Goal: Task Accomplishment & Management: Manage account settings

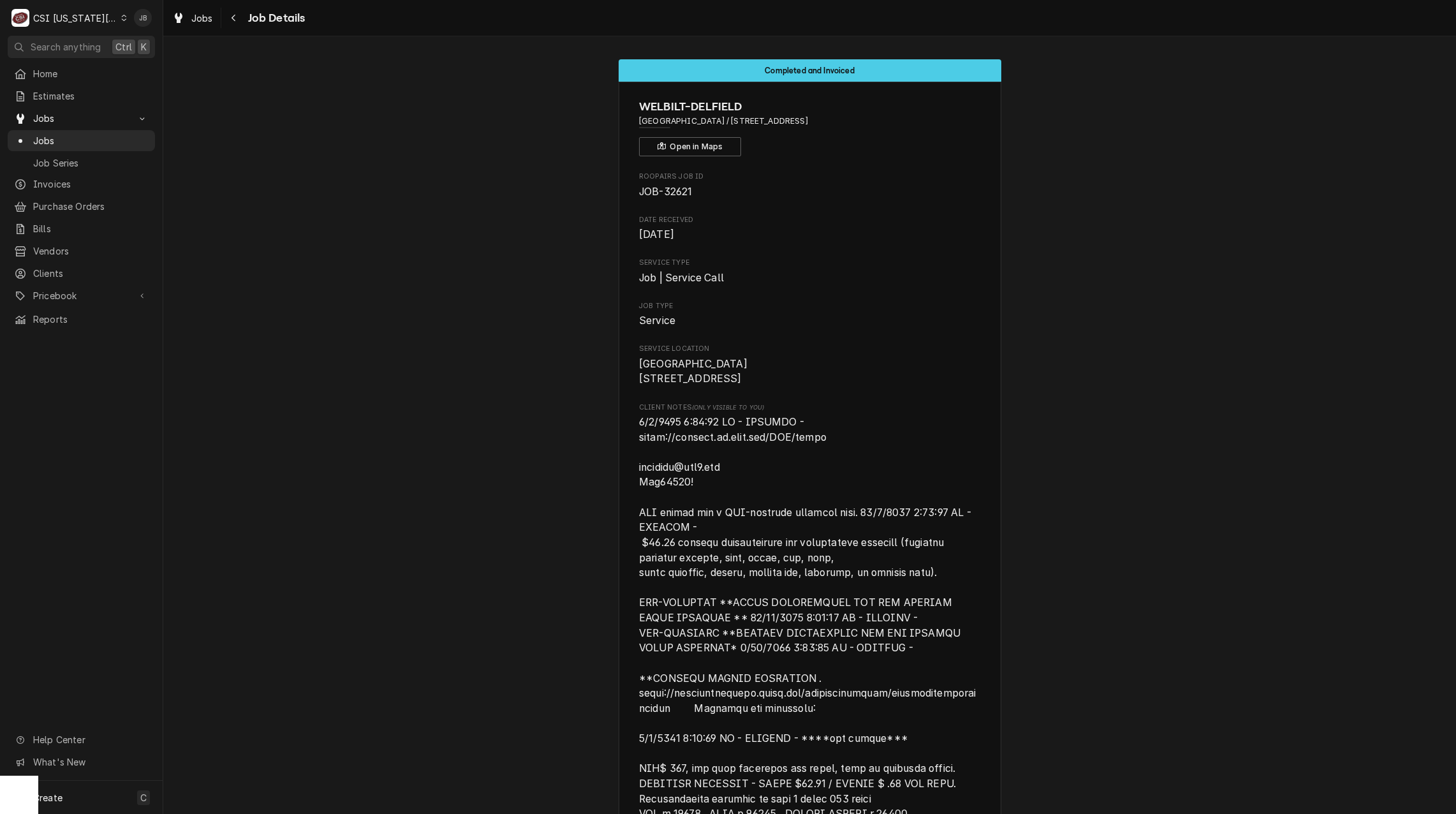
scroll to position [1338, 0]
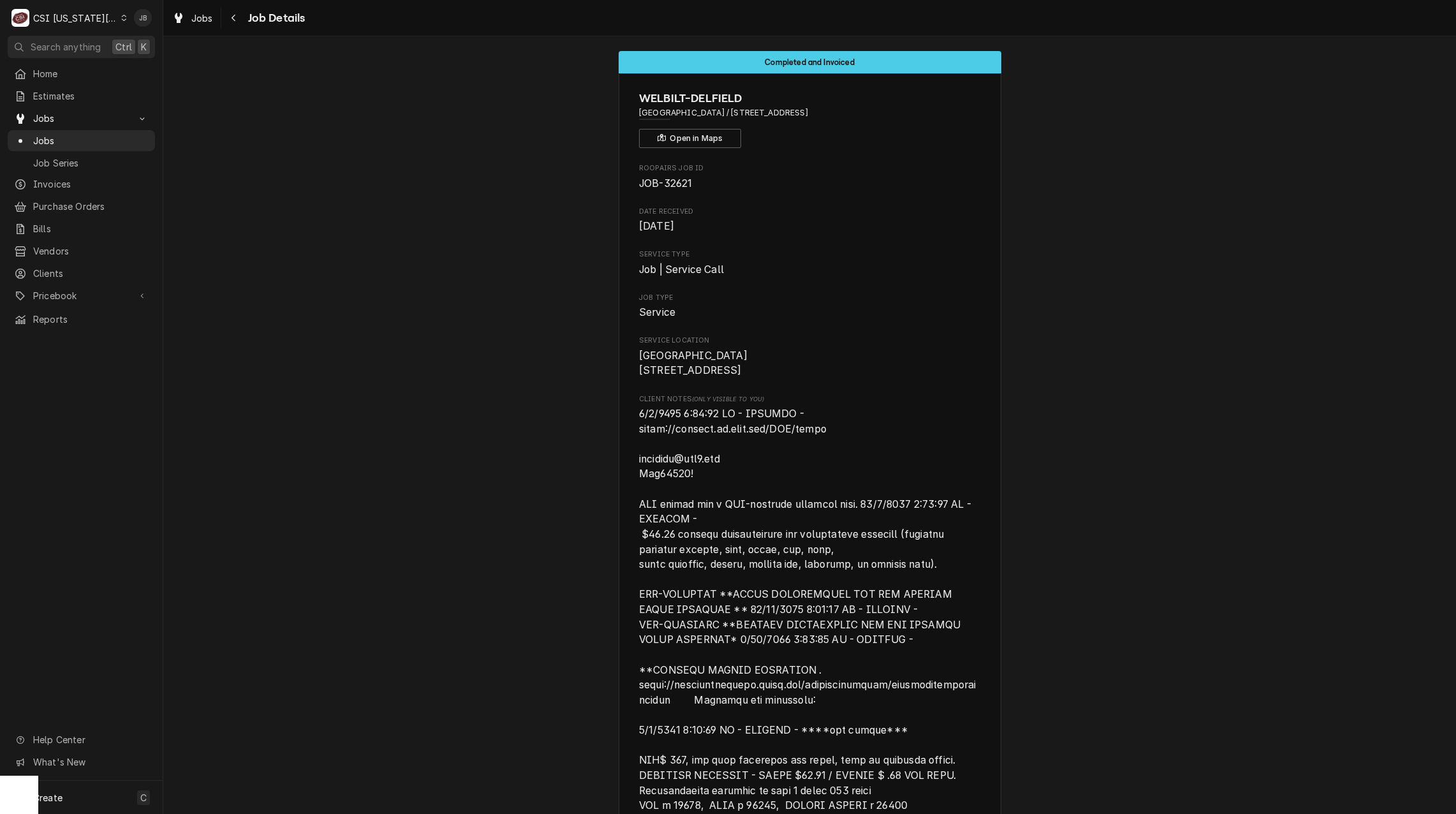
scroll to position [0, 0]
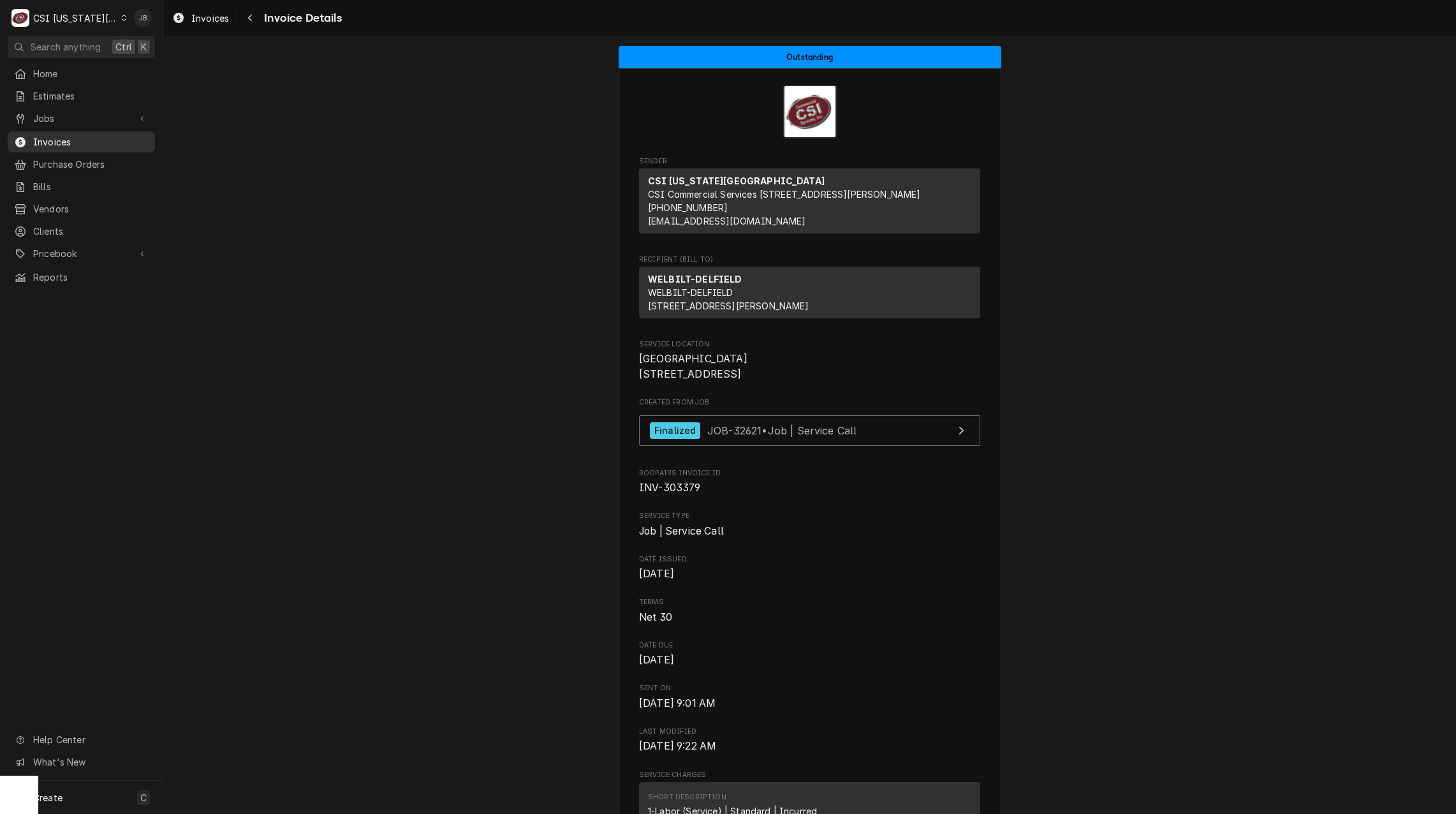
click at [79, 138] on span "Invoices" at bounding box center [91, 142] width 116 height 14
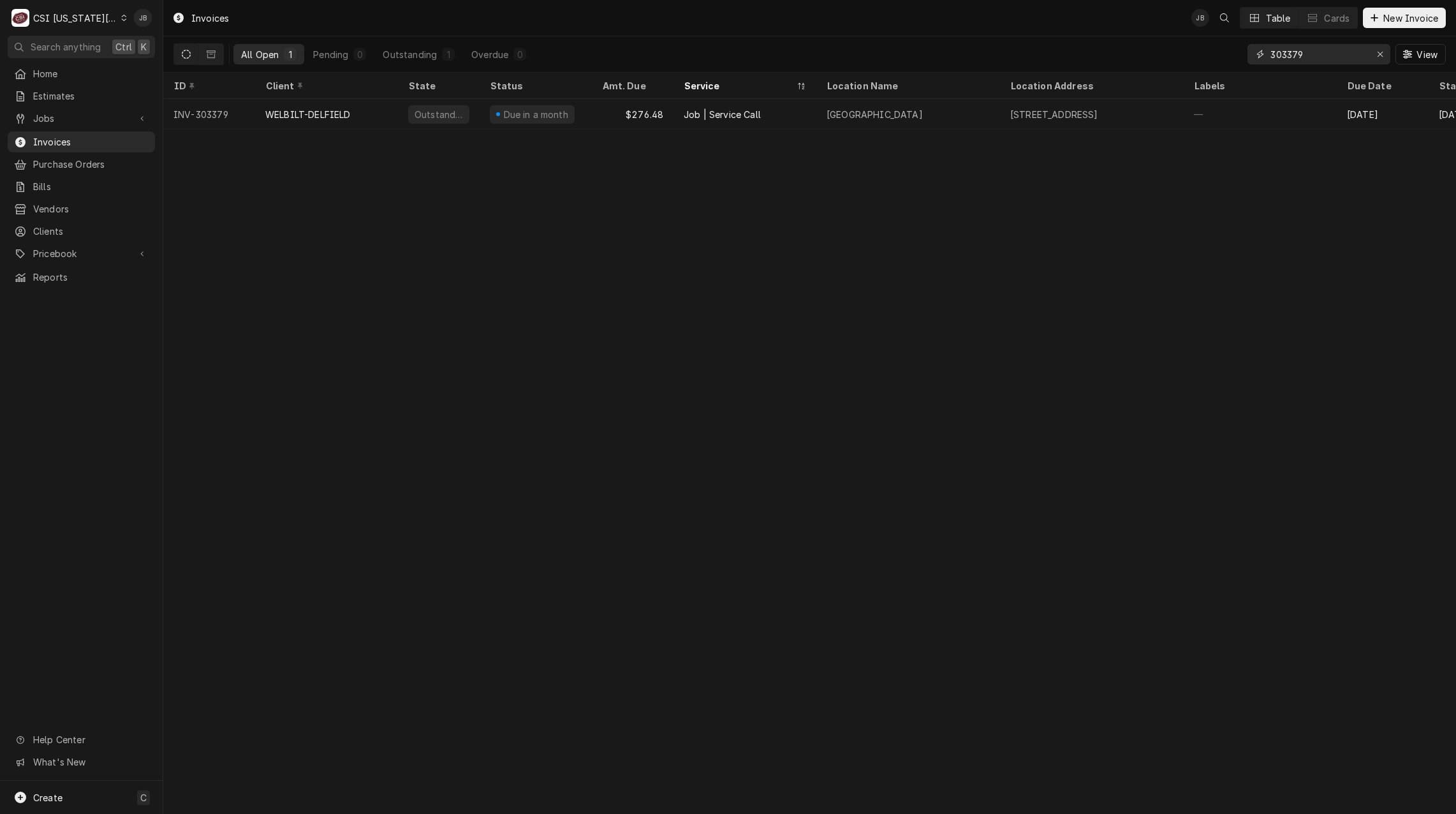
drag, startPoint x: 1285, startPoint y: 49, endPoint x: 1139, endPoint y: 46, distance: 146.0
click at [1139, 46] on div "All Open 1 Pending 0 Outstanding 1 Overdue 0 303379 View" at bounding box center [809, 54] width 1272 height 36
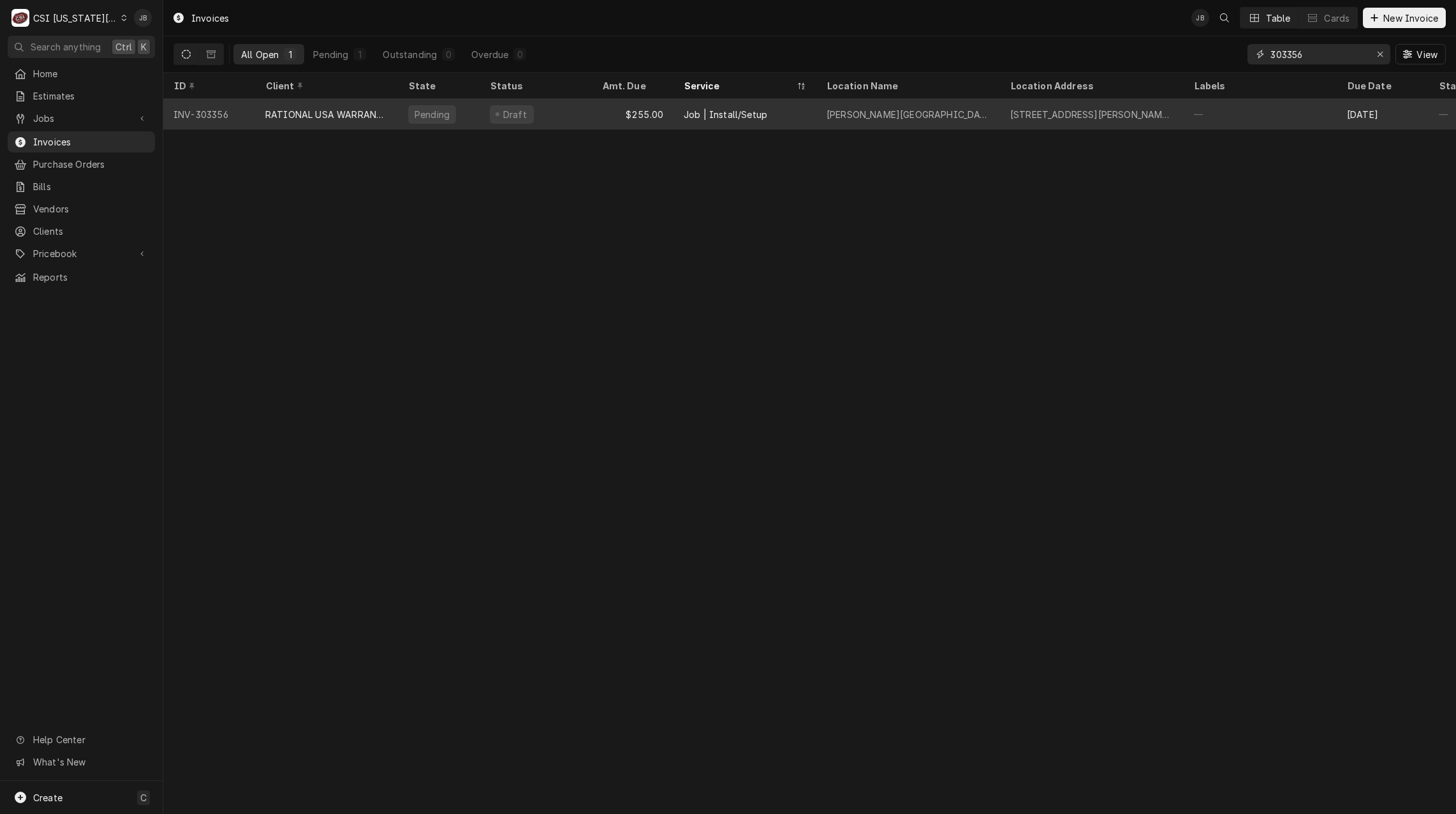
type input "303356"
click at [362, 121] on div "RATIONAL USA WARRANTY" at bounding box center [326, 113] width 143 height 30
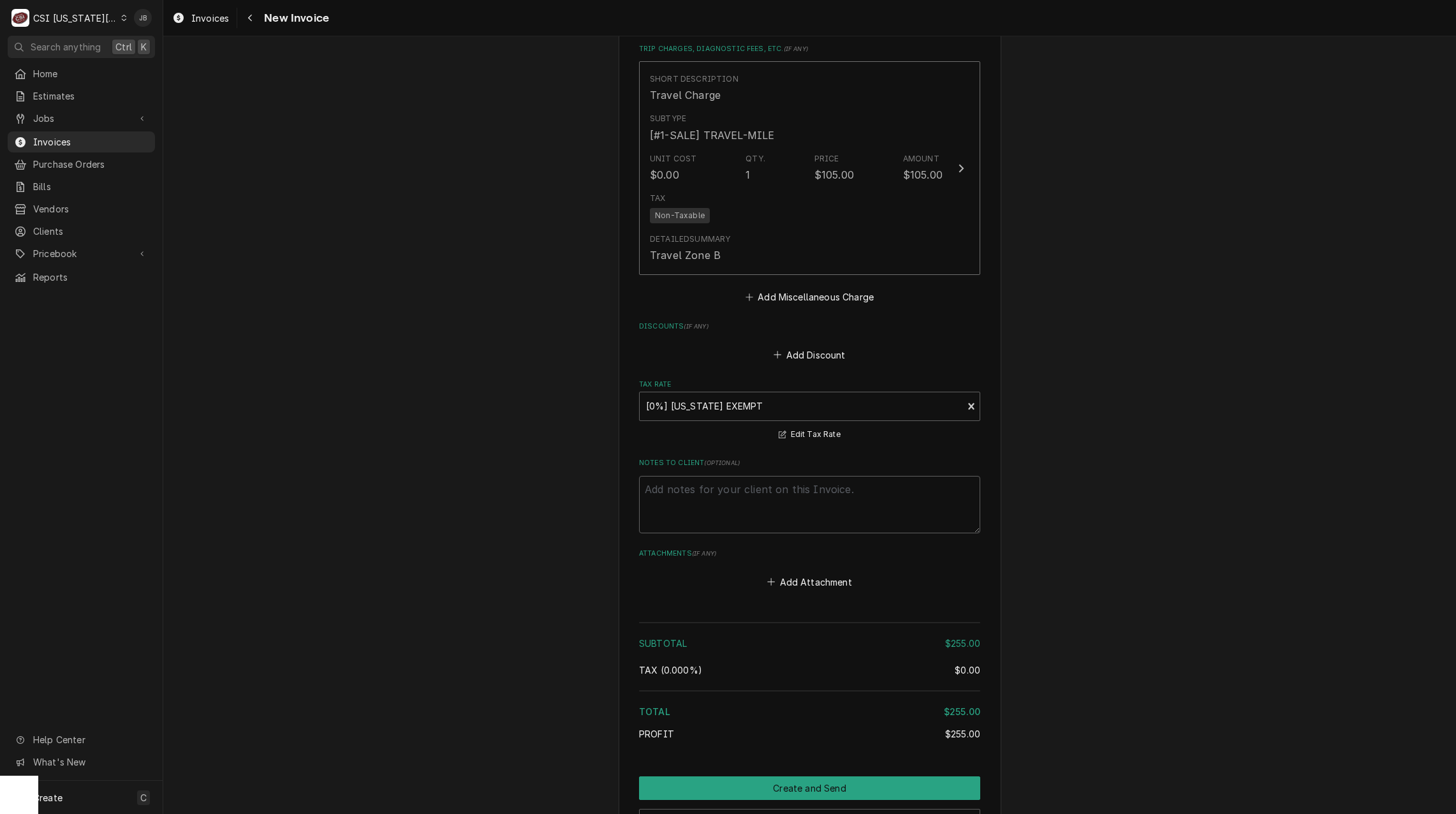
scroll to position [1775, 0]
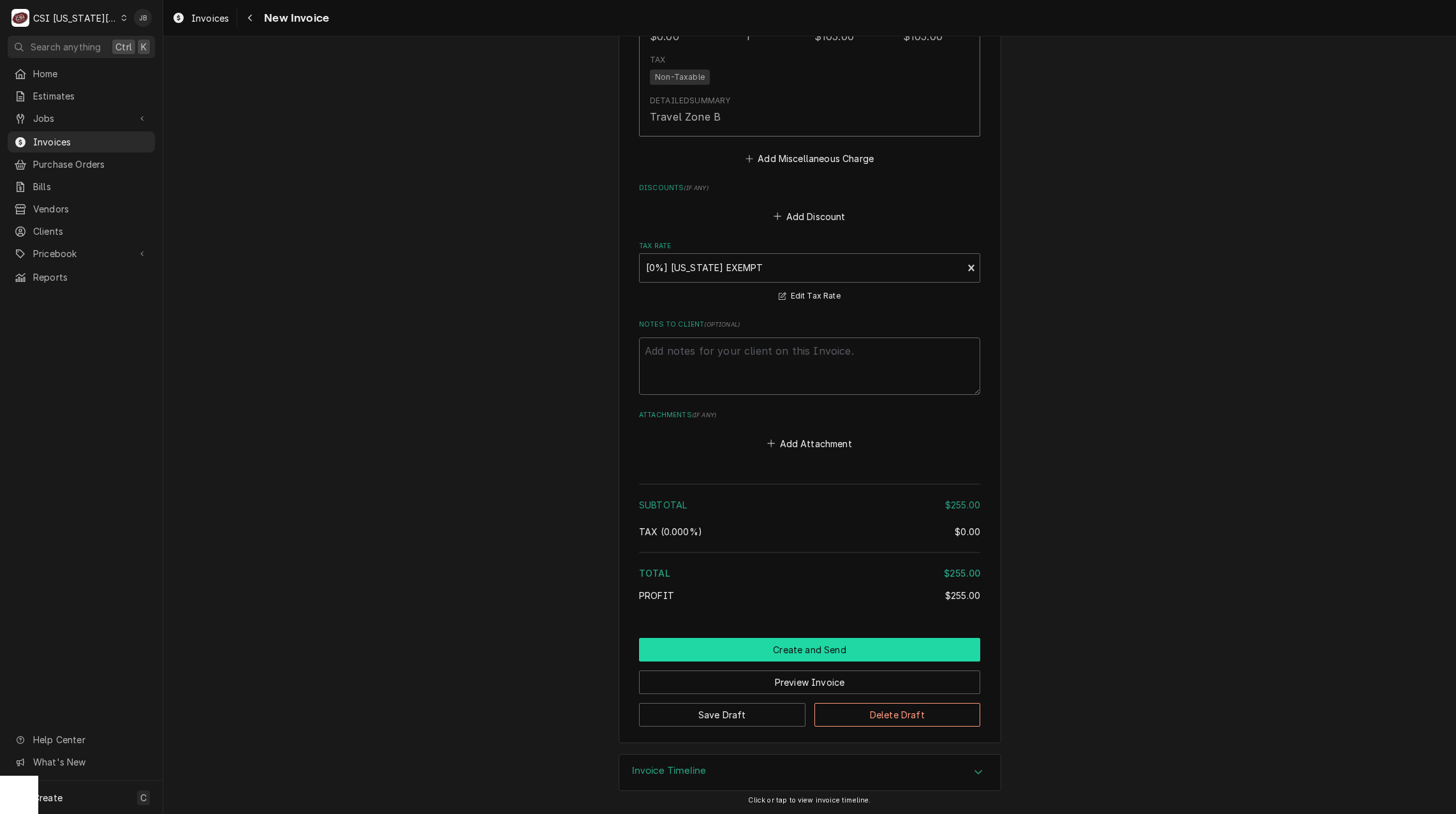
click at [777, 653] on button "Create and Send" at bounding box center [809, 649] width 341 height 23
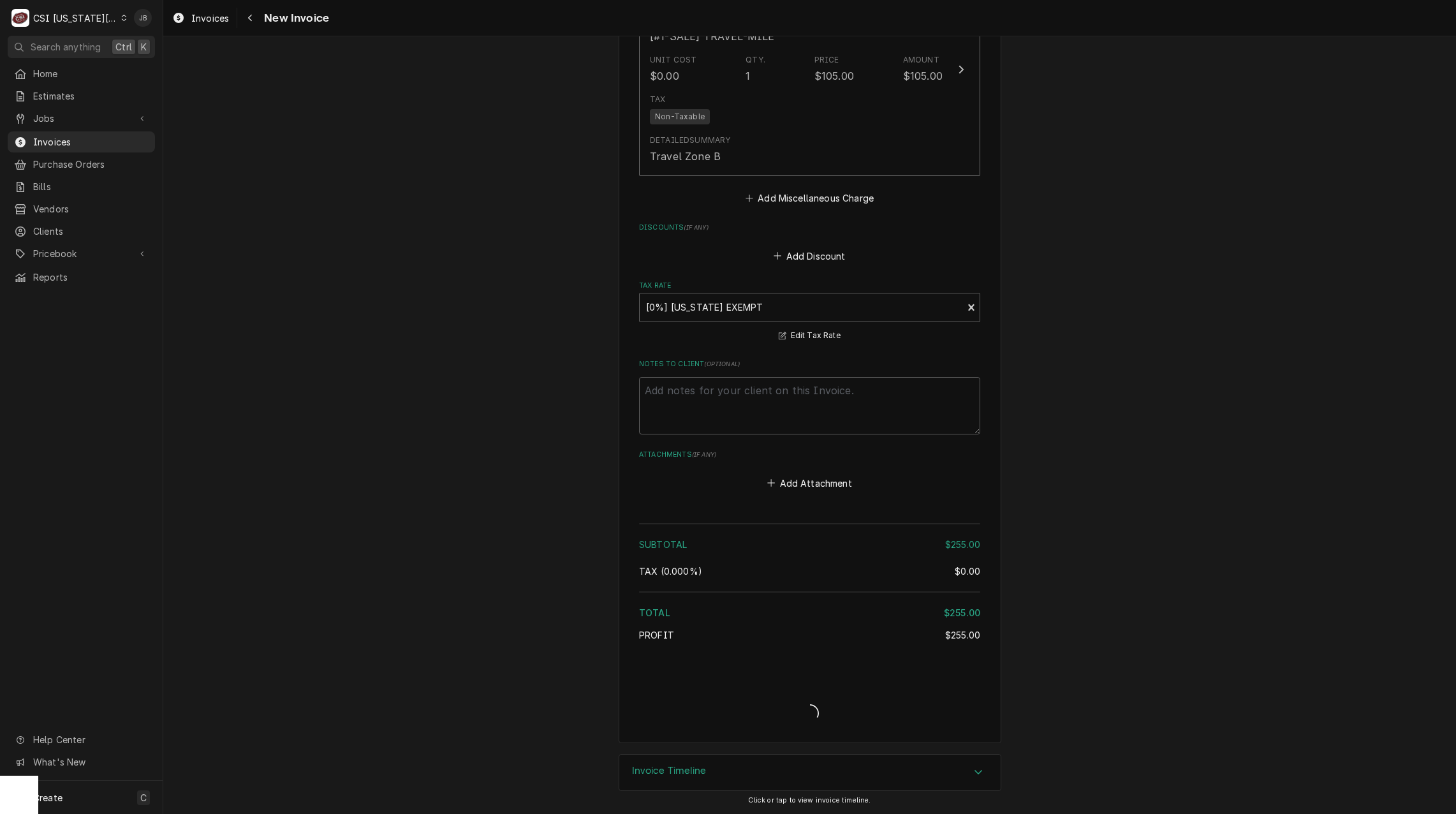
scroll to position [1735, 0]
type textarea "x"
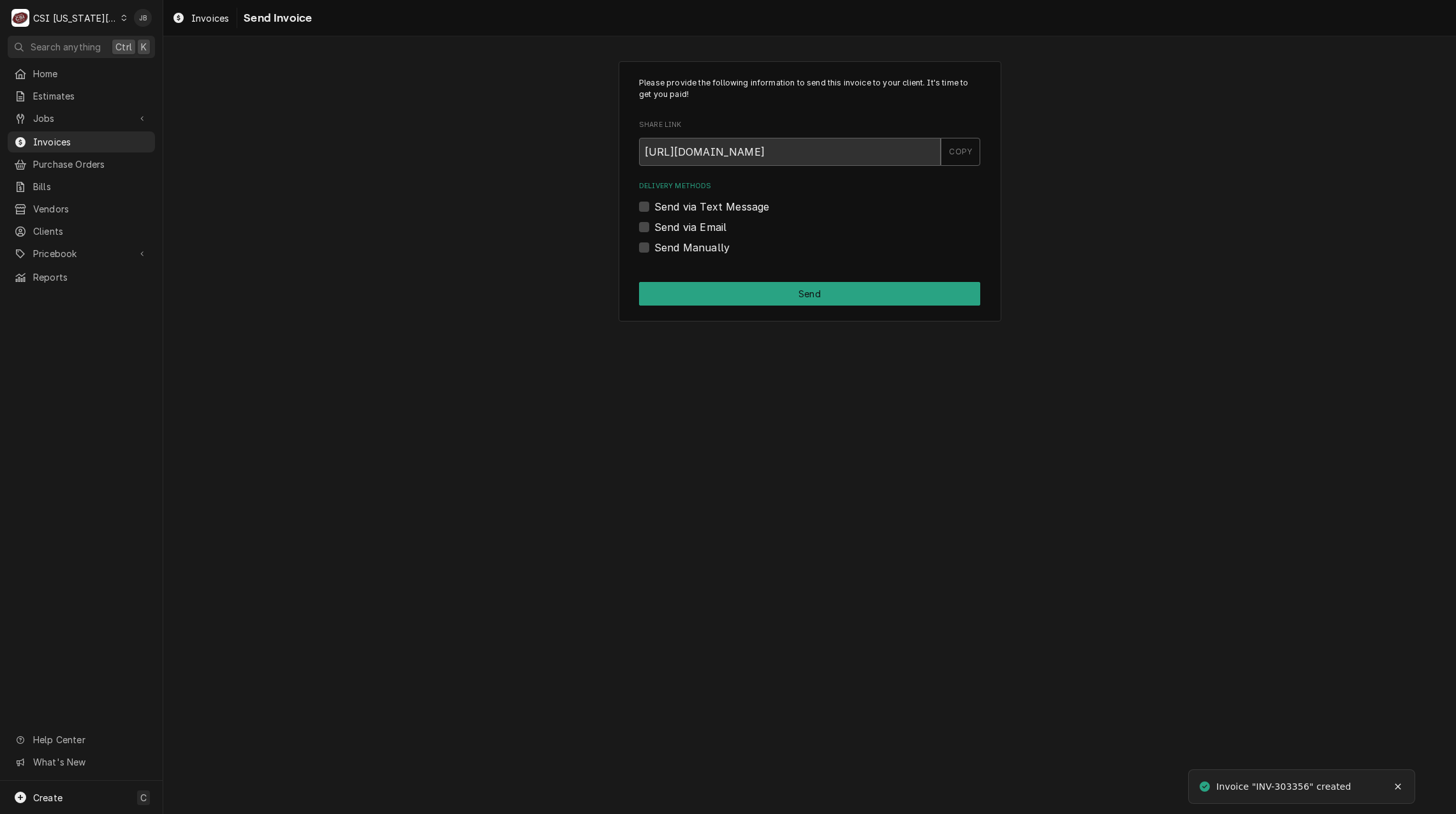
drag, startPoint x: 668, startPoint y: 224, endPoint x: 674, endPoint y: 227, distance: 6.7
click at [668, 224] on label "Send via Email" at bounding box center [691, 227] width 72 height 16
click at [668, 224] on input "Send via Email" at bounding box center [825, 233] width 341 height 28
checkbox input "true"
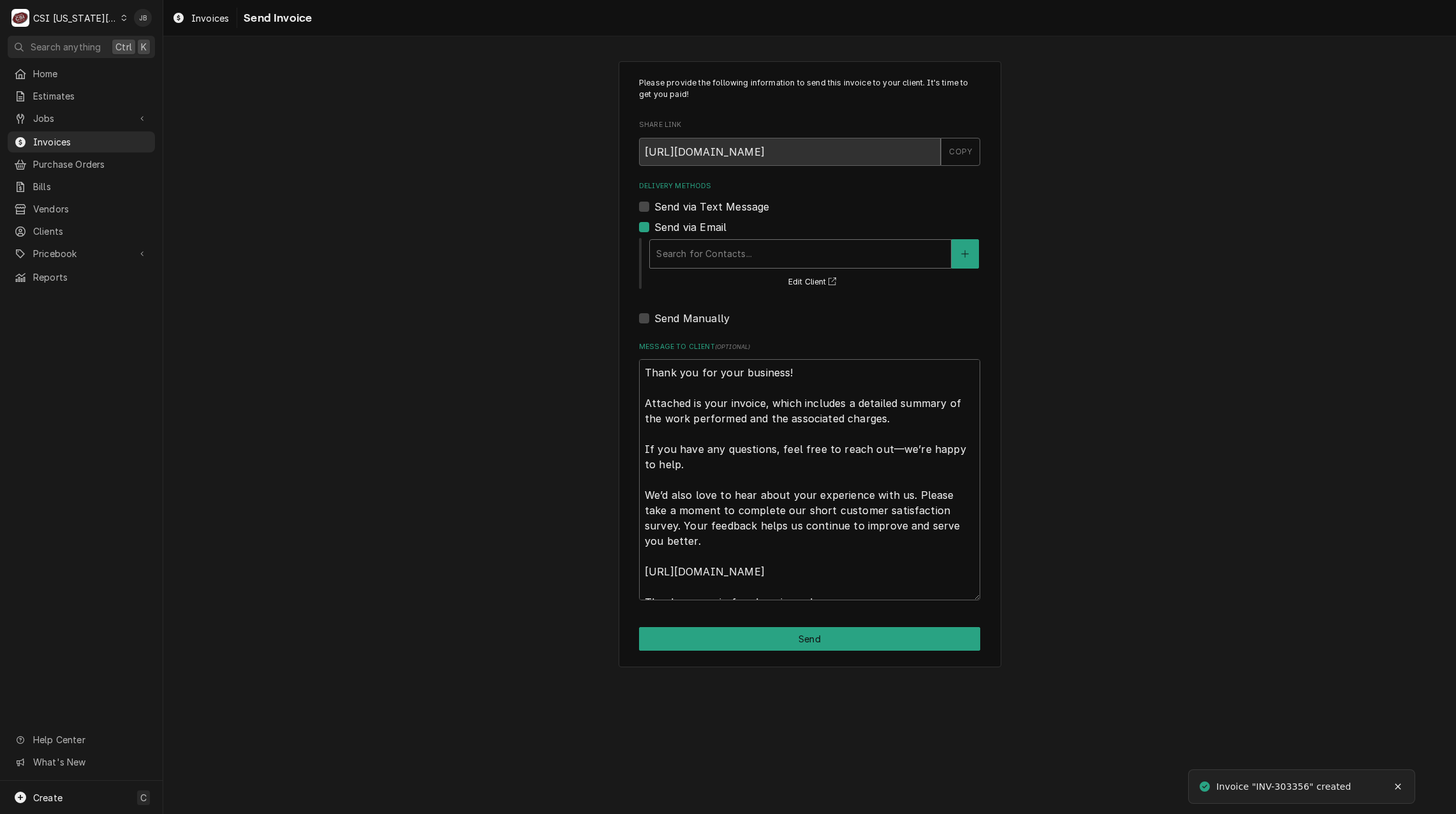
click at [708, 254] on div "Delivery Methods" at bounding box center [801, 254] width 288 height 23
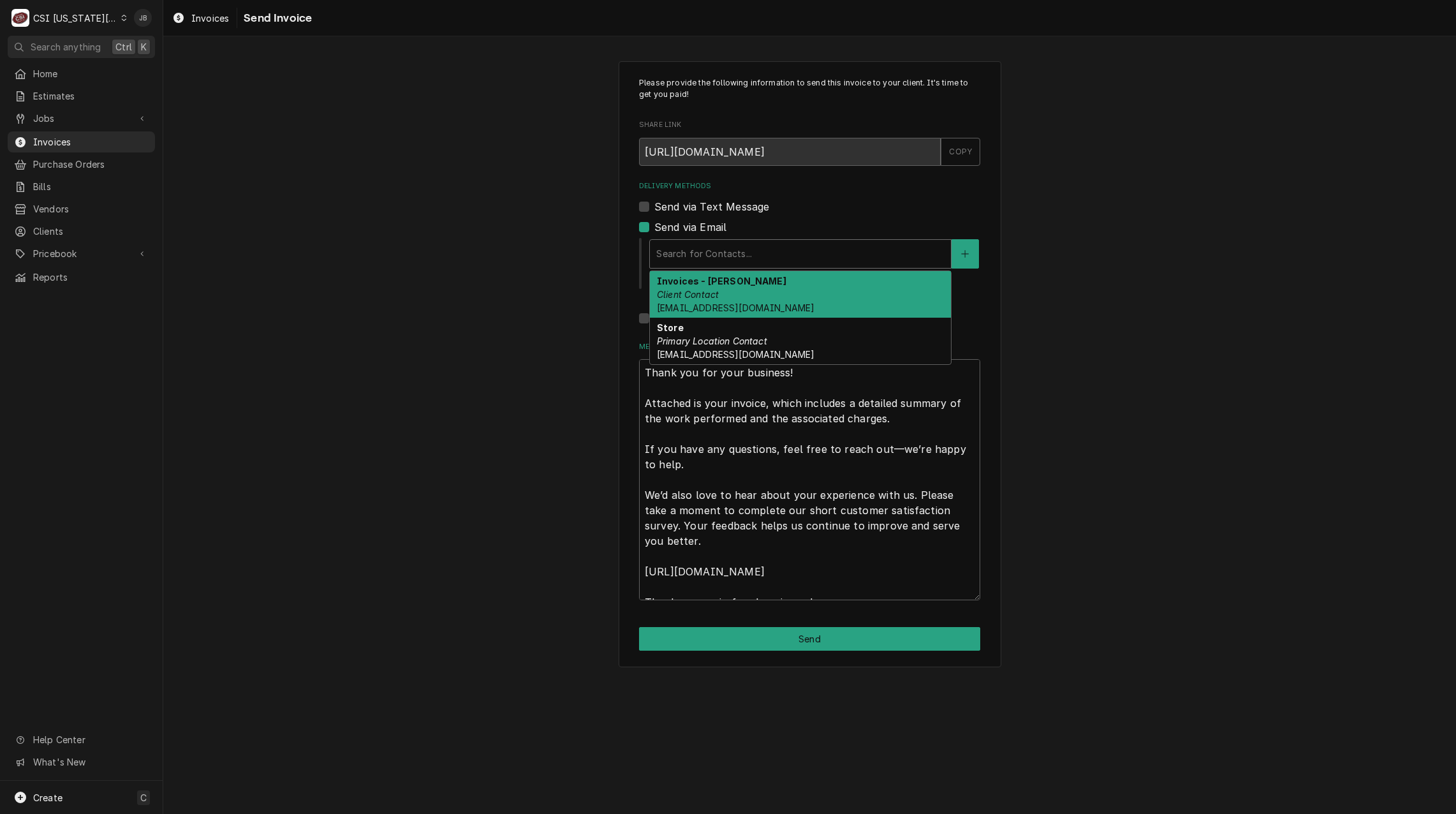
click at [732, 302] on div "Invoices - Kelsey Client Contact kelsey.hetlage@csi1.com" at bounding box center [800, 294] width 301 height 47
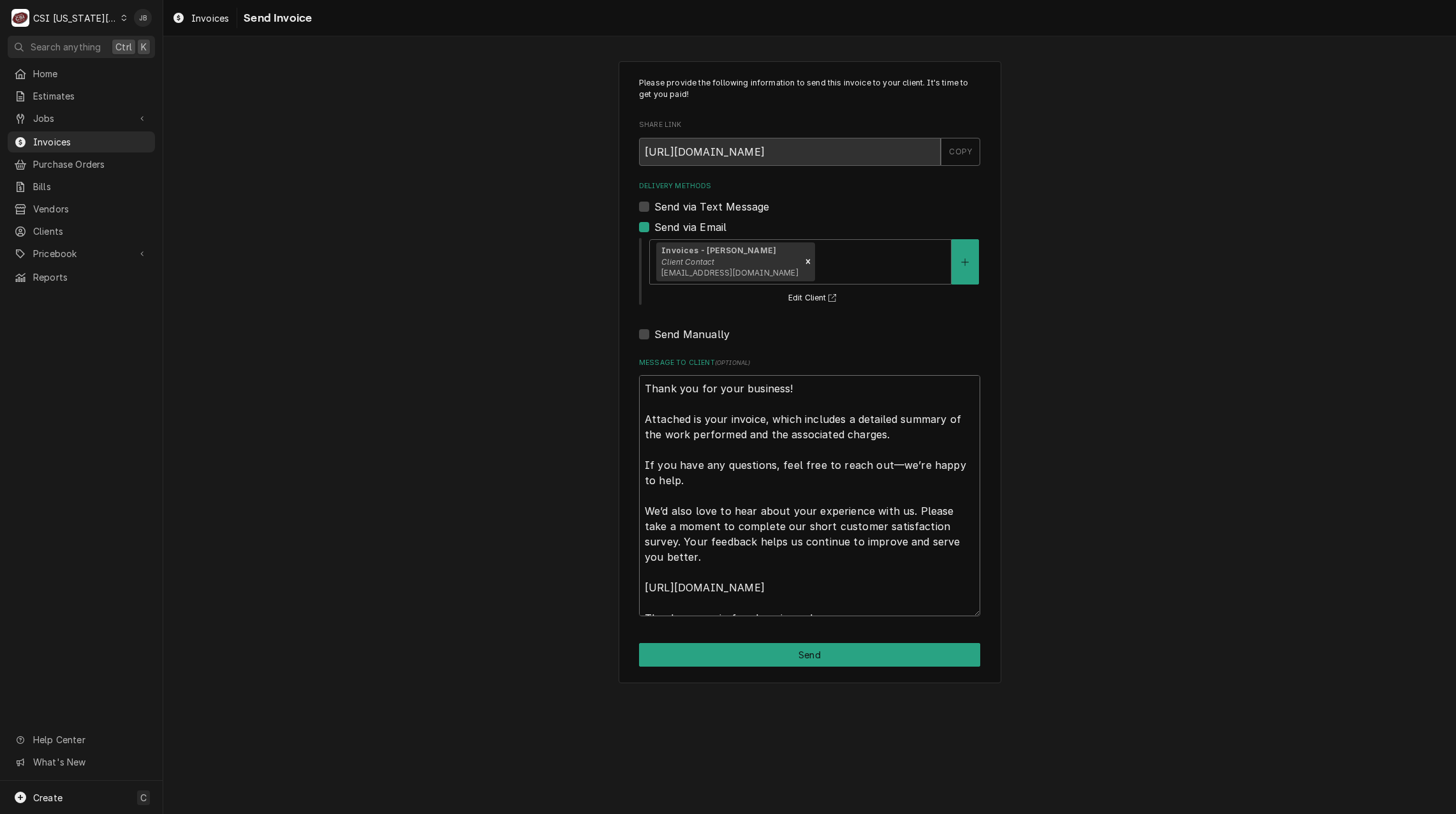
scroll to position [16, 0]
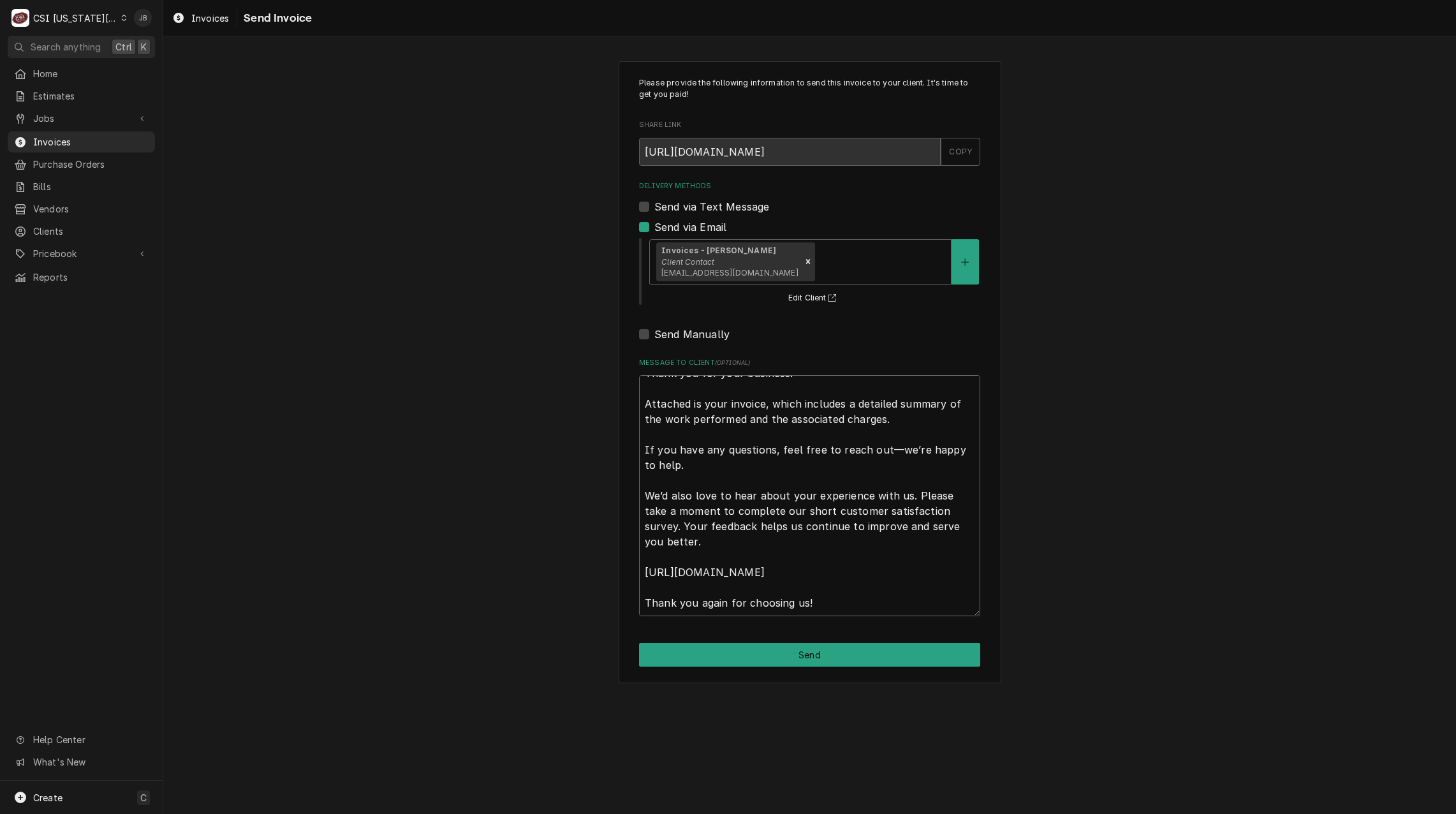
drag, startPoint x: 646, startPoint y: 385, endPoint x: 1022, endPoint y: 847, distance: 595.7
click at [1022, 813] on html "C CSI Kansas City JB Search anything Ctrl K Home Estimates Jobs Jobs Job Series…" at bounding box center [728, 407] width 1456 height 814
type textarea "x"
type textarea "a"
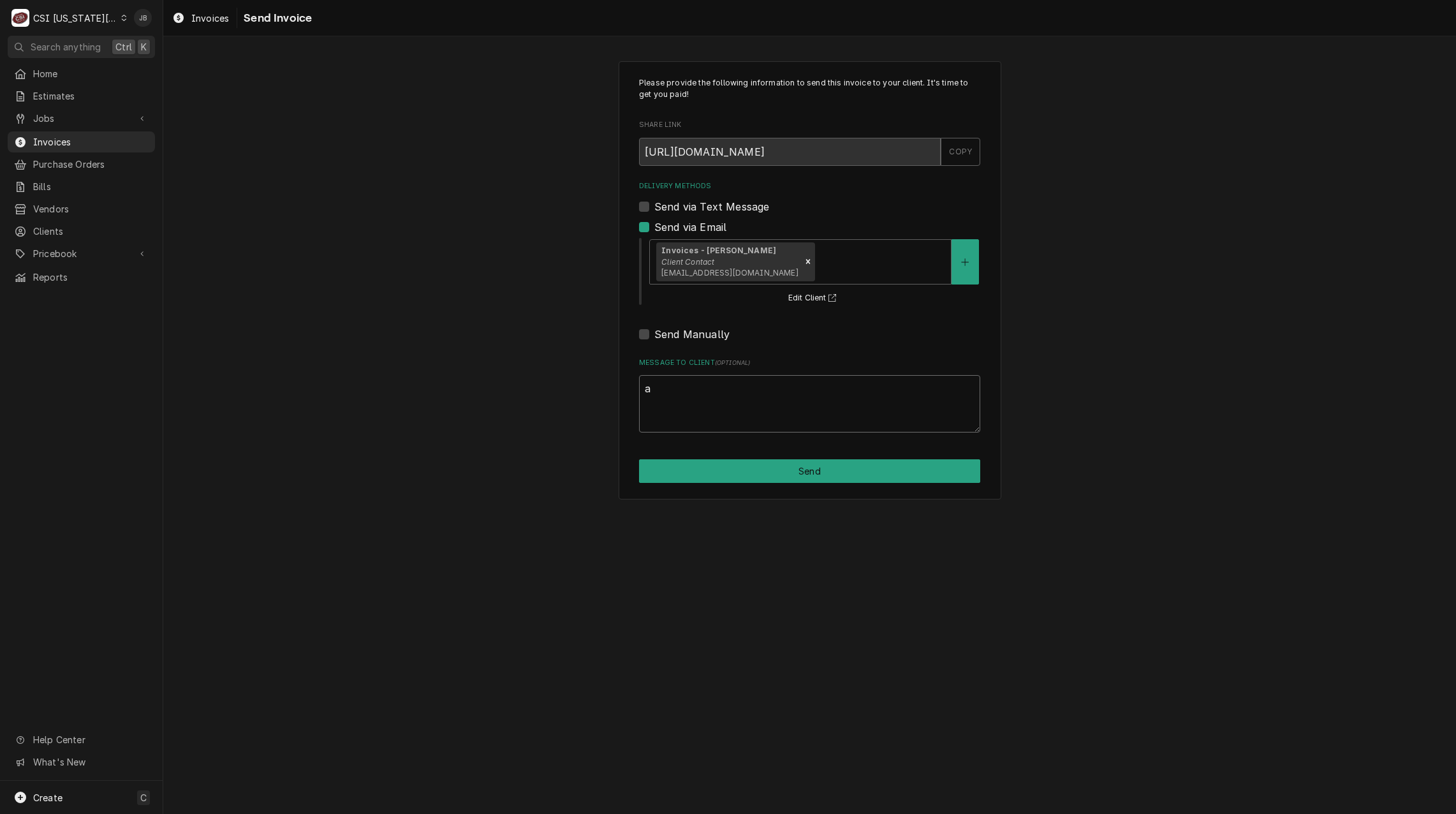
scroll to position [0, 0]
type textarea "x"
type textarea "ap"
type textarea "x"
type textarea "app"
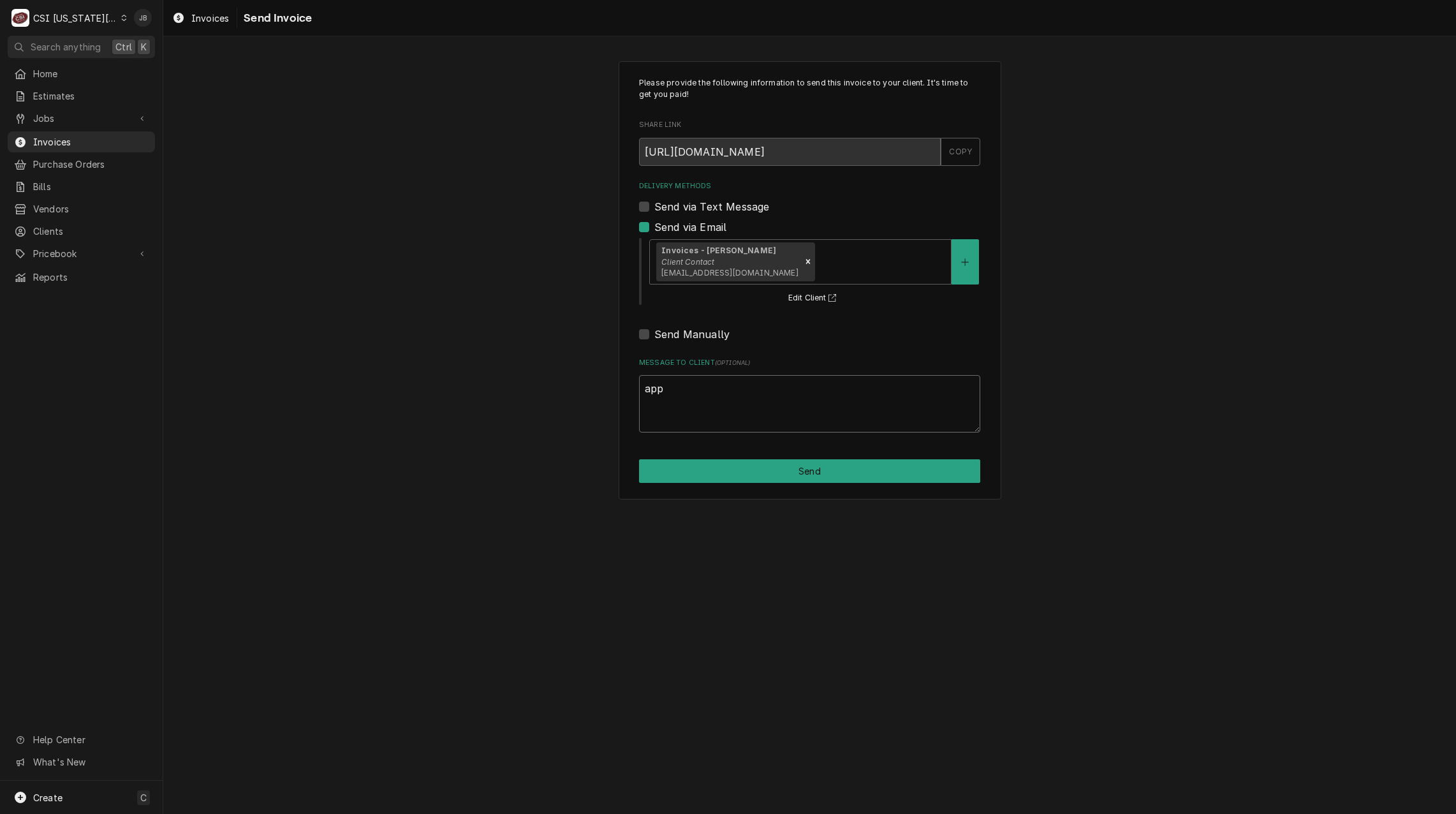
type textarea "x"
type textarea "appr"
type textarea "x"
type textarea "appro"
type textarea "x"
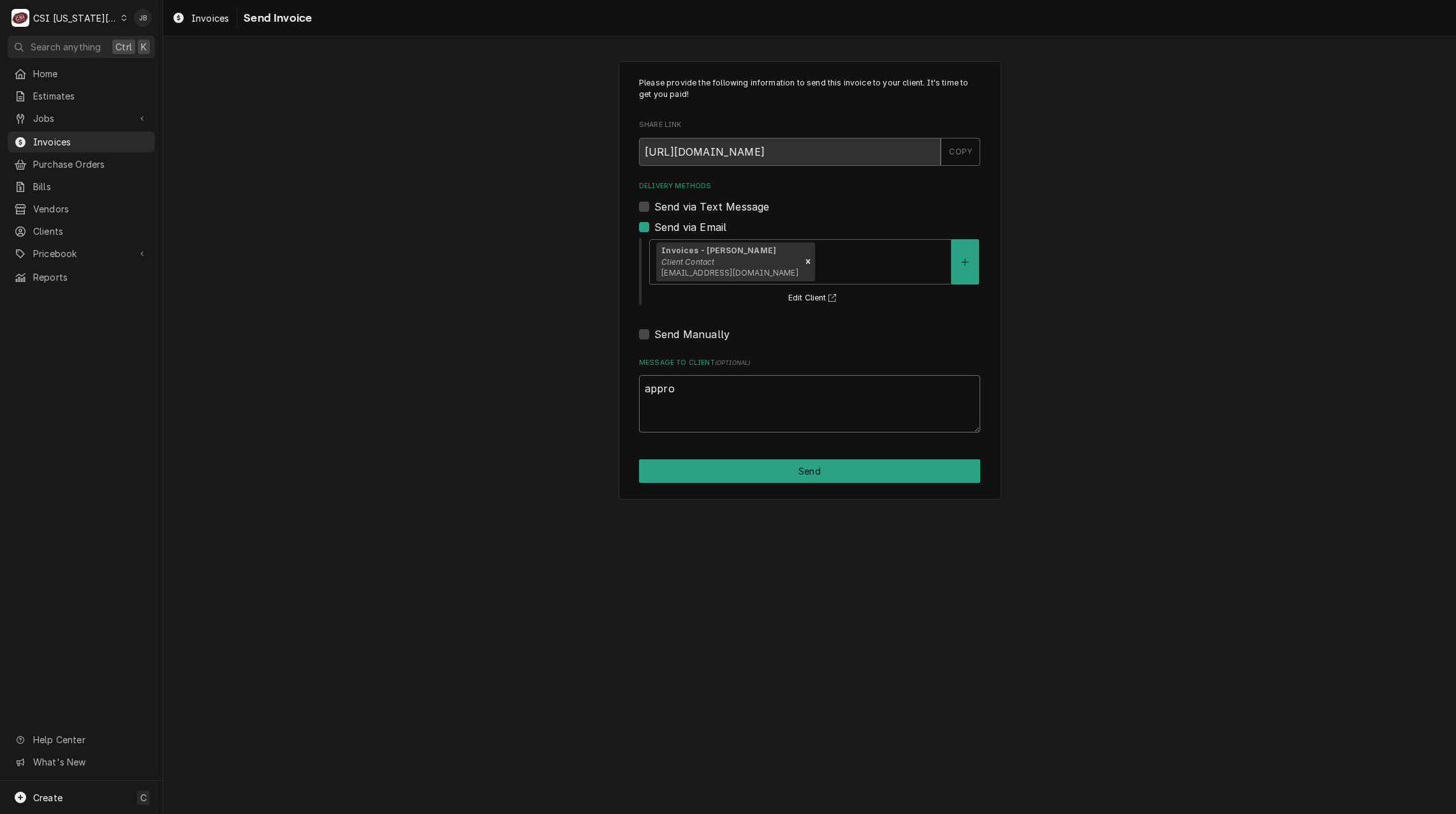
type textarea "approv"
type textarea "x"
type textarea "approve"
type textarea "x"
type textarea "approved"
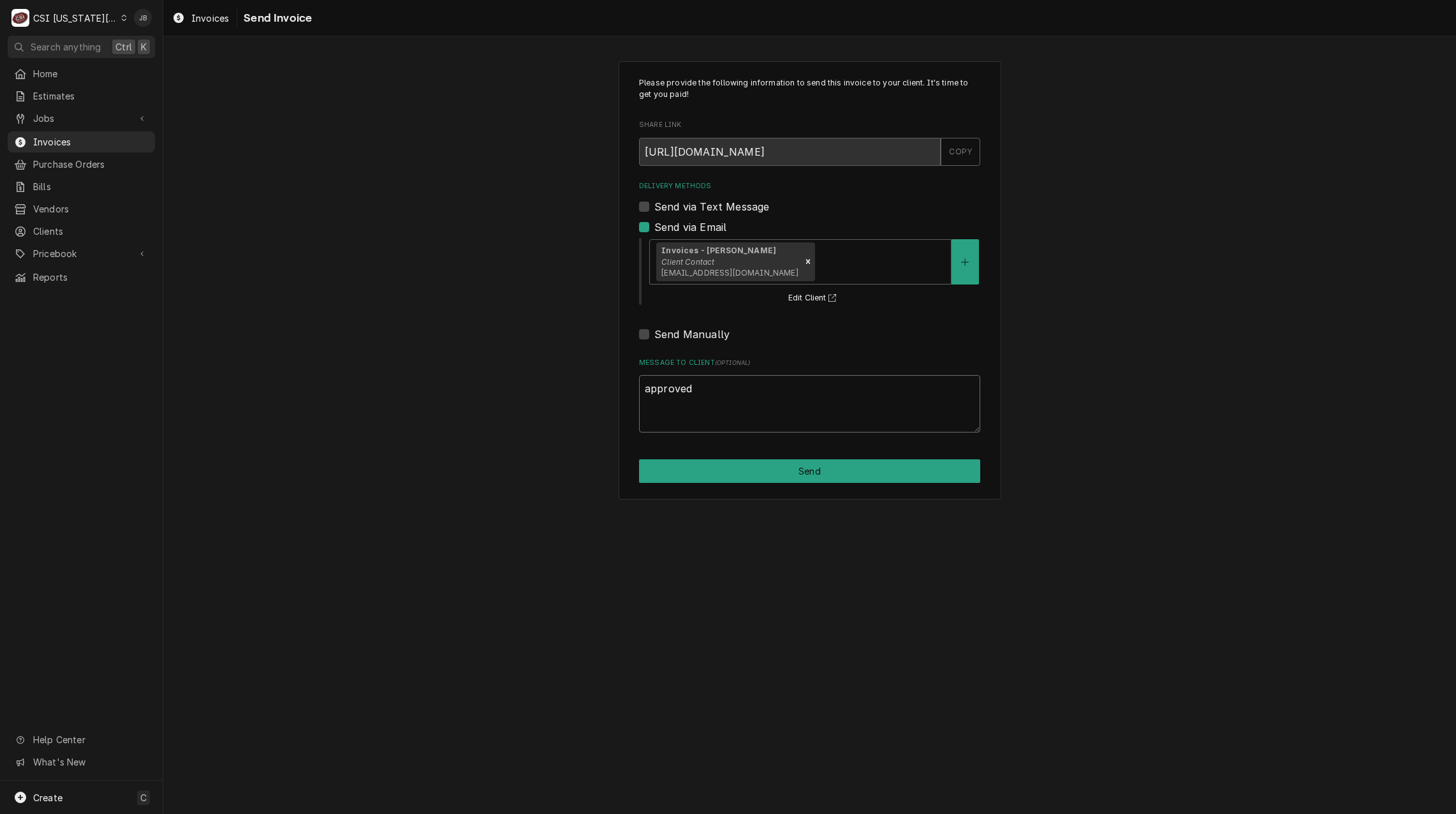
type textarea "x"
type textarea "approved"
click at [810, 464] on button "Send" at bounding box center [809, 470] width 341 height 23
type textarea "x"
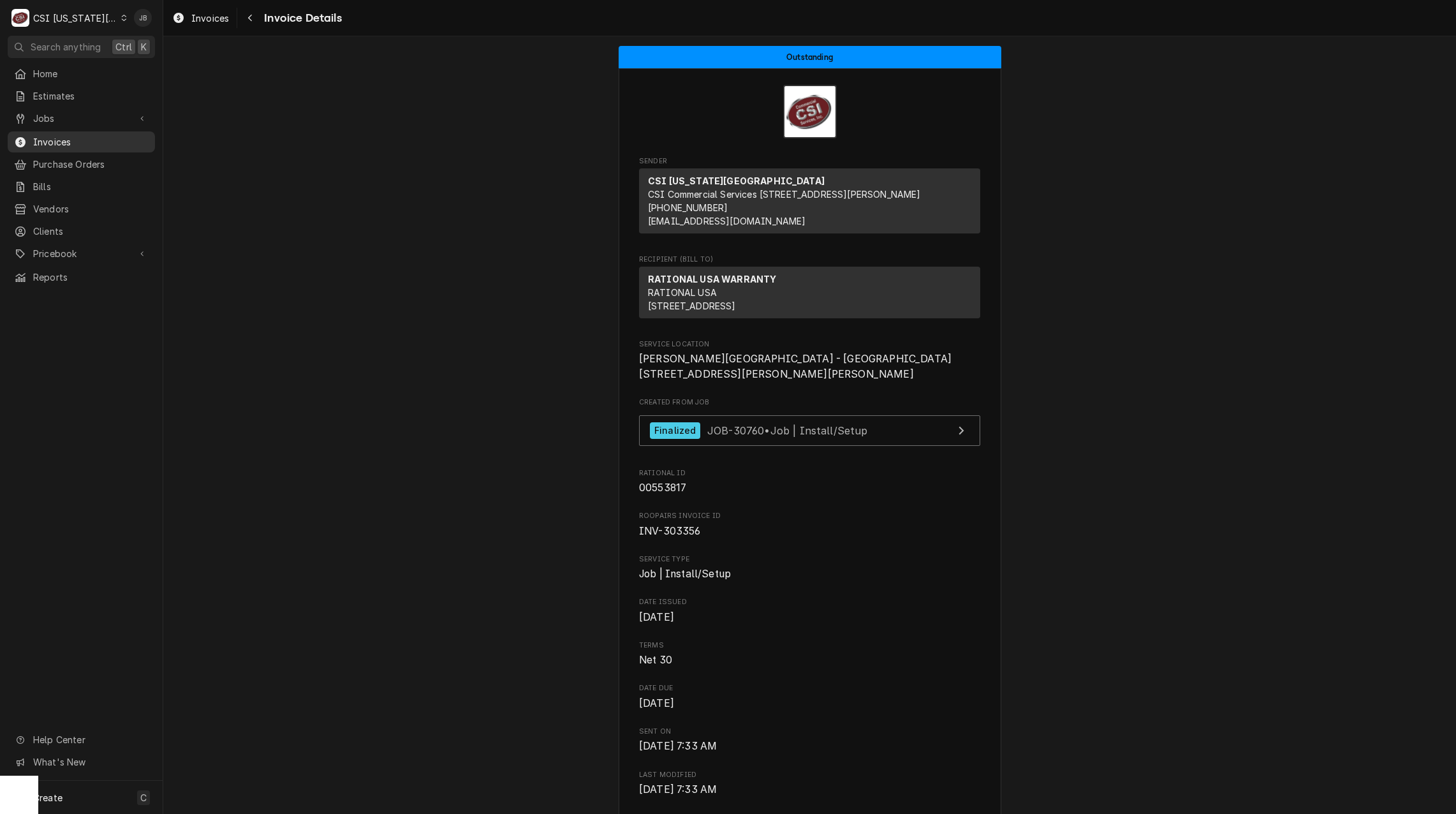
click at [55, 147] on link "Invoices" at bounding box center [81, 142] width 147 height 21
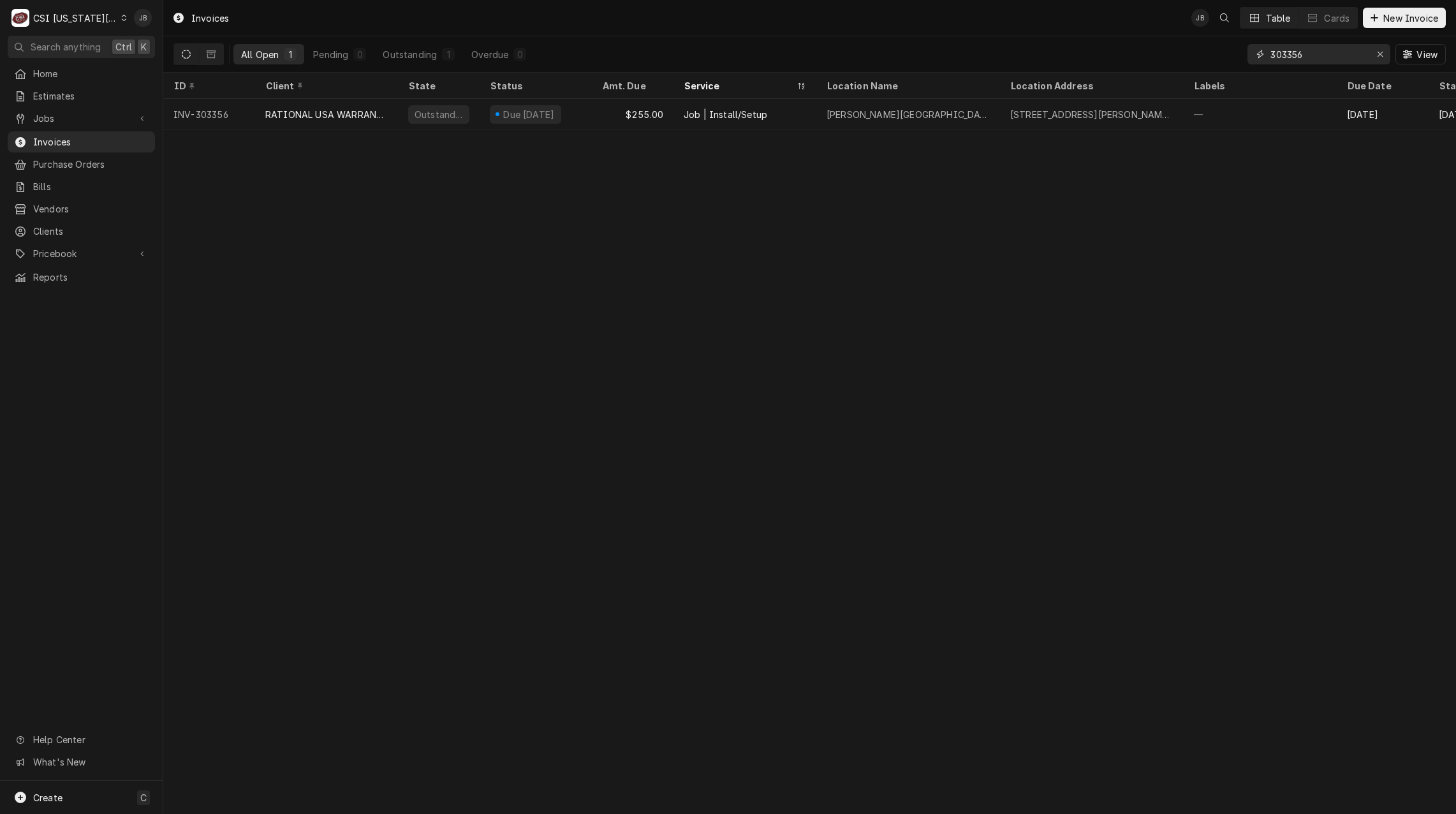
drag, startPoint x: 1325, startPoint y: 56, endPoint x: 1200, endPoint y: 57, distance: 125.0
click at [1200, 57] on div "All Open 1 Pending 0 Outstanding 1 Overdue 0 303356 View" at bounding box center [809, 54] width 1272 height 36
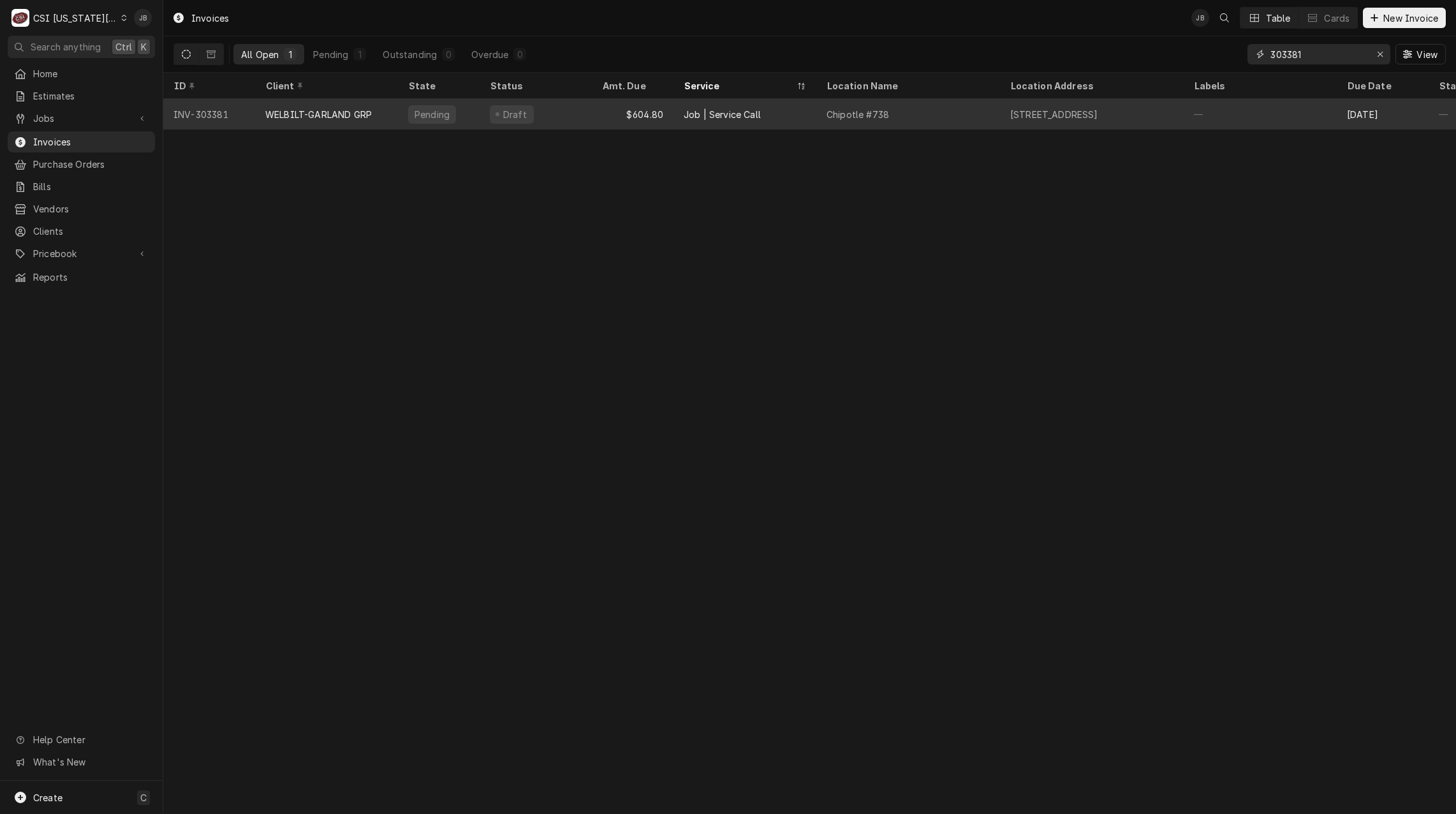
type input "303381"
click at [370, 114] on div "WELBILT-GARLAND GRP" at bounding box center [317, 115] width 106 height 14
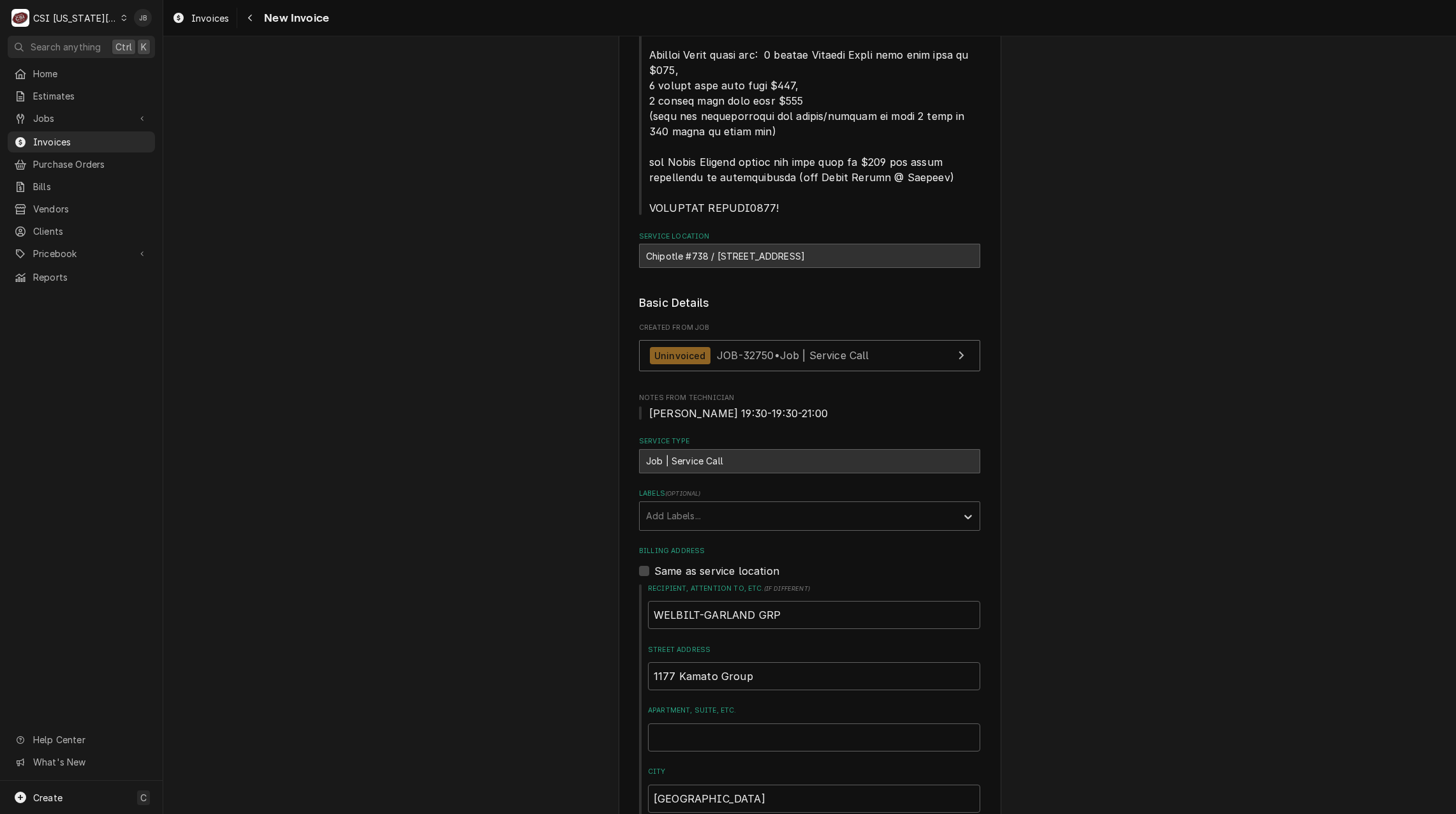
scroll to position [574, 0]
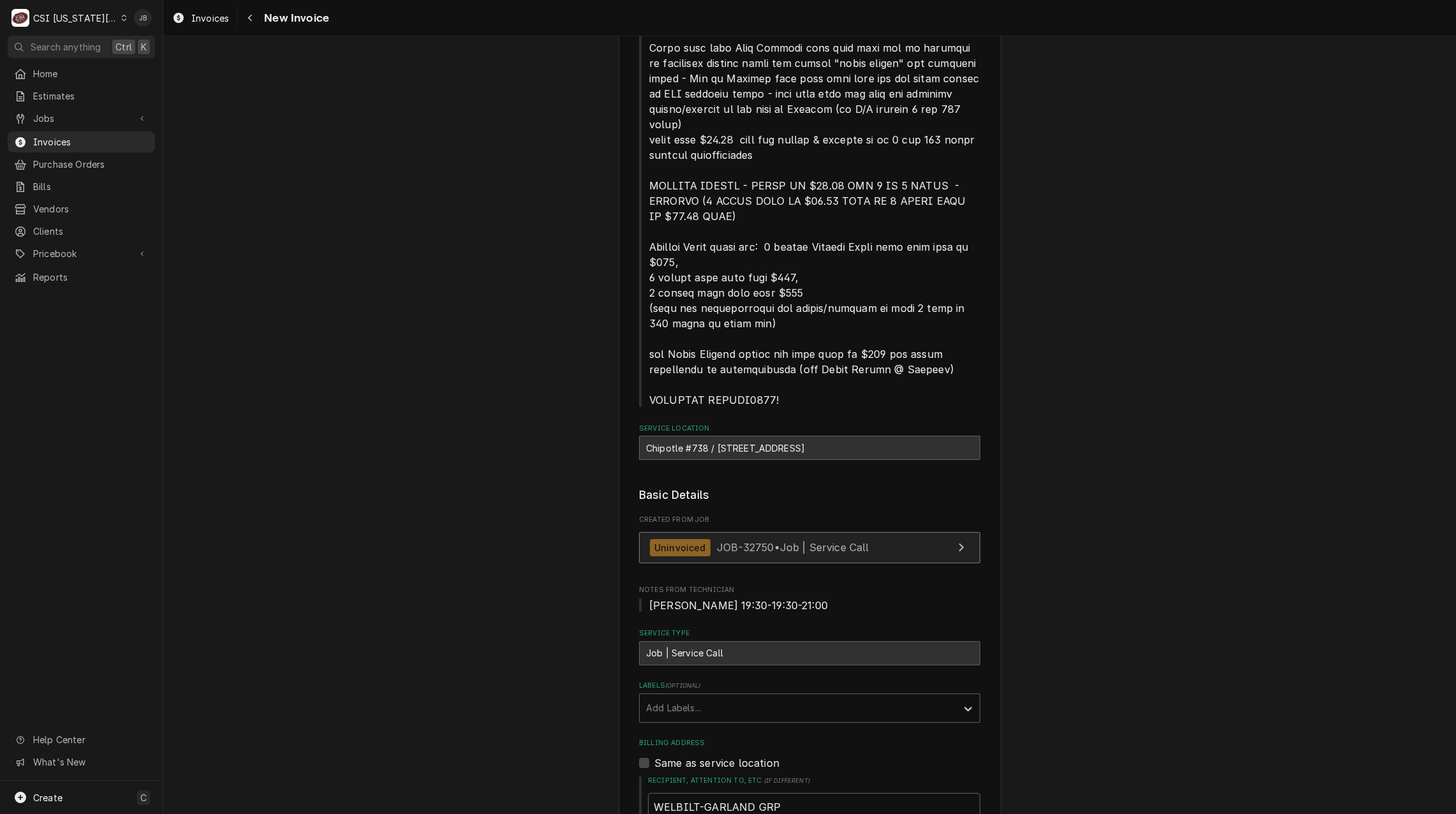
click at [739, 551] on span "JOB-32750 • Job | Service Call" at bounding box center [793, 546] width 152 height 13
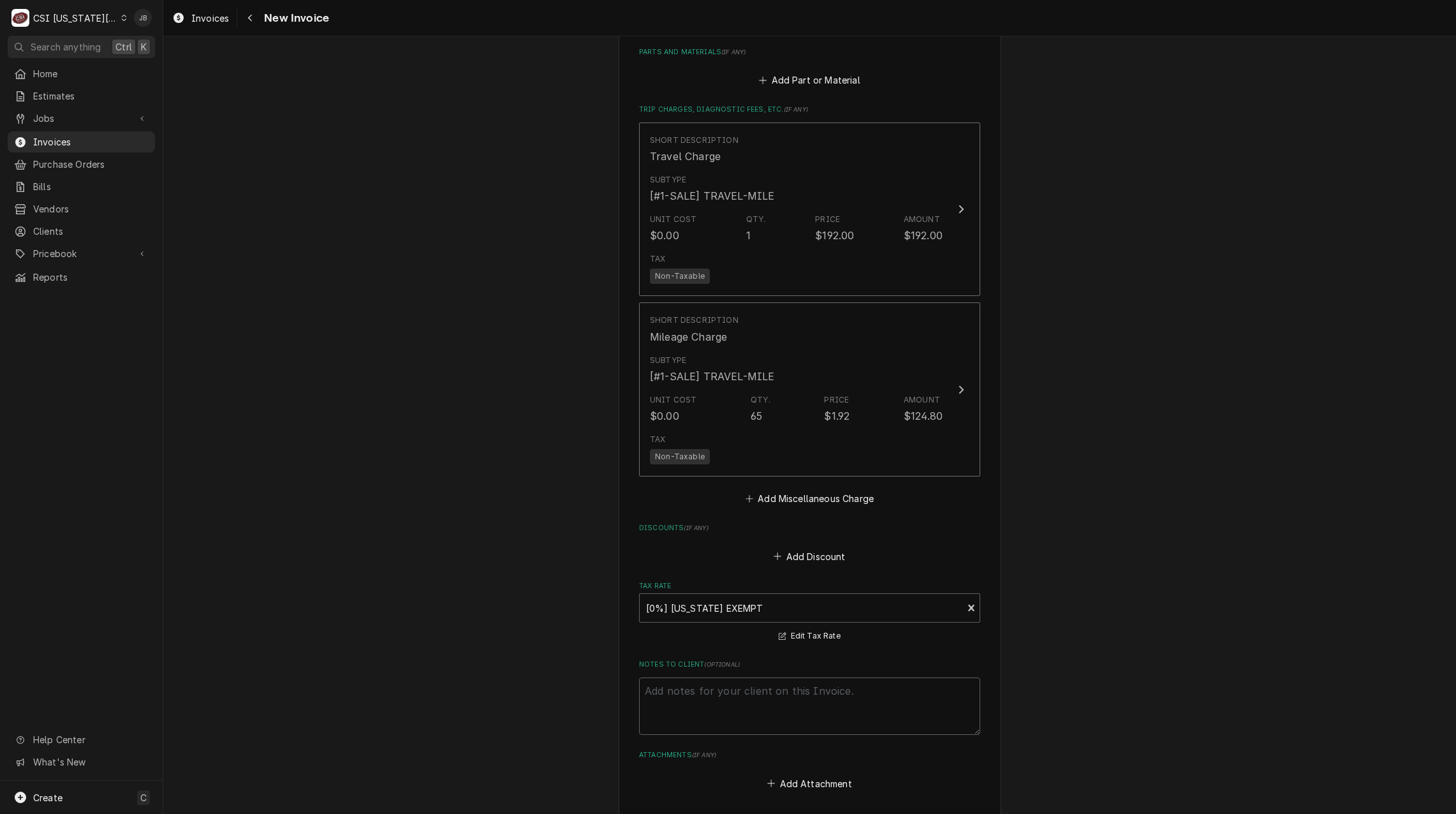
scroll to position [2699, 0]
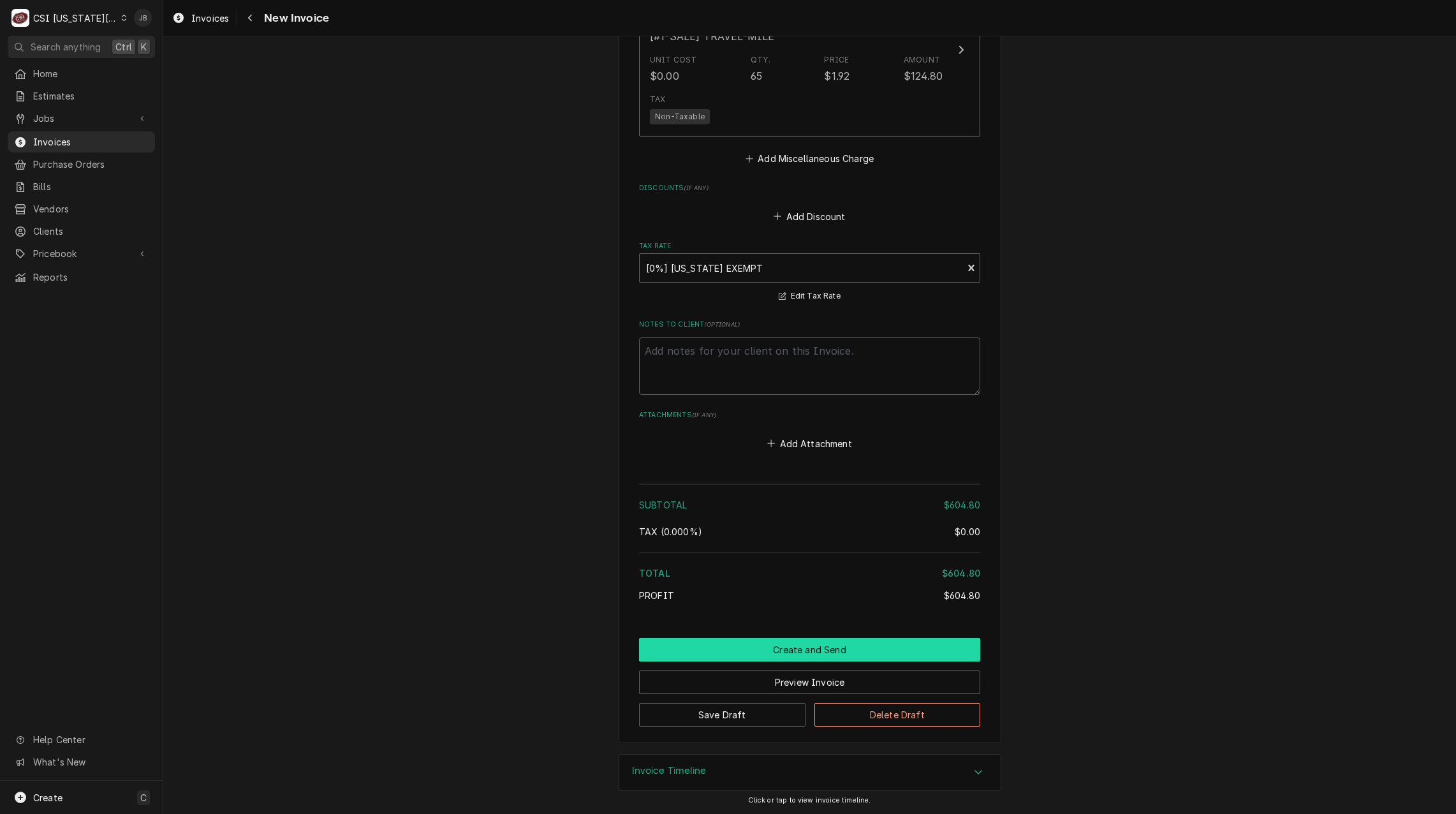
click at [760, 652] on button "Create and Send" at bounding box center [809, 649] width 341 height 23
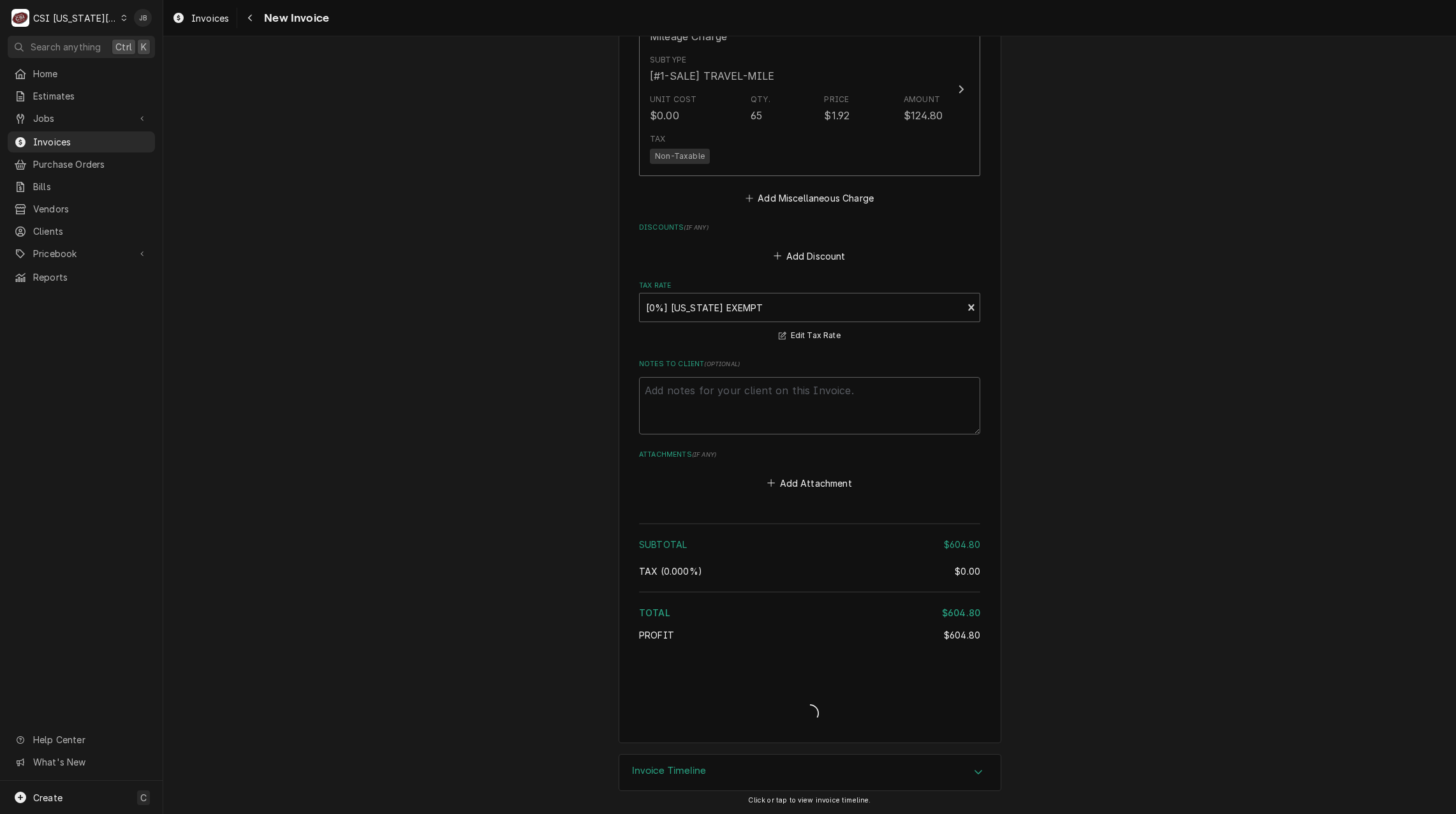
scroll to position [2659, 0]
type textarea "x"
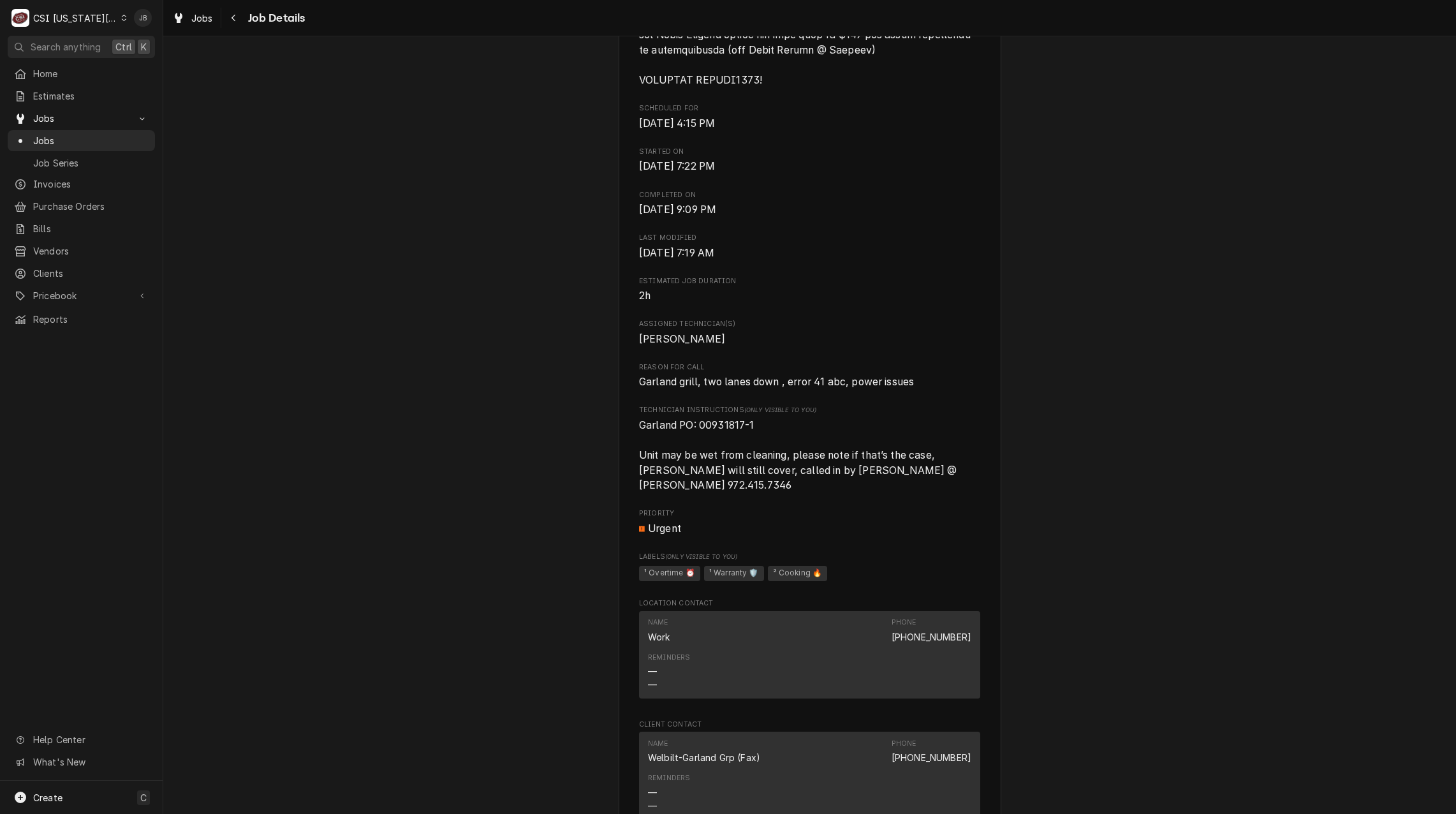
scroll to position [1148, 0]
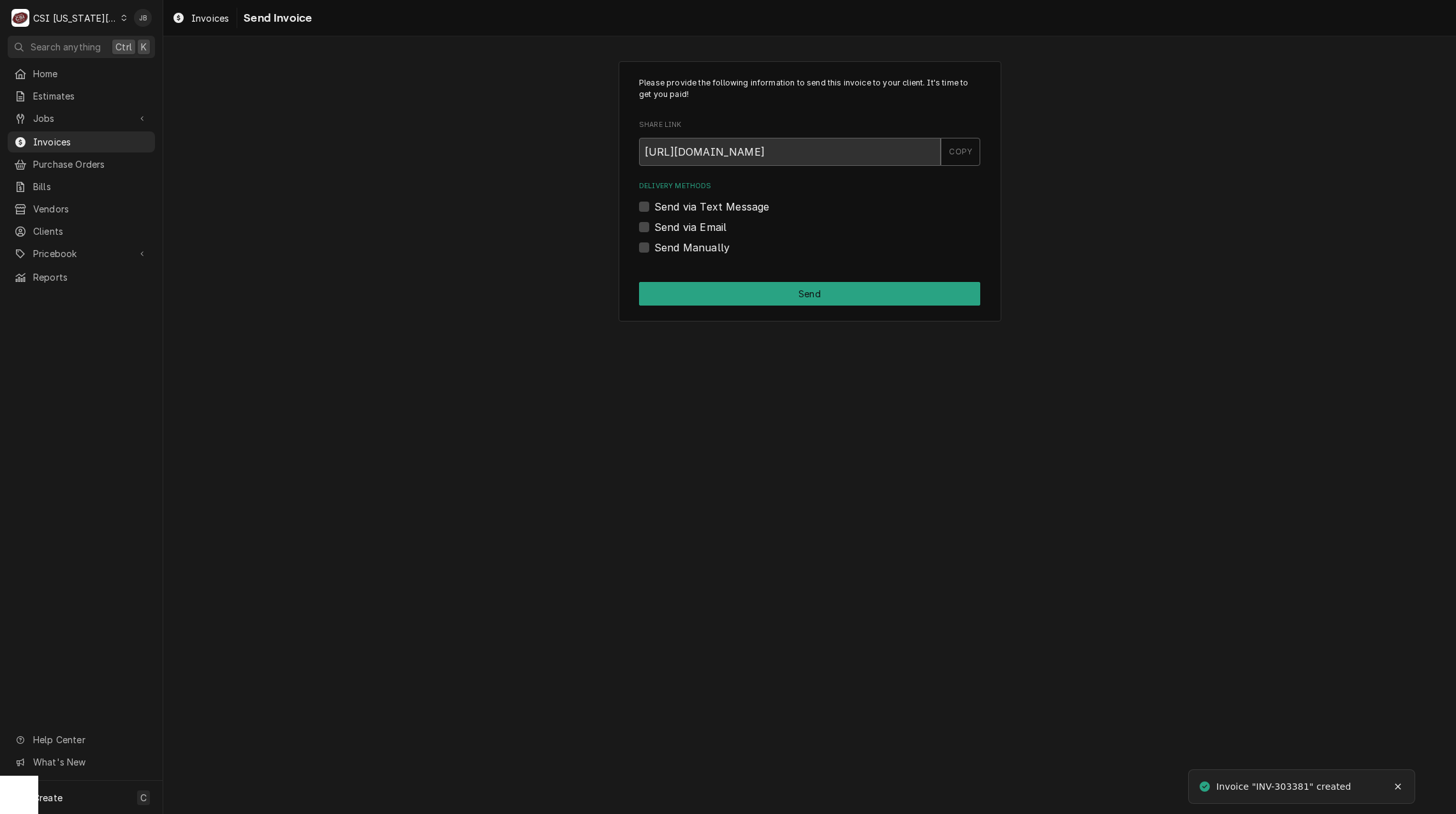
click at [707, 225] on label "Send via Email" at bounding box center [691, 227] width 72 height 16
click at [707, 225] on input "Send via Email" at bounding box center [825, 233] width 341 height 28
checkbox input "true"
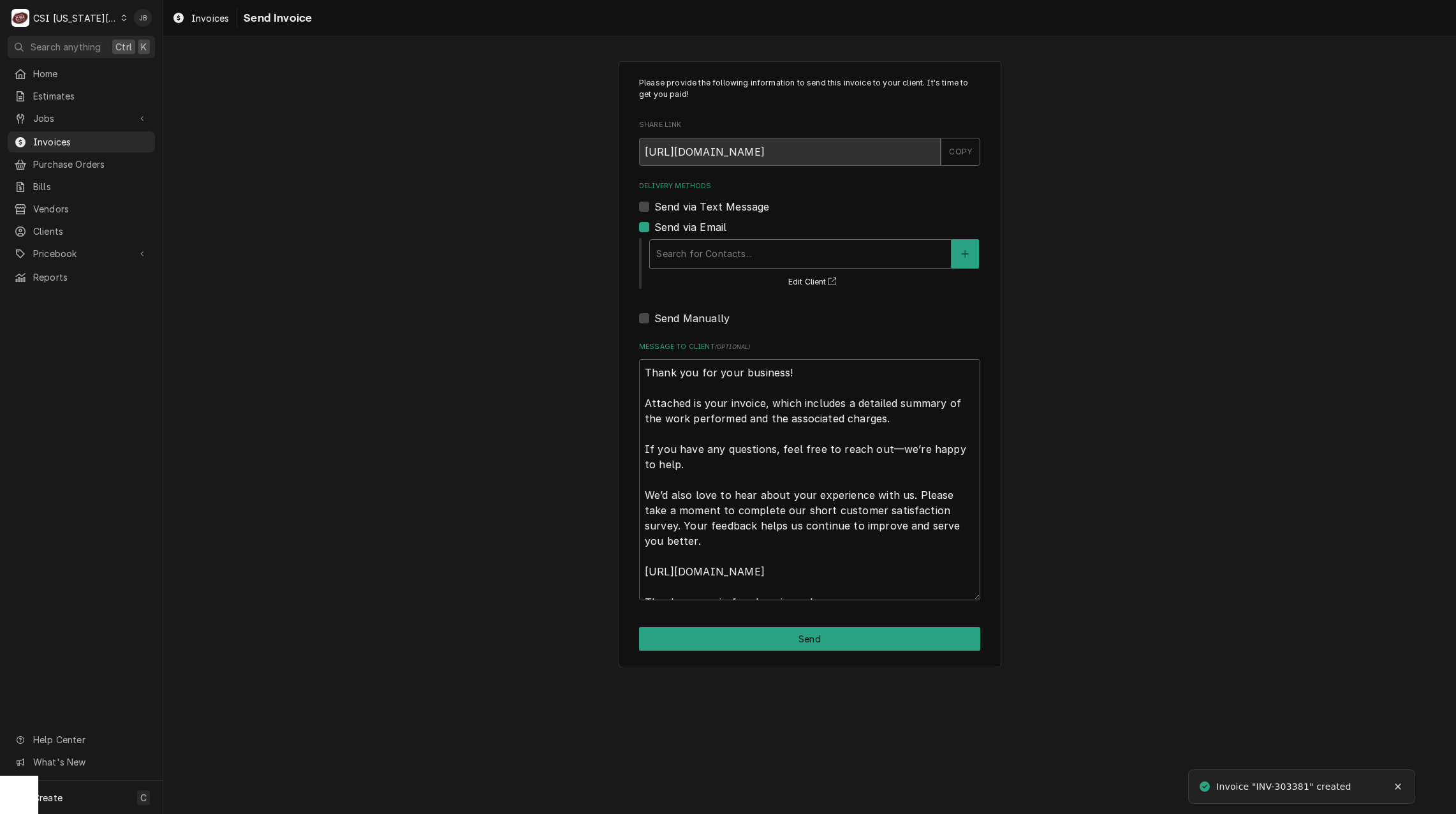
click at [712, 260] on div "Delivery Methods" at bounding box center [801, 254] width 288 height 23
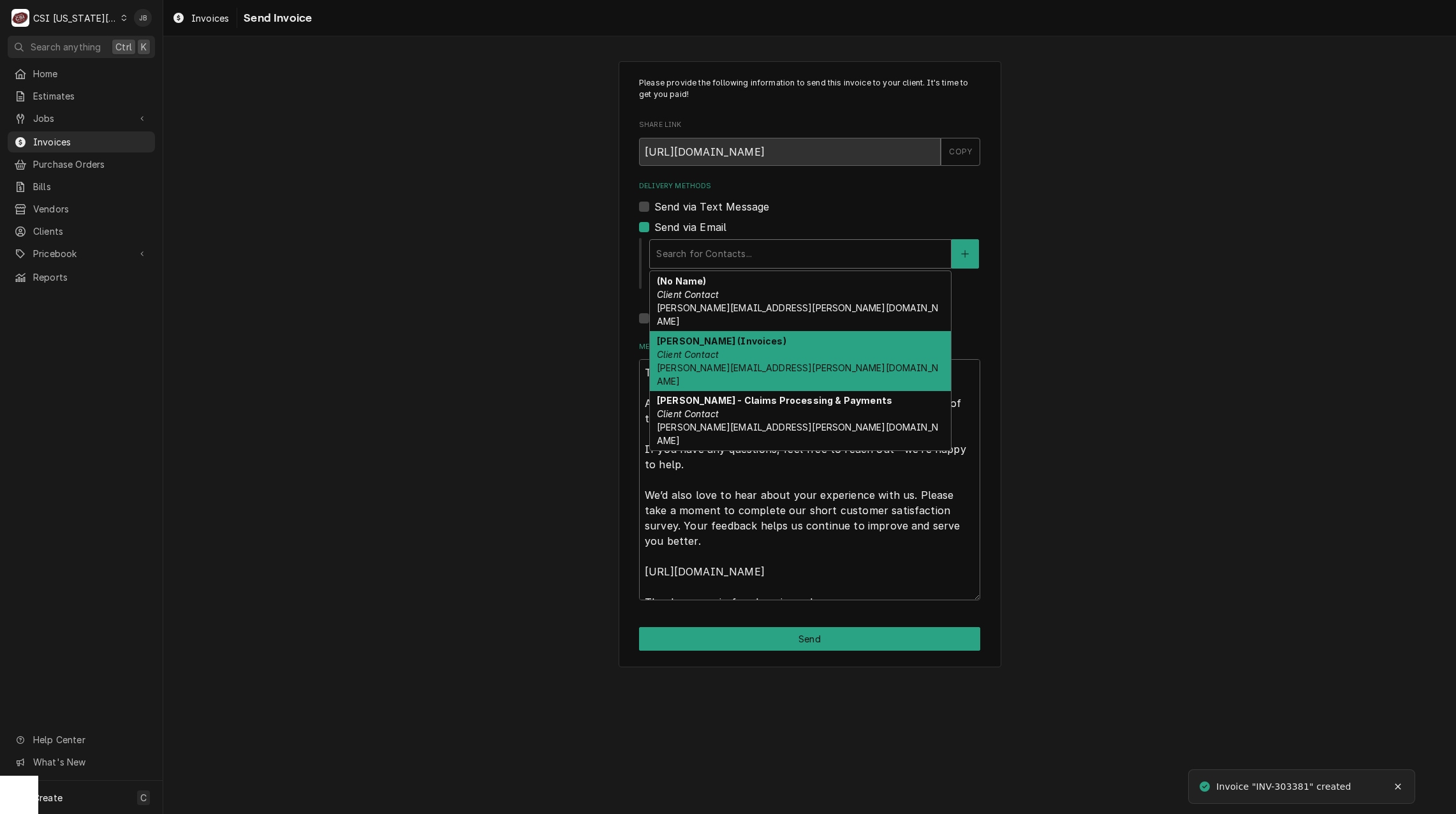
click at [725, 343] on div "[PERSON_NAME] (Invoices) Client Contact [PERSON_NAME][EMAIL_ADDRESS][PERSON_NAM…" at bounding box center [800, 361] width 301 height 60
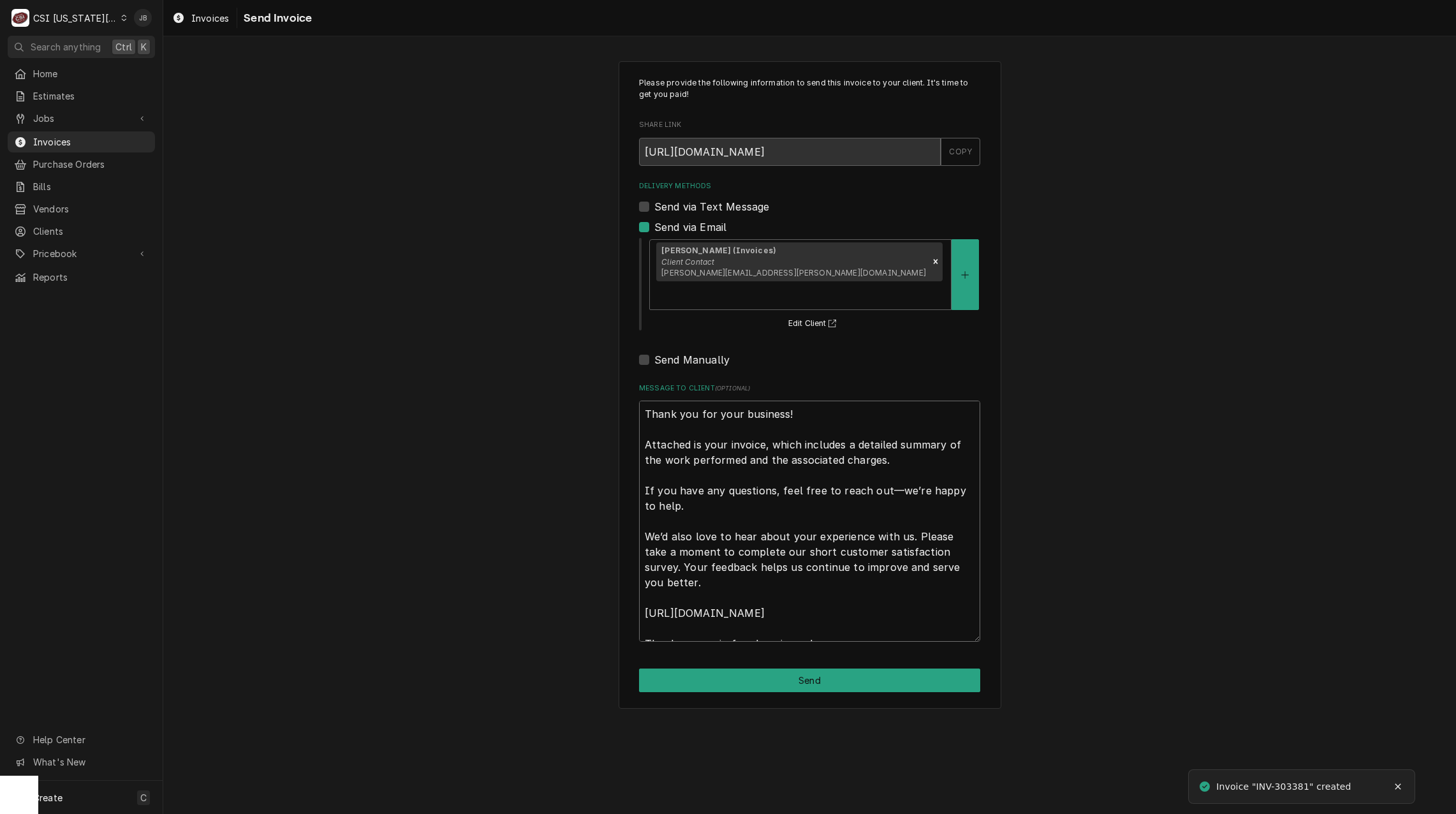
scroll to position [16, 0]
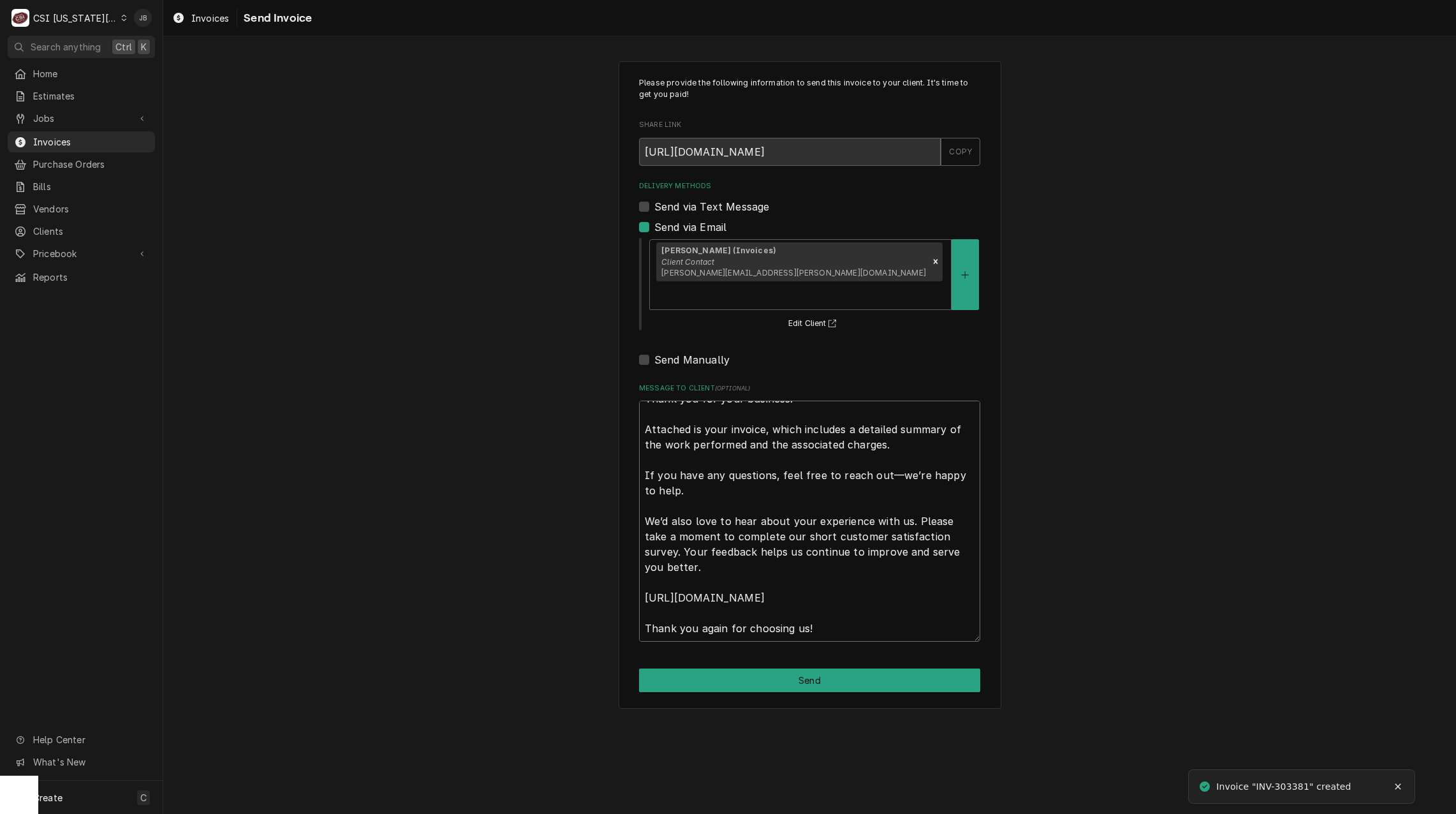
drag, startPoint x: 646, startPoint y: 388, endPoint x: 1278, endPoint y: 847, distance: 781.1
click at [1278, 813] on html "C CSI [US_STATE] City JB Search anything Ctrl K Home Estimates Jobs Jobs Job Se…" at bounding box center [728, 407] width 1456 height 814
type textarea "x"
type textarea "a"
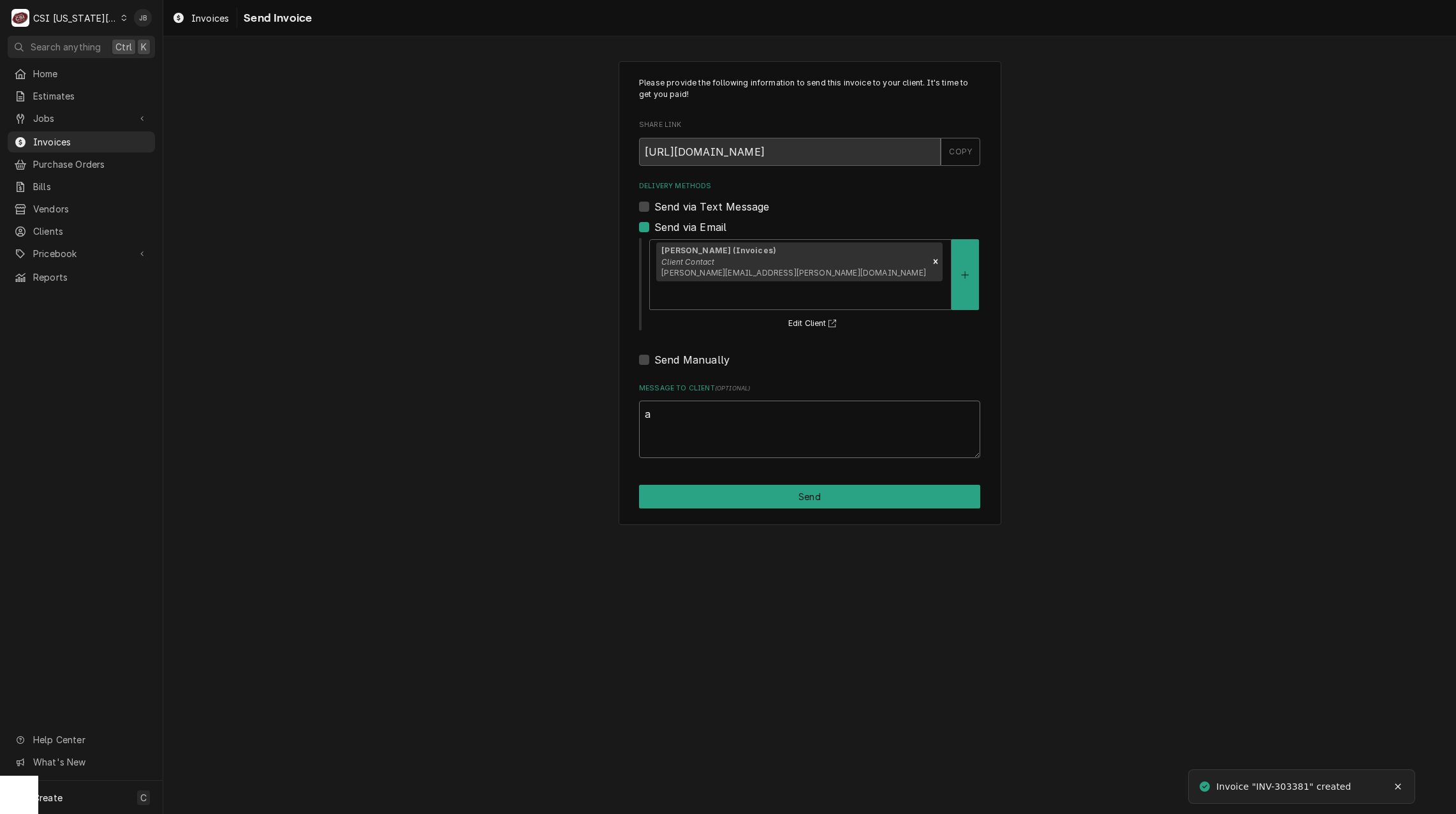
scroll to position [0, 0]
type textarea "x"
type textarea "ap"
type textarea "x"
type textarea "app"
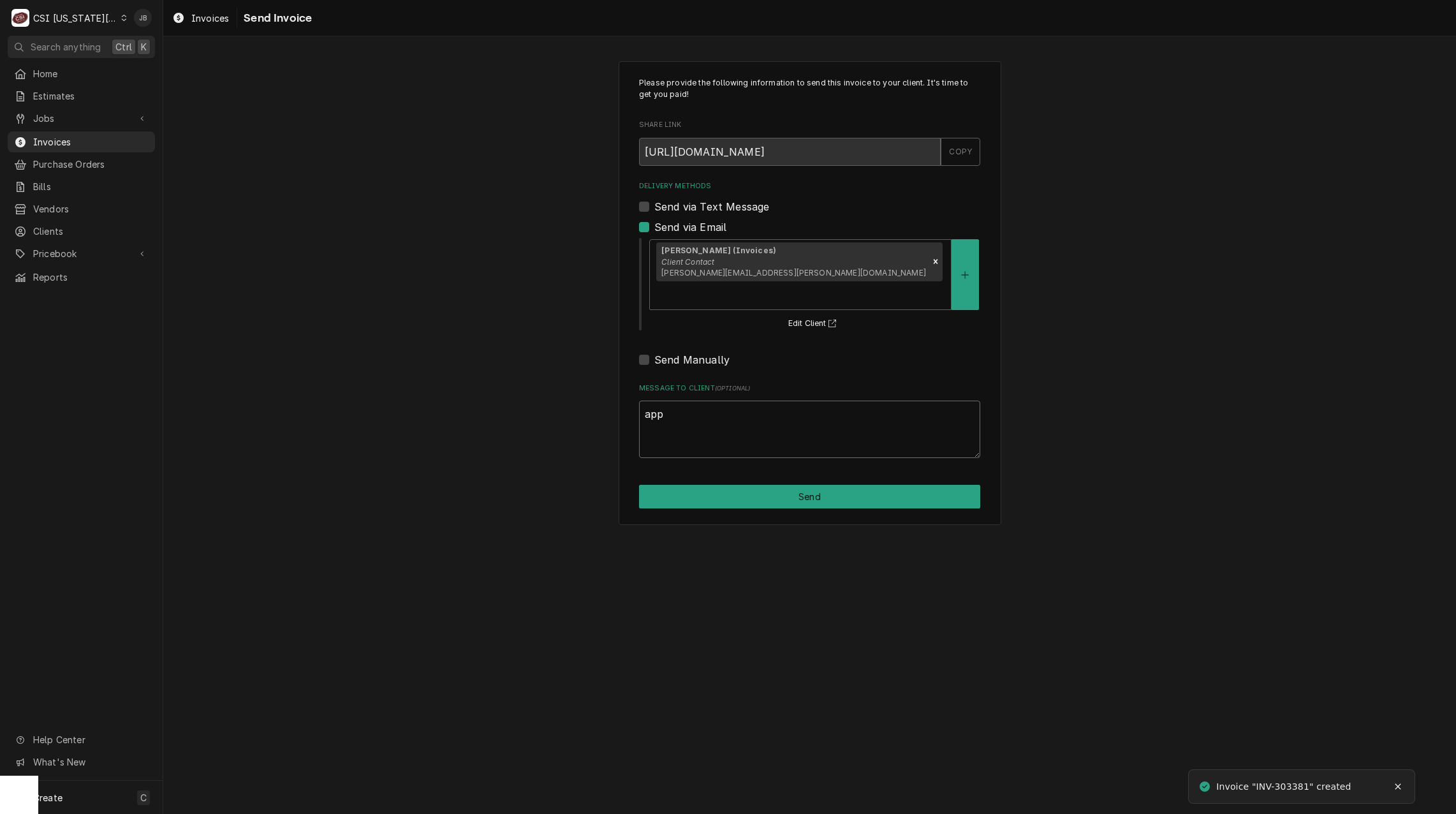
type textarea "x"
type textarea "appr"
type textarea "x"
type textarea "appro"
type textarea "x"
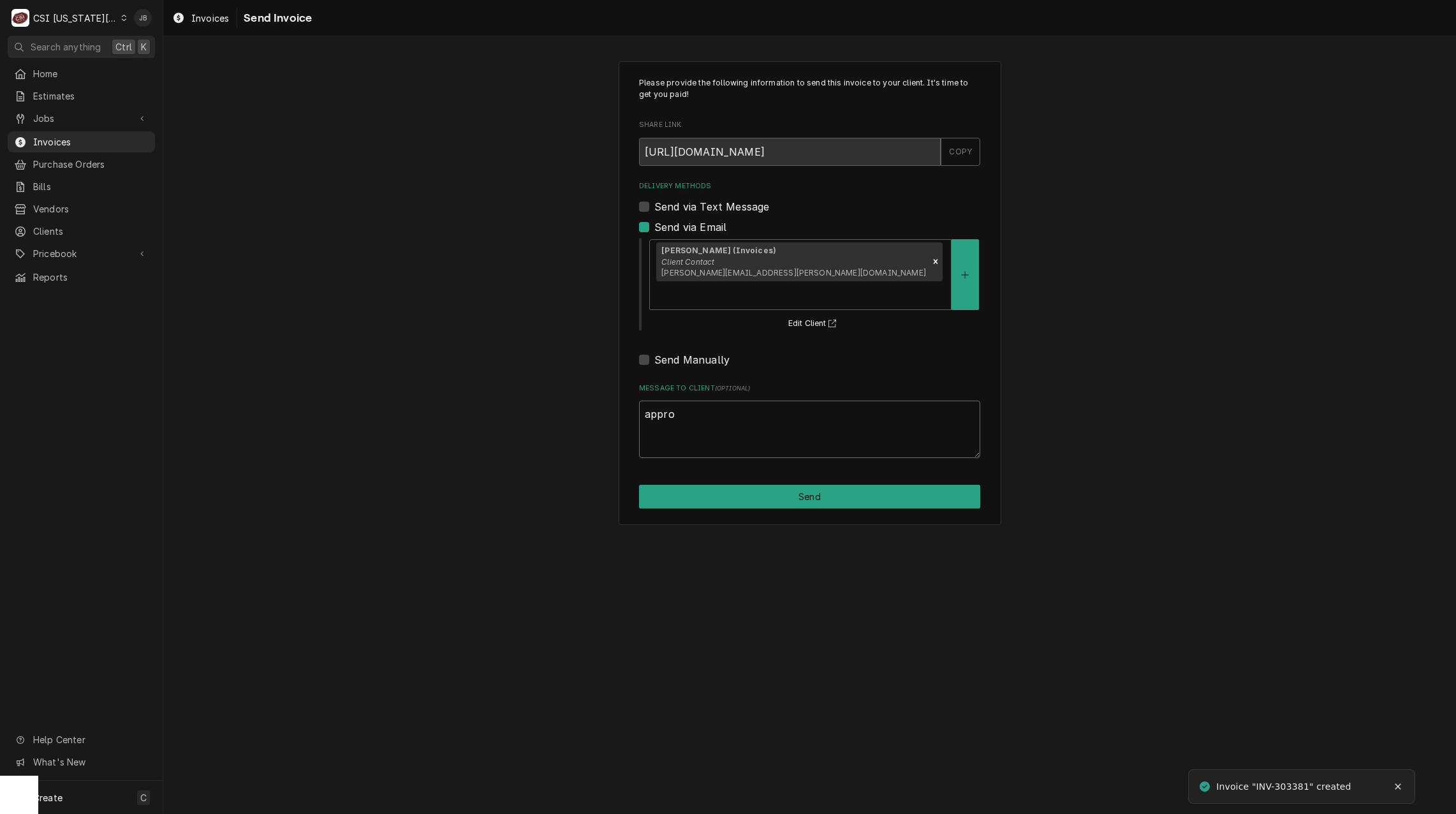
type textarea "approv"
type textarea "x"
type textarea "approve"
type textarea "x"
type textarea "approved"
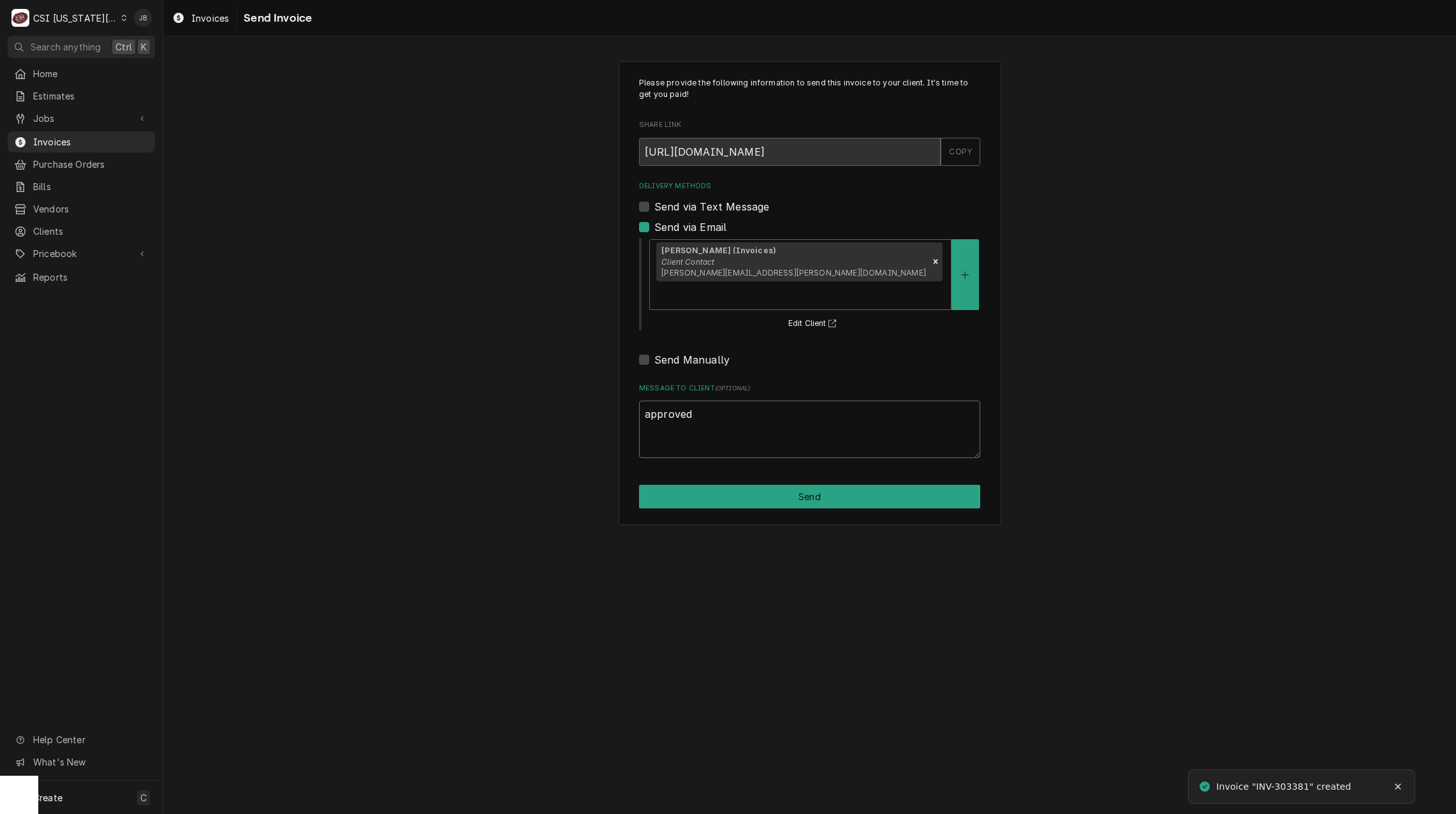
type textarea "x"
type textarea "approved"
click at [780, 485] on button "Send" at bounding box center [809, 497] width 341 height 23
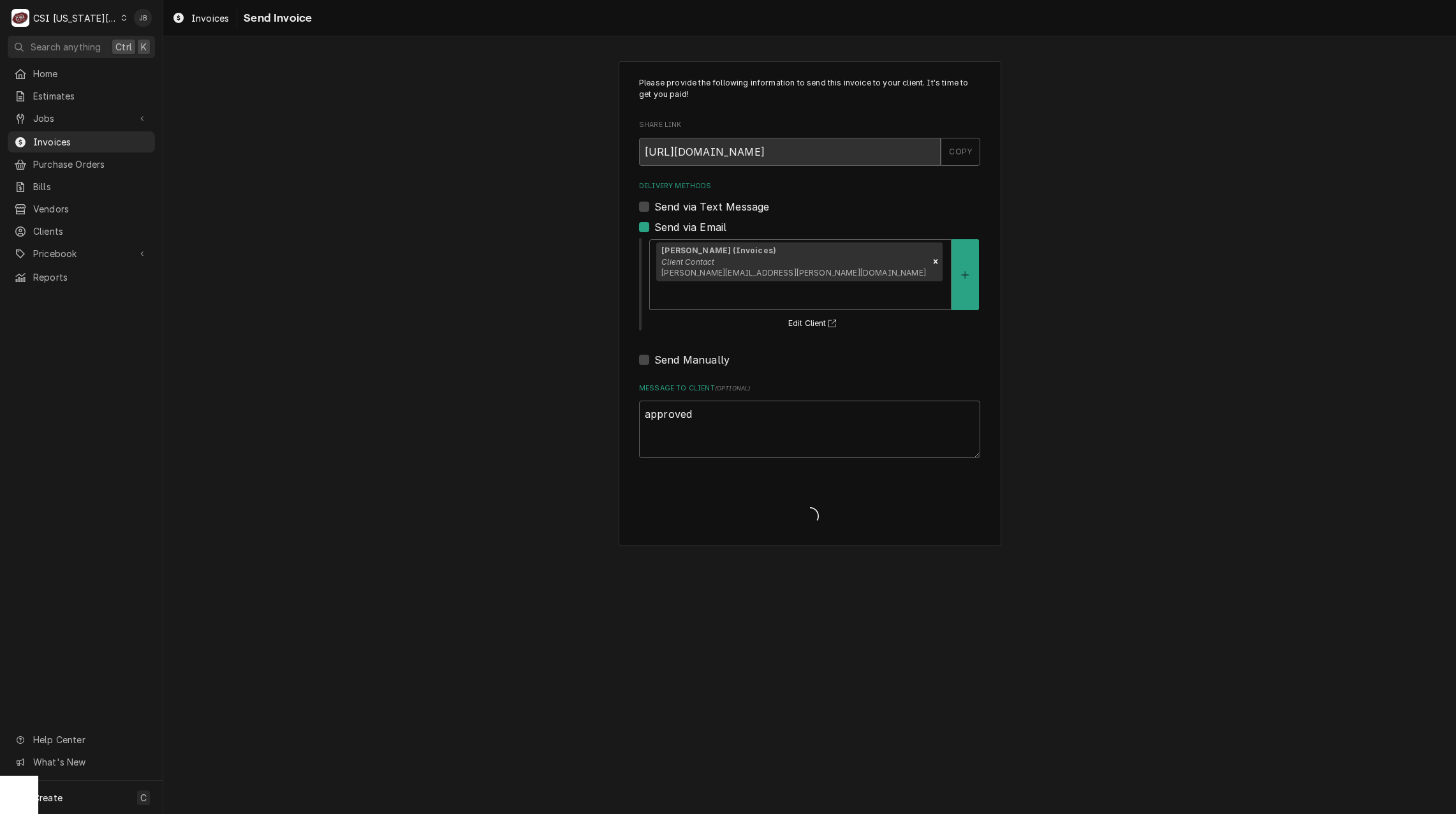
type textarea "x"
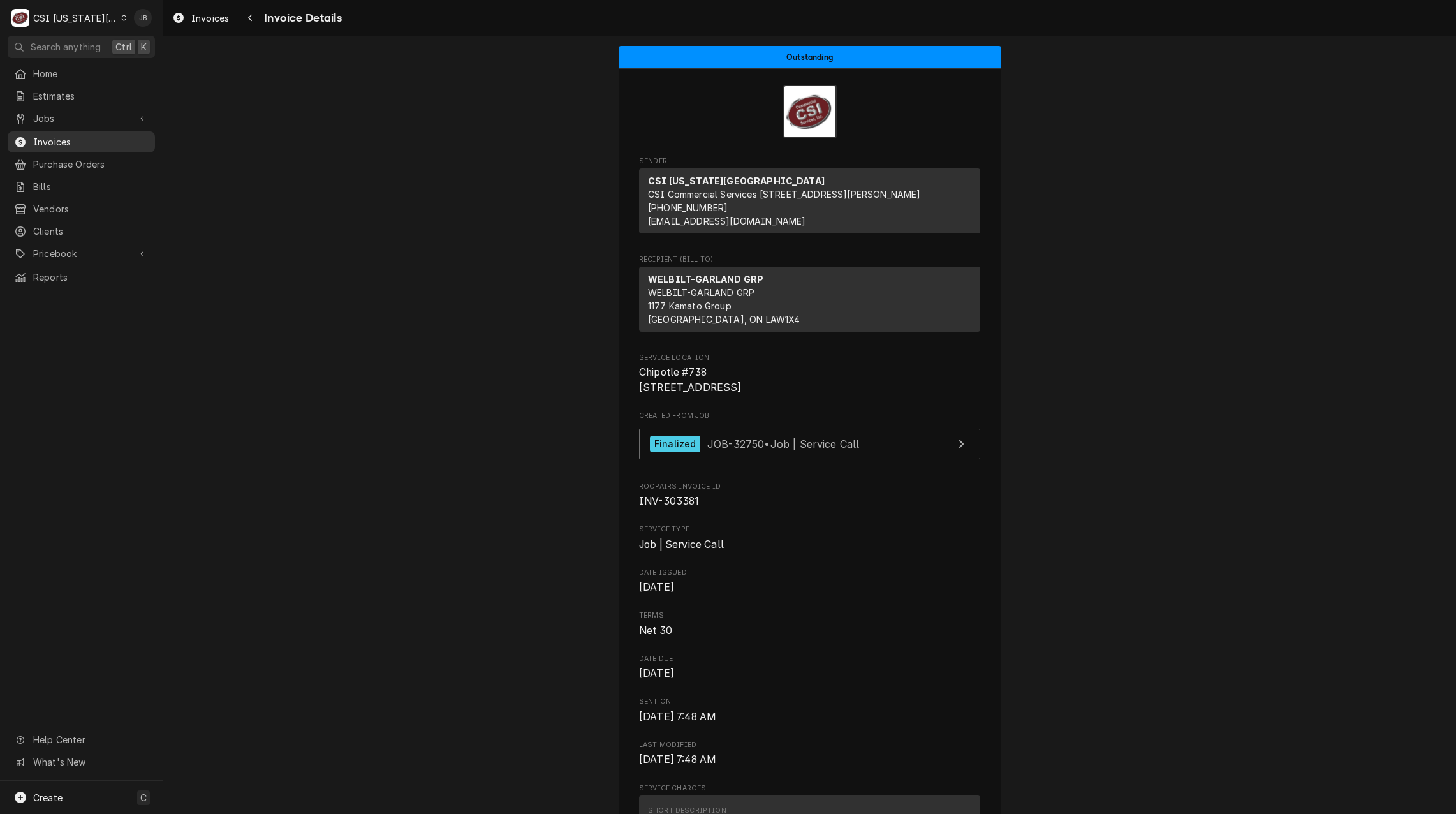
click at [115, 135] on span "Invoices" at bounding box center [91, 142] width 116 height 14
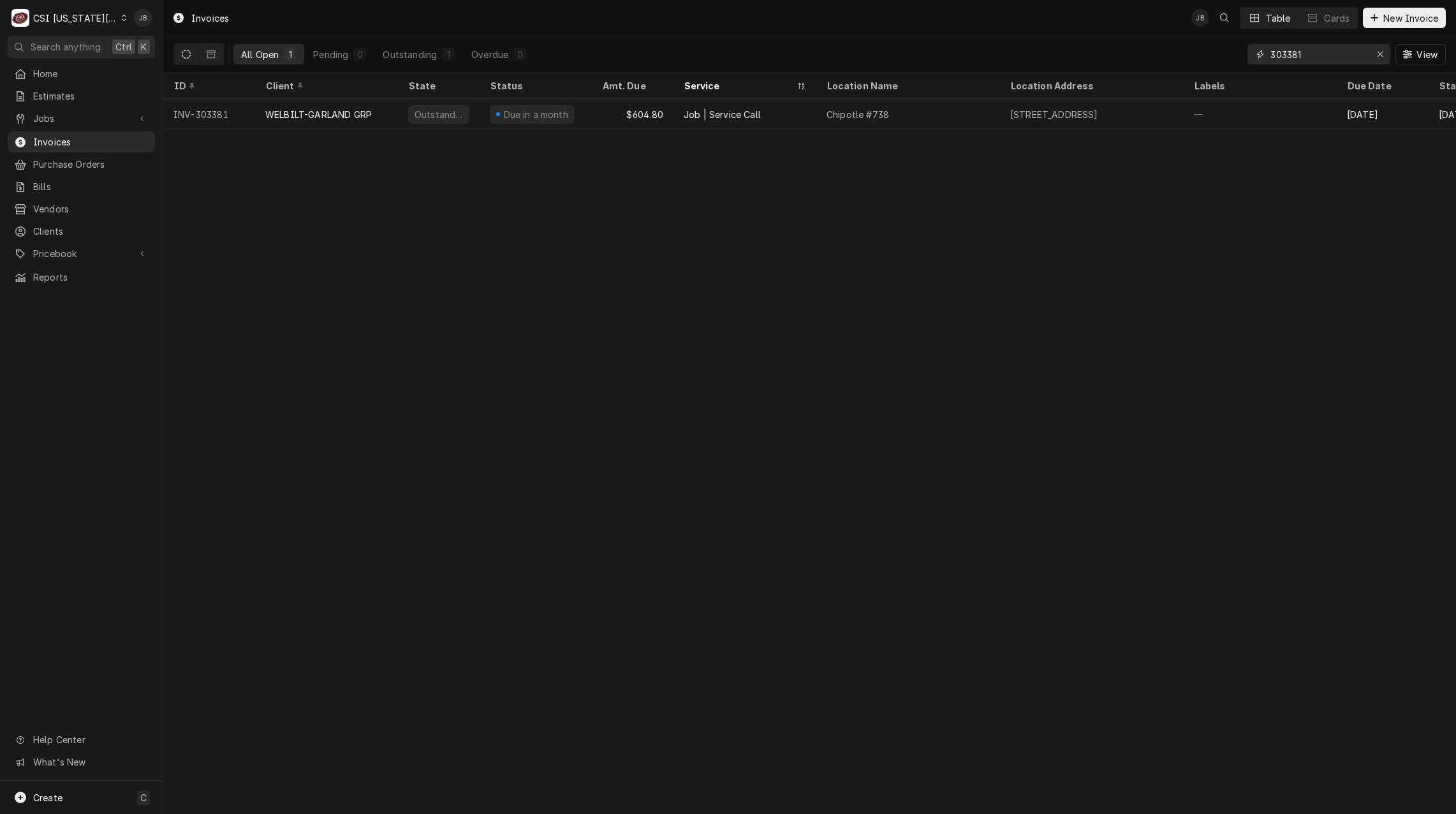
click at [1312, 56] on input "303381" at bounding box center [1318, 54] width 95 height 20
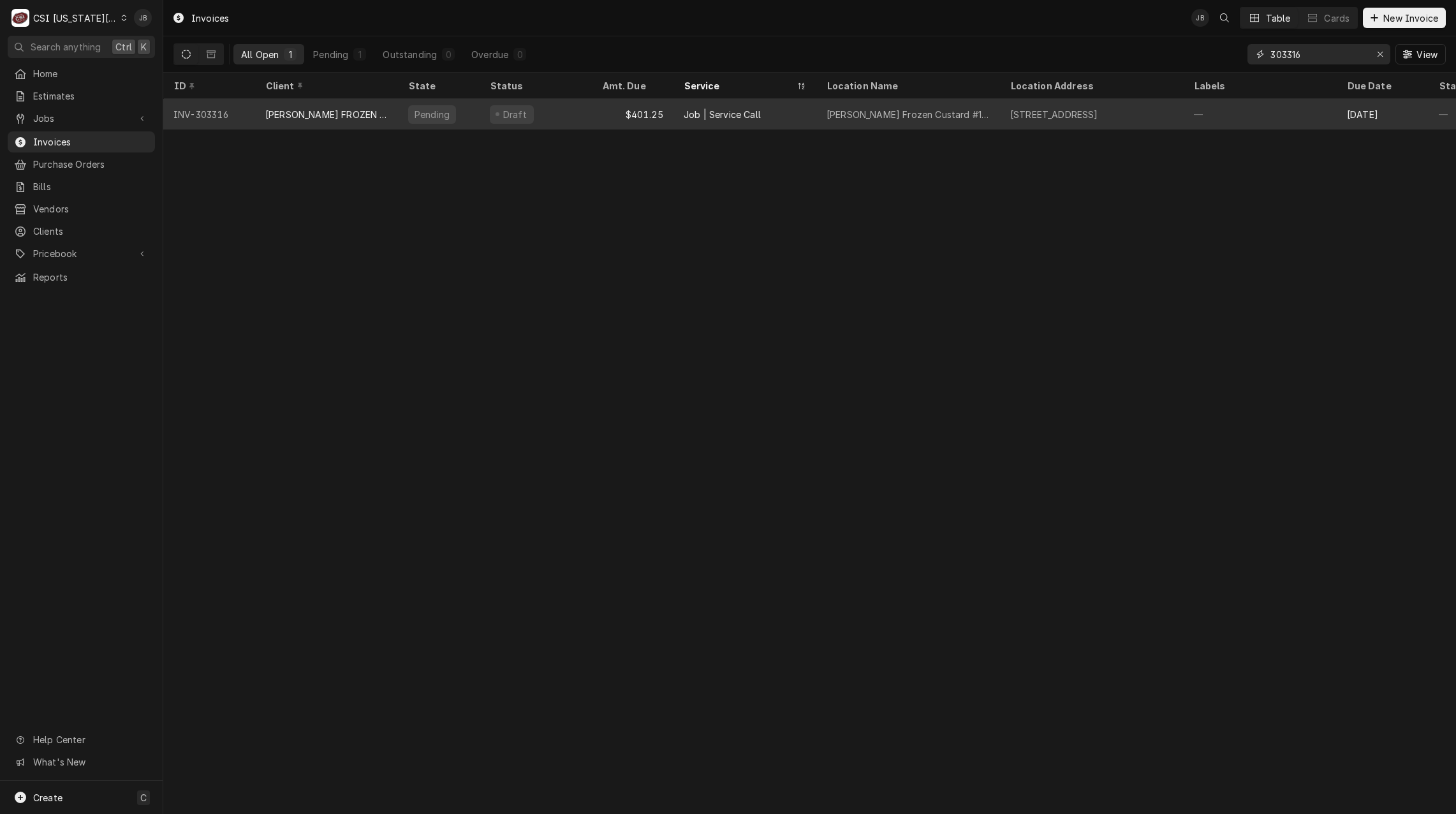
type input "303316"
click at [734, 119] on div "Job | Service Call" at bounding box center [744, 113] width 143 height 30
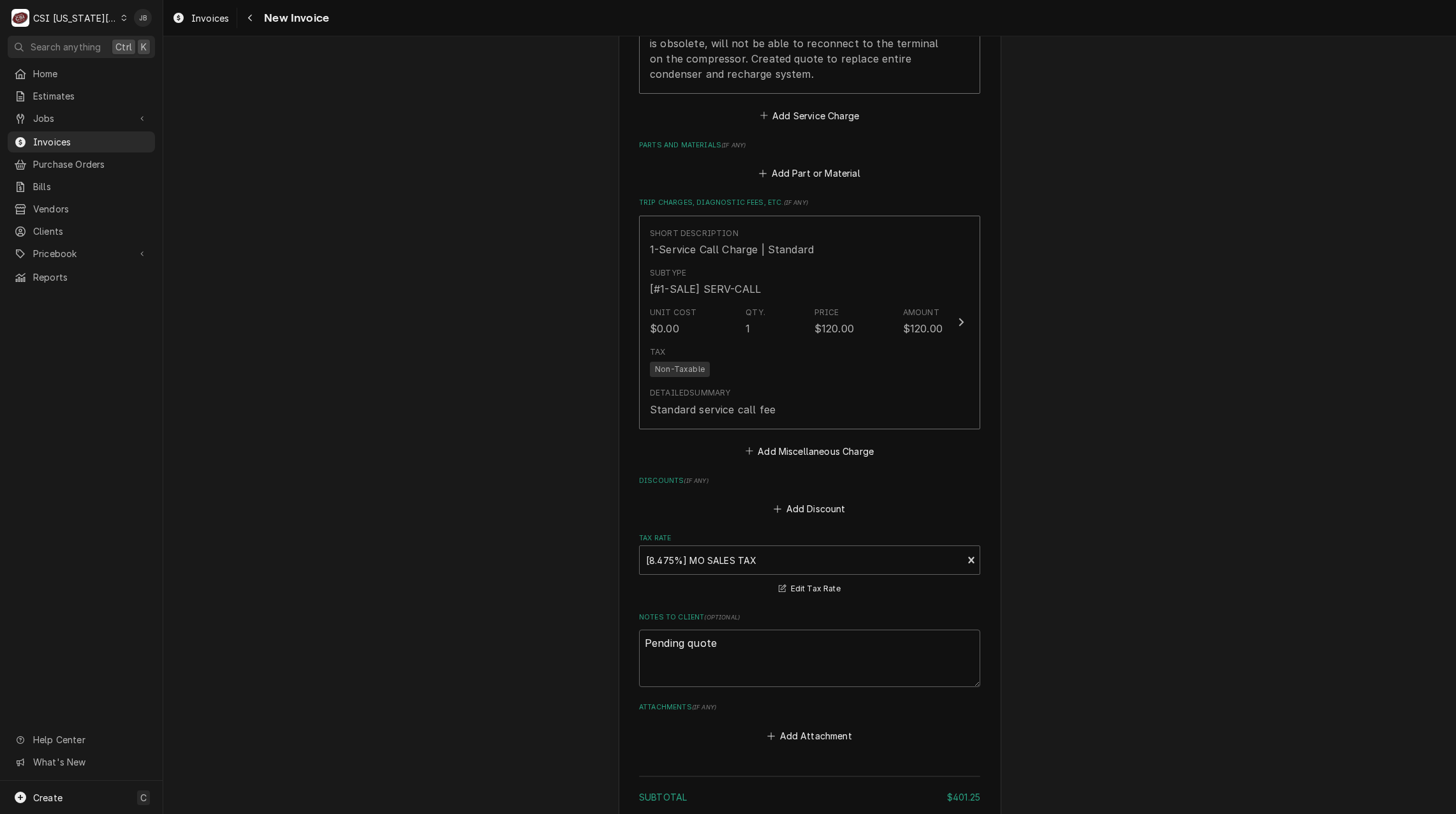
scroll to position [1883, 0]
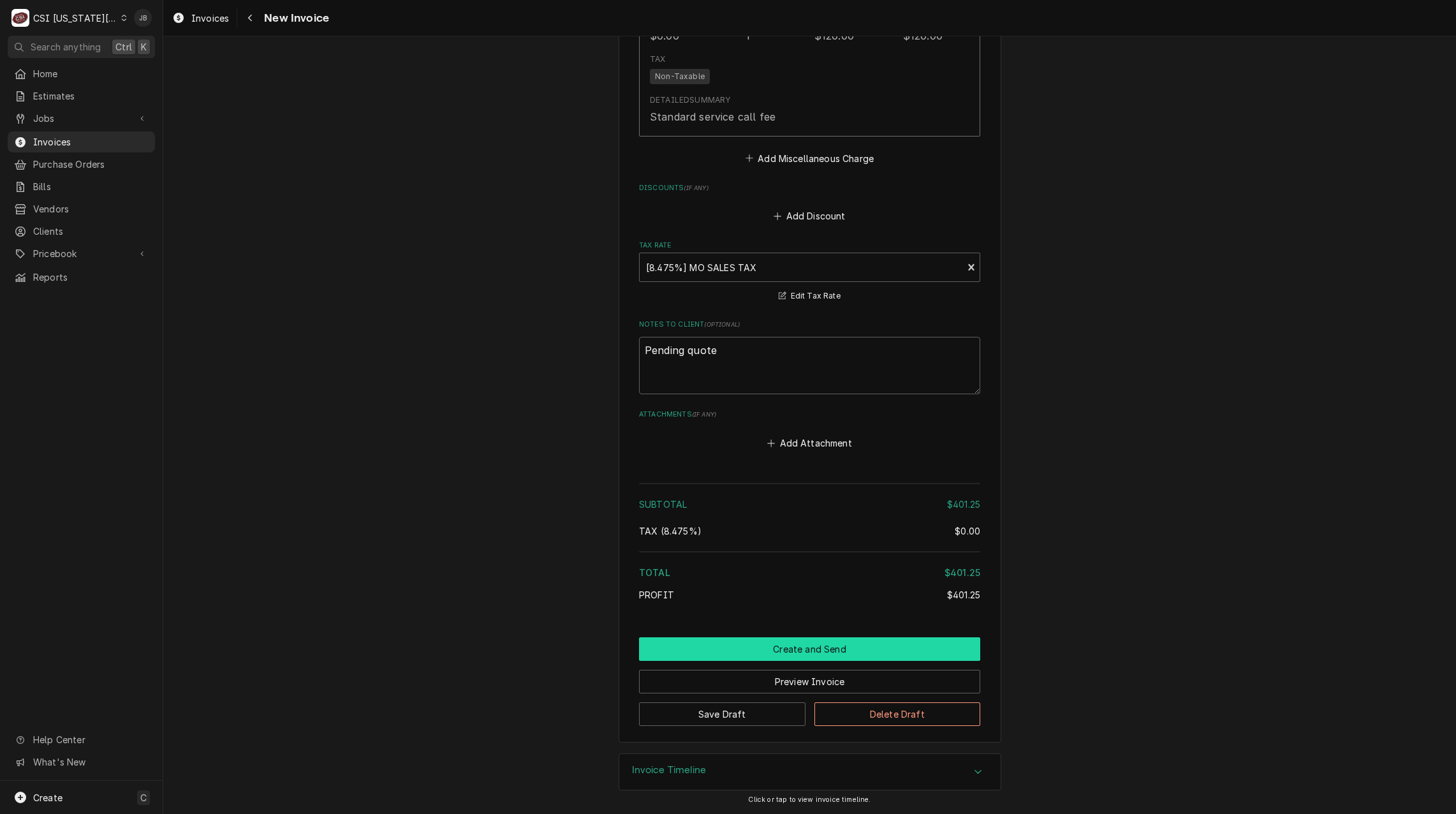
click at [838, 651] on button "Create and Send" at bounding box center [809, 648] width 341 height 23
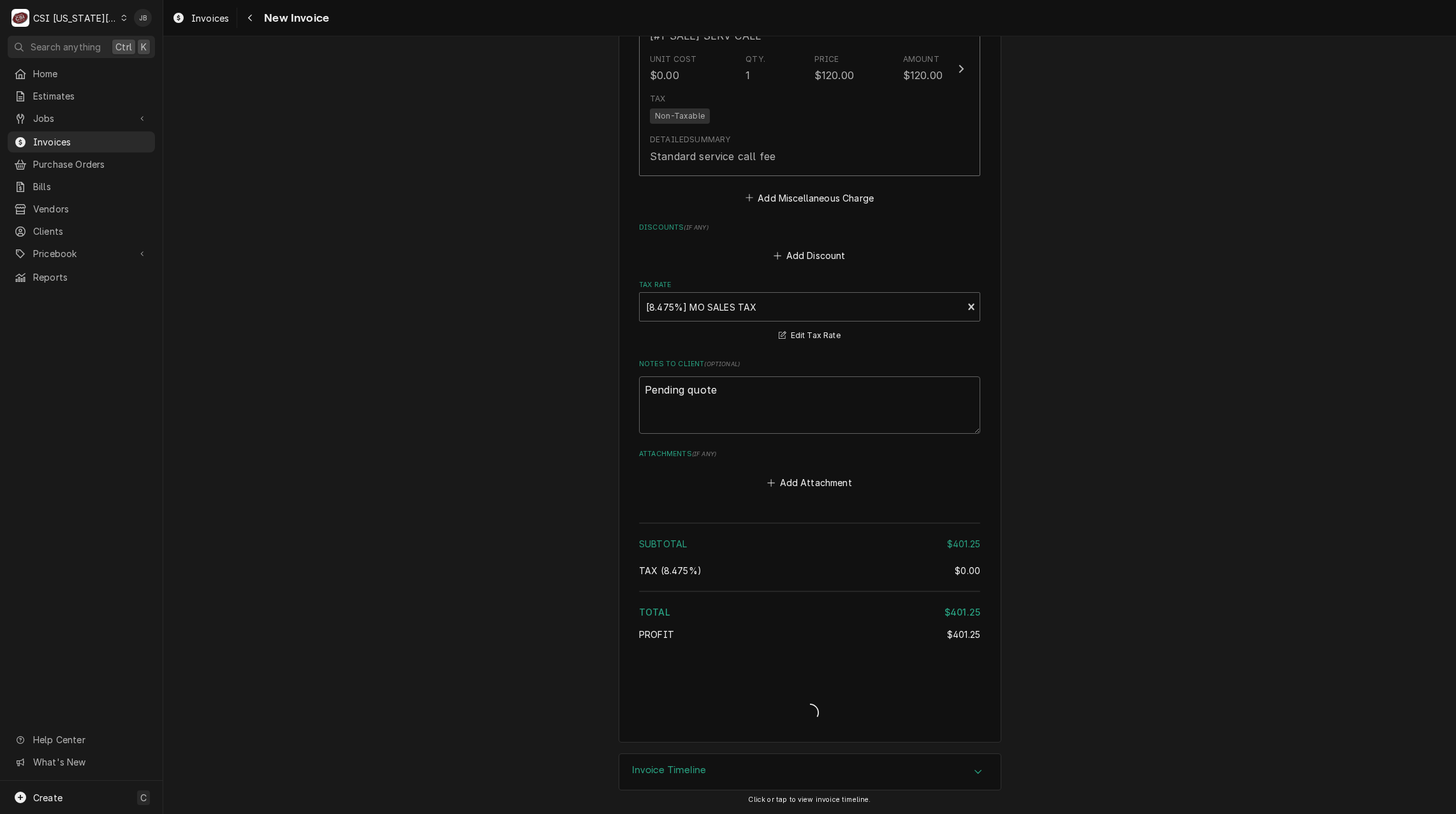
type textarea "x"
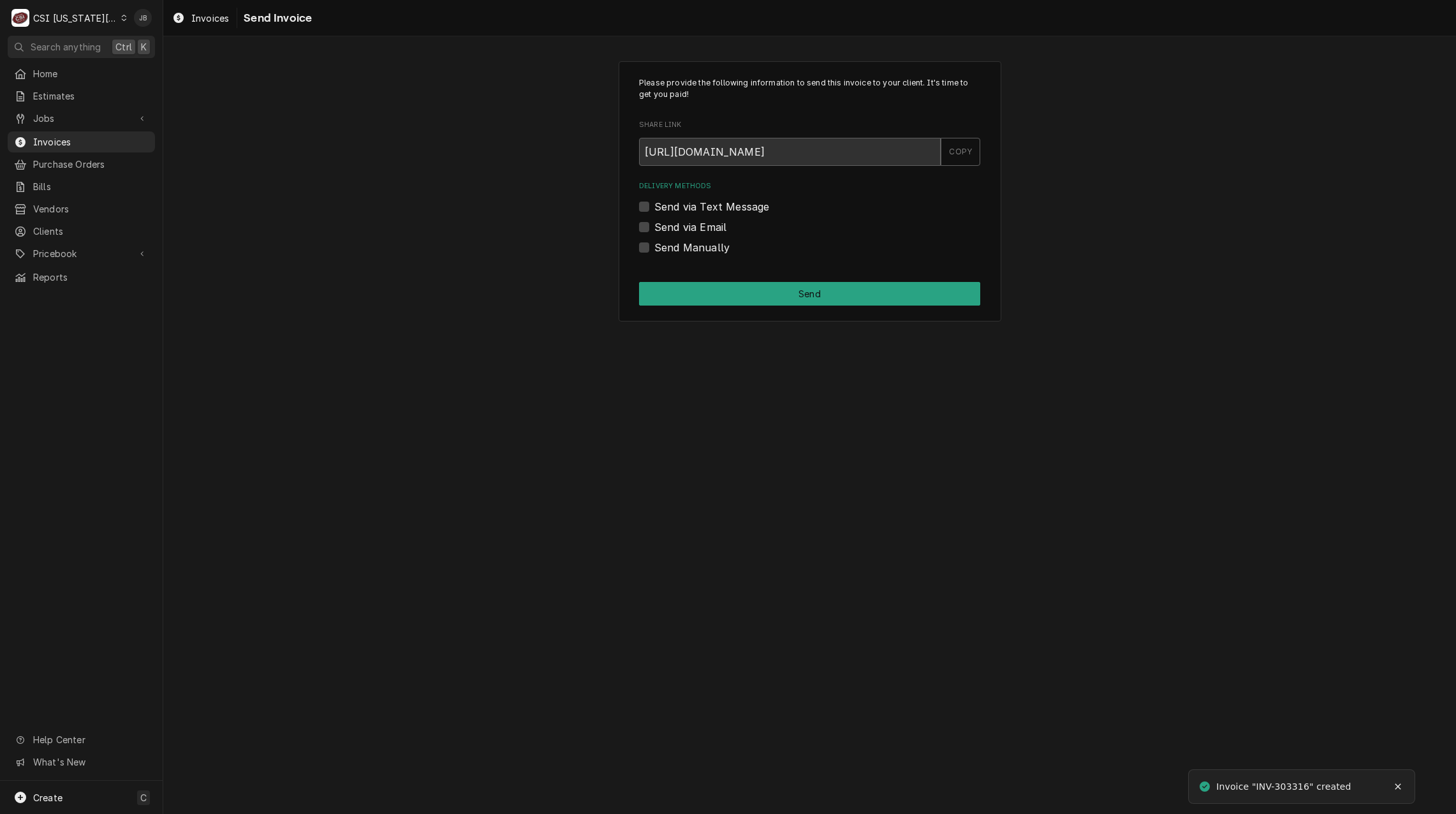
click at [709, 232] on label "Send via Email" at bounding box center [691, 227] width 72 height 16
click at [709, 232] on input "Send via Email" at bounding box center [825, 233] width 341 height 28
checkbox input "true"
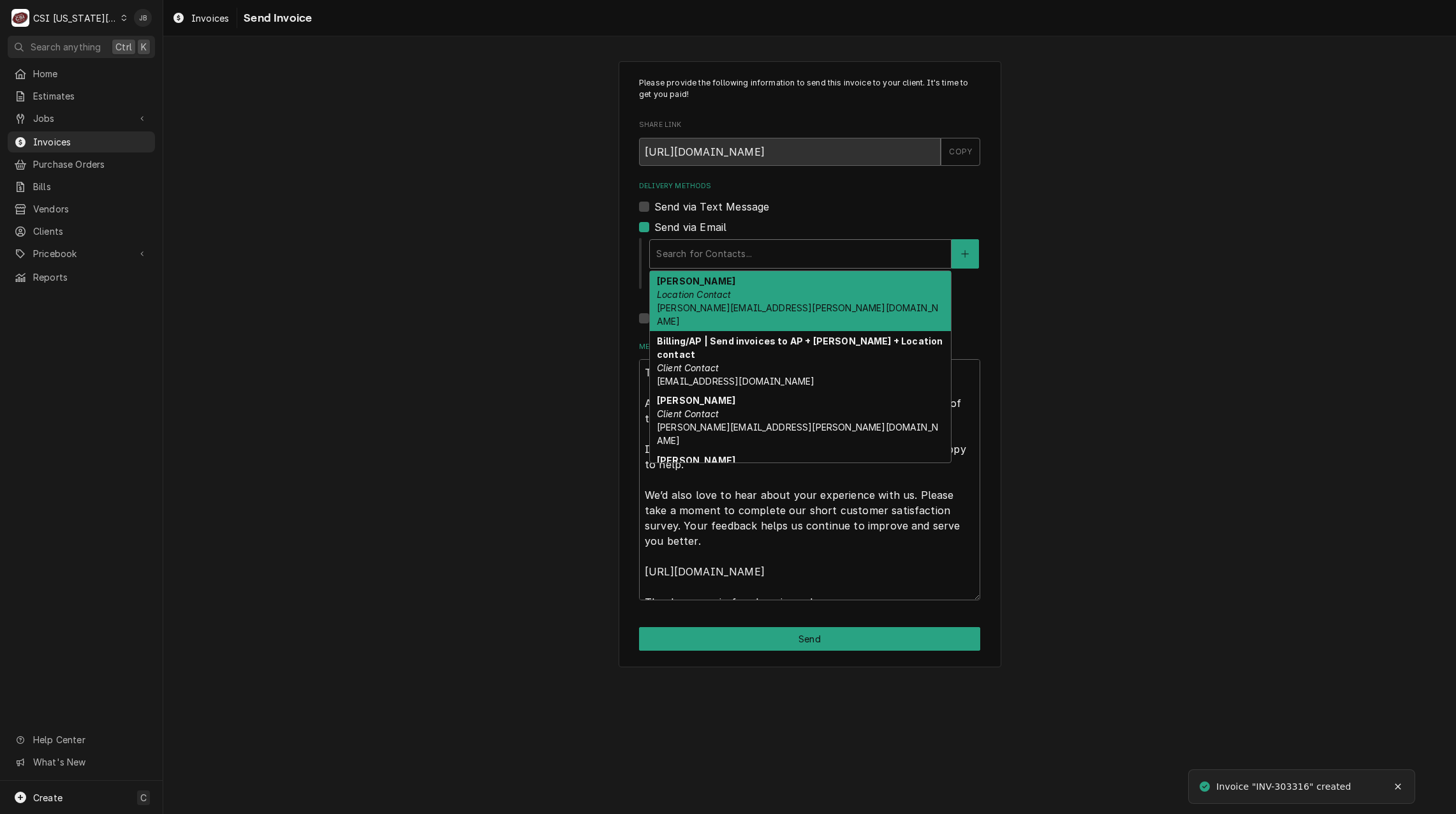
click at [710, 266] on div "Search for Contacts..." at bounding box center [800, 253] width 301 height 28
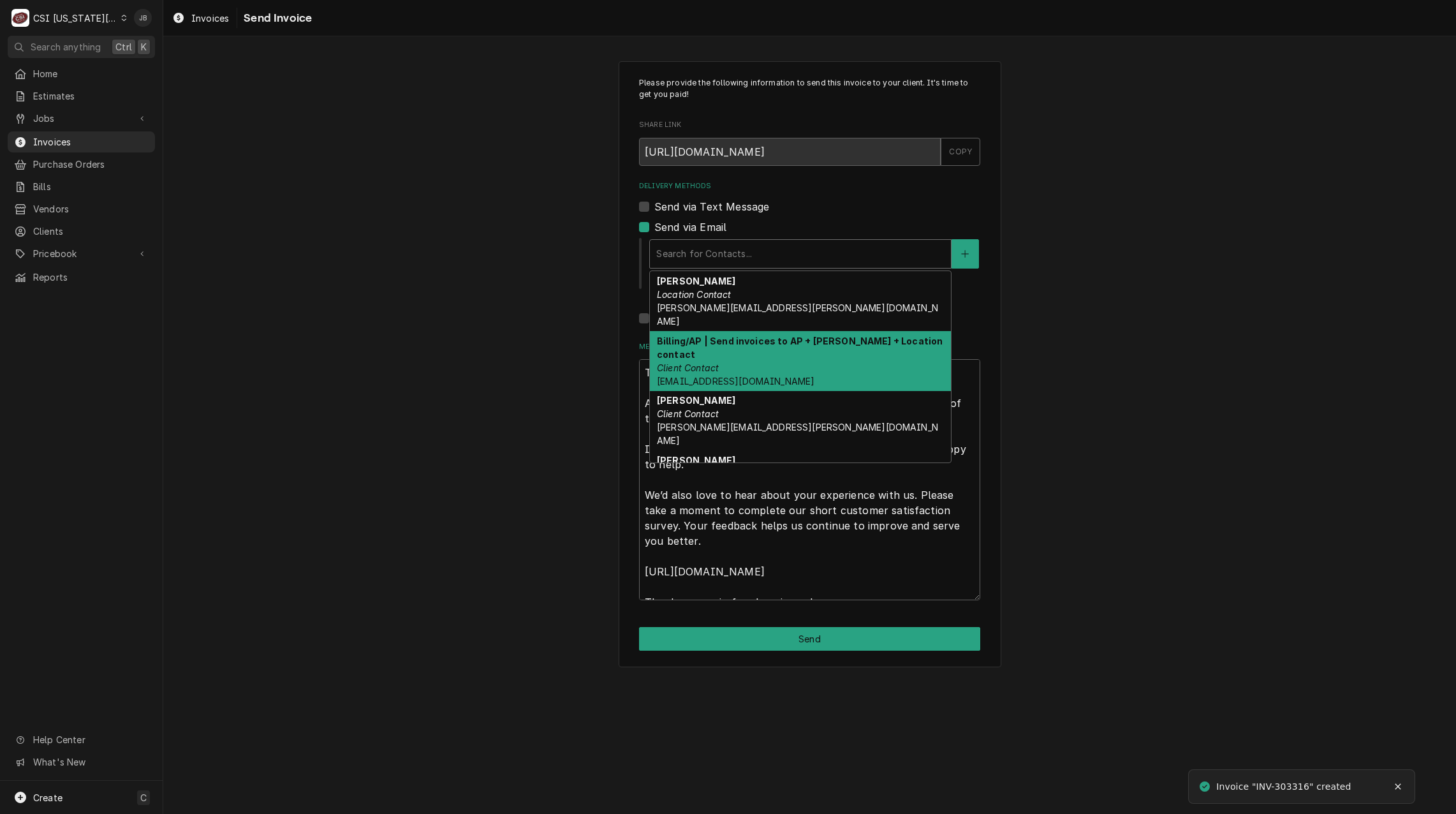
click at [757, 335] on strong "Billing/AP | Send invoices to AP + Charlie + Location contact" at bounding box center [799, 347] width 285 height 24
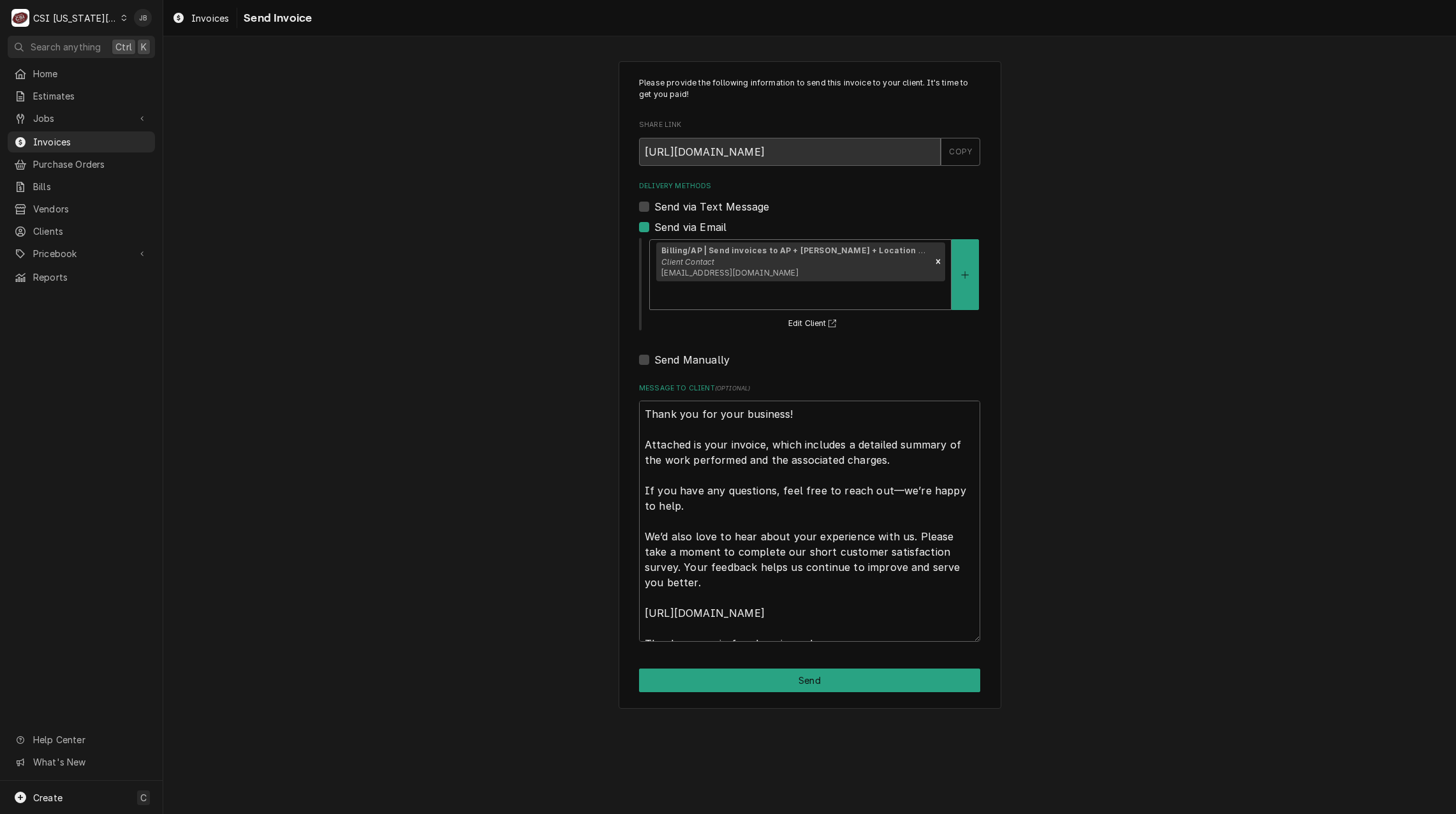
click at [919, 283] on div "Delivery Methods" at bounding box center [801, 295] width 288 height 23
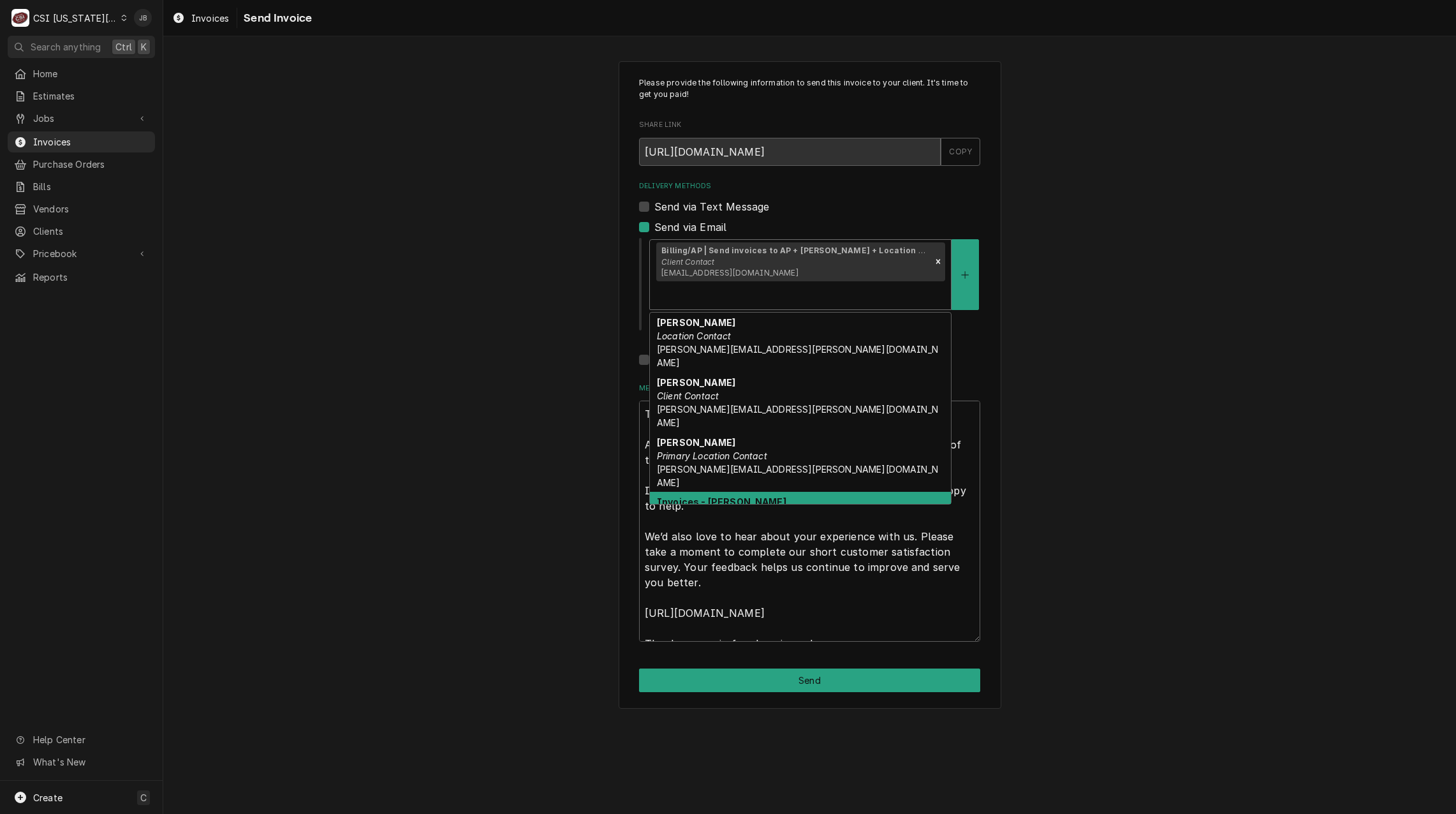
click at [772, 492] on div "Invoices - Charlie Ferratto Primary Client Contact charlie.ferratto@eatandys.com" at bounding box center [800, 522] width 301 height 60
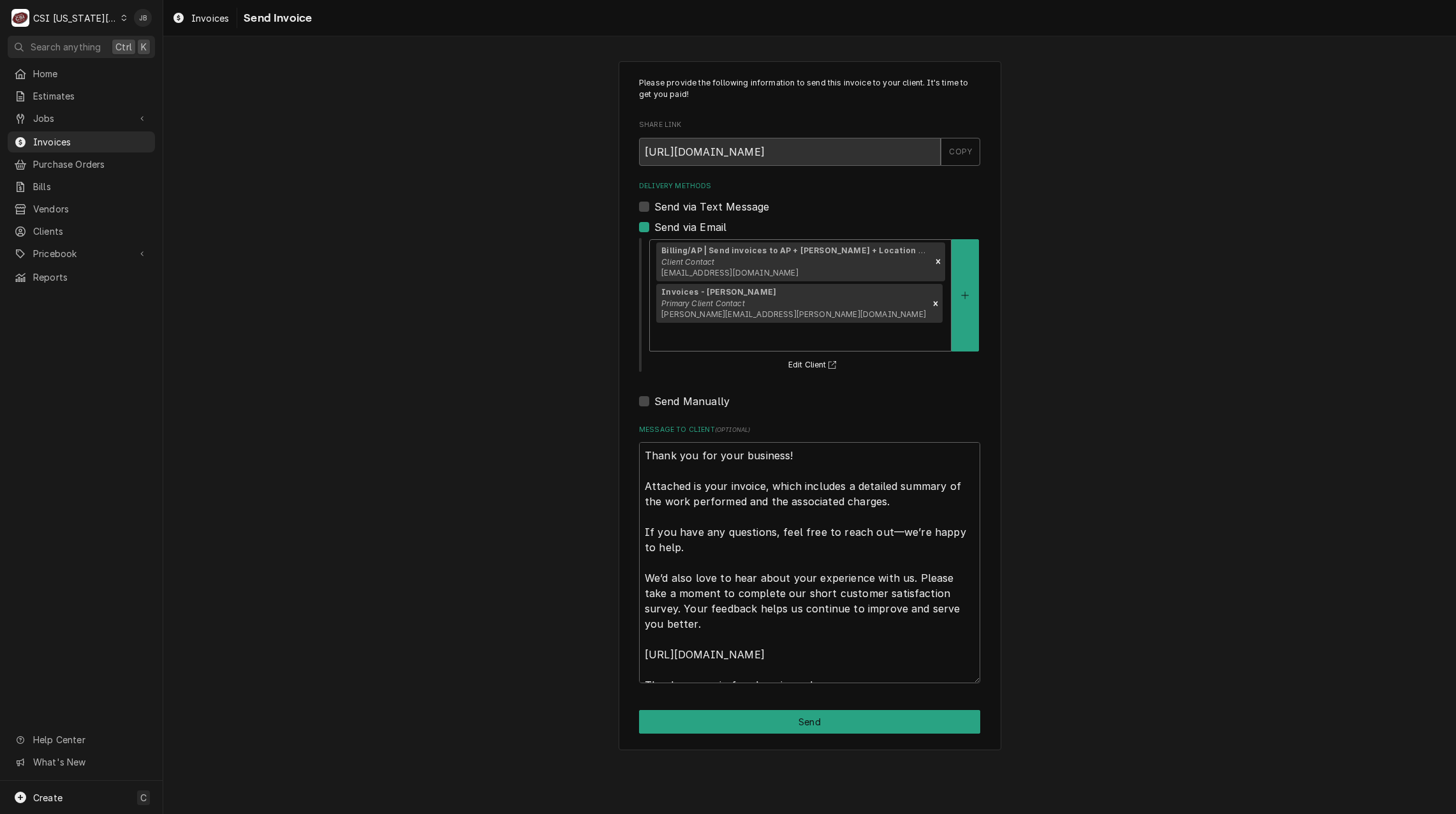
click at [894, 325] on div "Delivery Methods" at bounding box center [801, 337] width 288 height 23
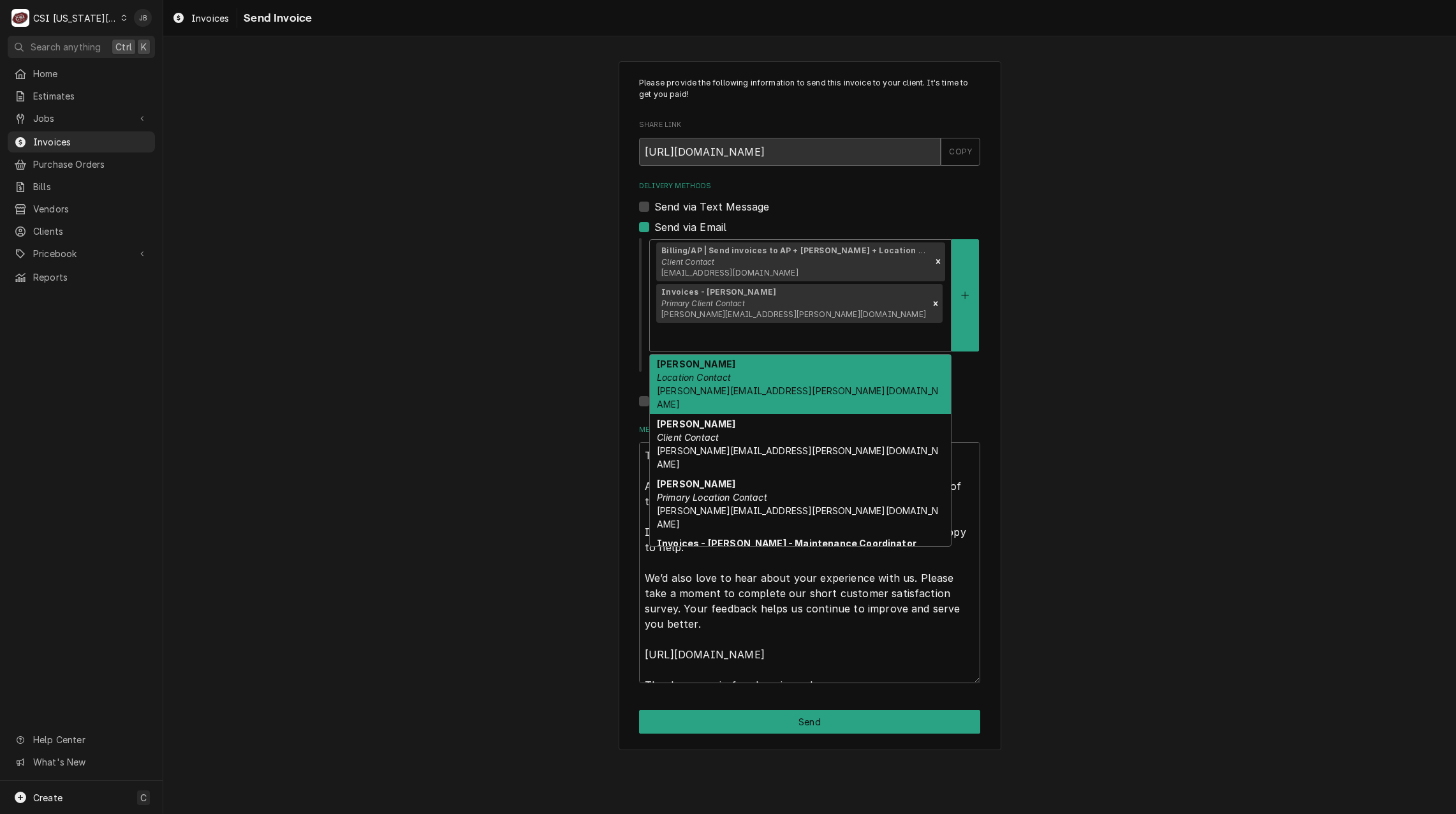
click at [835, 370] on div "Allisa Gabel Location Contact allisa.gabel@eatandys.com" at bounding box center [800, 385] width 301 height 60
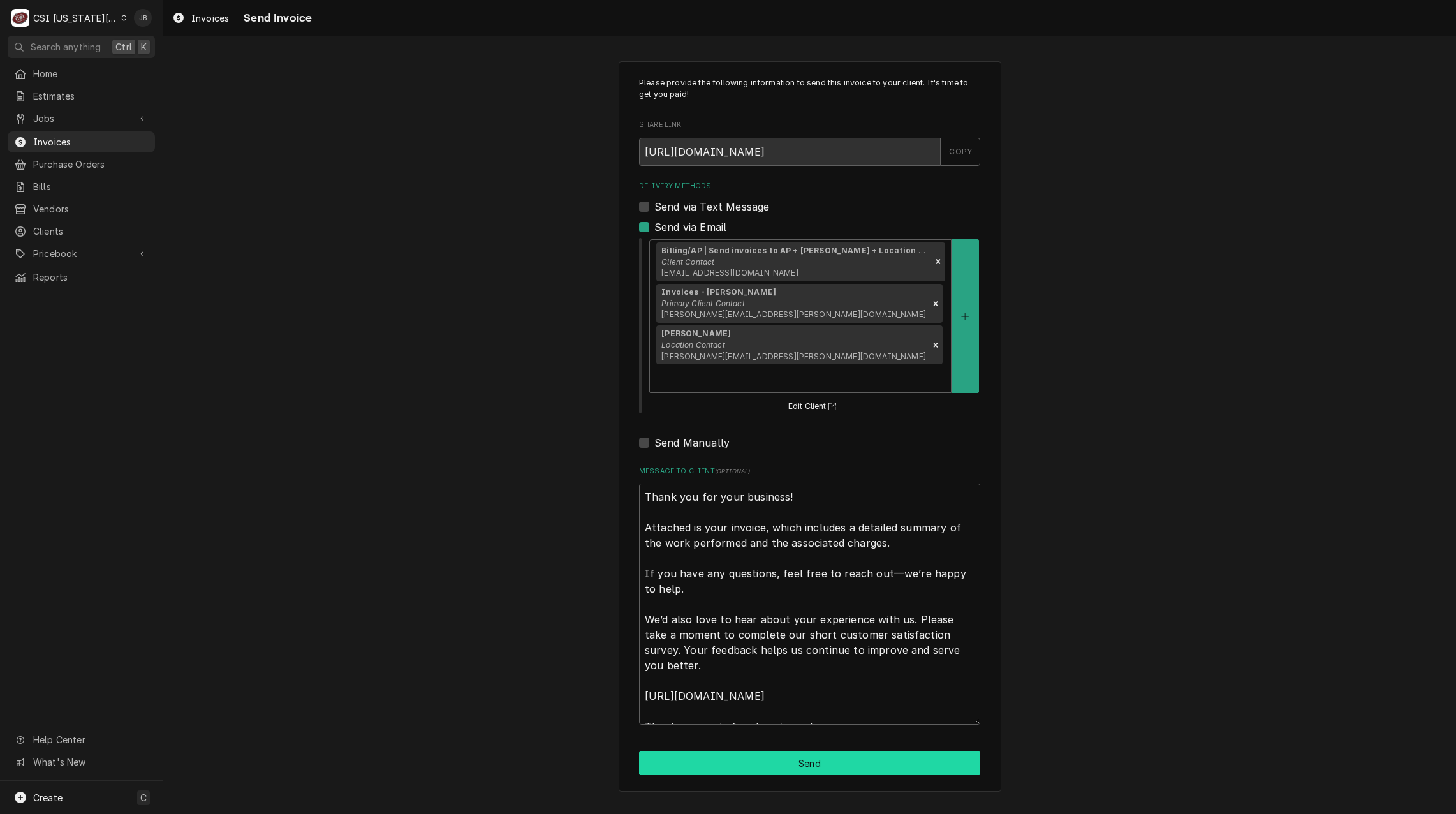
drag, startPoint x: 763, startPoint y: 699, endPoint x: 1246, endPoint y: 740, distance: 484.7
click at [763, 751] on button "Send" at bounding box center [809, 762] width 341 height 23
type textarea "x"
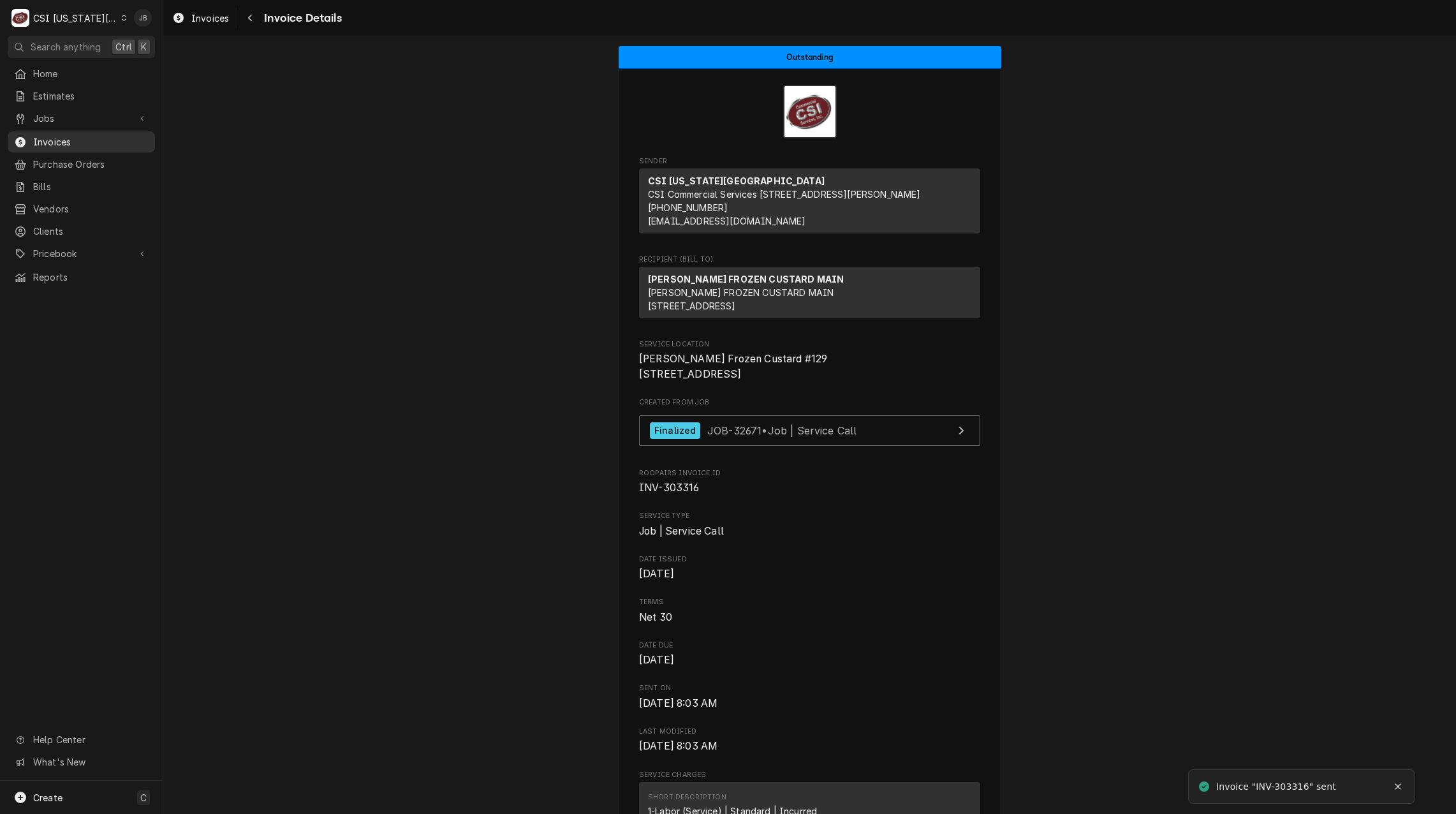
click at [50, 136] on span "Invoices" at bounding box center [91, 142] width 116 height 14
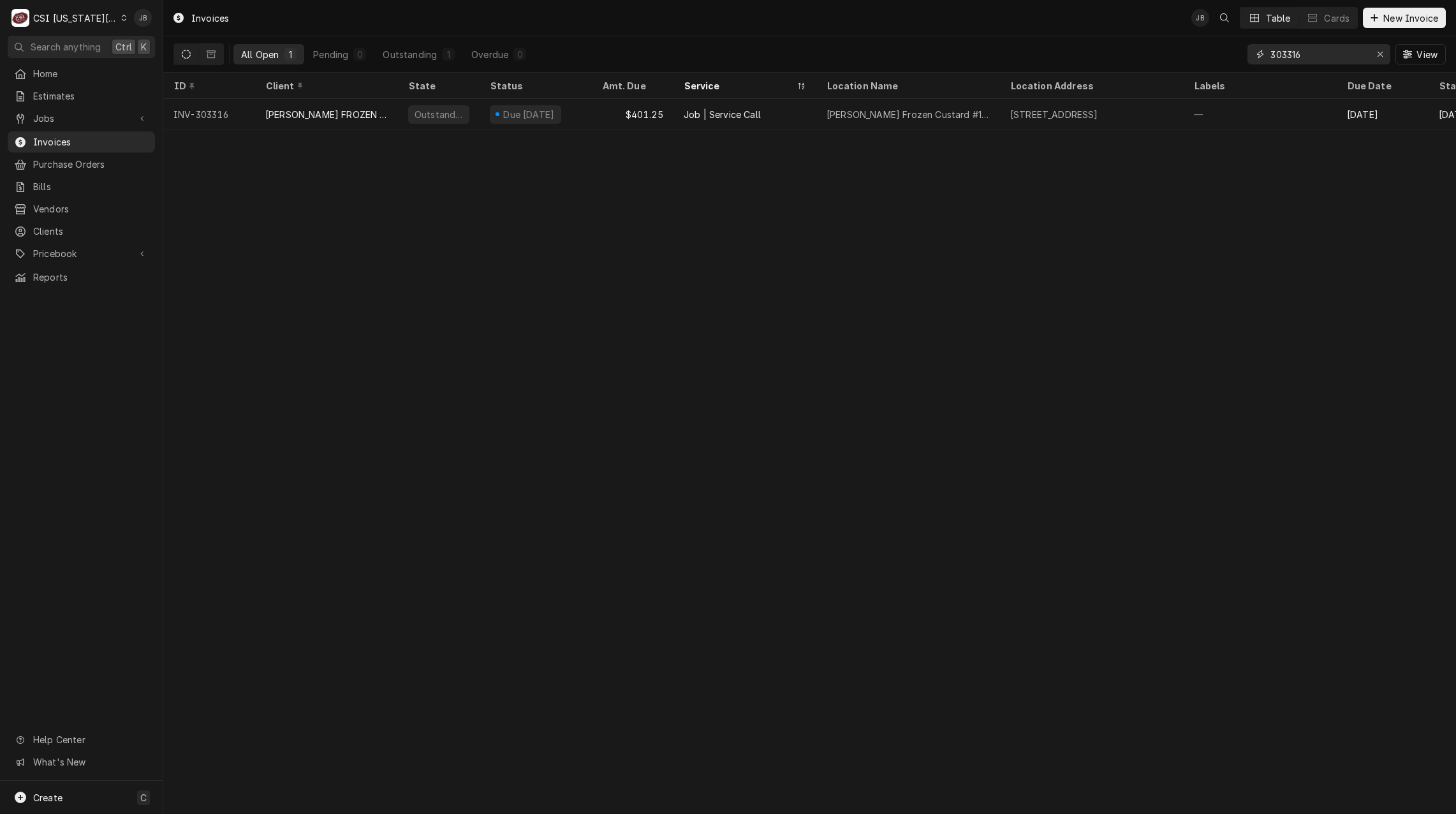
click at [1315, 54] on input "303316" at bounding box center [1318, 54] width 95 height 20
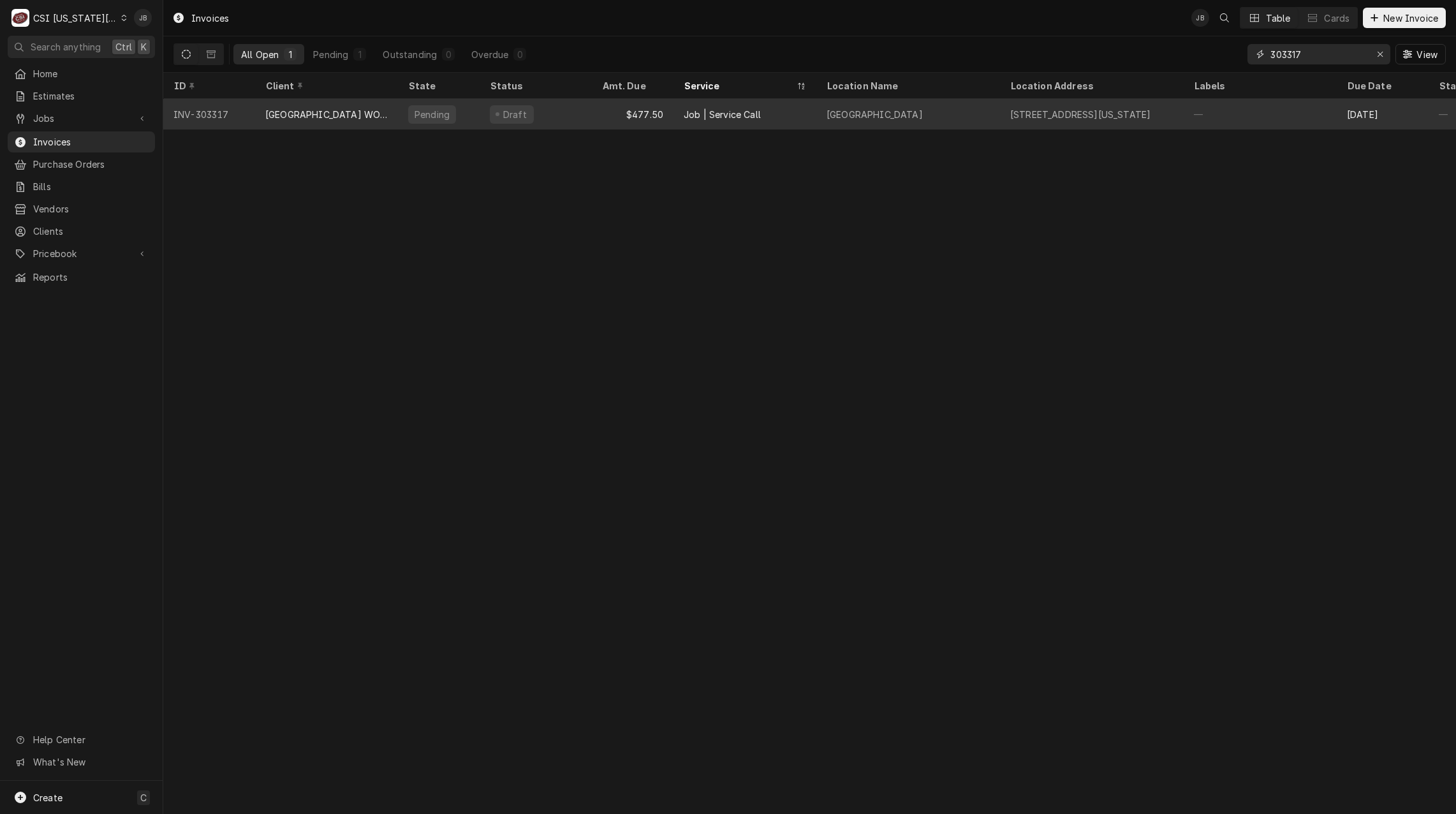
type input "303317"
click at [492, 114] on div "Draft" at bounding box center [511, 114] width 44 height 18
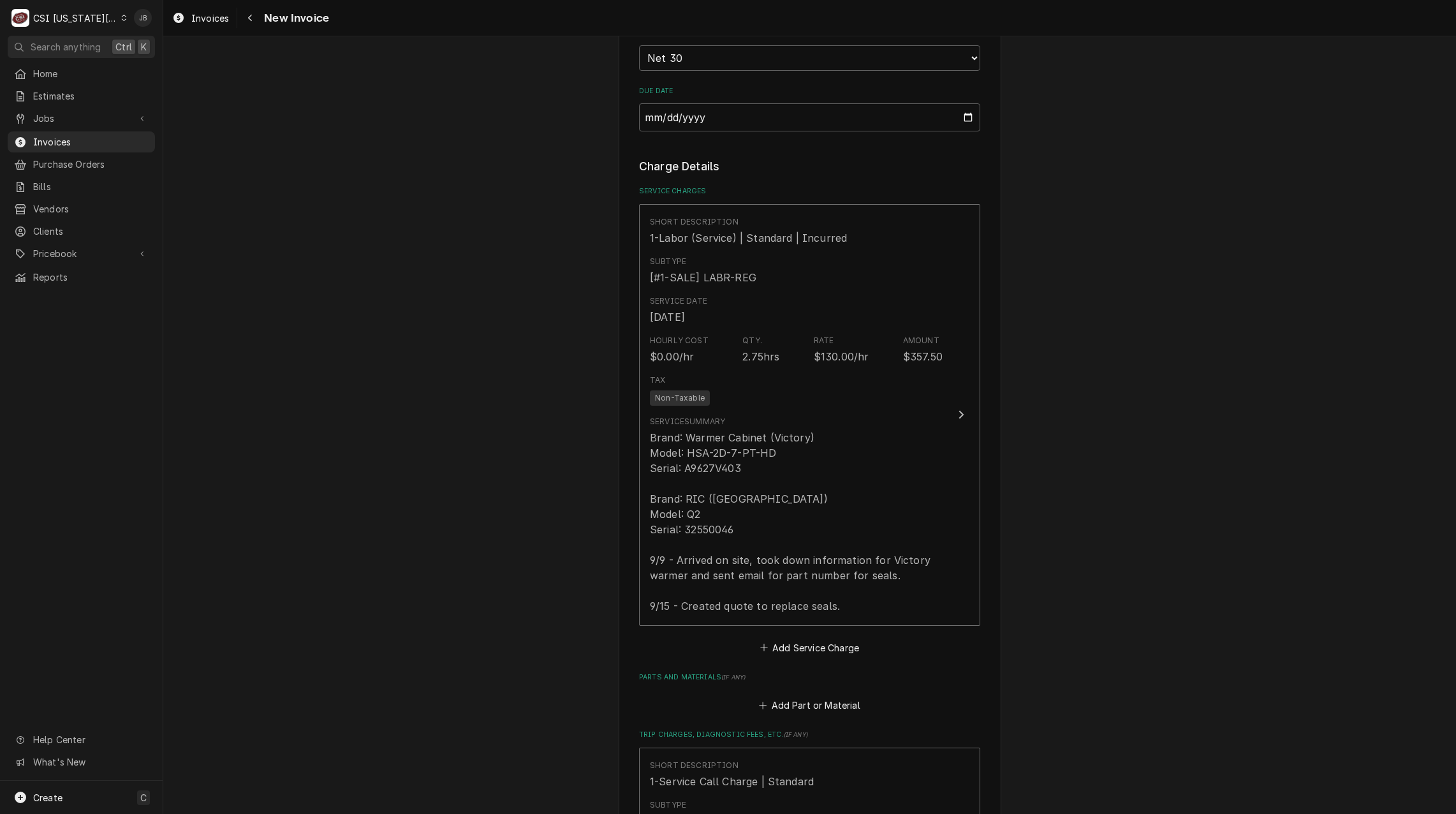
scroll to position [1211, 0]
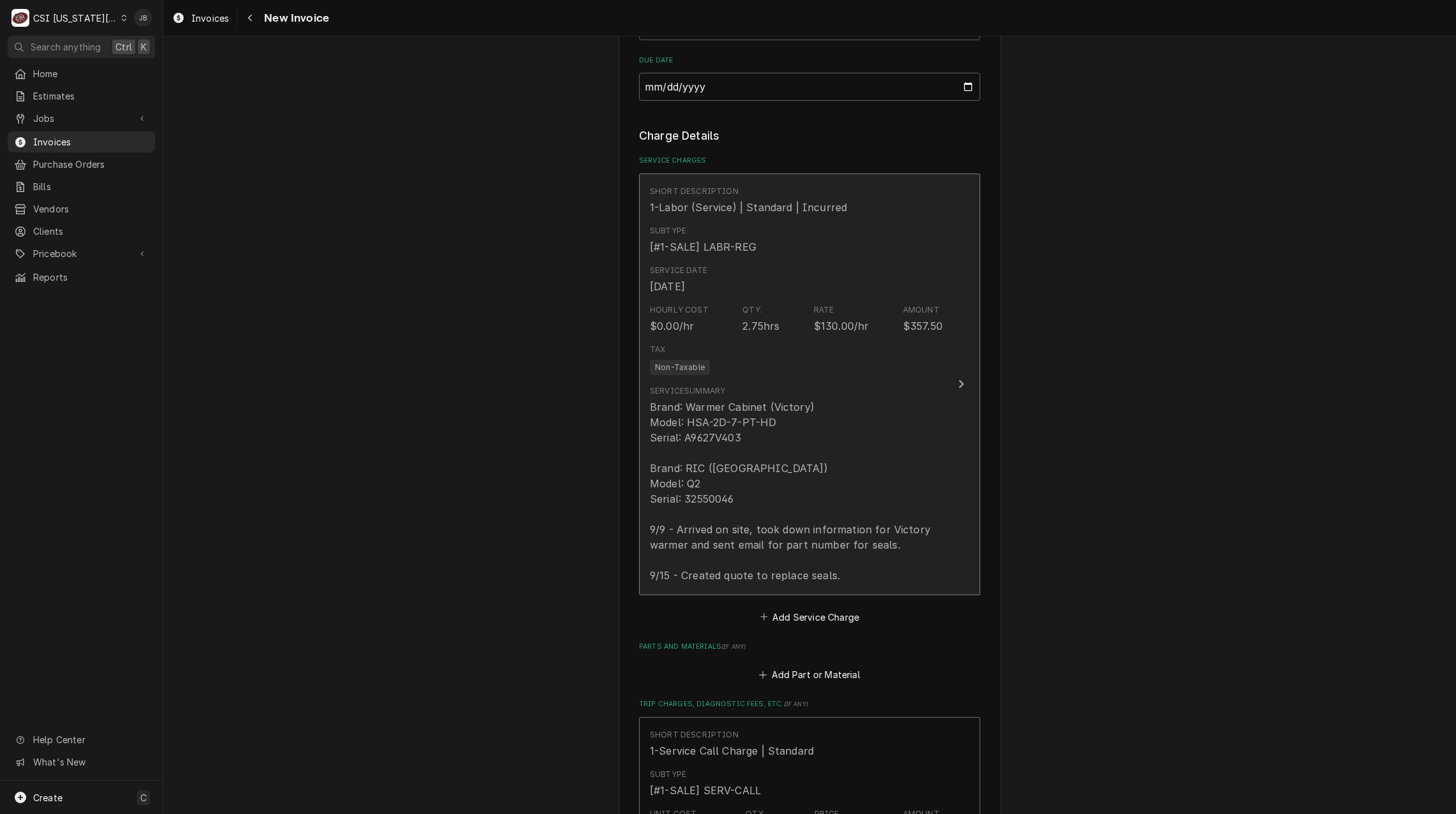
click at [779, 503] on div "Brand: Warmer Cabinet (Victory) Model: HSA-2D-7-PT-HD Serial: A9627V403 Brand: …" at bounding box center [796, 491] width 293 height 184
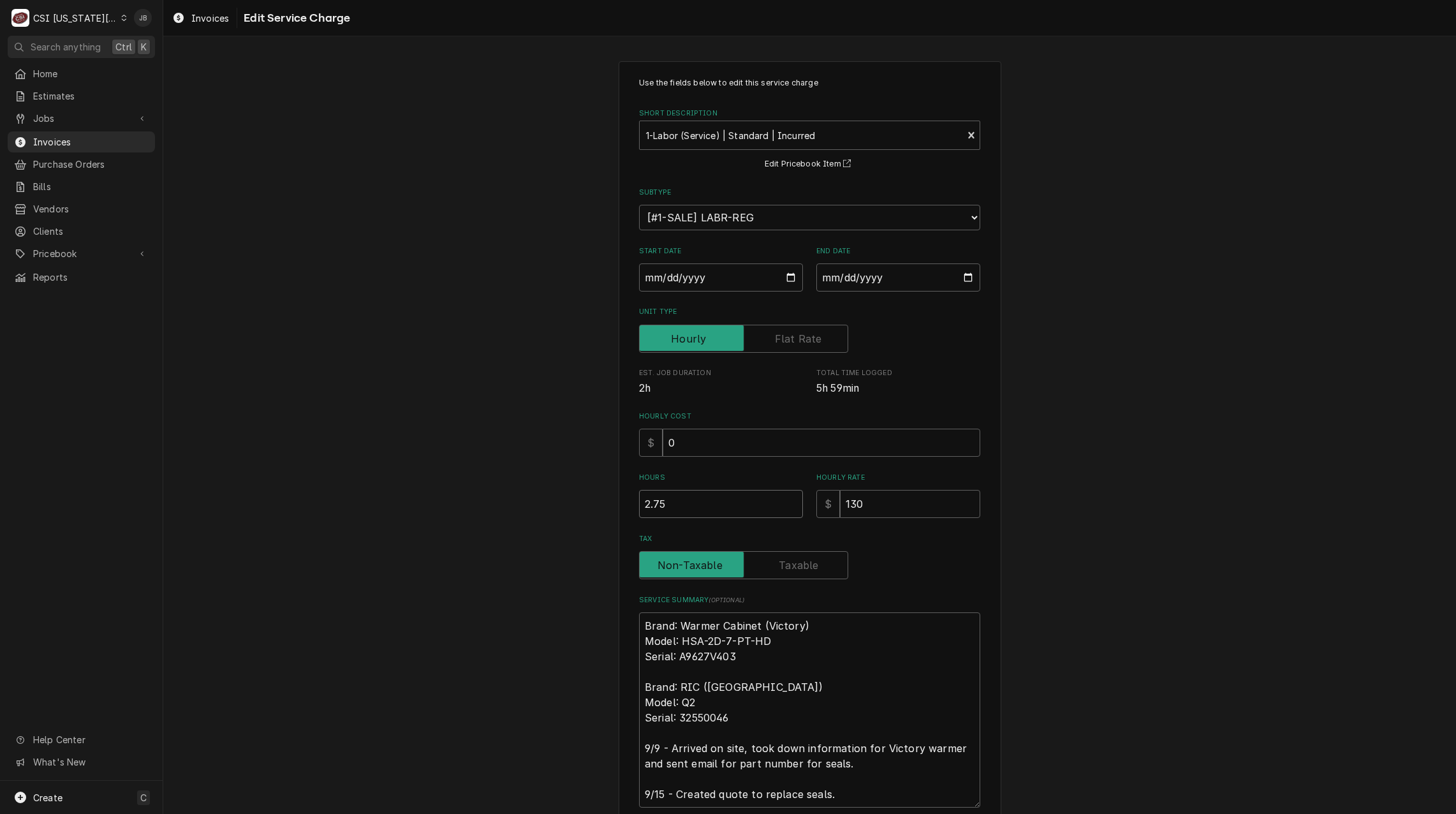
drag, startPoint x: 678, startPoint y: 508, endPoint x: 564, endPoint y: 502, distance: 114.2
click at [572, 503] on div "Use the fields below to edit this service charge Short Description 1-Labor (Ser…" at bounding box center [809, 483] width 1292 height 868
type textarea "x"
type input "2"
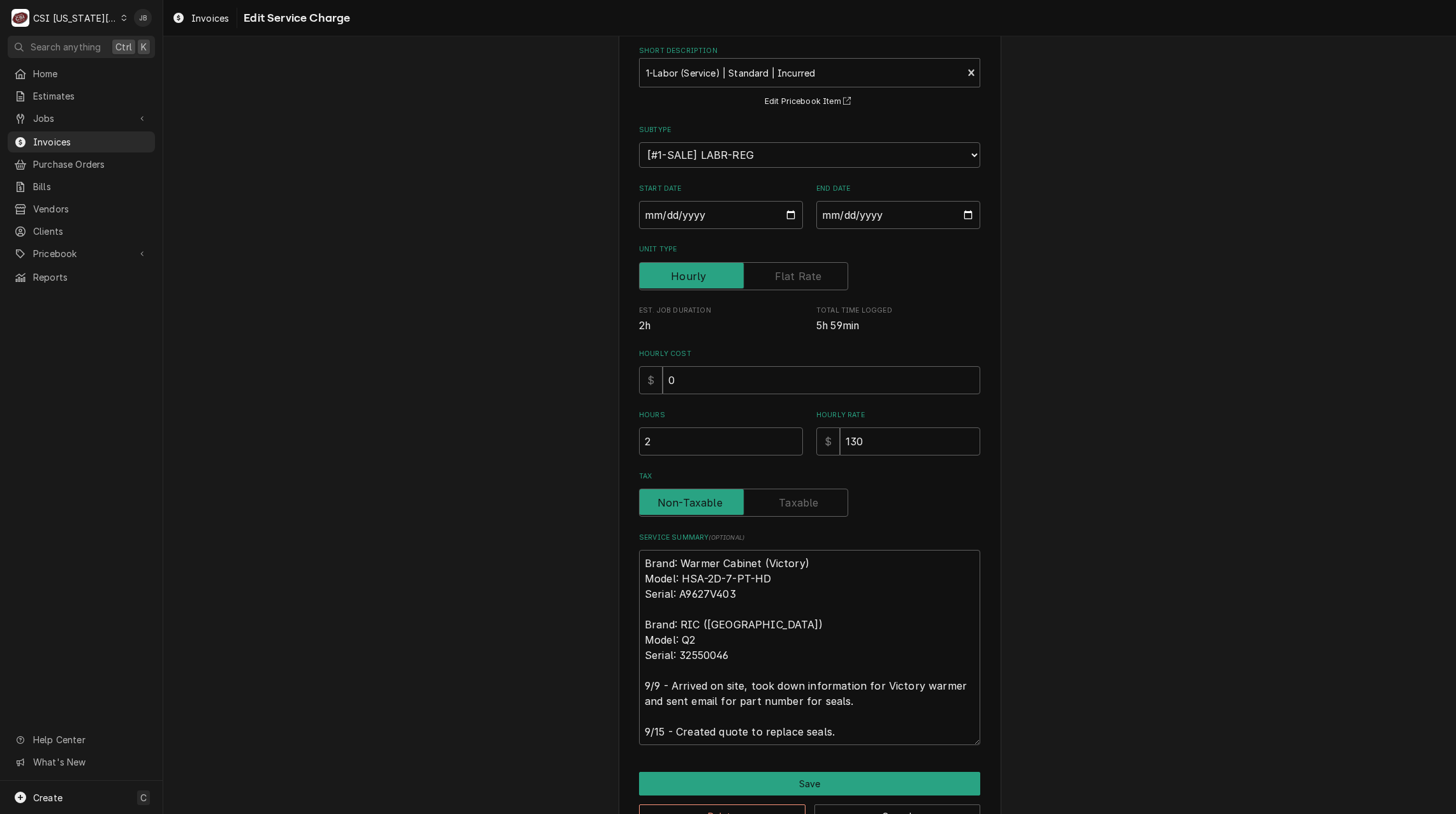
scroll to position [104, 0]
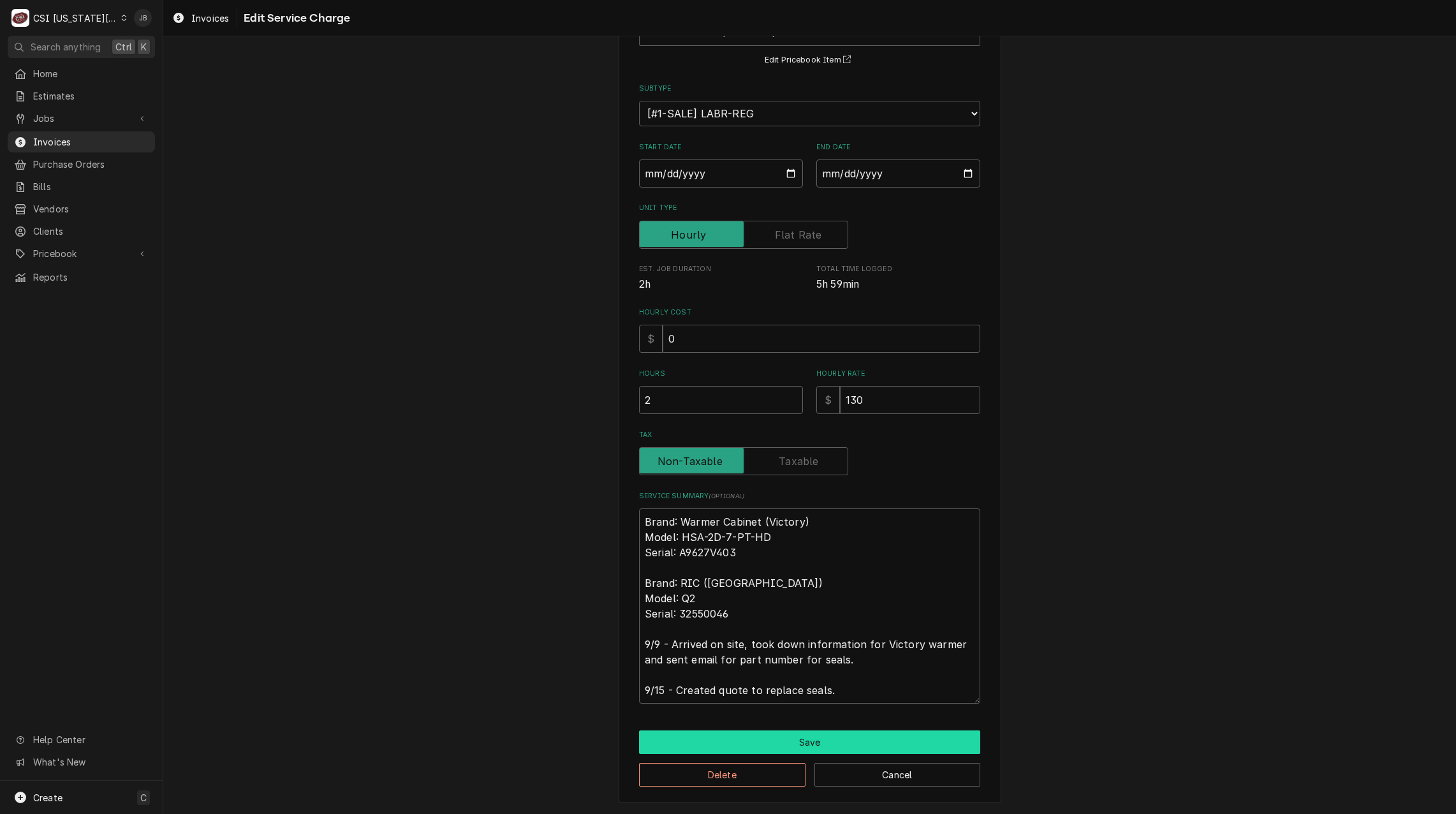
click at [755, 748] on button "Save" at bounding box center [809, 742] width 341 height 23
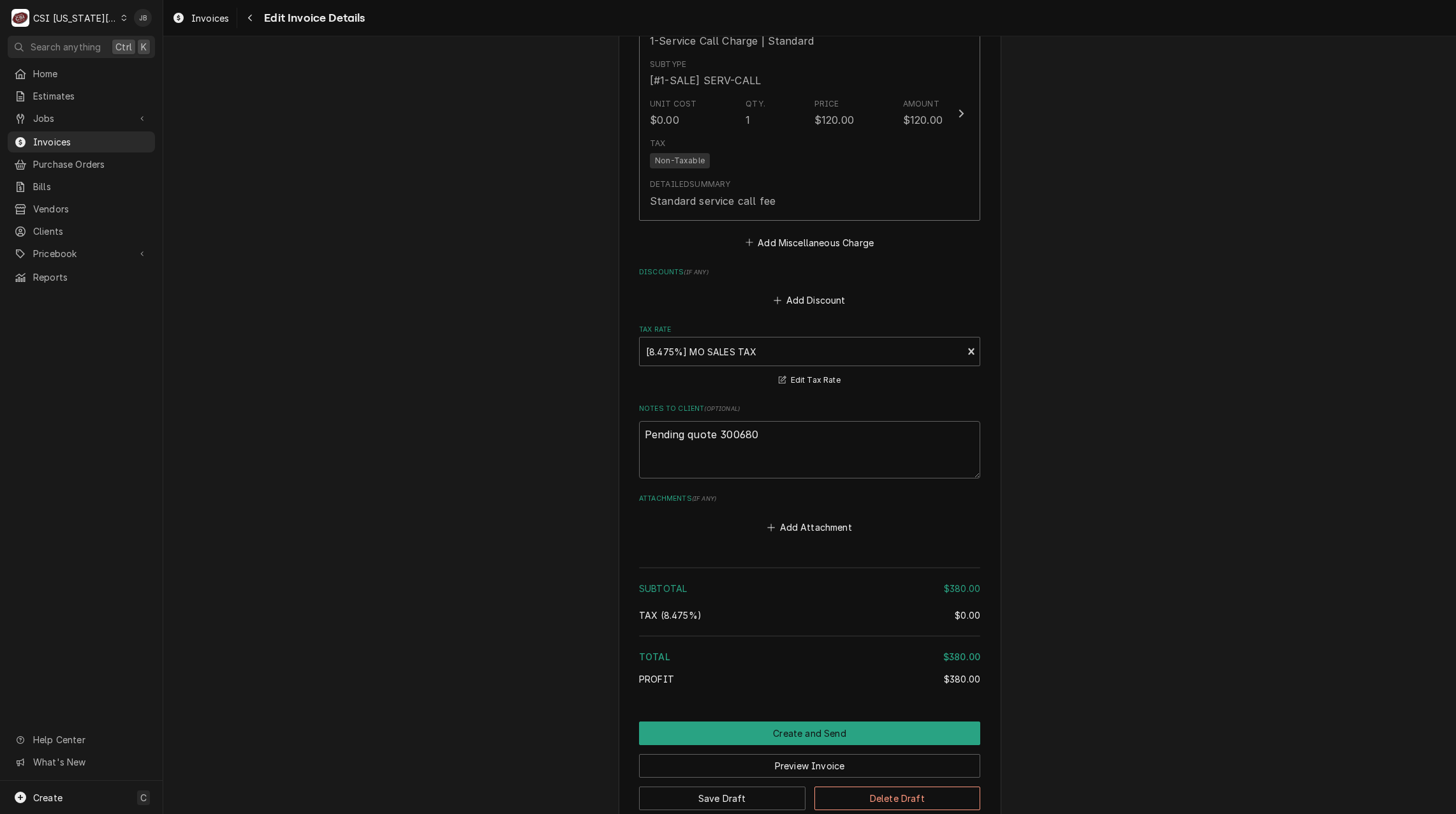
scroll to position [2005, 0]
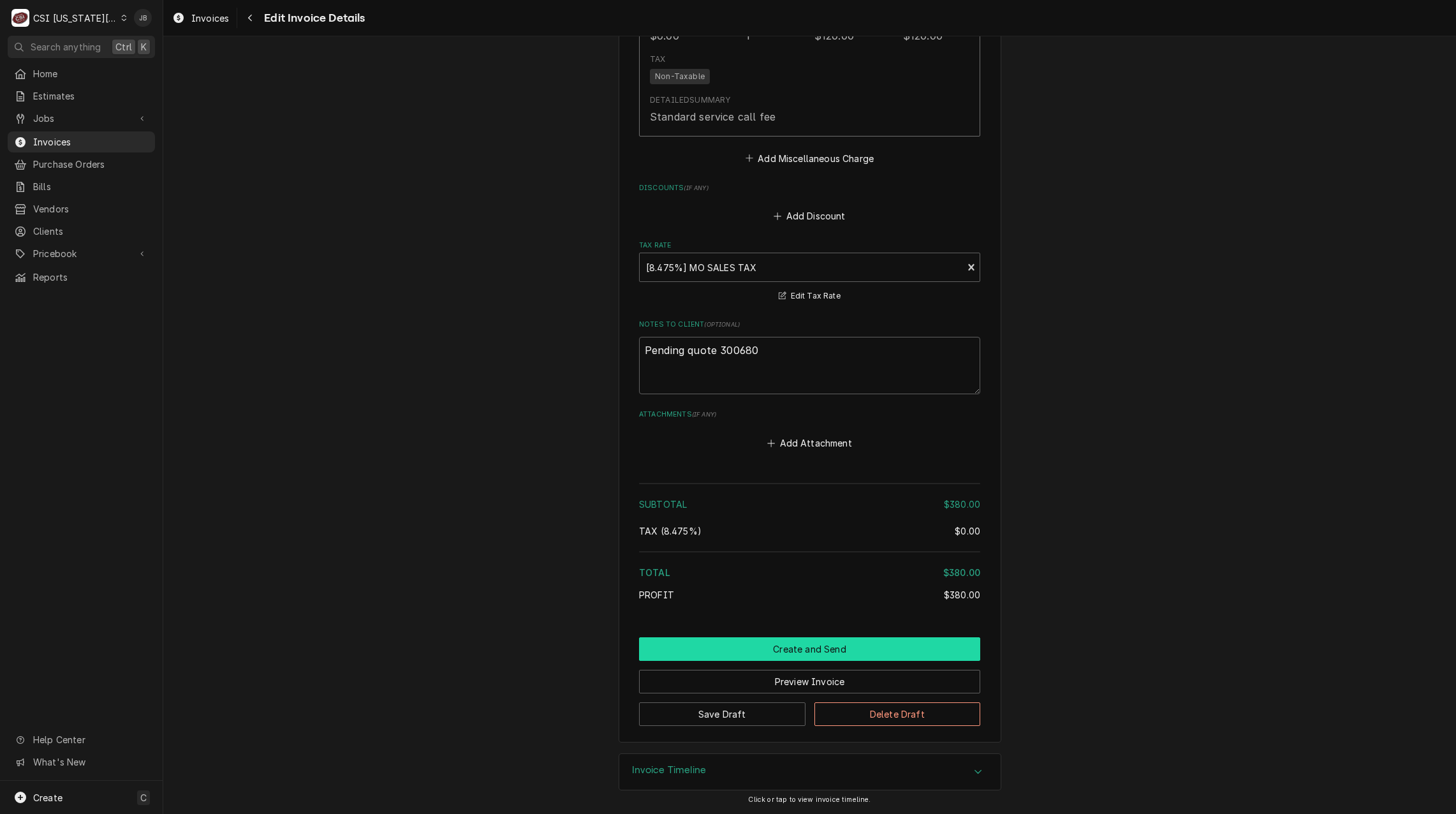
click at [817, 654] on button "Create and Send" at bounding box center [809, 648] width 341 height 23
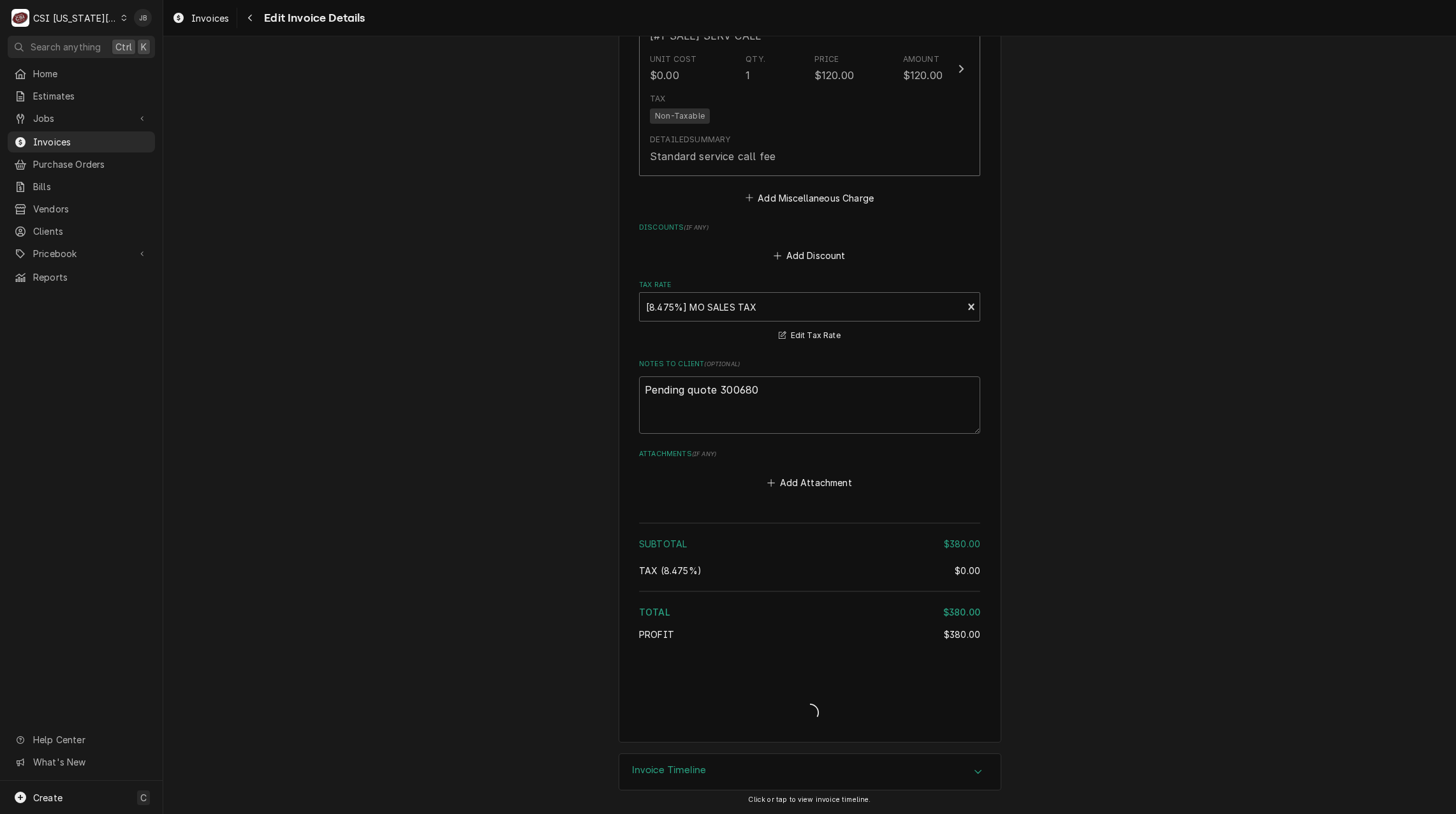
type textarea "x"
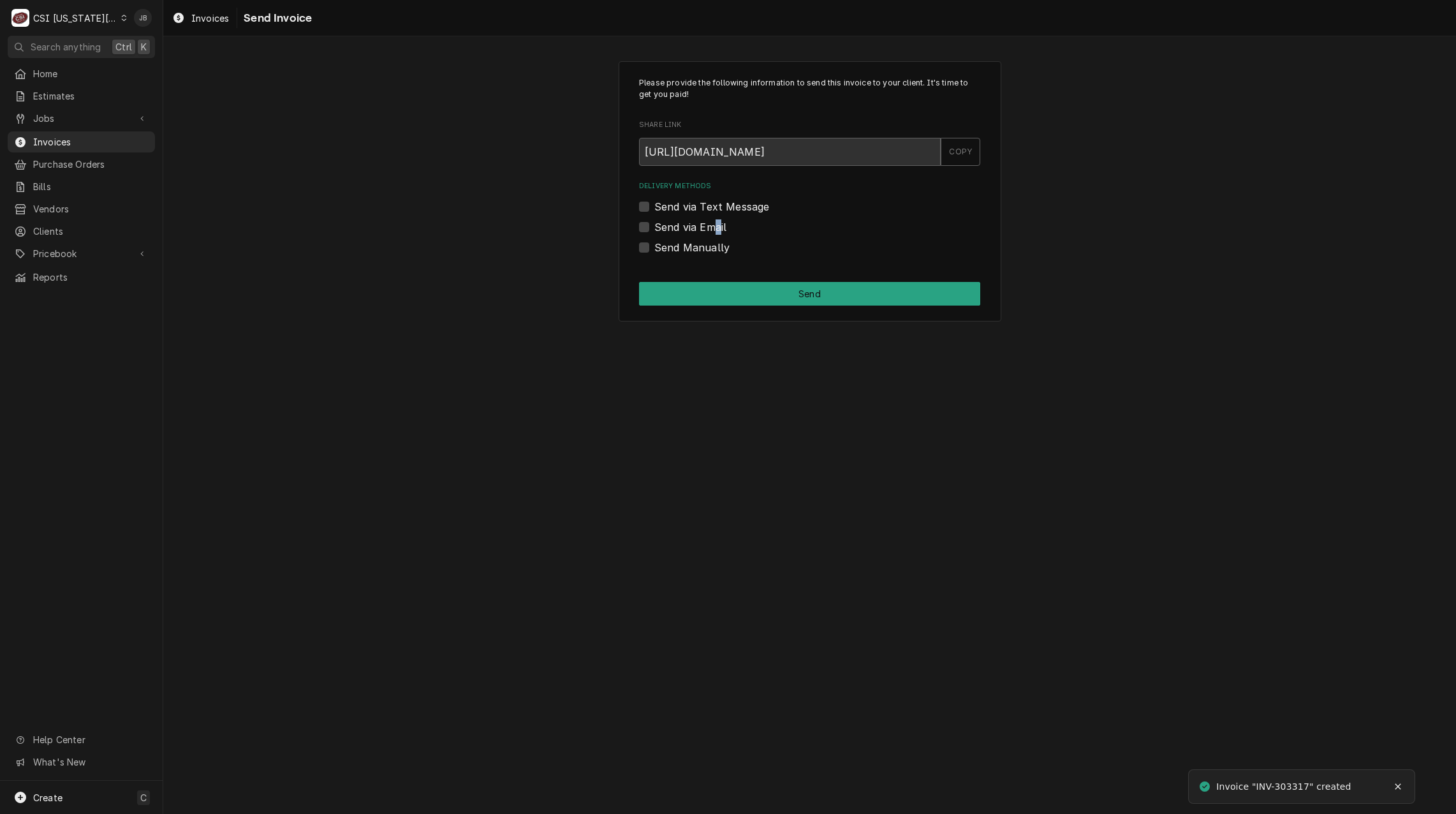
click at [718, 228] on label "Send via Email" at bounding box center [691, 227] width 72 height 16
drag, startPoint x: 718, startPoint y: 228, endPoint x: 675, endPoint y: 223, distance: 43.3
click at [675, 223] on label "Send via Email" at bounding box center [691, 227] width 72 height 16
click at [675, 223] on input "Send via Email" at bounding box center [825, 233] width 341 height 28
checkbox input "true"
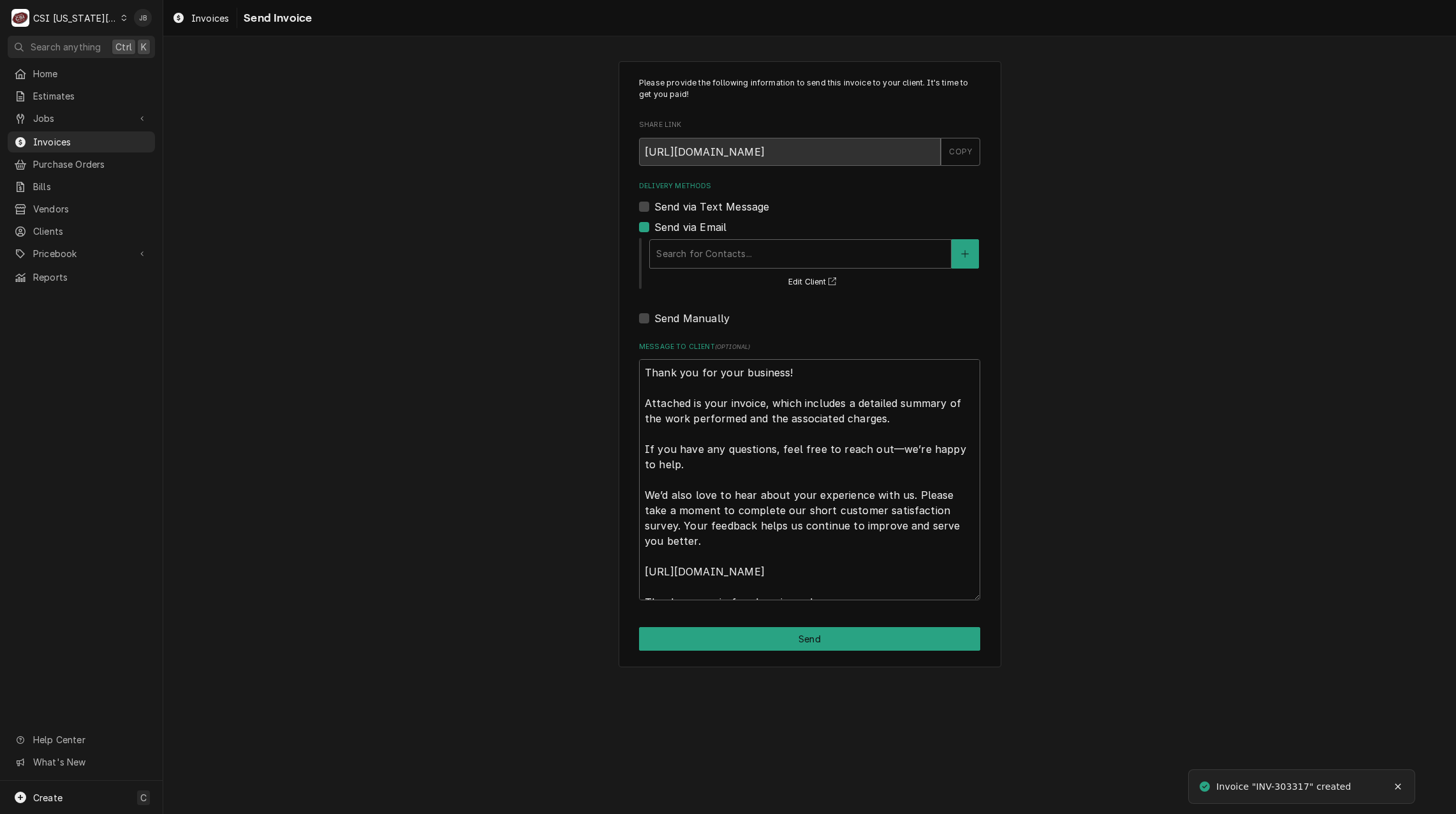
drag, startPoint x: 693, startPoint y: 284, endPoint x: 693, endPoint y: 277, distance: 7.0
click at [693, 283] on div "Search for Contacts... Edit Client" at bounding box center [813, 263] width 332 height 53
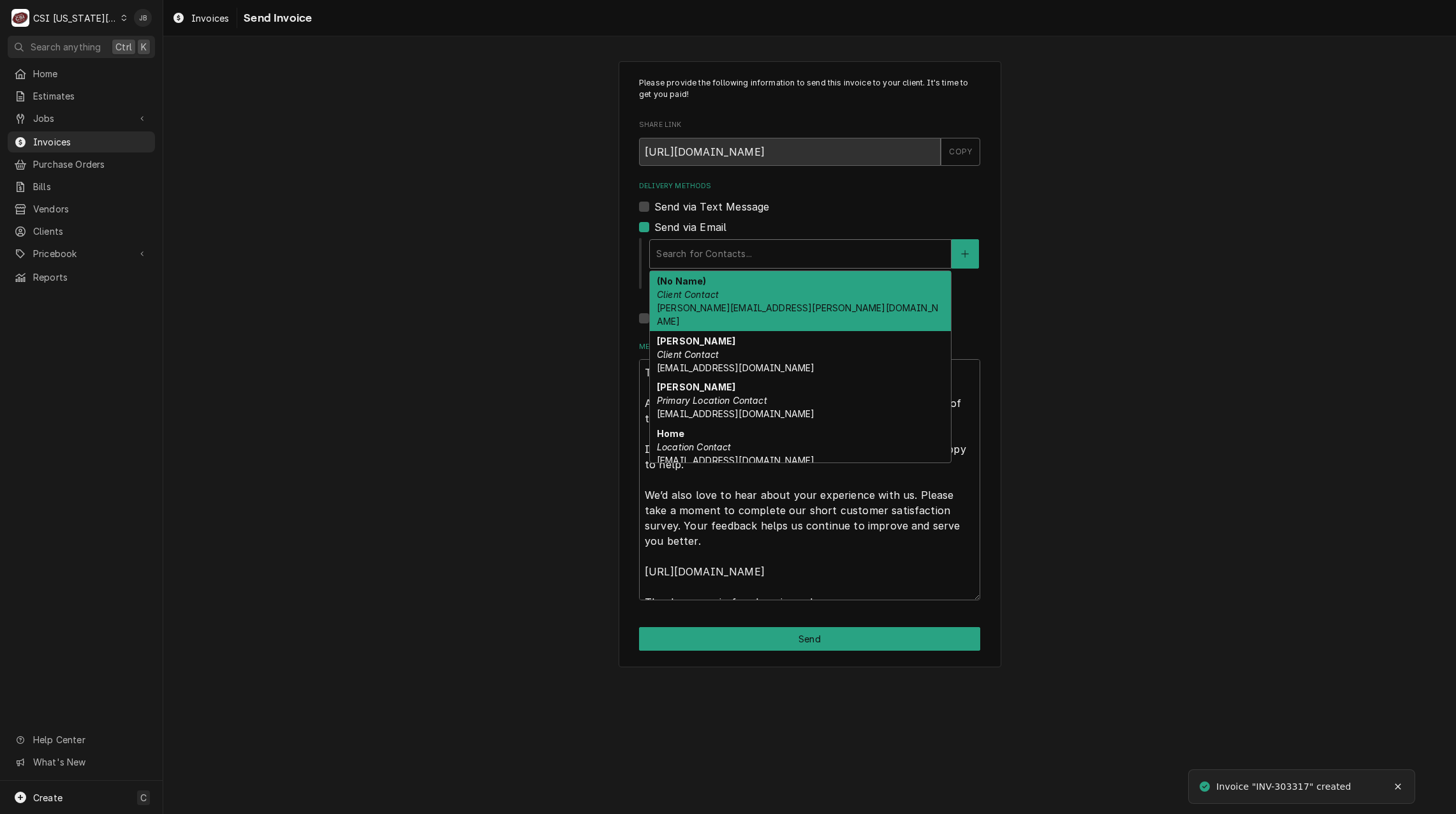
click at [694, 257] on div "Delivery Methods" at bounding box center [801, 254] width 288 height 23
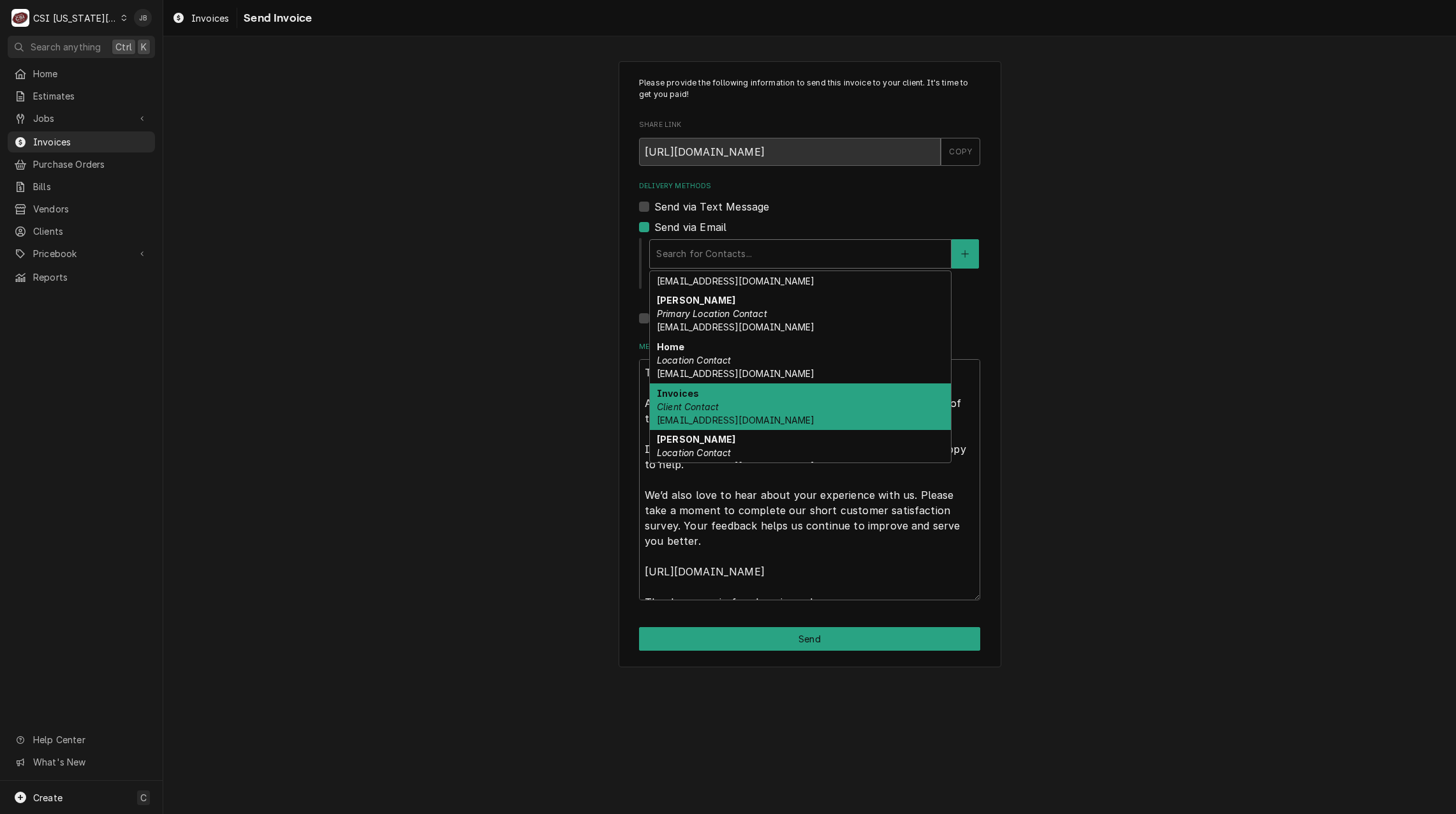
scroll to position [87, 0]
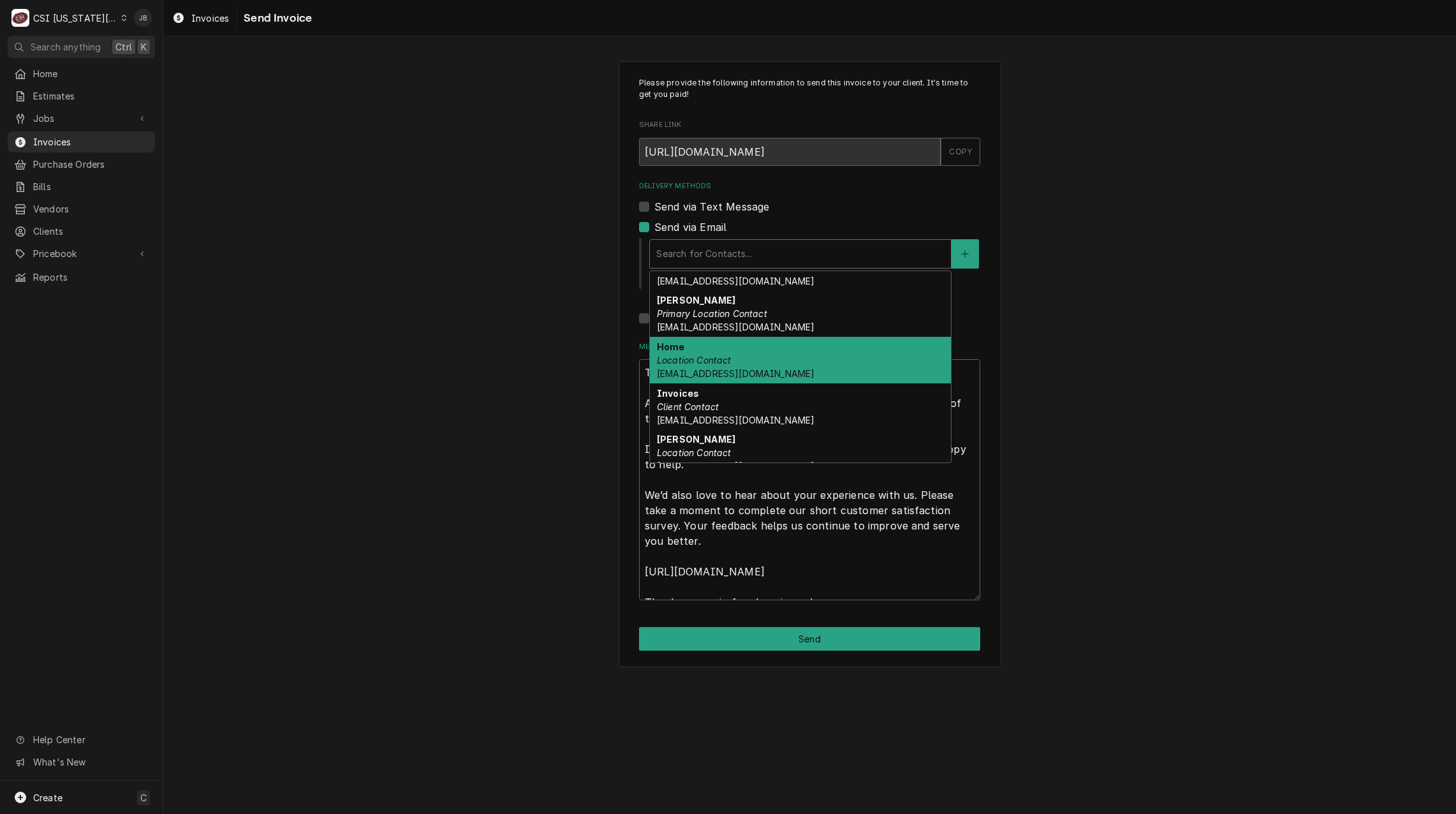
click at [849, 355] on div "Home Location Contact [EMAIL_ADDRESS][DOMAIN_NAME]" at bounding box center [800, 360] width 301 height 47
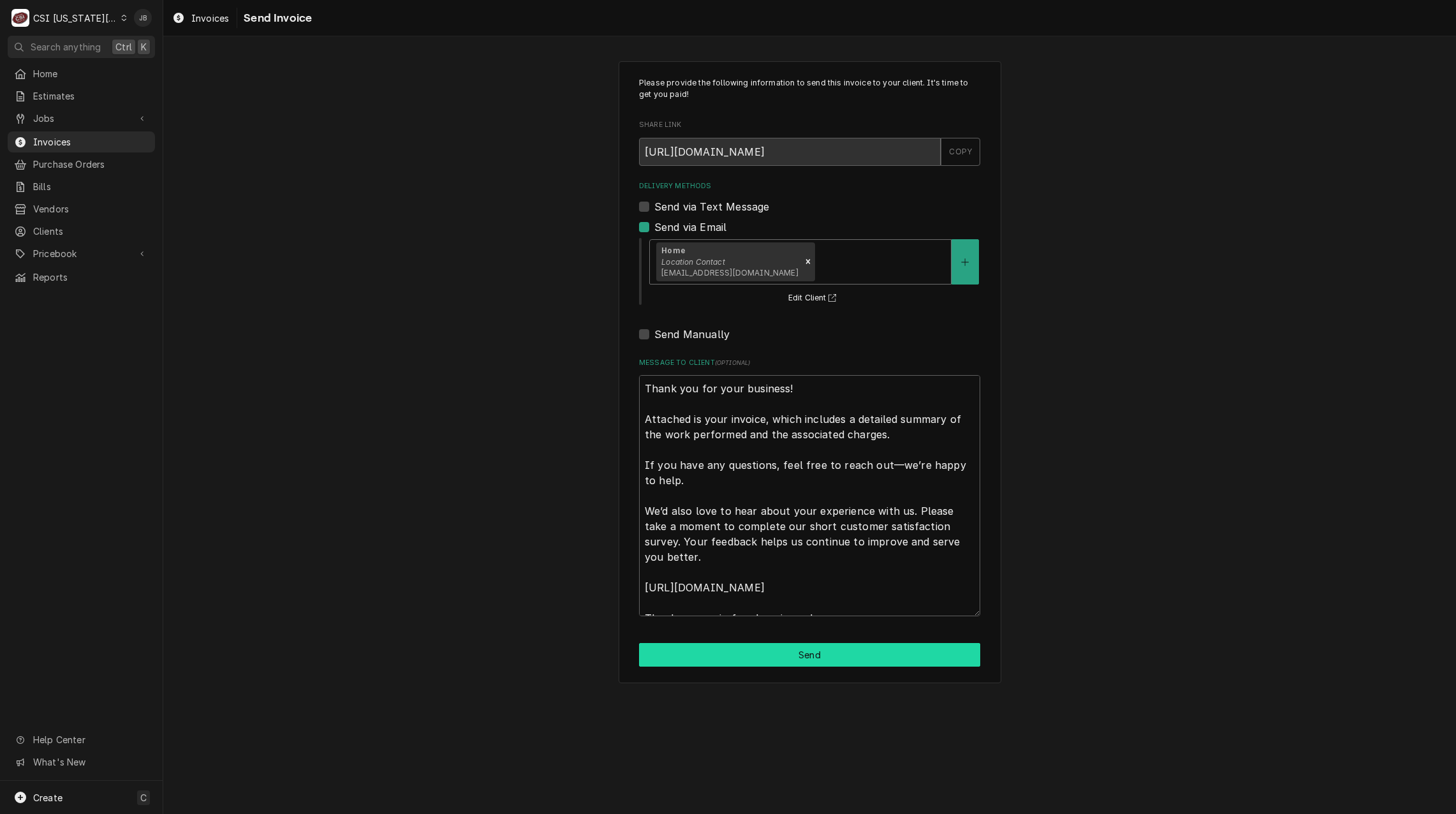
drag, startPoint x: 810, startPoint y: 659, endPoint x: 855, endPoint y: 658, distance: 45.0
click at [810, 658] on button "Send" at bounding box center [809, 654] width 341 height 23
type textarea "x"
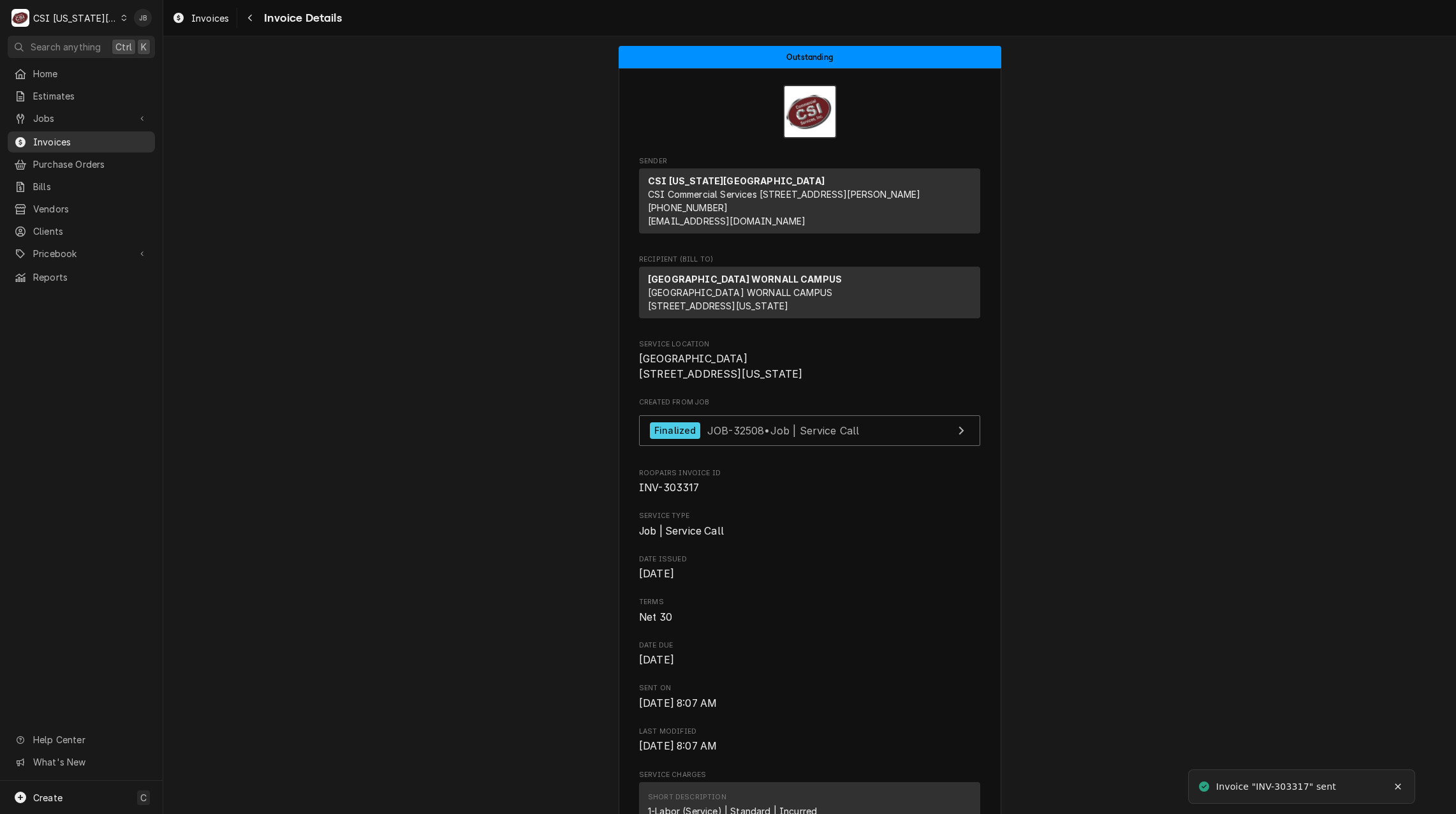
click at [106, 137] on span "Invoices" at bounding box center [91, 142] width 116 height 14
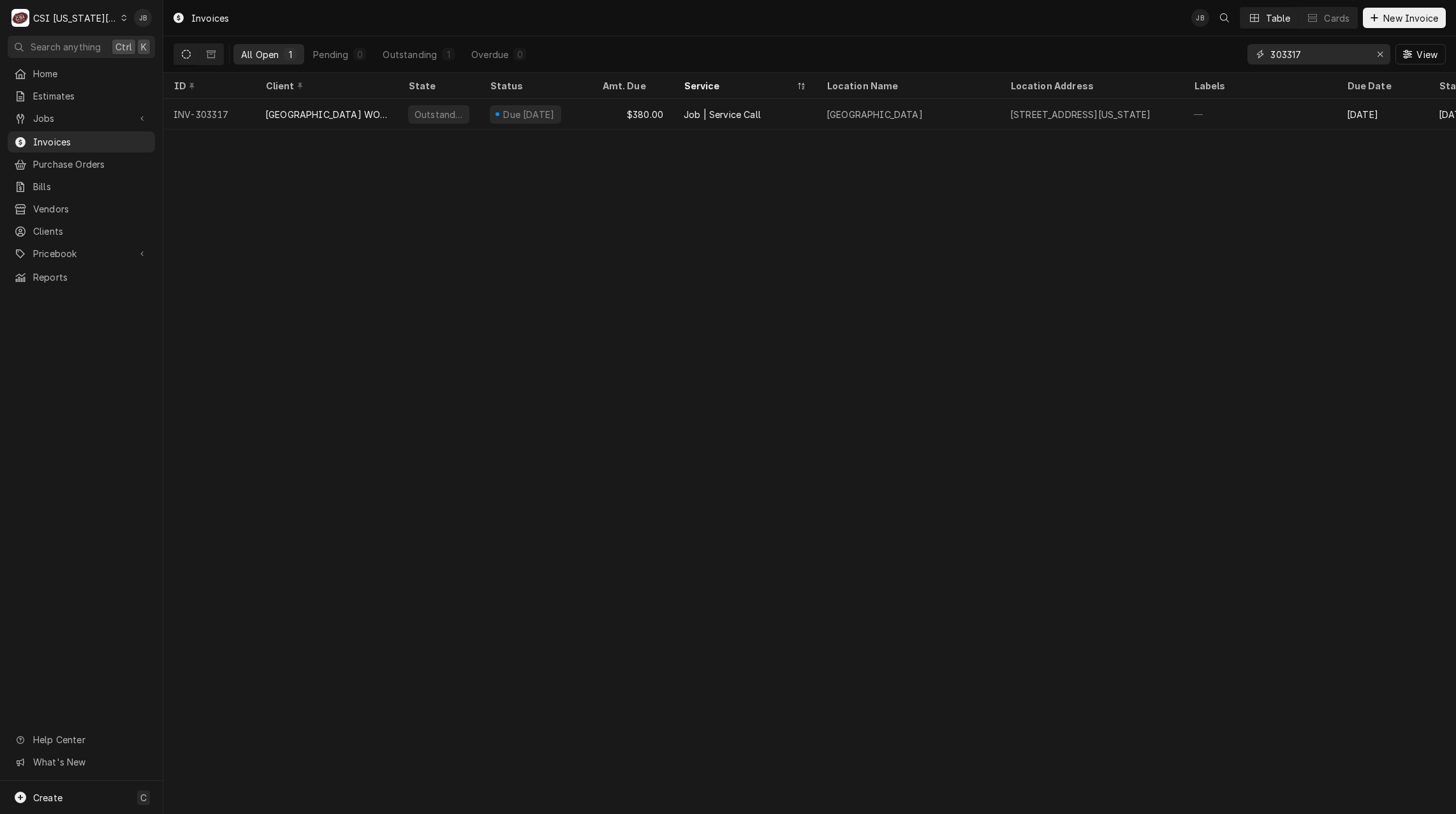
click at [1313, 53] on input "303317" at bounding box center [1318, 54] width 95 height 20
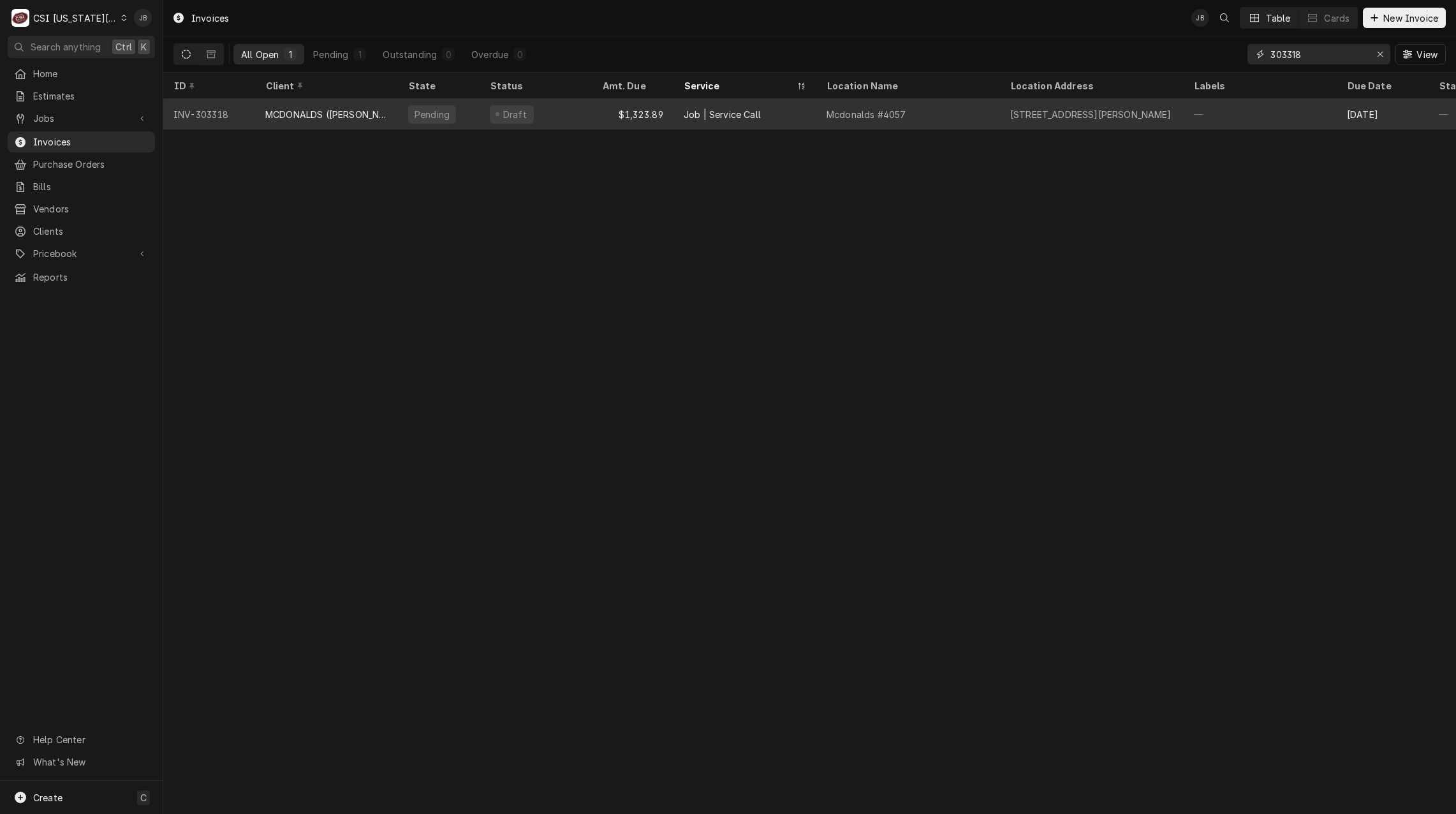
type input "303318"
click at [728, 110] on div "Job | Service Call" at bounding box center [722, 115] width 77 height 14
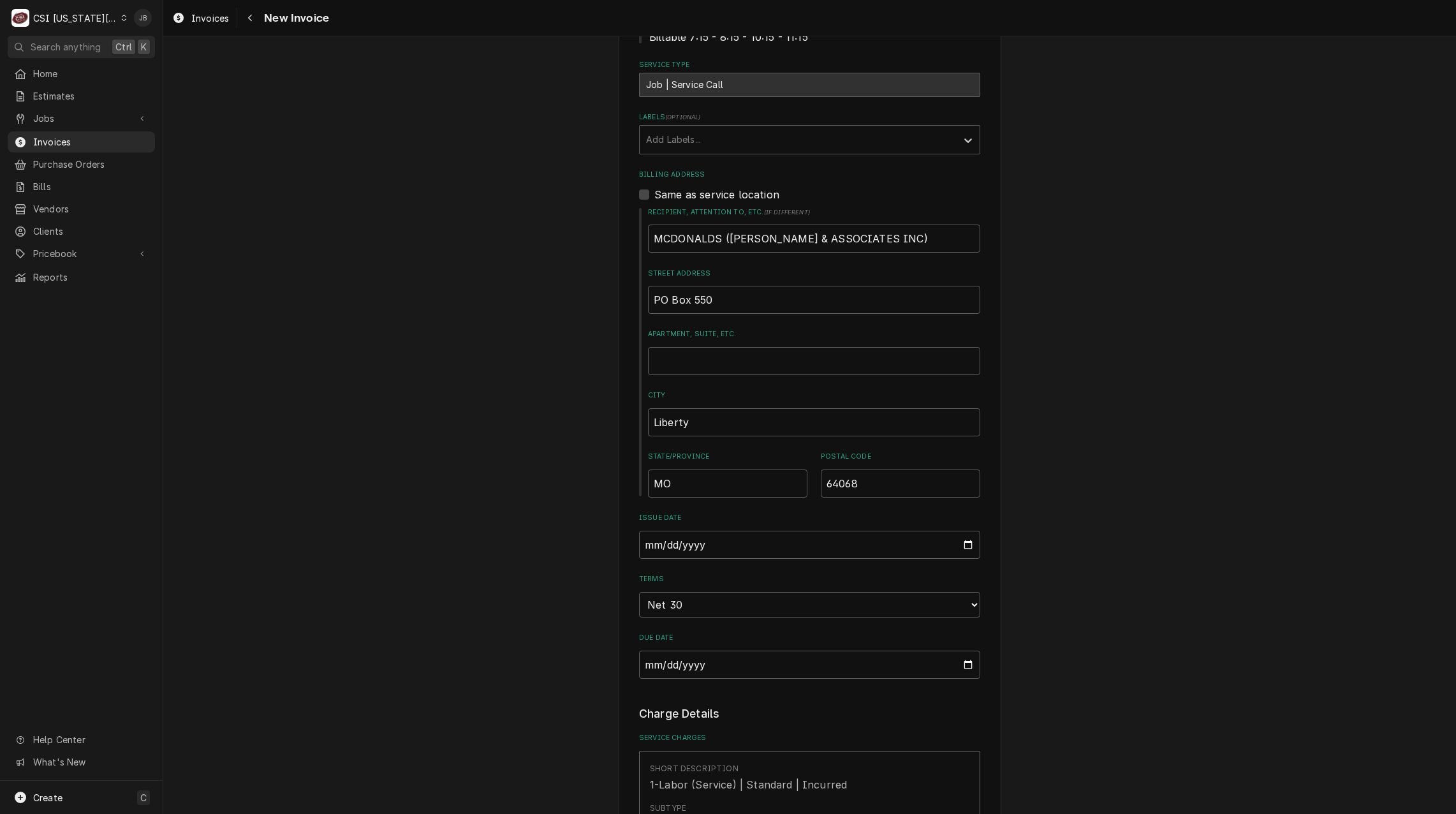
scroll to position [383, 0]
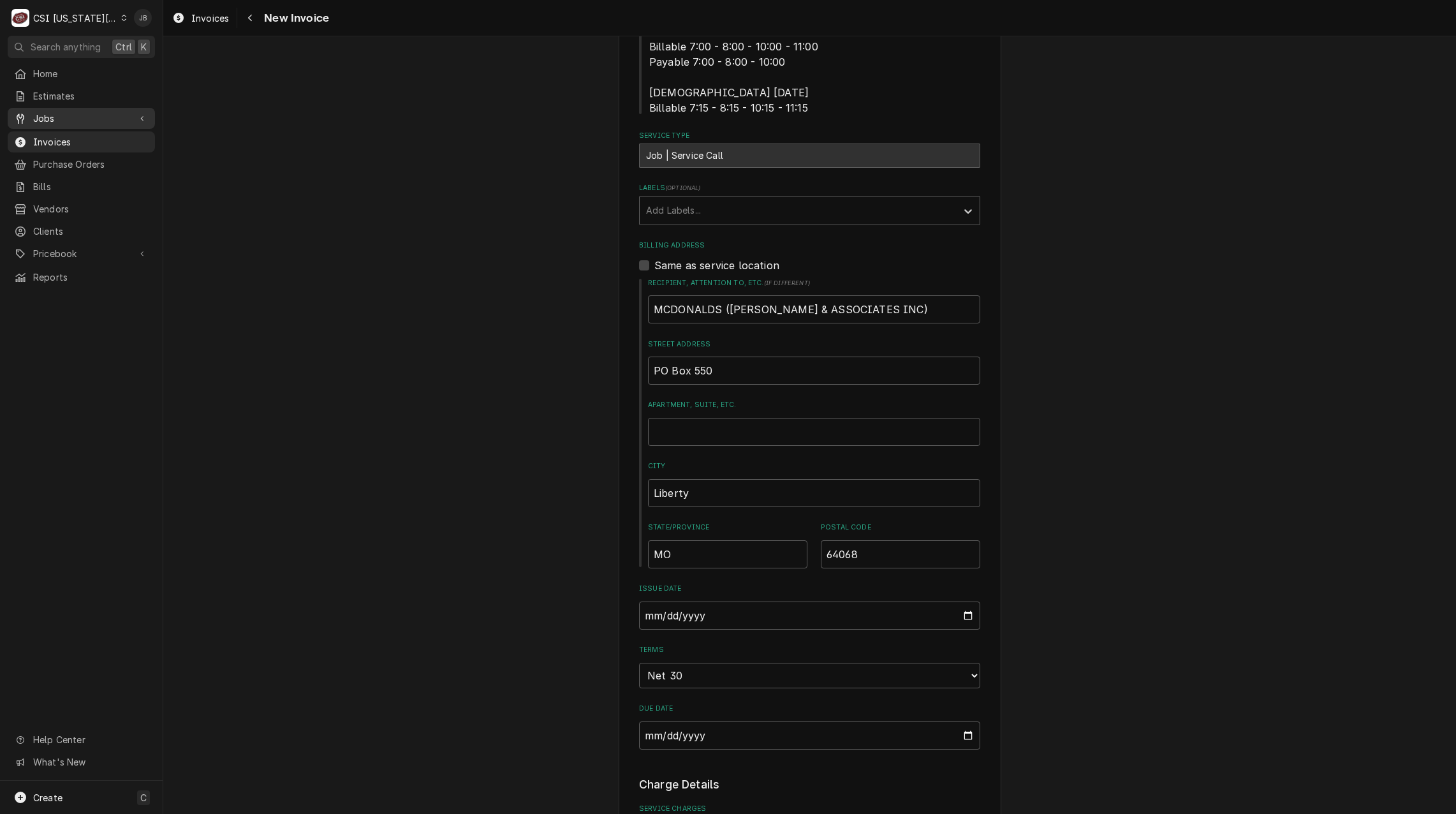
click at [101, 114] on span "Jobs" at bounding box center [81, 119] width 96 height 14
click at [110, 139] on span "Jobs" at bounding box center [91, 141] width 116 height 14
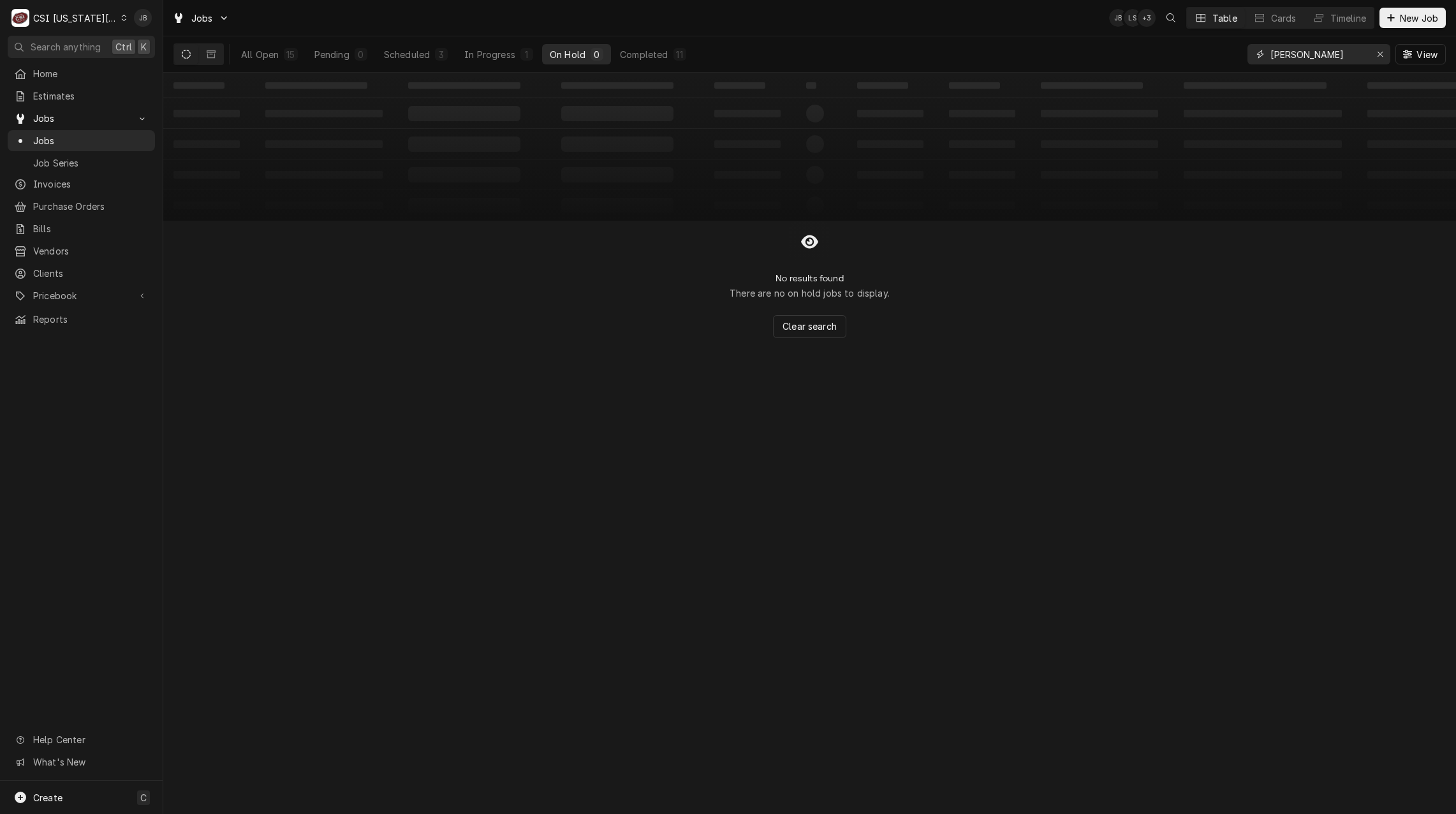
drag, startPoint x: 1333, startPoint y: 58, endPoint x: 1054, endPoint y: 68, distance: 279.2
click at [1056, 68] on div "All Open 15 Pending 0 Scheduled 3 In Progress 1 On Hold 0 Completed 11 brian br…" at bounding box center [809, 54] width 1272 height 36
type input "3"
type input "32900"
click at [654, 56] on div "Completed" at bounding box center [643, 55] width 48 height 14
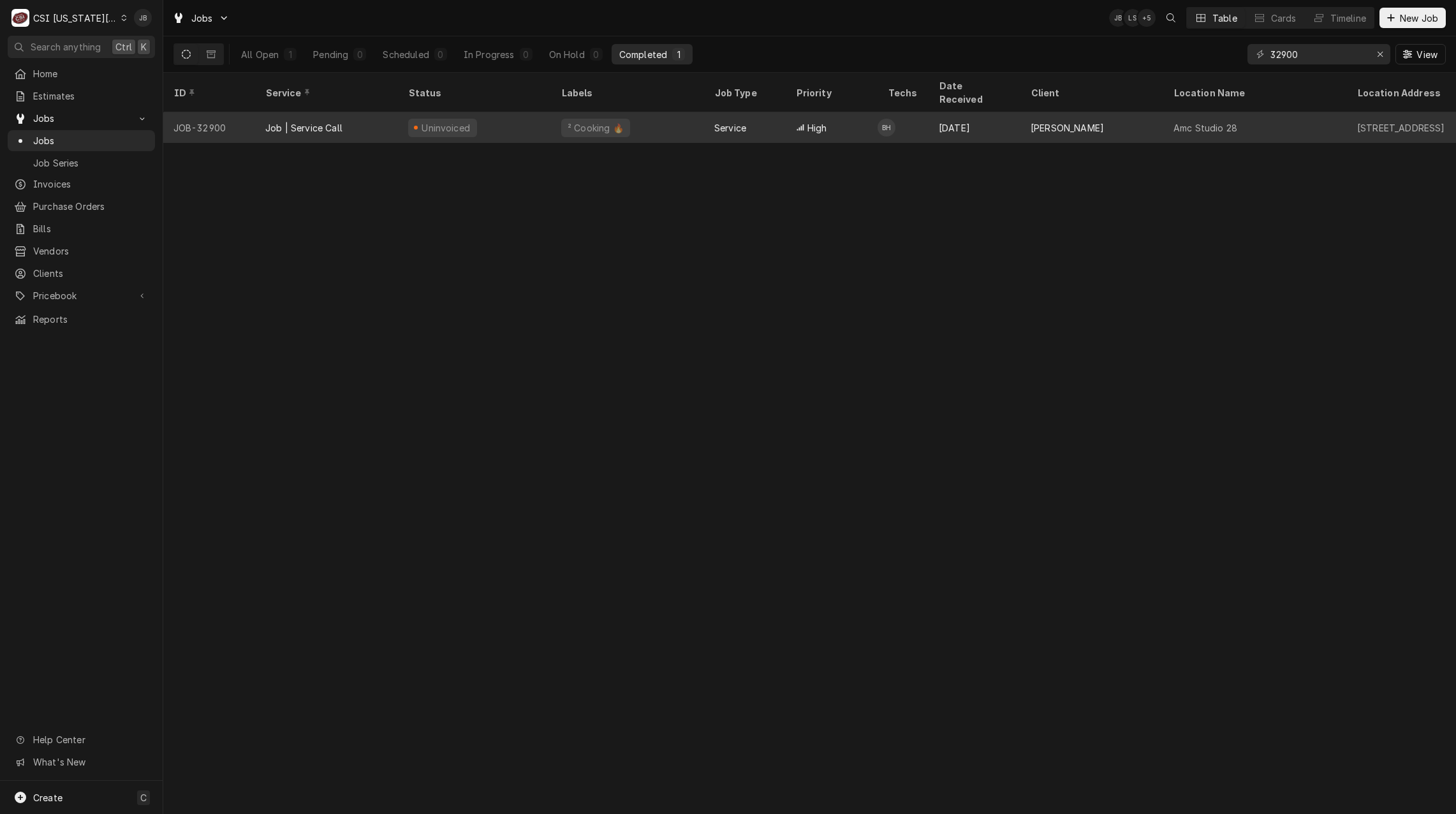
drag, startPoint x: 531, startPoint y: 112, endPoint x: 532, endPoint y: 121, distance: 9.1
click at [532, 121] on div "Uninvoiced" at bounding box center [474, 127] width 153 height 30
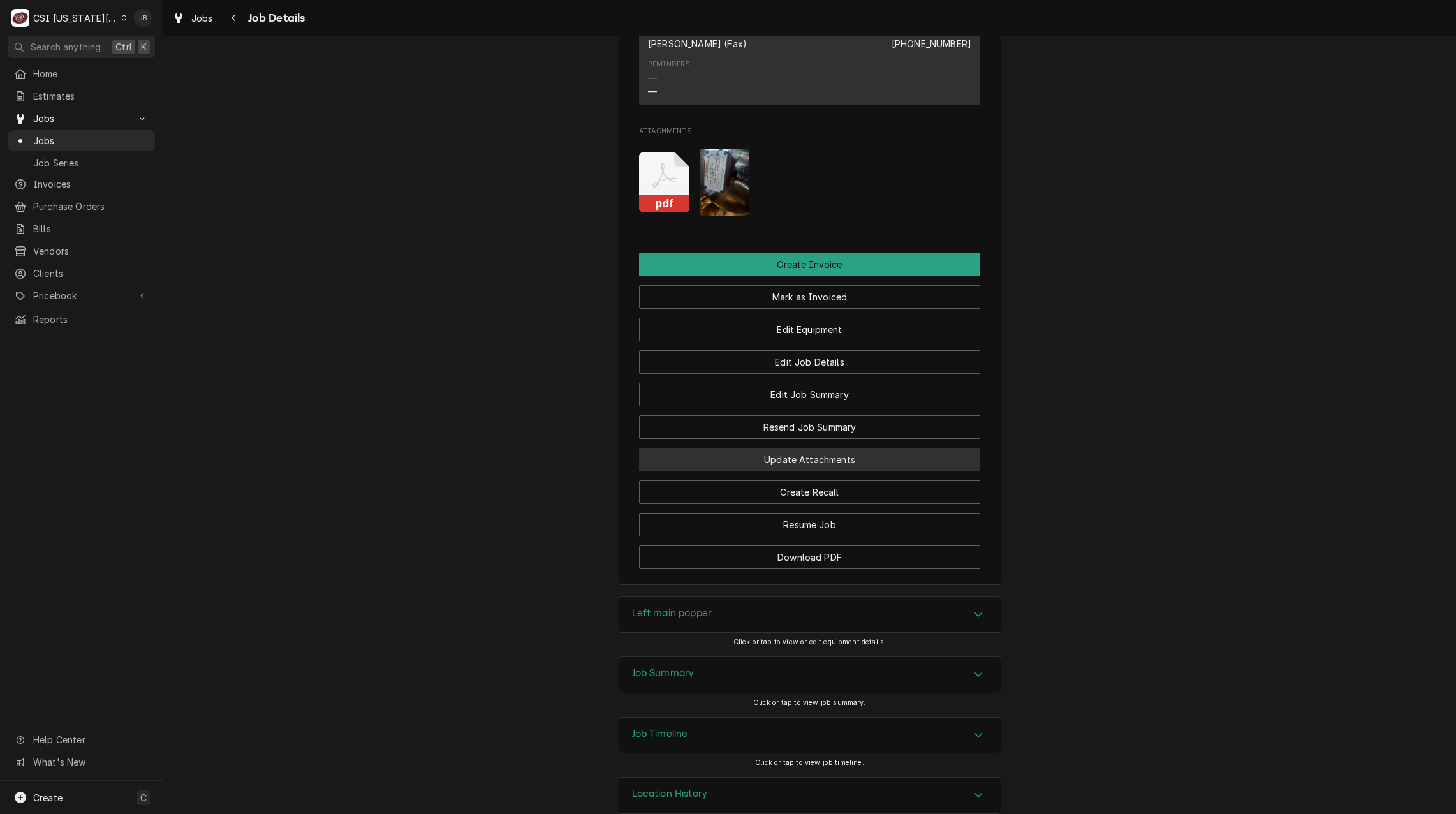
scroll to position [1325, 0]
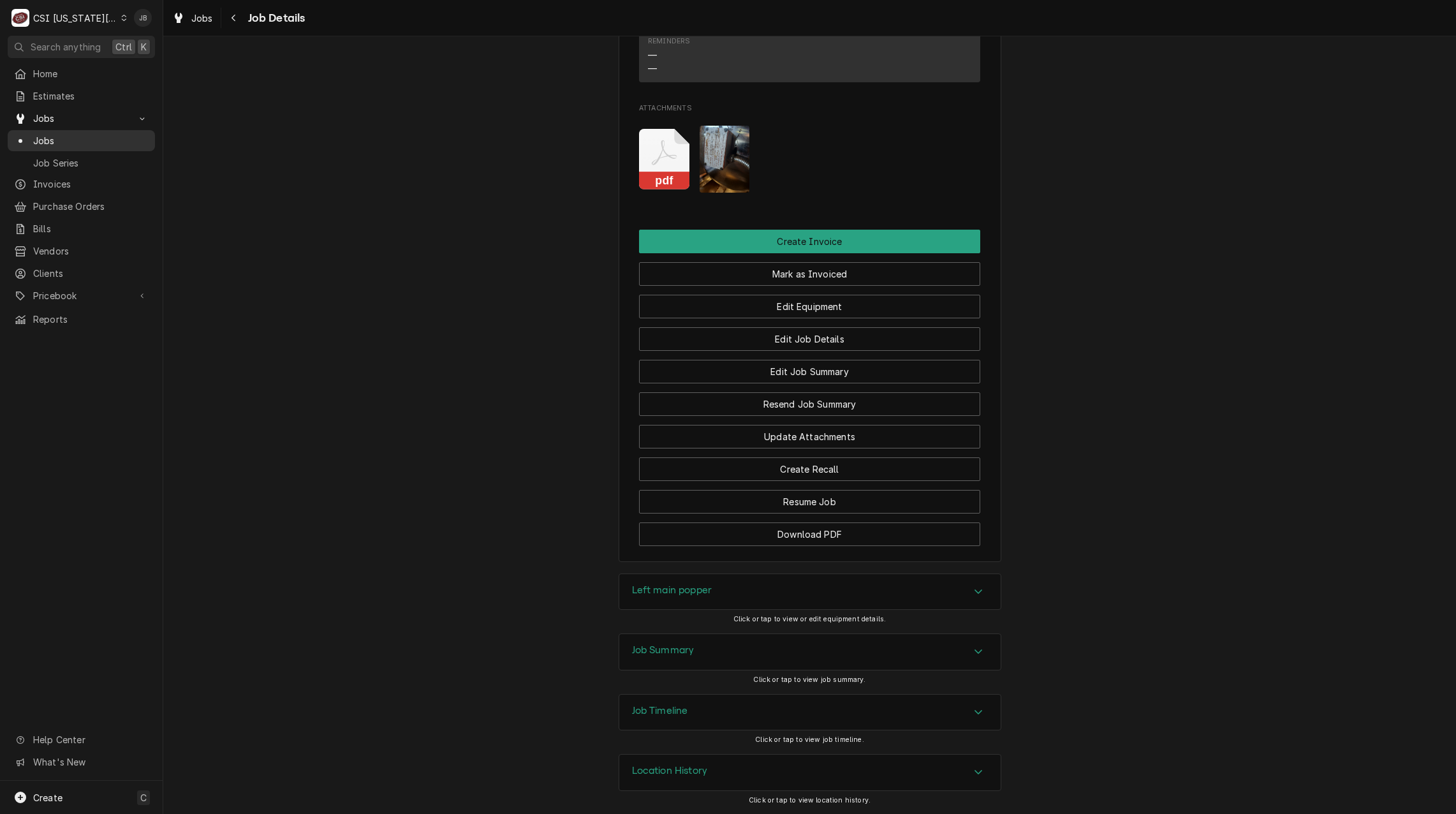
click at [71, 134] on span "Jobs" at bounding box center [91, 141] width 116 height 14
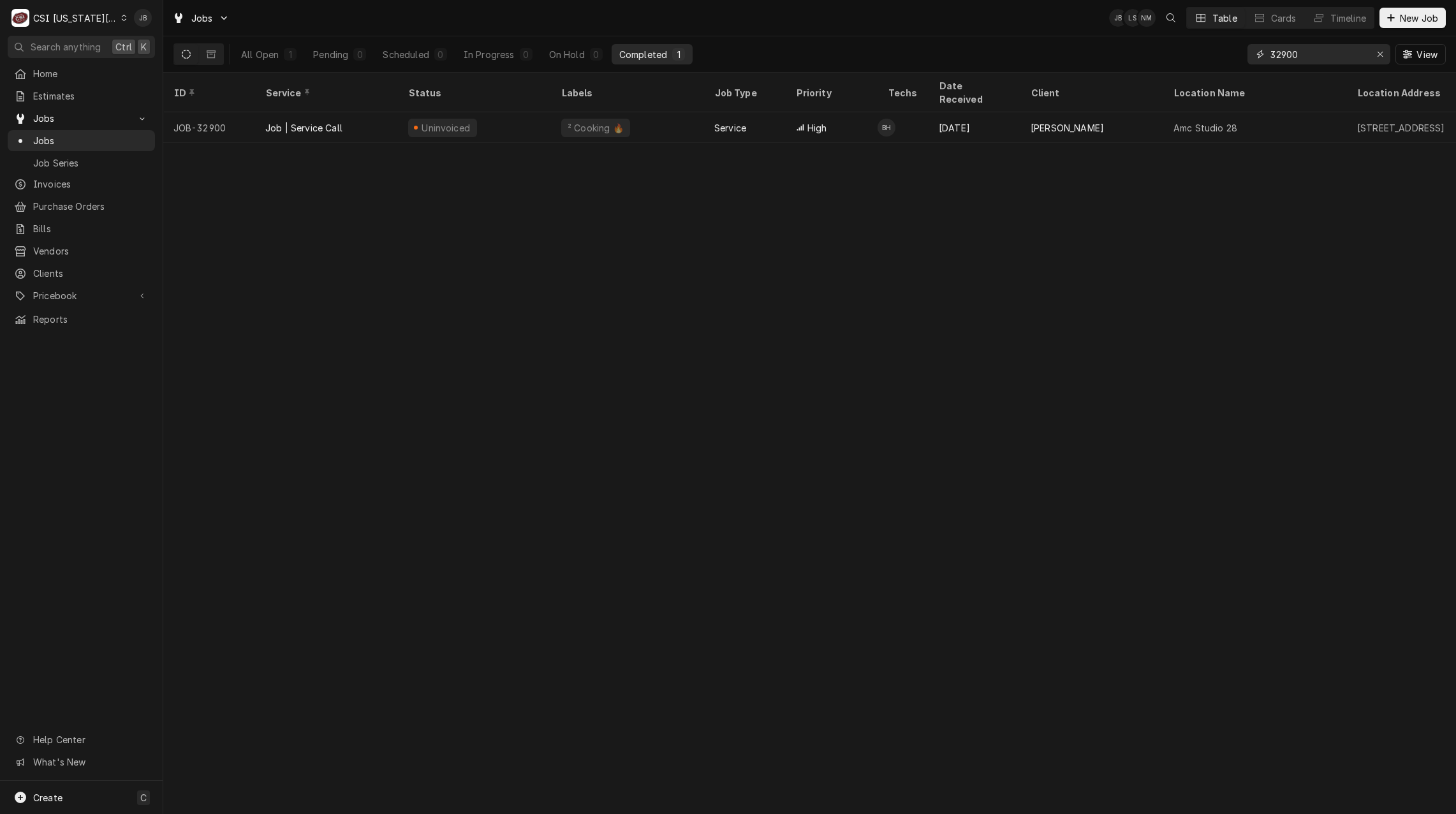
drag, startPoint x: 1308, startPoint y: 60, endPoint x: 1191, endPoint y: 67, distance: 117.2
click at [1191, 67] on div "All Open 1 Pending 0 Scheduled 0 In Progress 0 On Hold 0 Completed 1 32900 View" at bounding box center [809, 54] width 1272 height 36
click at [70, 196] on link "Purchase Orders" at bounding box center [81, 206] width 147 height 21
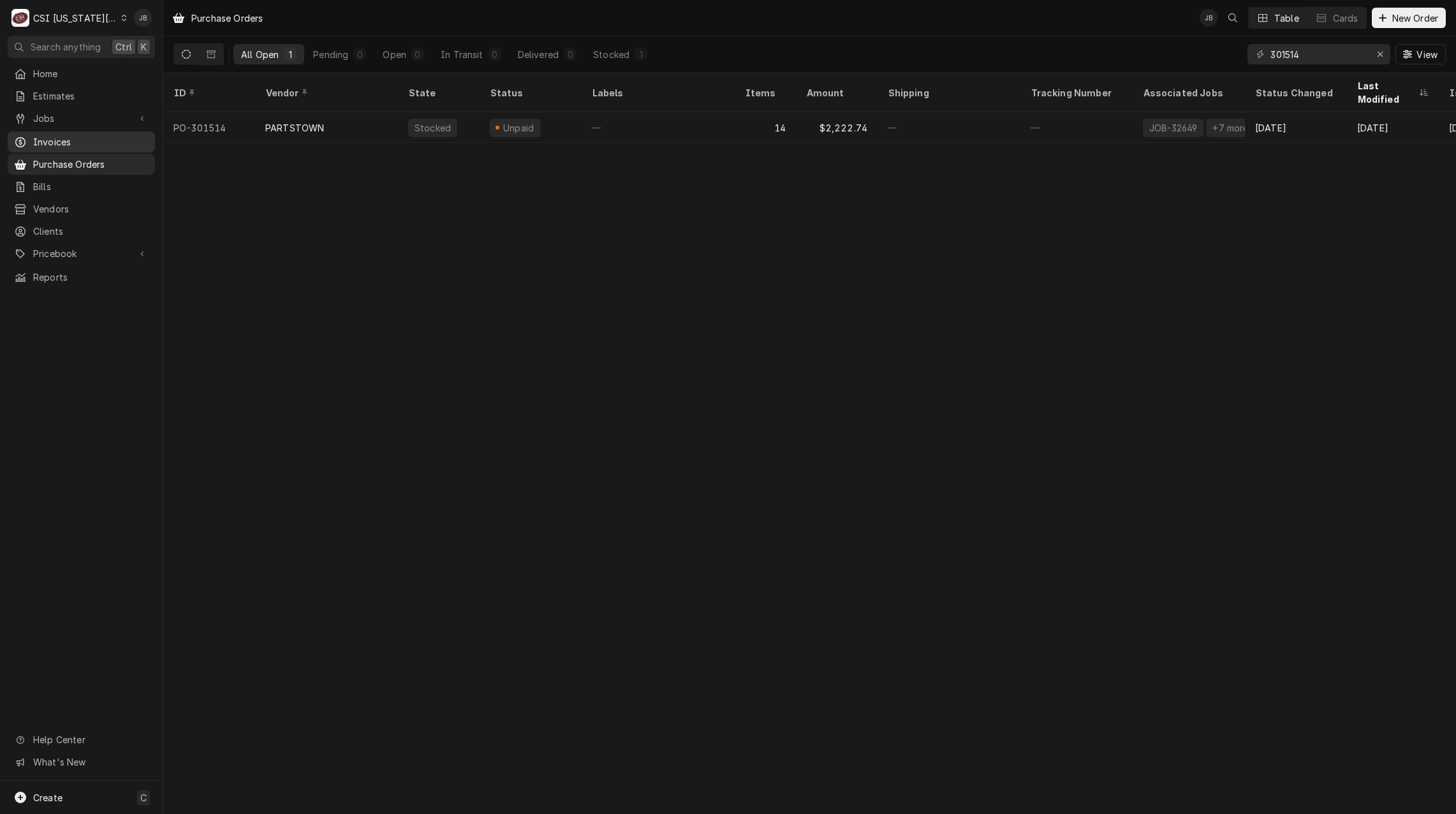
click at [65, 142] on span "Invoices" at bounding box center [91, 142] width 116 height 14
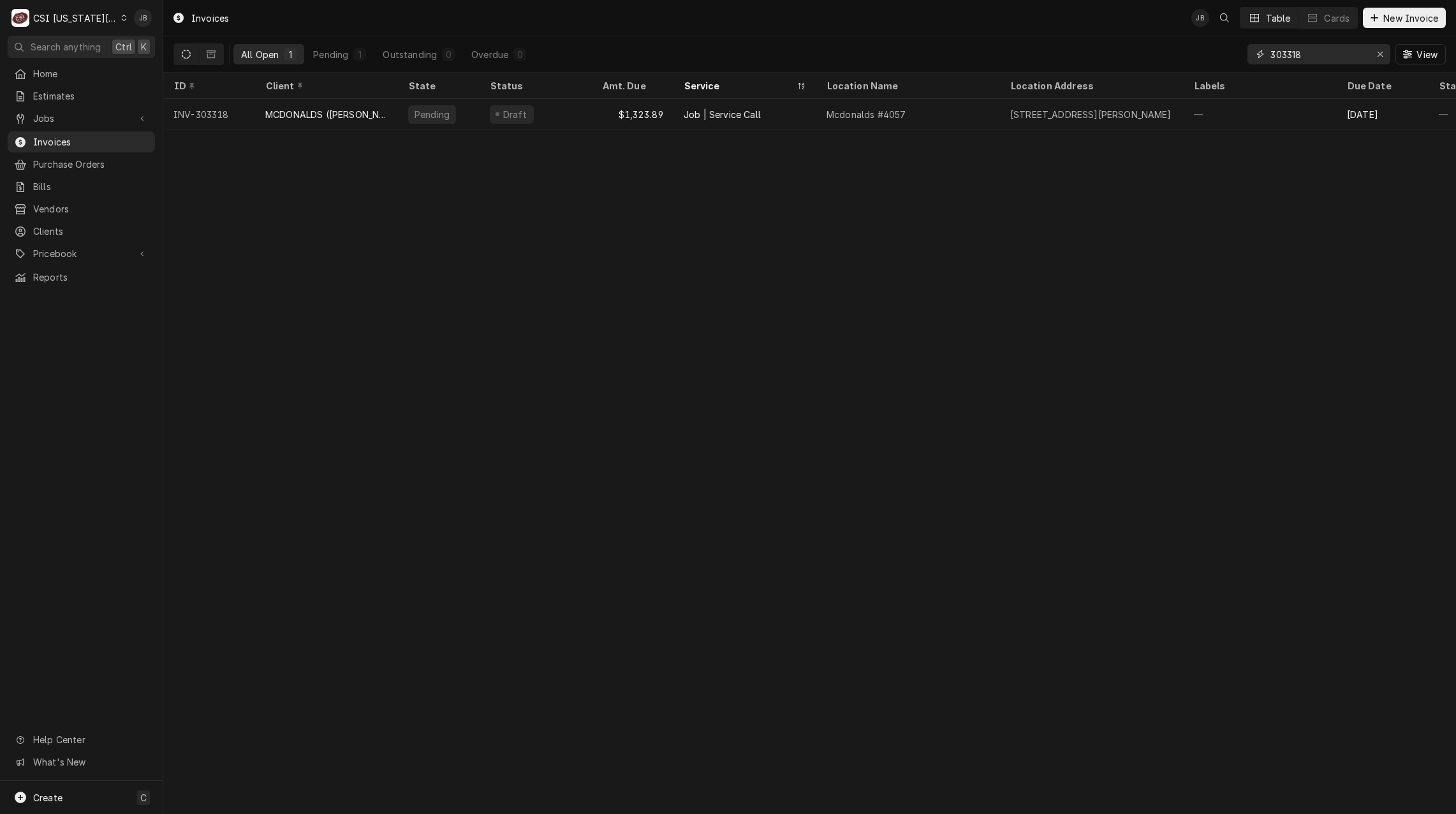
drag, startPoint x: 1324, startPoint y: 52, endPoint x: 1174, endPoint y: 52, distance: 150.0
click at [1174, 52] on div "All Open 1 Pending 1 Outstanding 0 Overdue 0 303318 View" at bounding box center [809, 54] width 1272 height 36
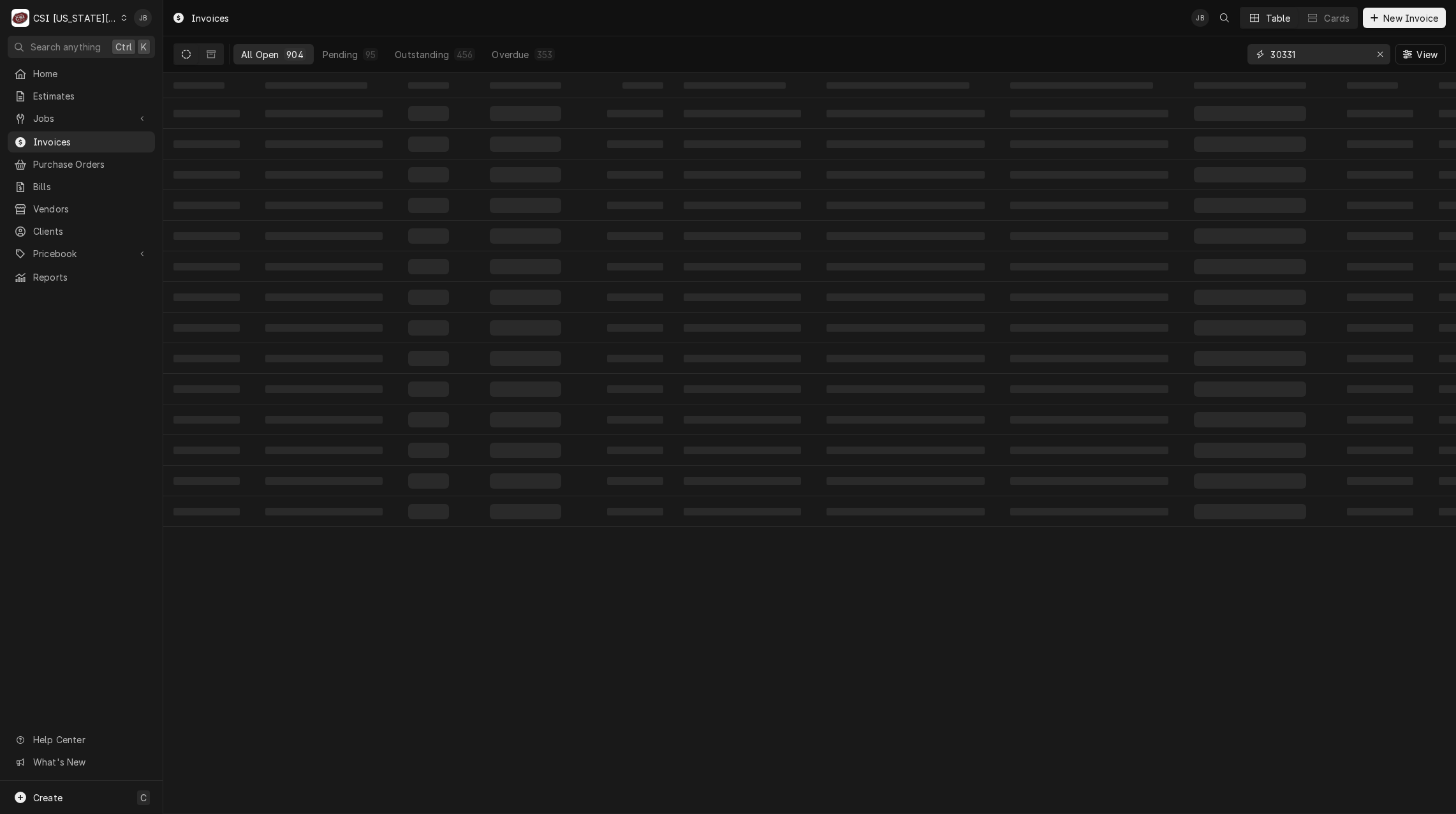
type input "303318"
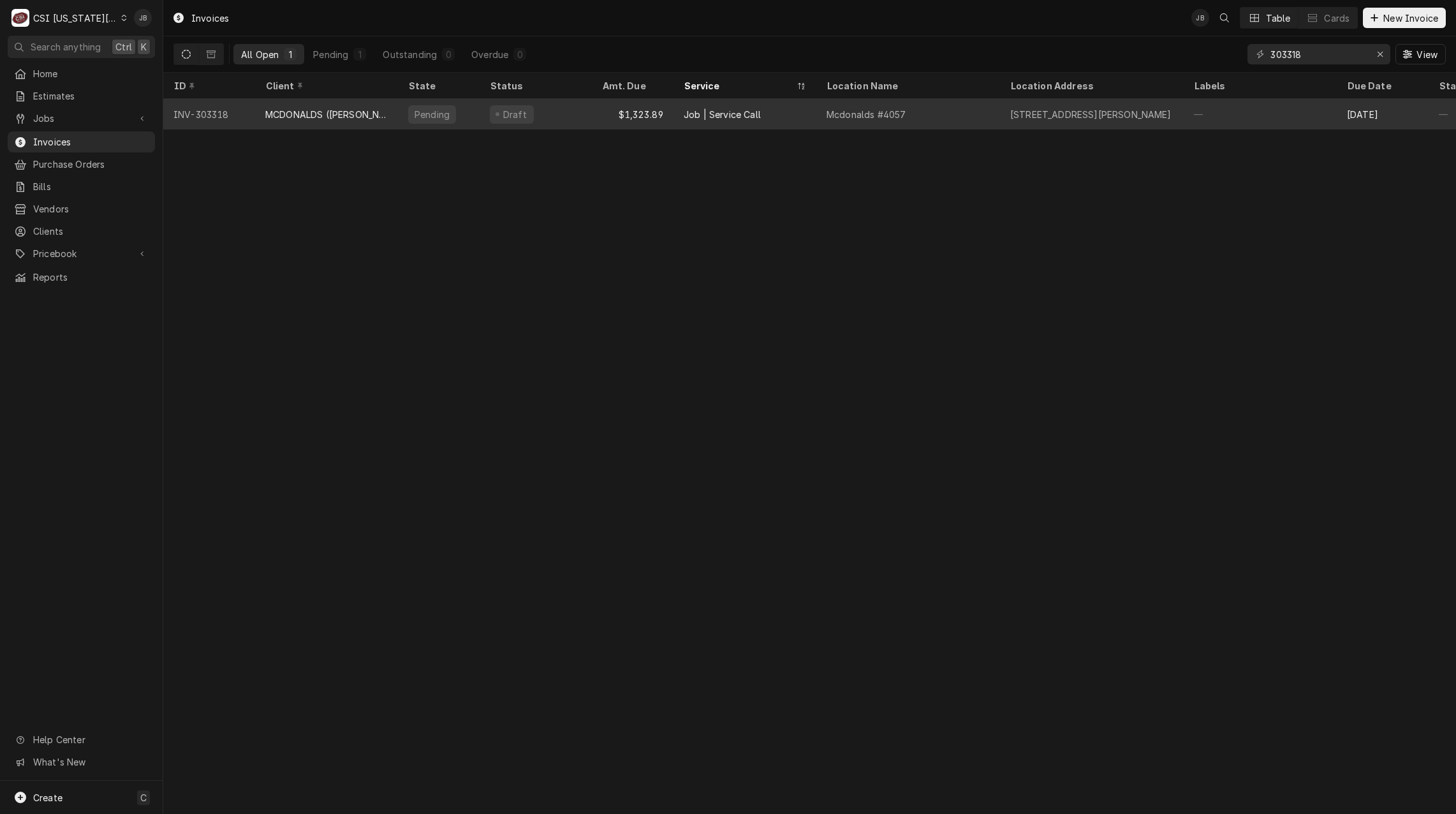
click at [620, 109] on div "$1,323.89" at bounding box center [633, 113] width 82 height 30
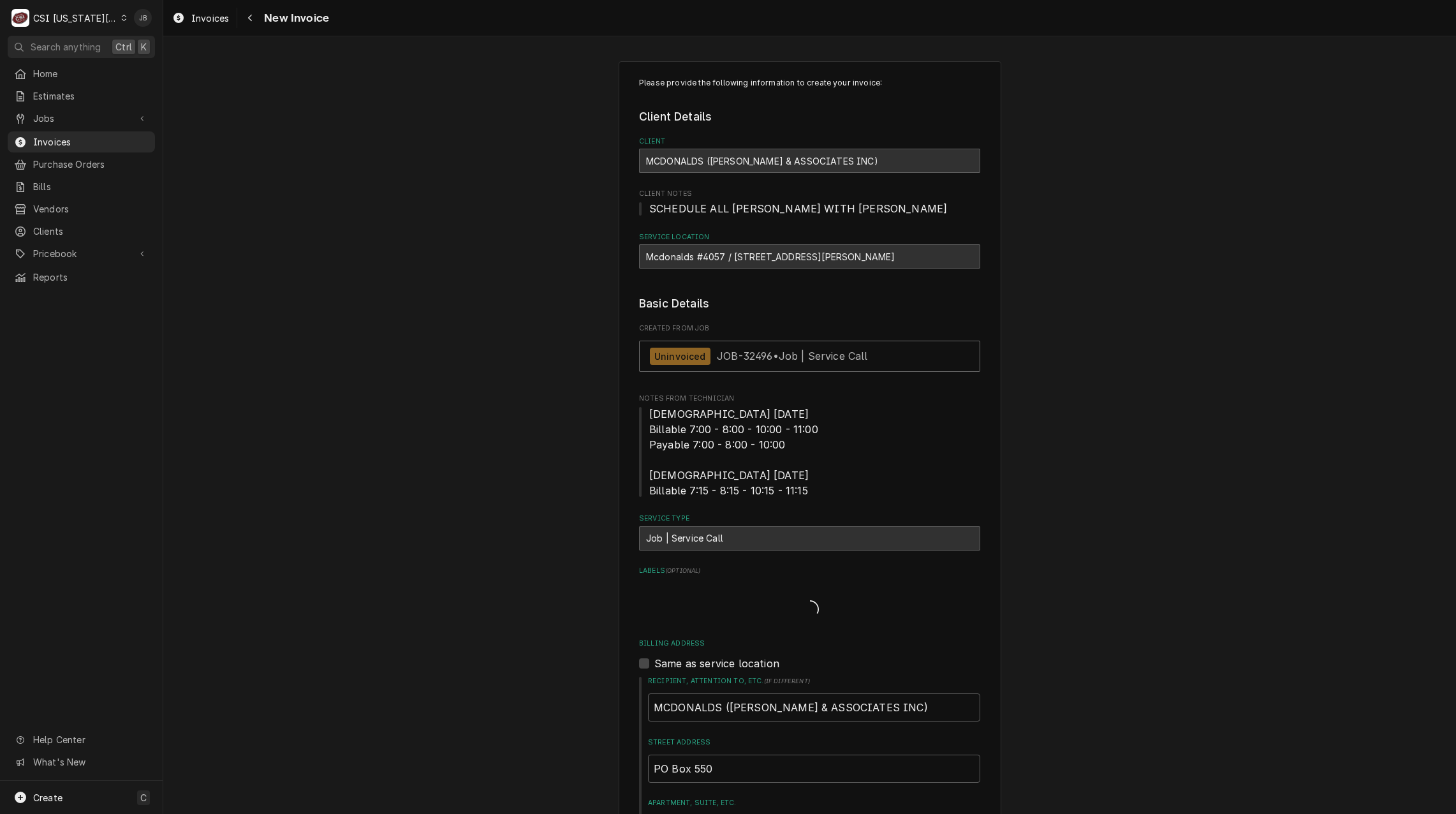
type textarea "x"
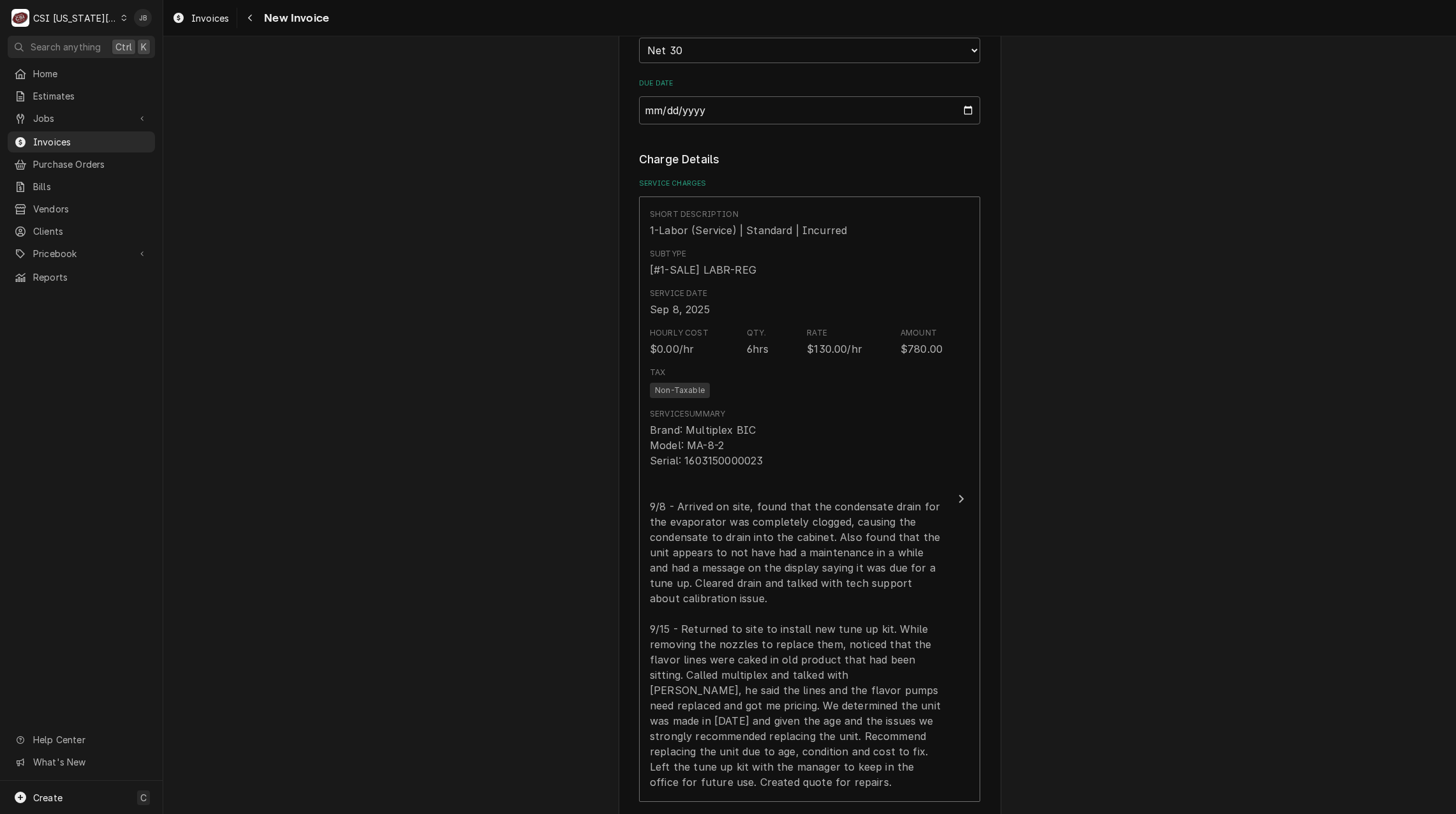
scroll to position [1084, 0]
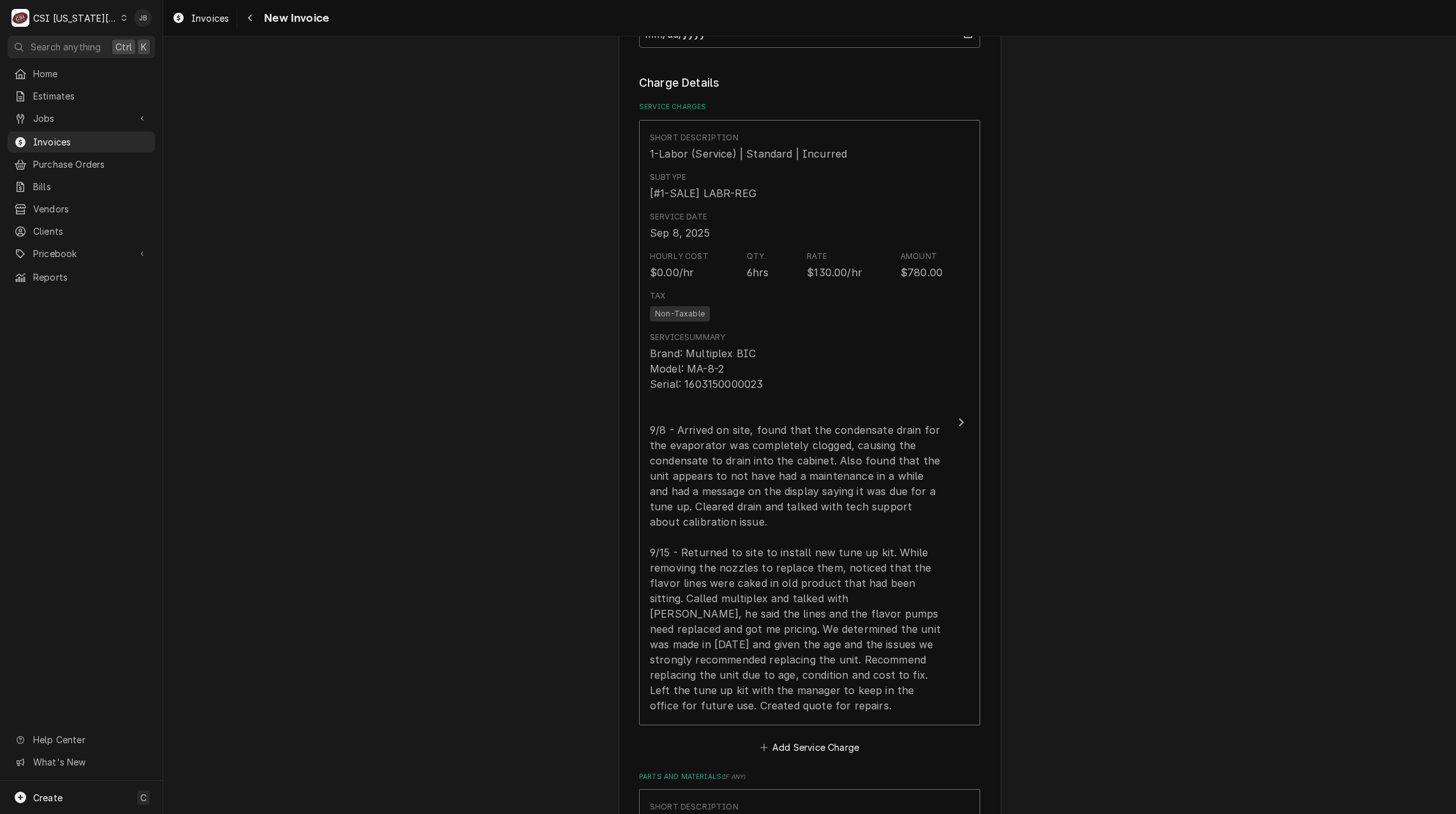
click at [1223, 546] on div "Please provide the following information to create your invoice: Client Details…" at bounding box center [809, 541] width 1292 height 3151
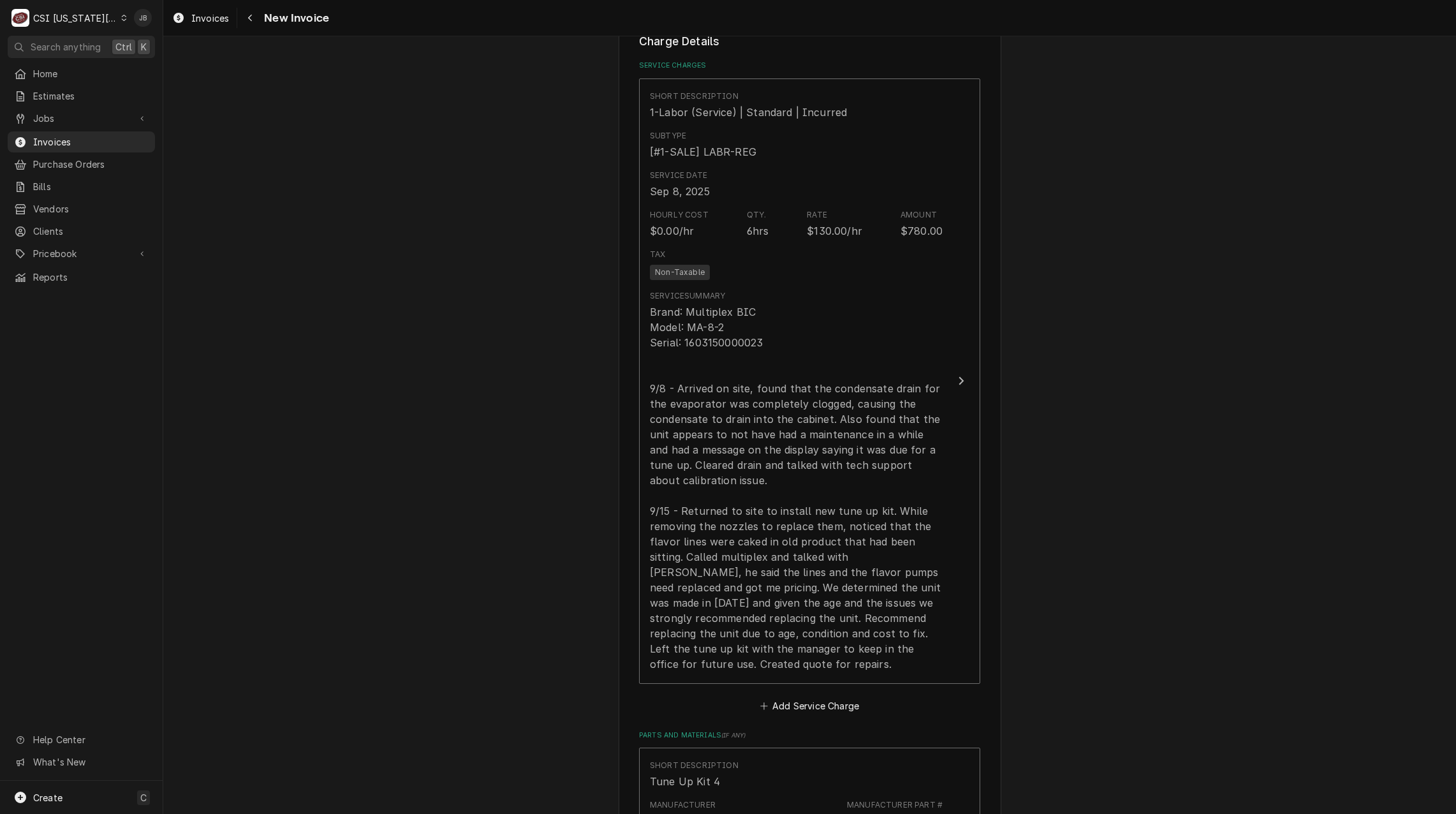
scroll to position [1148, 0]
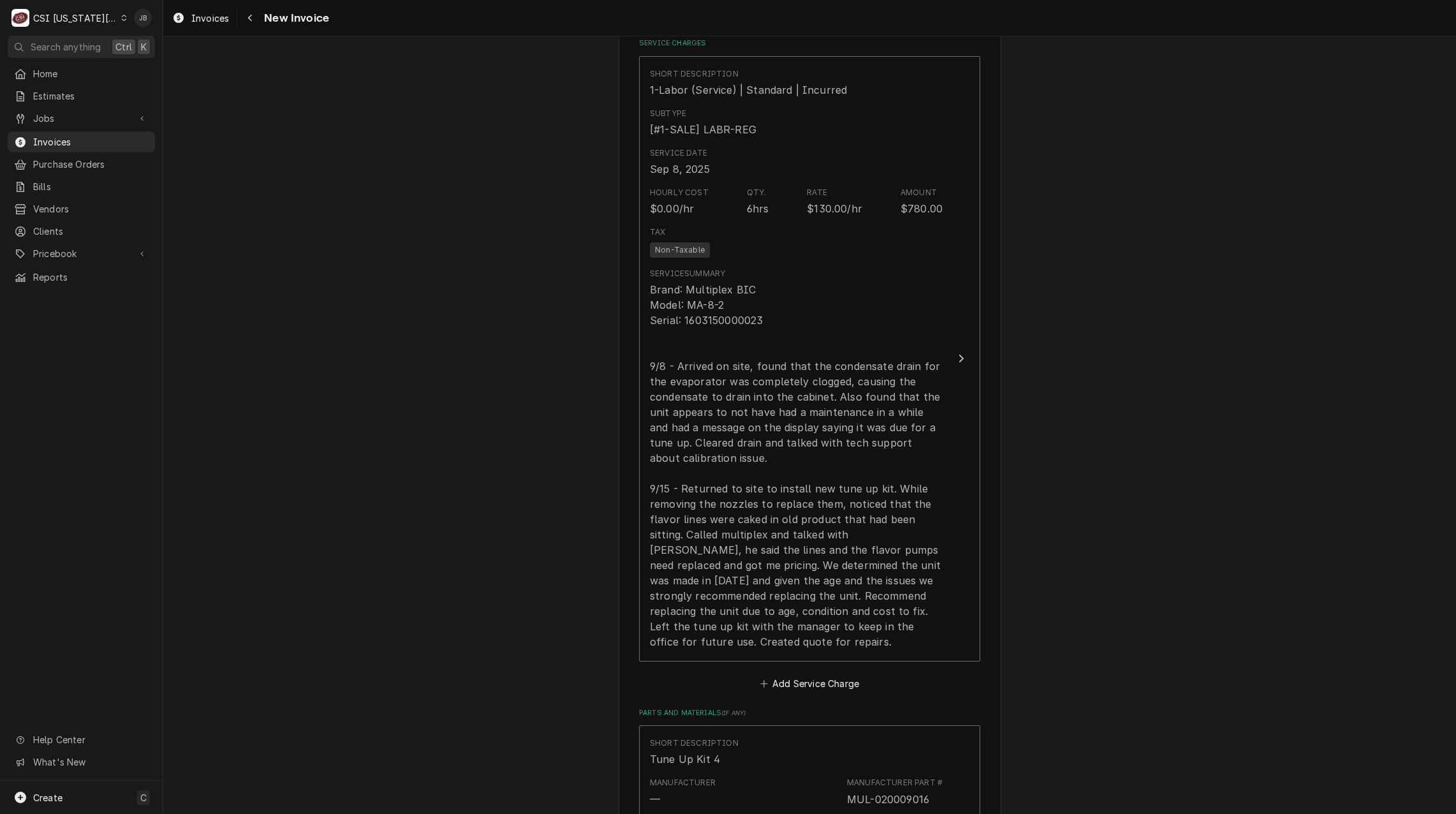
click at [1140, 503] on div "Please provide the following information to create your invoice: Client Details…" at bounding box center [809, 477] width 1292 height 3151
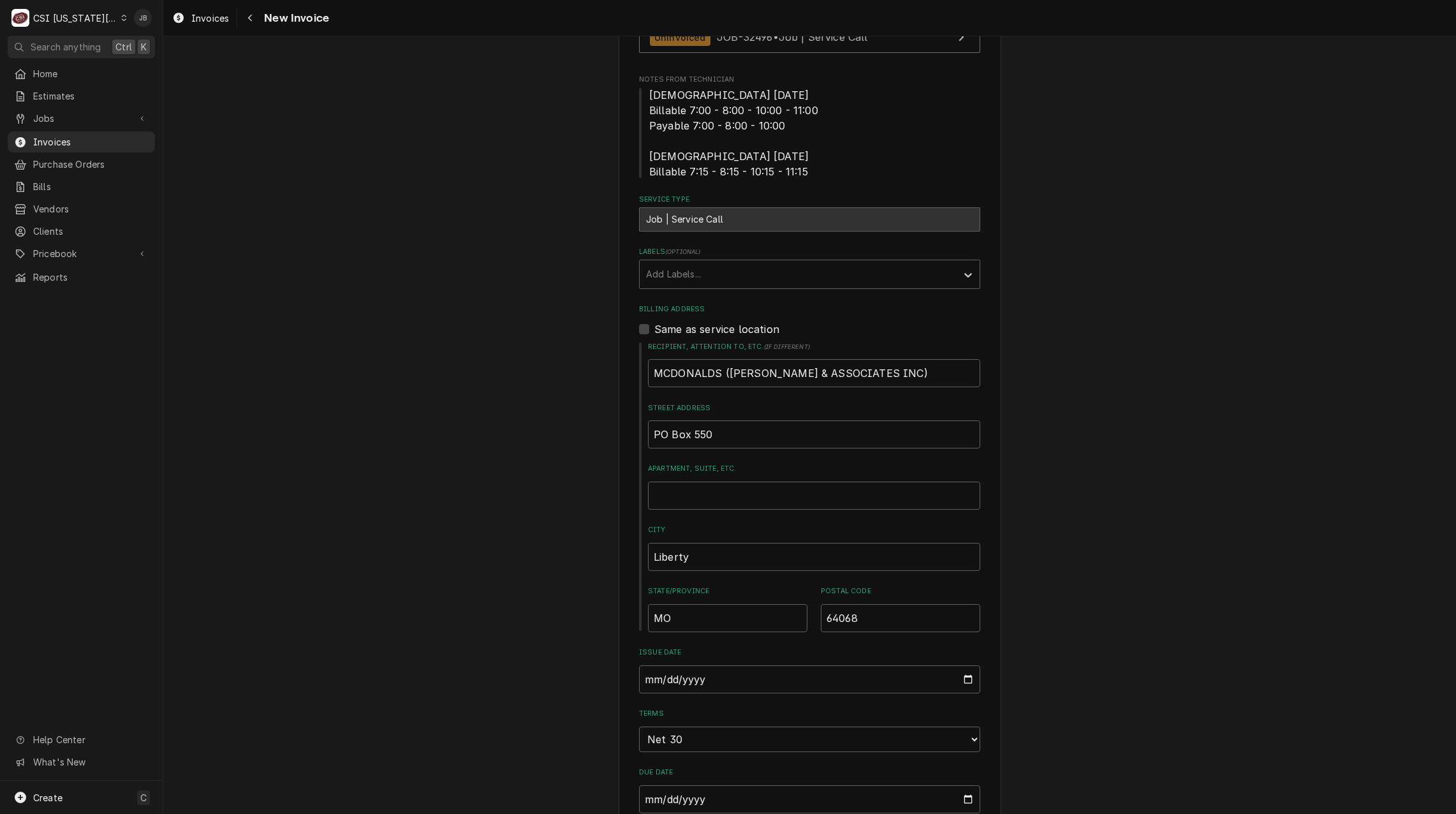
scroll to position [0, 0]
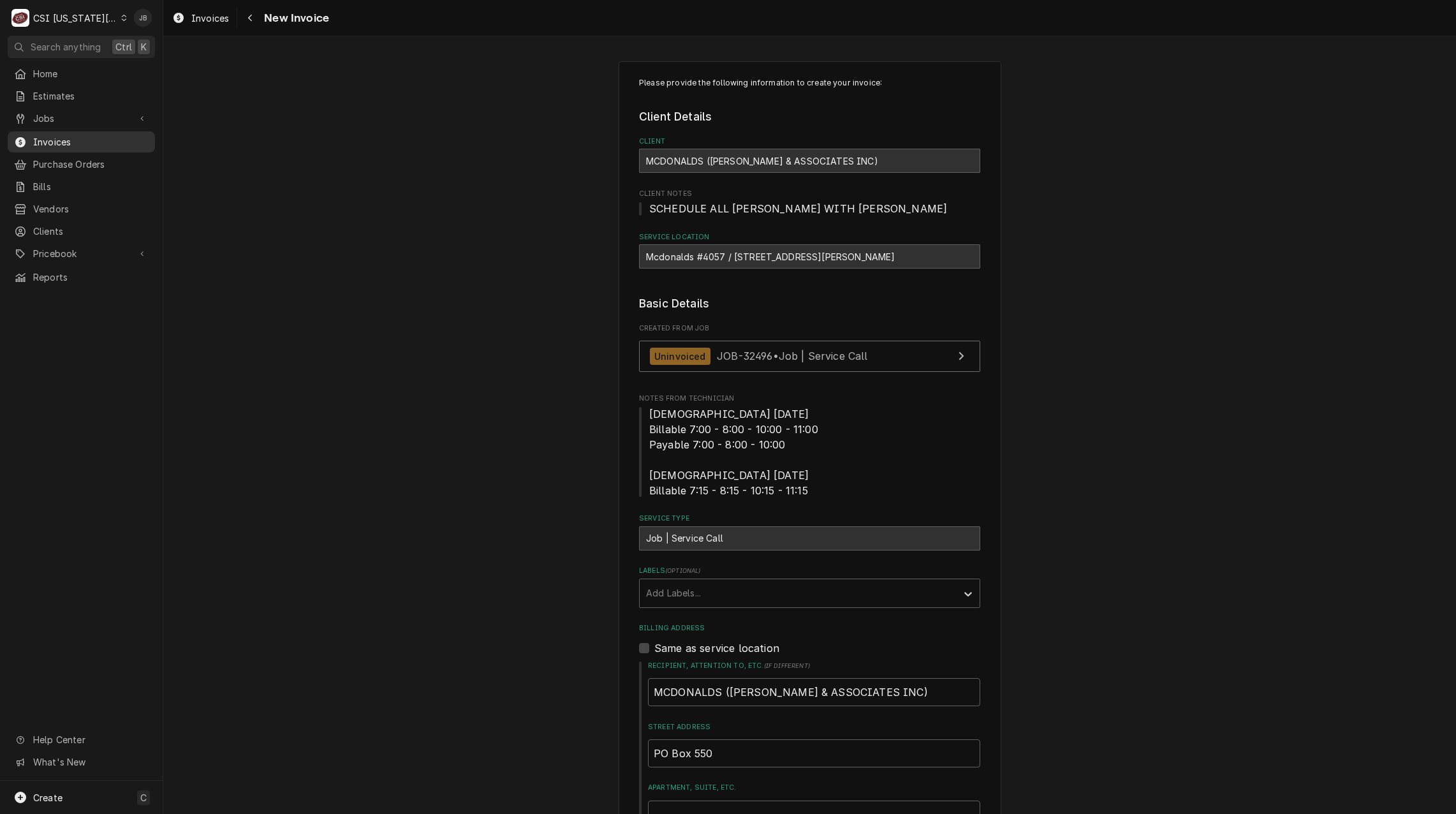
click at [92, 135] on span "Invoices" at bounding box center [91, 142] width 116 height 14
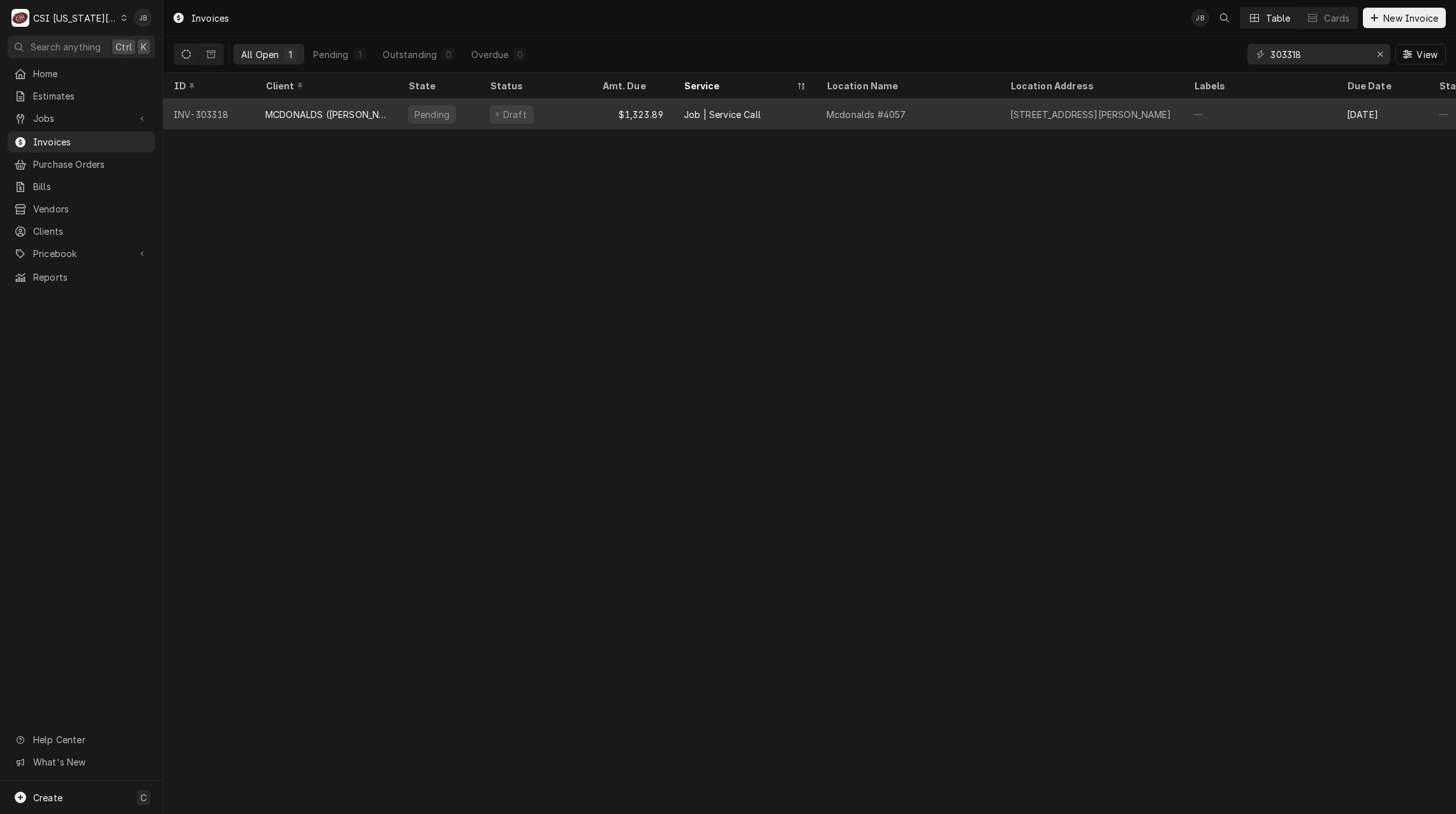
click at [586, 108] on div "Draft" at bounding box center [535, 113] width 112 height 30
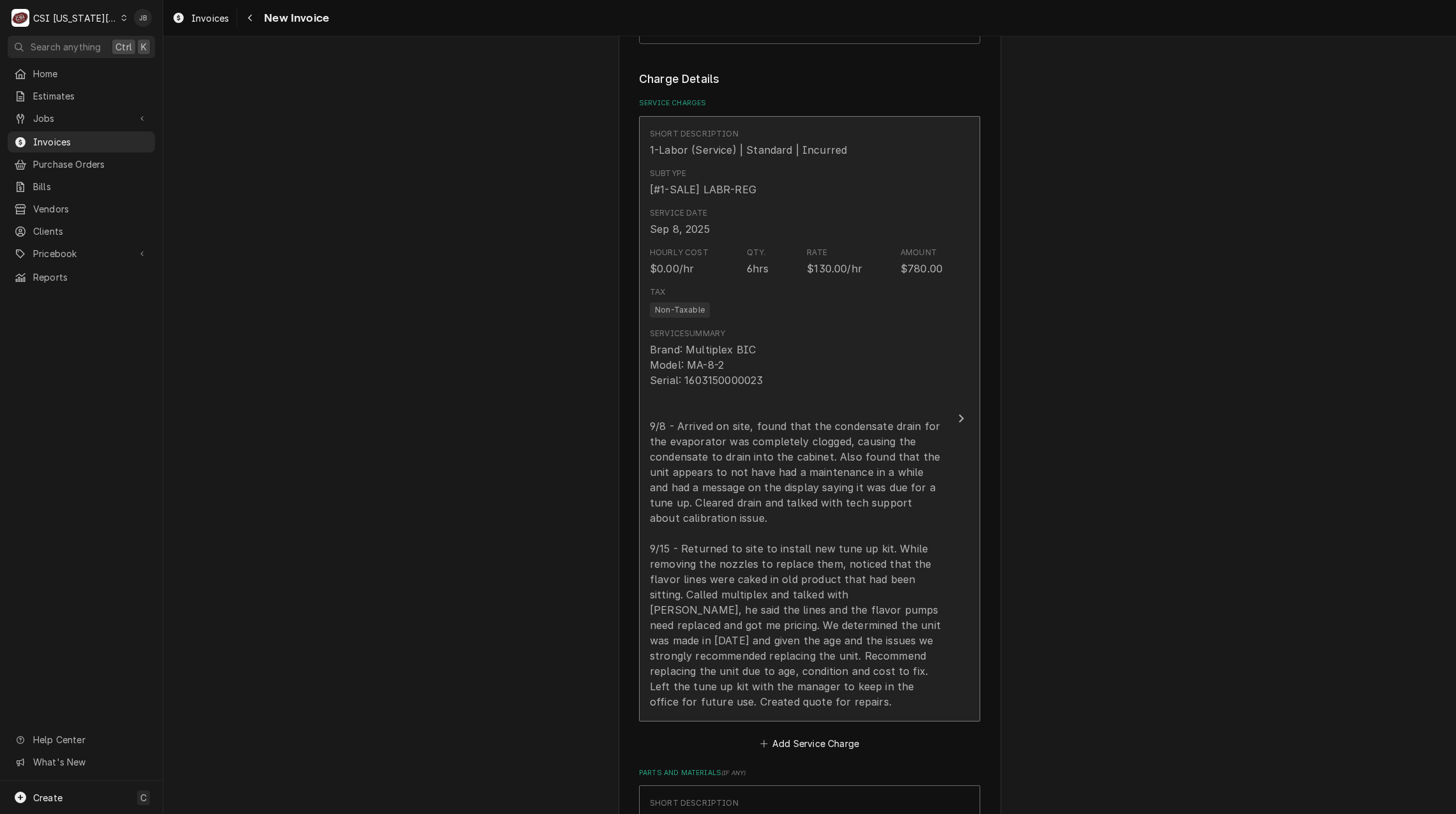
scroll to position [1148, 0]
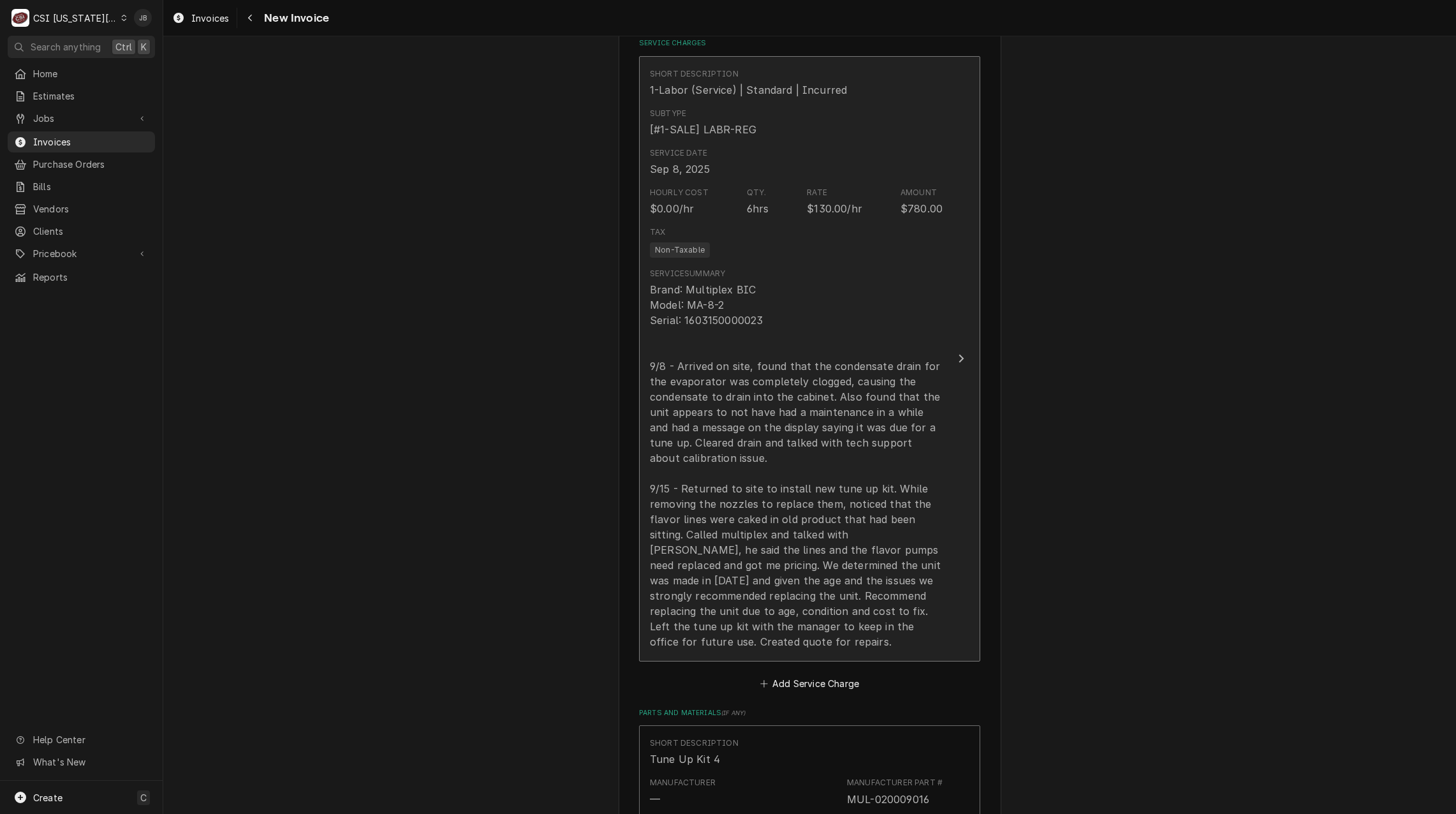
click at [815, 570] on div "Brand: Multiplex BIC Model: MA-8-2 Serial: 1603150000023 9/8 - Arrived on site,…" at bounding box center [796, 464] width 293 height 367
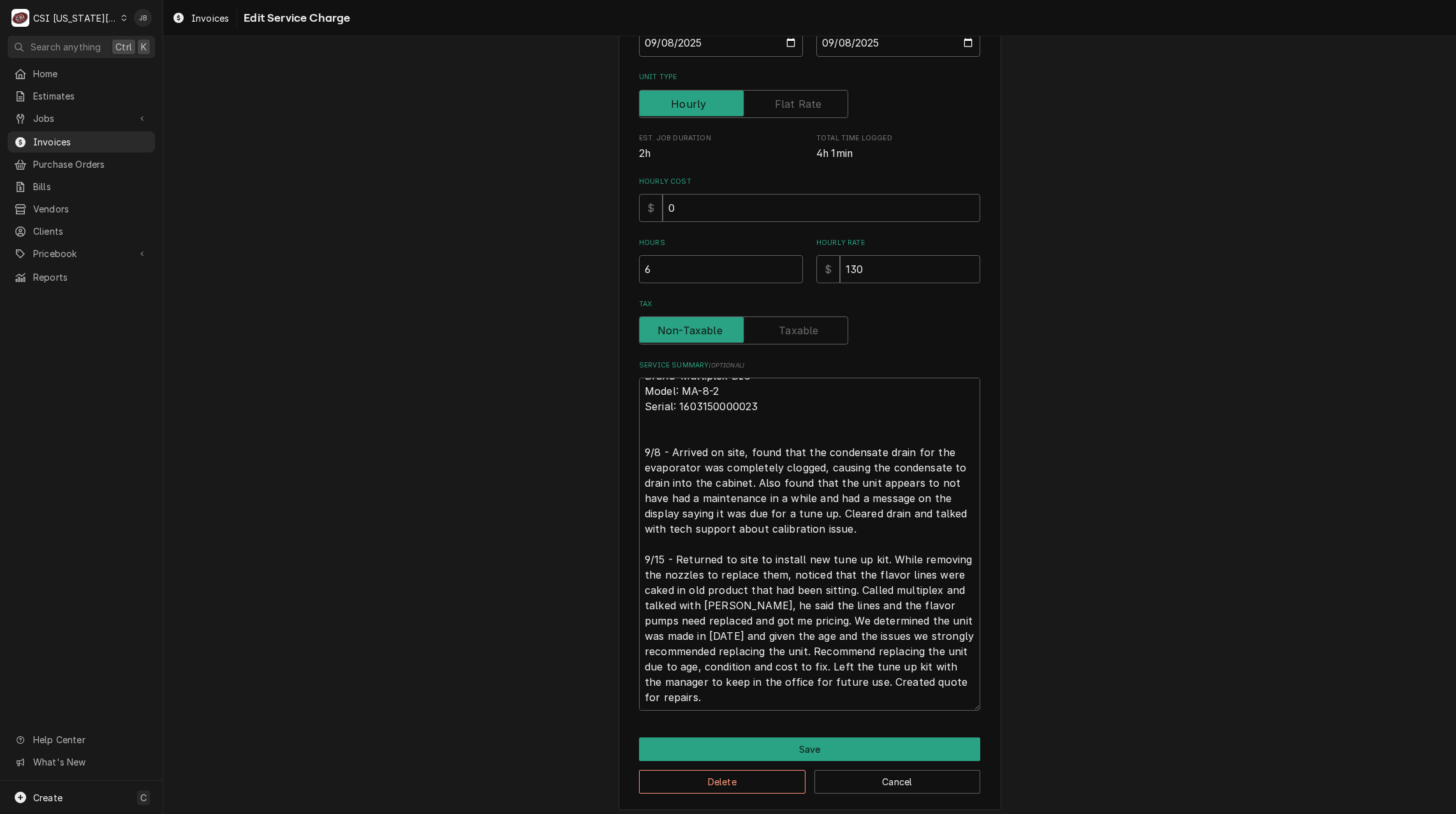
scroll to position [241, 0]
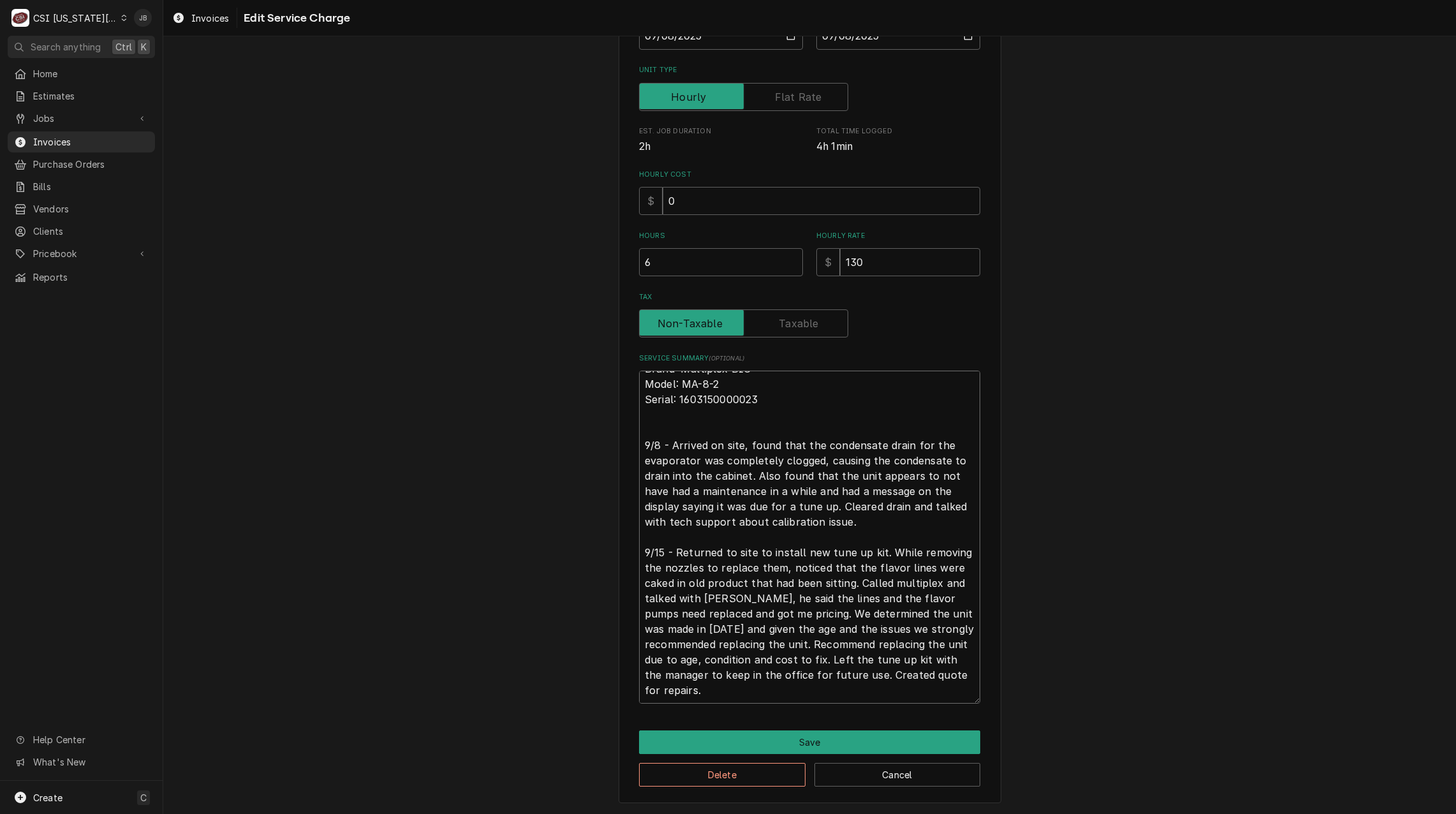
click at [822, 629] on textarea "Brand: Multiplex BIC Model: MA-8-2 Serial: 1603150000023 9/8 - Arrived on site,…" at bounding box center [809, 536] width 341 height 333
click at [747, 605] on textarea "Brand: Multiplex BIC Model: MA-8-2 Serial: 1603150000023 9/8 - Arrived on site,…" at bounding box center [809, 536] width 341 height 333
click at [775, 610] on textarea "Brand: Multiplex BIC Model: MA-8-2 Serial: 1603150000023 9/8 - Arrived on site,…" at bounding box center [809, 536] width 341 height 333
click at [776, 610] on textarea "Brand: Multiplex BIC Model: MA-8-2 Serial: 1603150000023 9/8 - Arrived on site,…" at bounding box center [809, 536] width 341 height 333
type textarea "x"
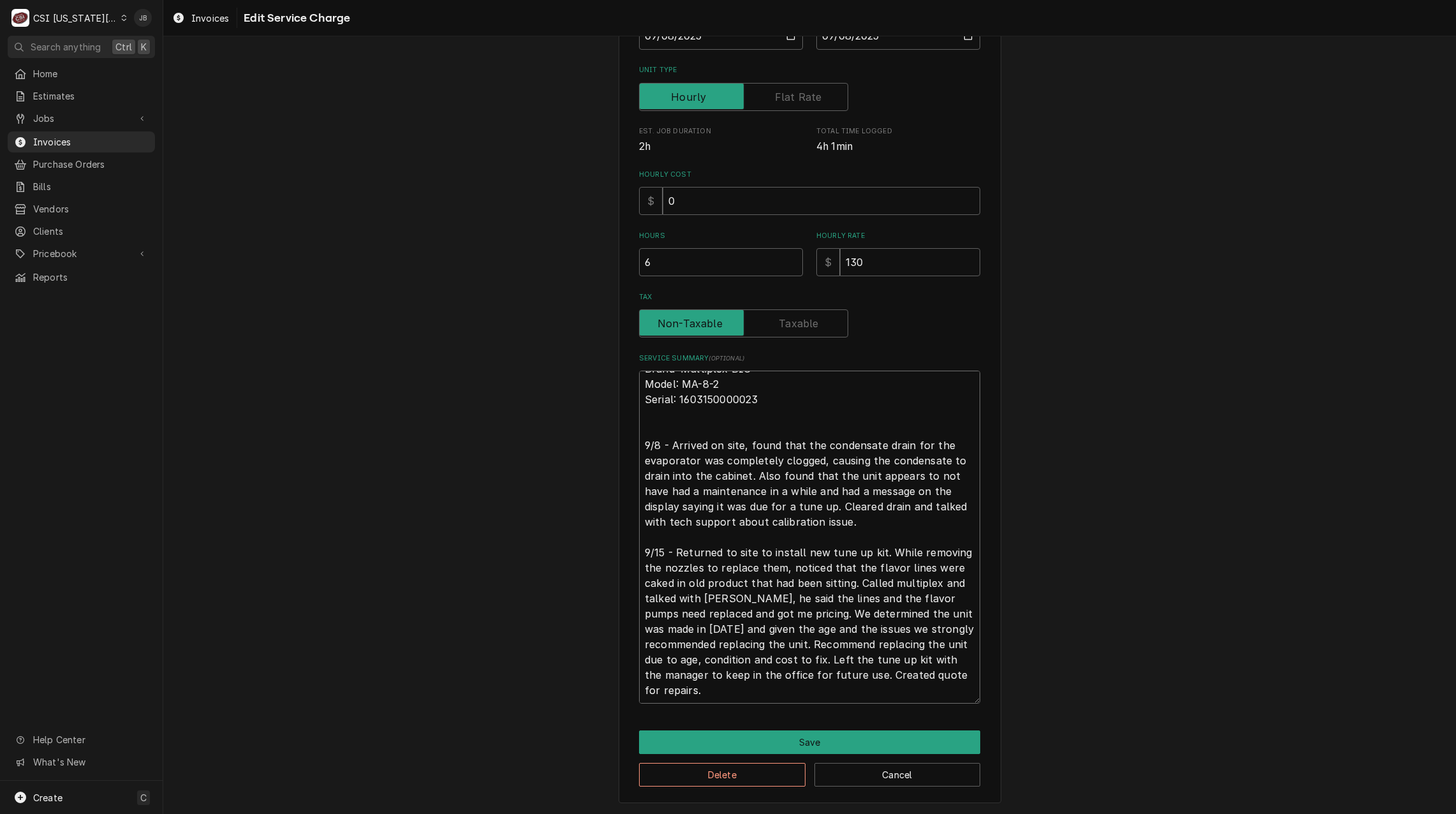
type textarea "Brand: Multiplex BIC Model: MA-8-2 Serial: 1603150000023 9/8 - Arrived on site,…"
type textarea "x"
type textarea "Brand: Multiplex BIC Model: MA-8-2 Serial: 1603150000023 9/8 - Arrived on site,…"
type textarea "x"
type textarea "Brand: Multiplex BIC Model: MA-8-2 Serial: 1603150000023 9/8 - Arrived on site,…"
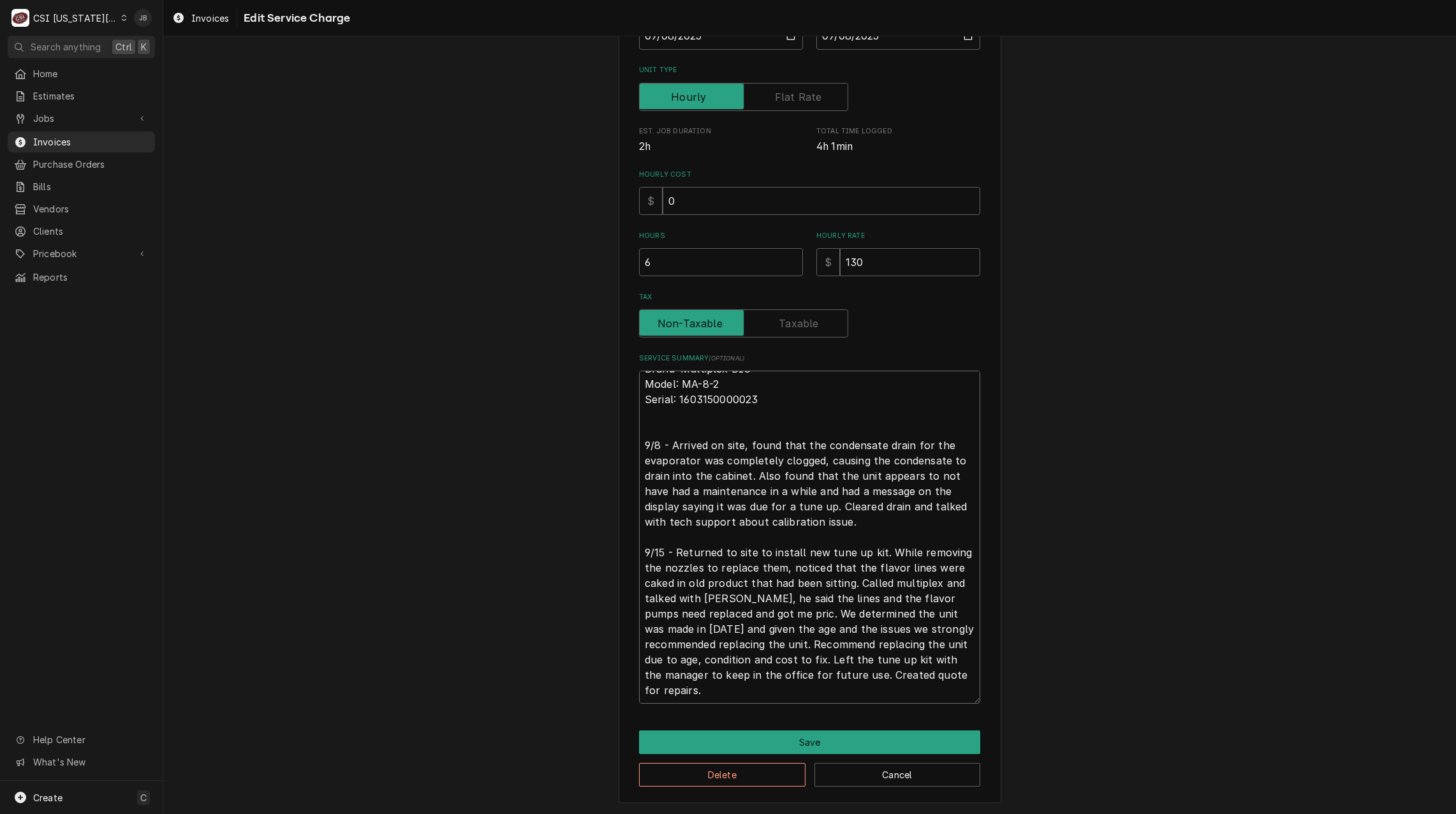
type textarea "x"
type textarea "Brand: Multiplex BIC Model: MA-8-2 Serial: 1603150000023 9/8 - Arrived on site,…"
type textarea "x"
type textarea "Brand: Multiplex BIC Model: MA-8-2 Serial: 1603150000023 9/8 - Arrived on site,…"
type textarea "x"
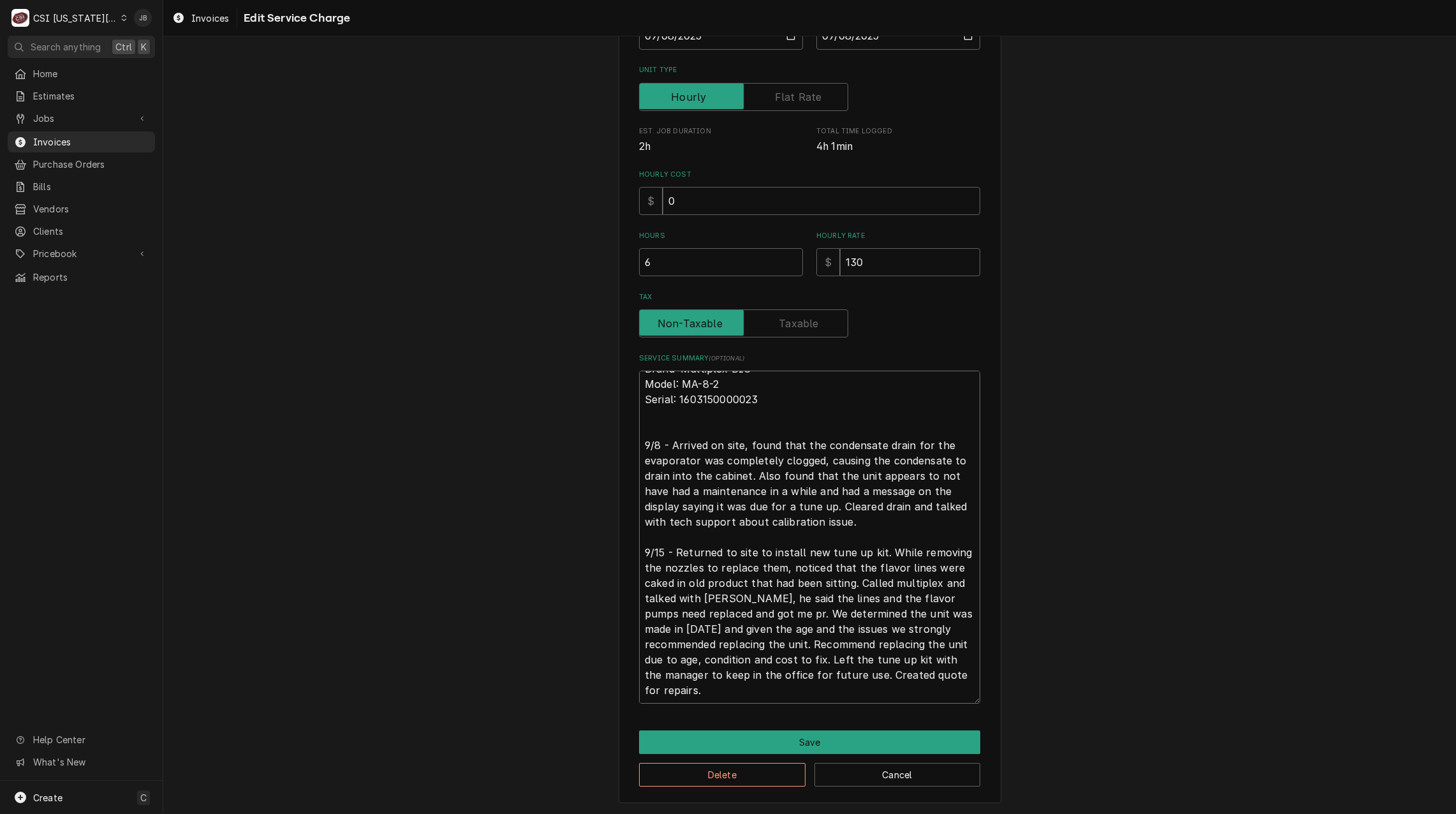
type textarea "Brand: Multiplex BIC Model: MA-8-2 Serial: 1603150000023 9/8 - Arrived on site,…"
type textarea "x"
type textarea "Brand: Multiplex BIC Model: MA-8-2 Serial: 1603150000023 9/8 - Arrived on site,…"
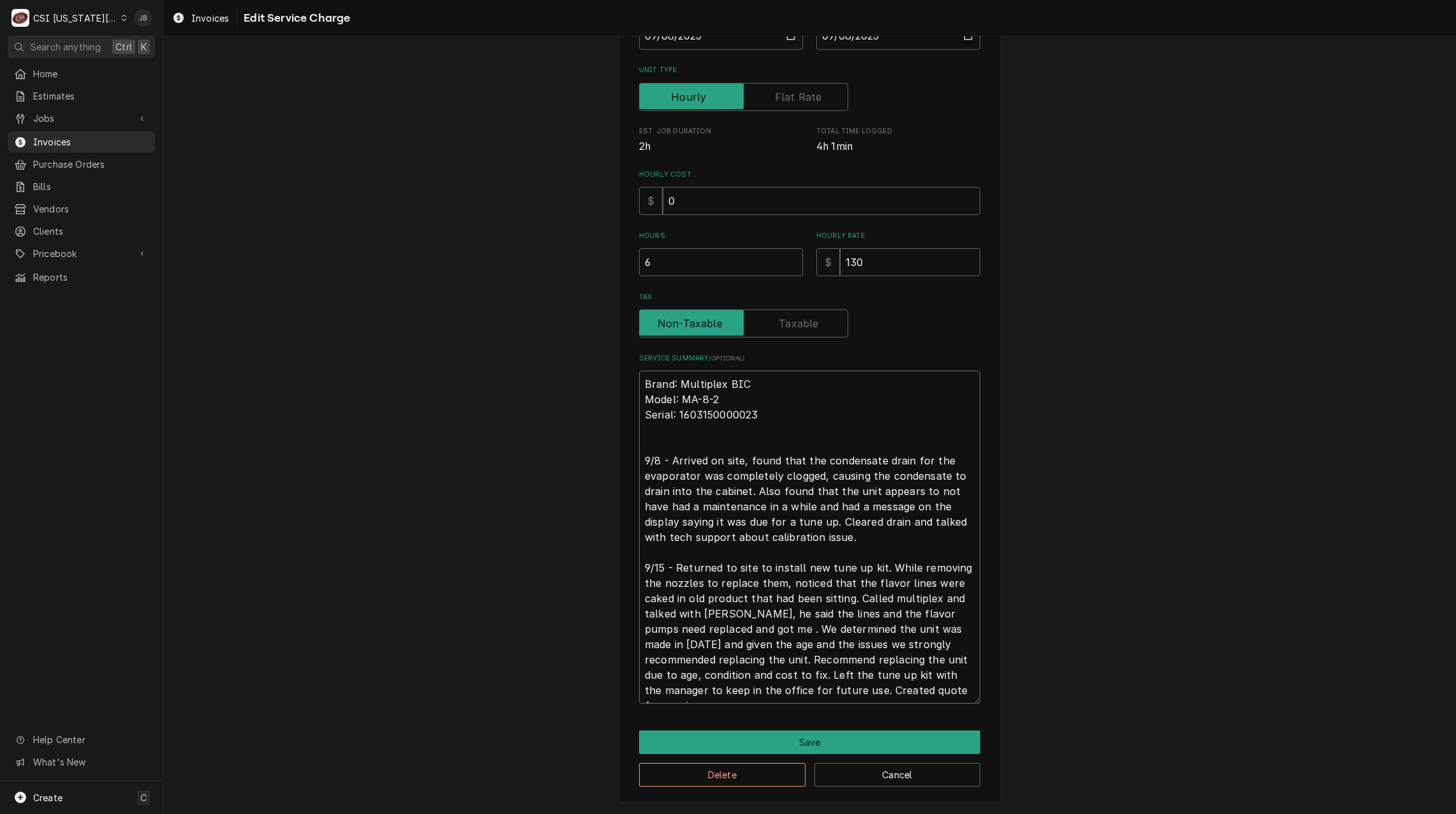
type textarea "x"
type textarea "Brand: Multiplex BIC Model: MA-8-2 Serial: 1603150000023 9/8 - Arrived on site,…"
type textarea "x"
type textarea "Brand: Multiplex BIC Model: MA-8-2 Serial: 1603150000023 9/8 - Arrived on site,…"
type textarea "x"
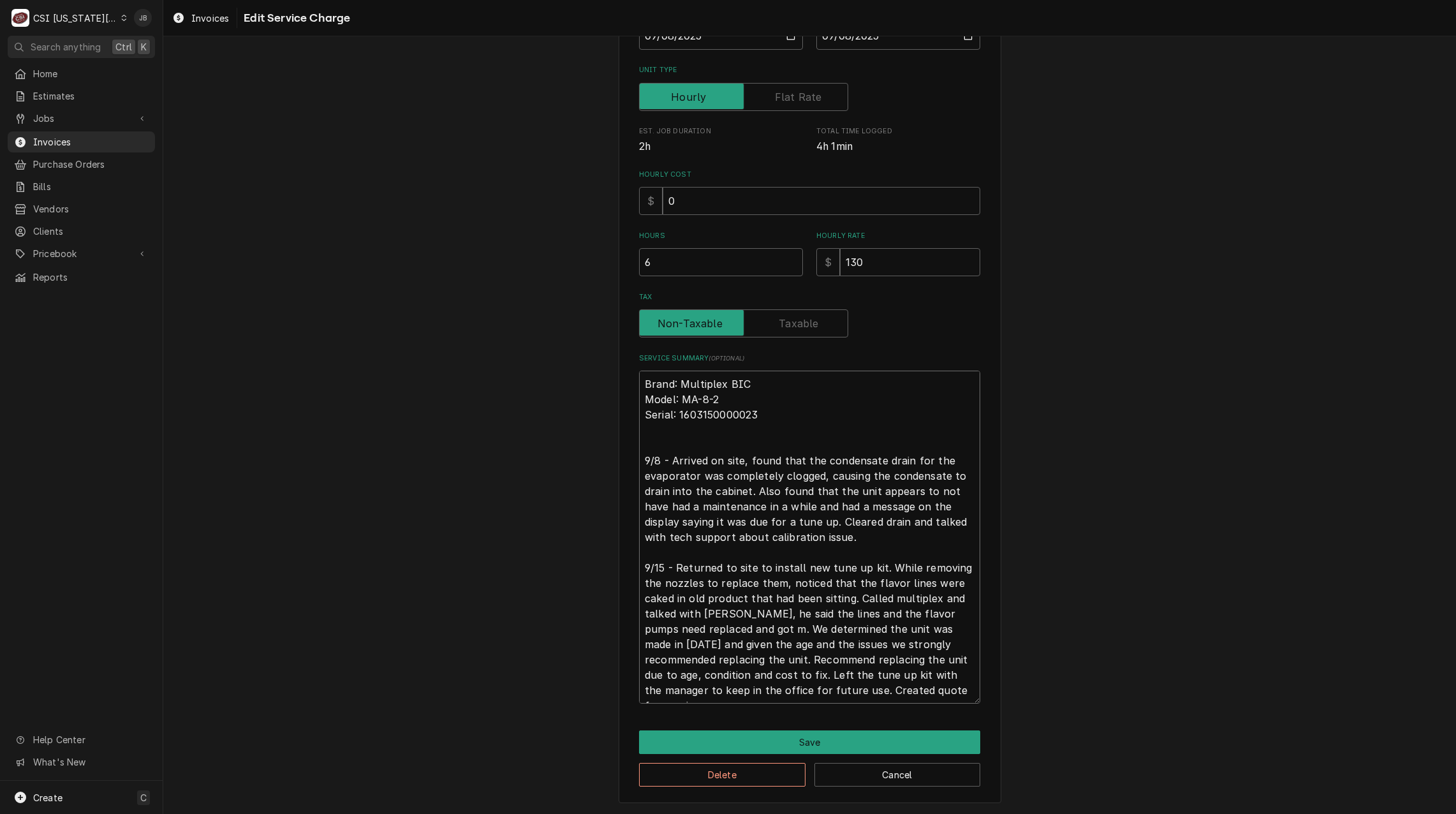
type textarea "Brand: Multiplex BIC Model: MA-8-2 Serial: 1603150000023 9/8 - Arrived on site,…"
type textarea "x"
type textarea "Brand: Multiplex BIC Model: MA-8-2 Serial: 1603150000023 9/8 - Arrived on site,…"
type textarea "x"
type textarea "Brand: Multiplex BIC Model: MA-8-2 Serial: 1603150000023 9/8 - Arrived on site,…"
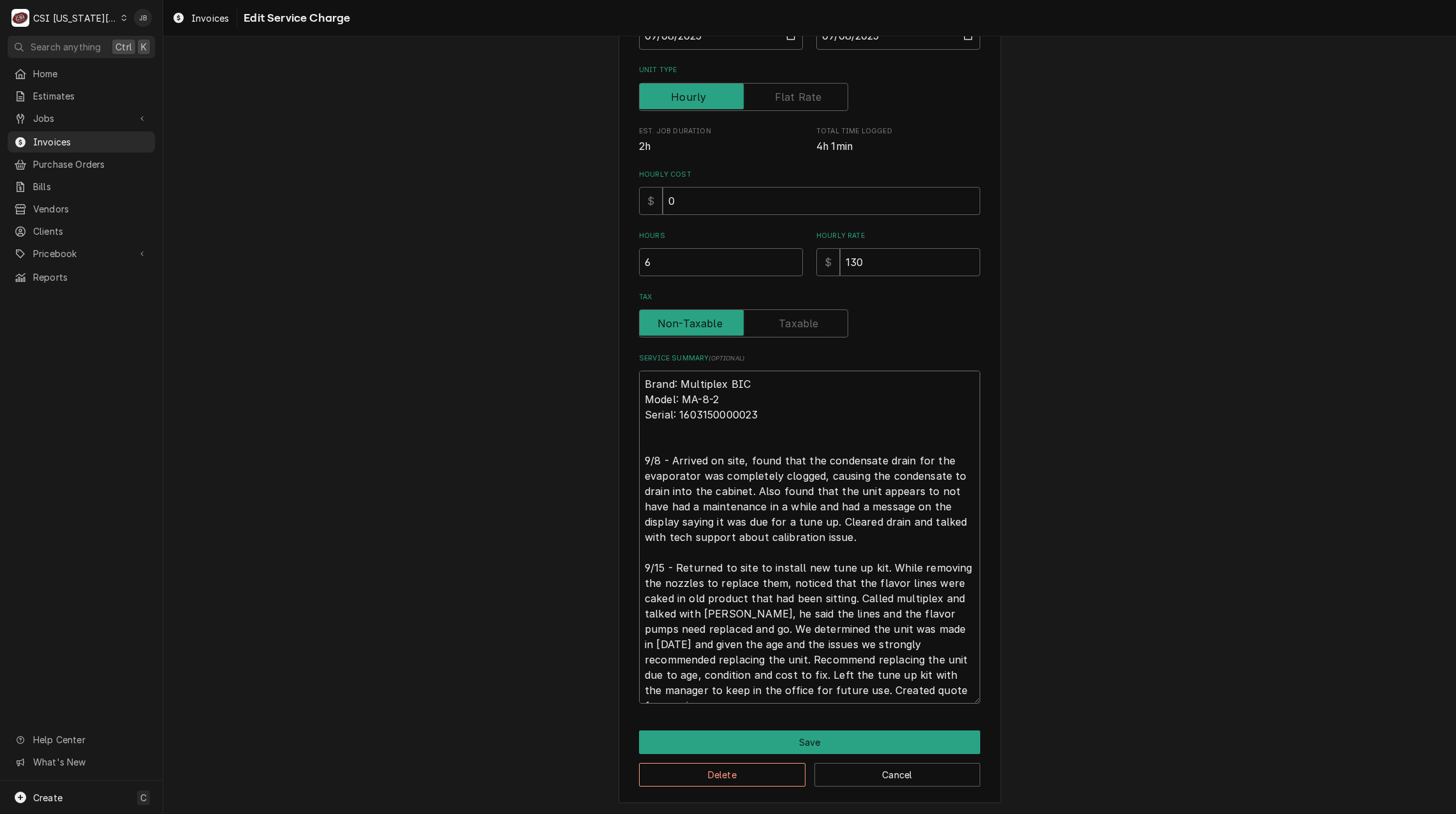
type textarea "x"
type textarea "Brand: Multiplex BIC Model: MA-8-2 Serial: 1603150000023 9/8 - Arrived on site,…"
type textarea "x"
type textarea "Brand: Multiplex BIC Model: MA-8-2 Serial: 1603150000023 9/8 - Arrived on site,…"
type textarea "x"
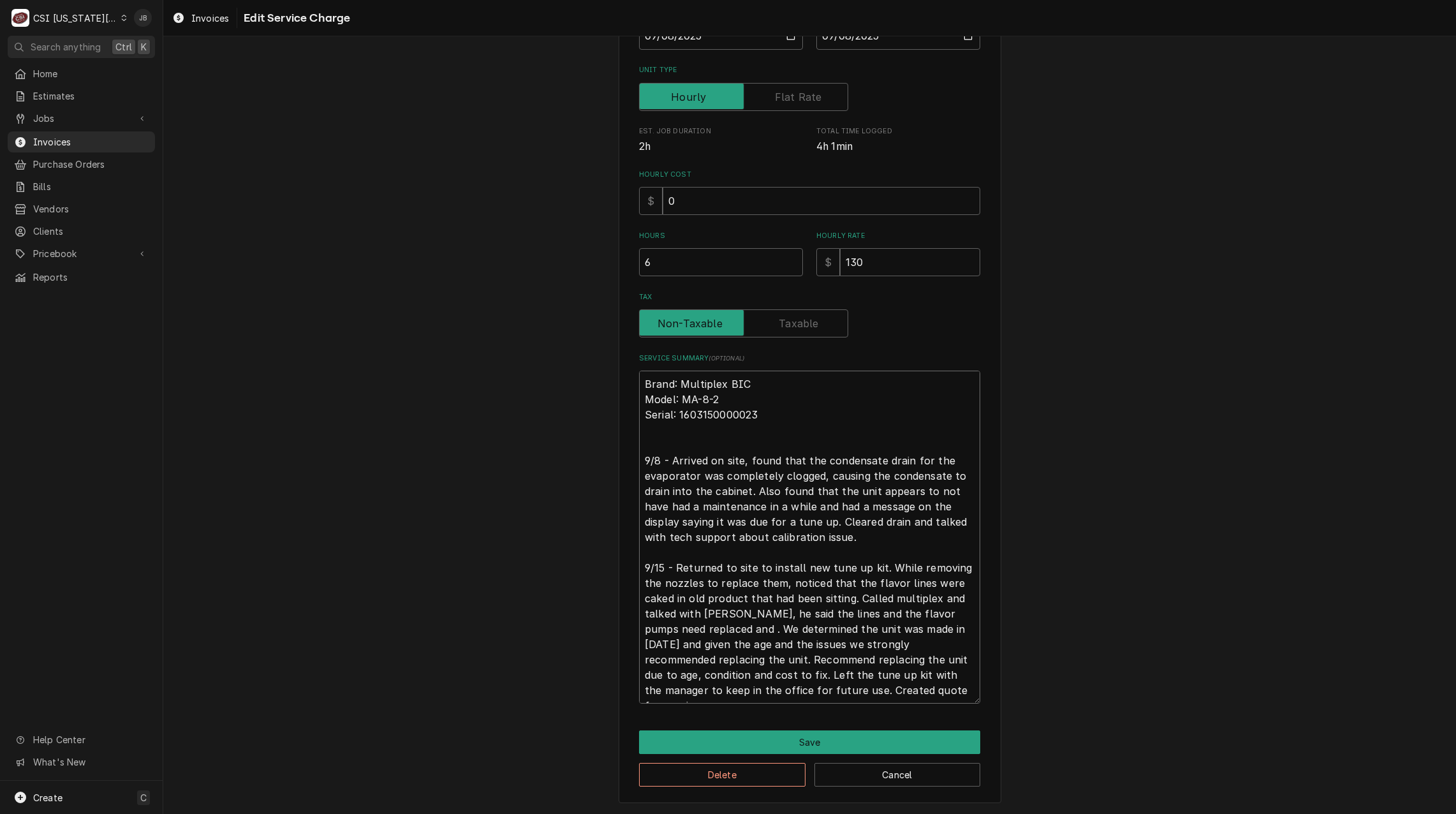
type textarea "Brand: Multiplex BIC Model: MA-8-2 Serial: 1603150000023 9/8 - Arrived on site,…"
type textarea "x"
type textarea "Brand: Multiplex BIC Model: MA-8-2 Serial: 1603150000023 9/8 - Arrived on site,…"
type textarea "x"
type textarea "Brand: Multiplex BIC Model: MA-8-2 Serial: 1603150000023 9/8 - Arrived on site,…"
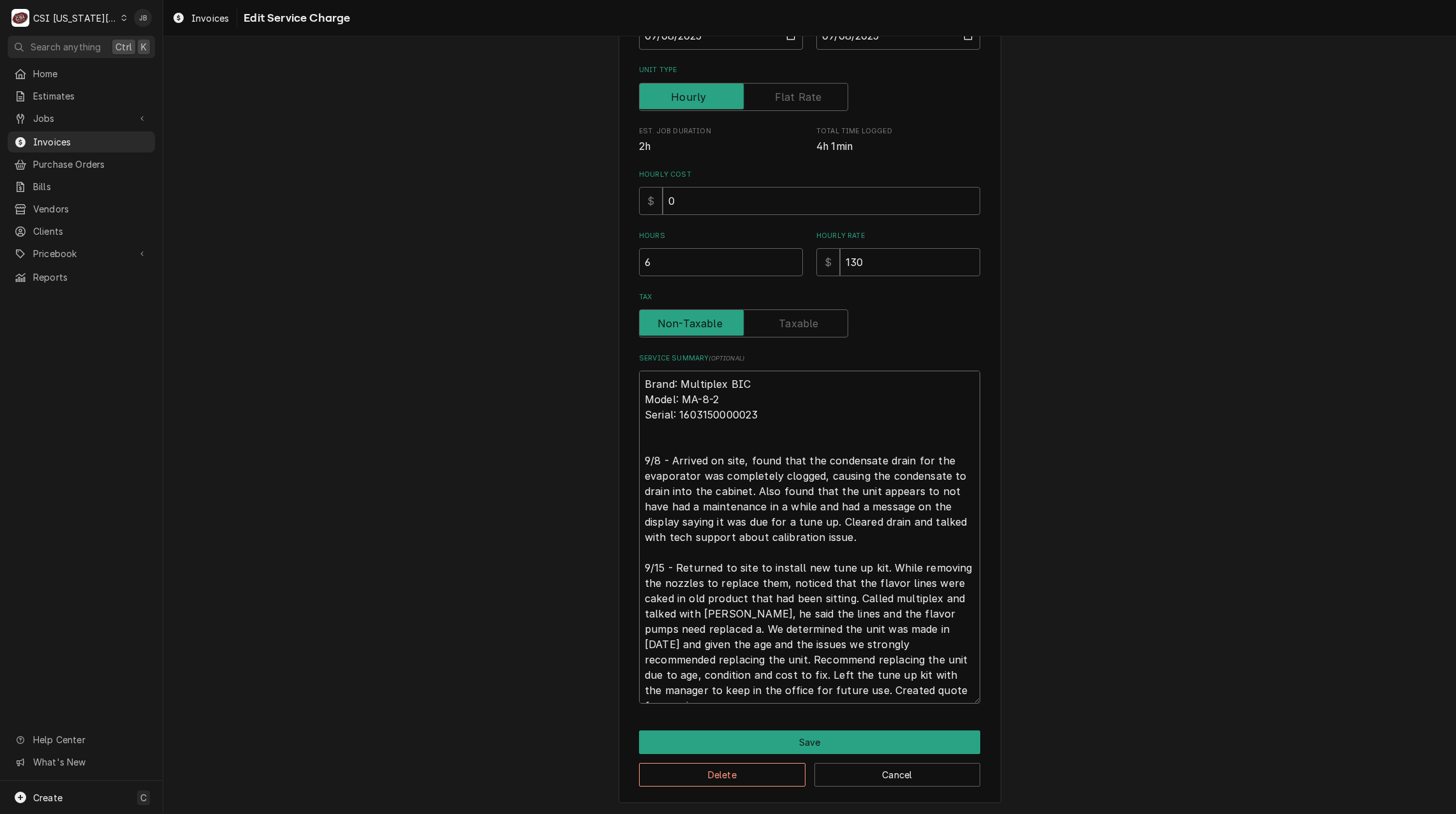
type textarea "x"
type textarea "Brand: Multiplex BIC Model: MA-8-2 Serial: 1603150000023 9/8 - Arrived on site,…"
type textarea "x"
click at [800, 643] on textarea "Brand: Multiplex BIC Model: MA-8-2 Serial: 1603150000023 9/8 - Arrived on site,…" at bounding box center [809, 536] width 341 height 333
click at [861, 689] on textarea "Brand: Multiplex BIC Model: MA-8-2 Serial: 1603150000023 9/8 - Arrived on site,…" at bounding box center [809, 536] width 341 height 333
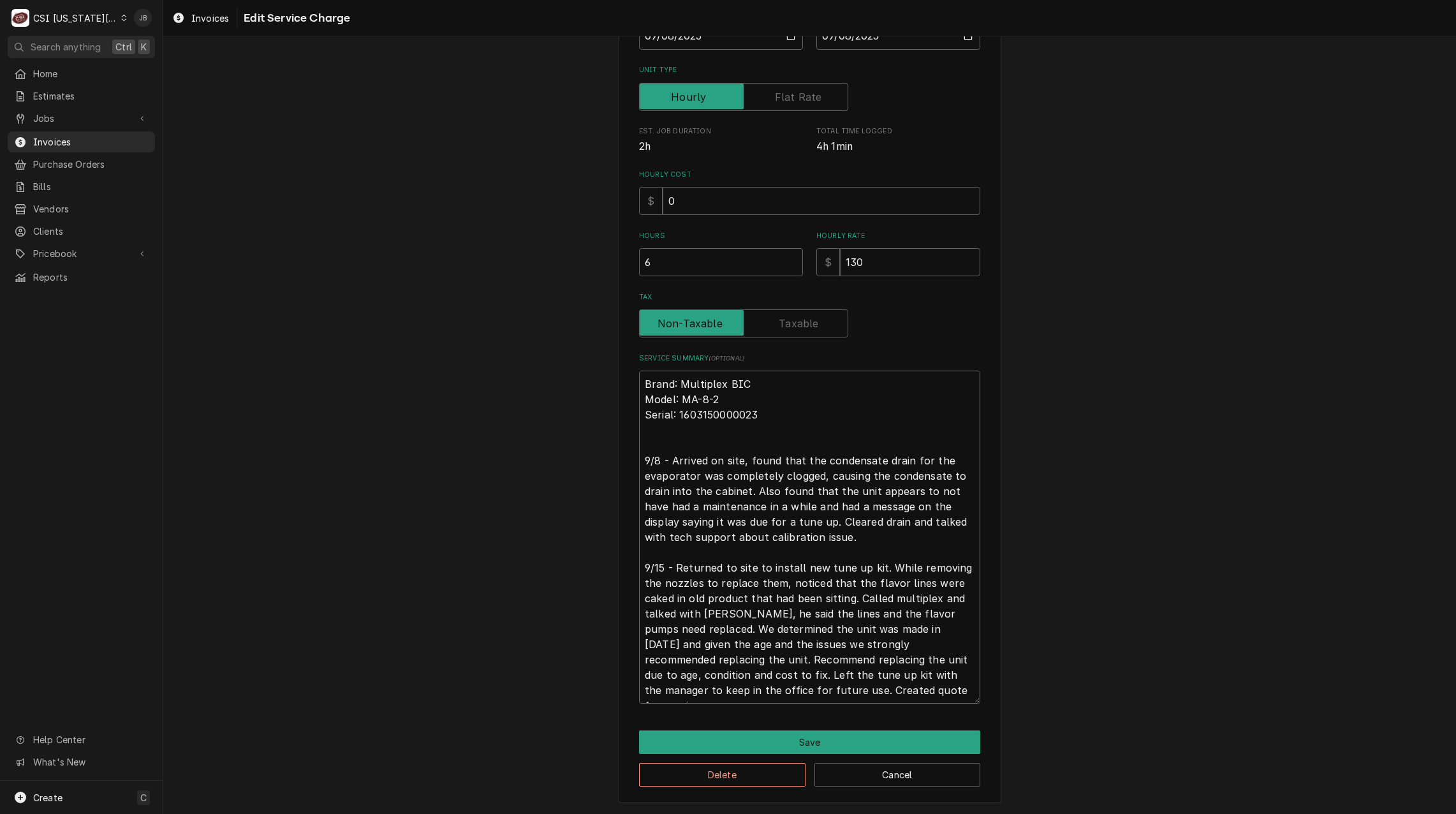
click at [873, 684] on textarea "Brand: Multiplex BIC Model: MA-8-2 Serial: 1603150000023 9/8 - Arrived on site,…" at bounding box center [809, 536] width 341 height 333
type textarea "Brand: Multiplex BIC Model: MA-8-2 Serial: 1603150000023 9/8 - Arrived on site,…"
drag, startPoint x: 679, startPoint y: 271, endPoint x: 565, endPoint y: 267, distance: 114.1
click at [568, 269] on div "Use the fields below to edit this service charge Short Description 1-Labor (Ser…" at bounding box center [809, 311] width 1292 height 1006
type textarea "x"
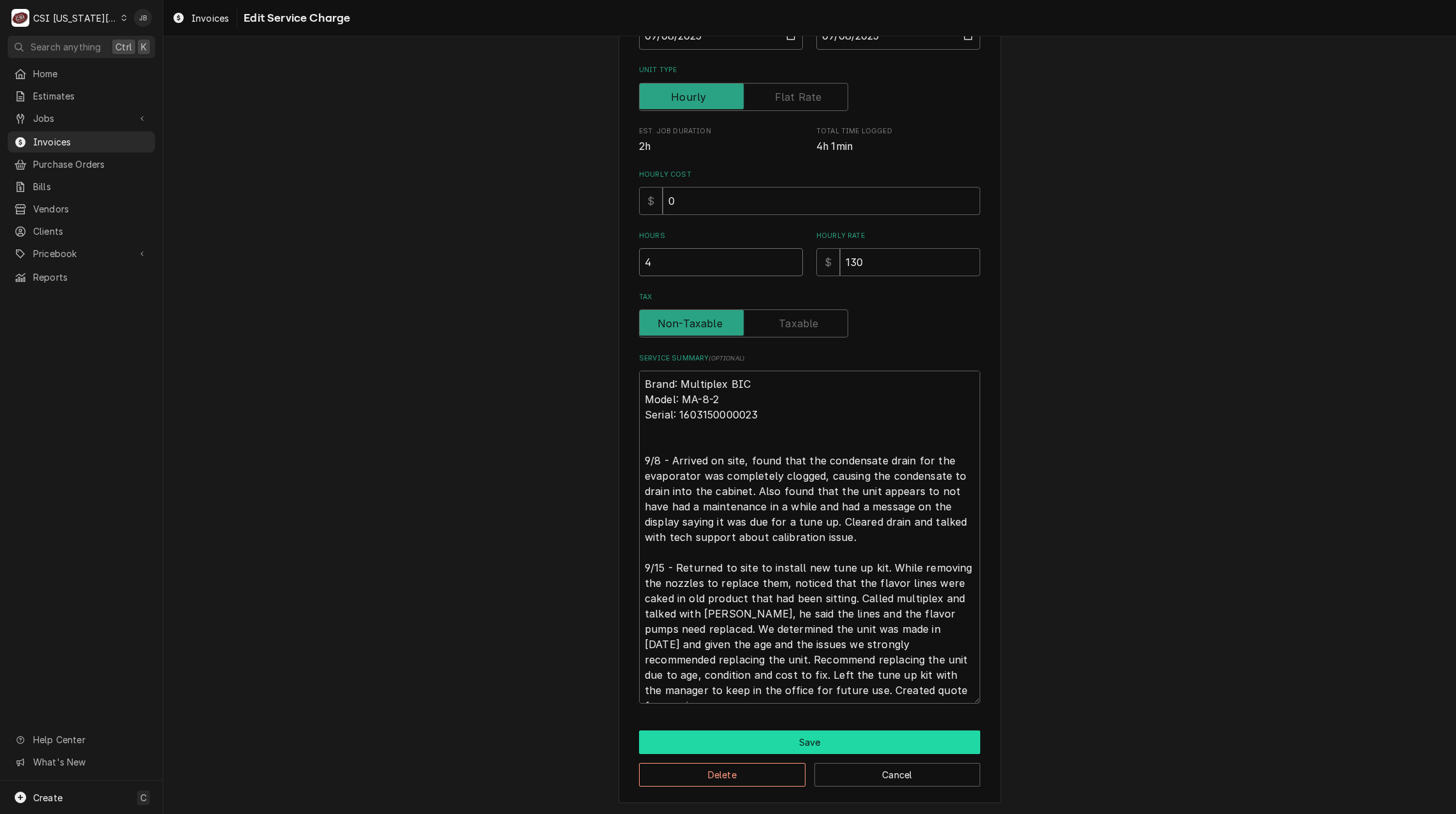
type input "4"
click at [811, 743] on button "Save" at bounding box center [809, 742] width 341 height 23
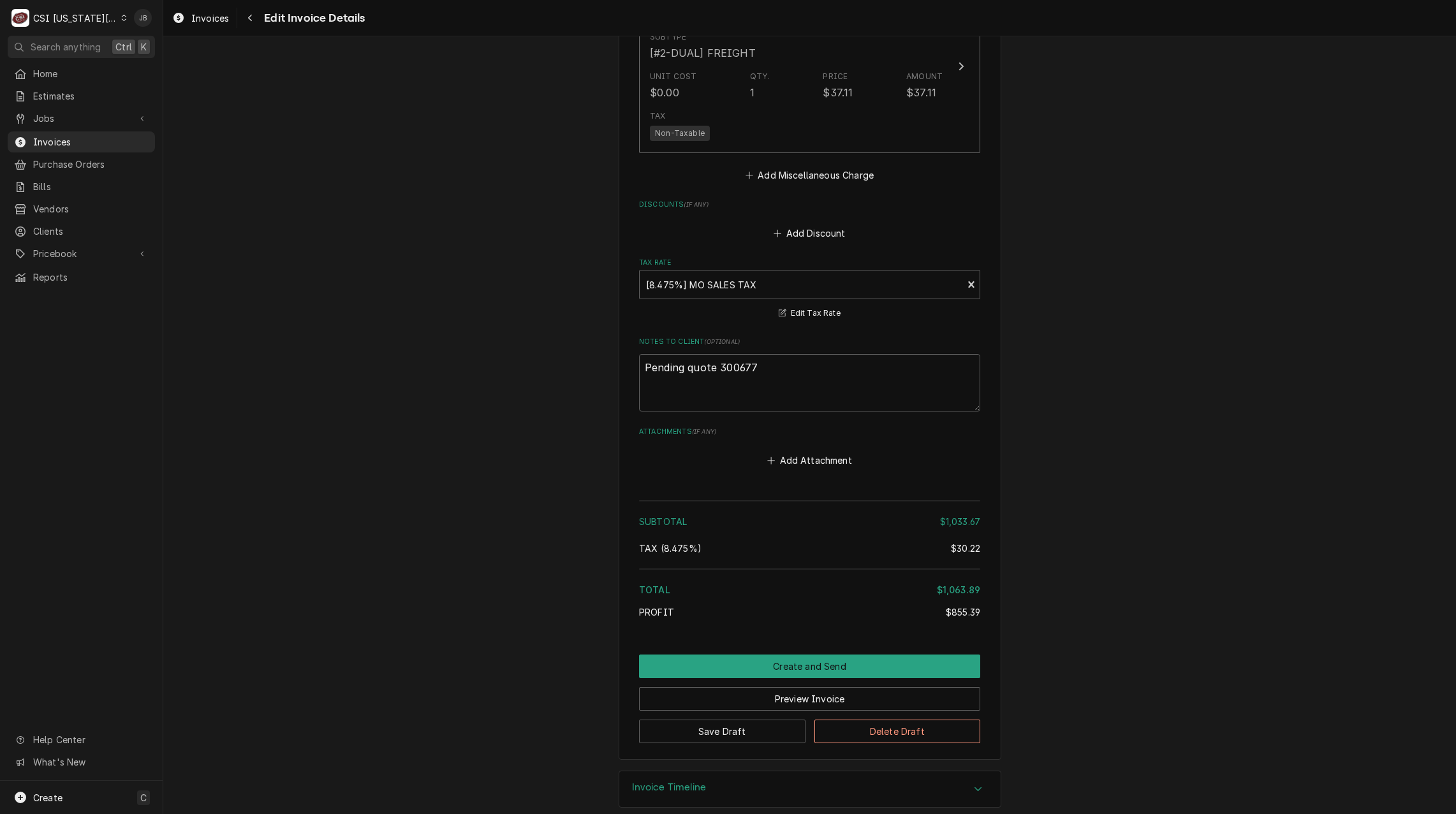
scroll to position [2432, 0]
click at [818, 652] on button "Create and Send" at bounding box center [809, 664] width 341 height 23
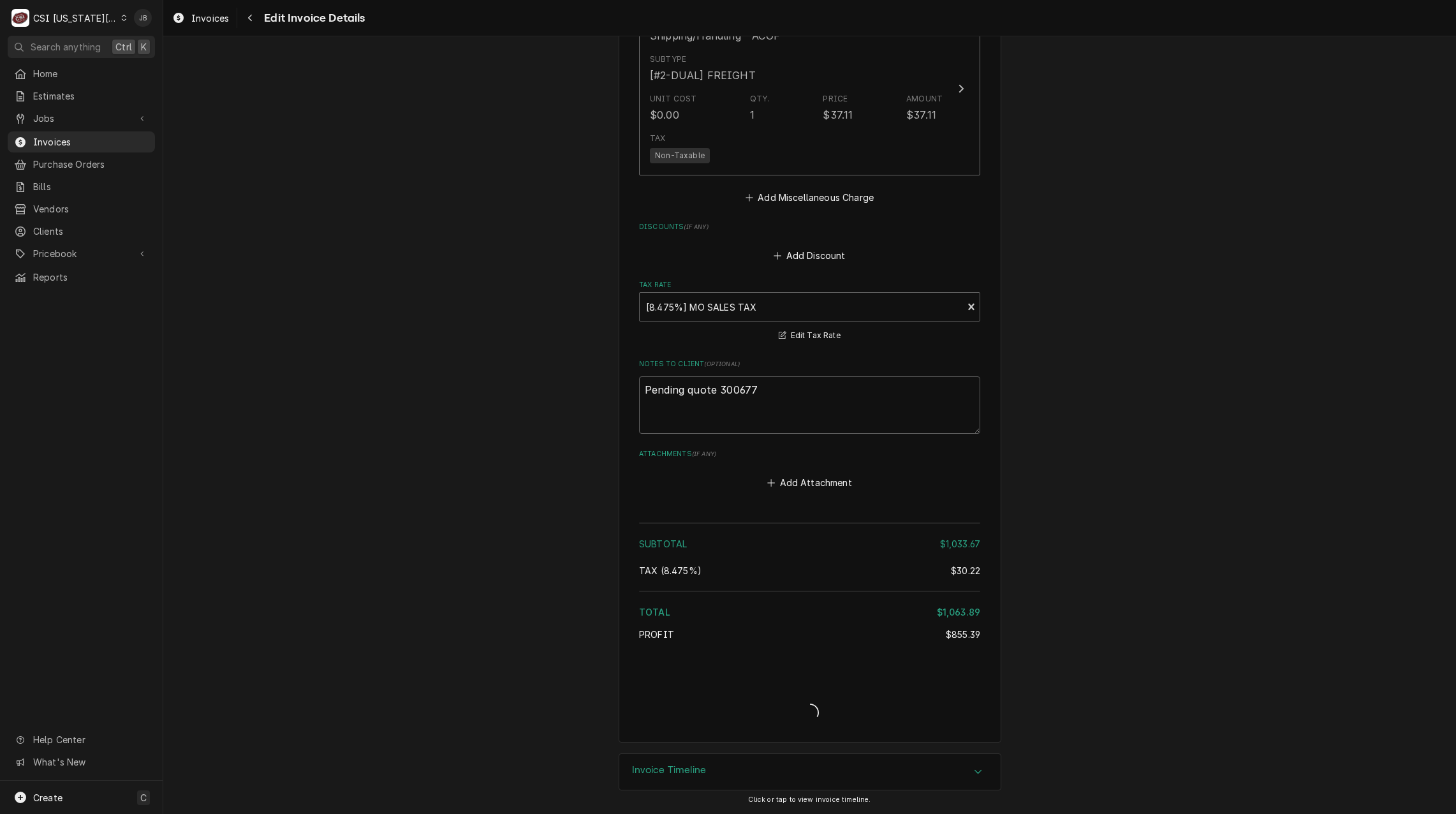
scroll to position [2392, 0]
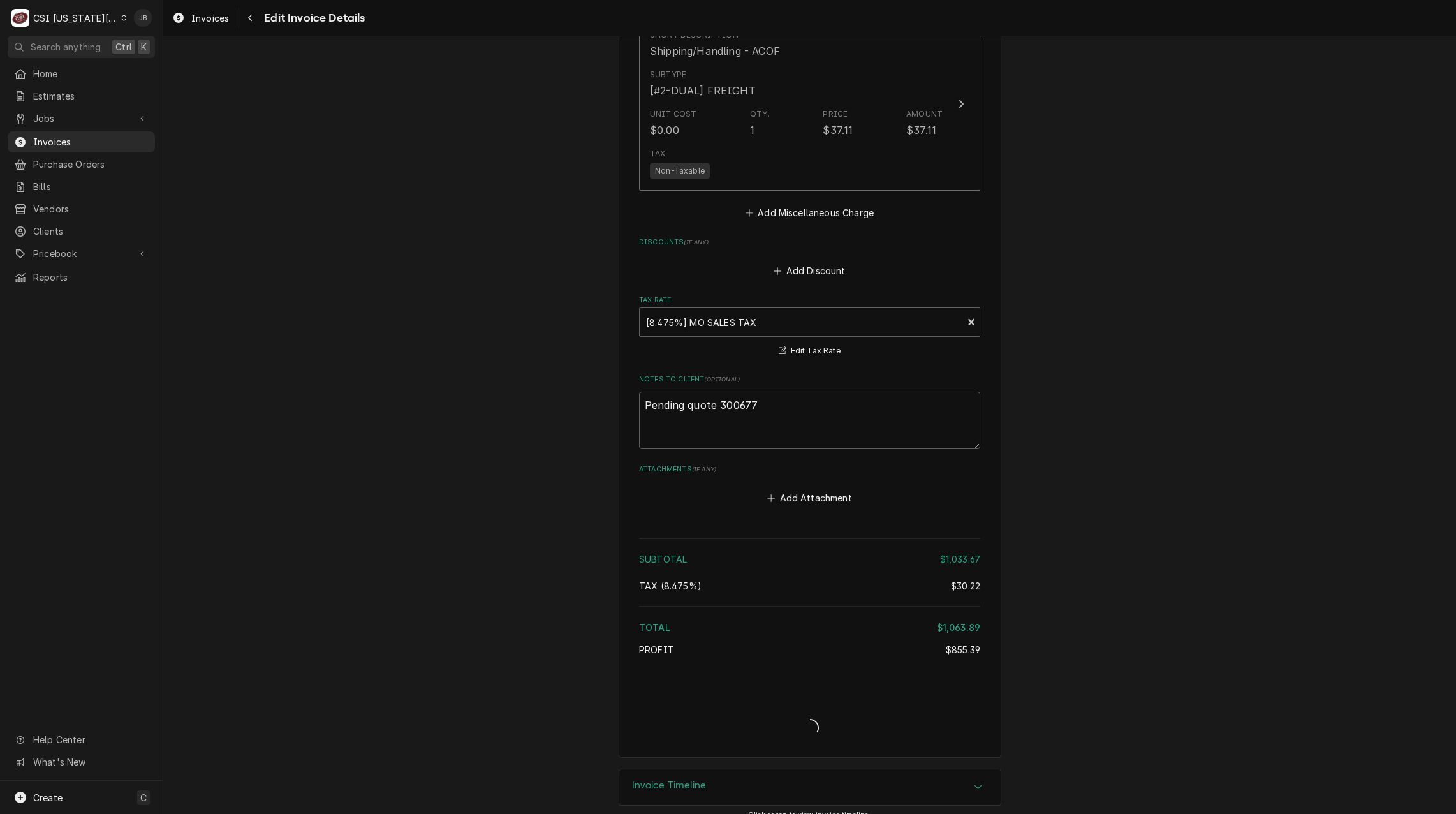
type textarea "x"
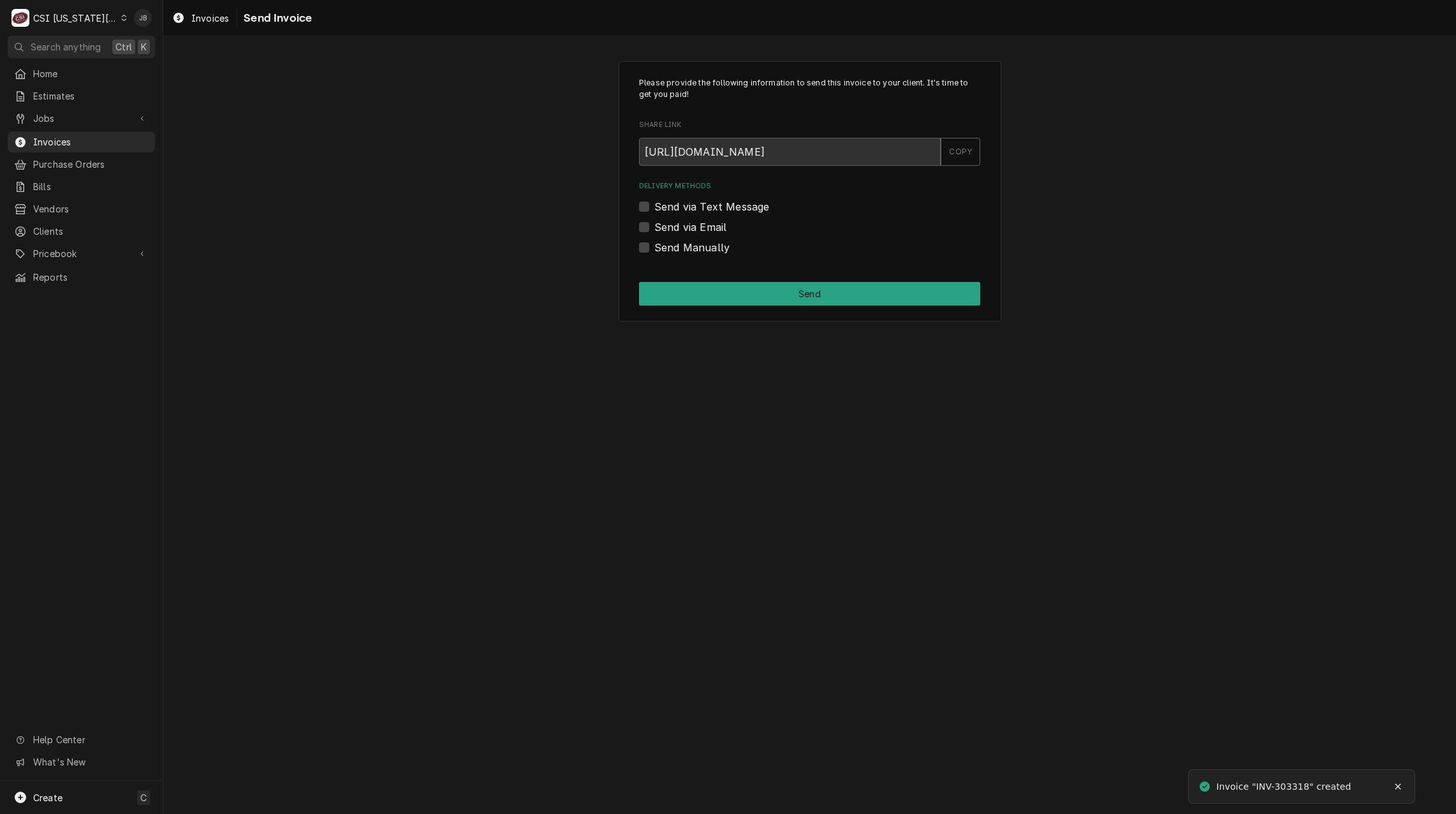
click at [687, 223] on label "Send via Email" at bounding box center [691, 227] width 72 height 16
click at [687, 223] on input "Send via Email" at bounding box center [825, 233] width 341 height 28
checkbox input "true"
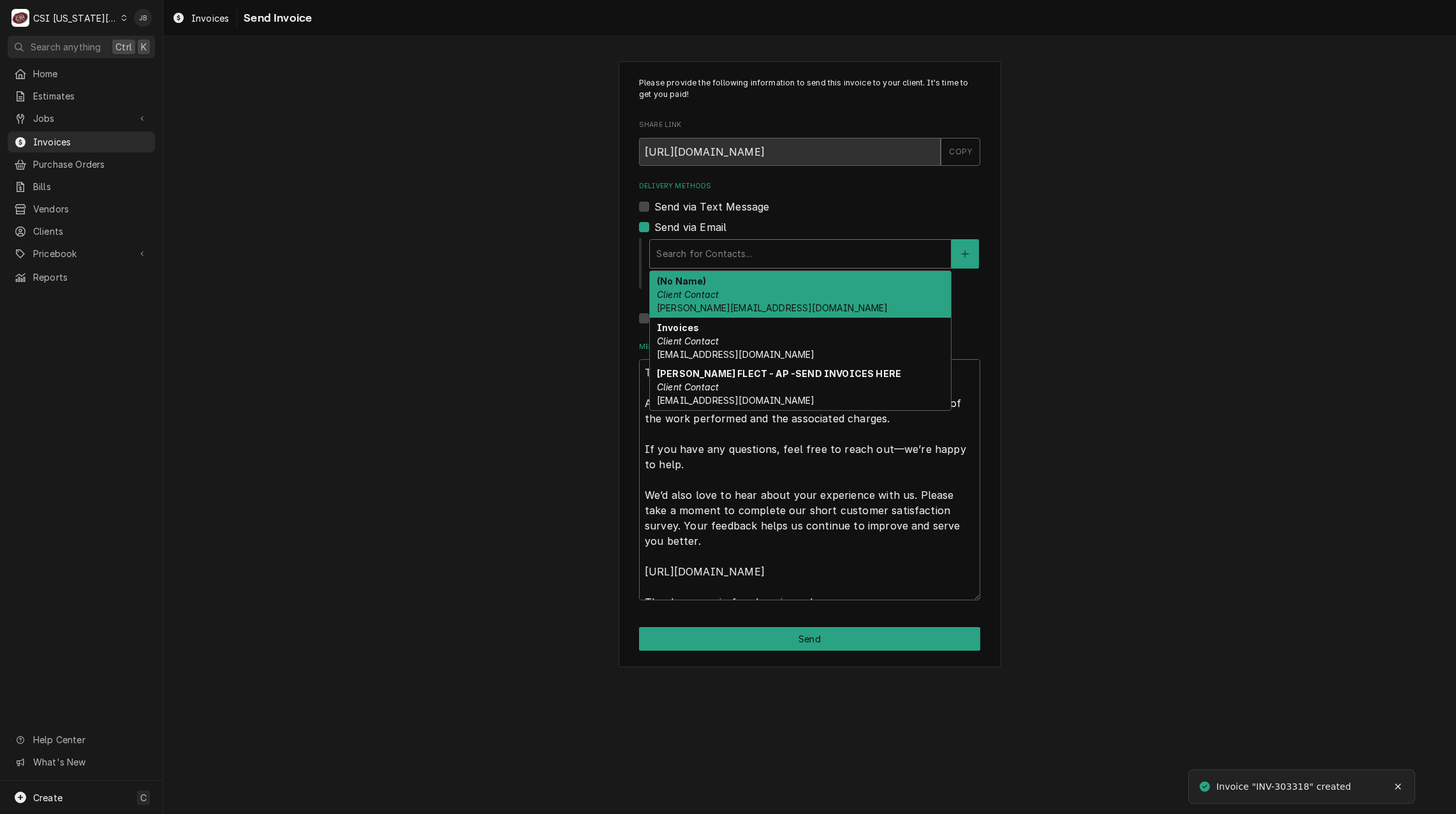
click at [717, 256] on div "Delivery Methods" at bounding box center [801, 254] width 288 height 23
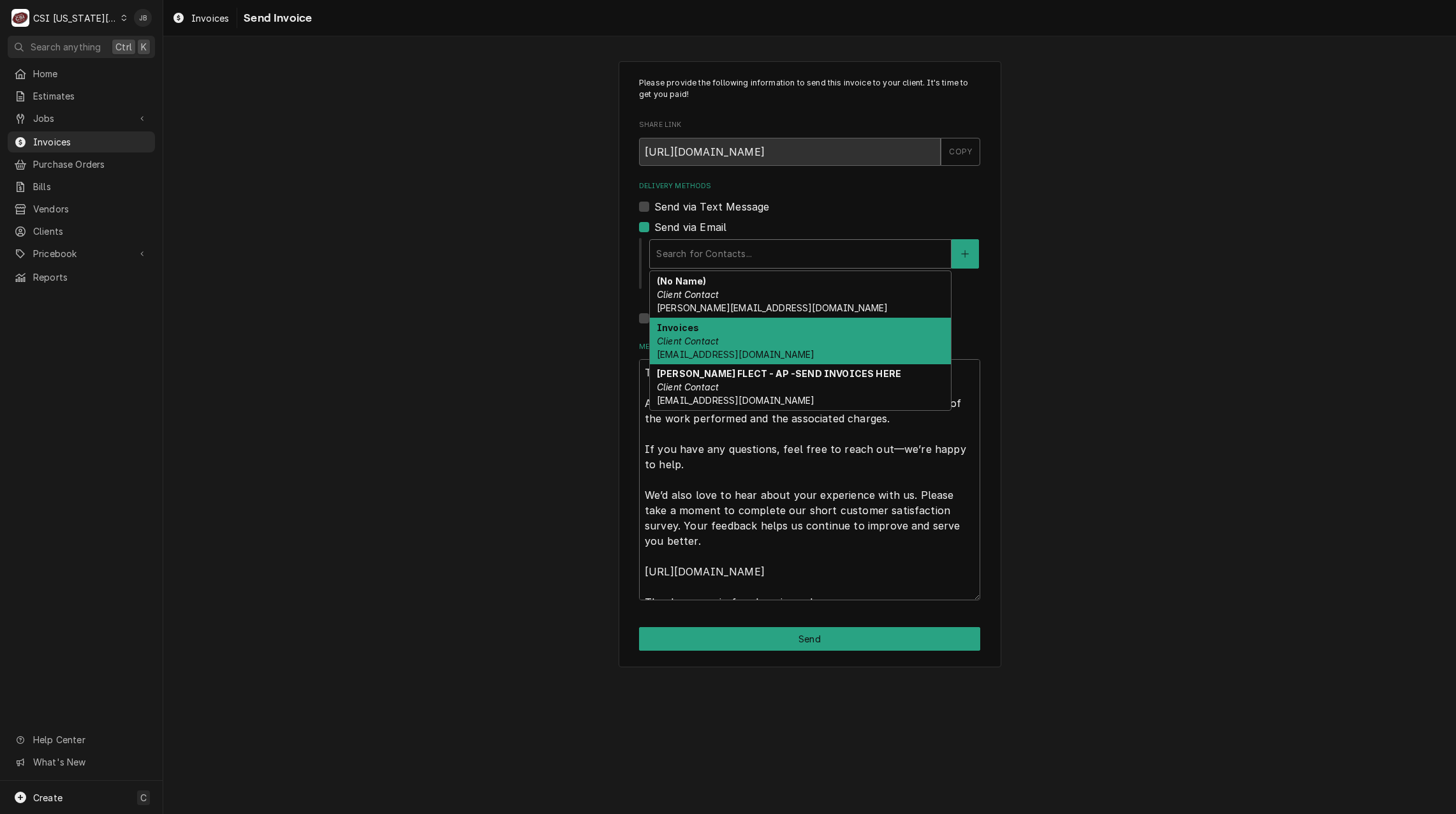
click at [846, 343] on div "Invoices Client Contact [EMAIL_ADDRESS][DOMAIN_NAME]" at bounding box center [800, 341] width 301 height 47
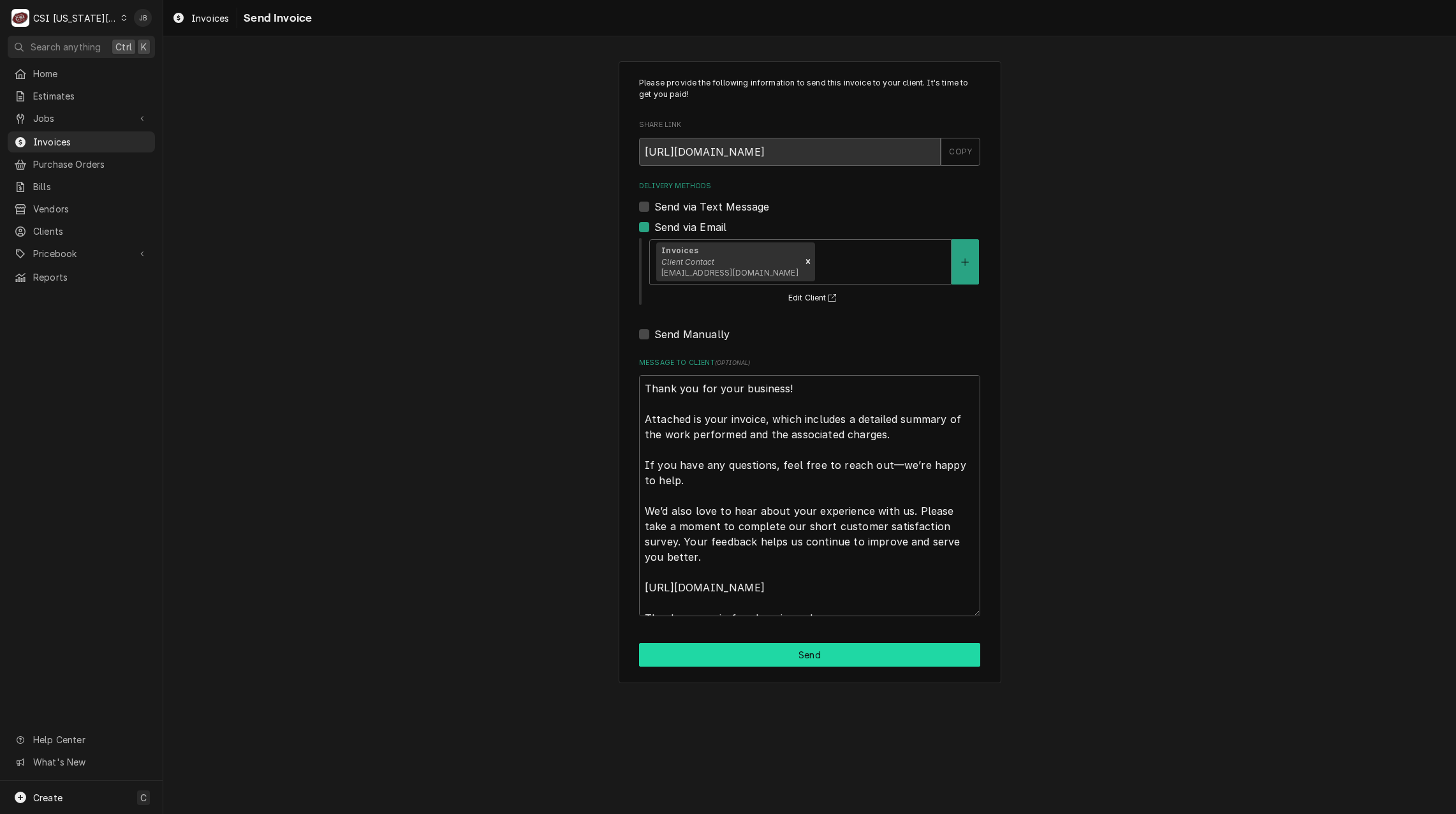
click at [786, 662] on button "Send" at bounding box center [809, 654] width 341 height 23
type textarea "x"
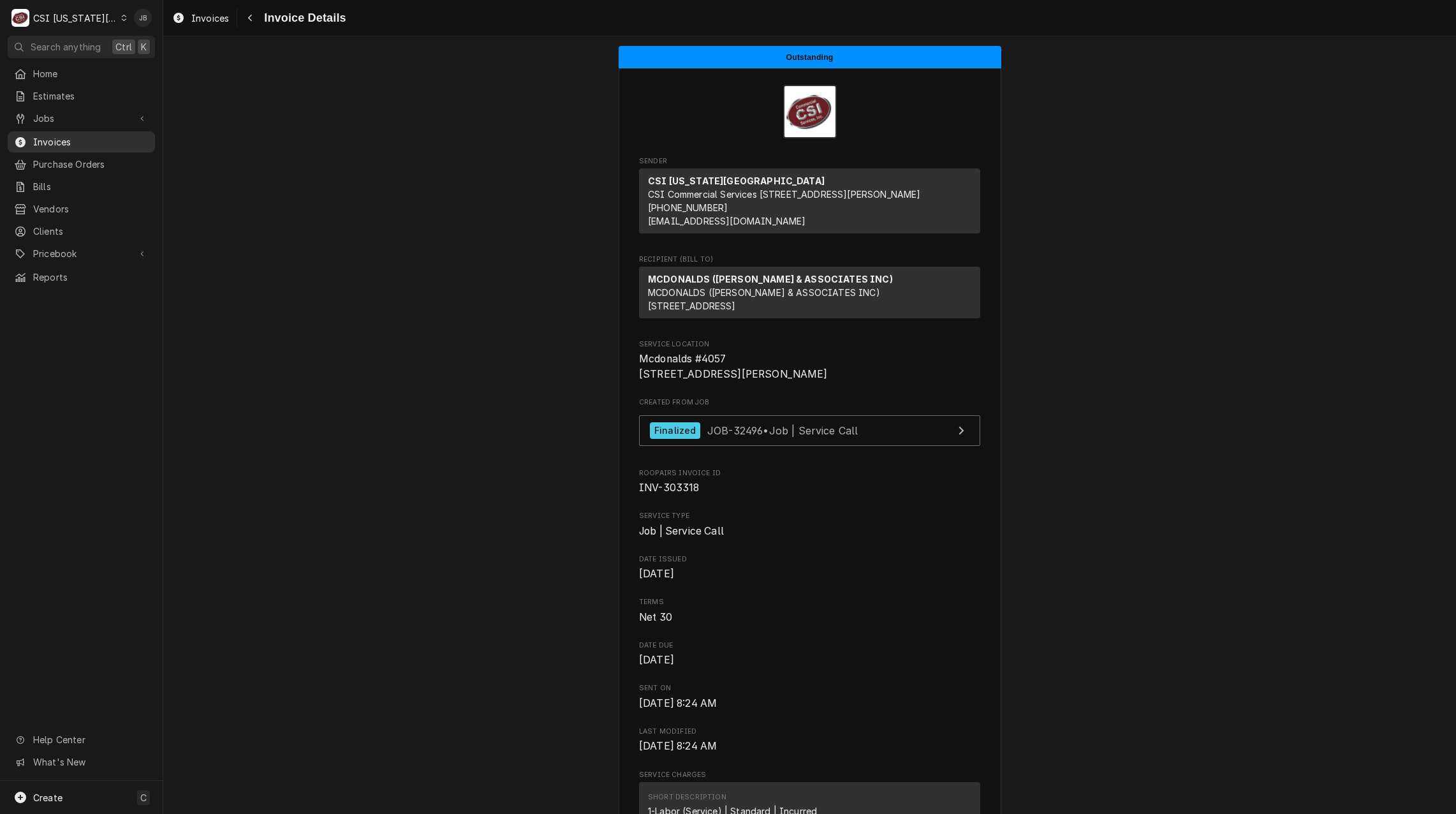
click at [91, 137] on span "Invoices" at bounding box center [91, 142] width 116 height 14
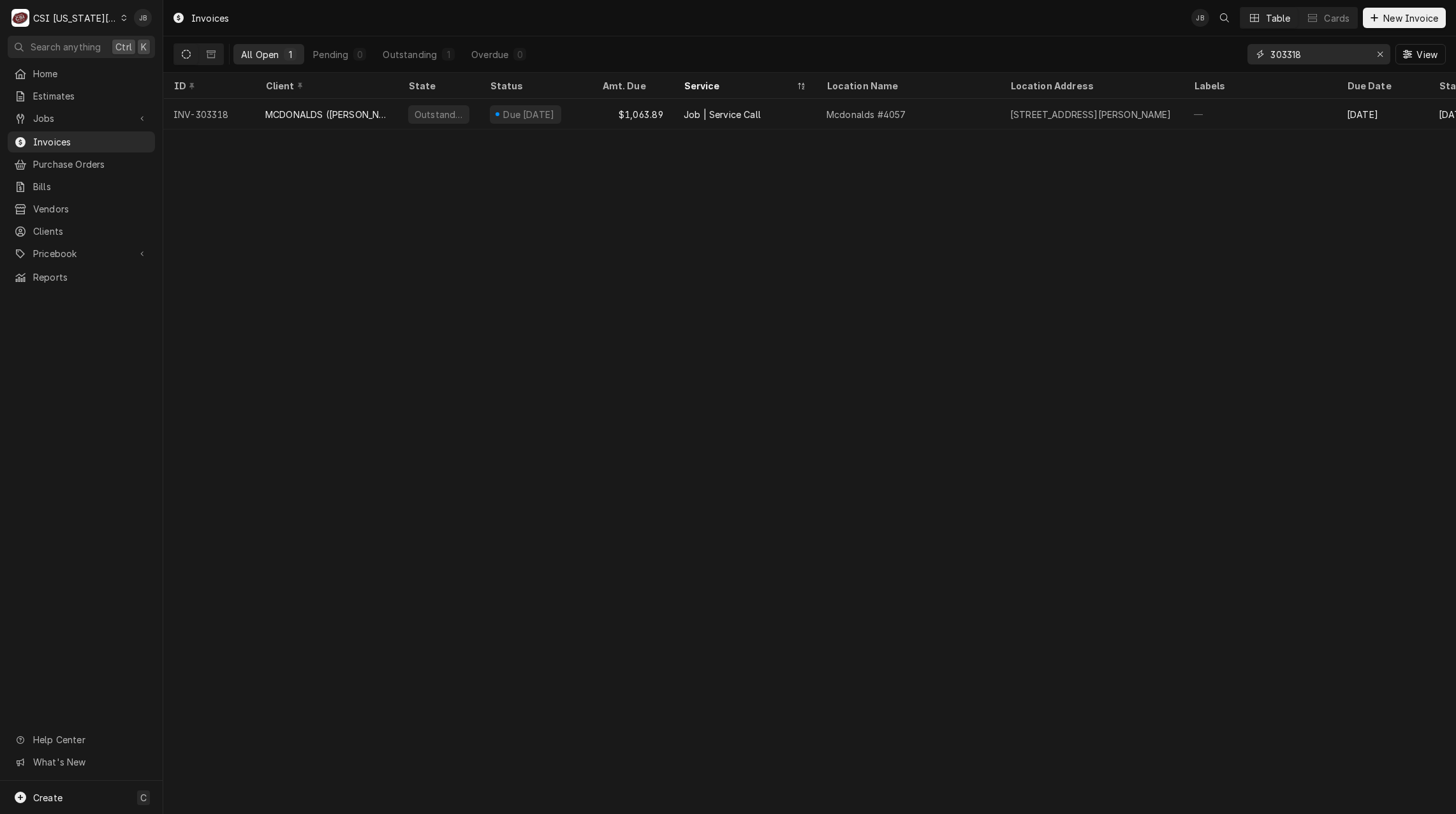
drag, startPoint x: 1312, startPoint y: 58, endPoint x: 1318, endPoint y: 60, distance: 6.3
click at [1318, 60] on input "303318" at bounding box center [1318, 54] width 95 height 20
type input "303333"
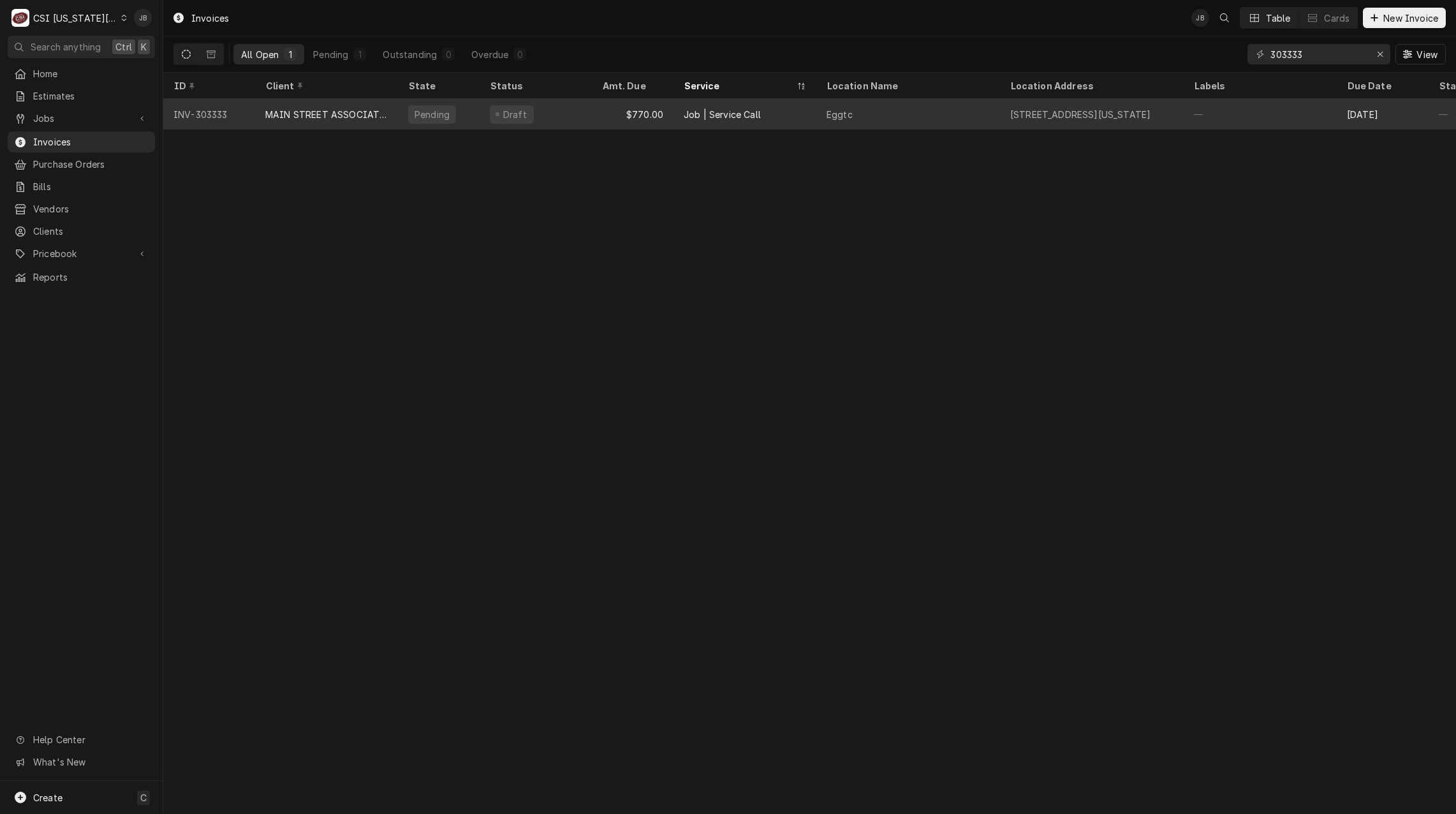
click at [396, 116] on div "MAIN STREET ASSOCIATES" at bounding box center [326, 113] width 143 height 30
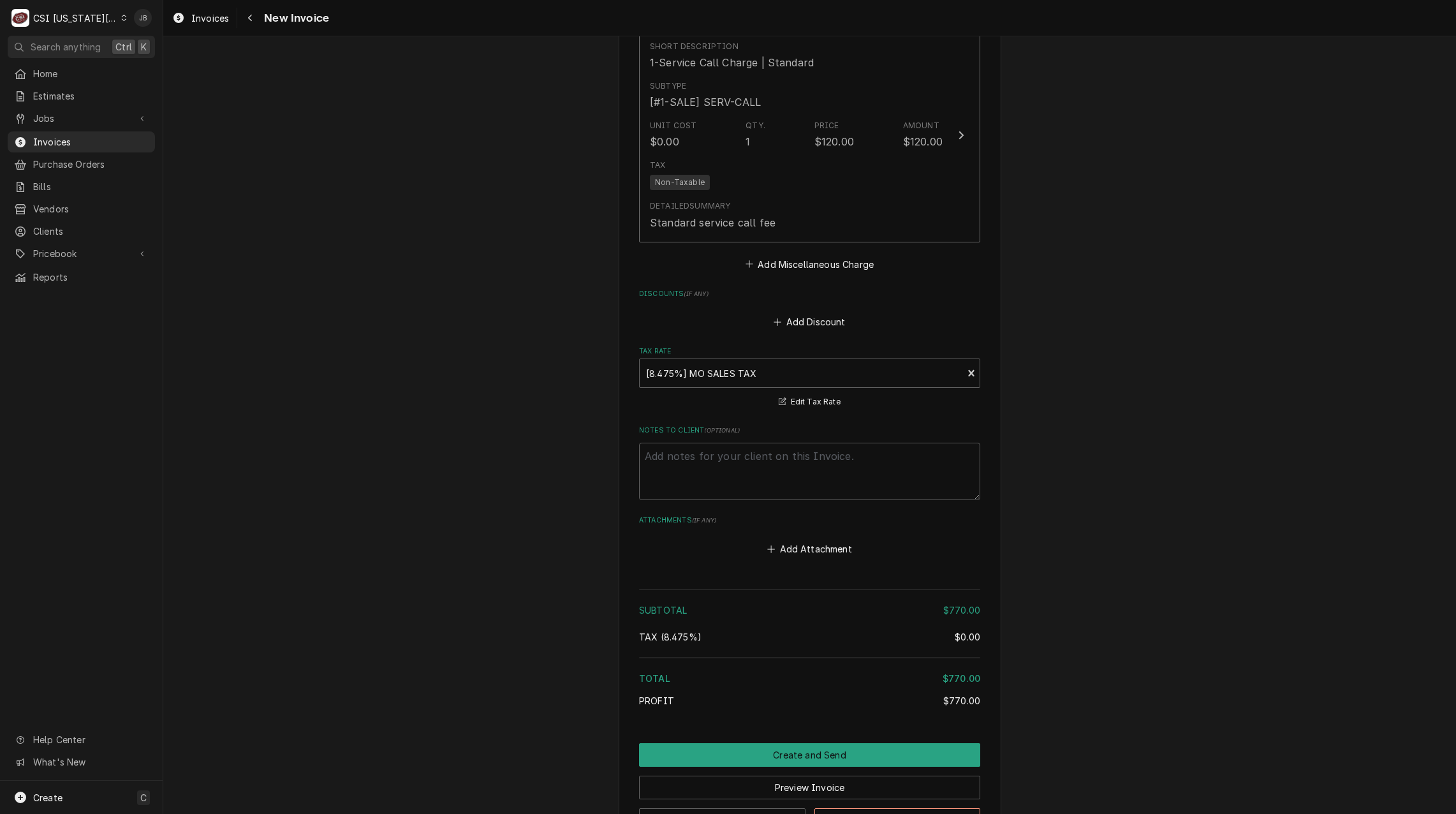
scroll to position [1836, 0]
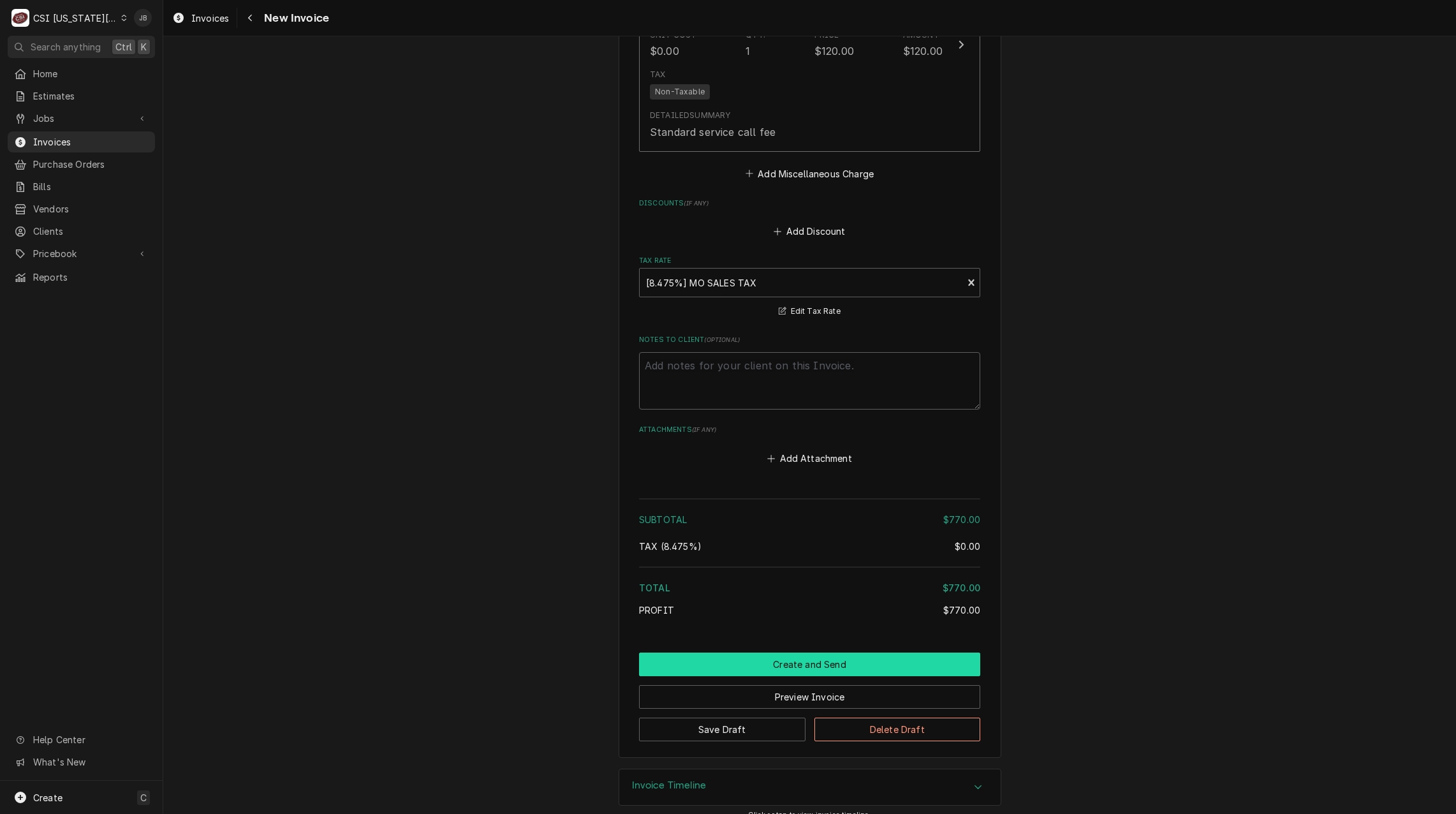
click at [726, 653] on button "Create and Send" at bounding box center [809, 664] width 341 height 23
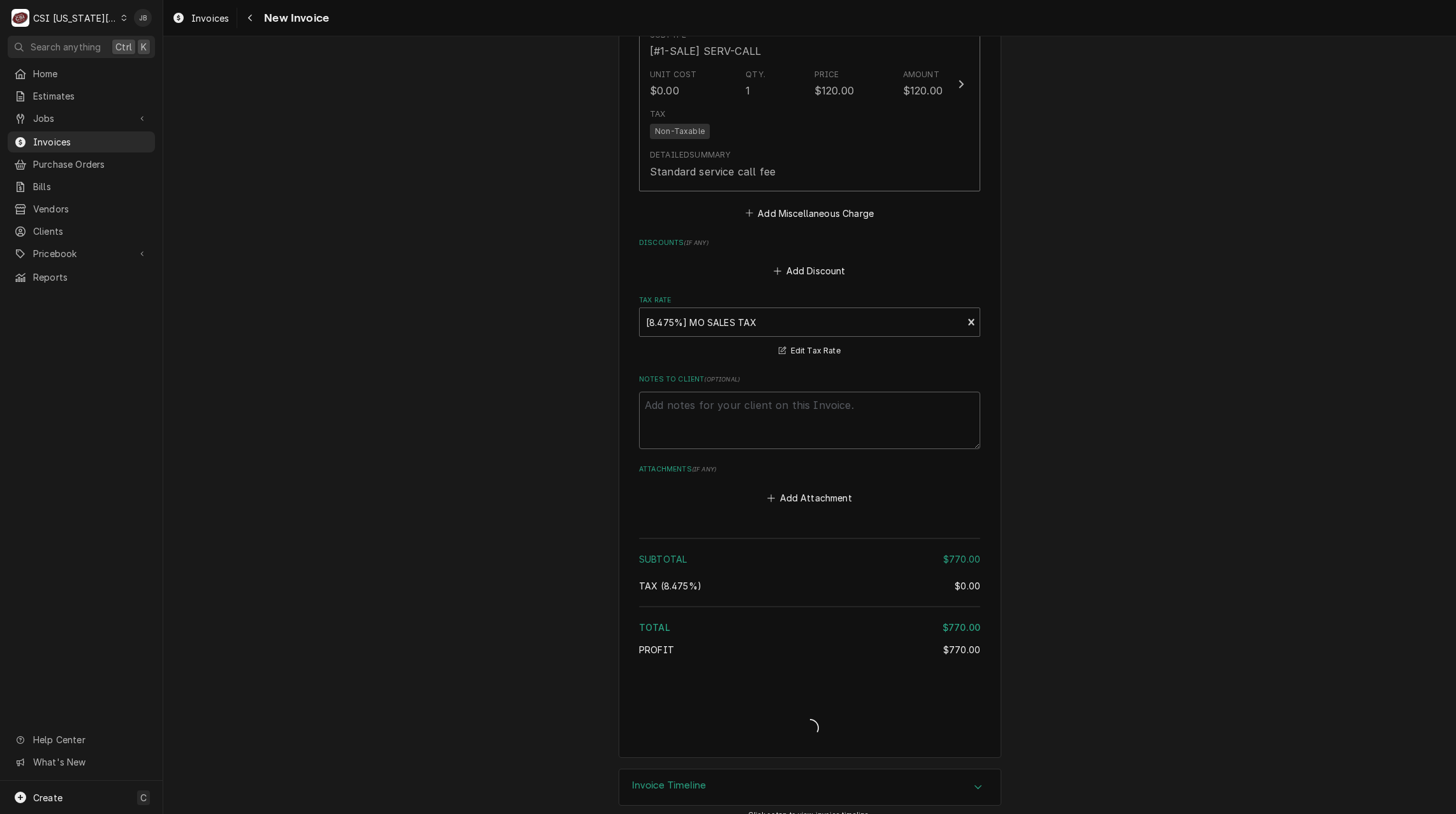
type textarea "x"
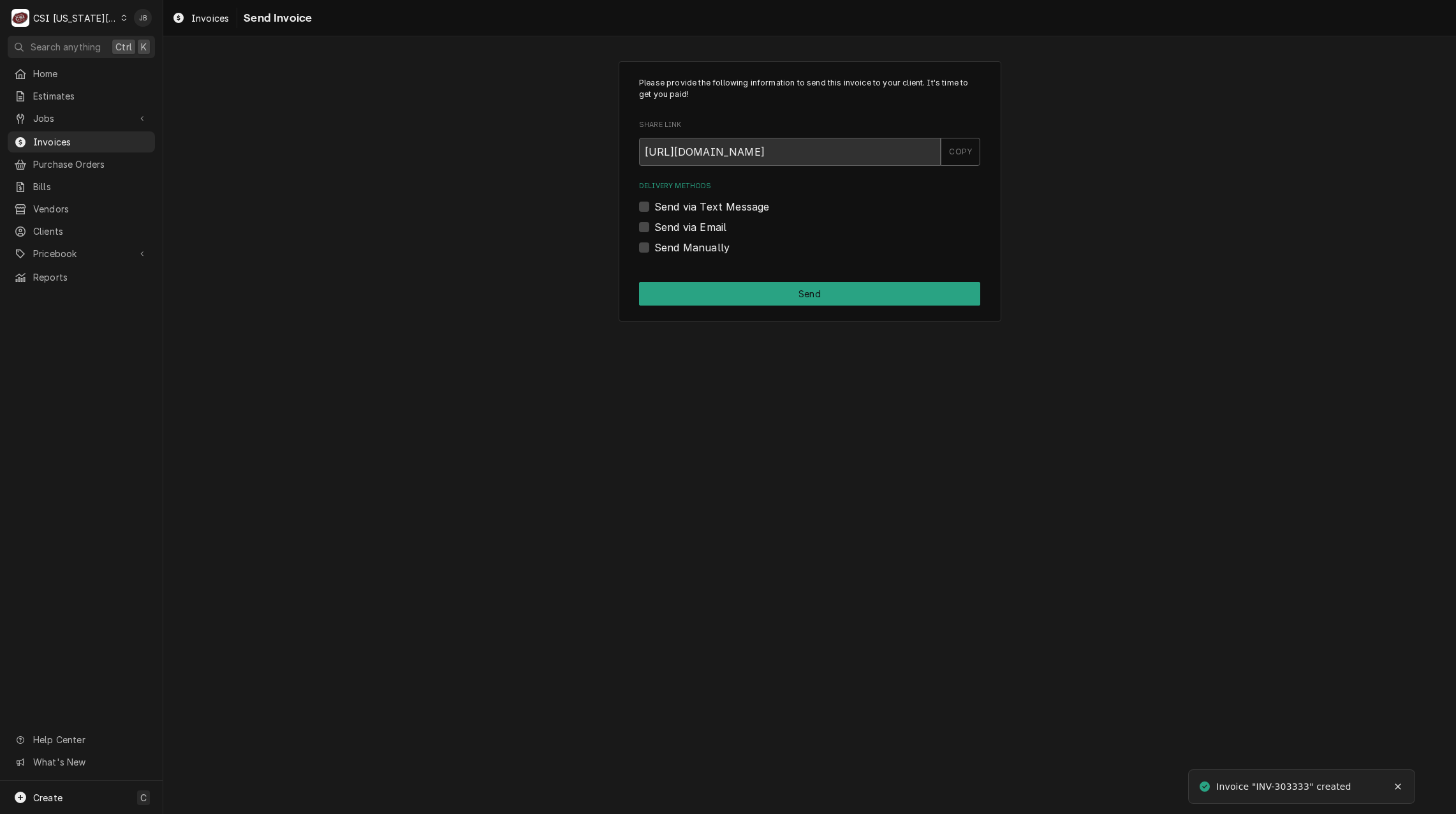
click at [705, 221] on label "Send via Email" at bounding box center [691, 227] width 72 height 16
click at [705, 221] on input "Send via Email" at bounding box center [825, 233] width 341 height 28
checkbox input "true"
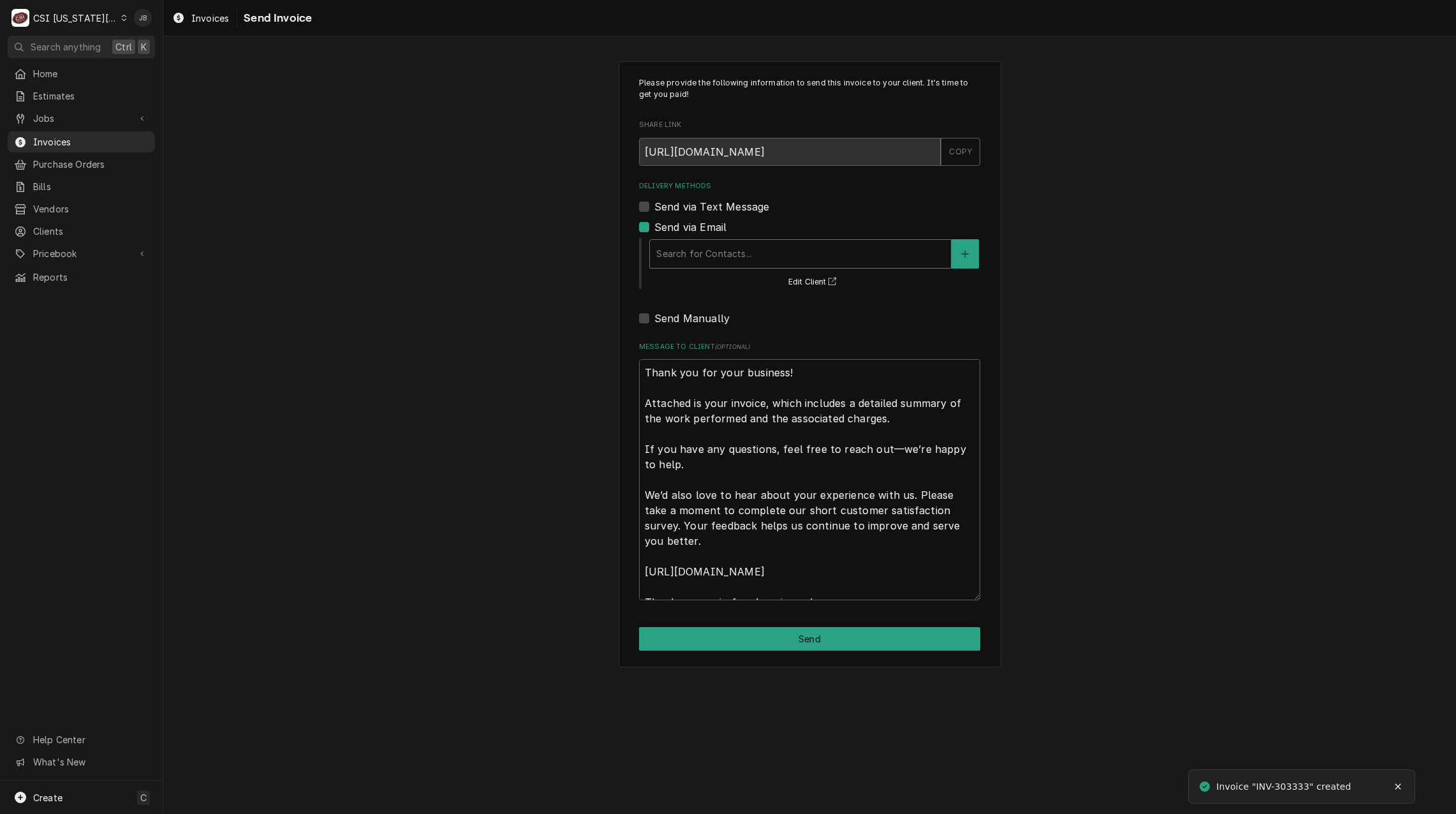
click at [705, 267] on div "Search for Contacts..." at bounding box center [800, 253] width 301 height 28
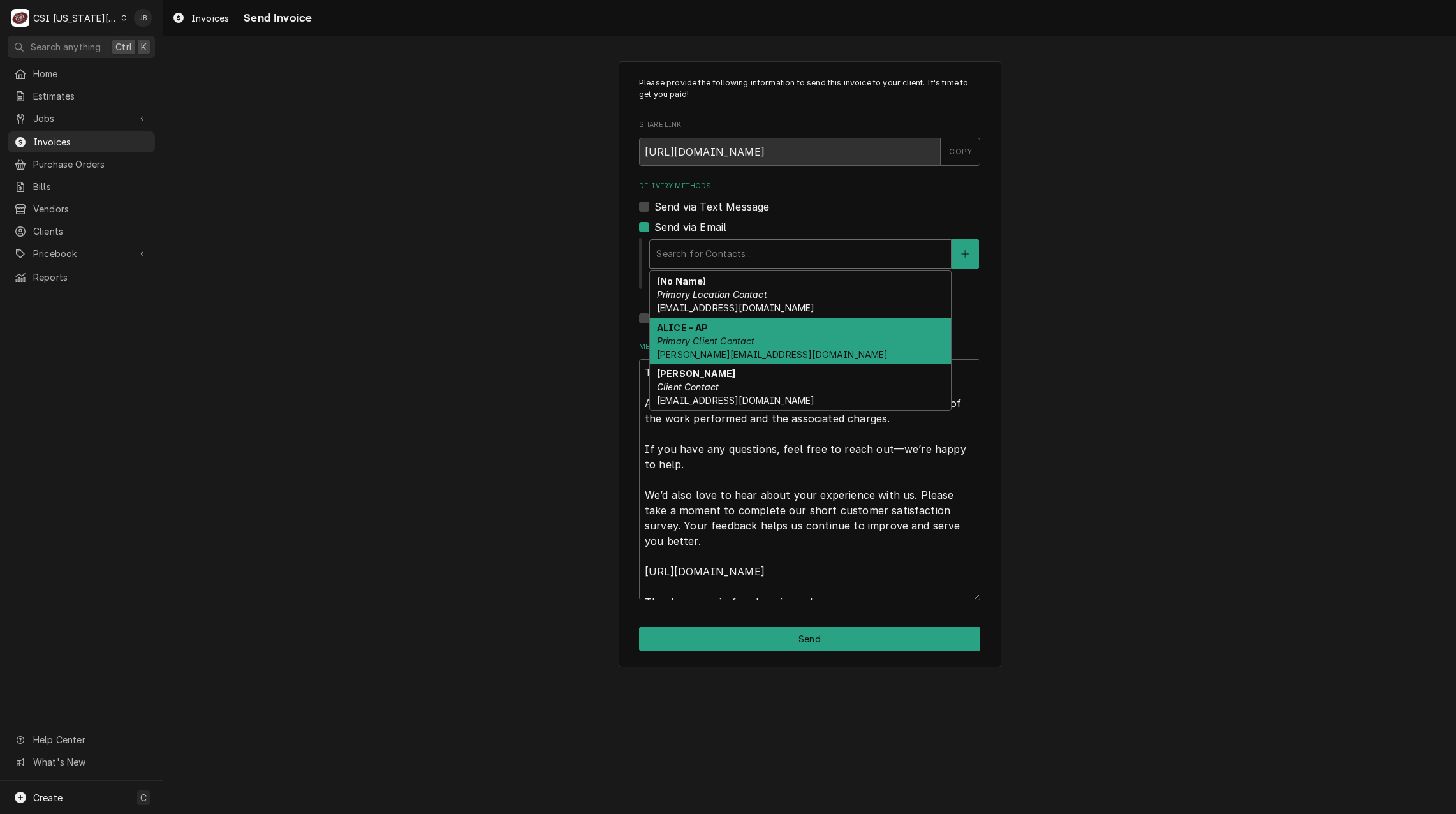
click at [803, 350] on div "ALICE - AP Primary Client Contact [PERSON_NAME][EMAIL_ADDRESS][DOMAIN_NAME]" at bounding box center [800, 341] width 301 height 47
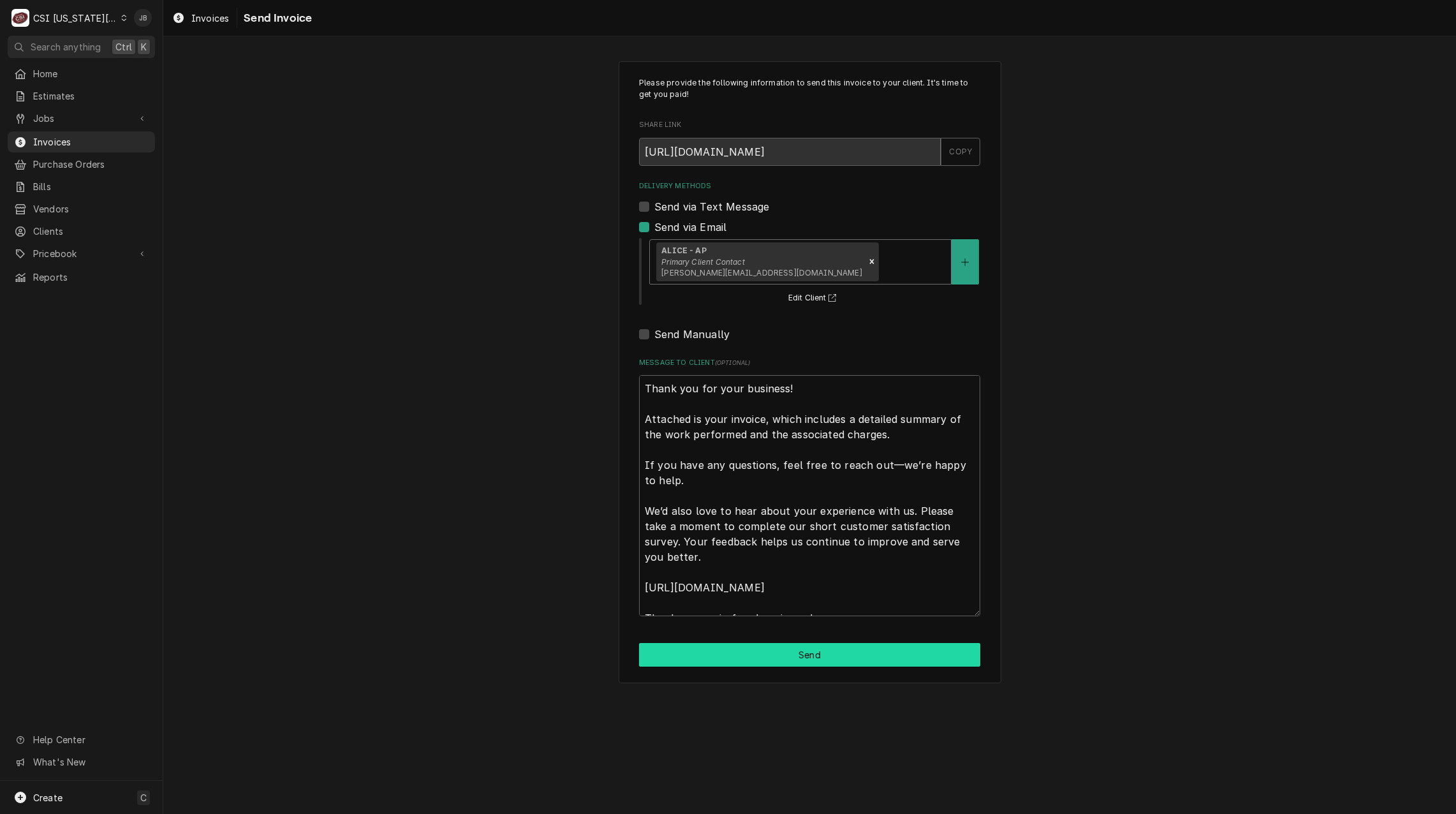
click at [790, 661] on button "Send" at bounding box center [809, 654] width 341 height 23
type textarea "x"
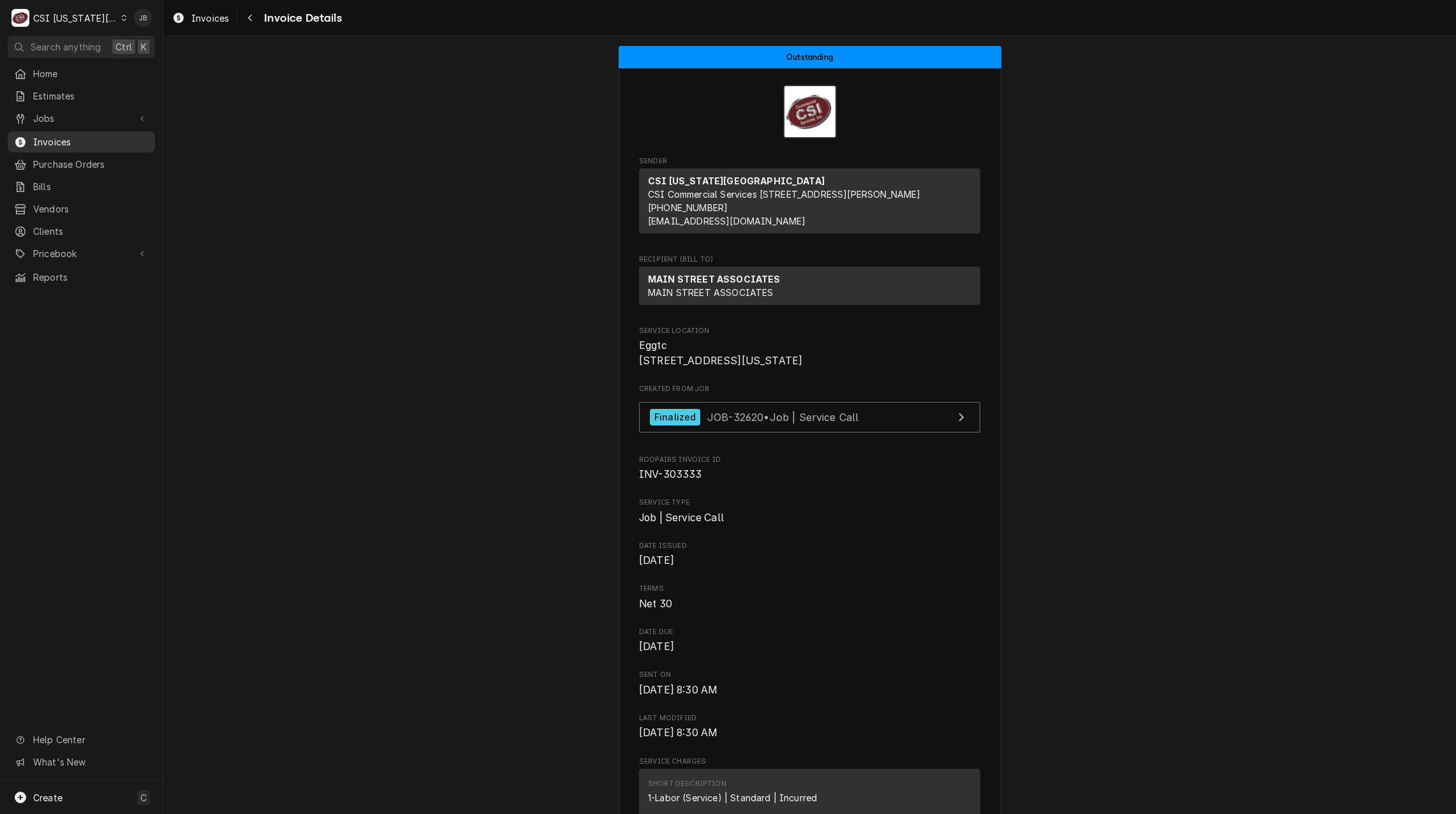
click at [71, 138] on span "Invoices" at bounding box center [91, 142] width 116 height 14
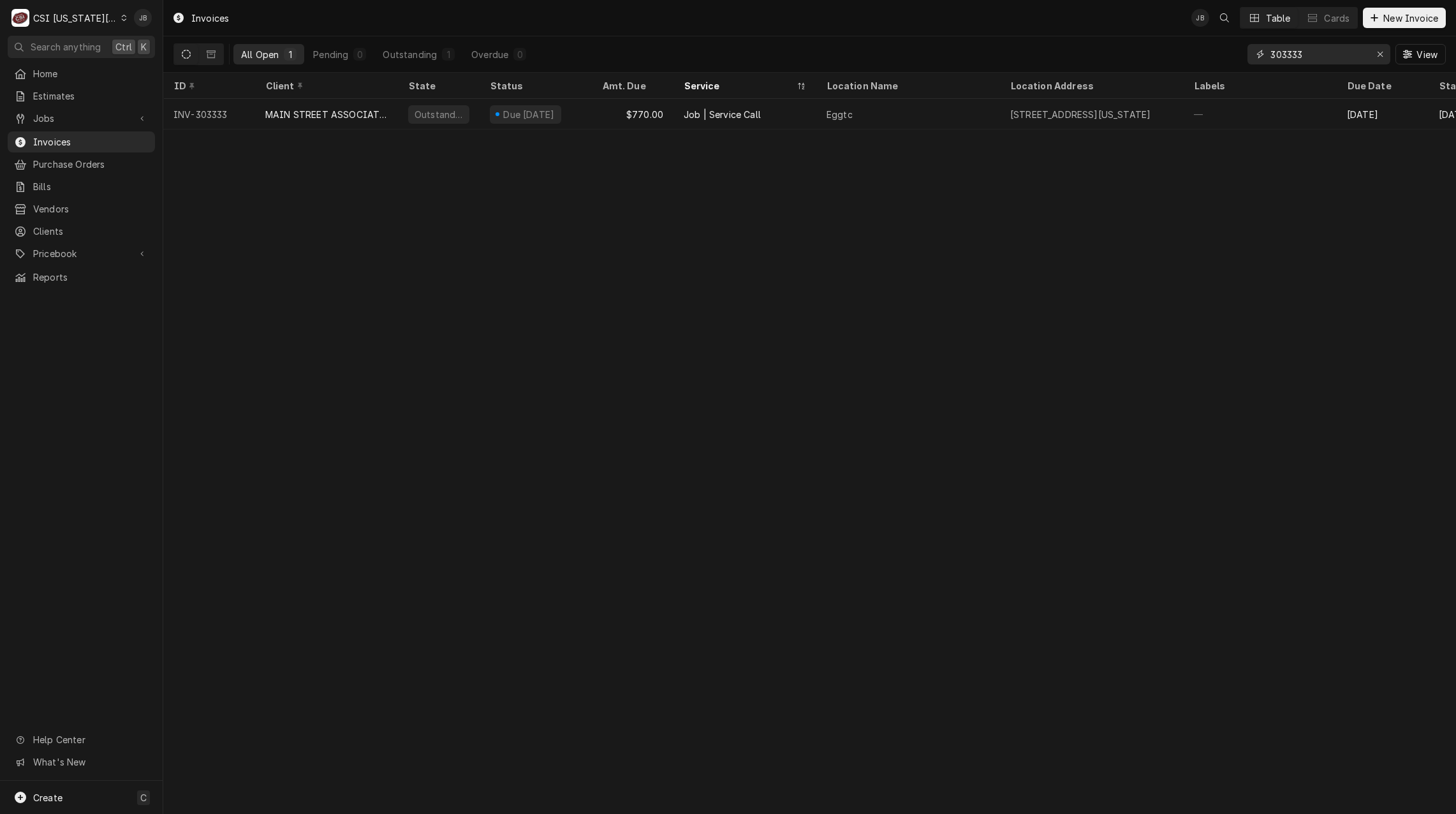
drag, startPoint x: 1323, startPoint y: 57, endPoint x: 1309, endPoint y: 57, distance: 14.0
click at [1322, 58] on input "303333" at bounding box center [1318, 54] width 95 height 20
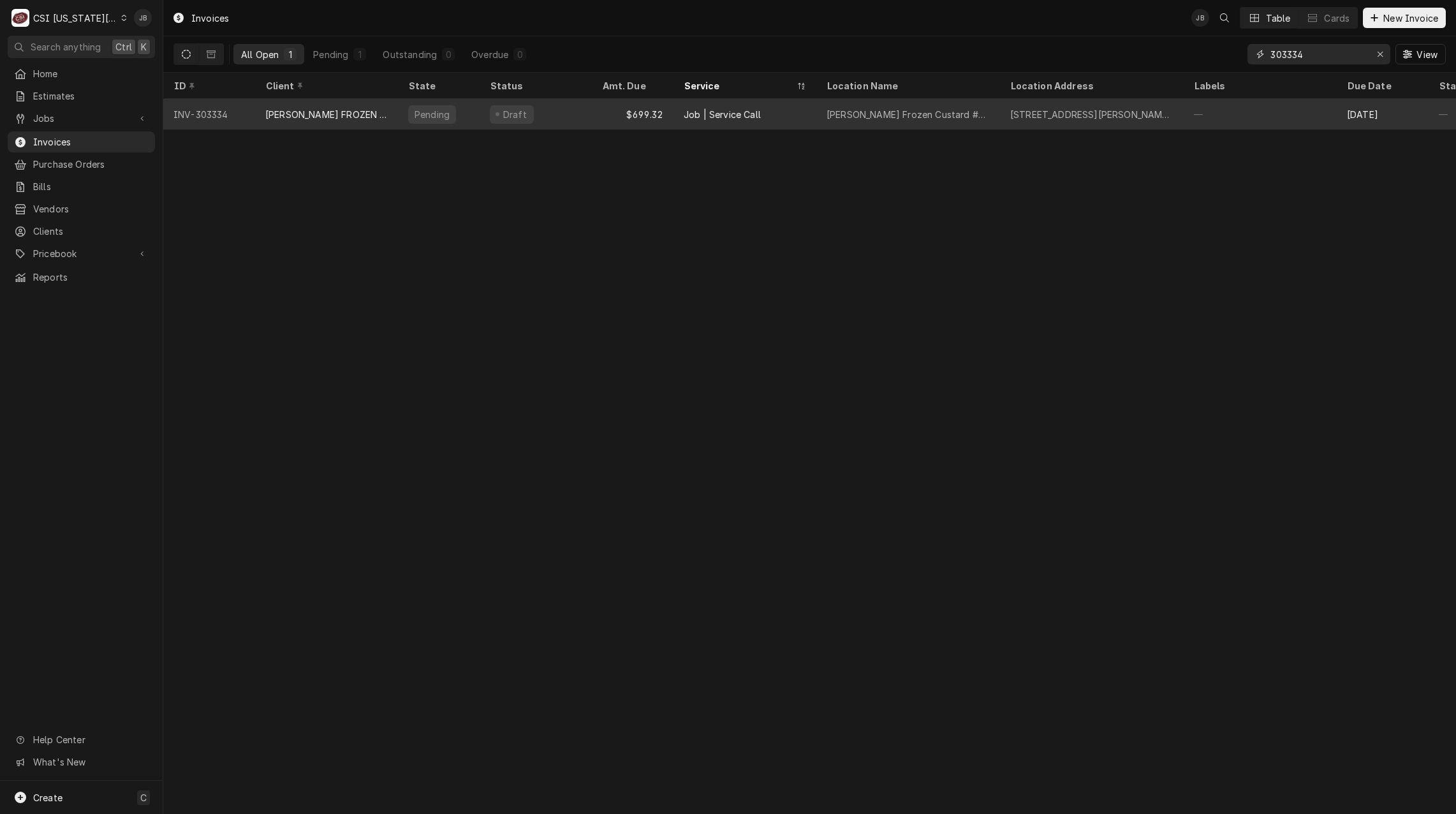
type input "303334"
click at [697, 118] on div "Job | Service Call" at bounding box center [722, 115] width 77 height 14
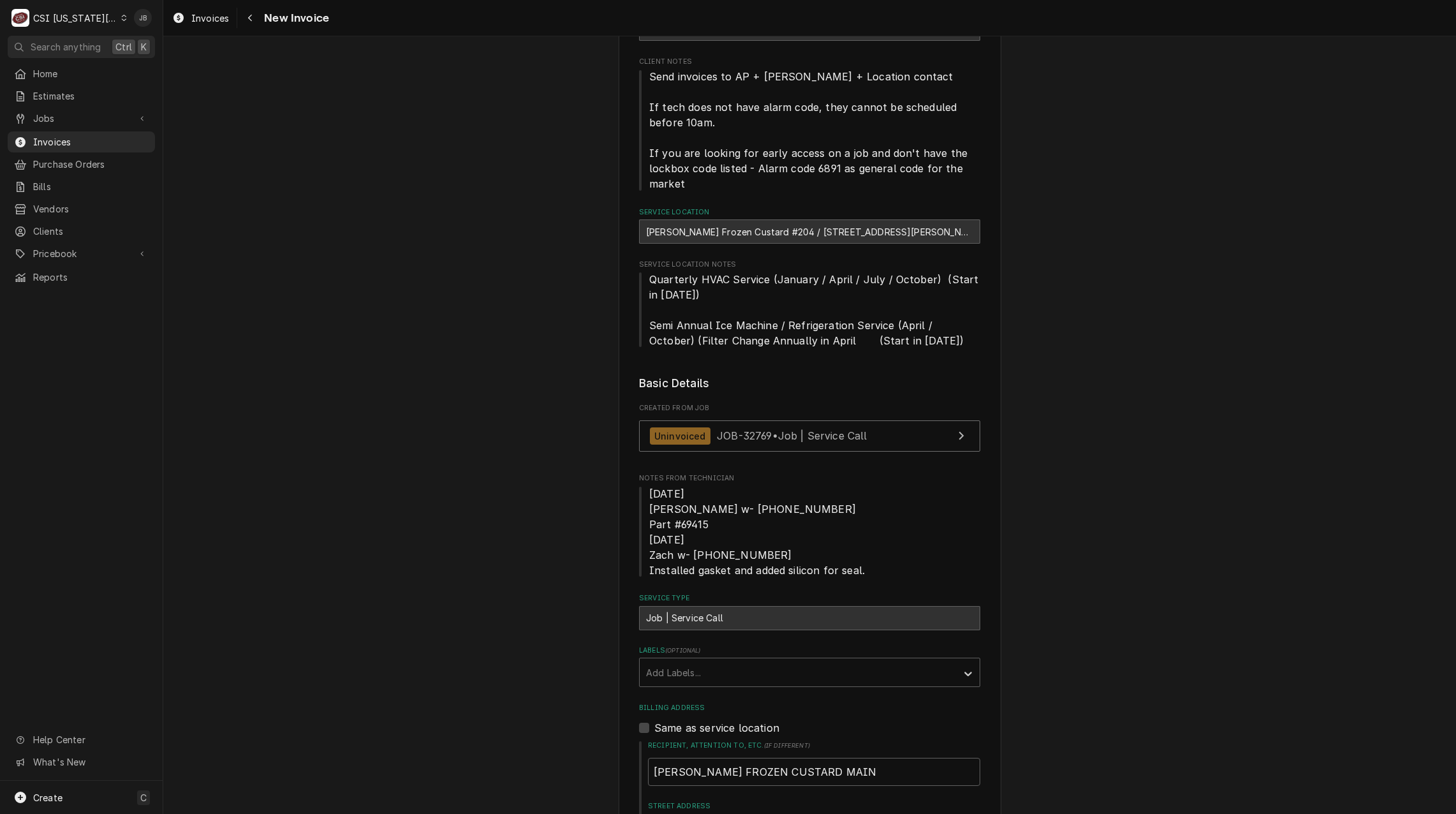
scroll to position [128, 0]
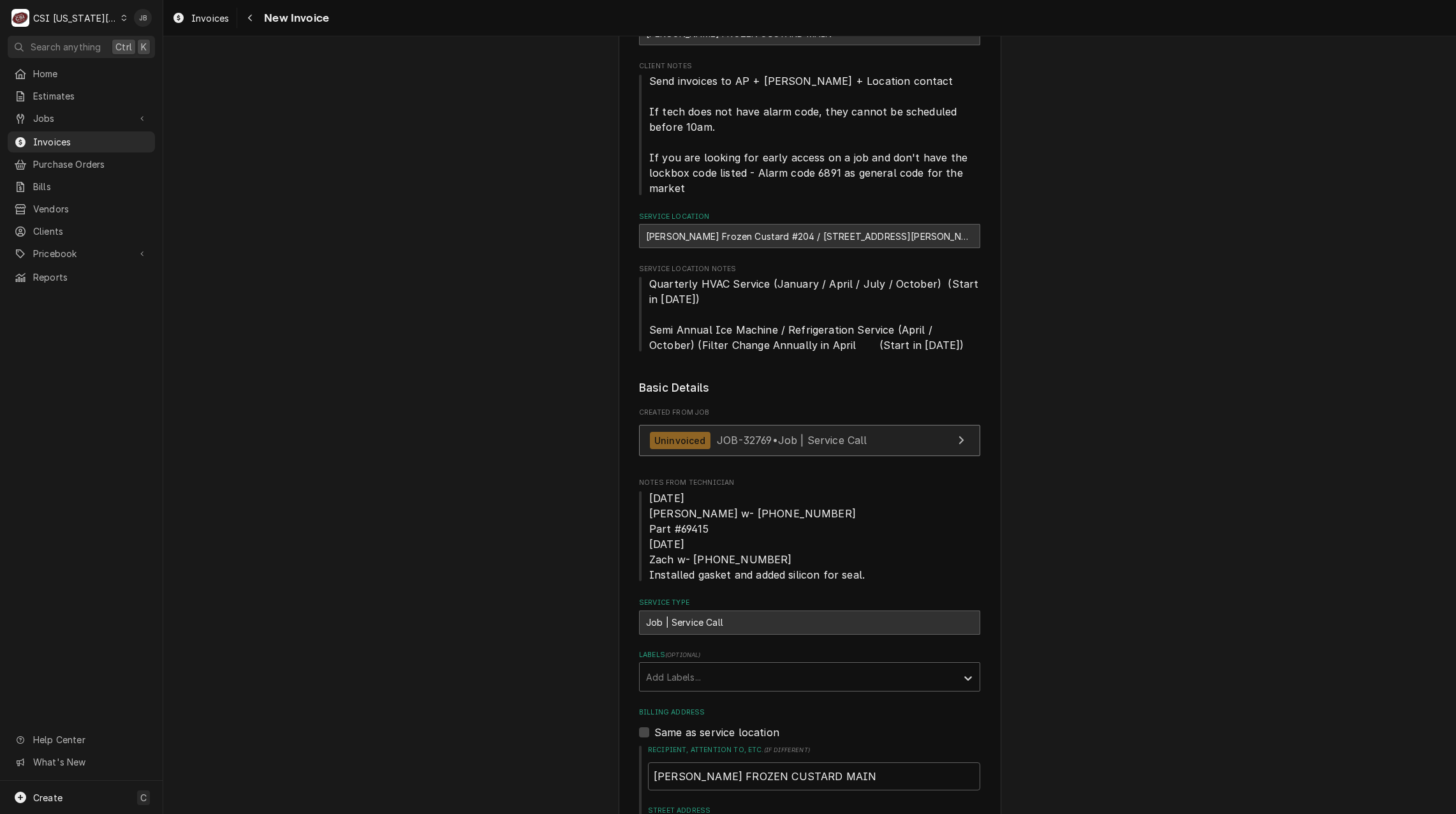
click at [819, 447] on div "Uninvoiced JOB-32769 • Job | Service Call" at bounding box center [758, 440] width 217 height 18
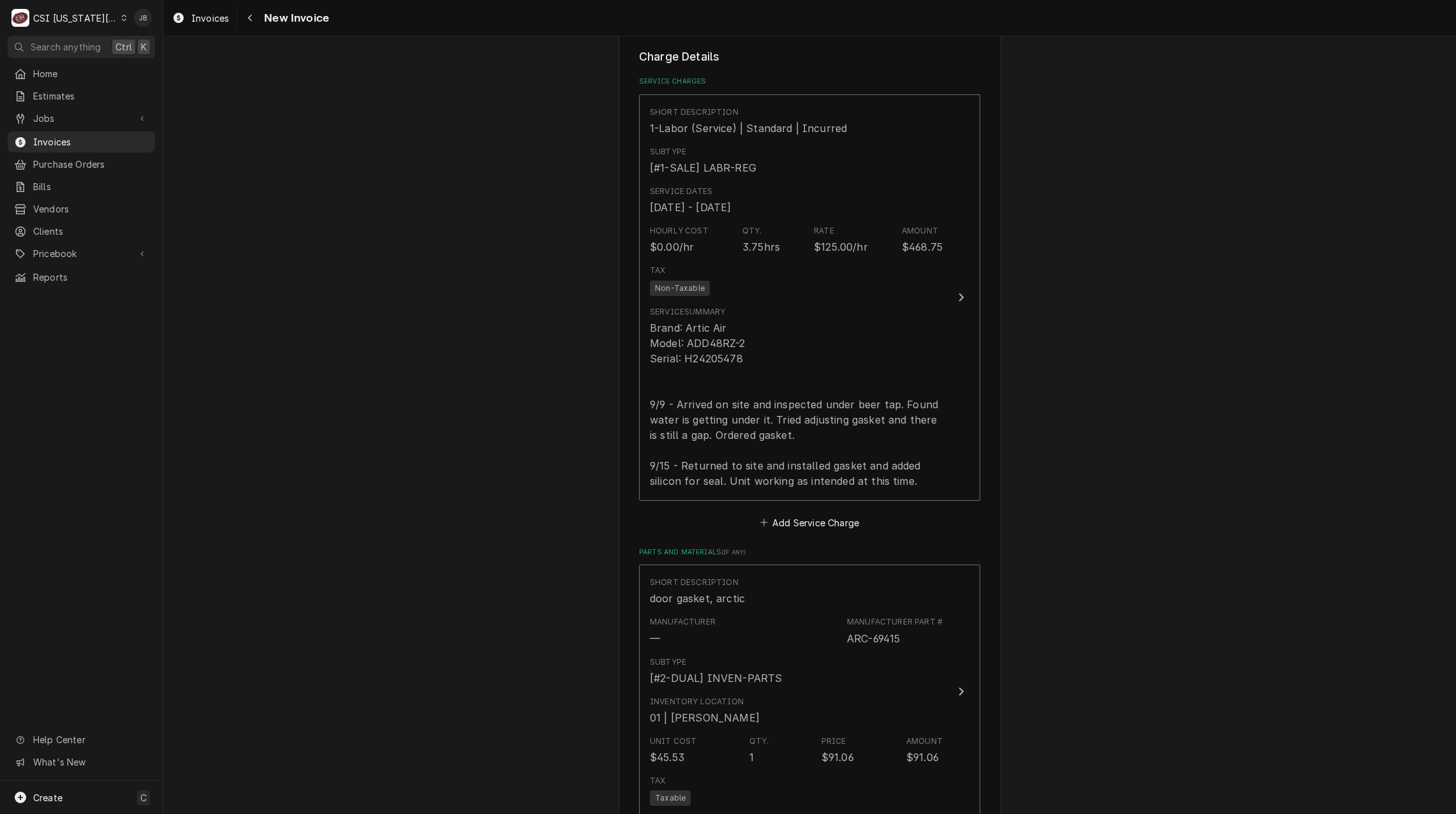
scroll to position [1339, 0]
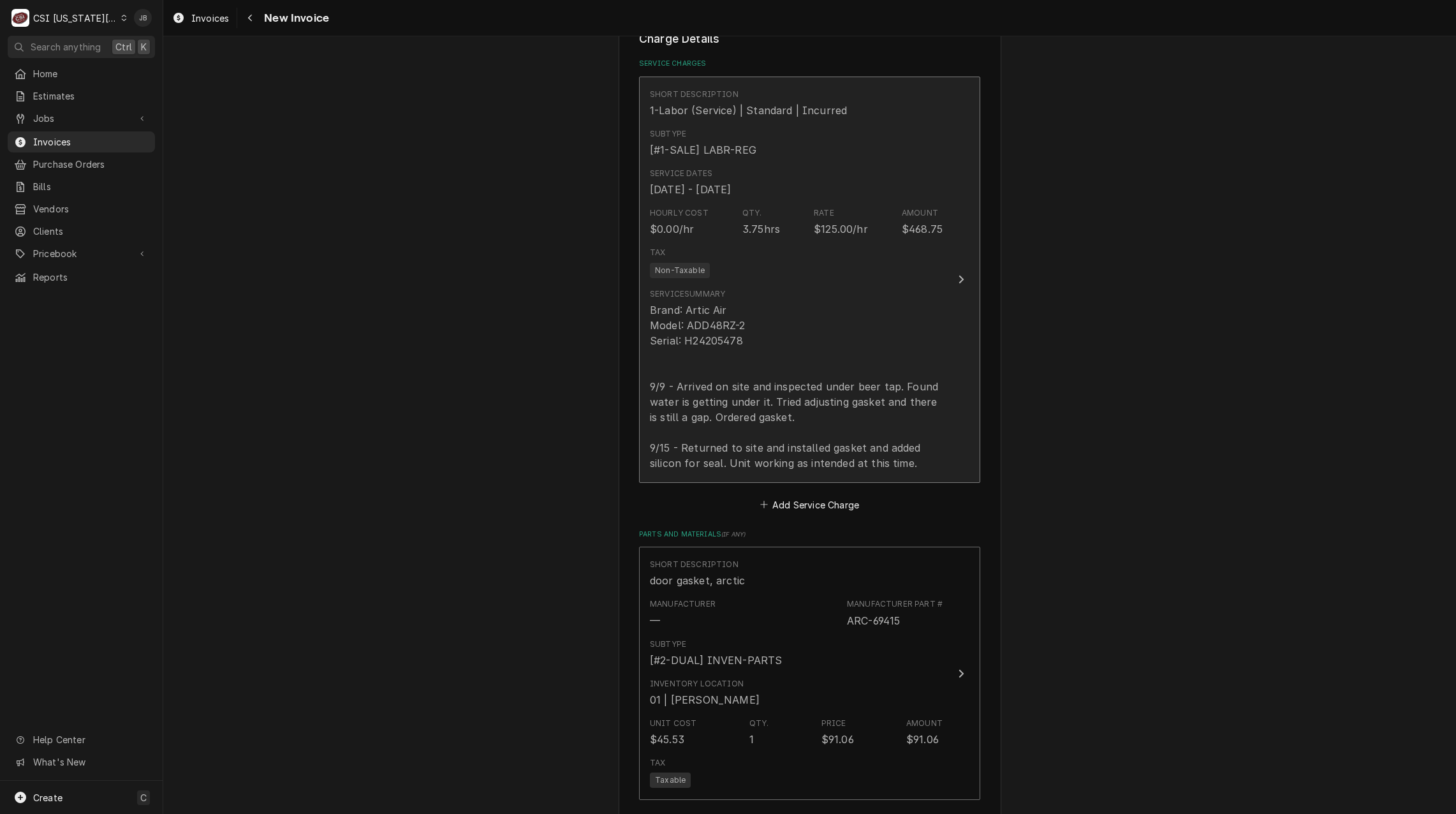
click at [865, 413] on div "Brand: Artic Air Model: ADD48RZ-2 Serial: H24205478 9/9 - Arrived on site and i…" at bounding box center [796, 386] width 293 height 168
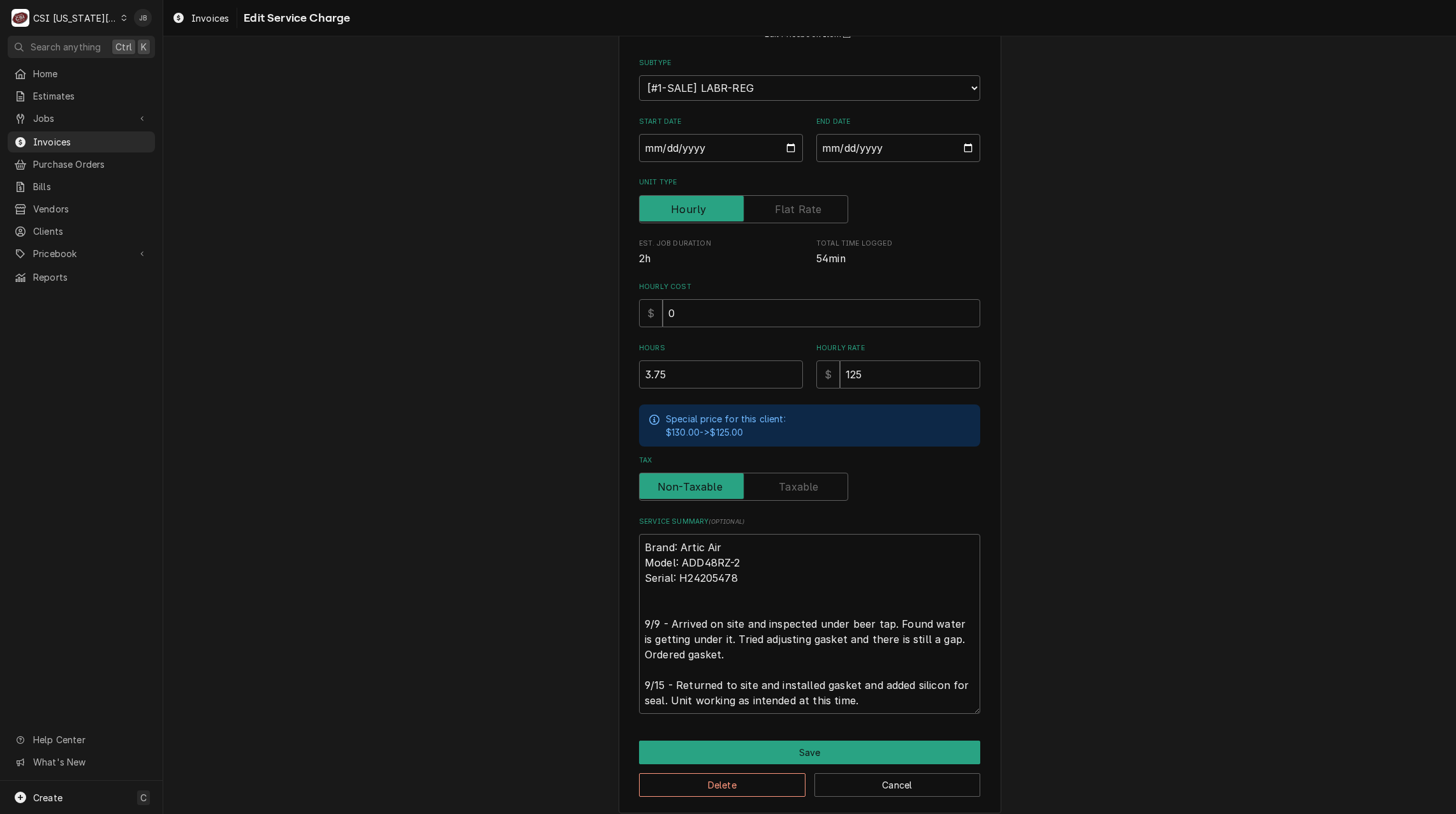
scroll to position [138, 0]
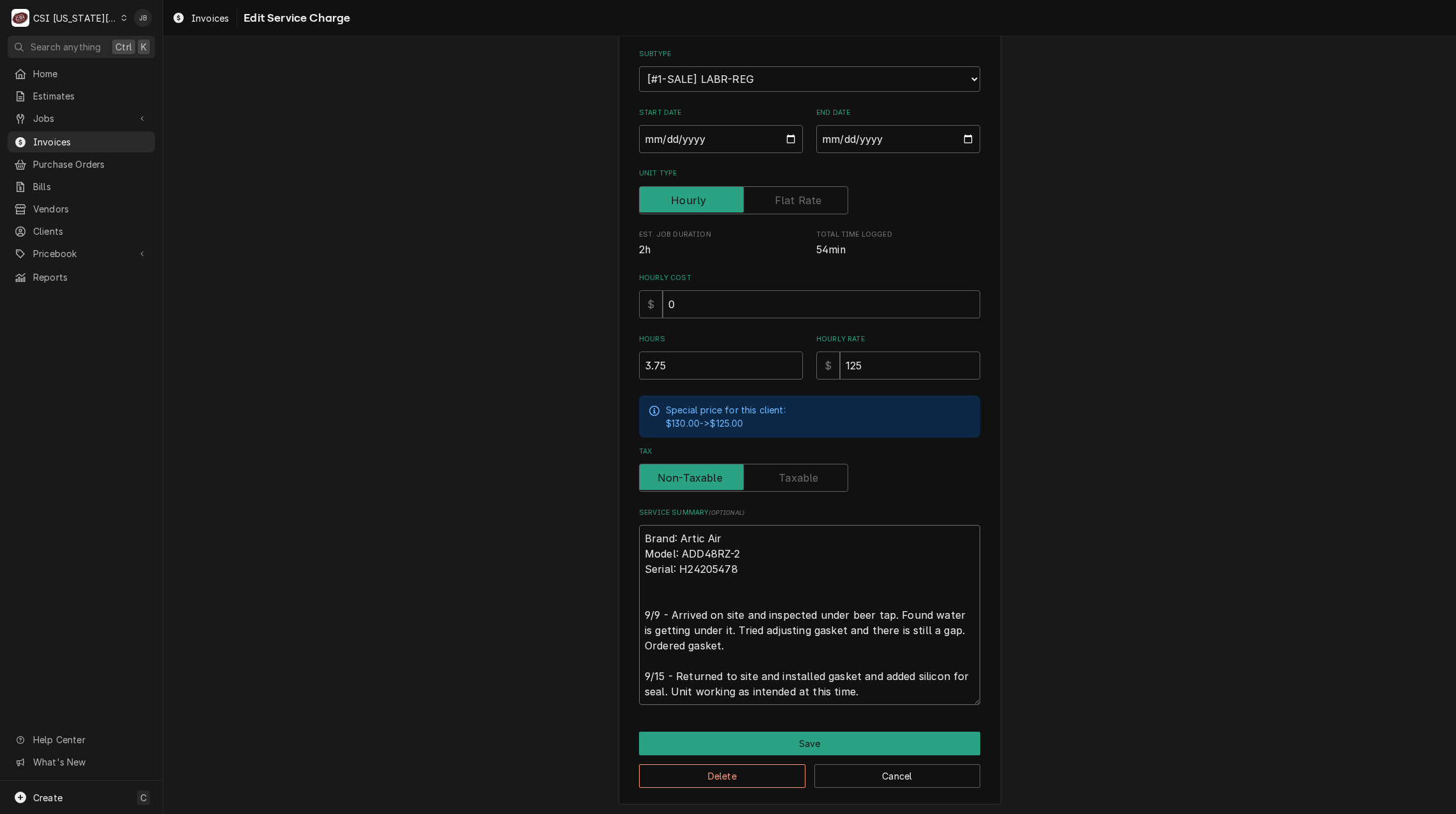
drag, startPoint x: 816, startPoint y: 610, endPoint x: 886, endPoint y: 610, distance: 70.0
click at [886, 610] on textarea "Brand: Artic Air Model: ADD48RZ-2 Serial: H24205478 9/9 - Arrived on site and i…" at bounding box center [809, 614] width 341 height 180
type textarea "x"
type textarea "Brand: Artic Air Model: ADD48RZ-2 Serial: H24205478 9/9 - Arrived on site and i…"
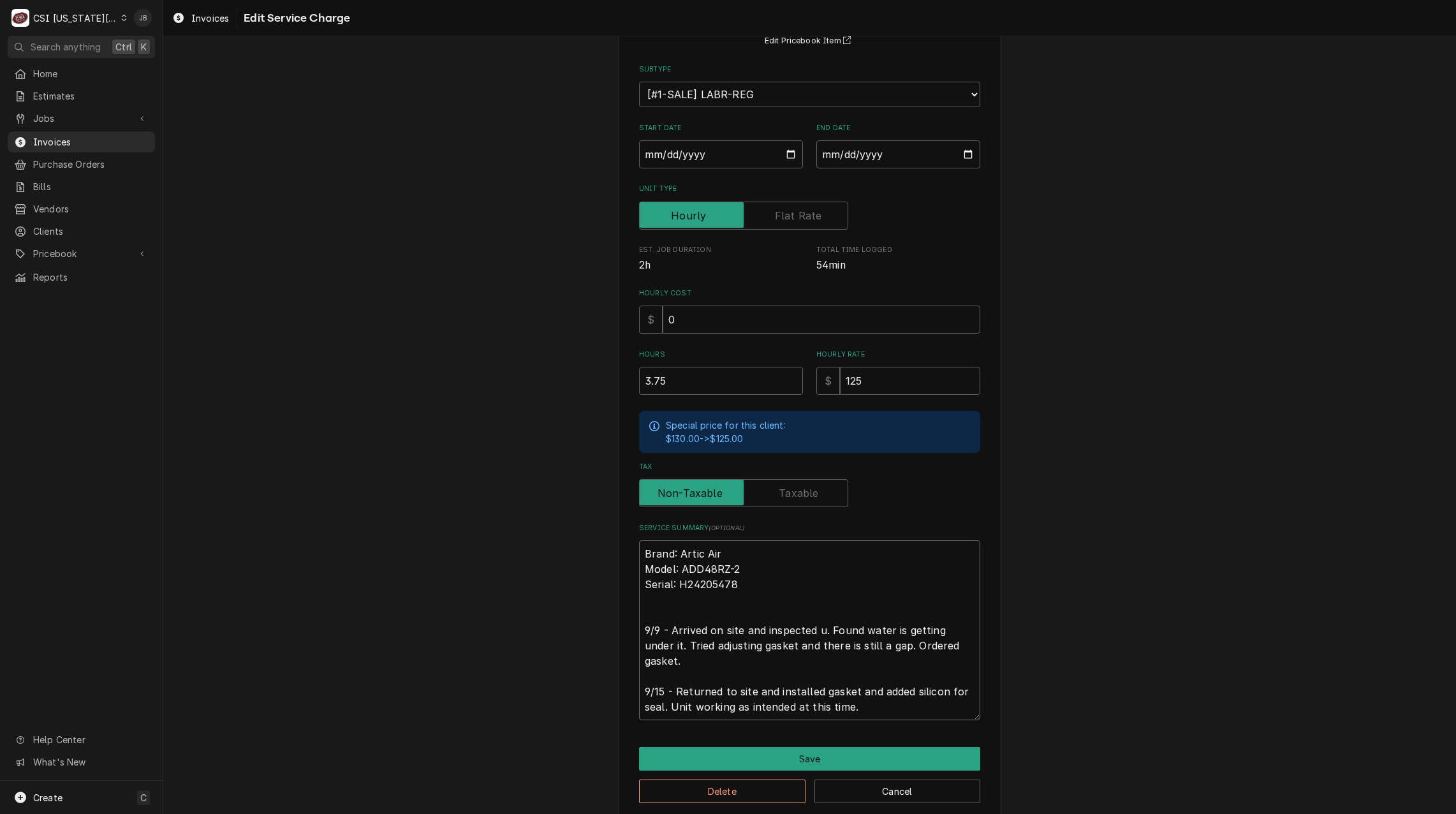
type textarea "x"
type textarea "Brand: Artic Air Model: ADD48RZ-2 Serial: H24205478 9/9 - Arrived on site and i…"
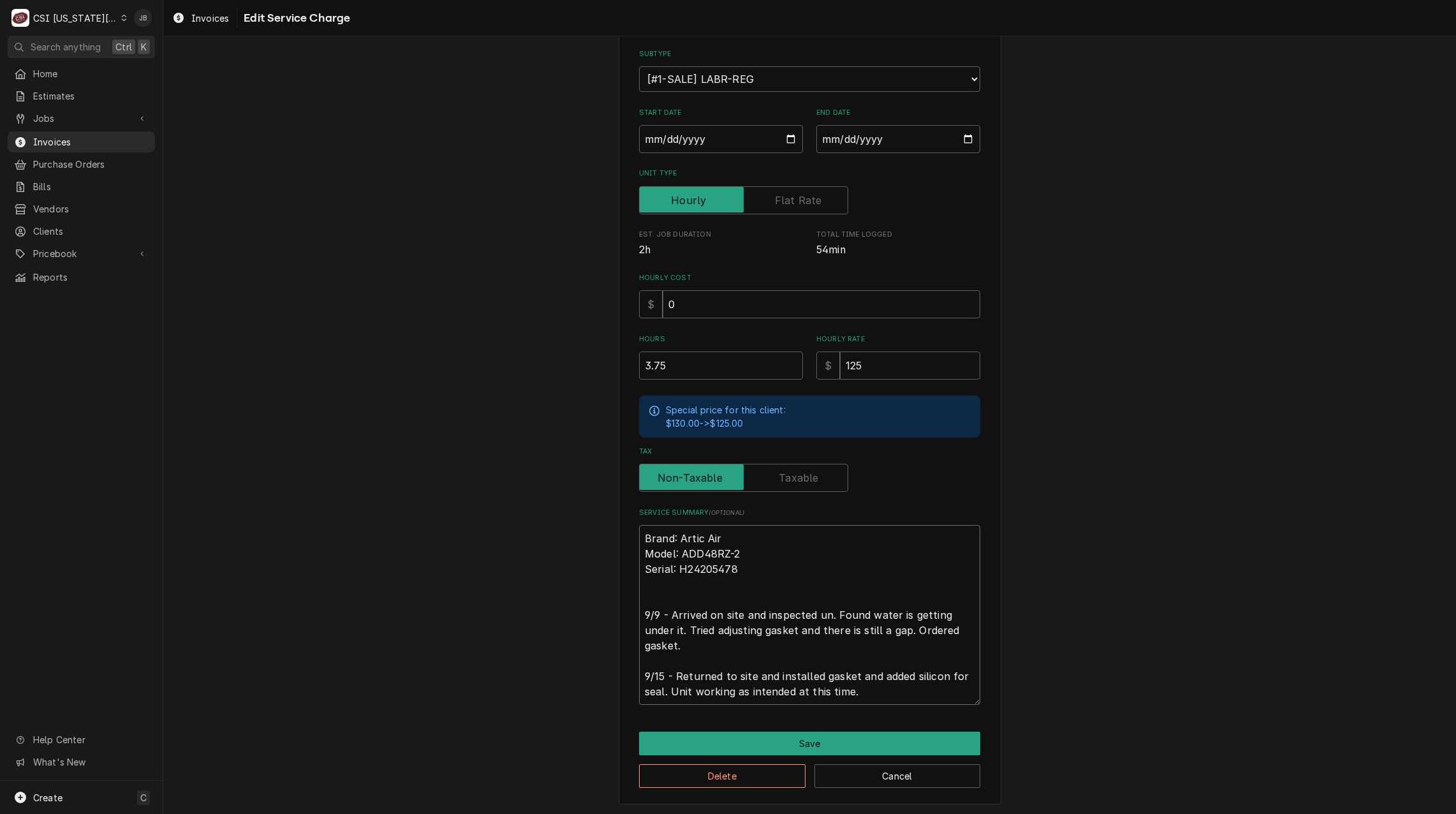
type textarea "x"
type textarea "Brand: Artic Air Model: ADD48RZ-2 Serial: H24205478 9/9 - Arrived on site and i…"
type textarea "x"
click at [835, 653] on textarea "Brand: Artic Air Model: ADD48RZ-2 Serial: H24205478 9/9 - Arrived on site and i…" at bounding box center [809, 614] width 341 height 180
type textarea "Brand: Artic Air Model: ADD48RZ-2 Serial: H24205478 9/9 - Arrived on site and i…"
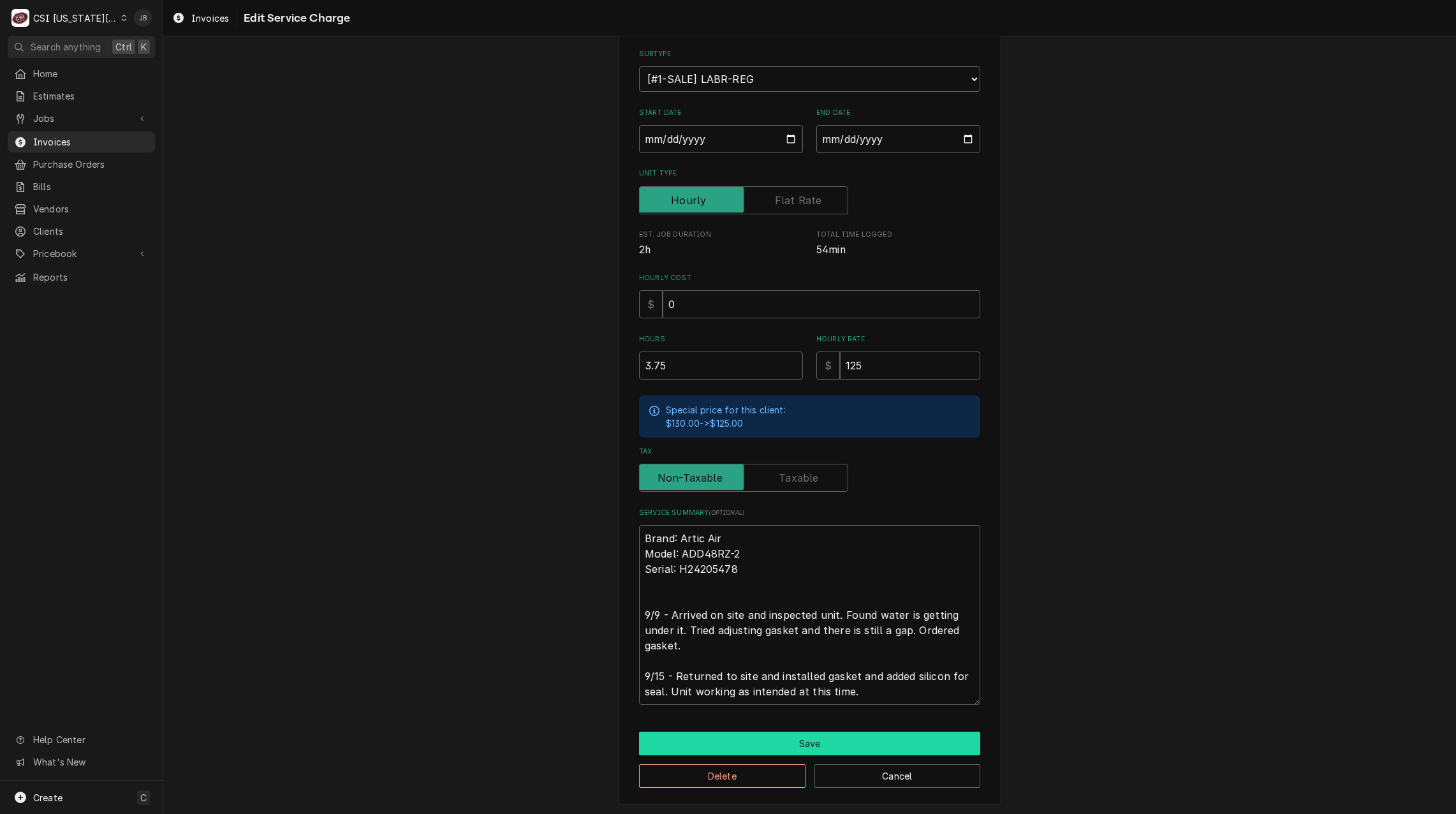
click at [798, 742] on button "Save" at bounding box center [809, 743] width 341 height 23
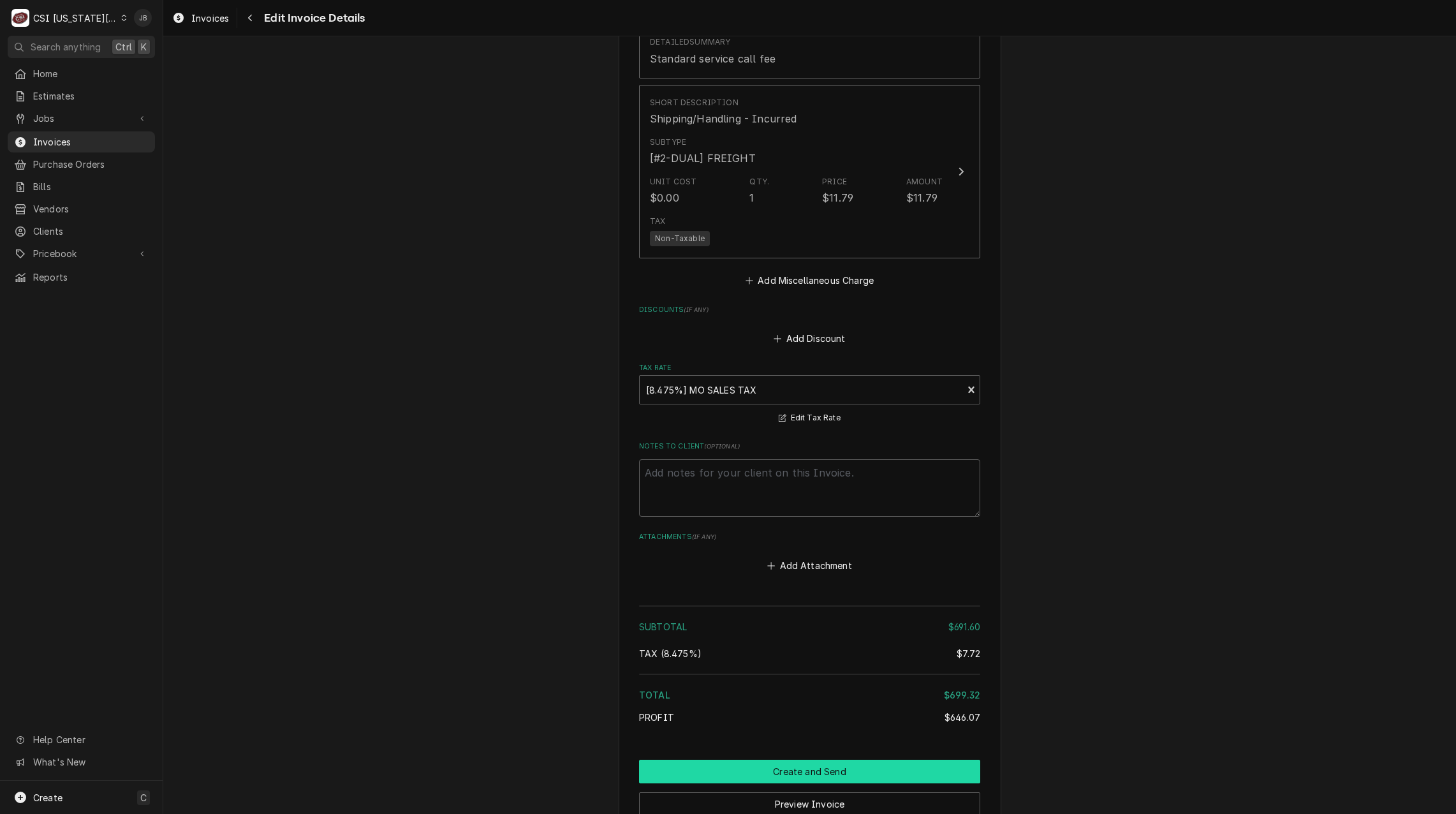
scroll to position [2460, 0]
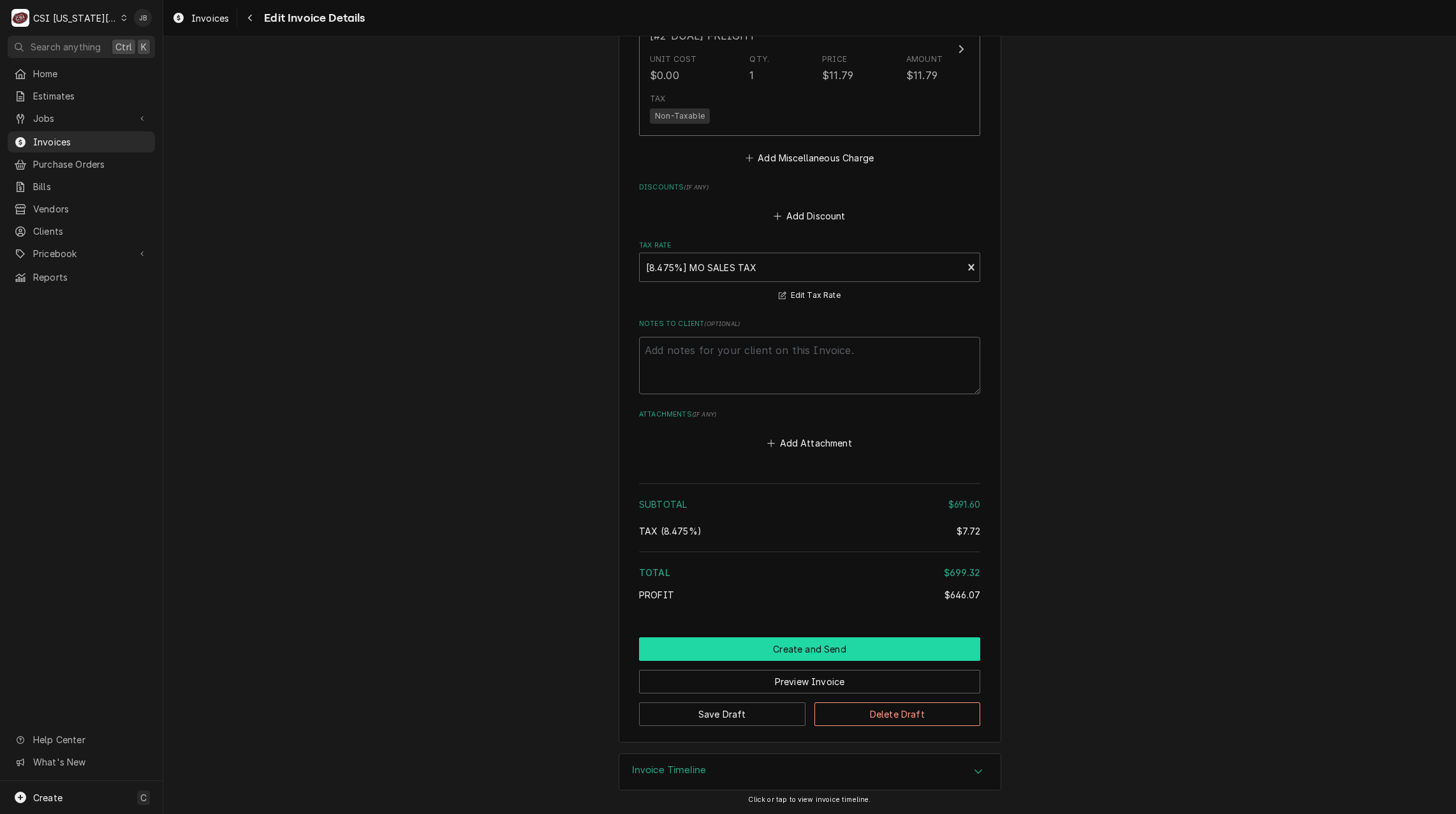
click at [763, 650] on button "Create and Send" at bounding box center [809, 648] width 341 height 23
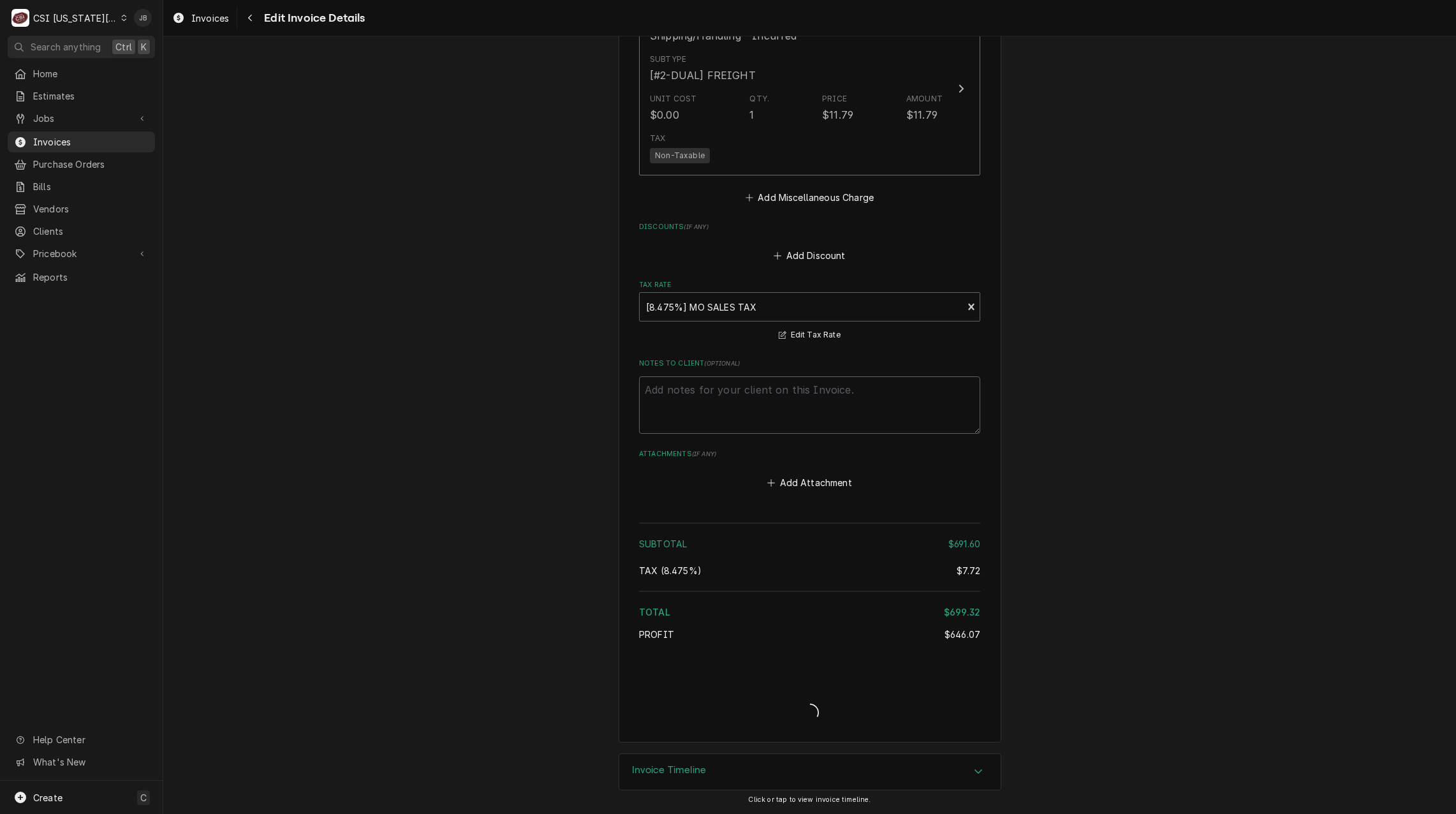
scroll to position [2421, 0]
type textarea "x"
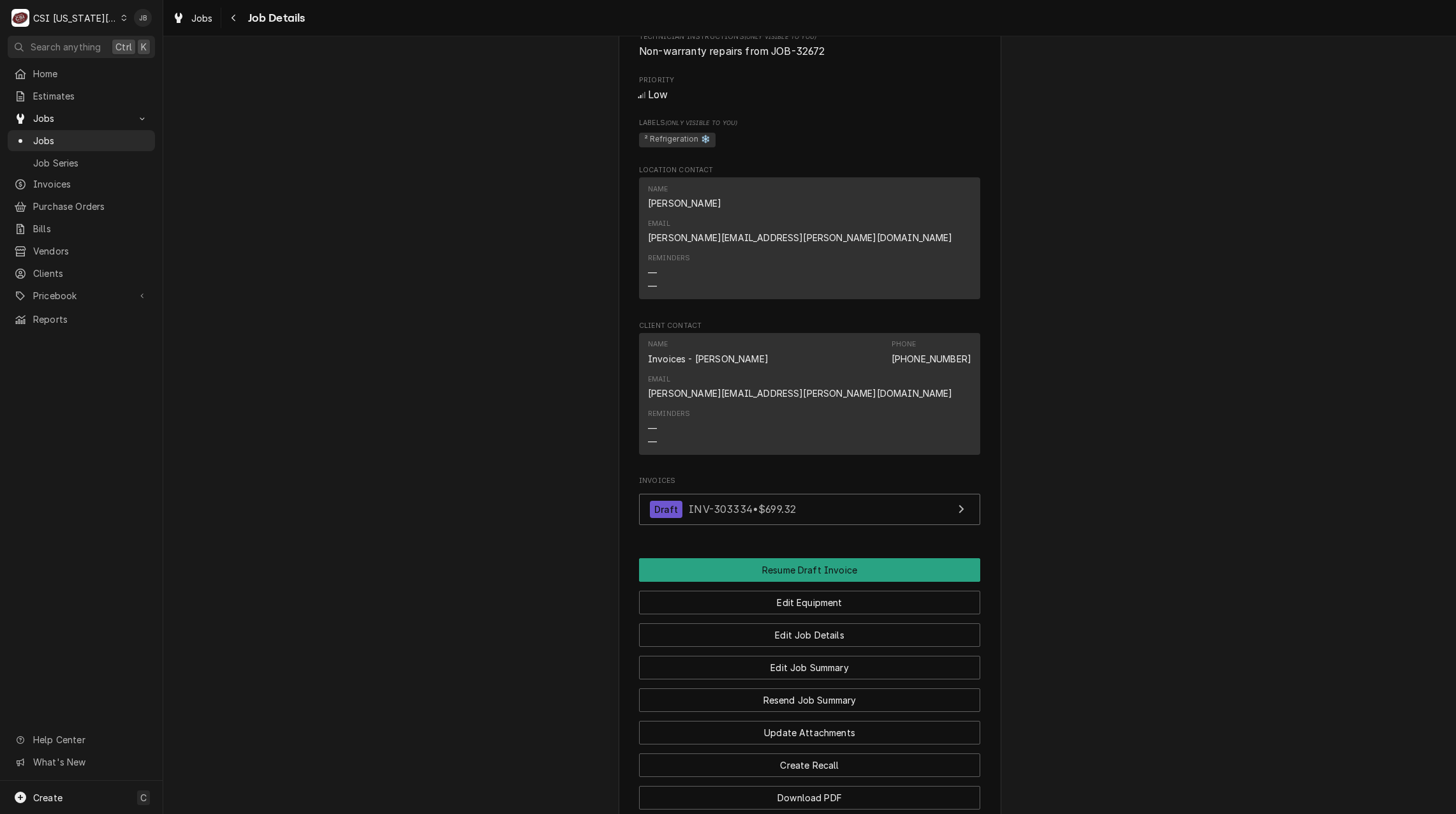
scroll to position [1057, 0]
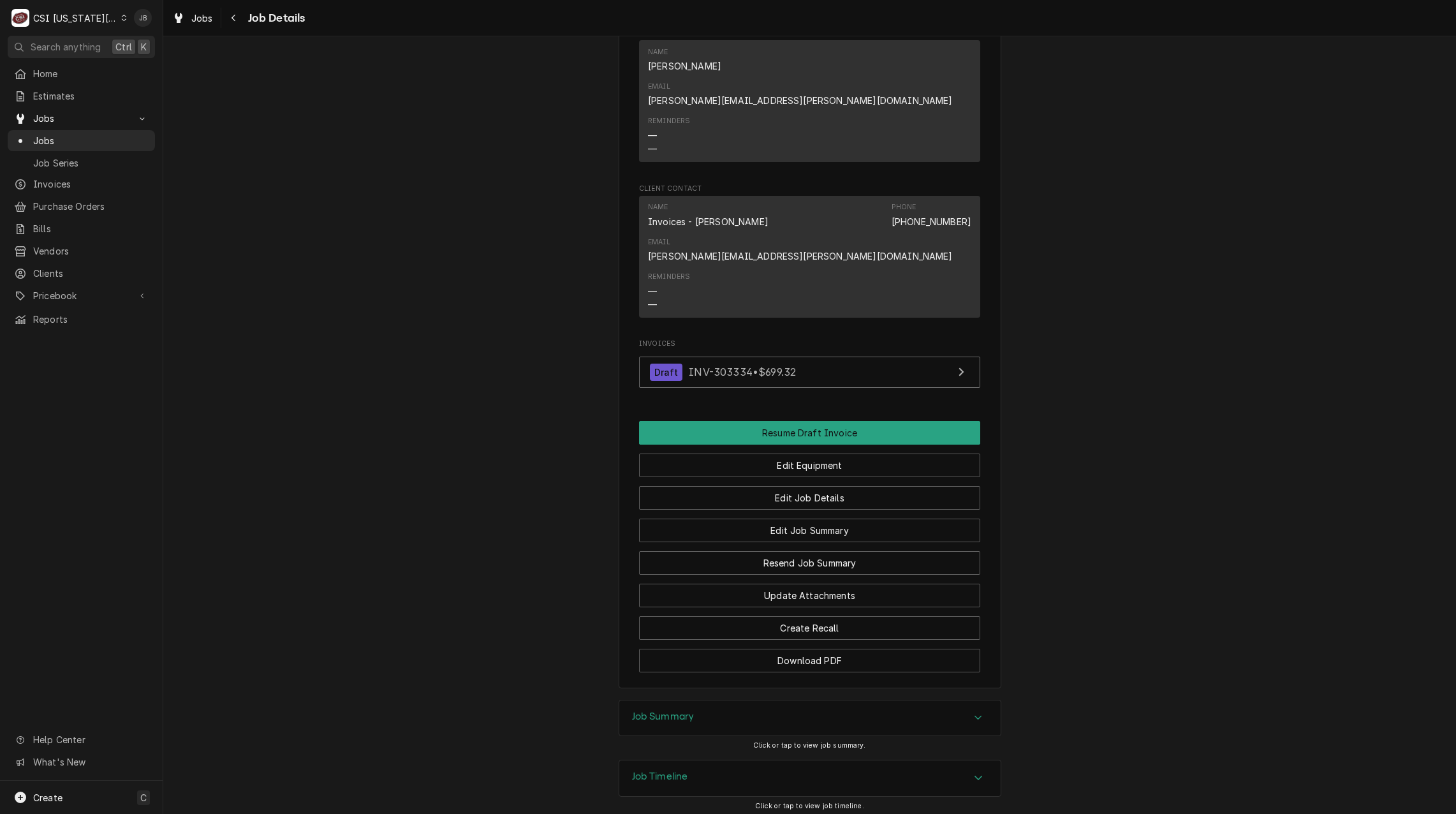
click at [696, 700] on div "Job Summary" at bounding box center [810, 718] width 382 height 36
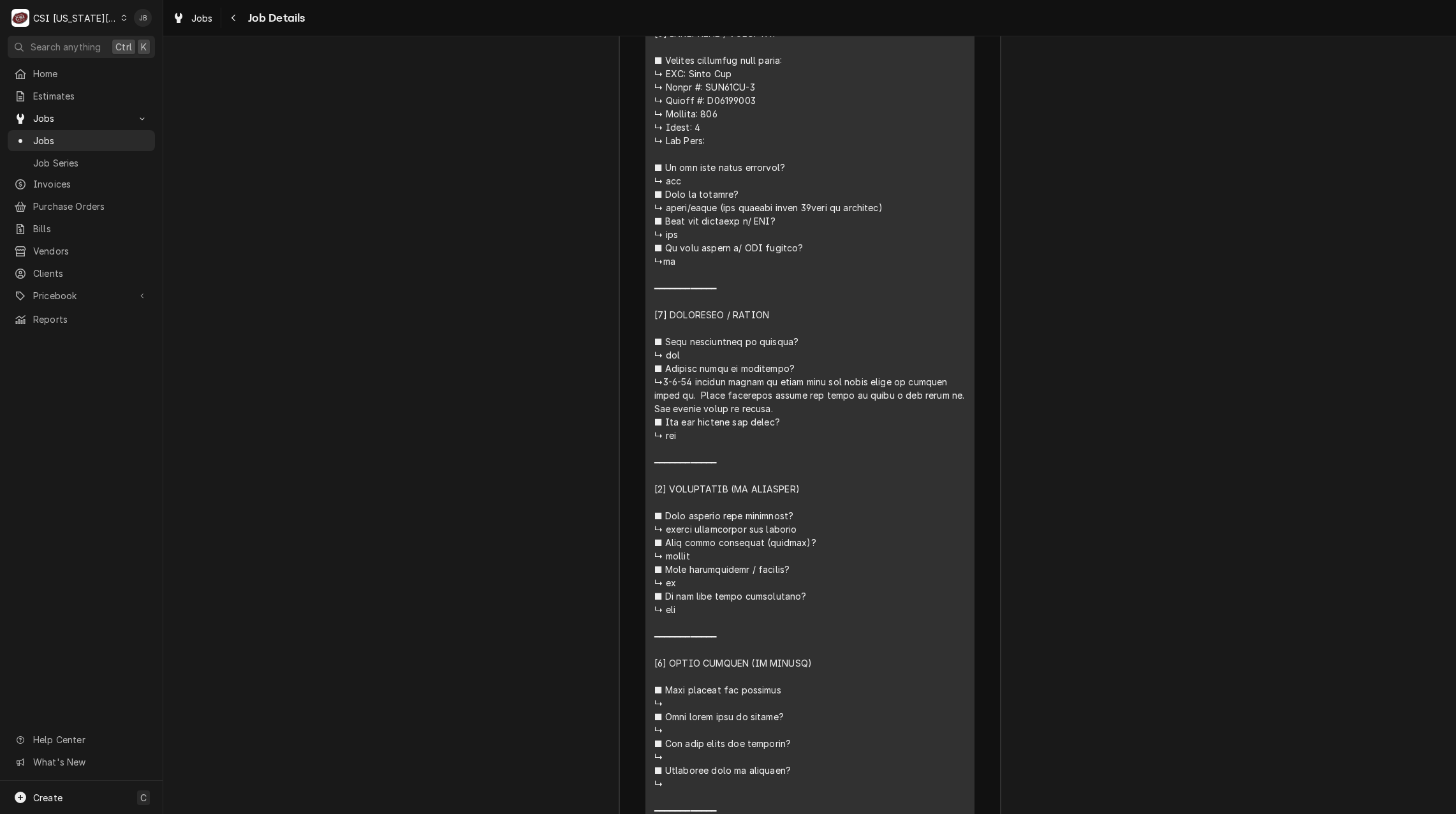
scroll to position [2460, 0]
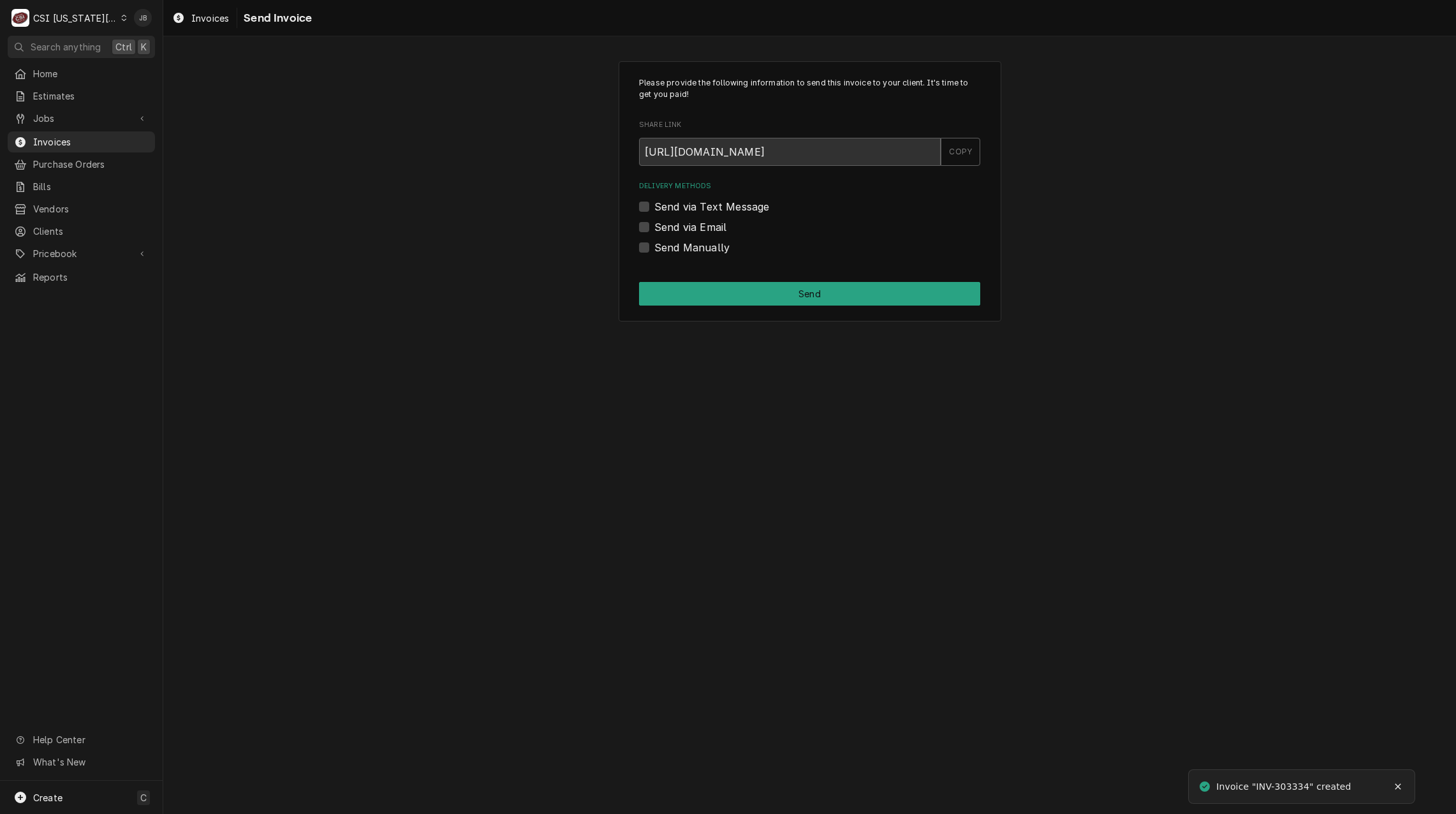
click at [704, 231] on label "Send via Email" at bounding box center [691, 227] width 72 height 16
click at [704, 231] on input "Send via Email" at bounding box center [825, 233] width 341 height 28
checkbox input "true"
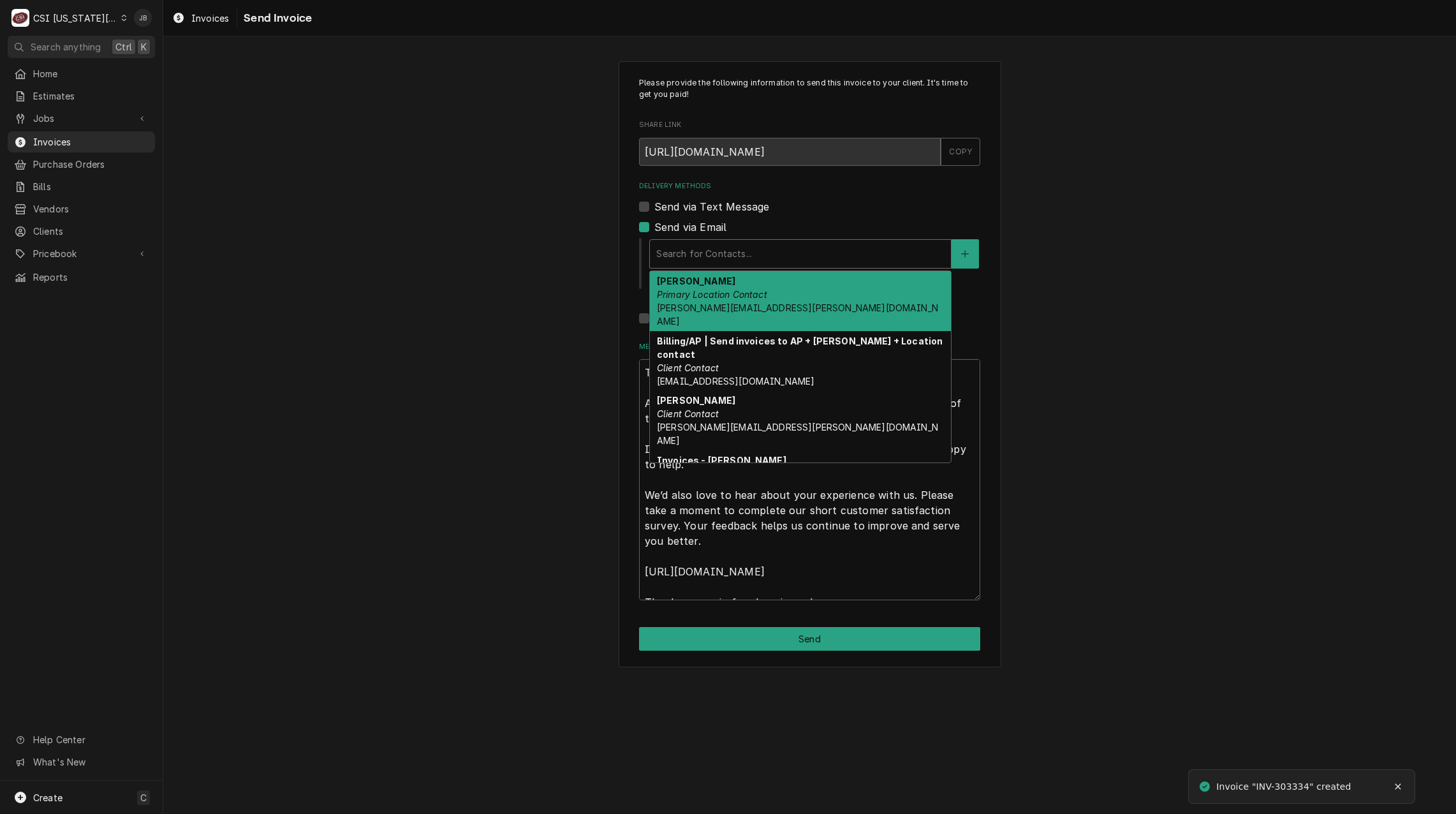
click at [721, 255] on div "Delivery Methods" at bounding box center [801, 254] width 288 height 23
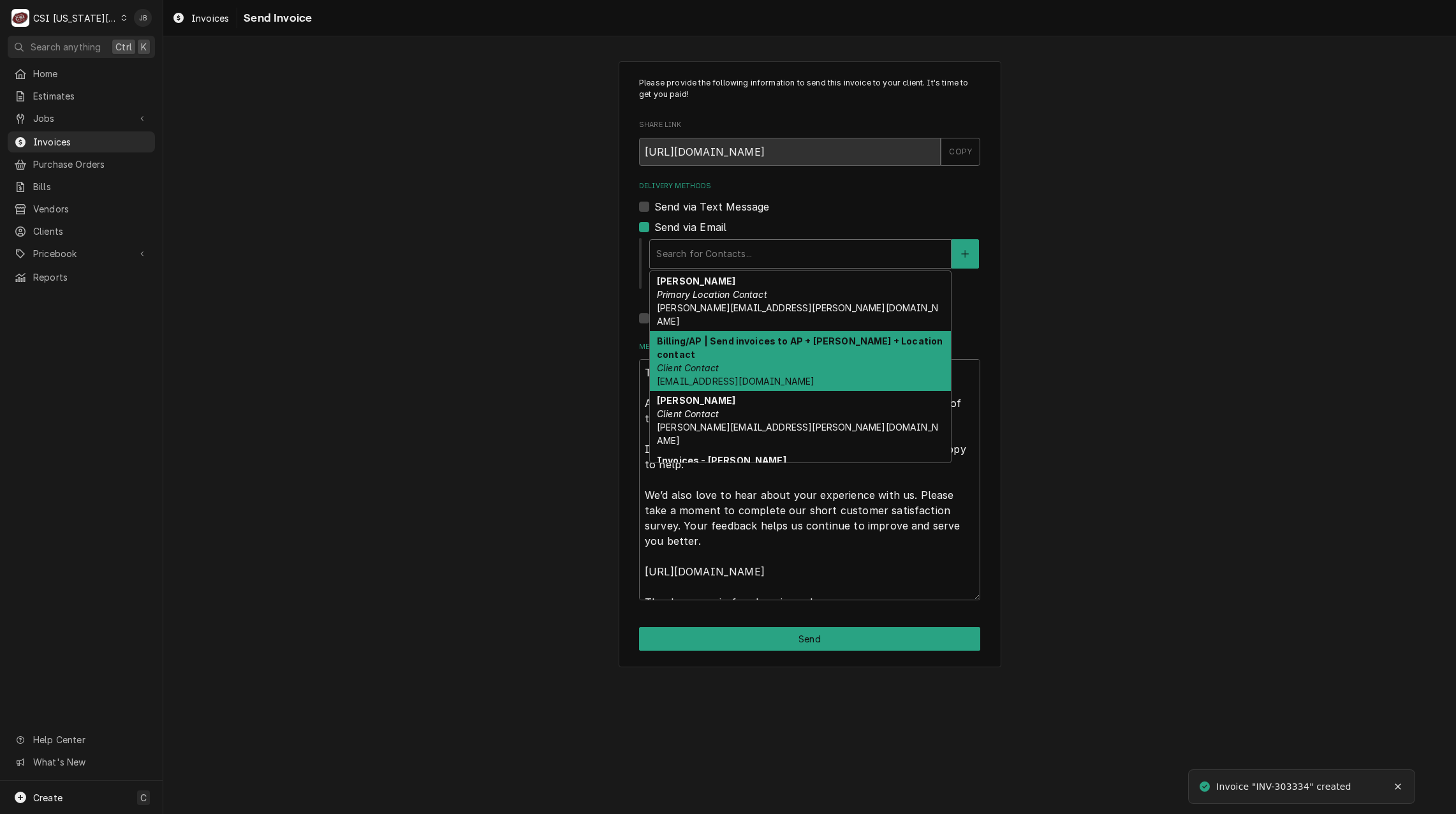
drag, startPoint x: 739, startPoint y: 332, endPoint x: 749, endPoint y: 287, distance: 46.1
click at [739, 335] on strong "Billing/AP | Send invoices to AP + [PERSON_NAME] + Location contact" at bounding box center [799, 347] width 285 height 24
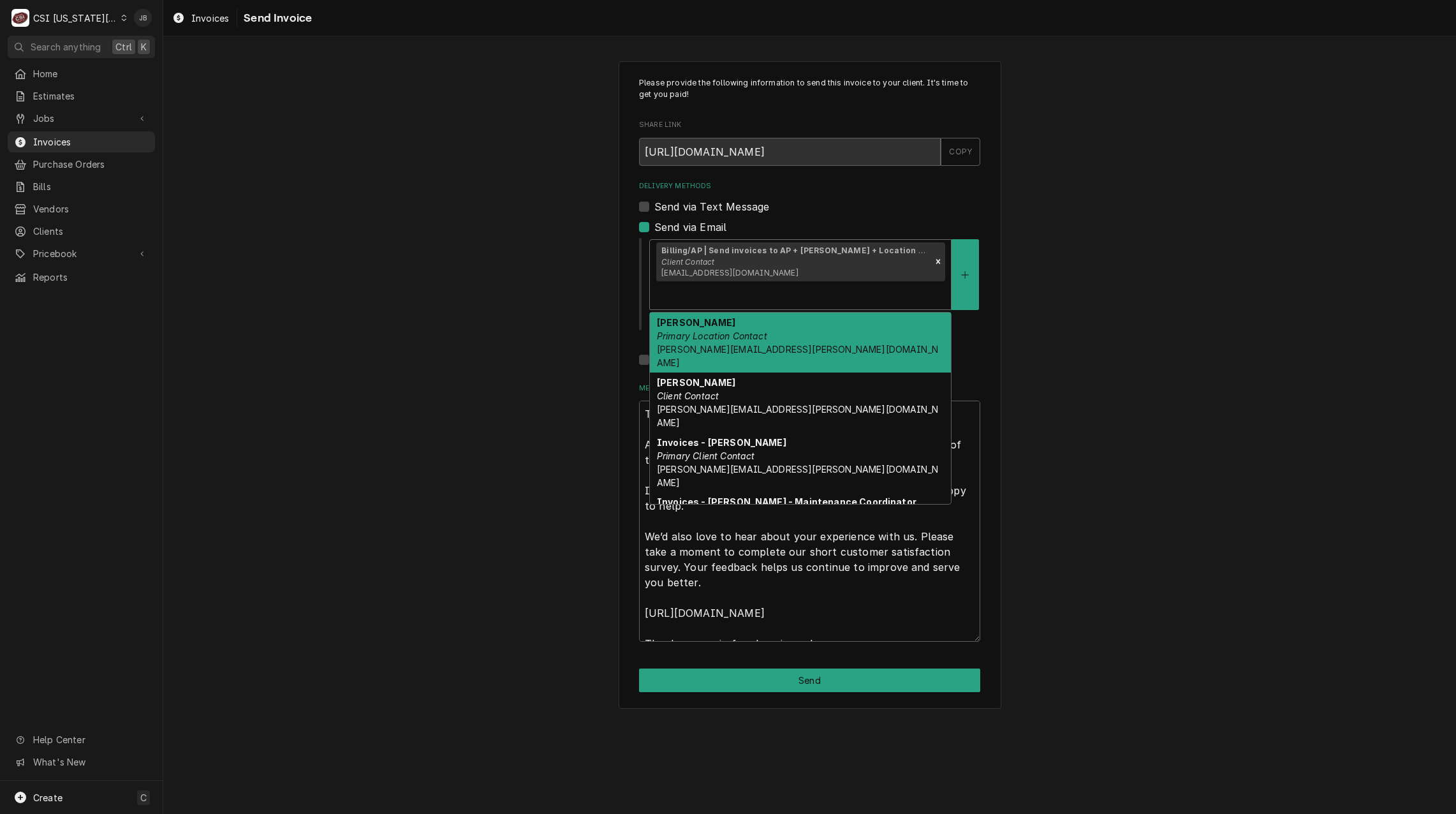
click at [930, 283] on div "Delivery Methods" at bounding box center [801, 295] width 288 height 23
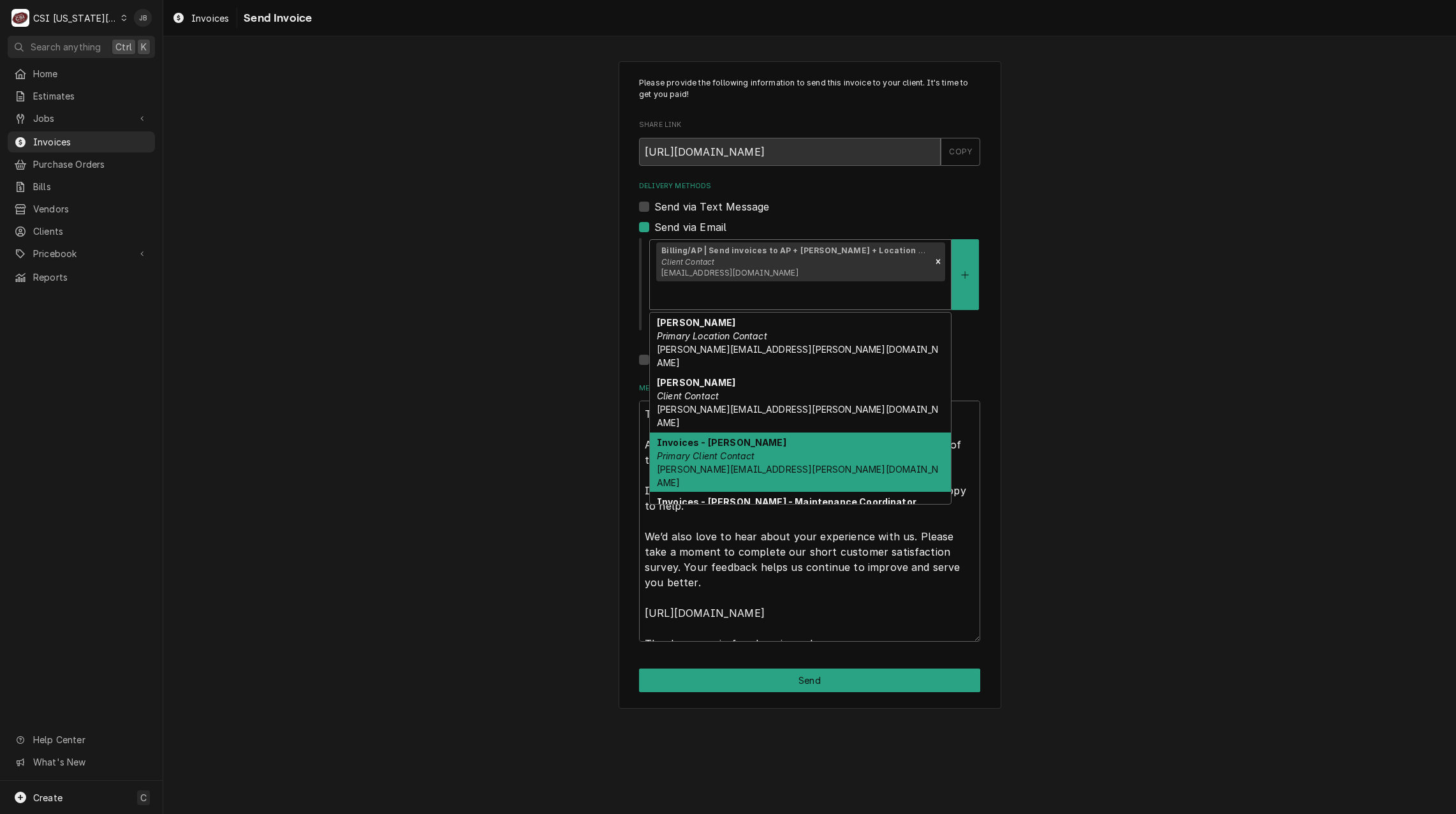
drag, startPoint x: 810, startPoint y: 410, endPoint x: 820, endPoint y: 400, distance: 14.1
click at [810, 432] on div "Invoices - [PERSON_NAME] Primary Client Contact [PERSON_NAME][EMAIL_ADDRESS][PE…" at bounding box center [800, 462] width 301 height 60
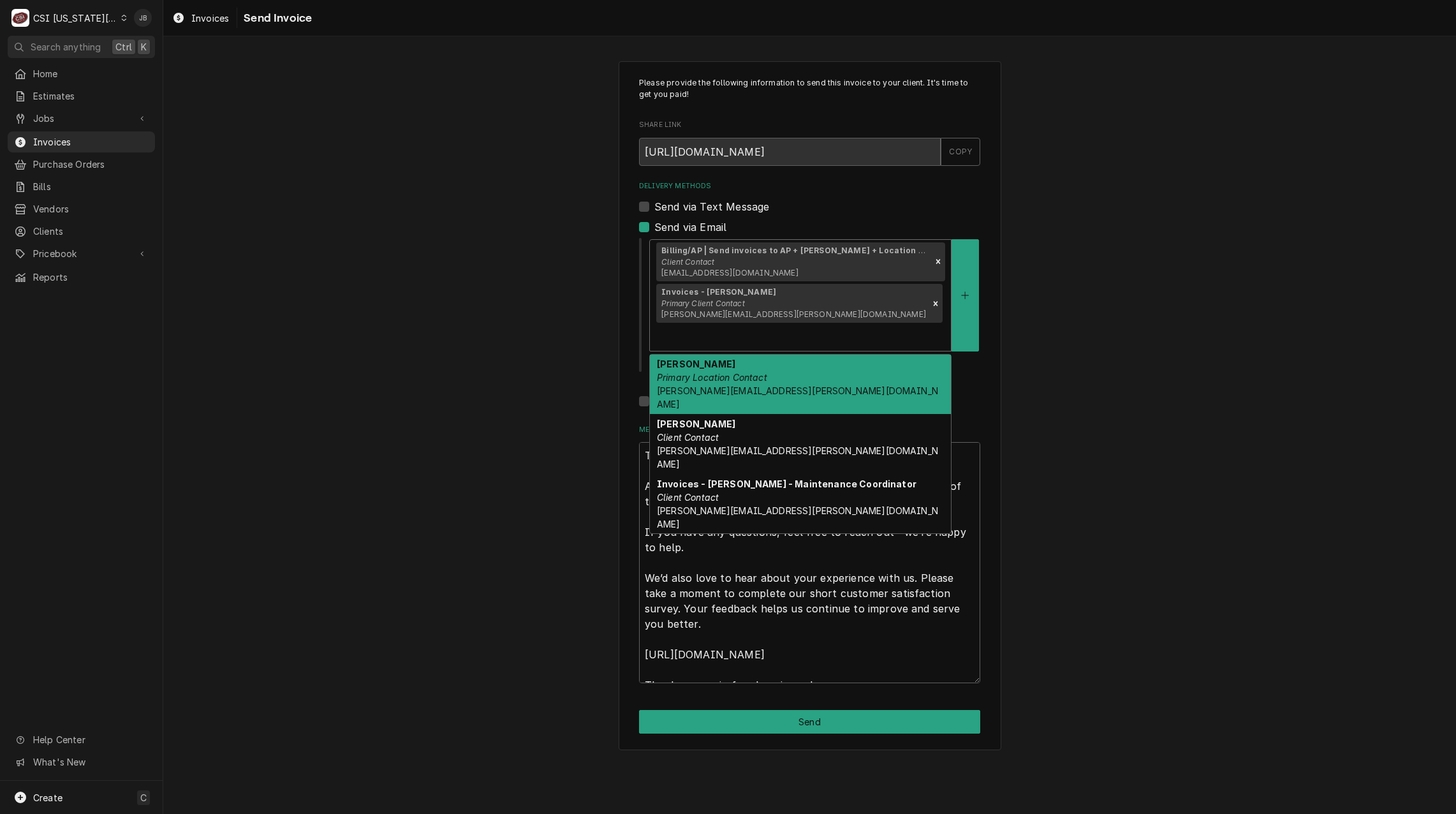
click at [889, 325] on div "Delivery Methods" at bounding box center [801, 337] width 288 height 23
click at [820, 364] on div "[PERSON_NAME] Primary Location Contact [PERSON_NAME][EMAIL_ADDRESS][PERSON_NAME…" at bounding box center [800, 385] width 301 height 60
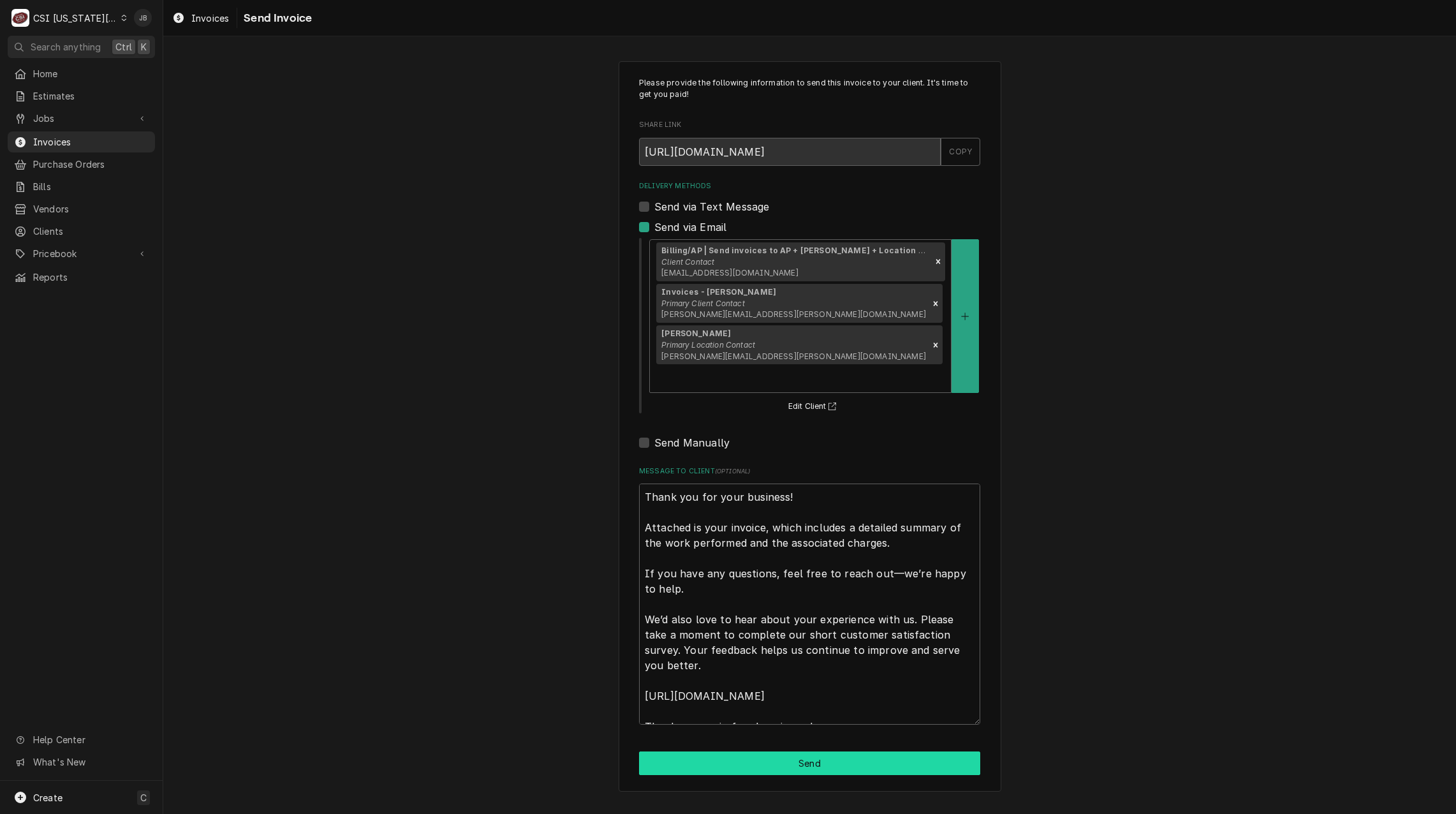
drag, startPoint x: 790, startPoint y: 701, endPoint x: 798, endPoint y: 695, distance: 10.0
click at [788, 751] on button "Send" at bounding box center [809, 762] width 341 height 23
type textarea "x"
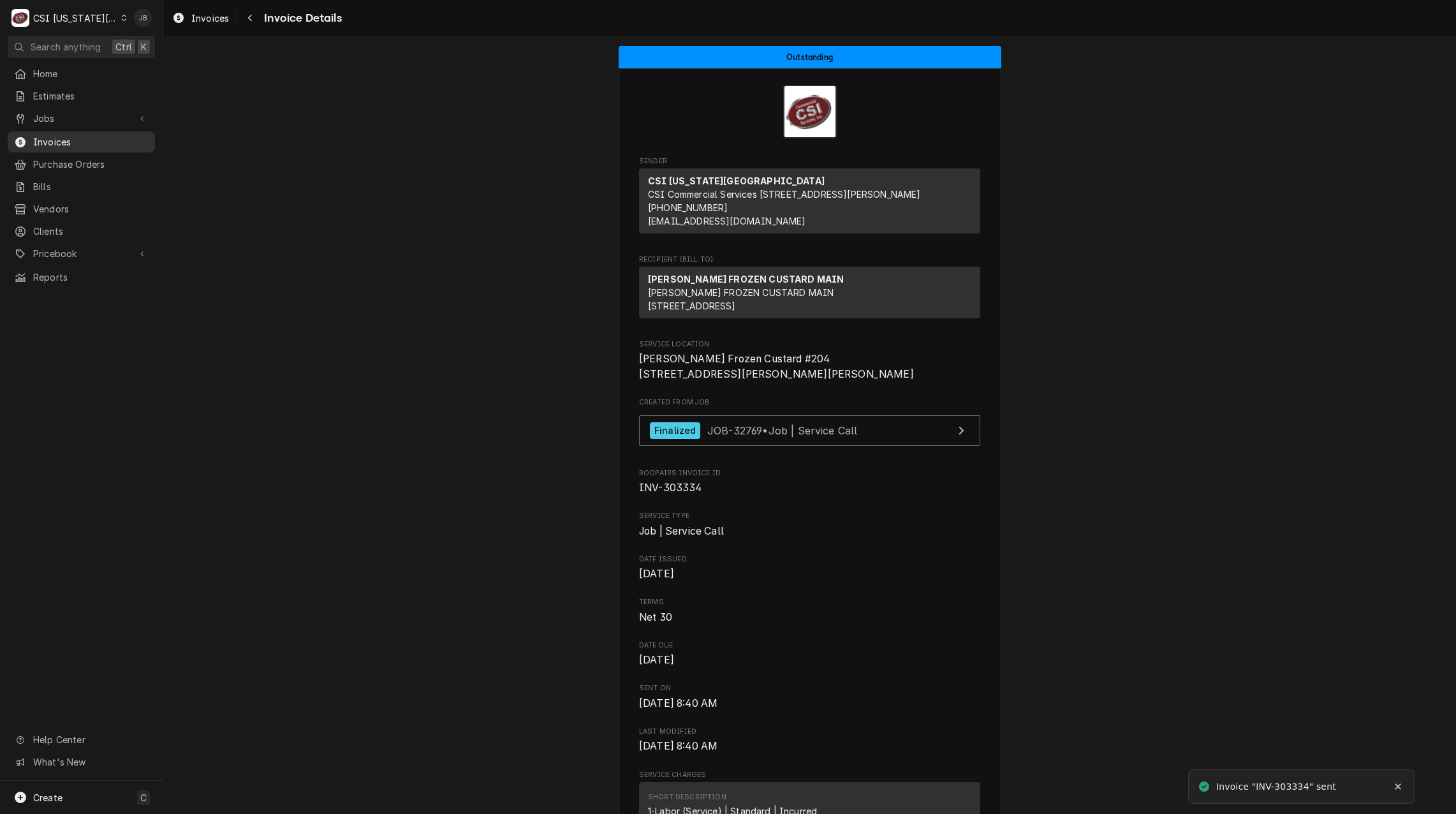
click at [135, 135] on span "Invoices" at bounding box center [91, 142] width 116 height 14
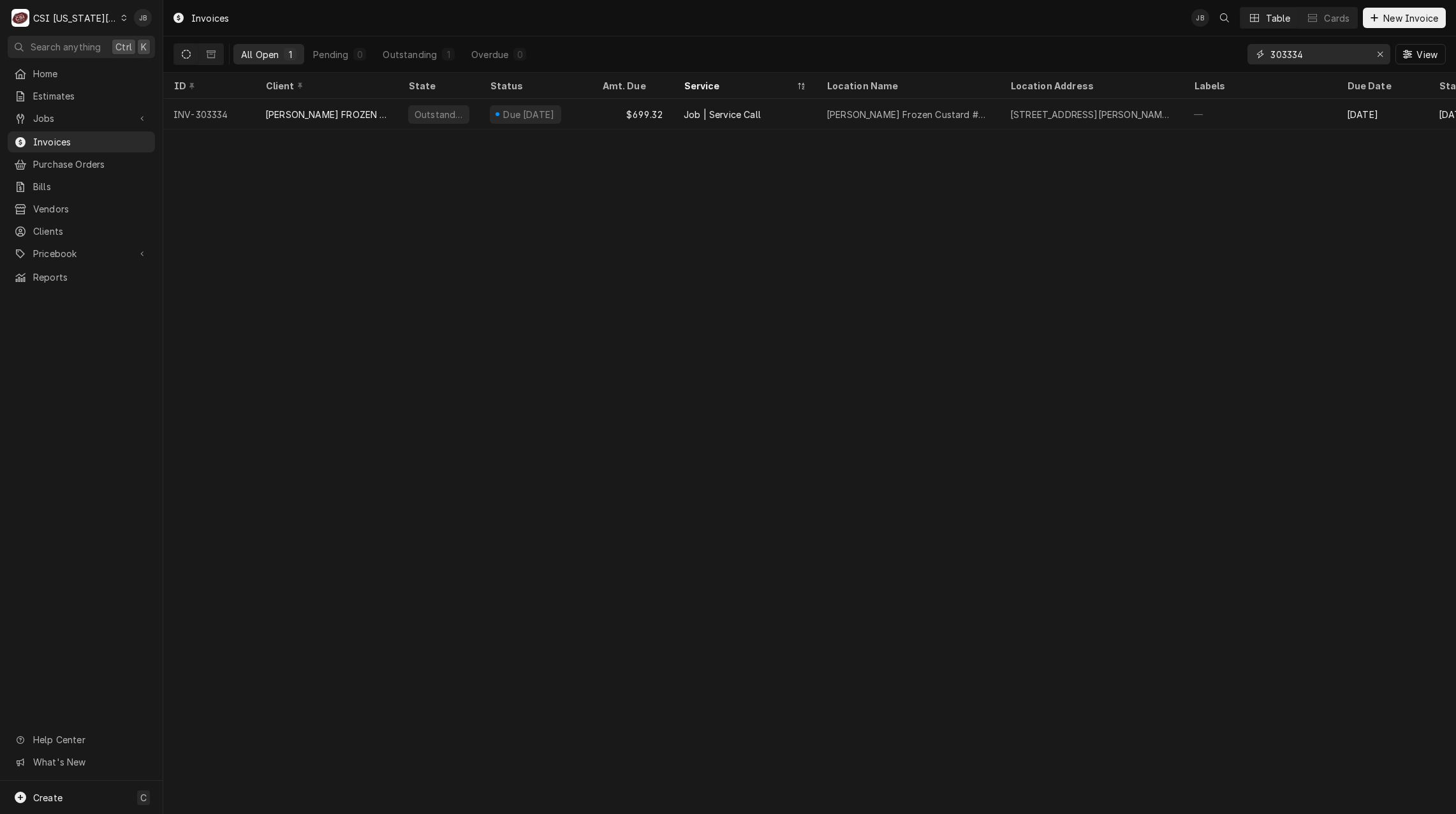
drag, startPoint x: 1311, startPoint y: 58, endPoint x: 1150, endPoint y: 70, distance: 161.4
click at [1150, 70] on div "All Open 1 Pending 0 Outstanding 1 Overdue 0 303334 View" at bounding box center [809, 54] width 1272 height 36
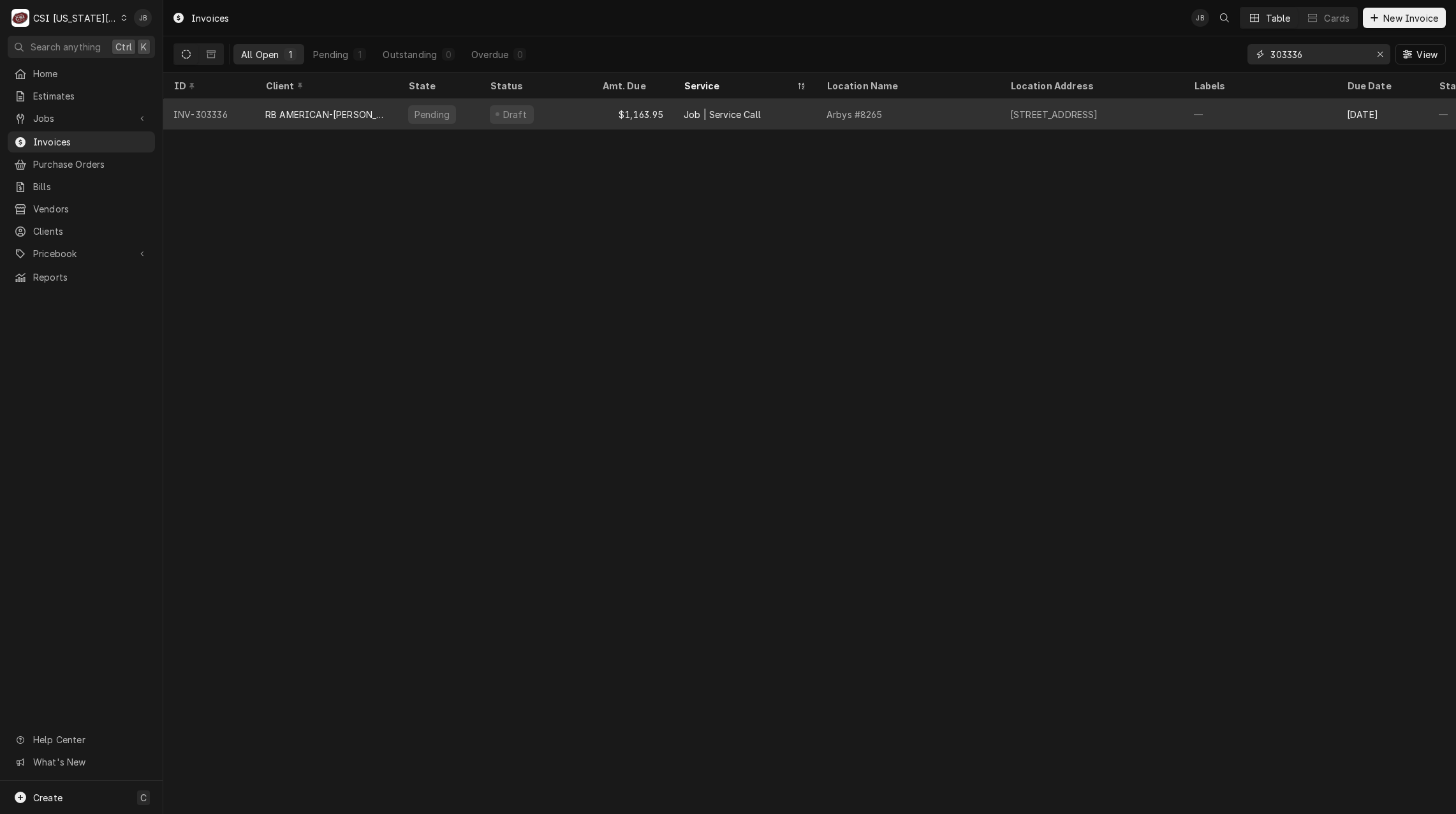
type input "303336"
click at [285, 110] on div "RB AMERICAN-[PERSON_NAME] GROUP" at bounding box center [326, 115] width 123 height 14
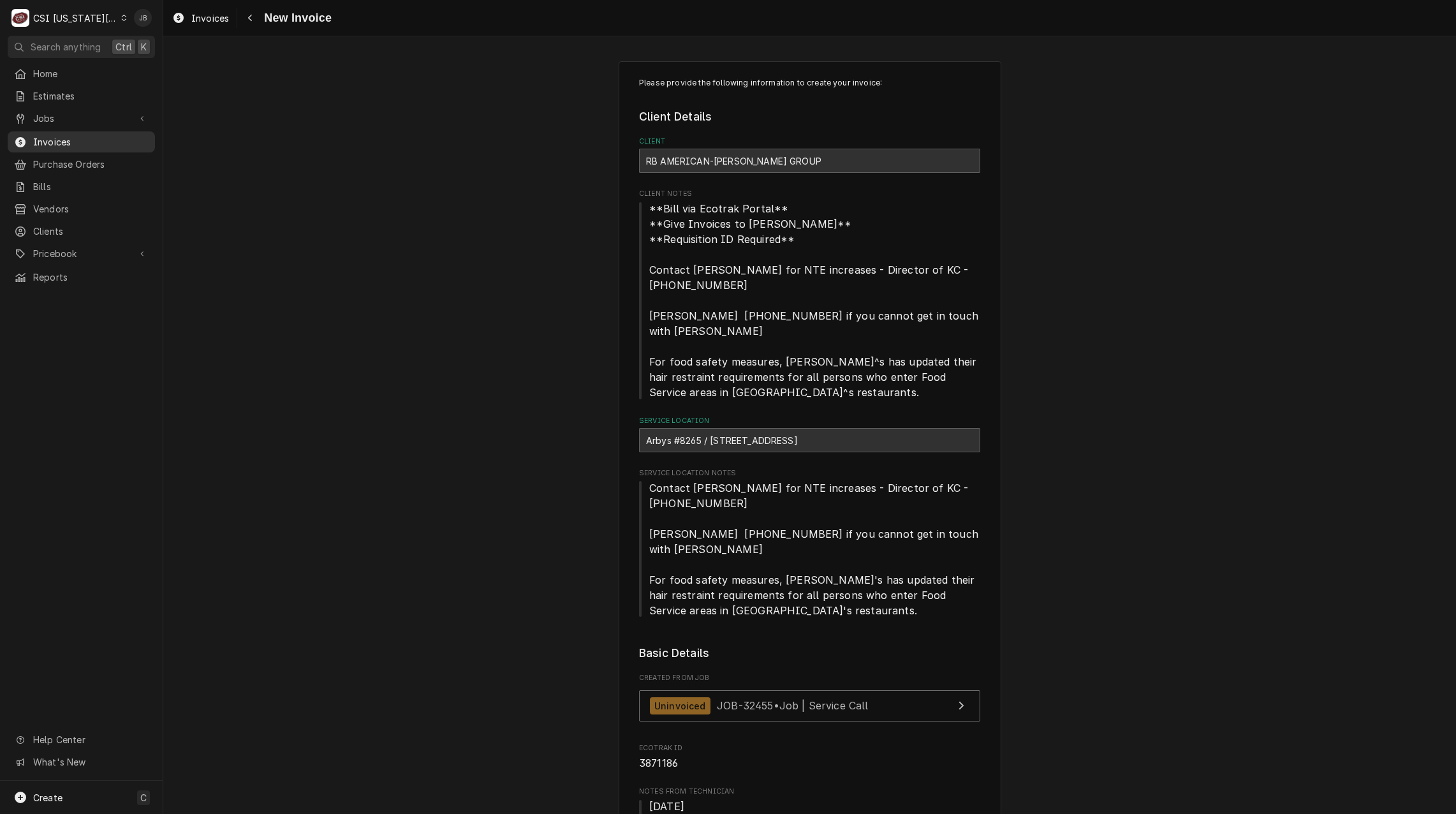
drag, startPoint x: 49, startPoint y: 142, endPoint x: 78, endPoint y: 137, distance: 29.4
click at [49, 142] on span "Invoices" at bounding box center [91, 142] width 116 height 14
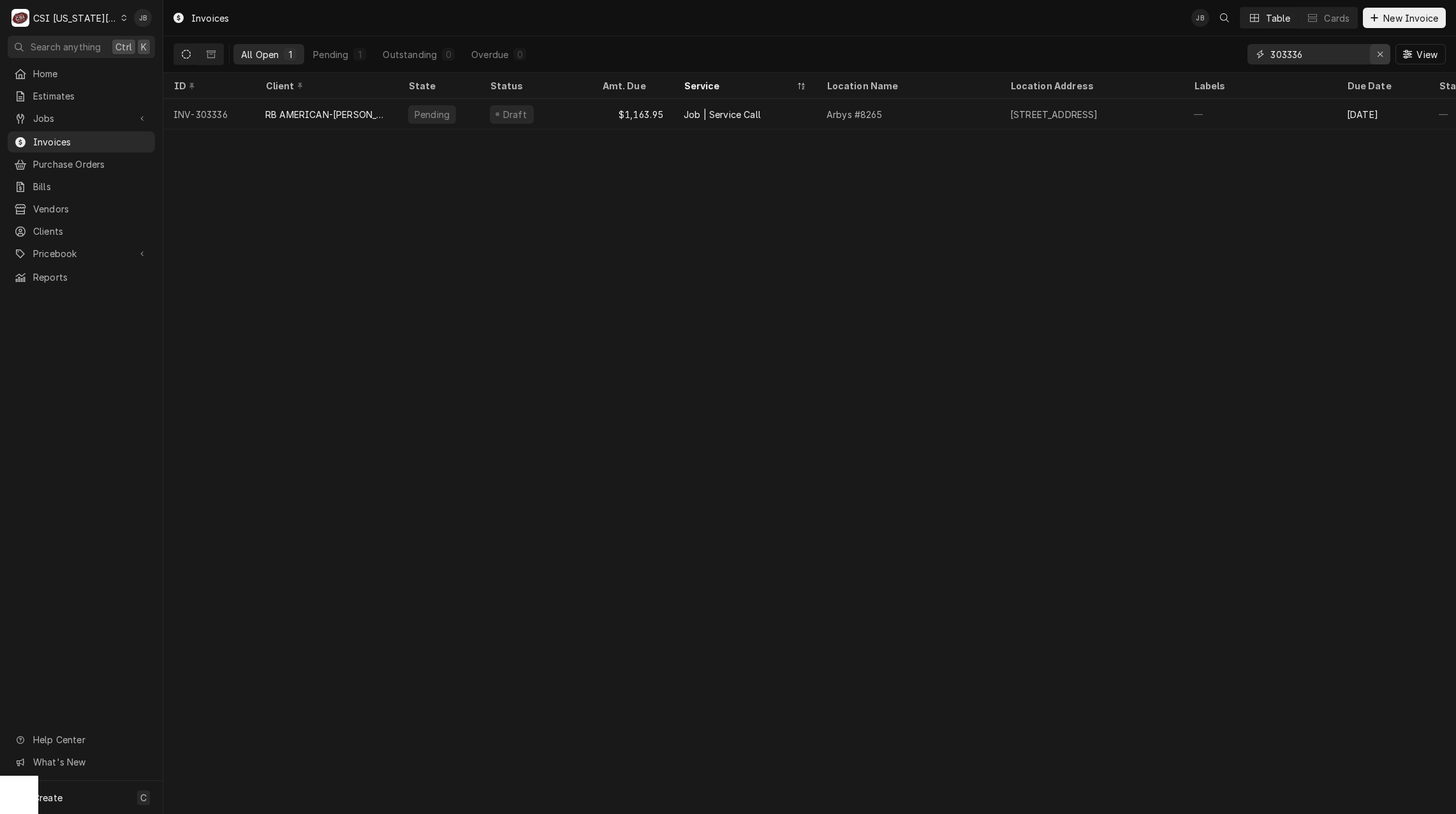
click at [1382, 56] on icon "Erase input" at bounding box center [1379, 54] width 5 height 5
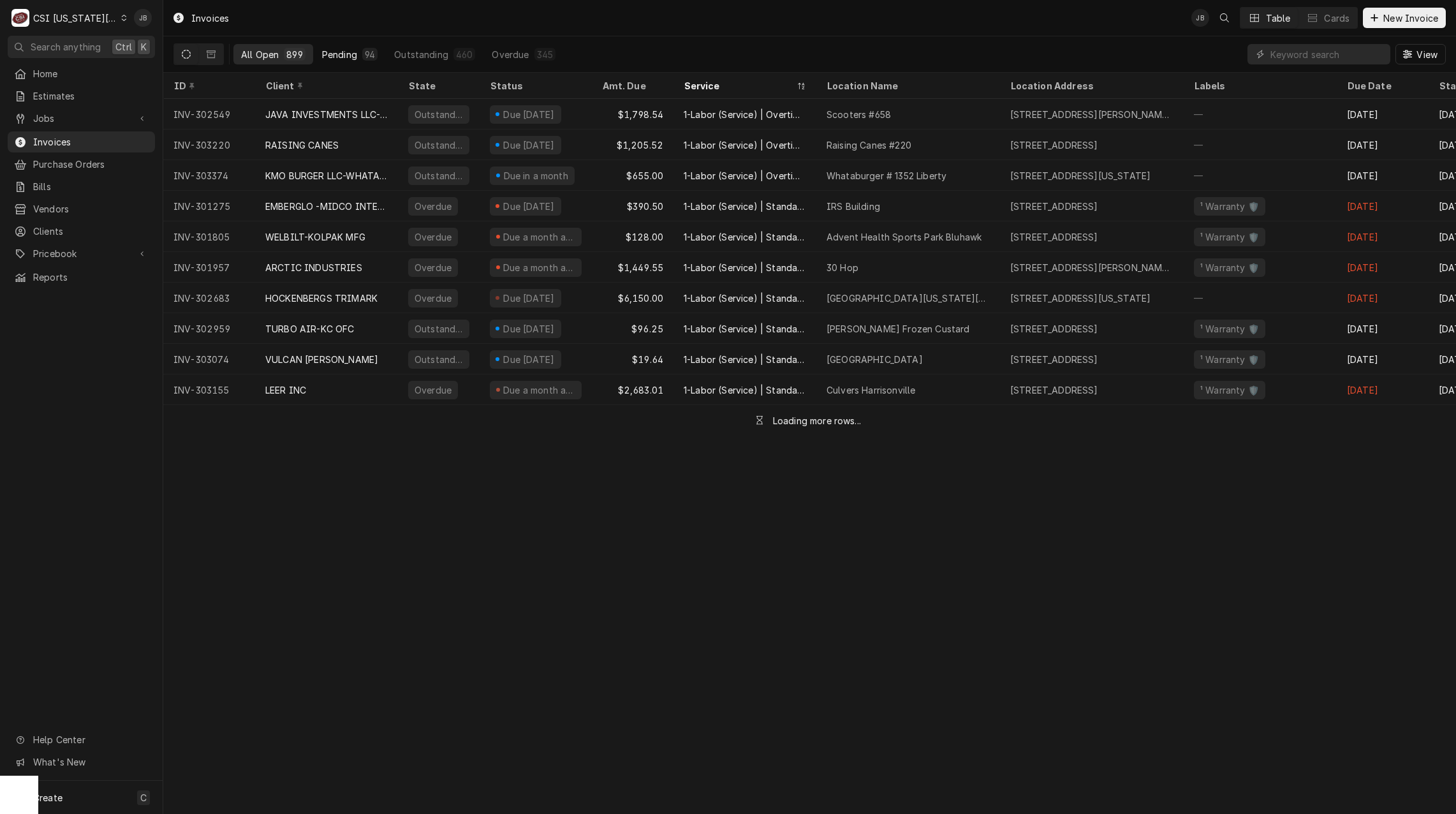
click at [367, 56] on div "94" at bounding box center [370, 55] width 10 height 14
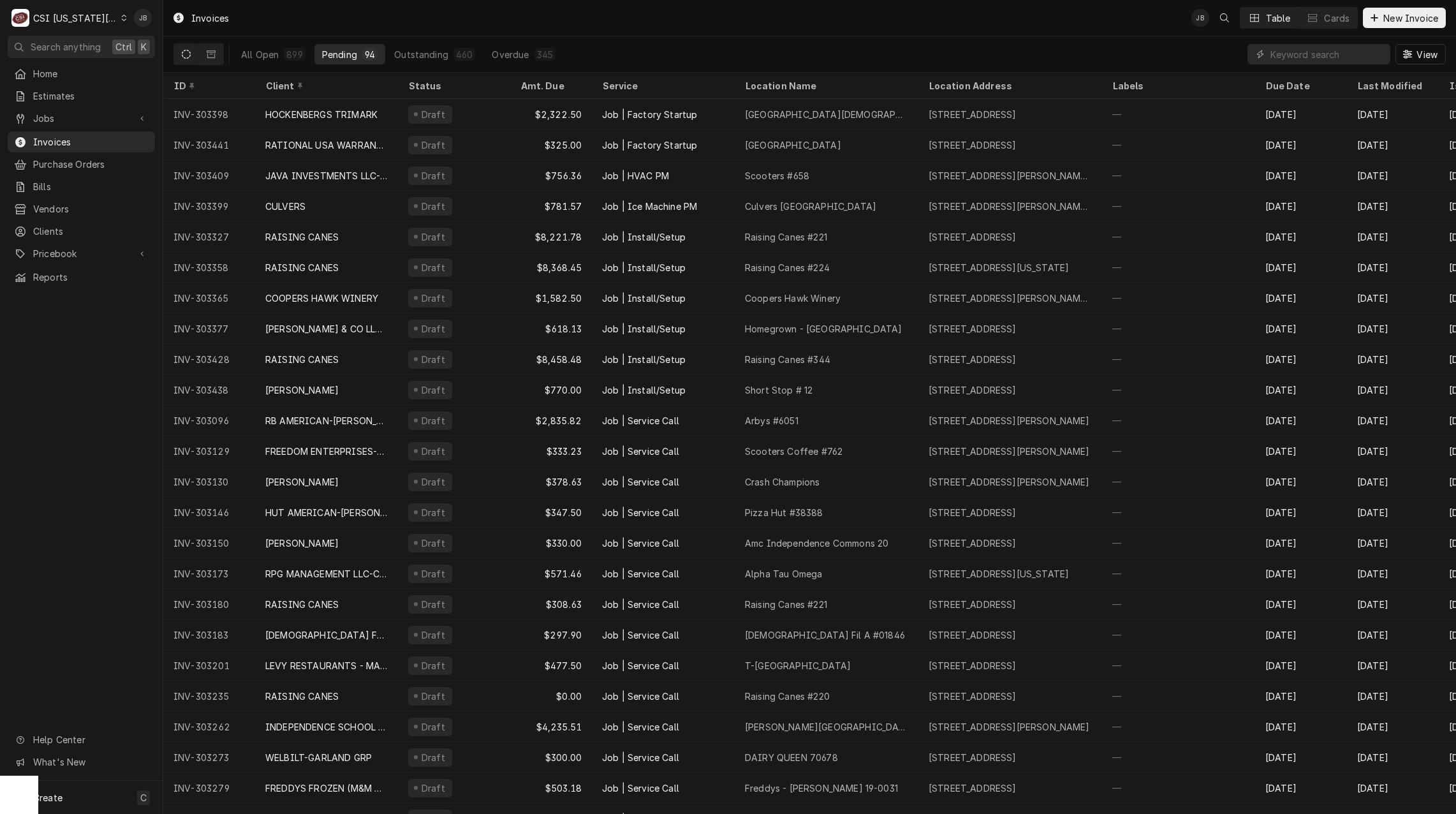
click at [421, 27] on div "Invoices JB Table Cards New Invoice" at bounding box center [809, 18] width 1292 height 36
click at [1281, 55] on input "Dynamic Content Wrapper" at bounding box center [1326, 54] width 114 height 20
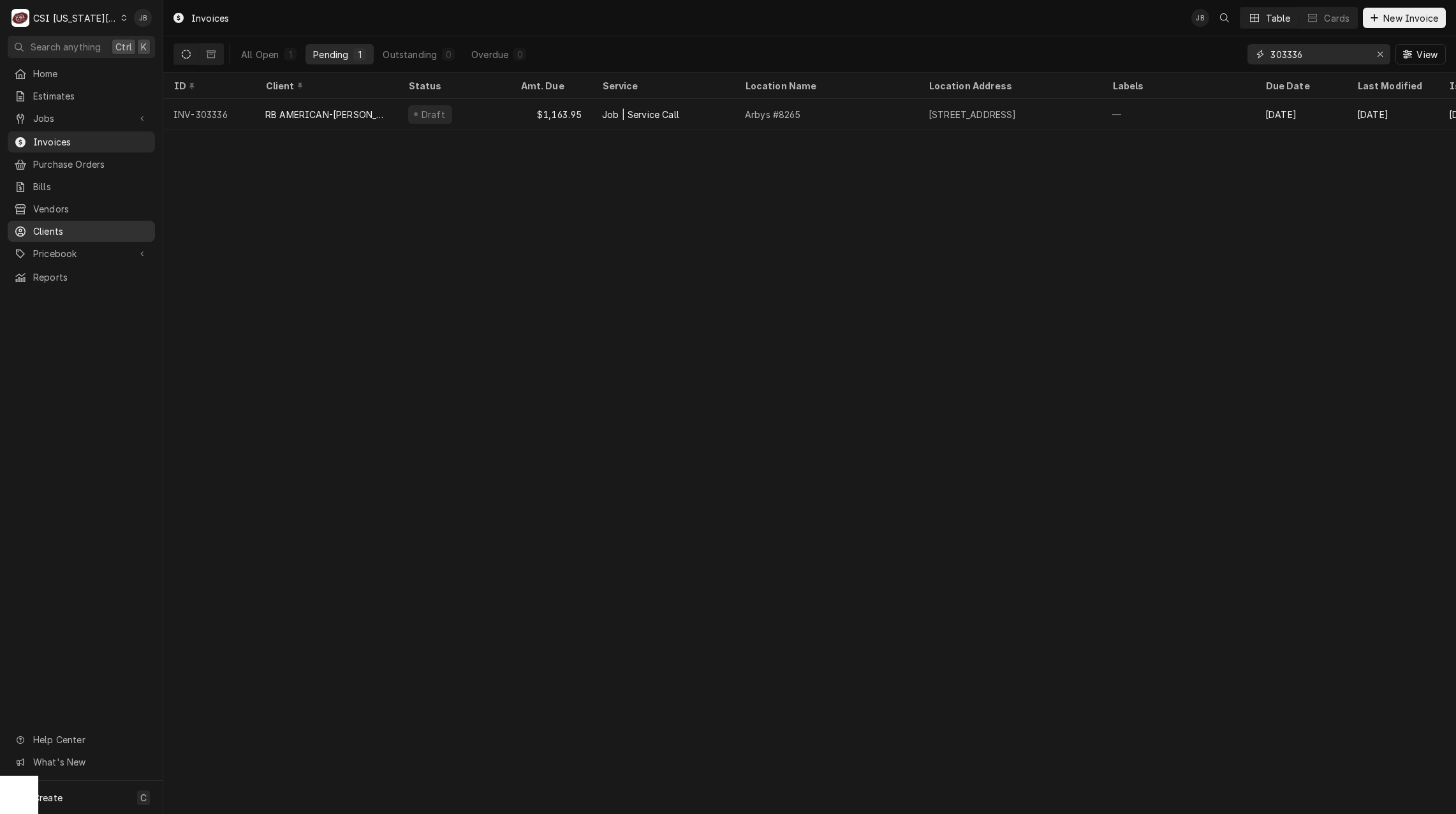
type input "303336"
click at [116, 113] on span "Jobs" at bounding box center [81, 119] width 96 height 14
click at [1322, 49] on input "303336" at bounding box center [1318, 54] width 95 height 20
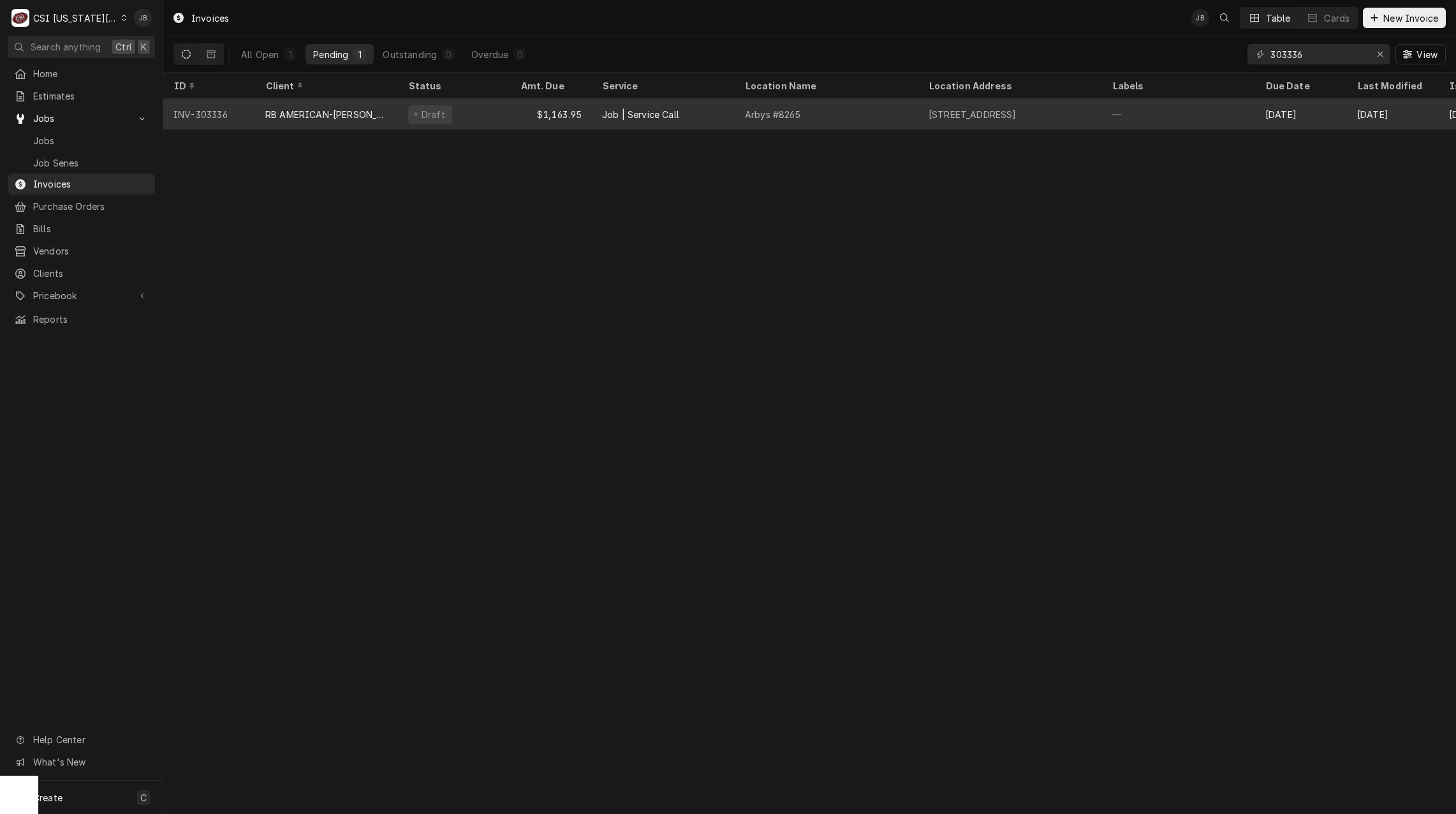
click at [695, 120] on div "Job | Service Call" at bounding box center [663, 113] width 143 height 30
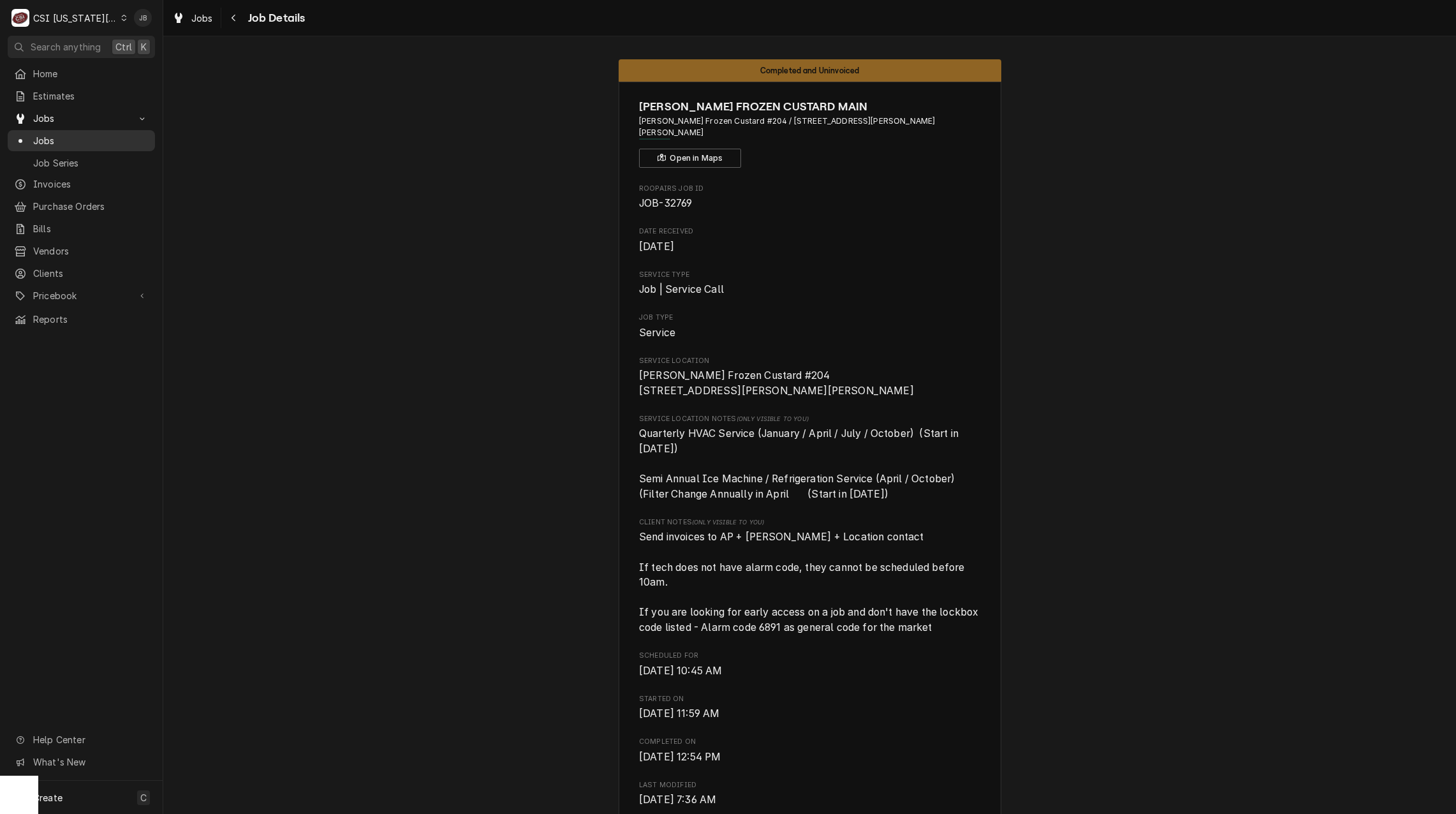
scroll to position [2460, 0]
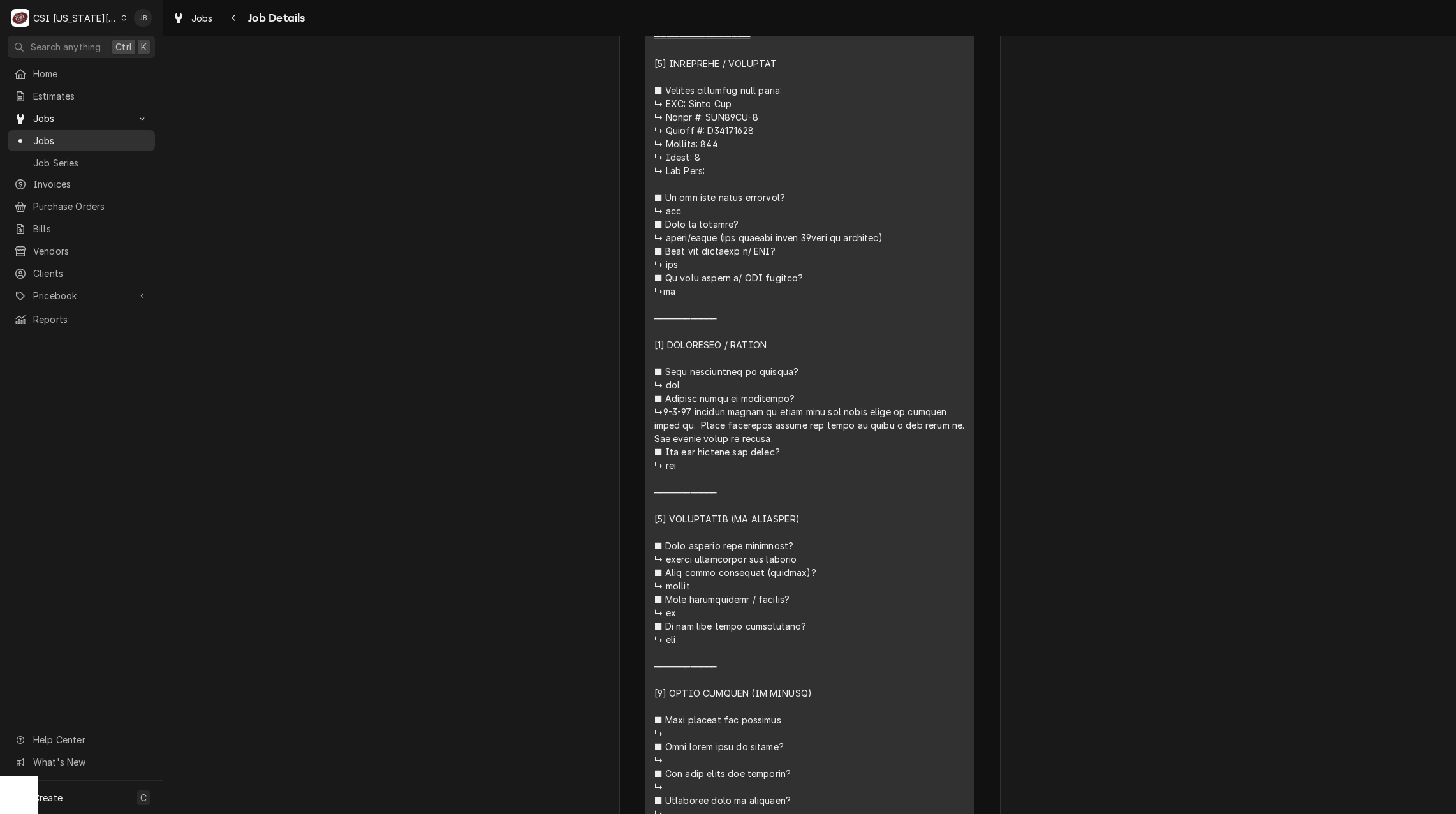
click at [105, 134] on span "Jobs" at bounding box center [91, 141] width 116 height 14
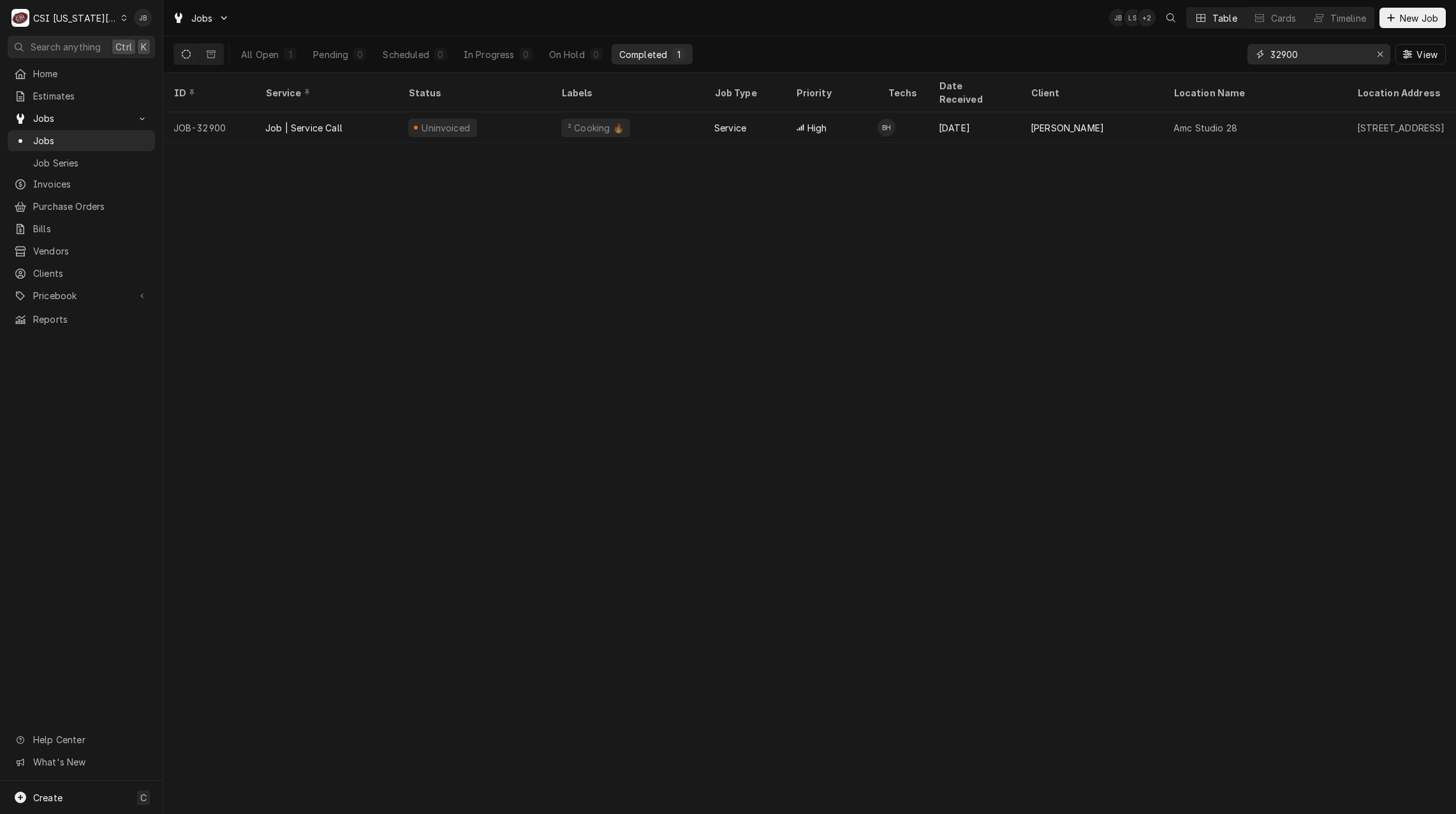
drag, startPoint x: 1310, startPoint y: 62, endPoint x: 1205, endPoint y: 60, distance: 105.0
click at [1206, 60] on div "All Open 1 Pending 0 Scheduled 0 In Progress 0 On Hold 0 Completed 1 32900 View" at bounding box center [809, 54] width 1272 height 36
click at [1324, 50] on input "32900" at bounding box center [1318, 54] width 95 height 20
drag, startPoint x: 1324, startPoint y: 53, endPoint x: 1184, endPoint y: 53, distance: 140.0
click at [1184, 53] on div "All Open 1 Pending 0 Scheduled 0 In Progress 0 On Hold 0 Completed 1 32900 View" at bounding box center [809, 54] width 1272 height 36
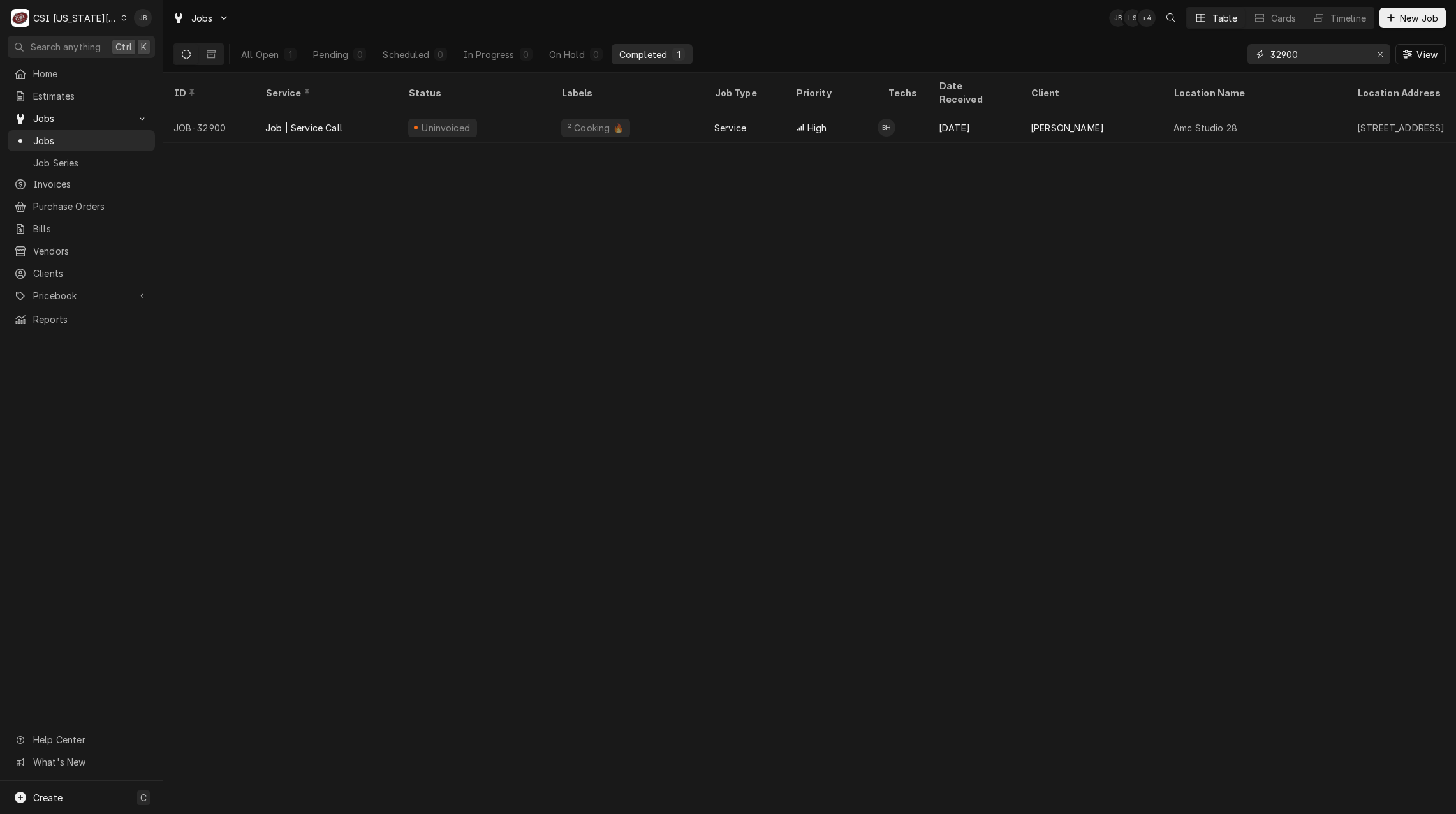
type input "3"
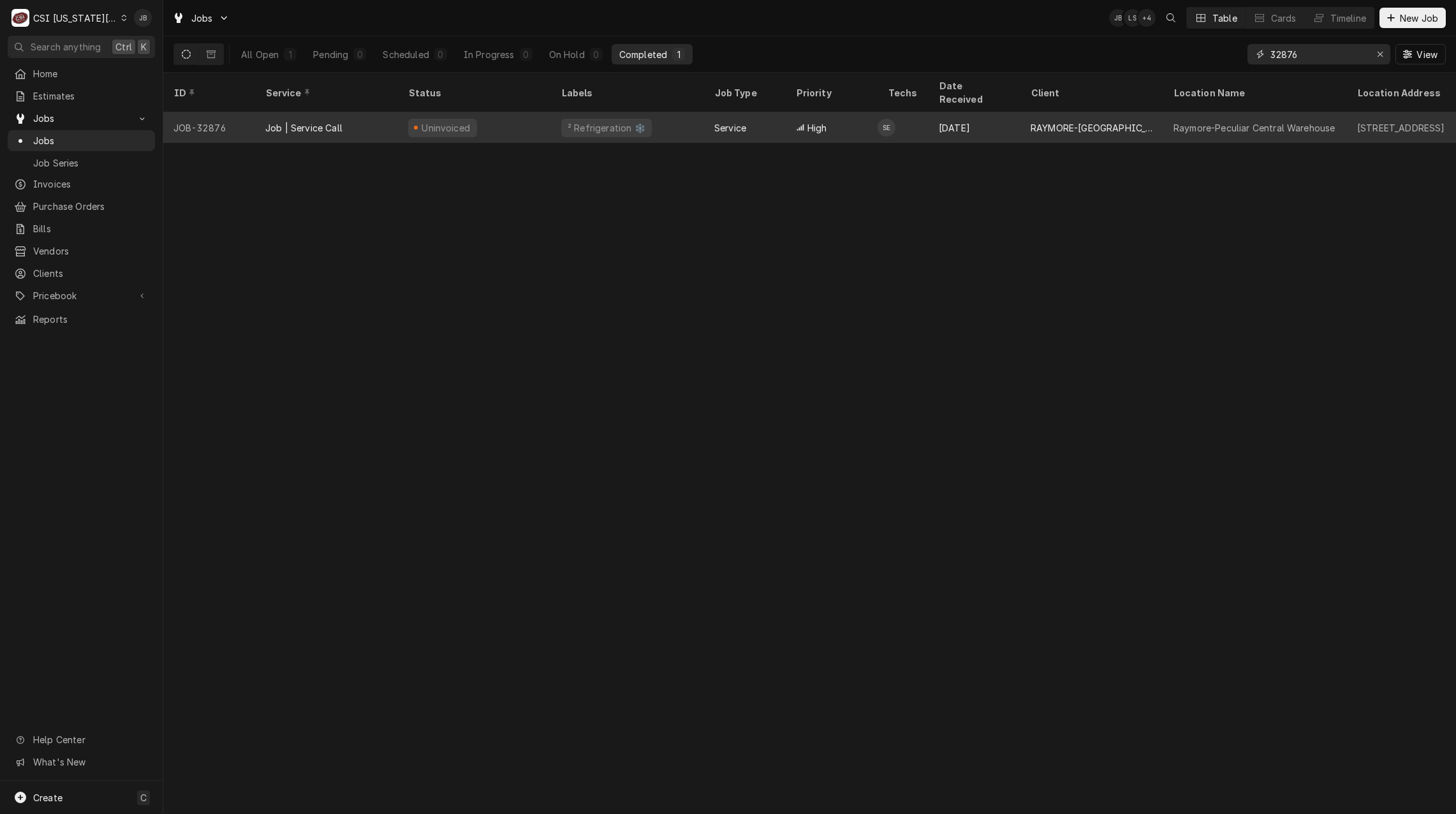
type input "32876"
click at [316, 121] on div "Job | Service Call" at bounding box center [326, 127] width 143 height 30
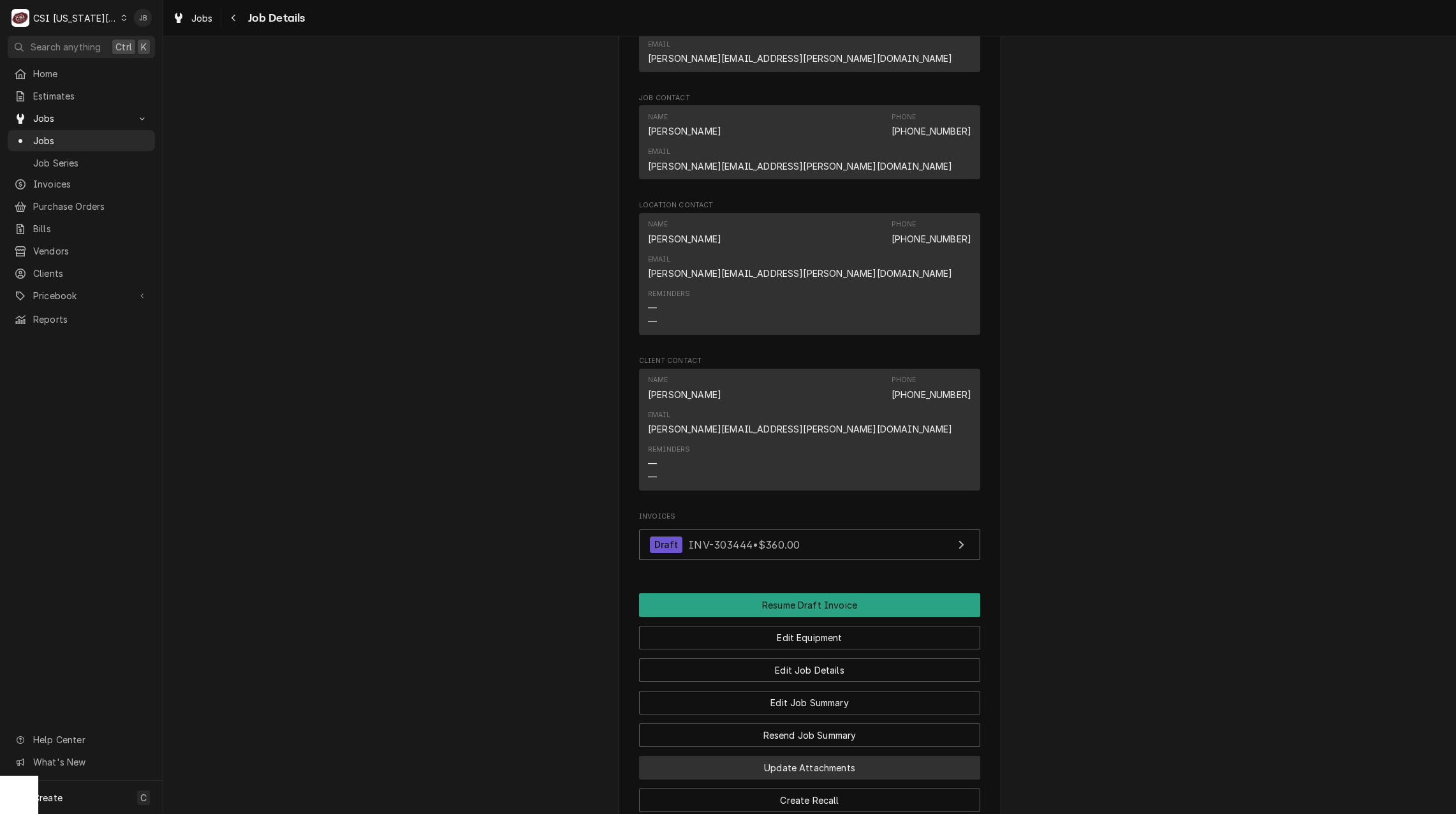
scroll to position [1131, 0]
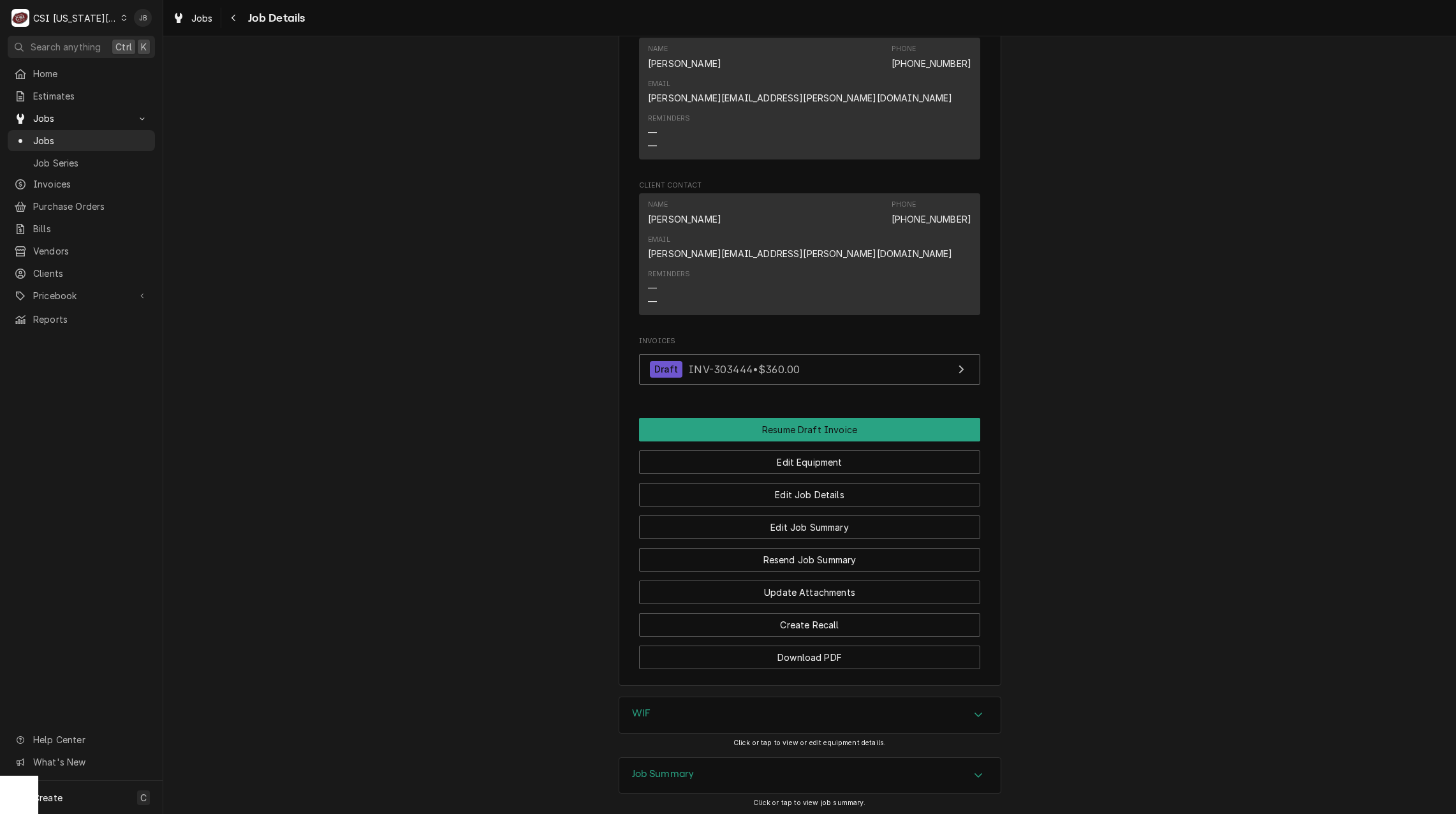
drag, startPoint x: 654, startPoint y: 648, endPoint x: 660, endPoint y: 623, distance: 25.7
click at [653, 767] on h3 "Job Summary" at bounding box center [663, 773] width 62 height 12
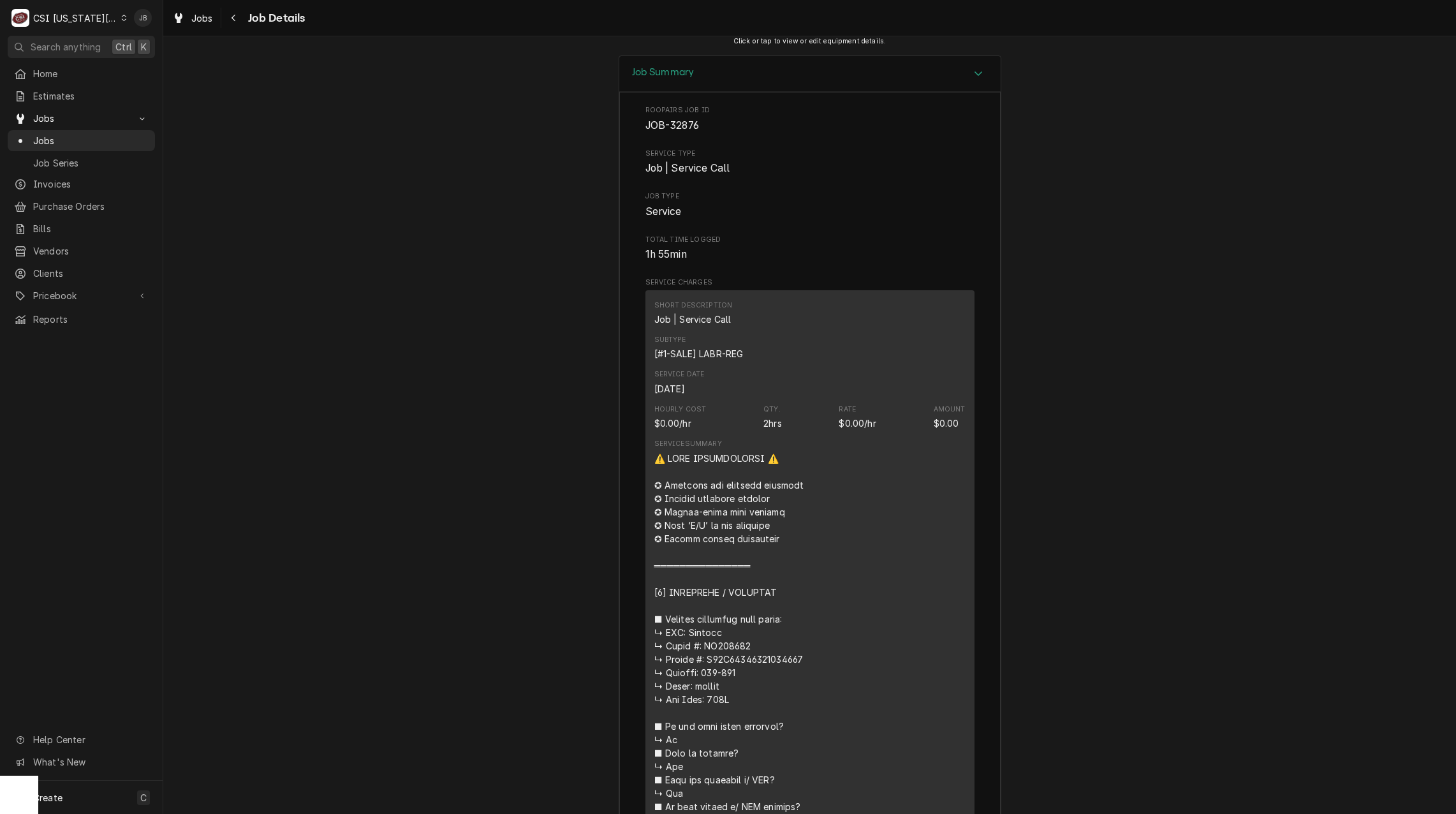
scroll to position [2215, 0]
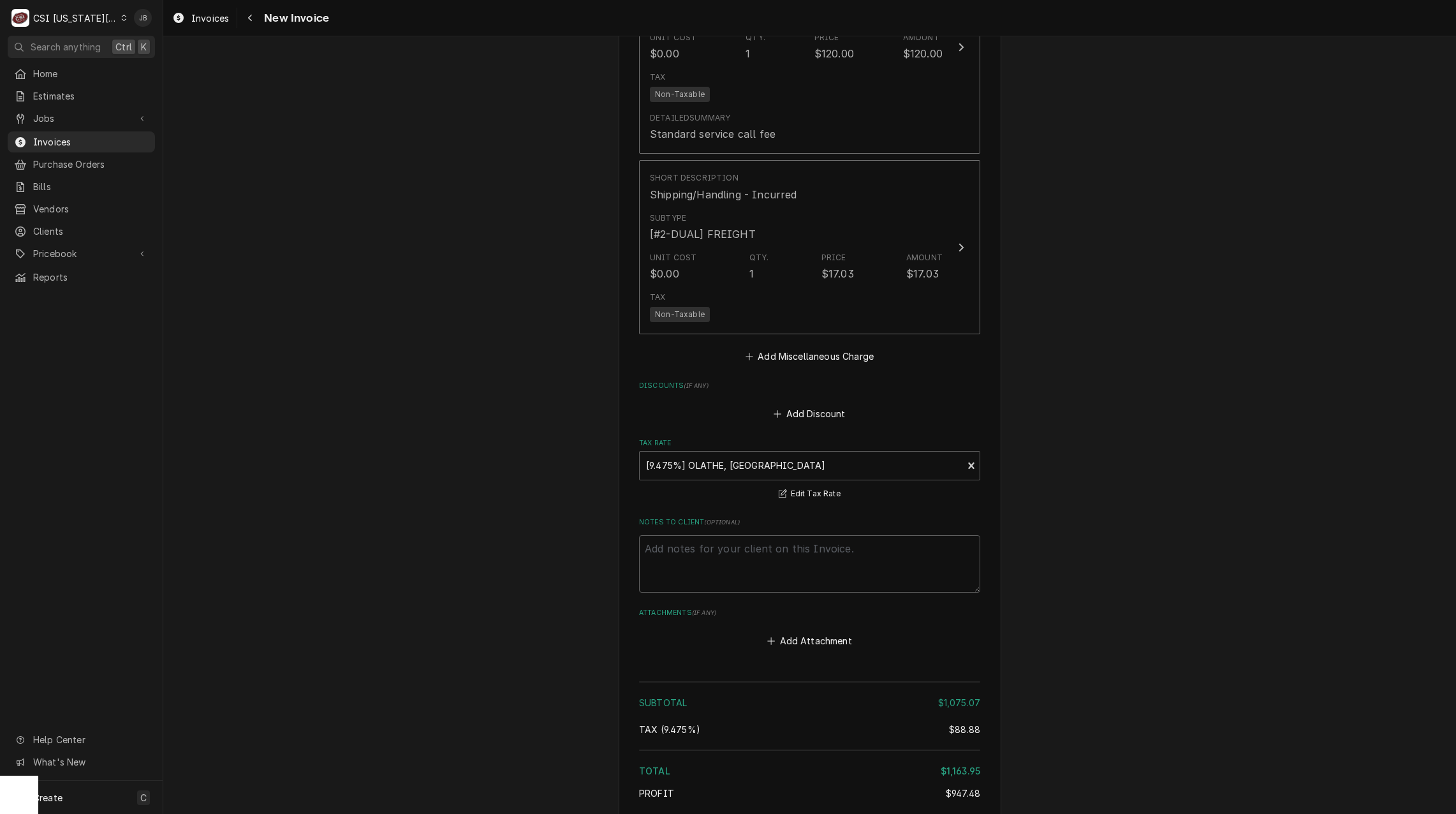
scroll to position [2962, 0]
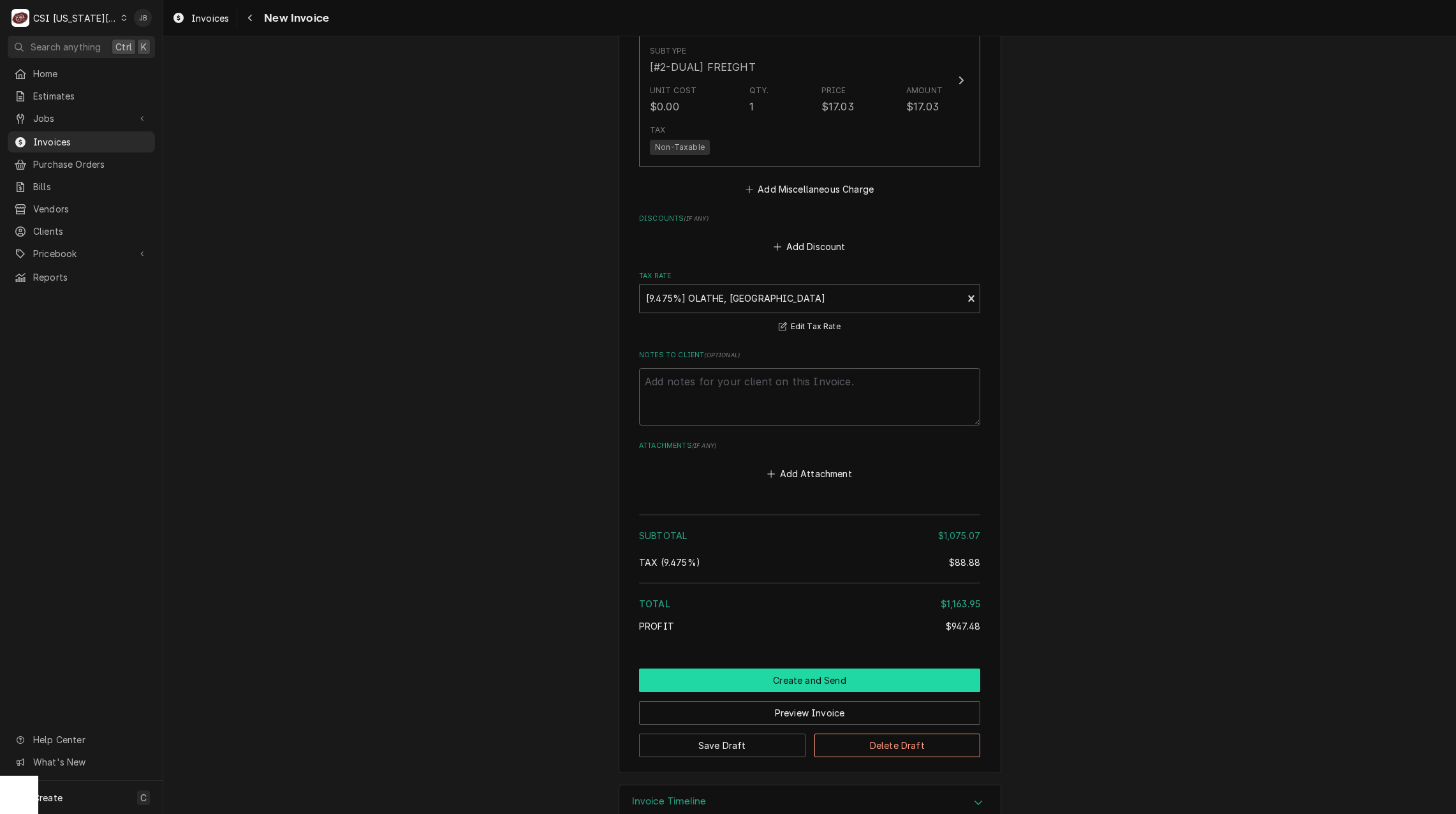
drag, startPoint x: 761, startPoint y: 655, endPoint x: 771, endPoint y: 650, distance: 11.2
click at [761, 668] on button "Create and Send" at bounding box center [809, 680] width 341 height 23
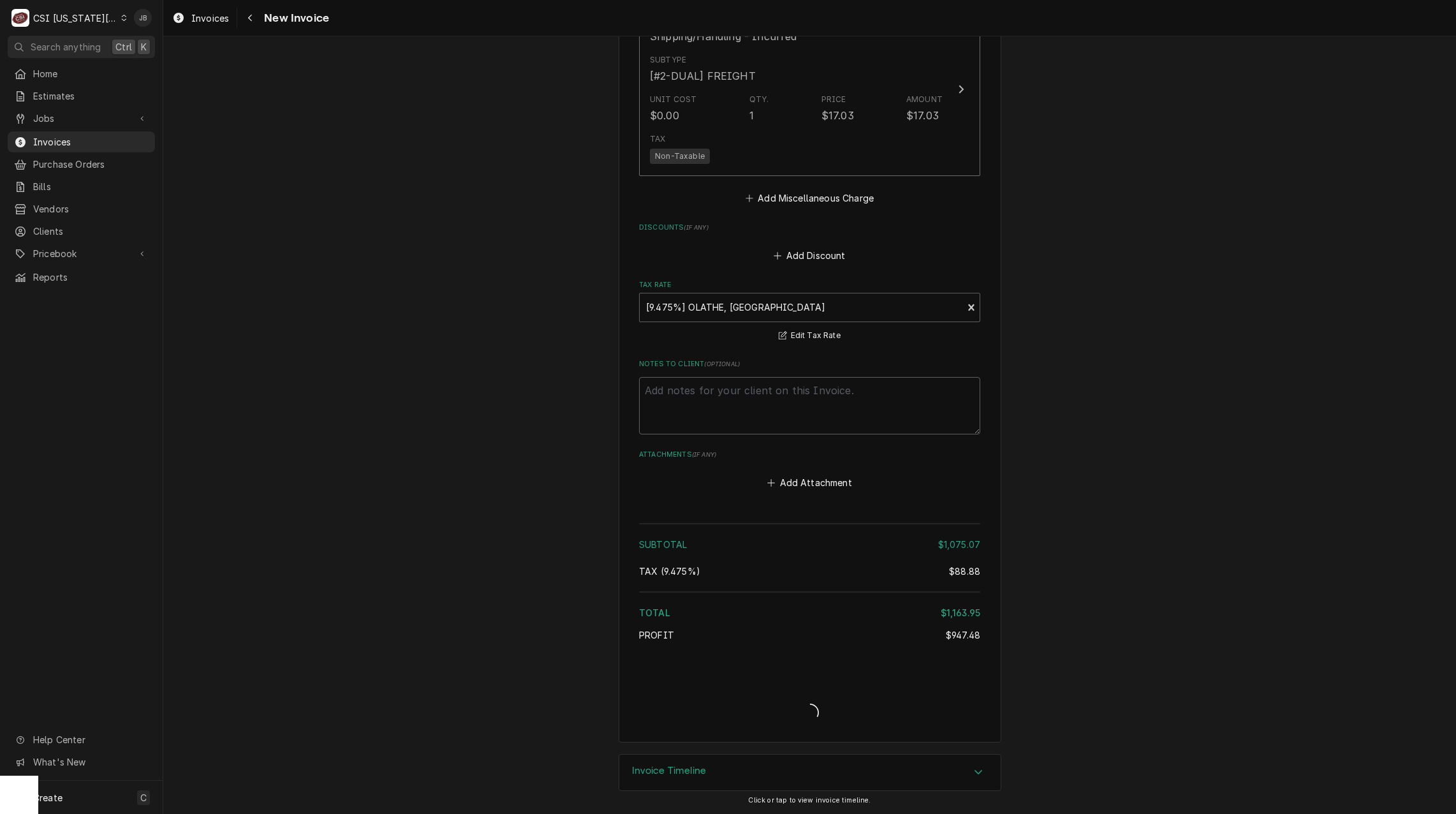
scroll to position [2922, 0]
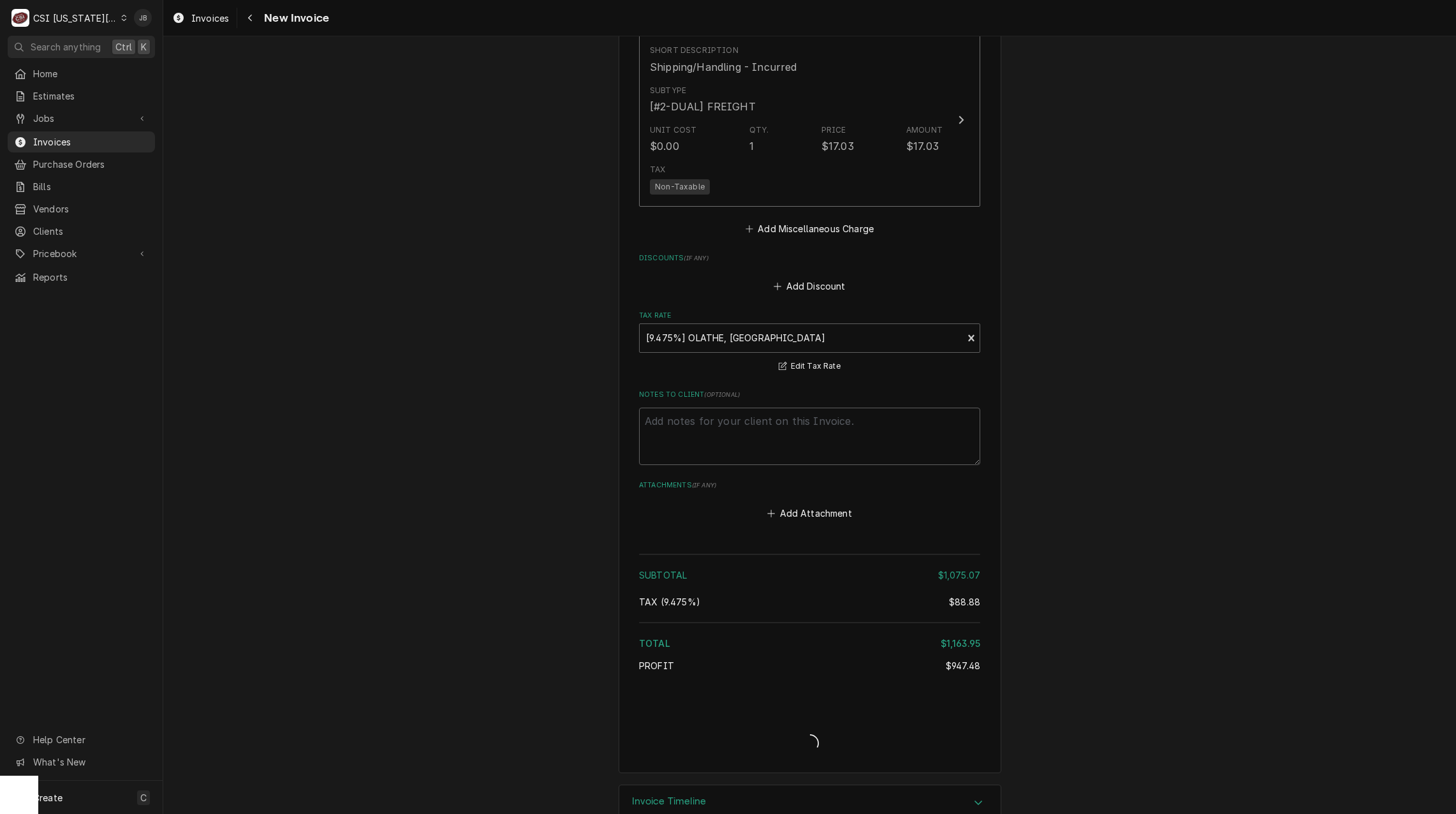
type textarea "x"
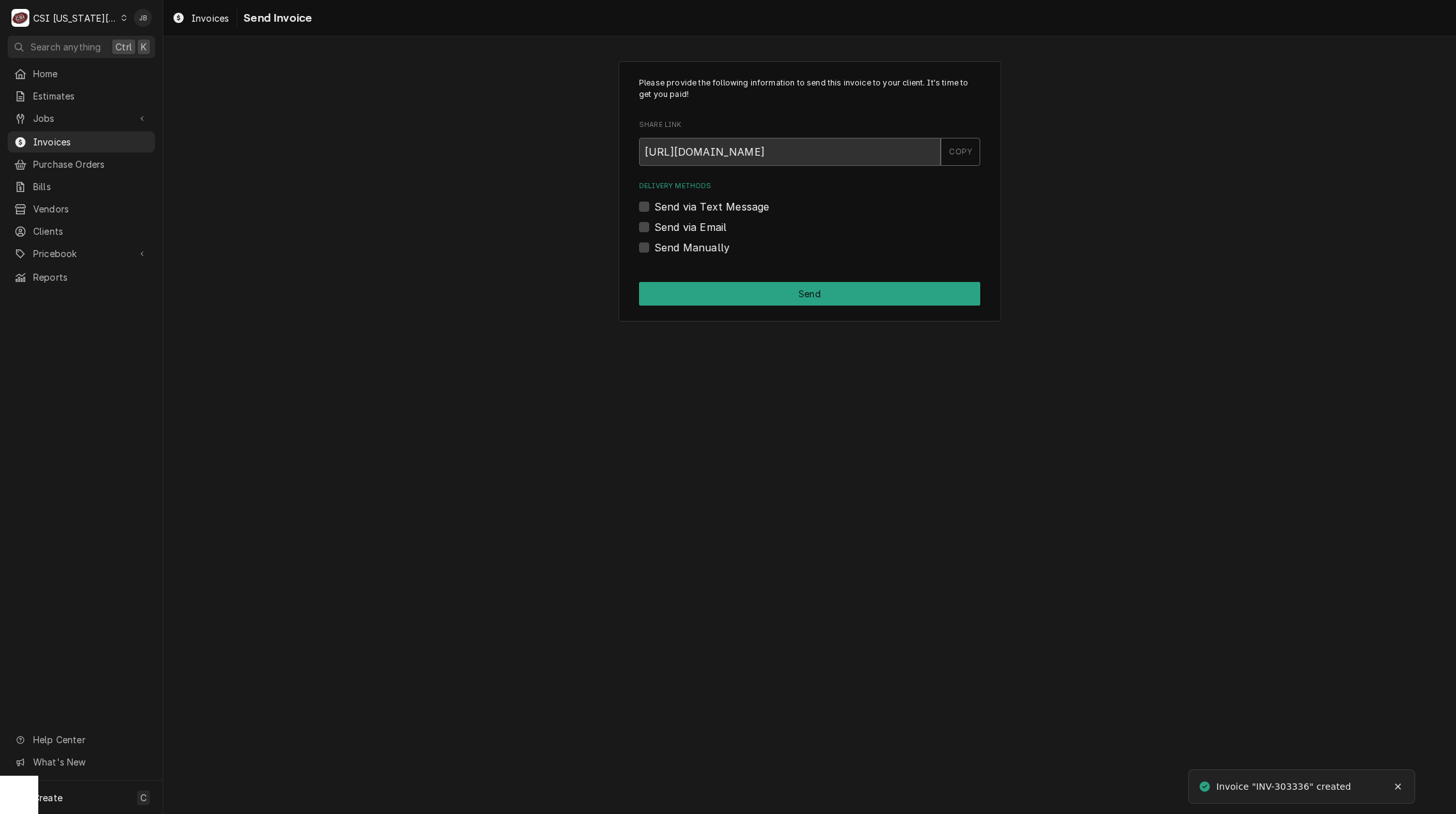
click at [670, 221] on label "Send via Email" at bounding box center [691, 227] width 72 height 16
click at [670, 221] on input "Send via Email" at bounding box center [825, 233] width 341 height 28
checkbox input "true"
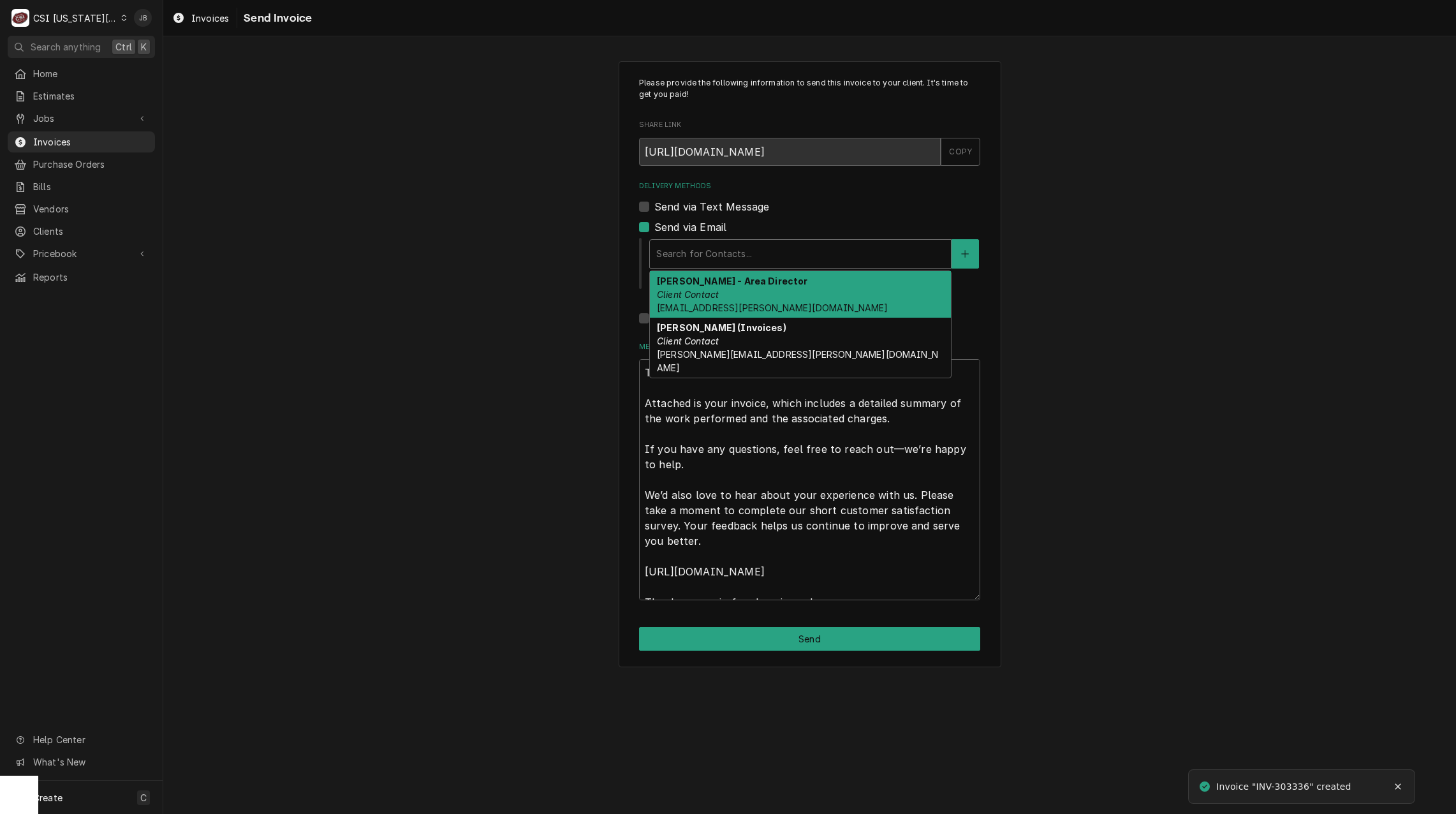
click at [721, 246] on div "Delivery Methods" at bounding box center [801, 254] width 288 height 23
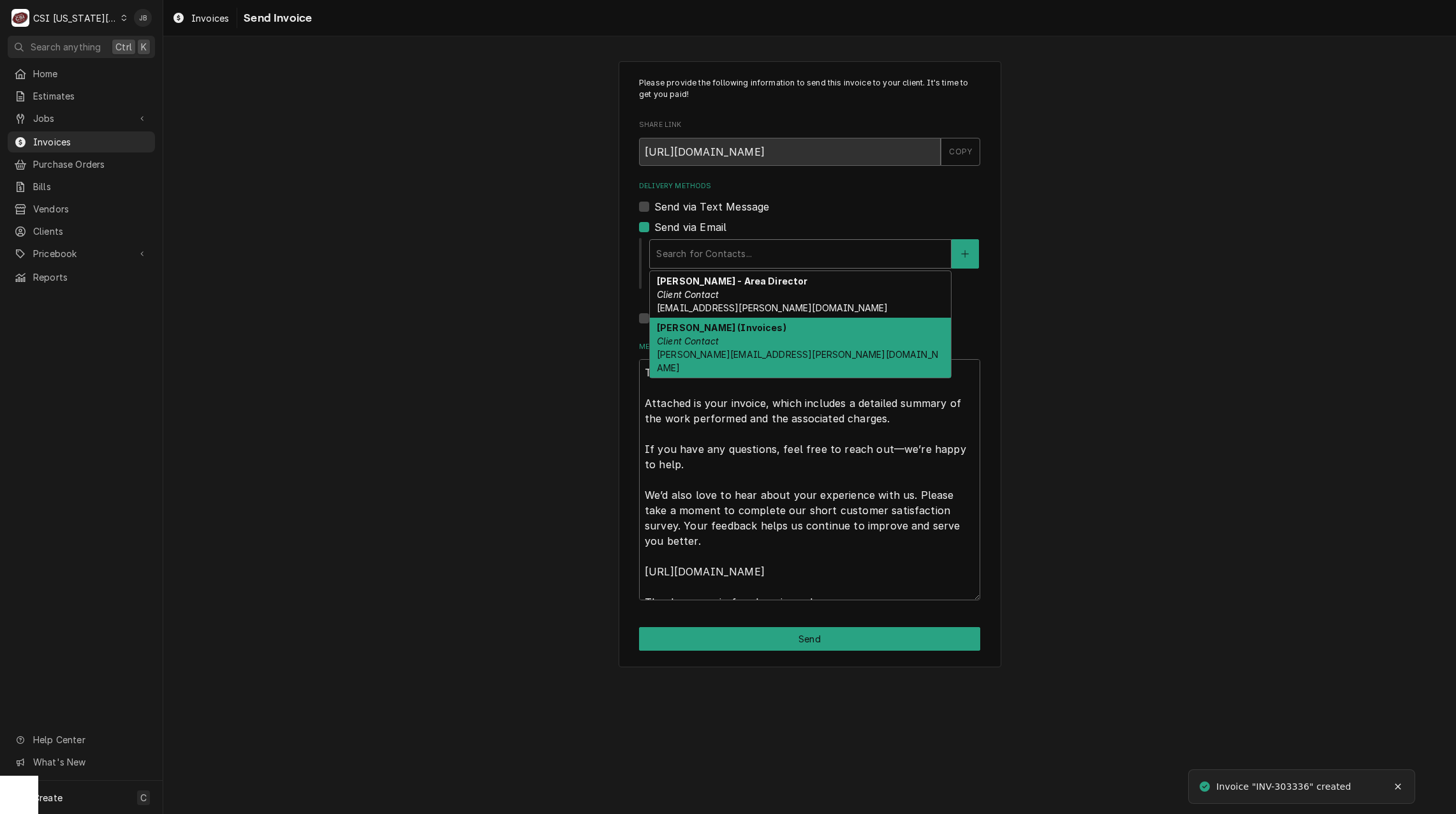
click at [710, 338] on em "Client Contact" at bounding box center [688, 340] width 62 height 11
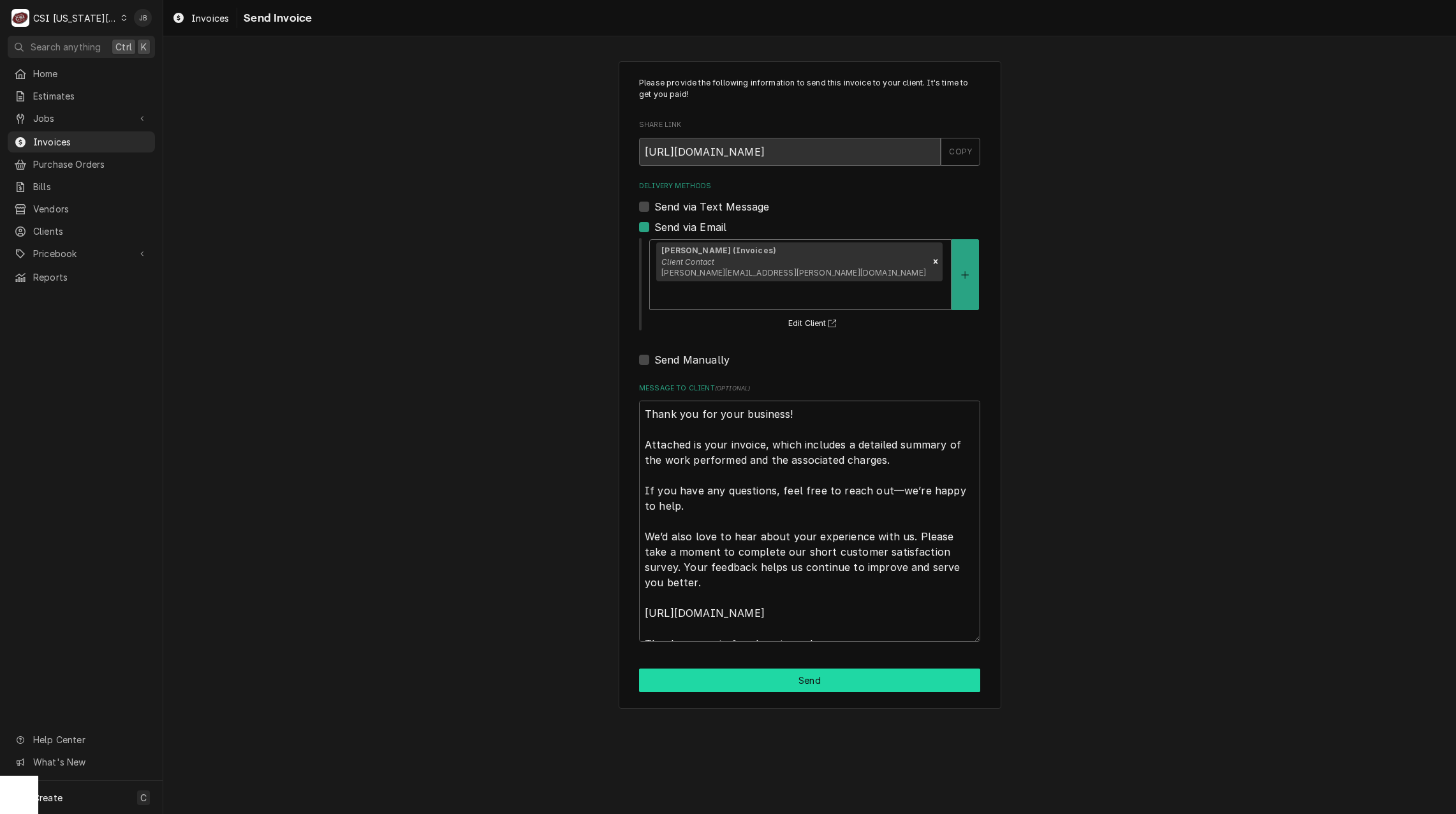
click at [774, 668] on button "Send" at bounding box center [809, 680] width 341 height 23
type textarea "x"
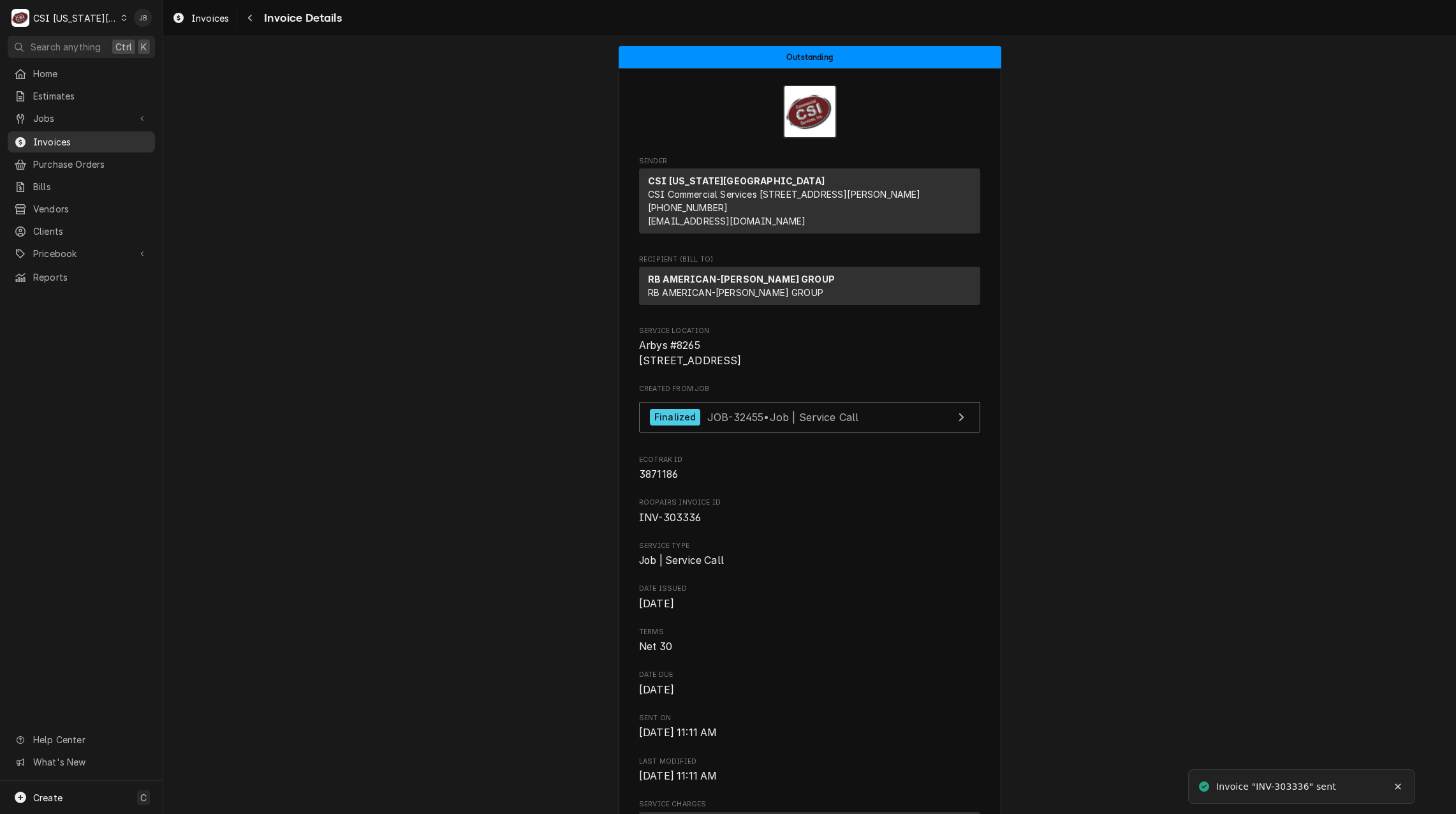
click at [65, 143] on span "Invoices" at bounding box center [91, 142] width 116 height 14
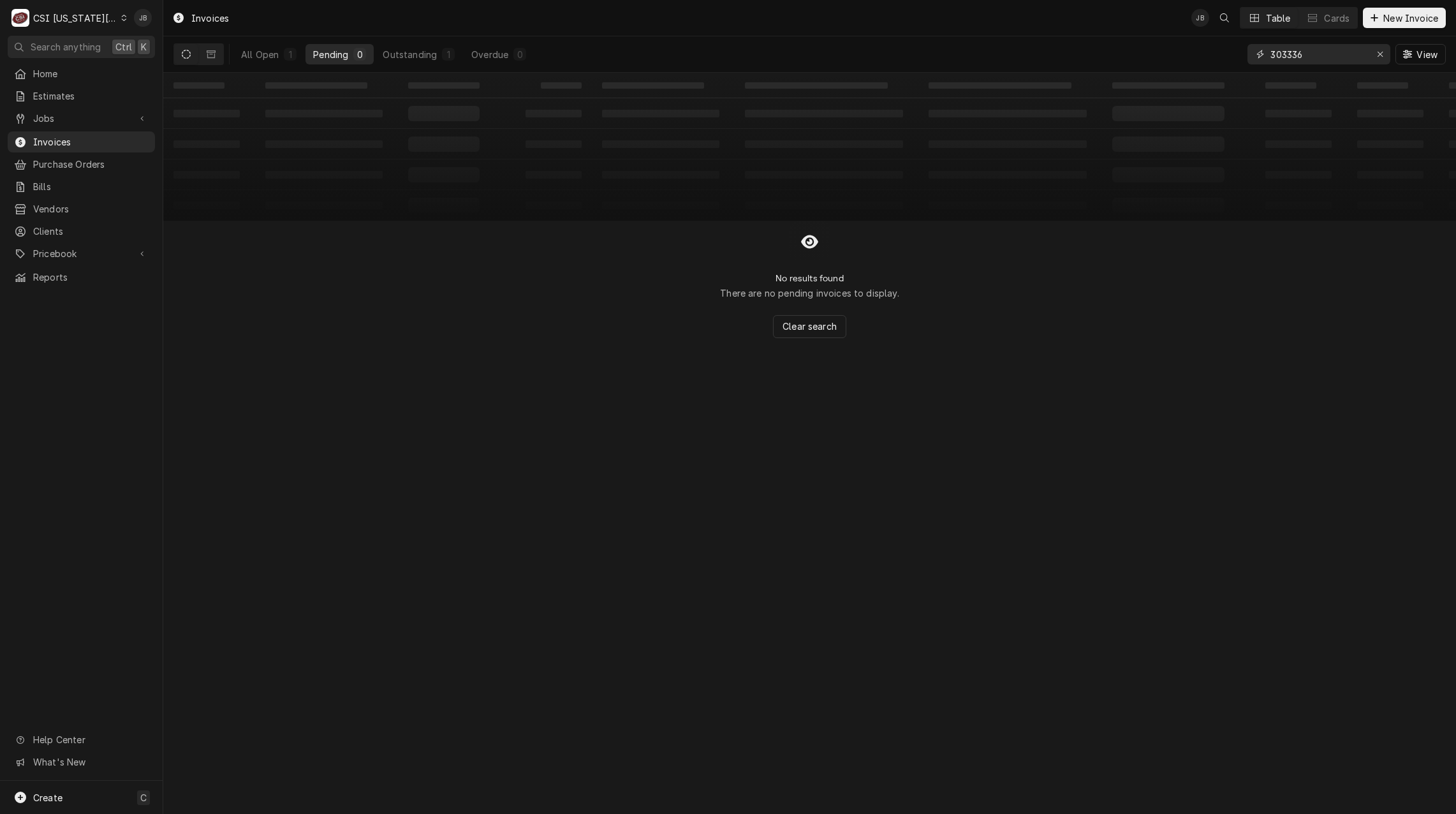
click at [1327, 61] on input "303336" at bounding box center [1318, 54] width 95 height 20
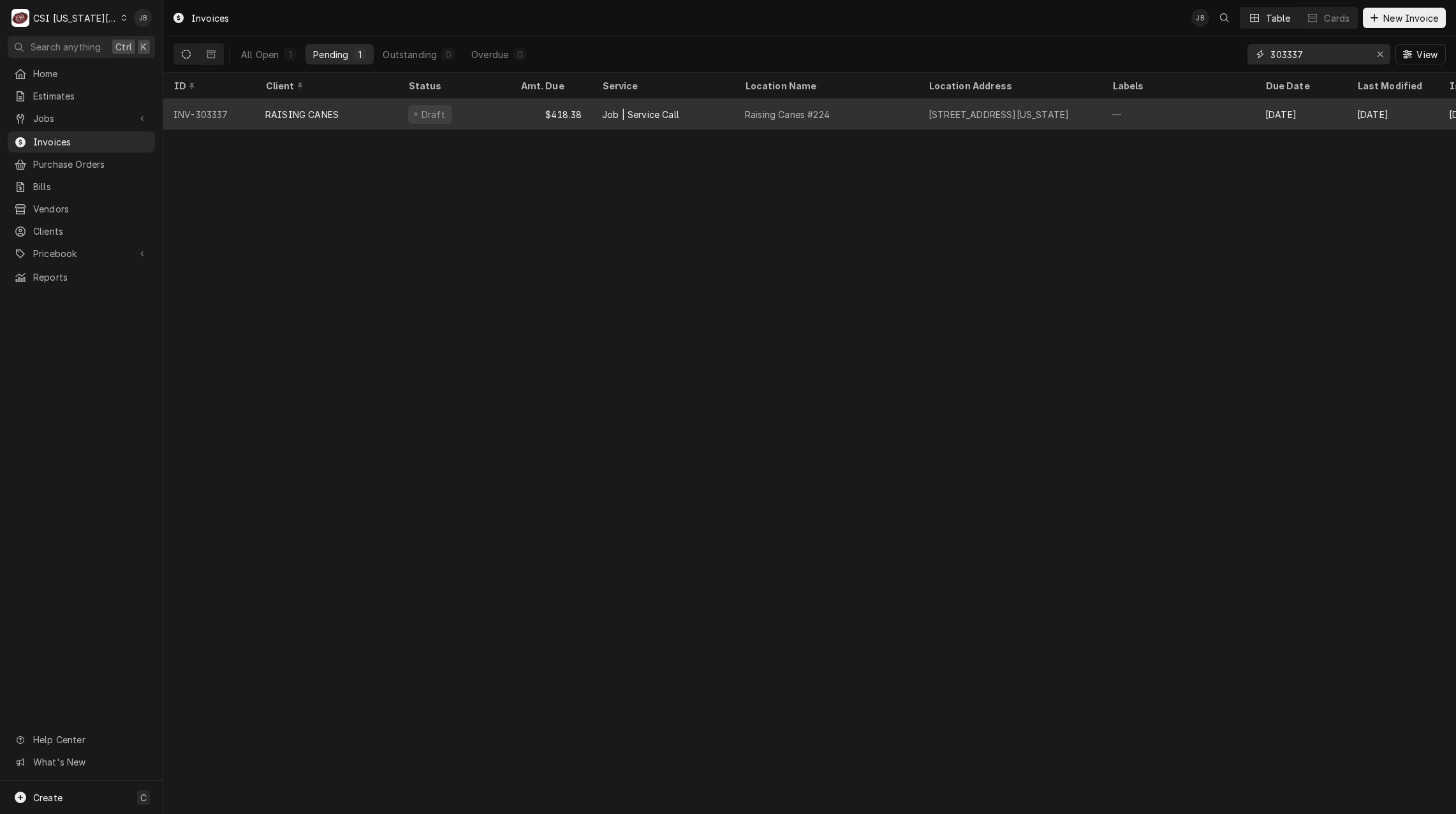
type input "303337"
click at [735, 125] on div "Raising Canes #224" at bounding box center [826, 113] width 184 height 30
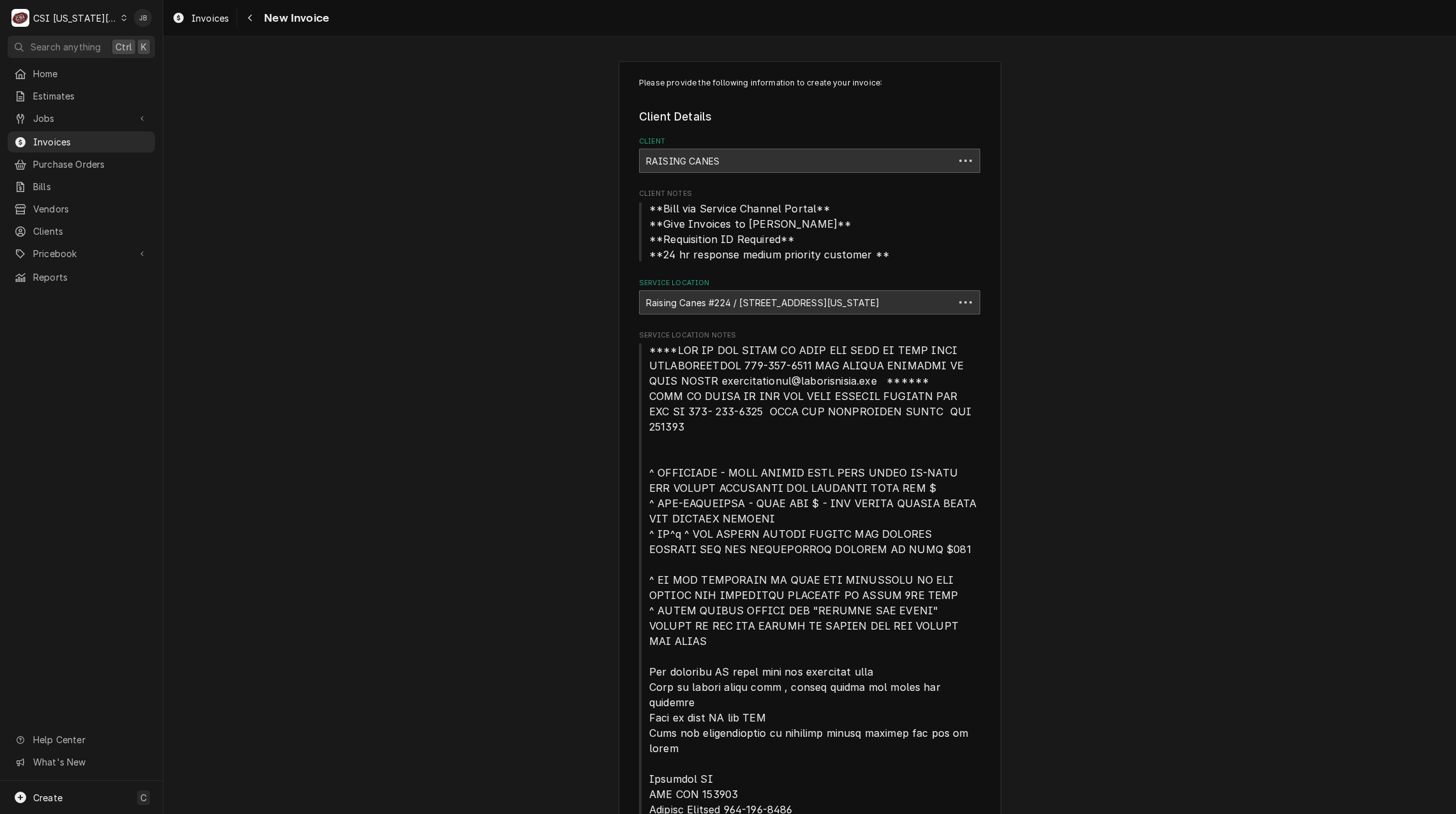
type textarea "x"
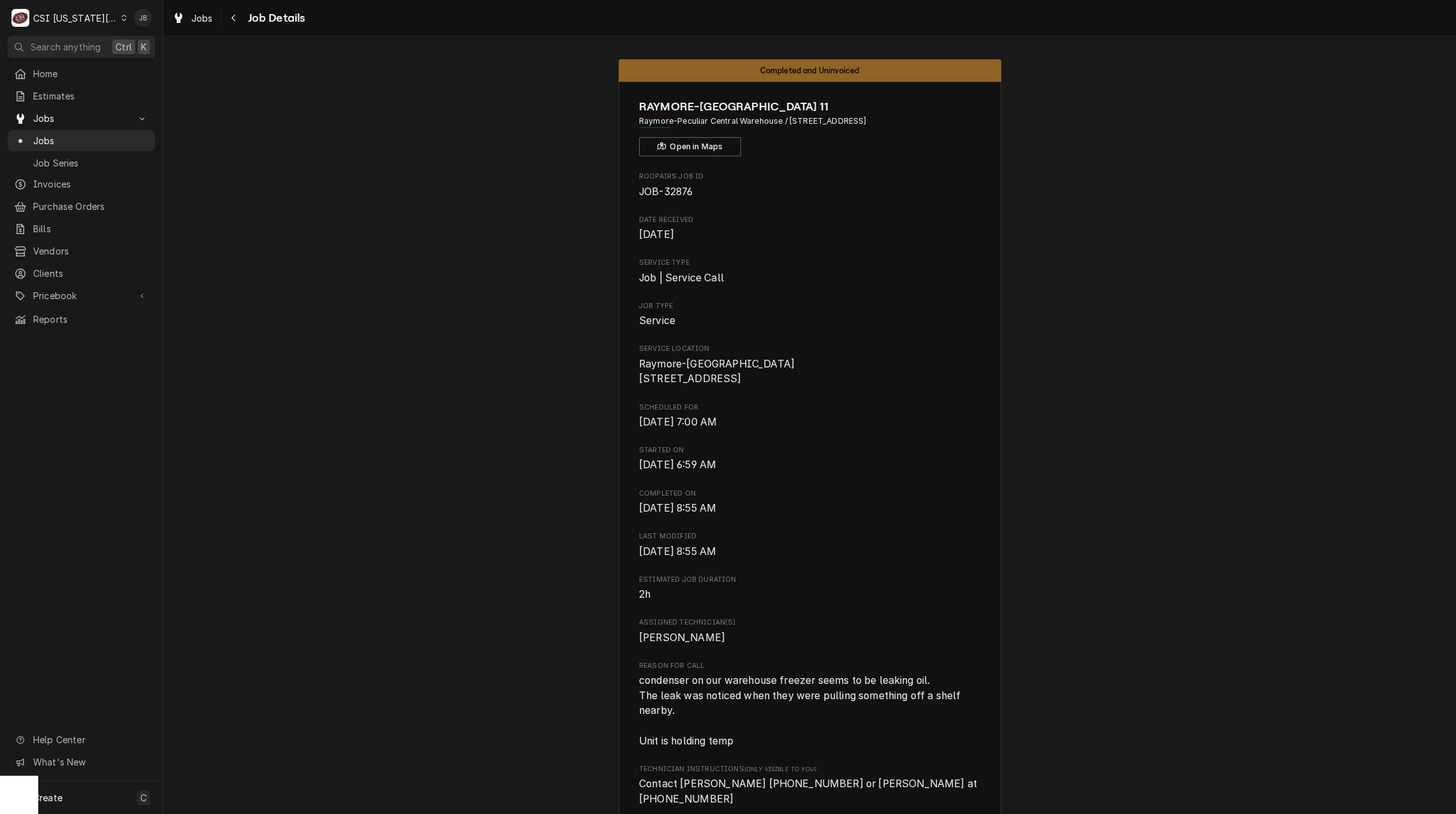
scroll to position [2215, 0]
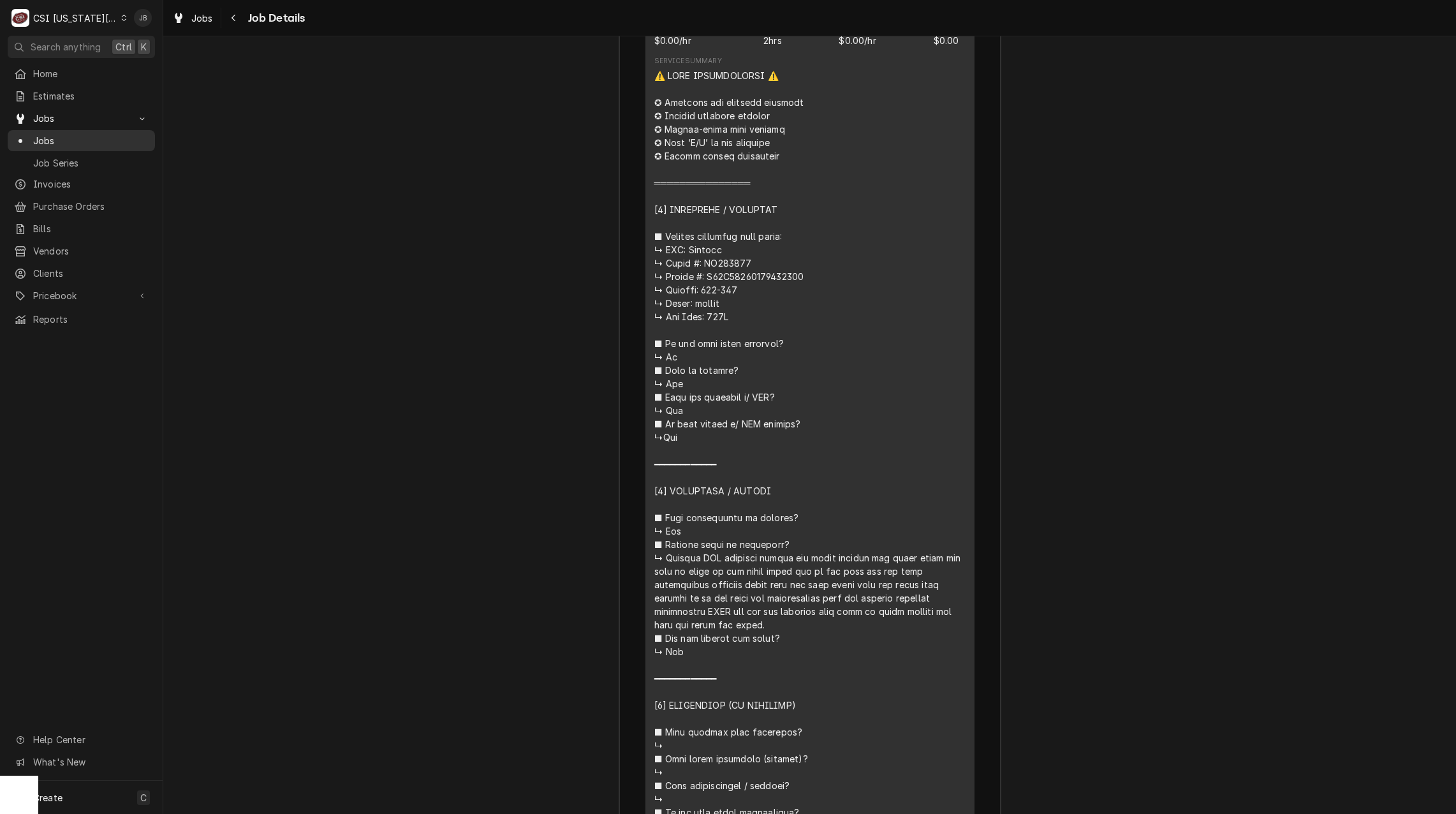
click at [46, 135] on span "Jobs" at bounding box center [91, 141] width 116 height 14
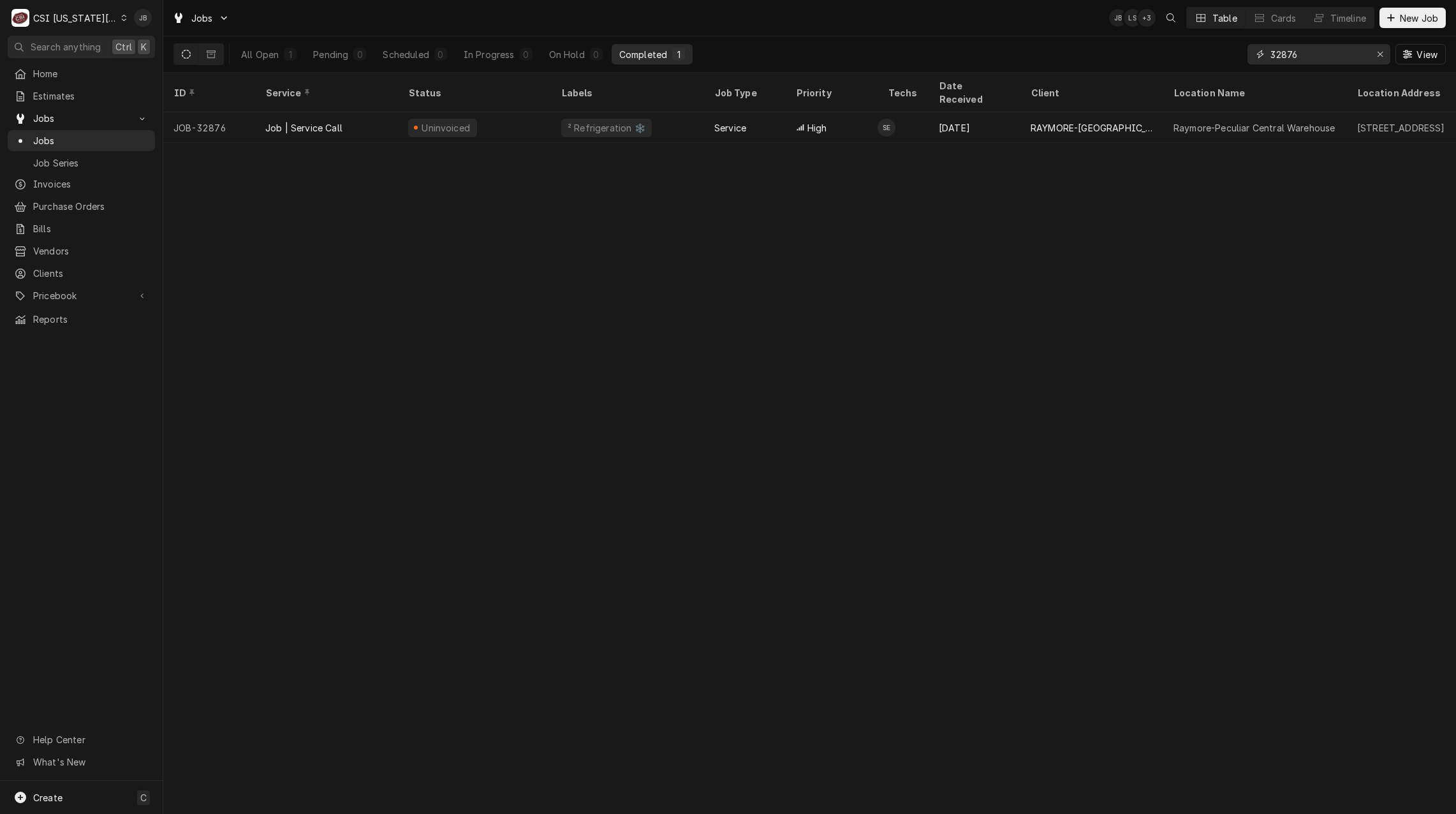
drag, startPoint x: 1346, startPoint y: 46, endPoint x: 1199, endPoint y: 51, distance: 147.1
click at [1199, 51] on div "All Open 1 Pending 0 Scheduled 0 In Progress 0 On Hold 0 Completed 1 32876 View" at bounding box center [809, 54] width 1272 height 36
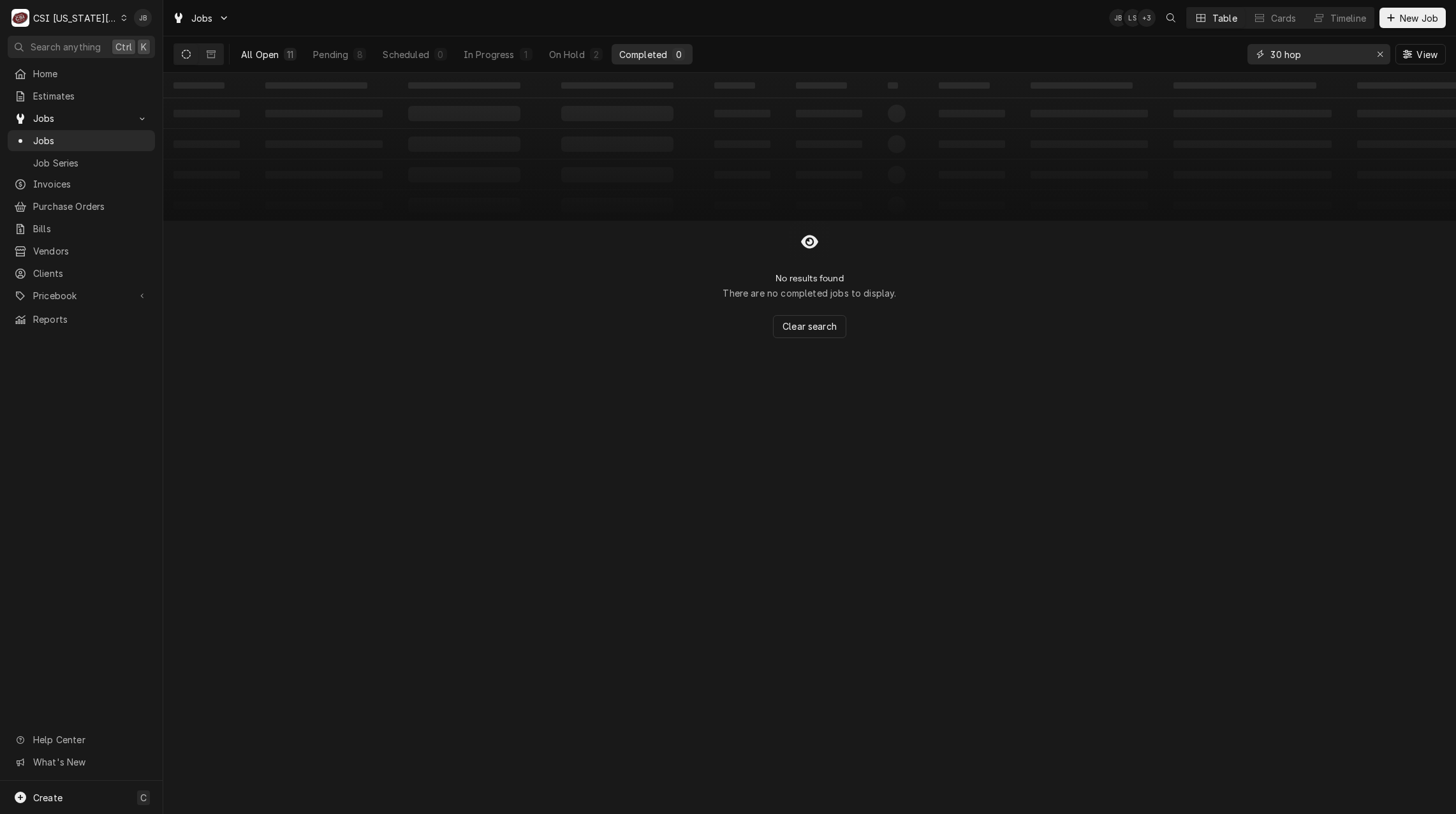
type input "30 hop"
click at [267, 51] on div "All Open" at bounding box center [260, 55] width 38 height 14
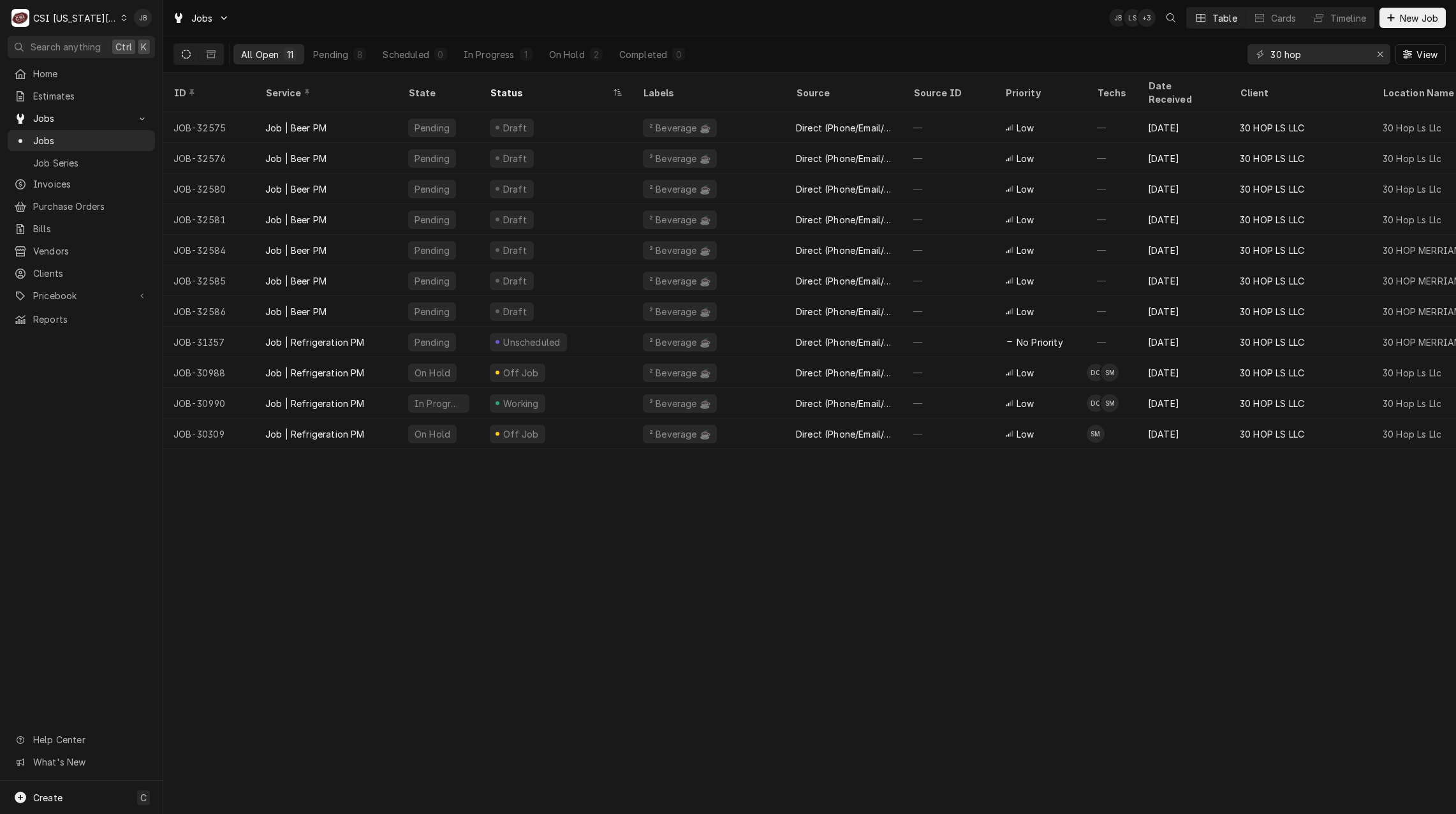
drag, startPoint x: 829, startPoint y: 443, endPoint x: 899, endPoint y: 437, distance: 70.3
click at [899, 437] on div "ID Service State Status Labels Source Source ID Priority Techs Date Received Cl…" at bounding box center [809, 443] width 1292 height 741
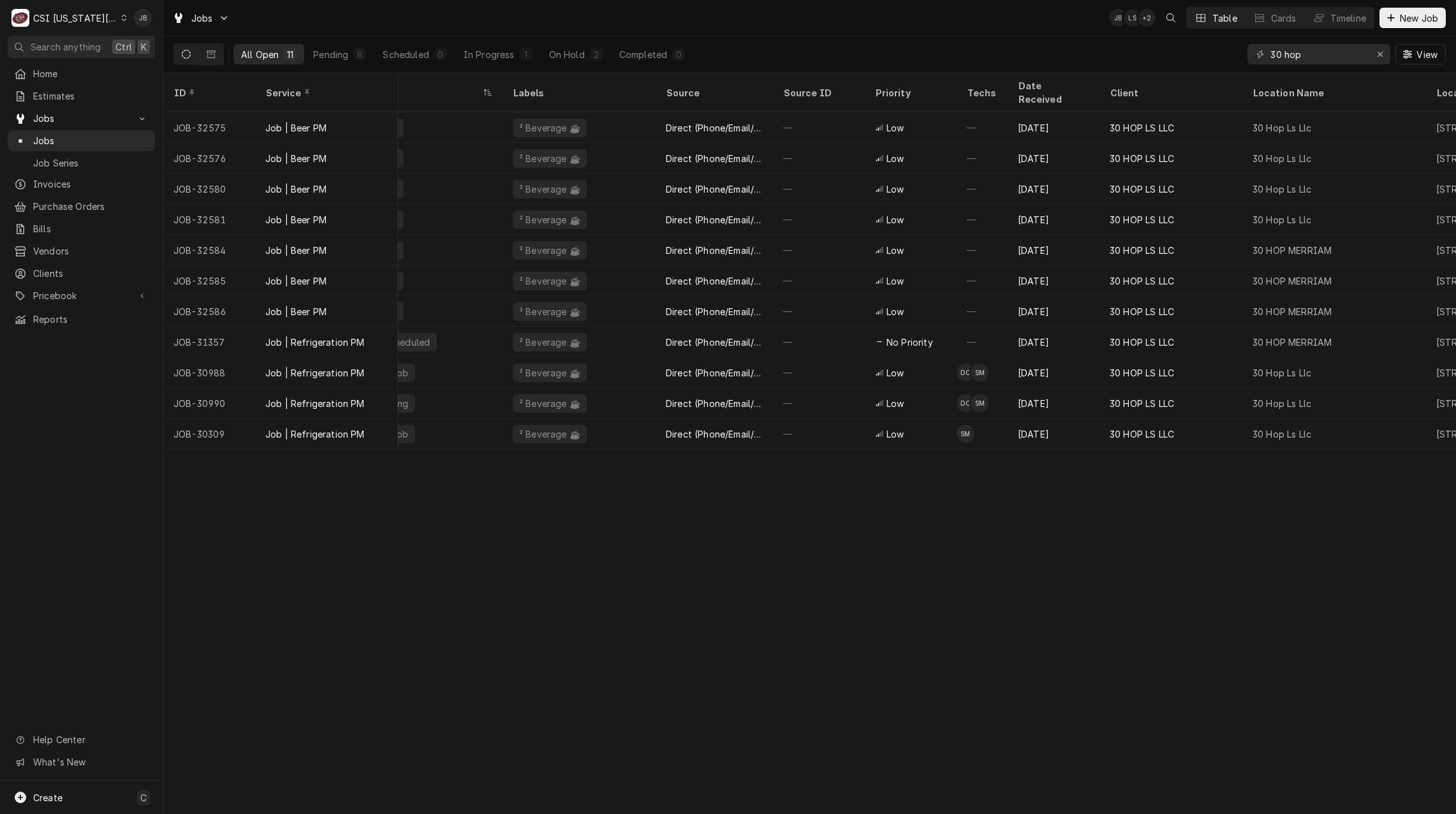
drag, startPoint x: 728, startPoint y: 609, endPoint x: 727, endPoint y: 601, distance: 8.1
click at [727, 610] on div "ID Service State Status Labels Source Source ID Priority Techs Date Received Cl…" at bounding box center [809, 443] width 1292 height 741
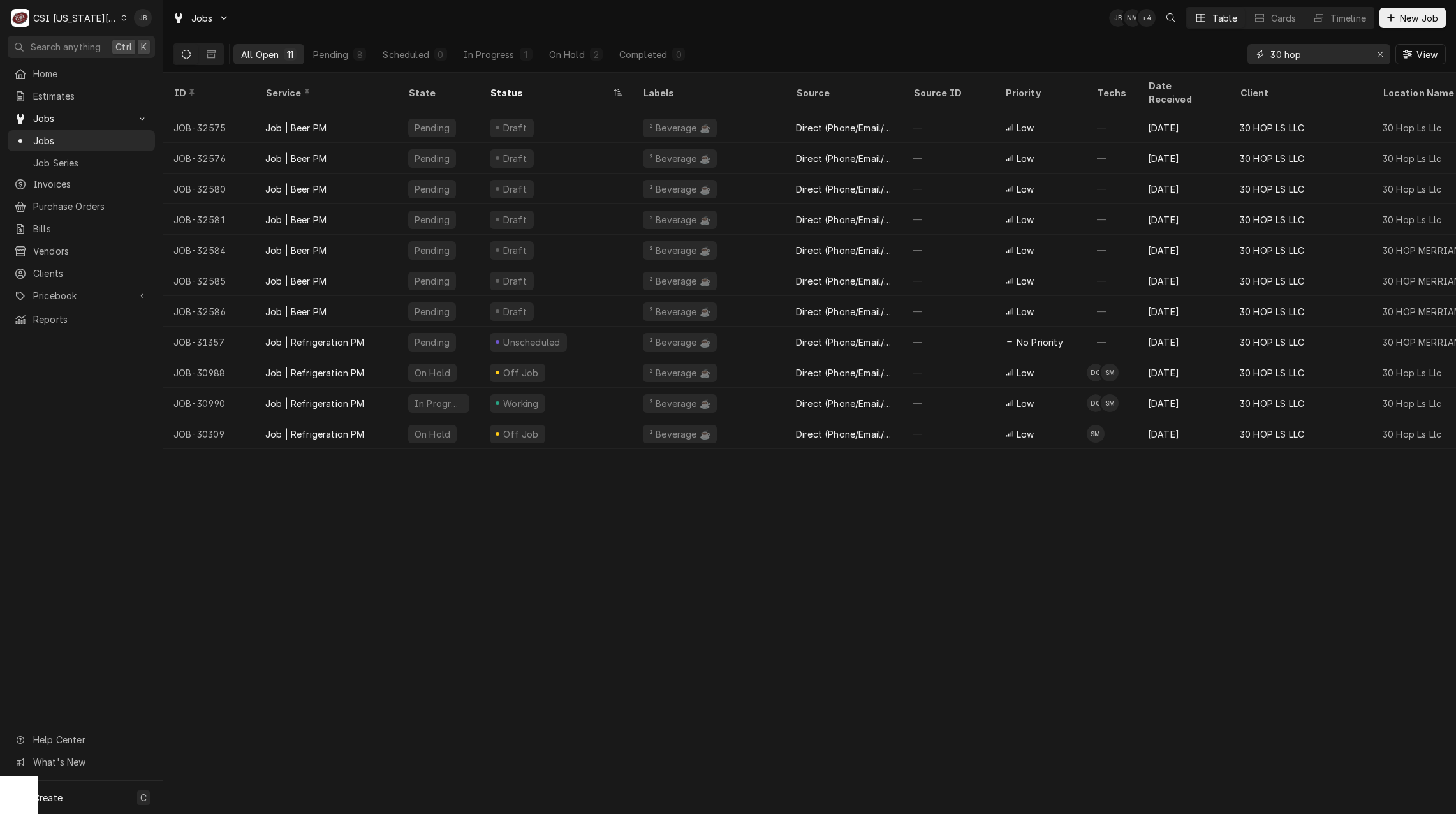
drag, startPoint x: 1340, startPoint y: 58, endPoint x: 1174, endPoint y: 50, distance: 166.2
click at [1176, 50] on div "All Open 11 Pending 8 Scheduled 0 In Progress 1 On Hold 2 Completed 0 30 hop Vi…" at bounding box center [809, 54] width 1272 height 36
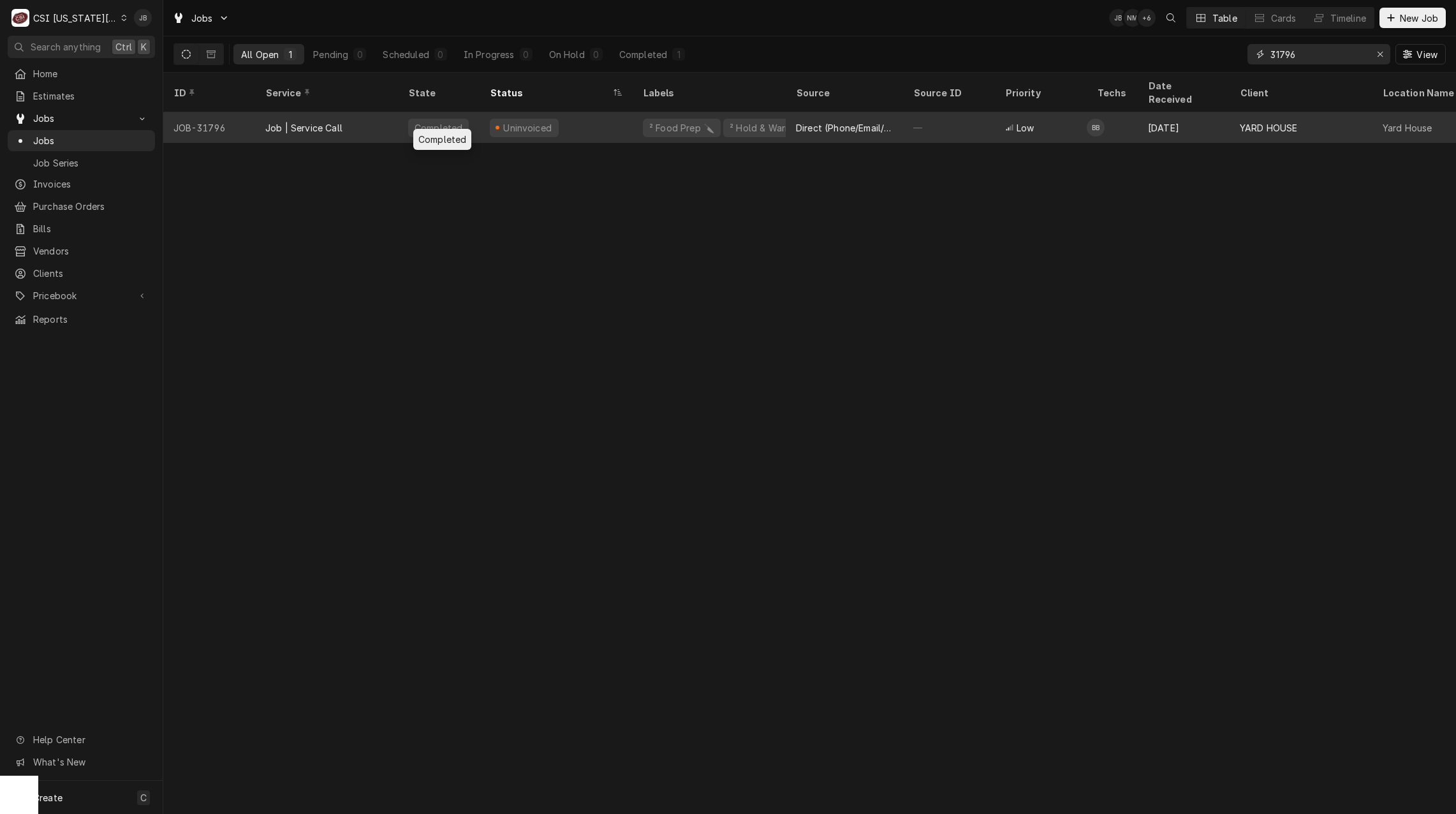
type input "31796"
click at [400, 123] on div "Completed" at bounding box center [439, 127] width 82 height 30
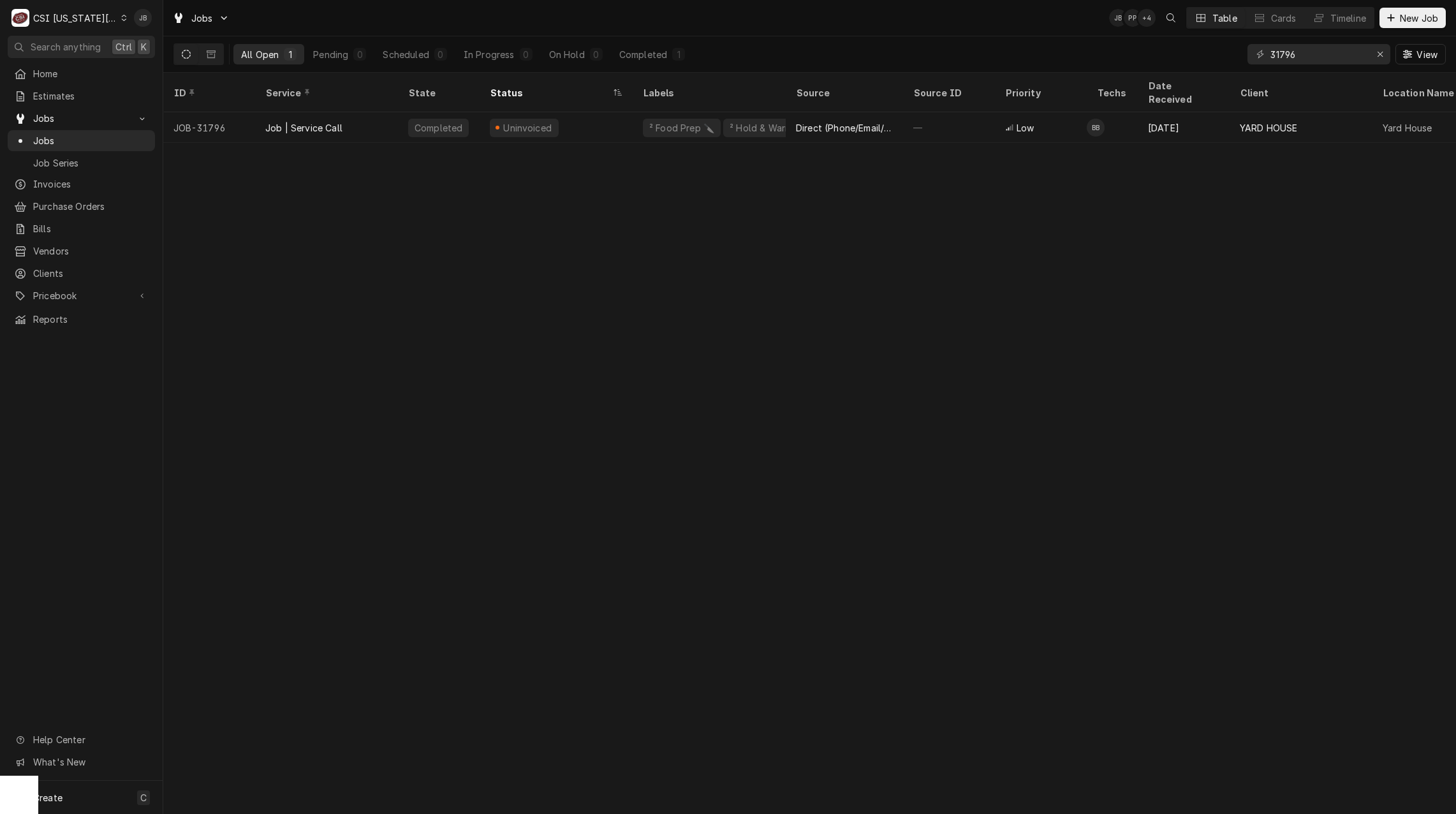
click at [96, 26] on div "C CSI Kansas City" at bounding box center [69, 18] width 123 height 25
click at [166, 67] on div "CSI St. [PERSON_NAME]" at bounding box center [218, 70] width 186 height 14
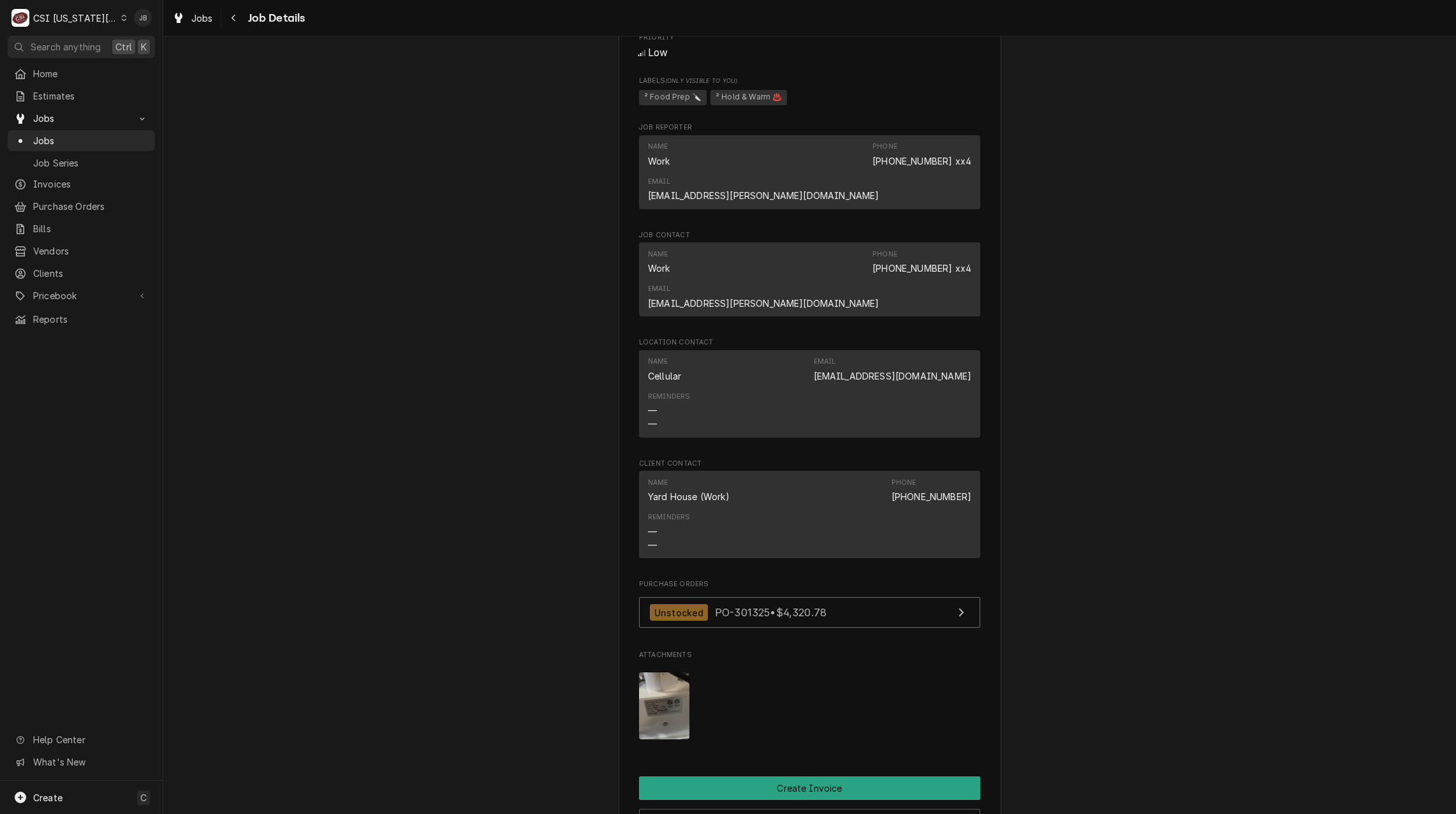
scroll to position [956, 0]
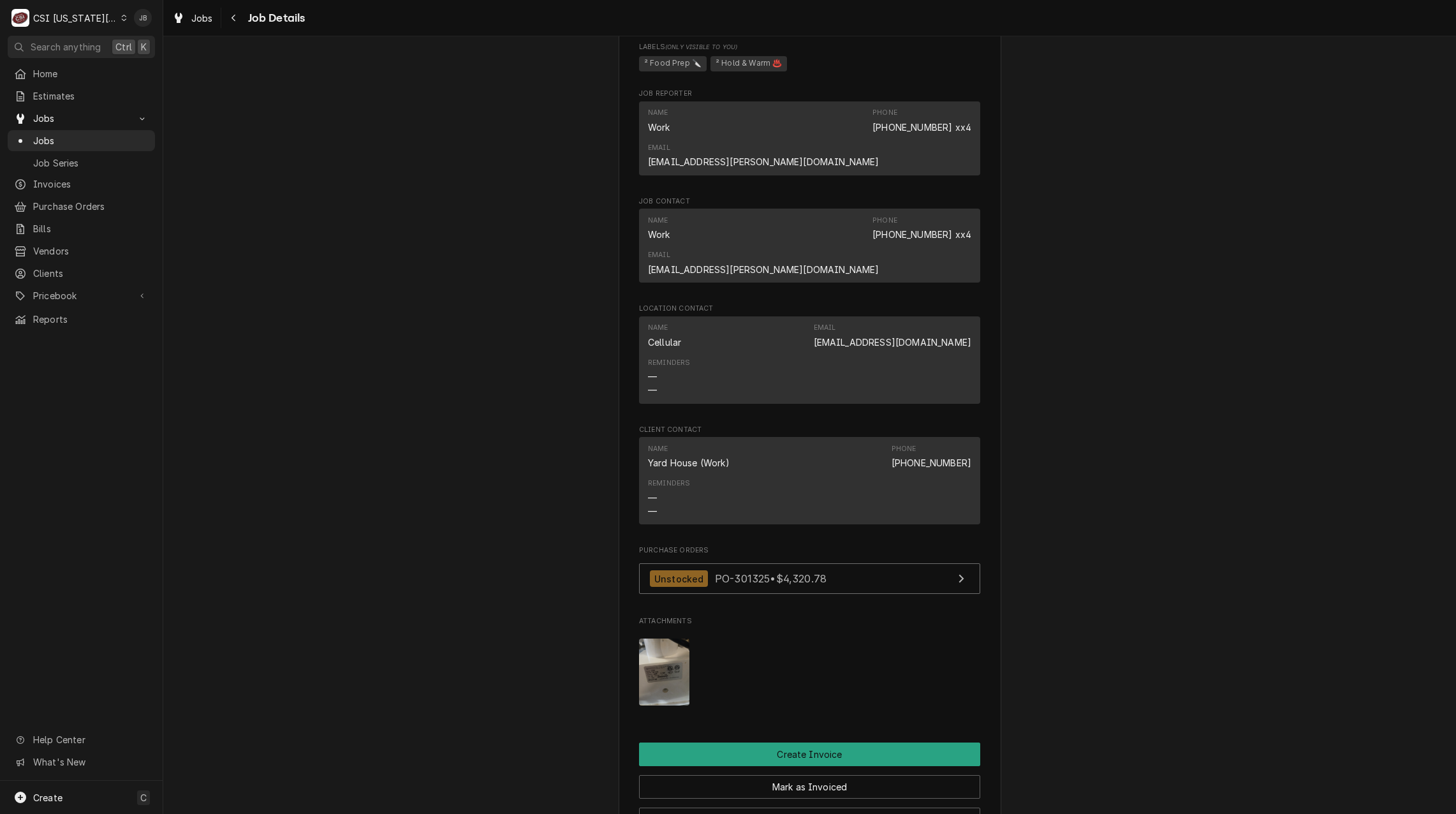
click at [652, 638] on img "Attachments" at bounding box center [664, 671] width 51 height 67
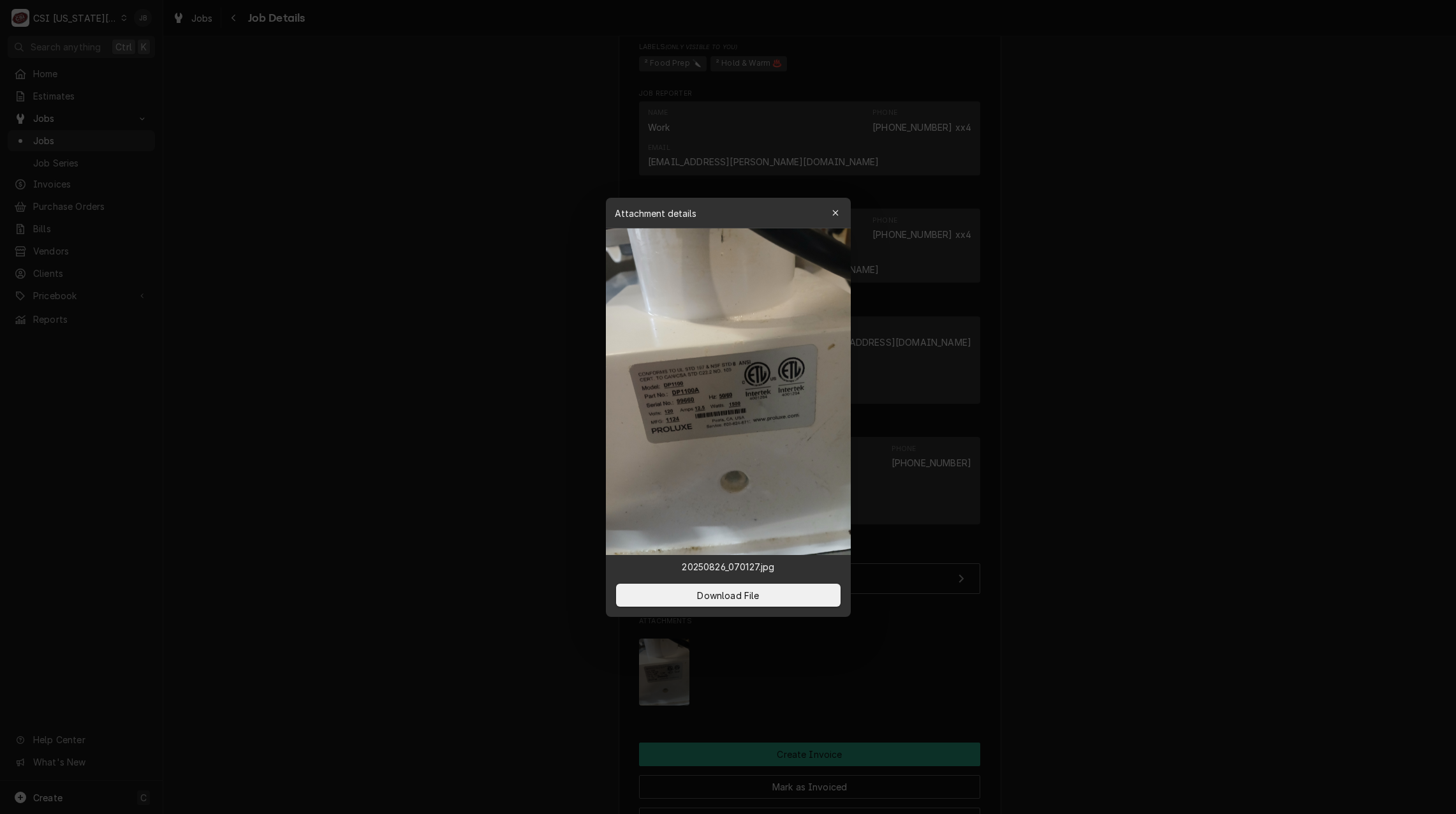
click at [1097, 475] on div at bounding box center [728, 407] width 1456 height 814
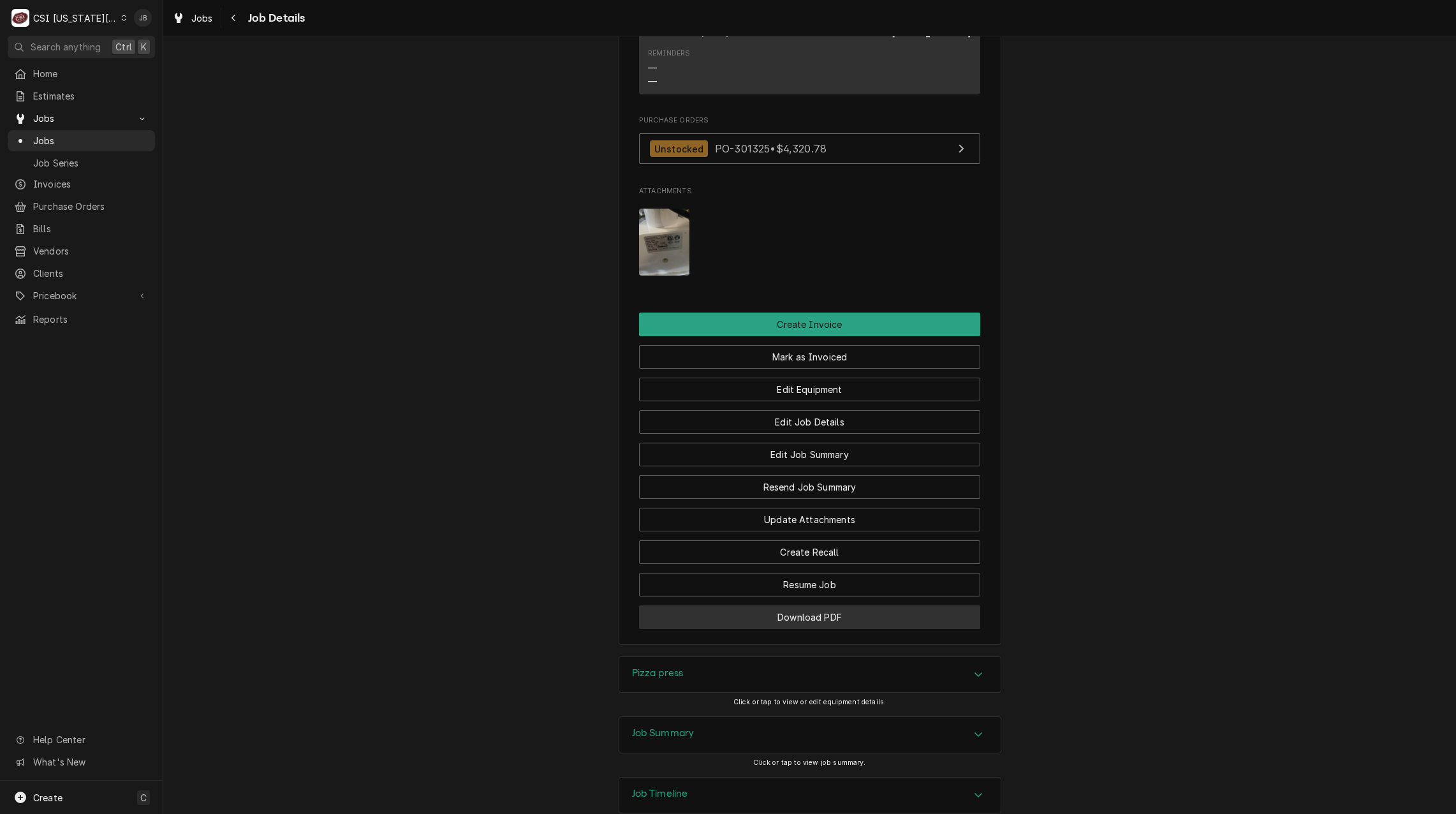
scroll to position [1399, 0]
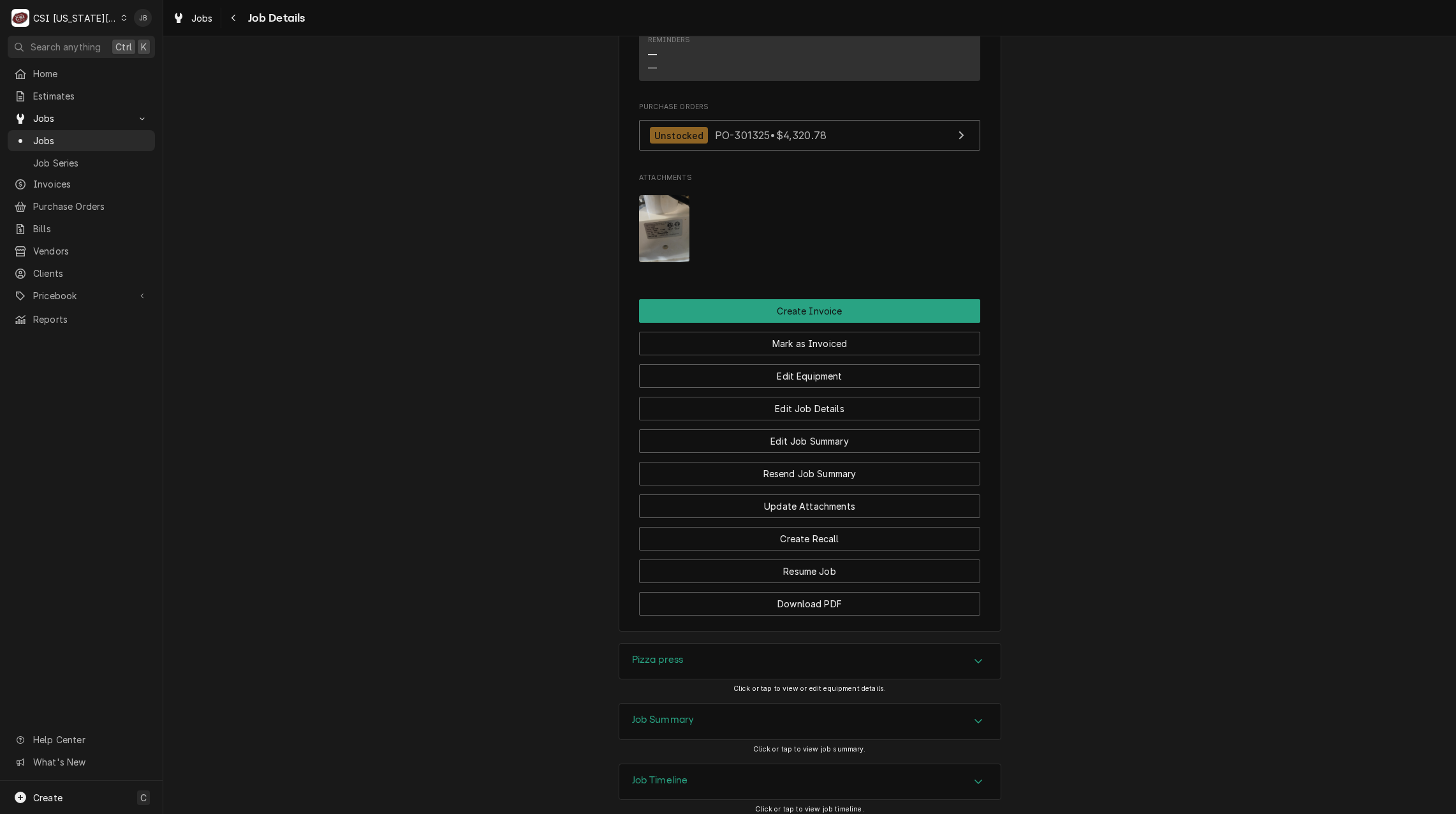
click at [690, 714] on h3 "Job Summary" at bounding box center [663, 720] width 62 height 12
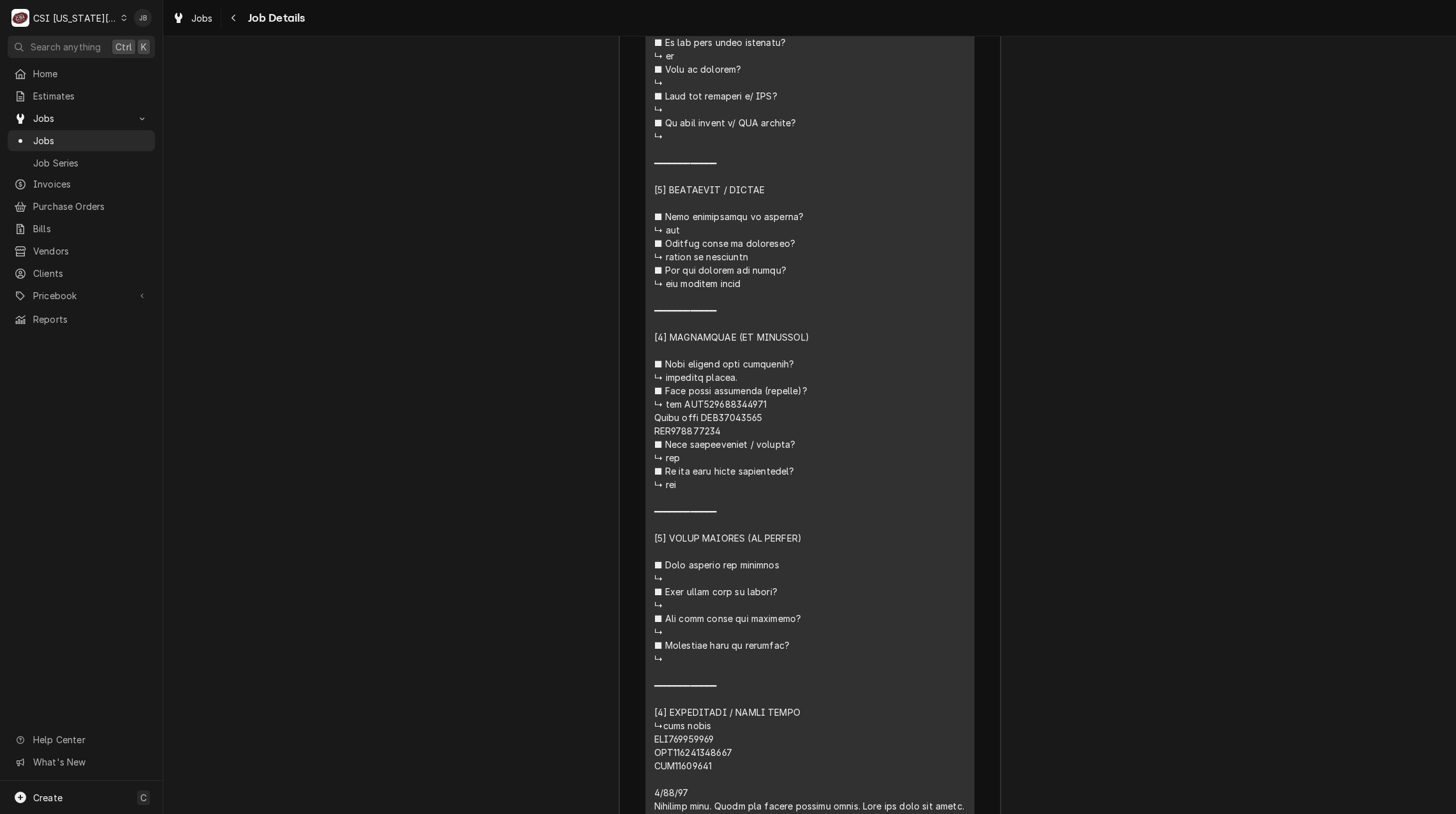
scroll to position [3185, 0]
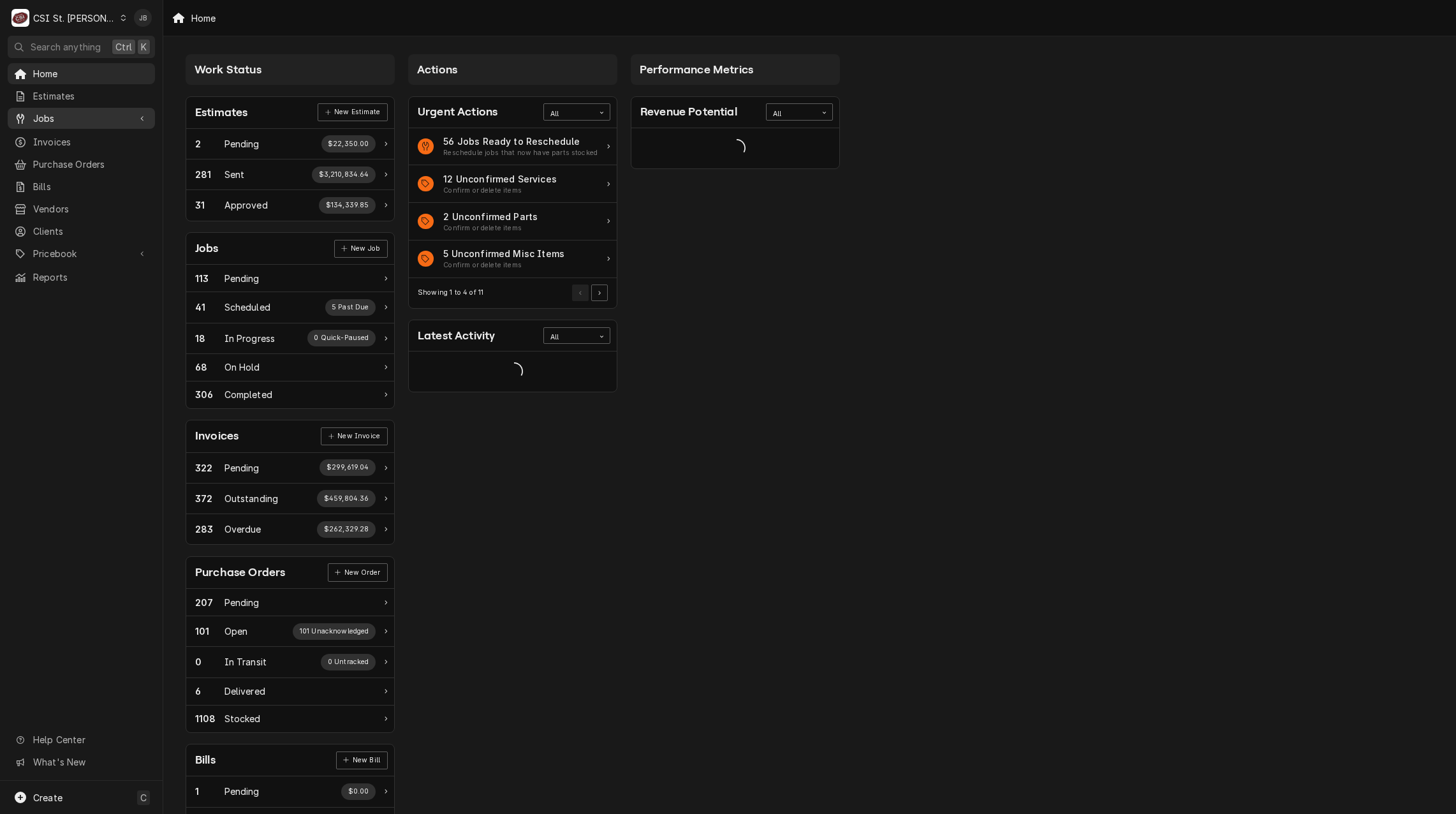
click at [113, 123] on link "Jobs" at bounding box center [81, 119] width 147 height 21
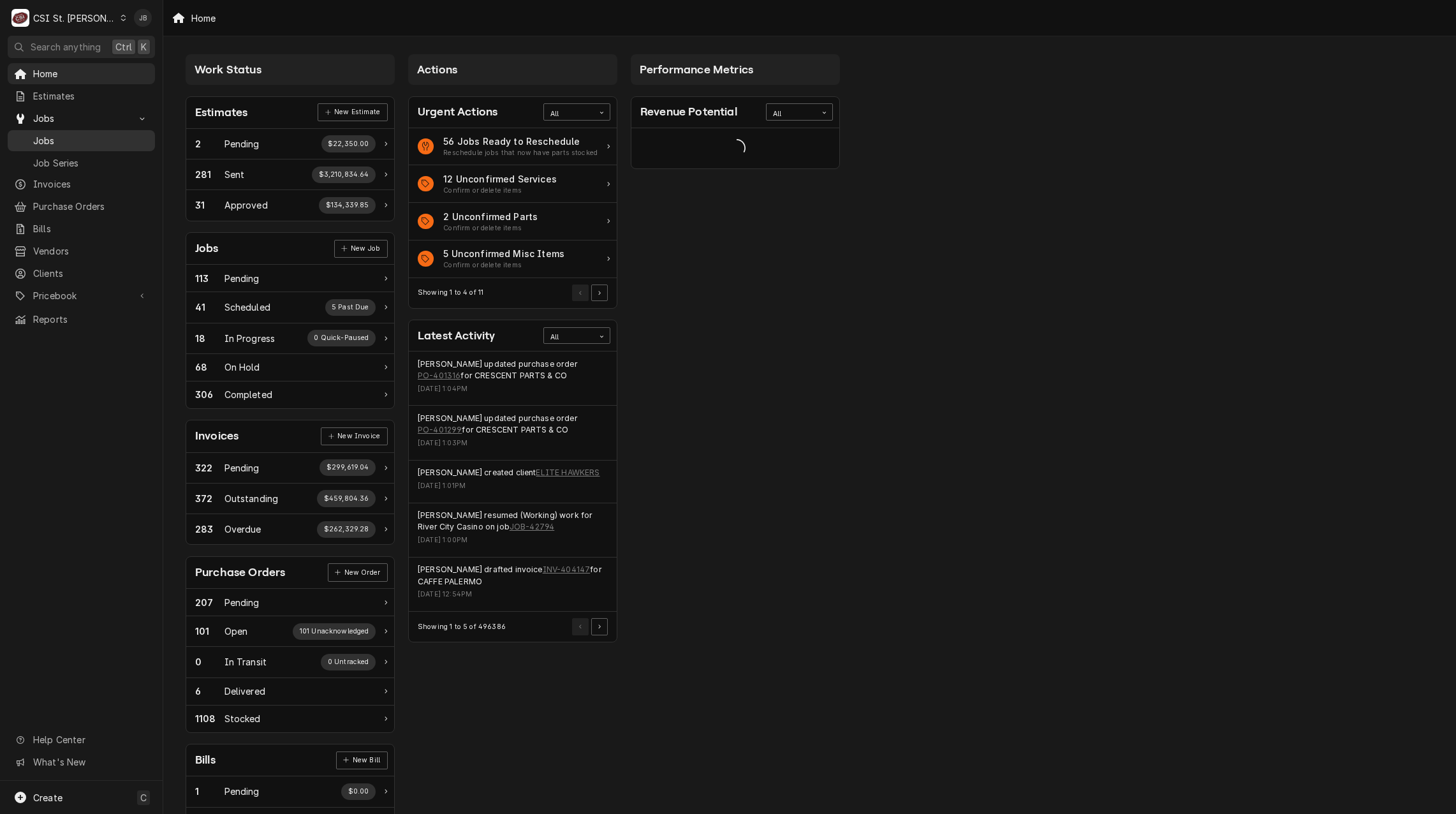
click at [108, 140] on span "Jobs" at bounding box center [91, 141] width 116 height 14
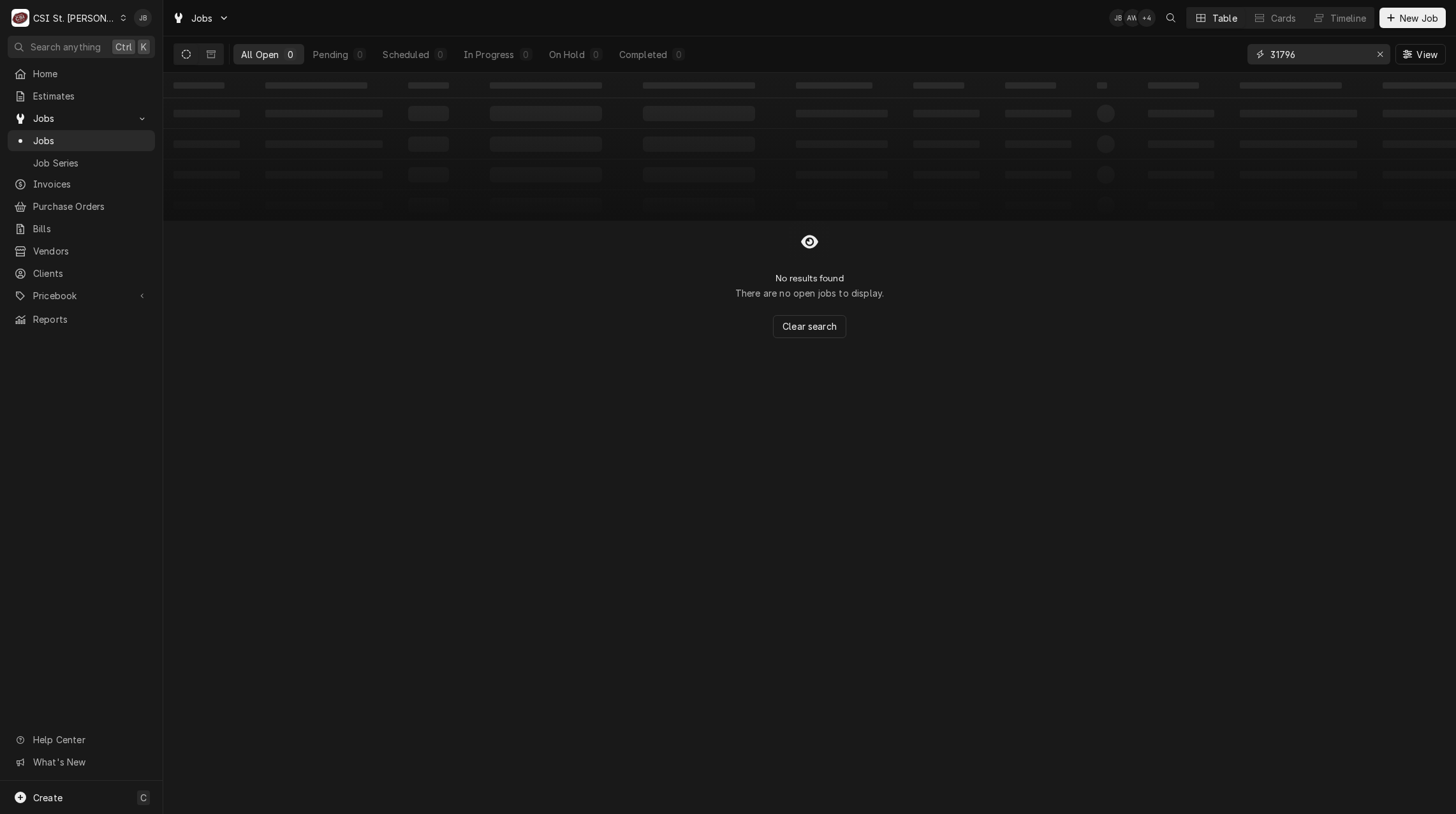
drag, startPoint x: 1331, startPoint y: 61, endPoint x: 1133, endPoint y: 61, distance: 198.0
click at [1144, 61] on div "All Open 0 Pending 0 Scheduled 0 In Progress 0 On Hold 0 Completed 0 31796 View" at bounding box center [809, 54] width 1272 height 36
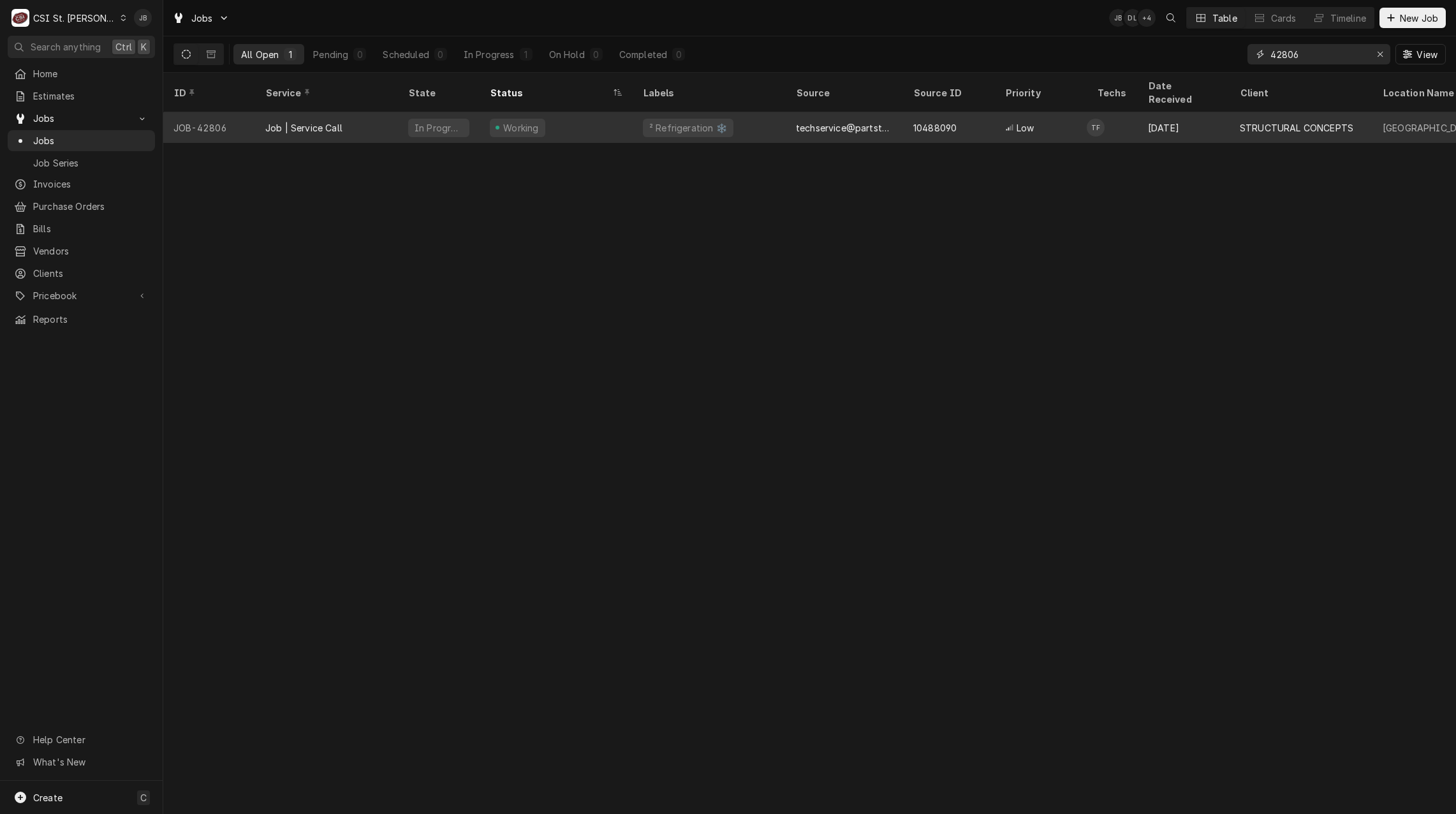
type input "42806"
click at [496, 126] on div "Dynamic Content Wrapper" at bounding box center [498, 128] width 4 height 4
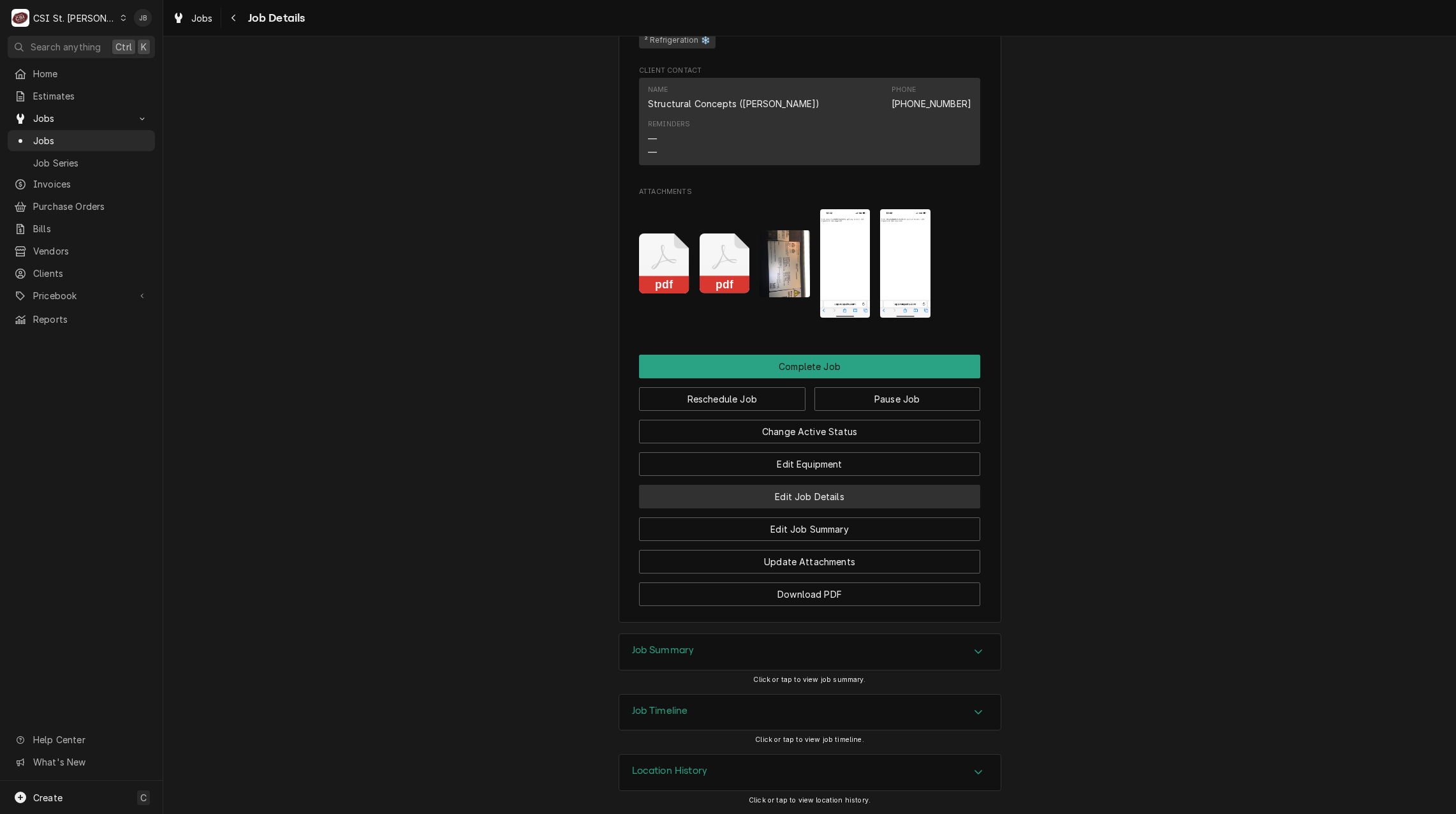
scroll to position [976, 0]
click at [675, 260] on icon "Attachments" at bounding box center [664, 264] width 51 height 60
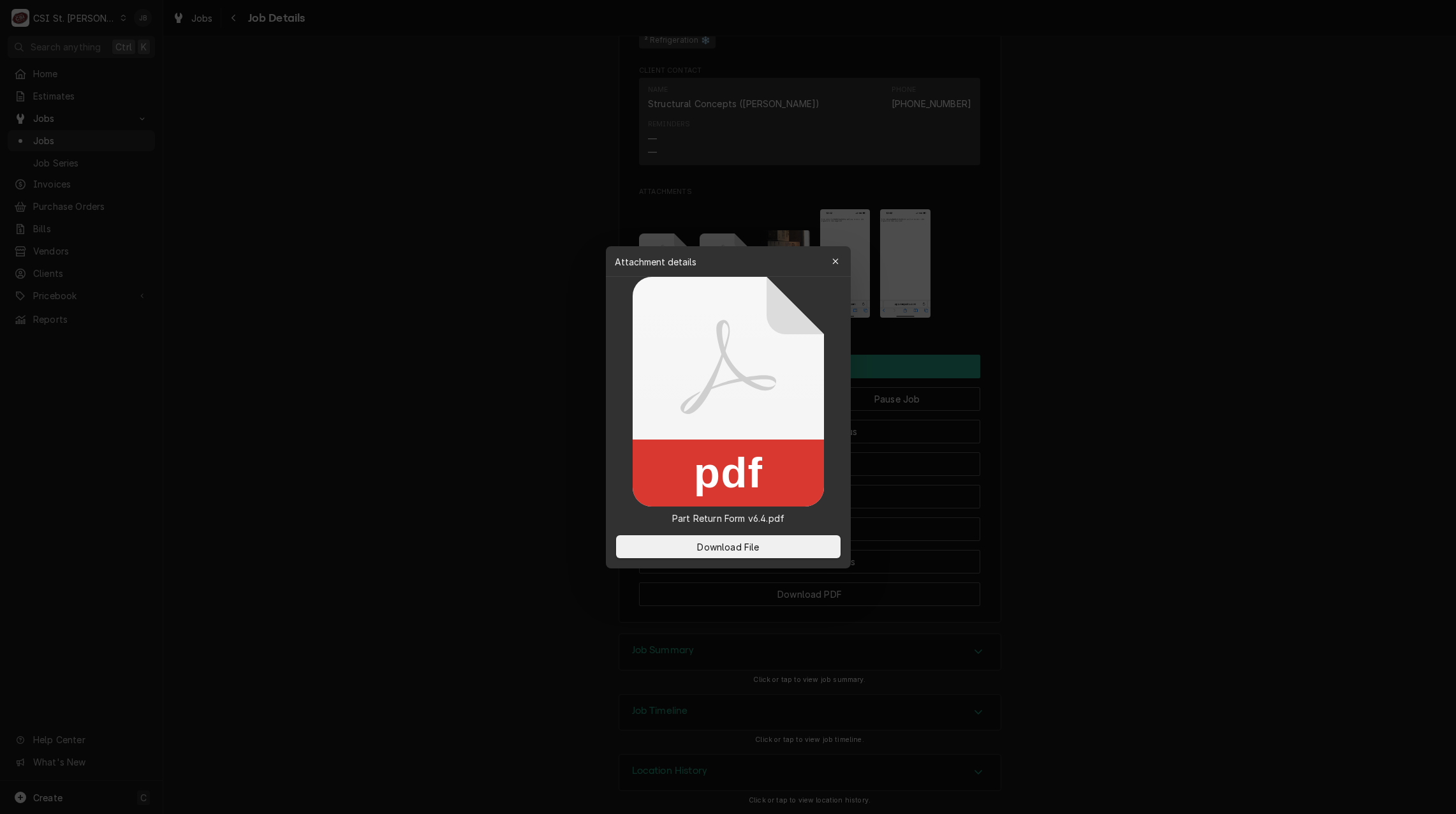
click at [542, 363] on div at bounding box center [728, 407] width 1456 height 814
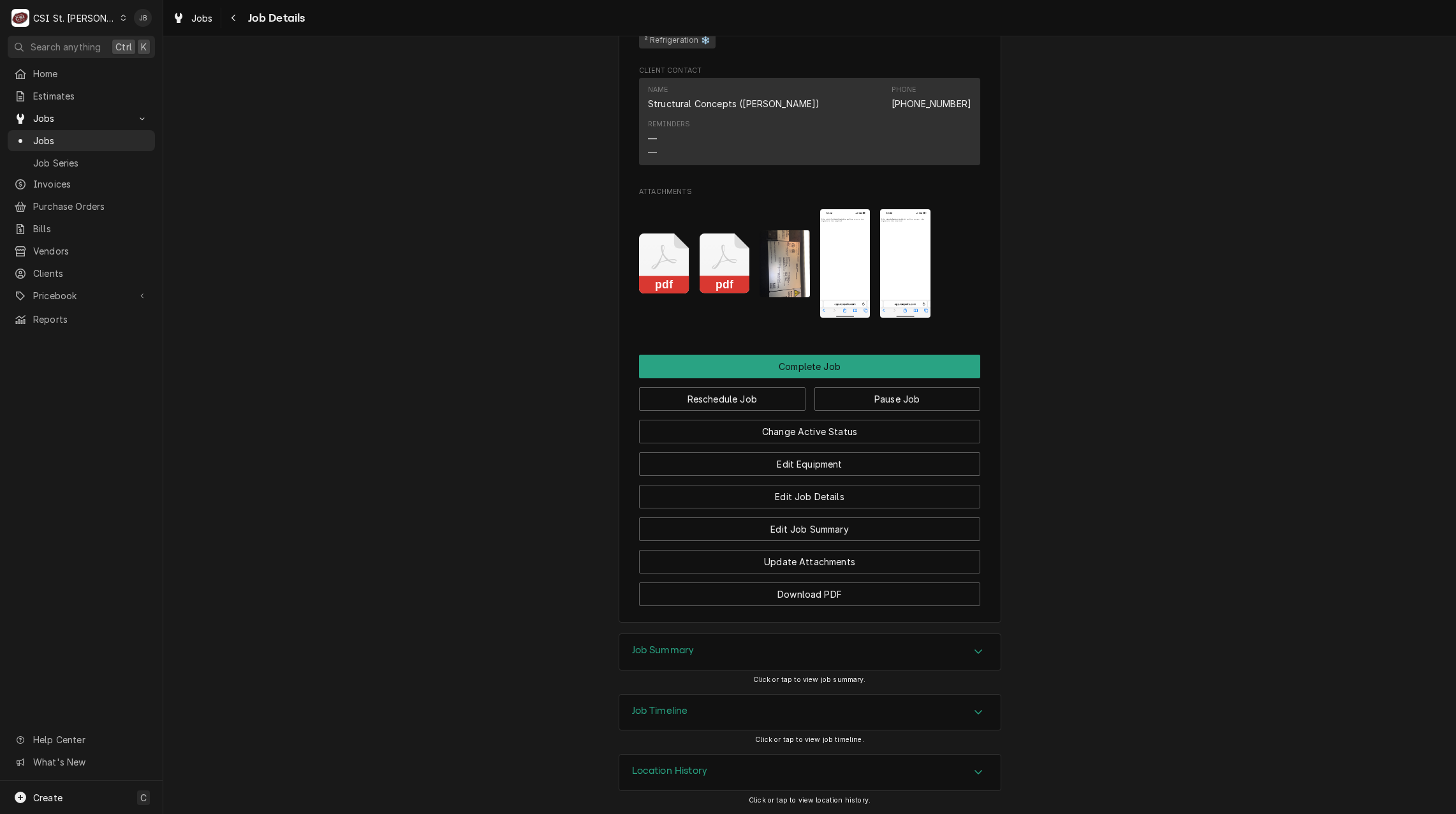
click at [712, 249] on icon "Attachments" at bounding box center [725, 264] width 51 height 60
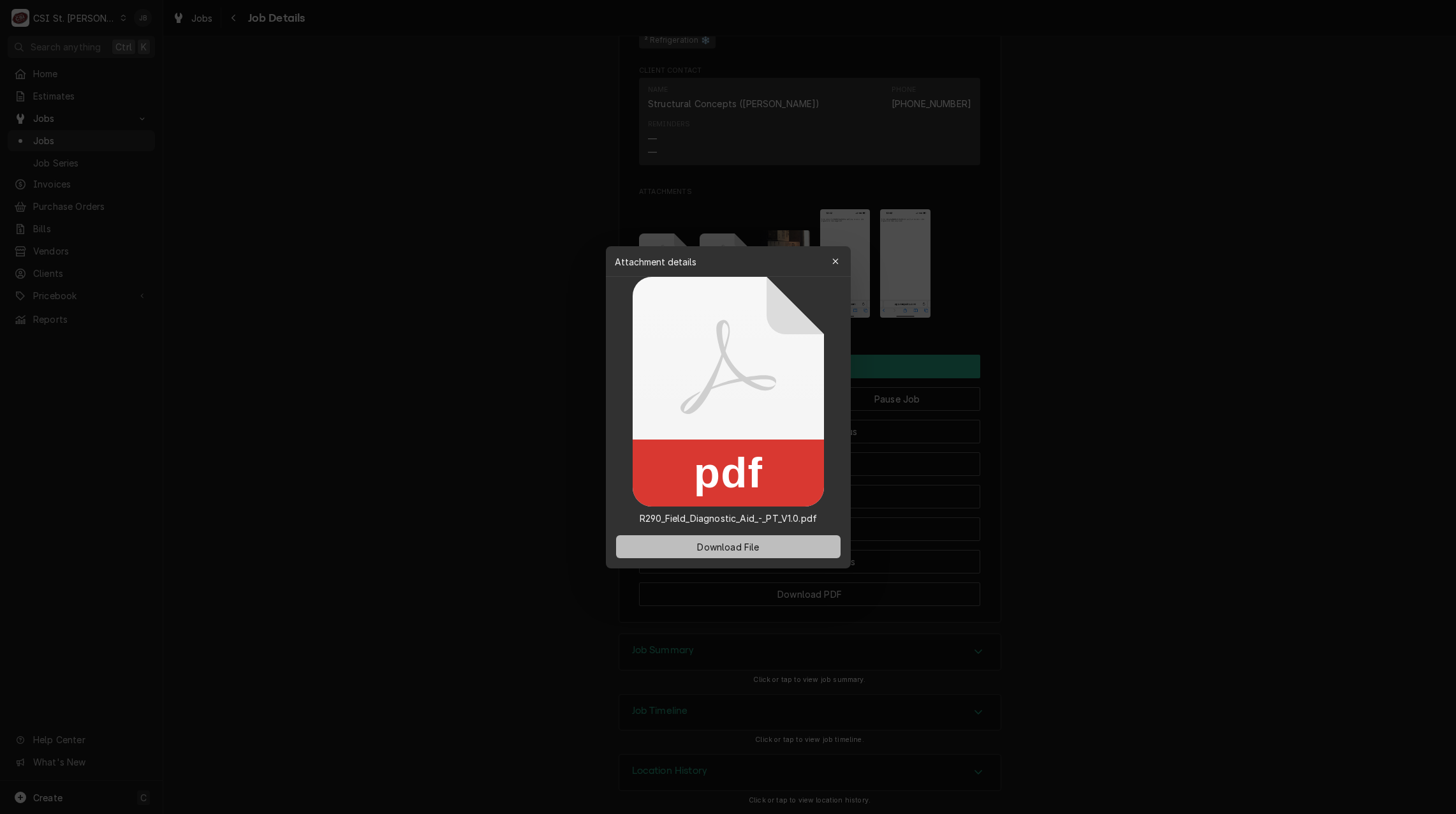
click at [699, 550] on span "Download File" at bounding box center [728, 546] width 67 height 14
click at [489, 426] on div at bounding box center [728, 407] width 1456 height 814
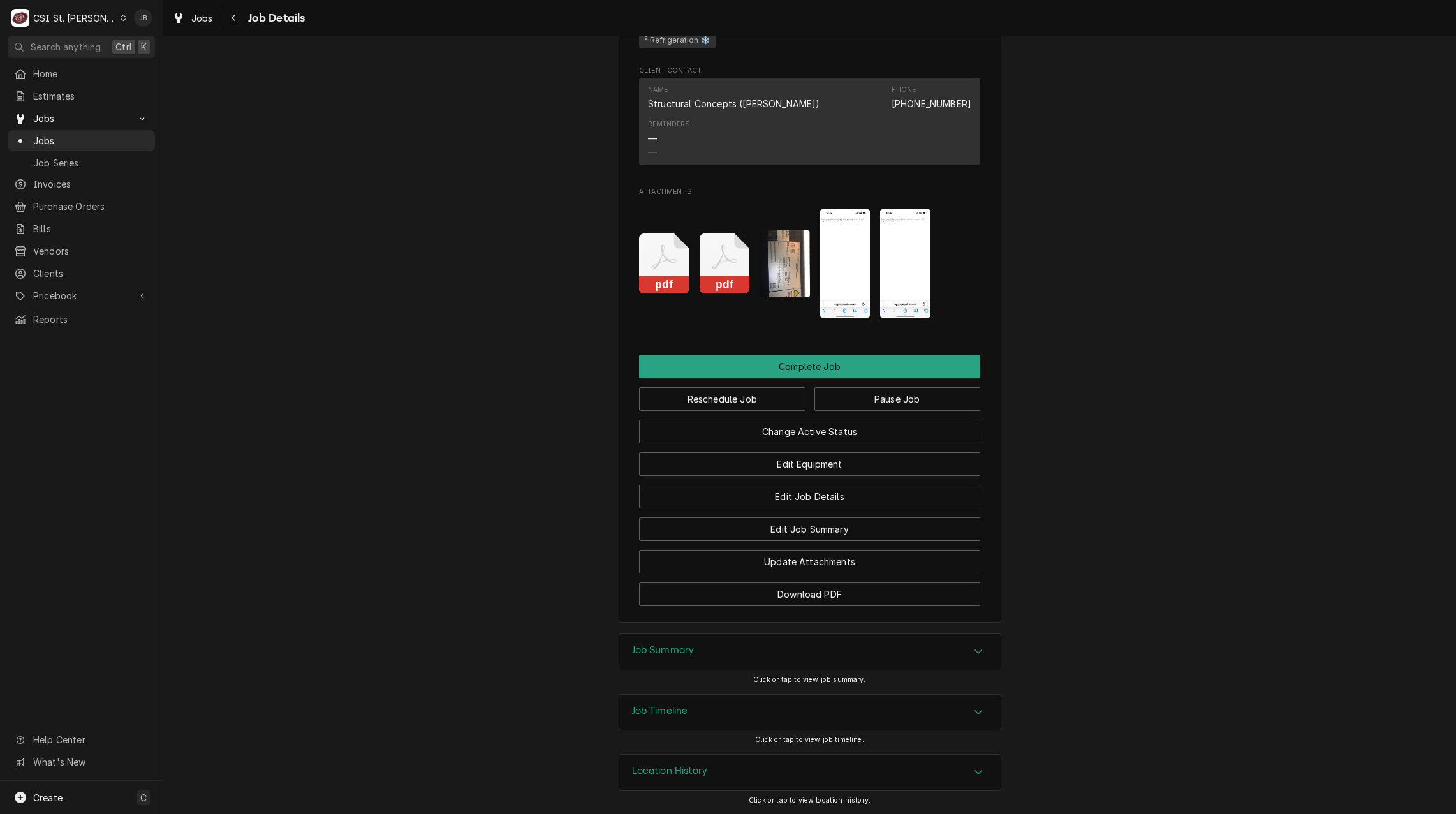
click at [719, 259] on icon "Attachments" at bounding box center [725, 264] width 51 height 60
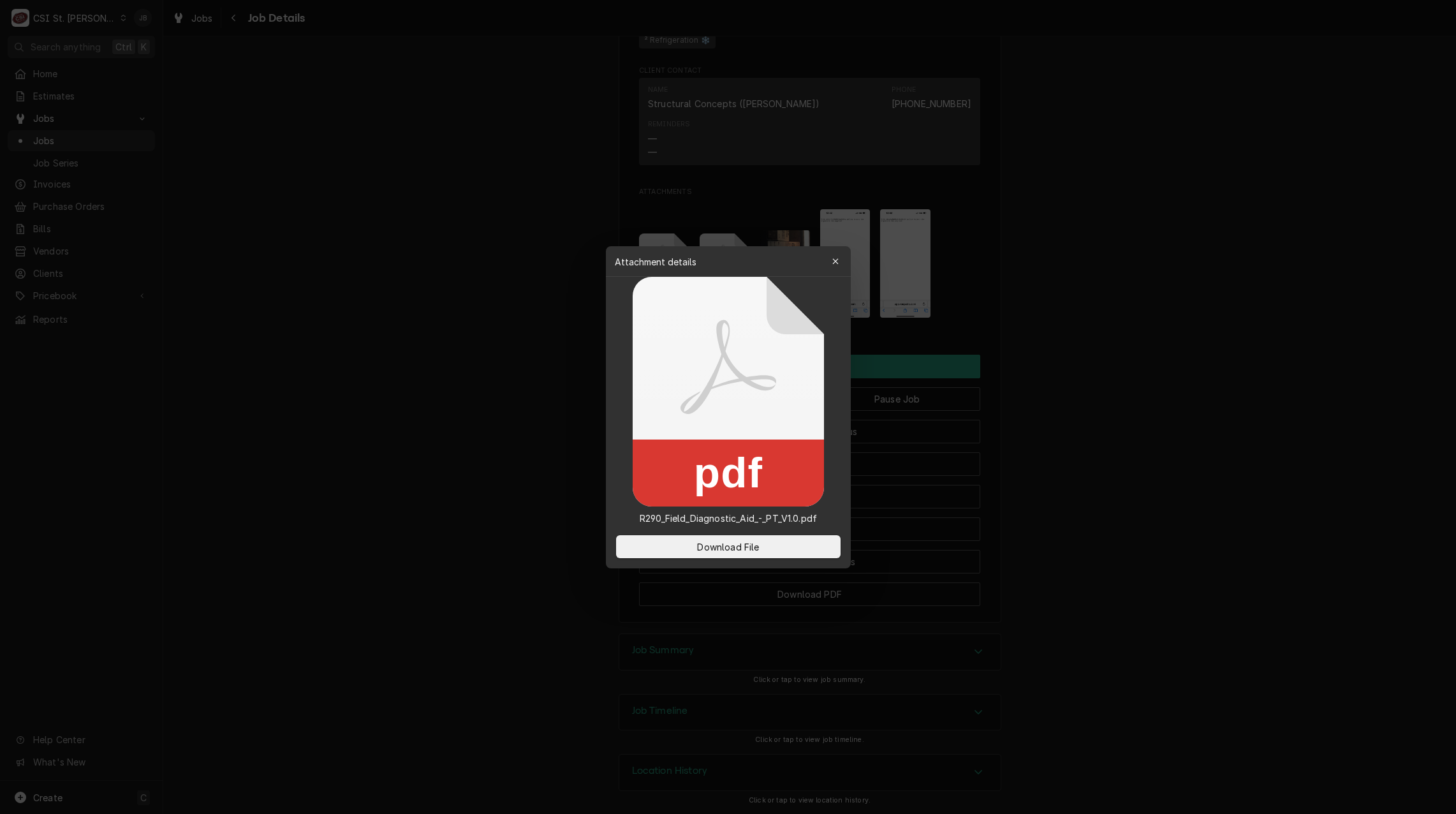
click at [435, 297] on div at bounding box center [728, 407] width 1456 height 814
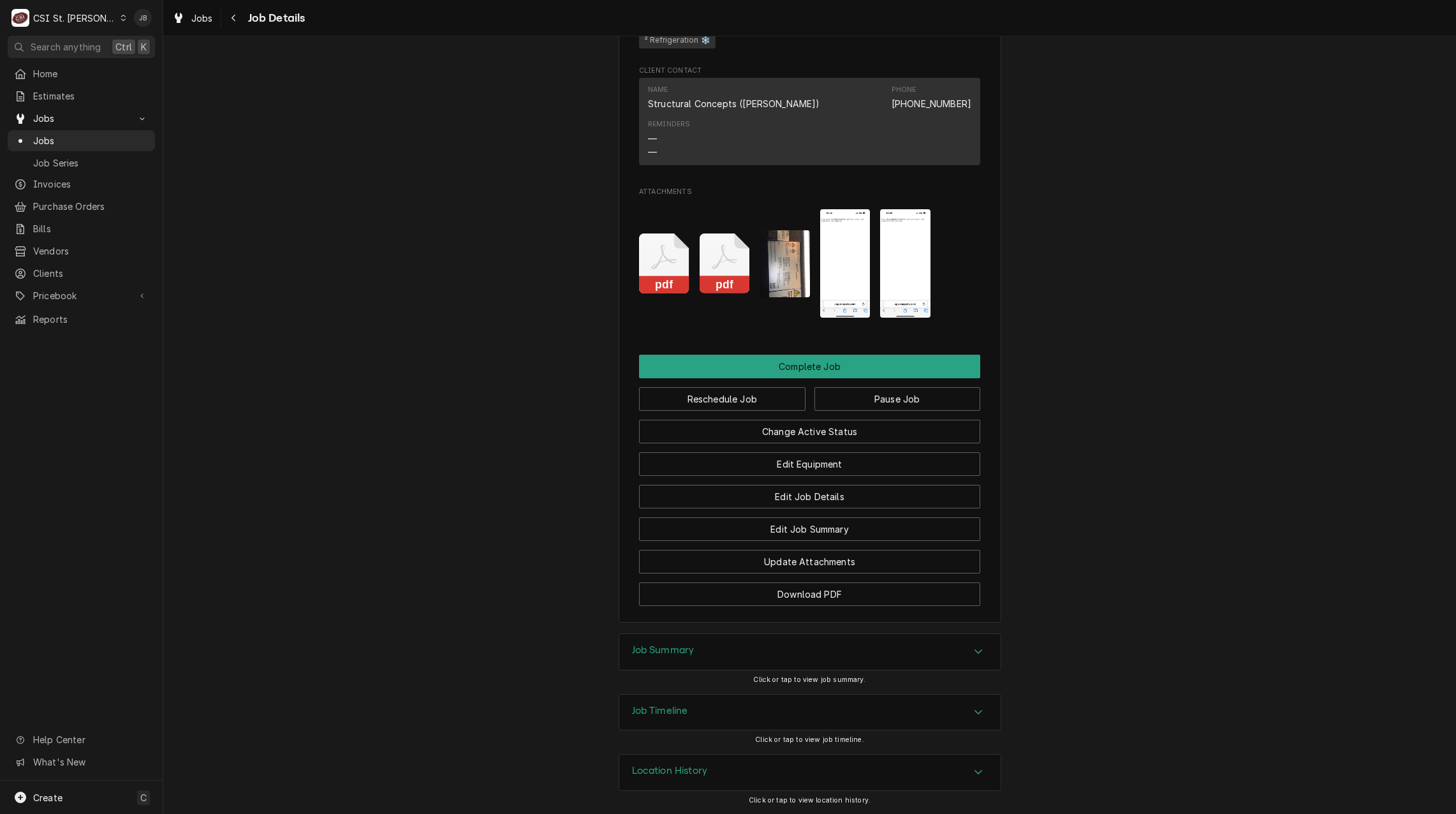
click at [394, 702] on div "Job Timeline Click or tap to view job timeline." at bounding box center [809, 723] width 1292 height 60
click at [719, 261] on icon "Attachments" at bounding box center [725, 257] width 25 height 25
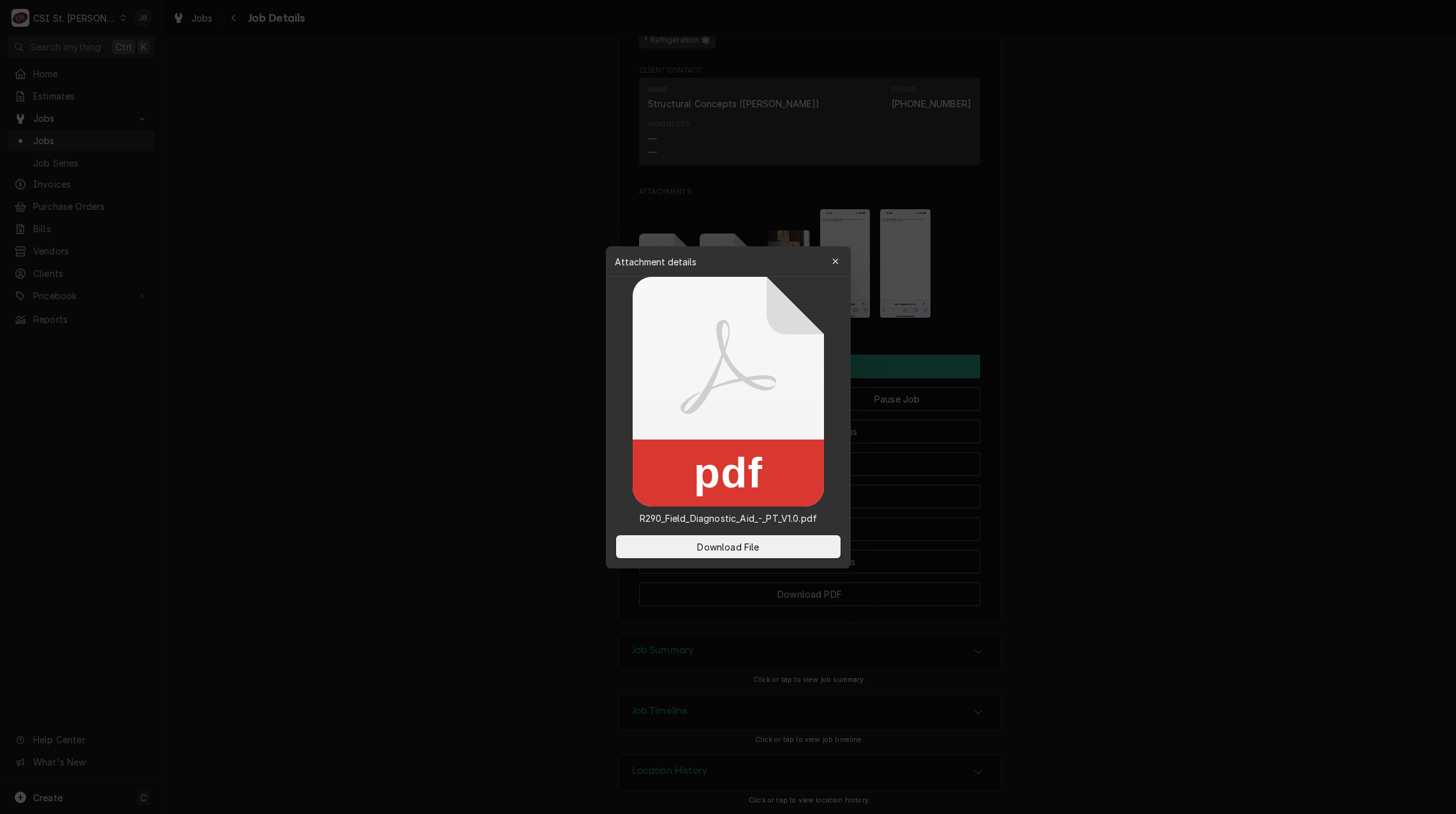
click at [485, 376] on div at bounding box center [728, 407] width 1456 height 814
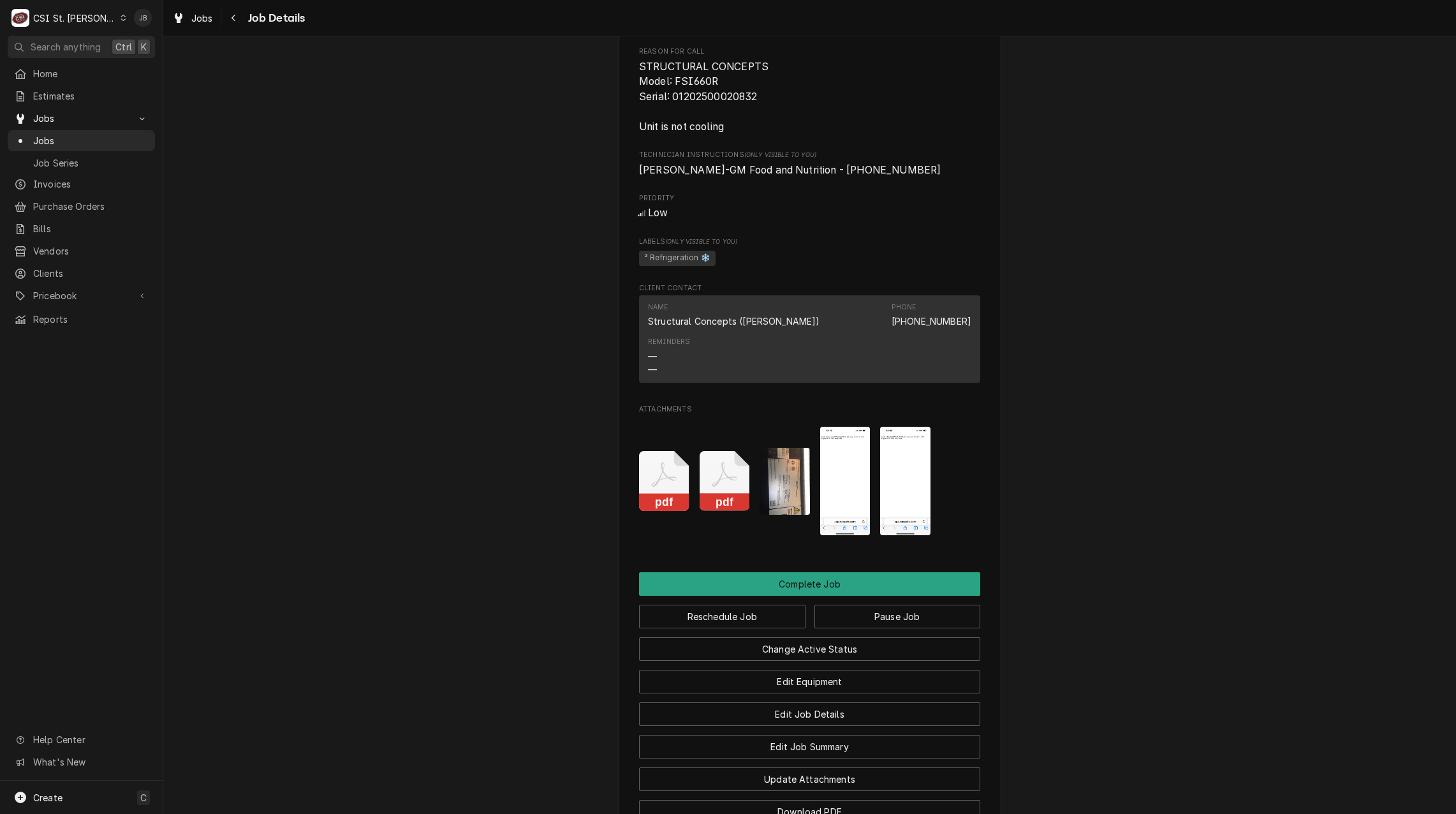
scroll to position [765, 0]
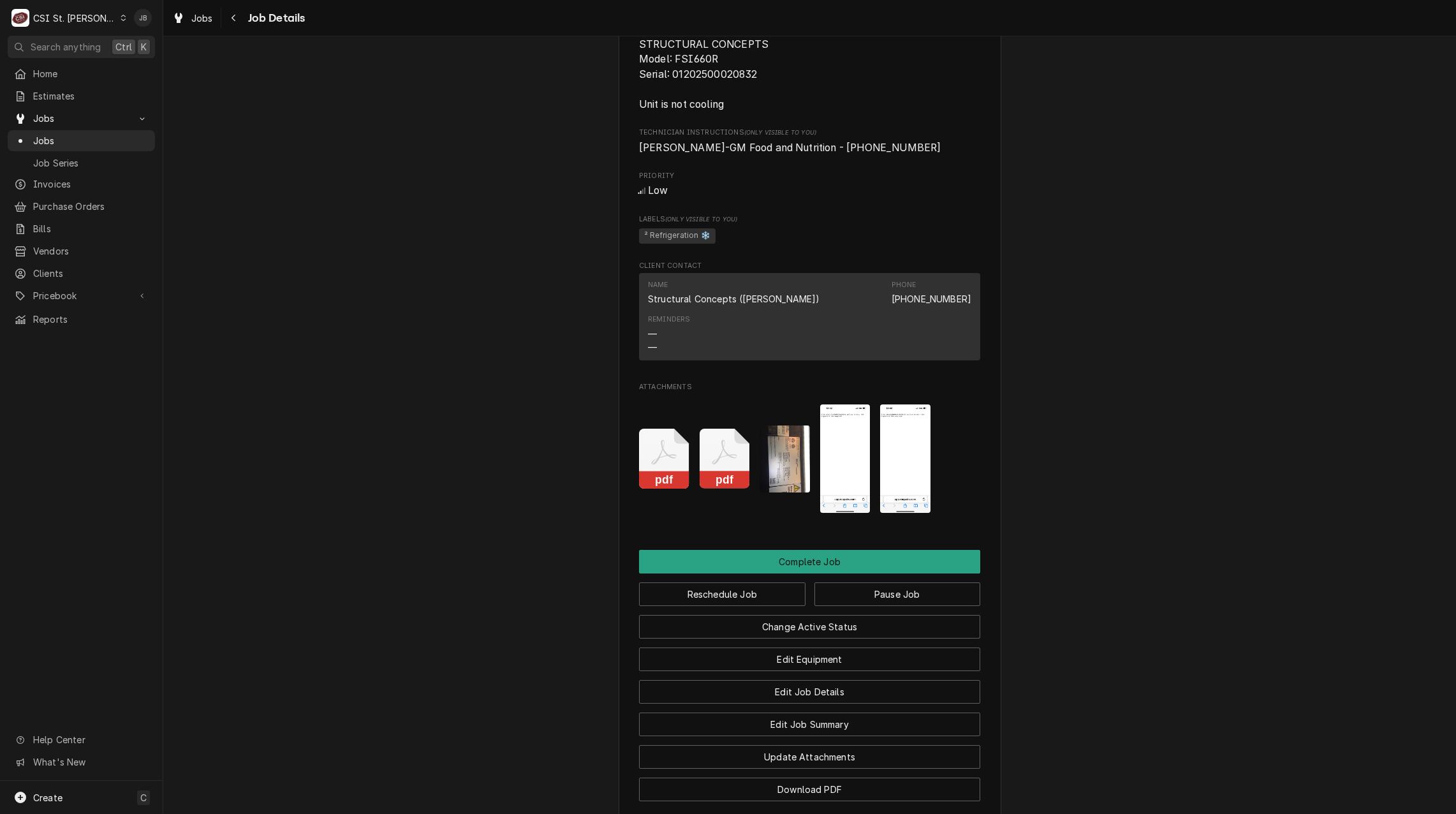
click at [786, 472] on img "Attachments" at bounding box center [785, 459] width 51 height 67
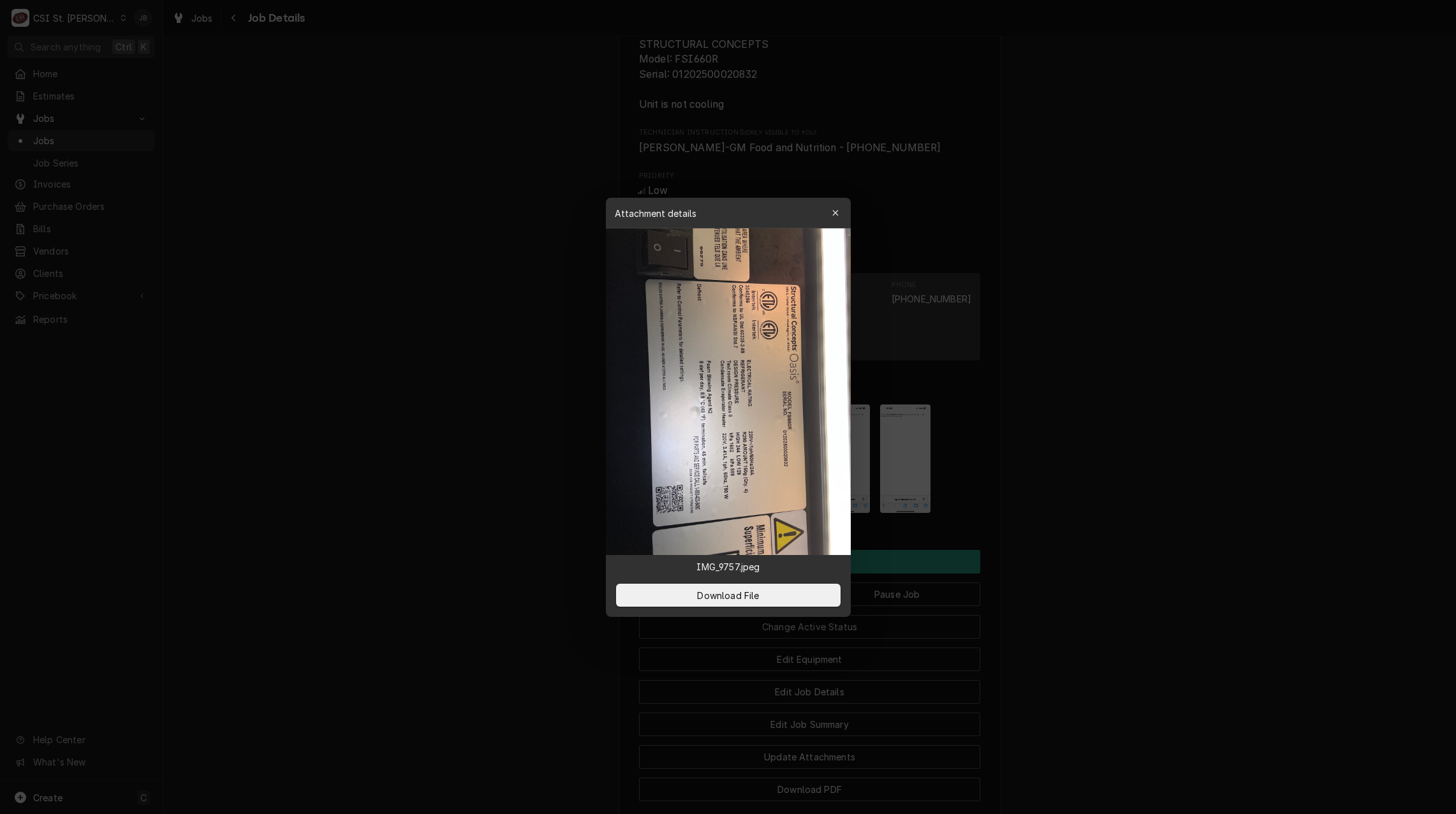
click at [1002, 461] on div at bounding box center [728, 407] width 1456 height 814
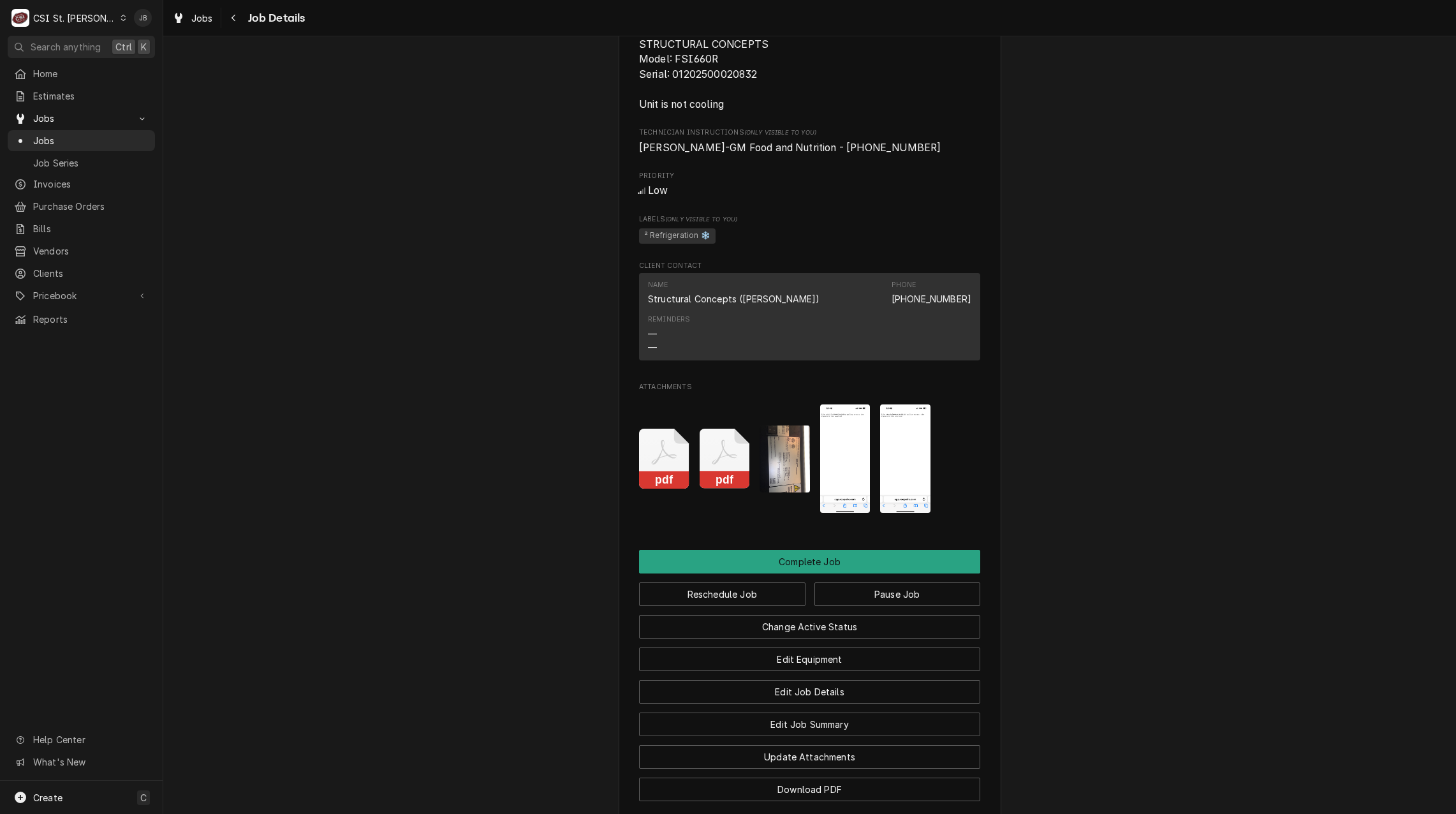
click at [839, 481] on img "Attachments" at bounding box center [845, 459] width 51 height 109
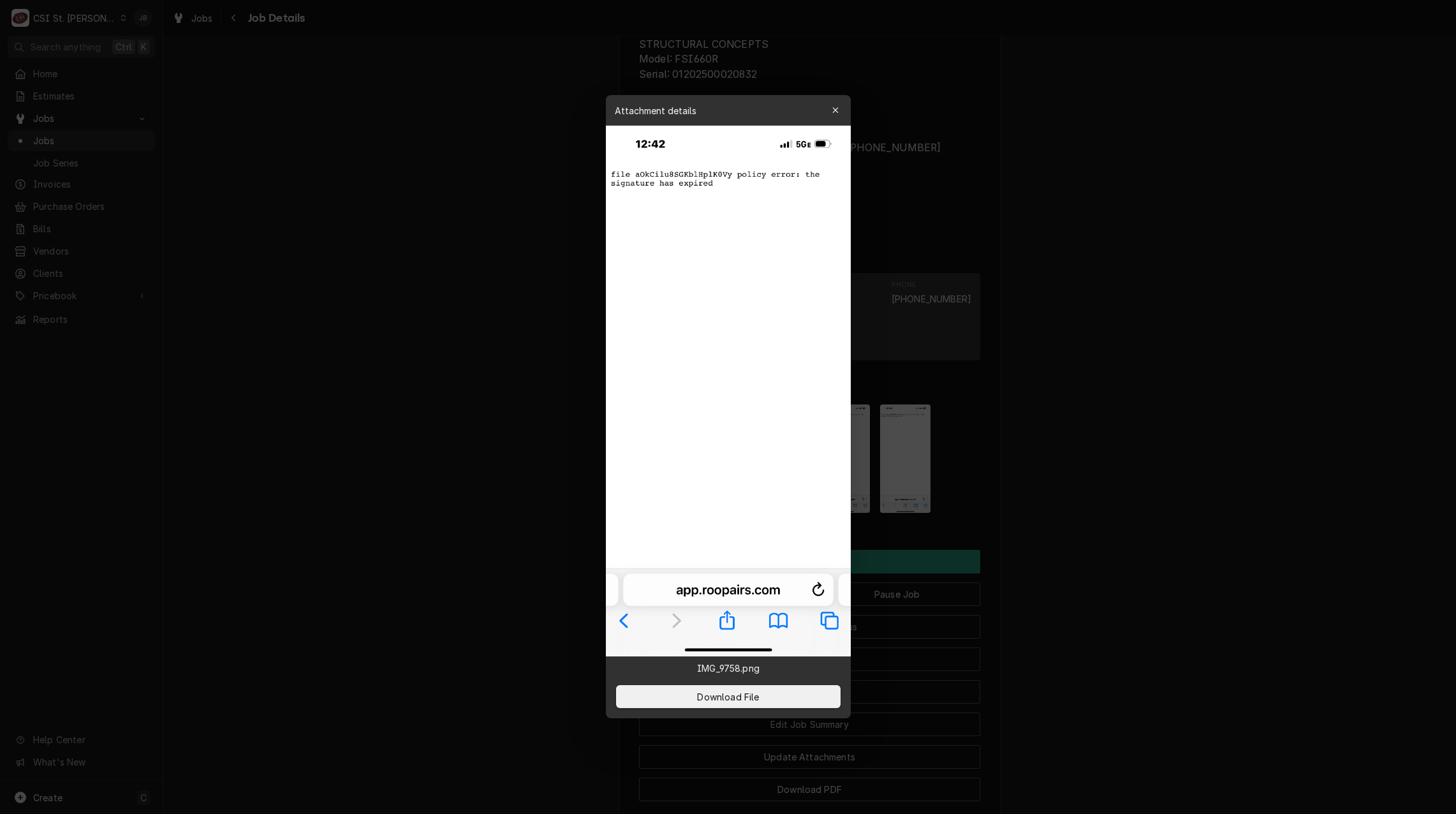
click at [961, 477] on div at bounding box center [728, 407] width 1456 height 814
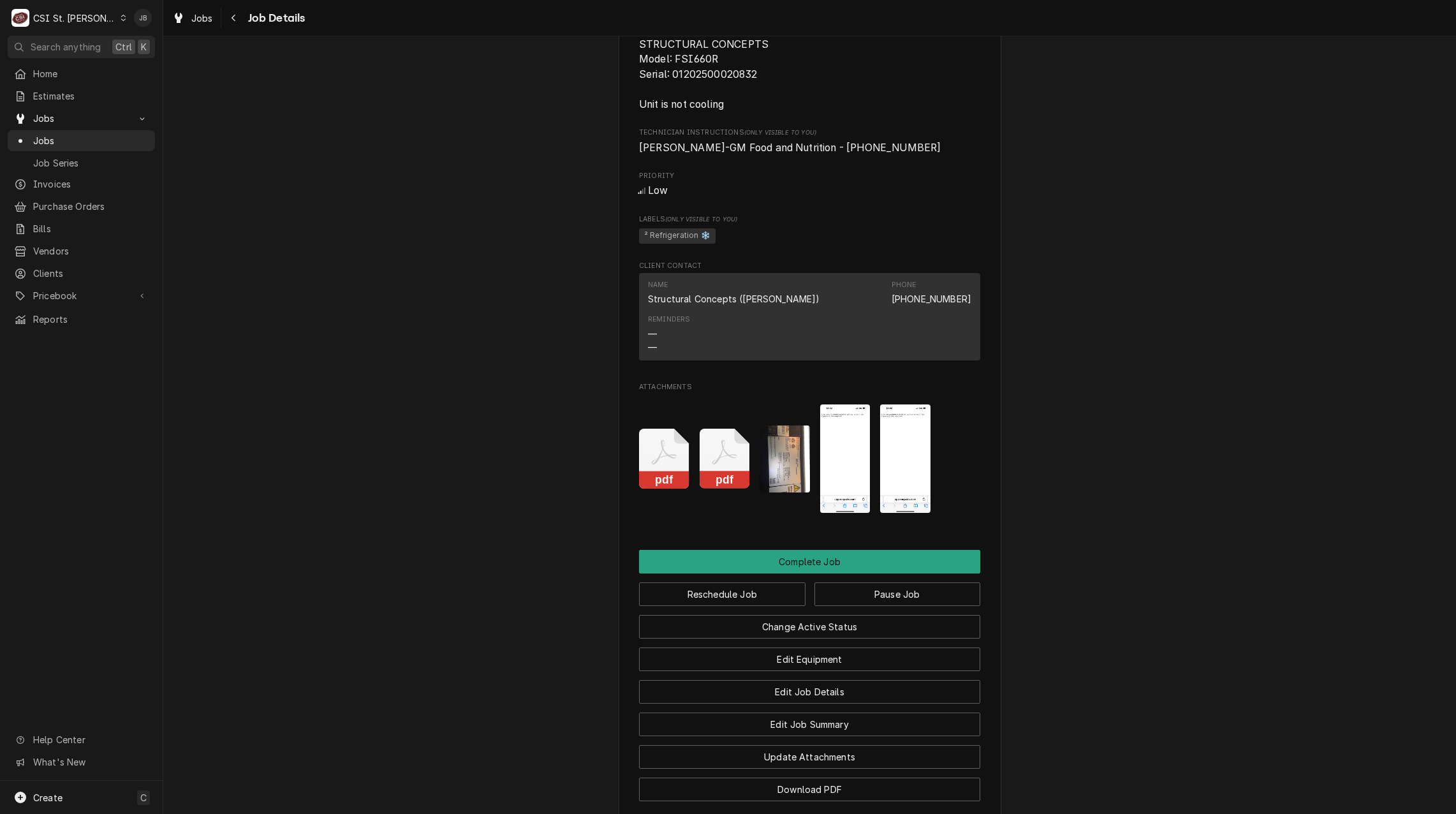
click at [766, 466] on img "Attachments" at bounding box center [785, 459] width 51 height 67
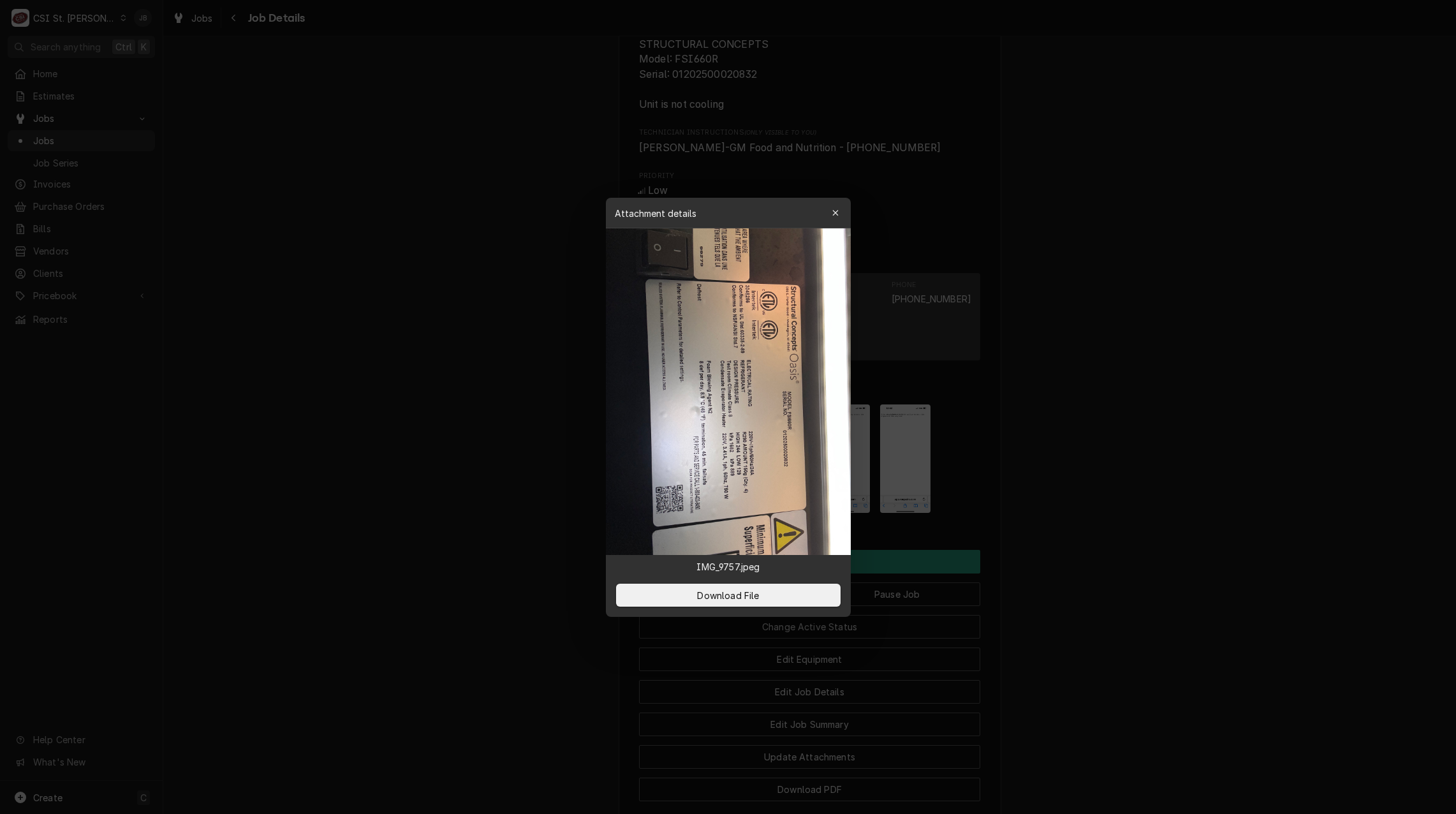
click at [1161, 468] on div at bounding box center [728, 407] width 1456 height 814
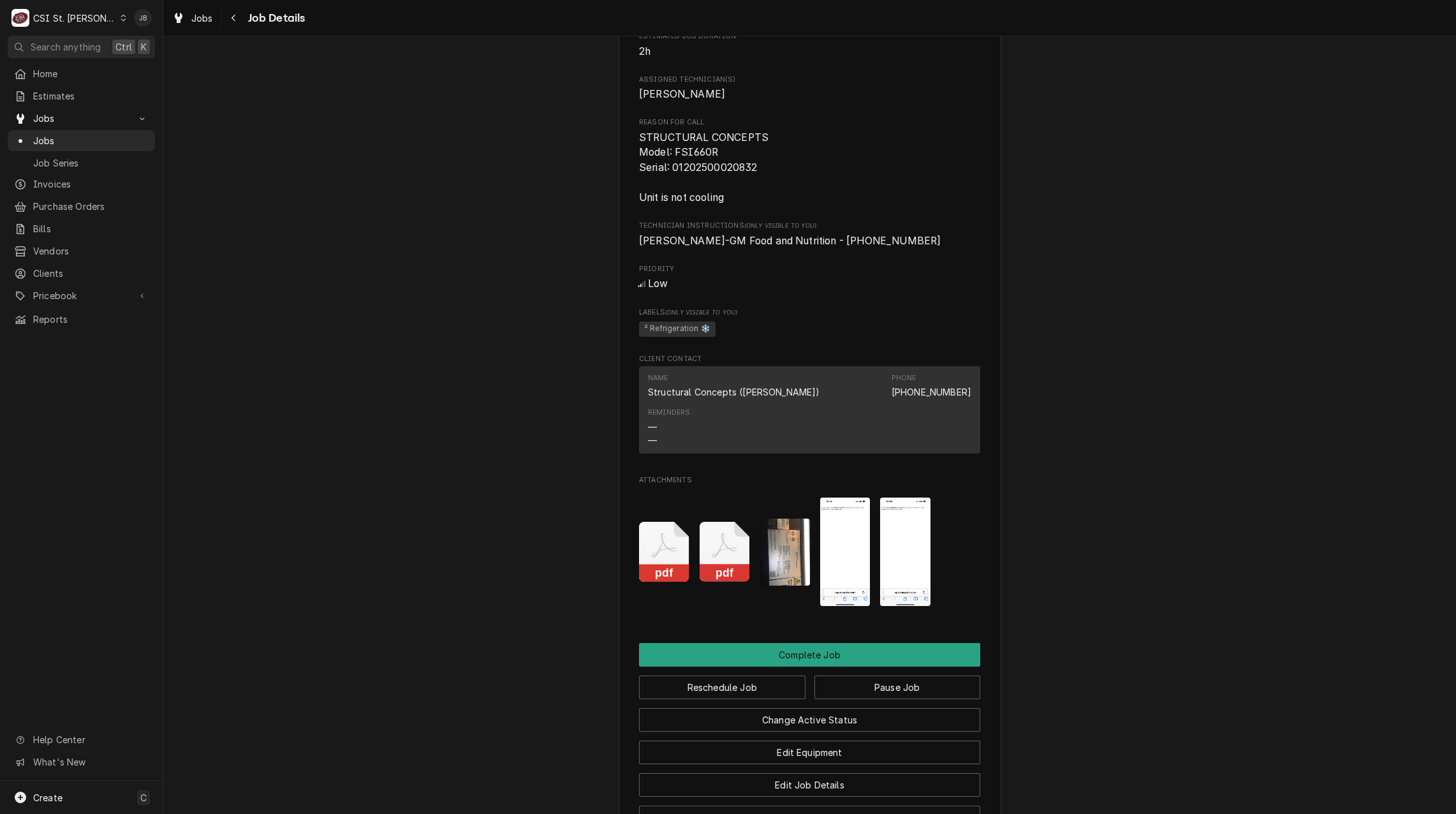
scroll to position [638, 0]
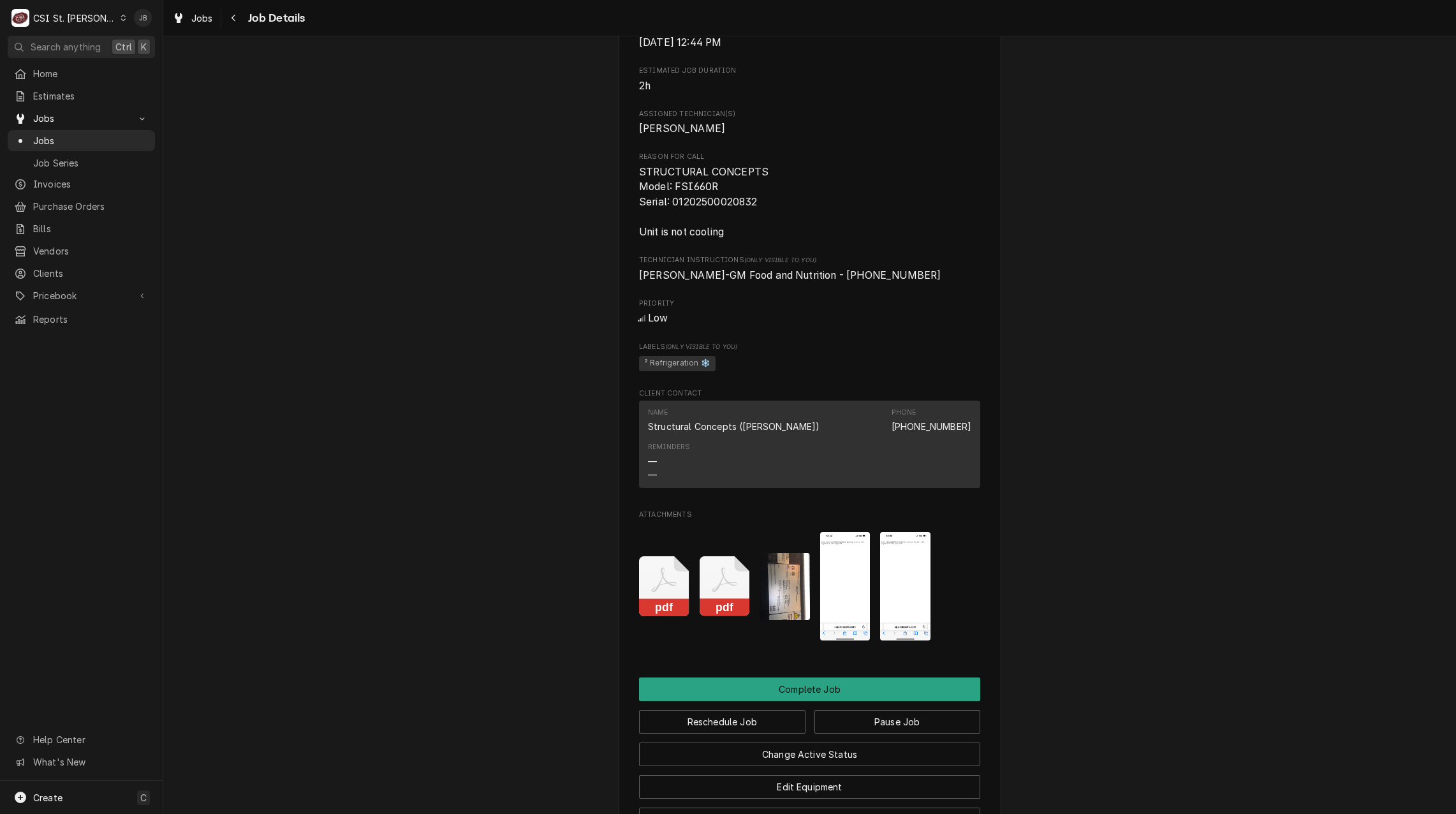
click at [772, 597] on img "Attachments" at bounding box center [785, 586] width 51 height 67
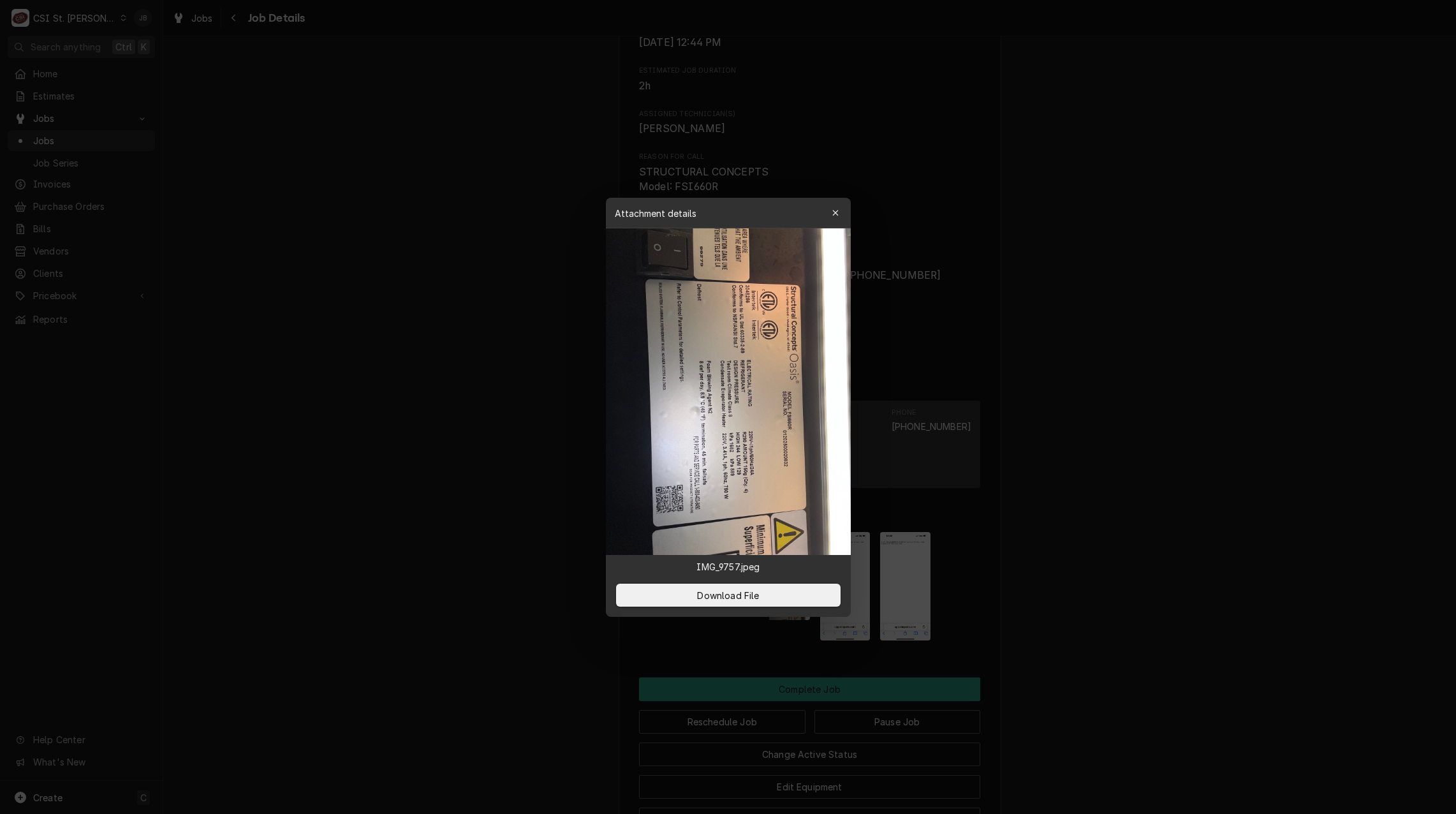
click at [423, 468] on div at bounding box center [728, 407] width 1456 height 814
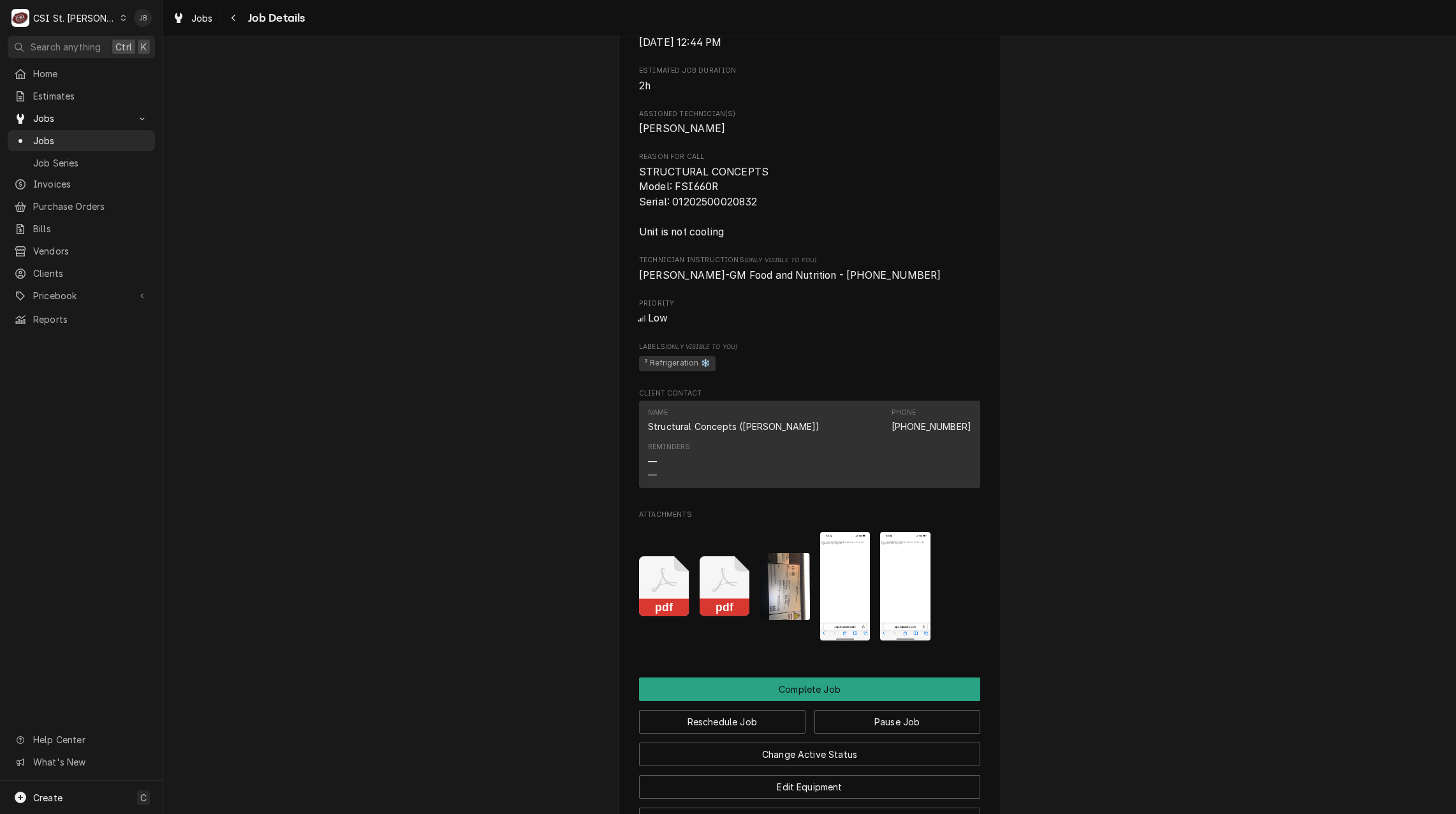
click at [829, 609] on img "Attachments" at bounding box center [845, 586] width 51 height 109
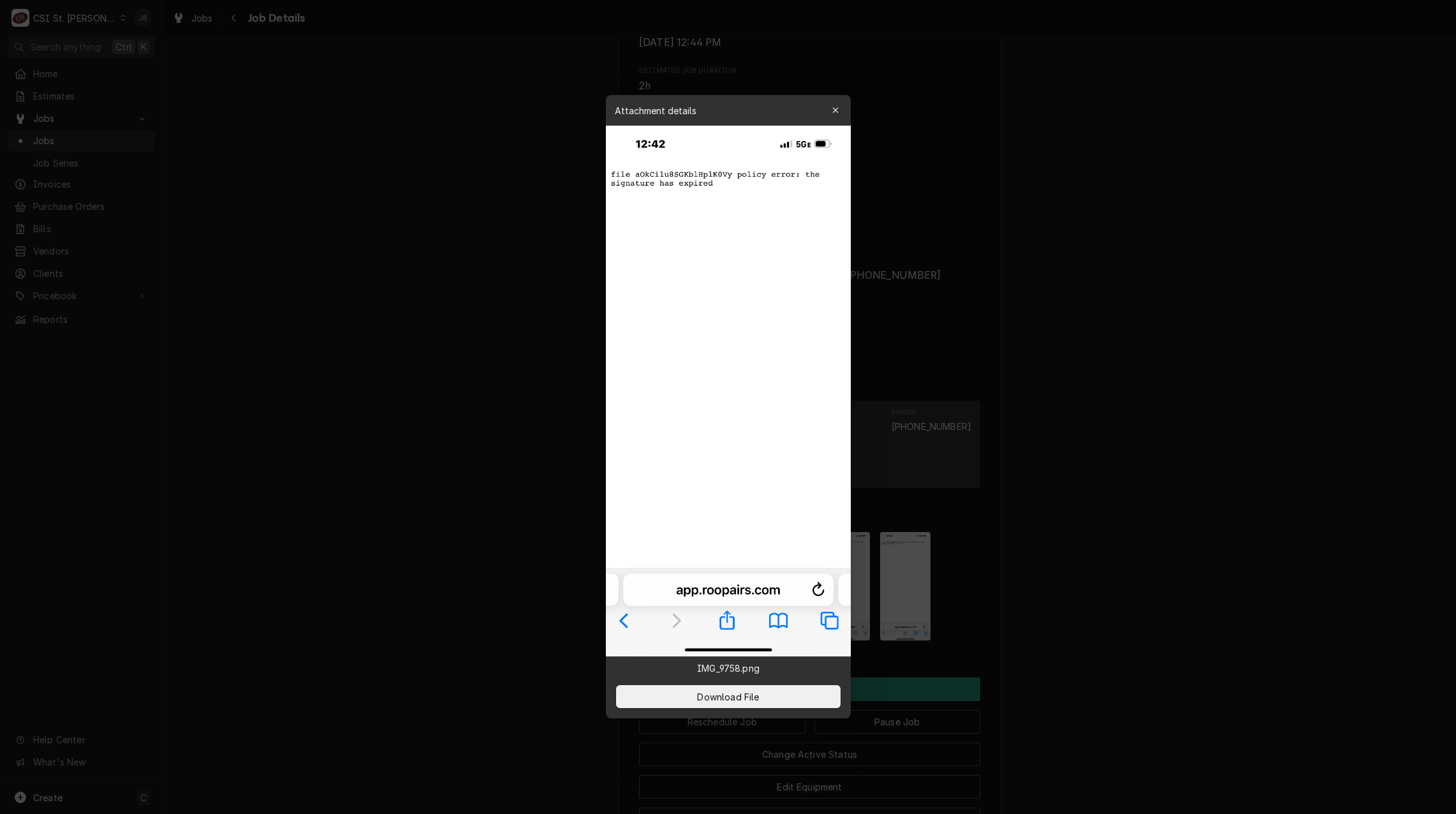
click at [984, 615] on div at bounding box center [728, 407] width 1456 height 814
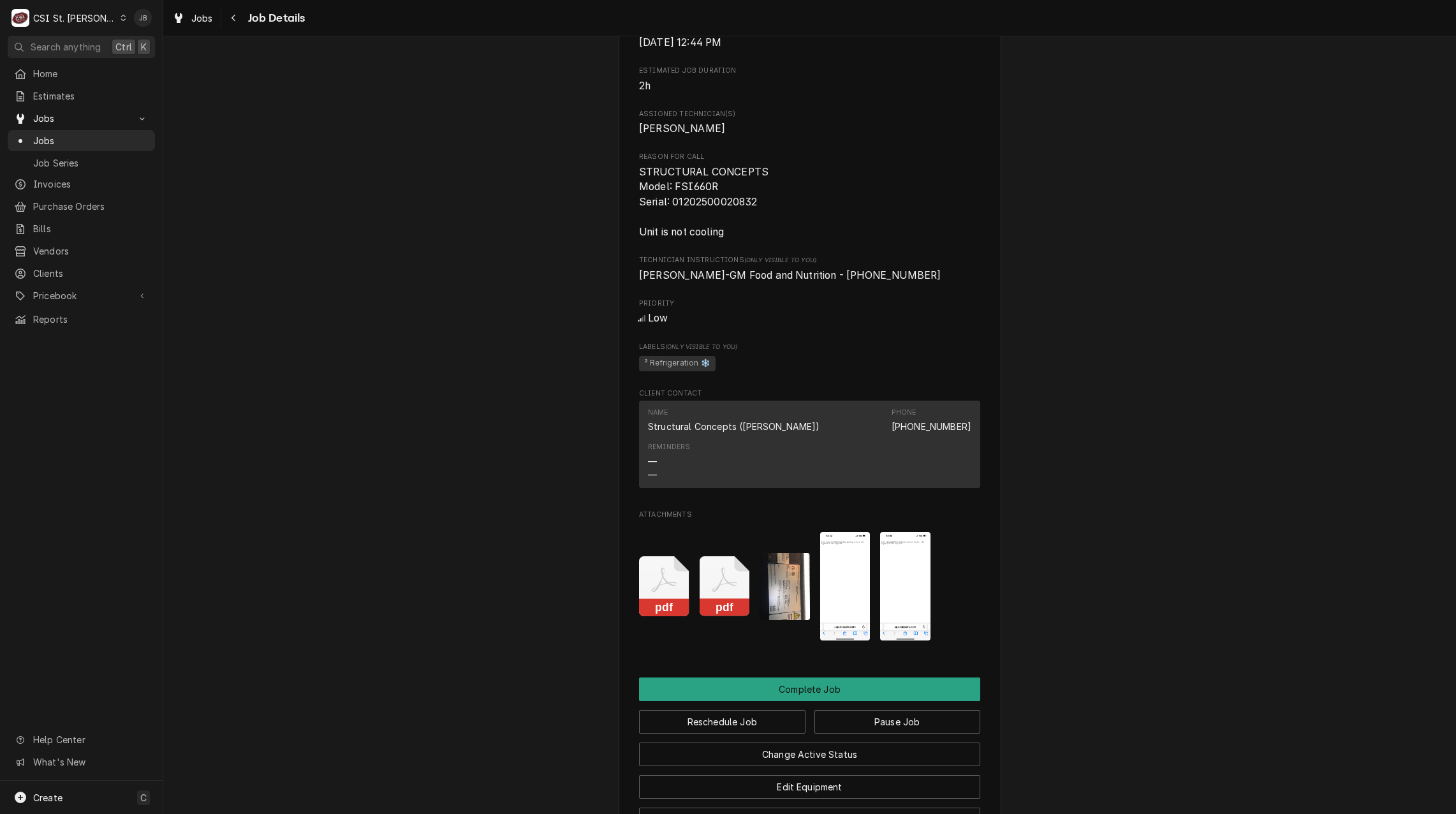
click at [915, 605] on img "Attachments" at bounding box center [906, 586] width 51 height 109
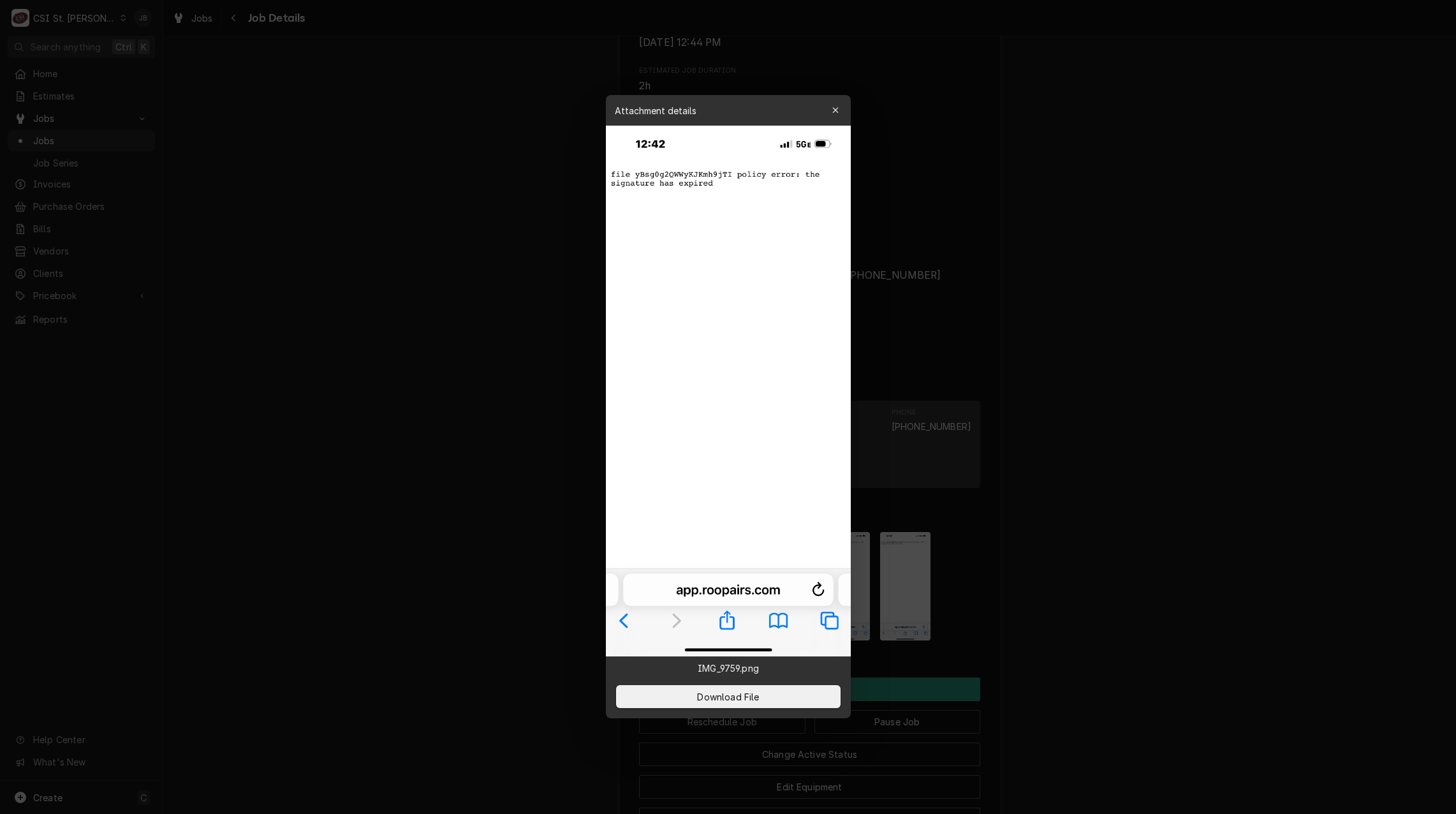
click at [1038, 386] on div at bounding box center [728, 407] width 1456 height 814
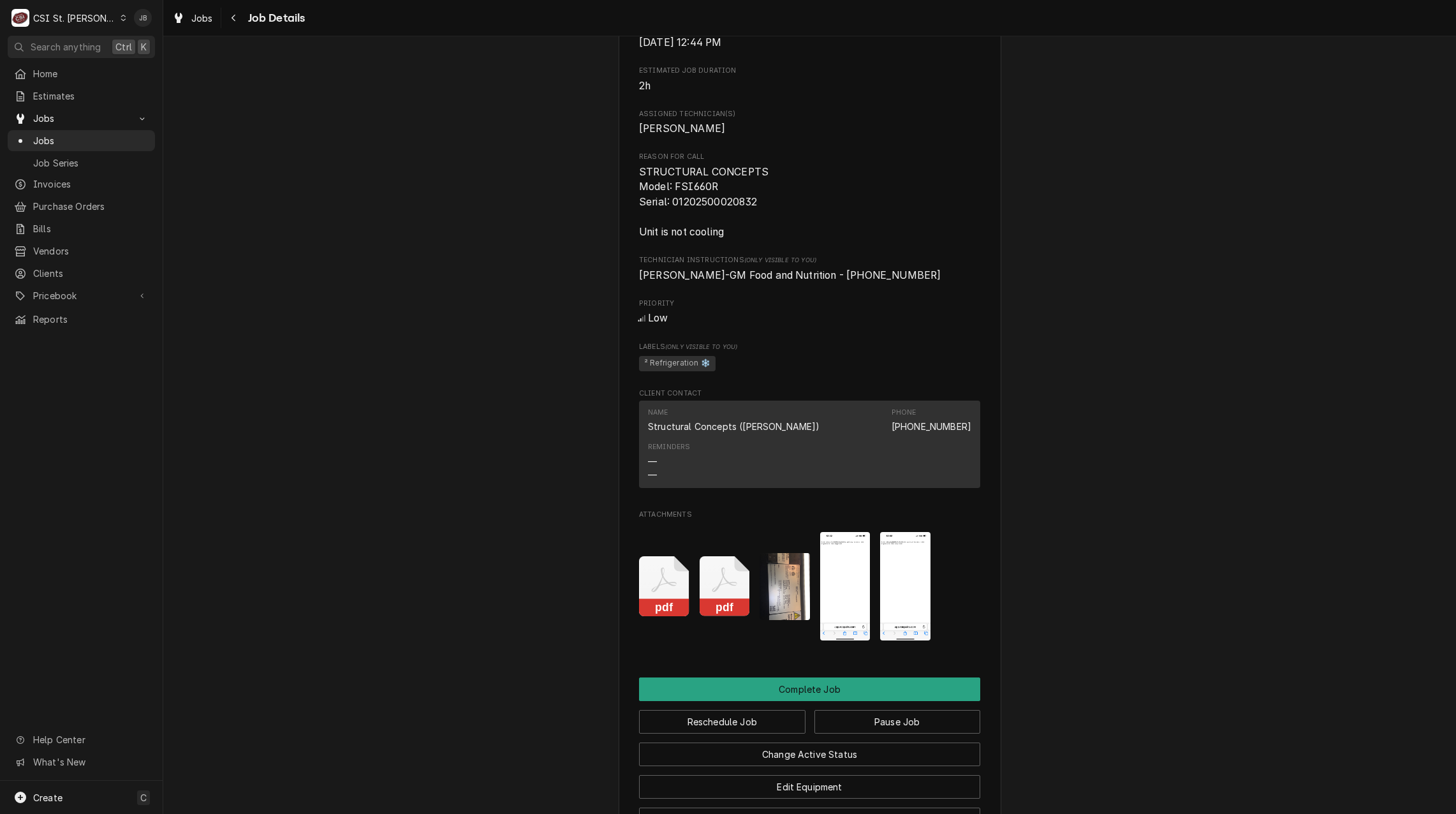
click at [853, 610] on img "Attachments" at bounding box center [845, 586] width 51 height 109
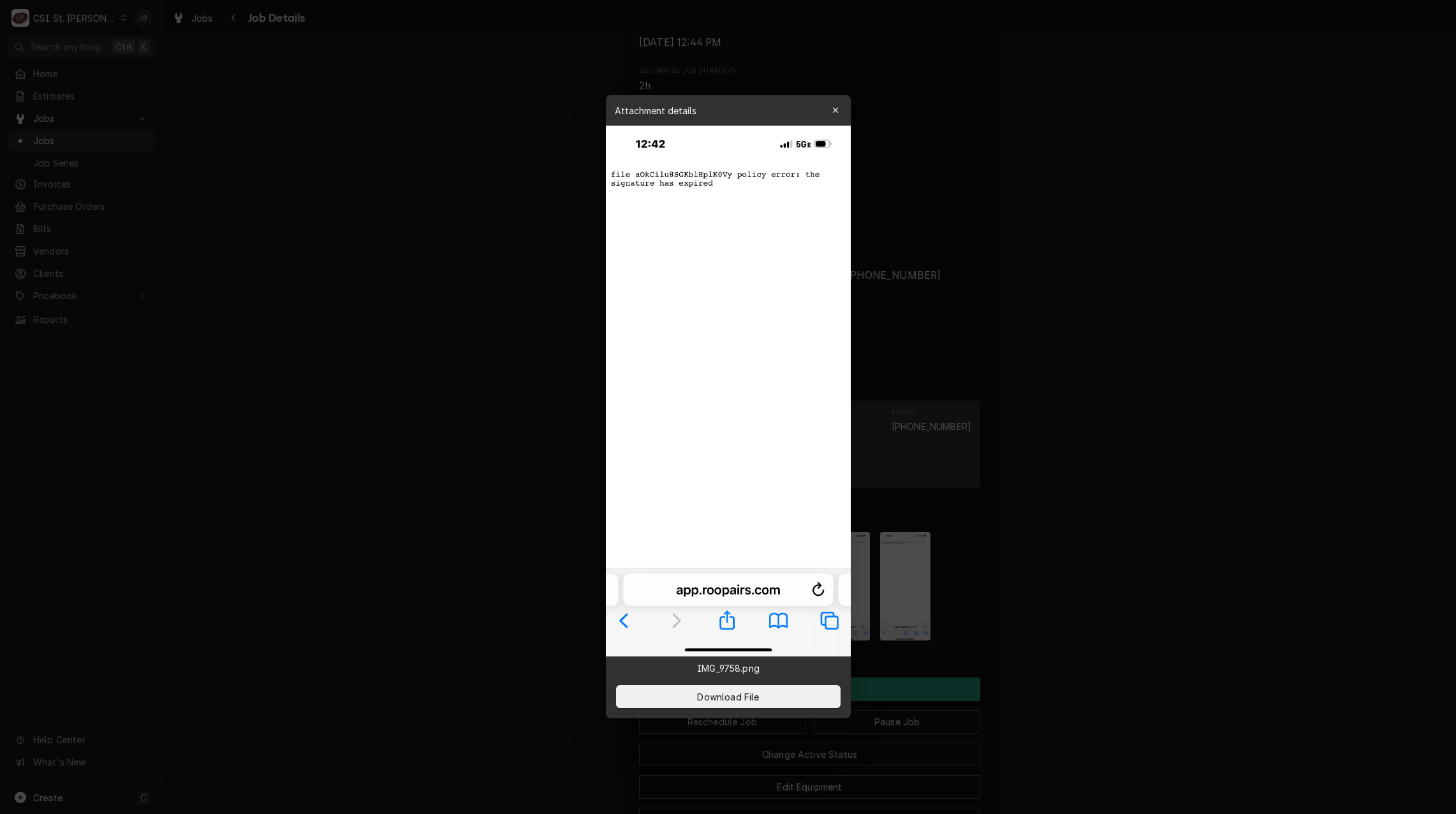
drag, startPoint x: 941, startPoint y: 566, endPoint x: 886, endPoint y: 582, distance: 57.3
click at [938, 567] on div at bounding box center [728, 407] width 1456 height 814
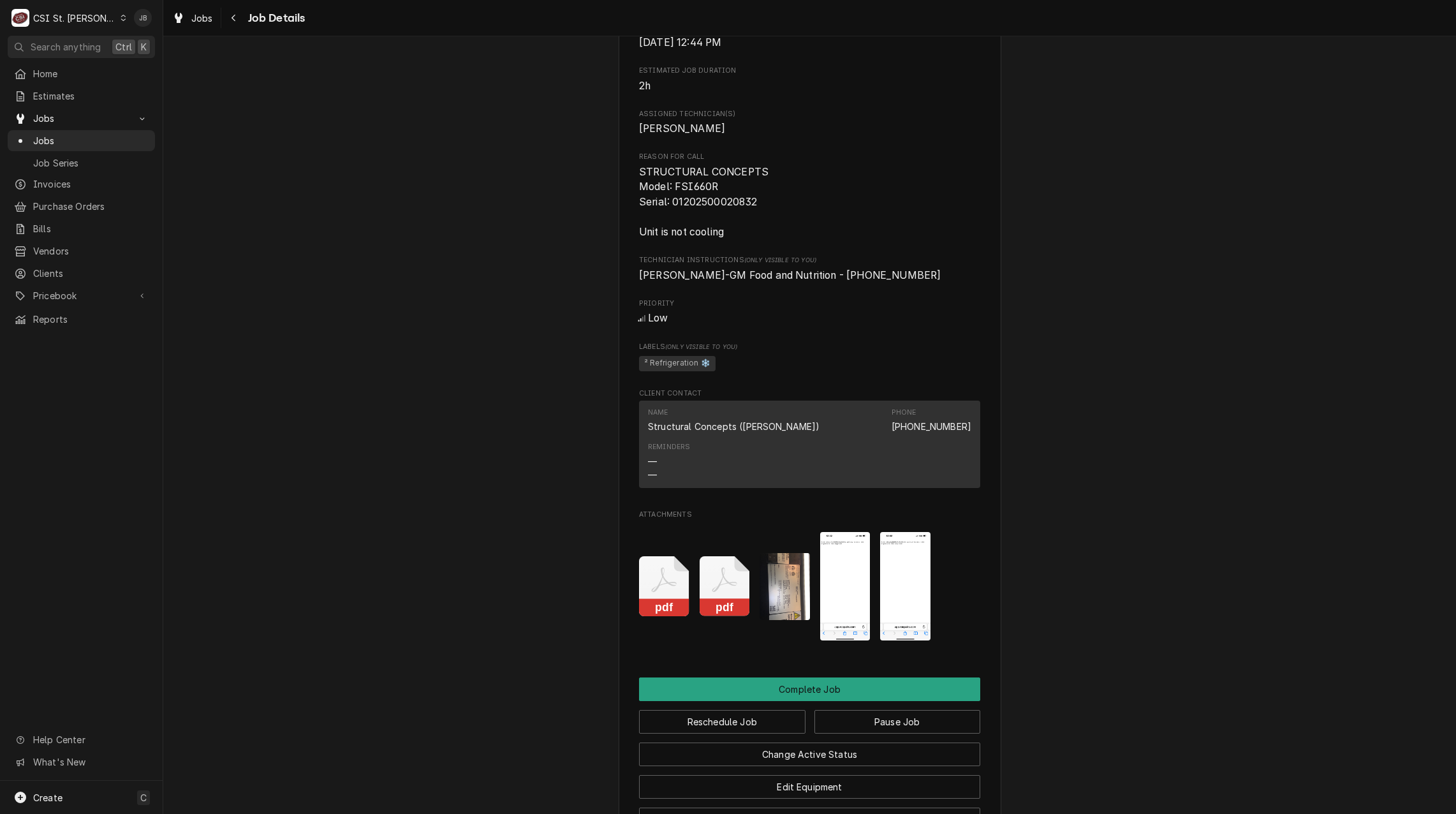
click at [886, 582] on img "Attachments" at bounding box center [906, 586] width 51 height 109
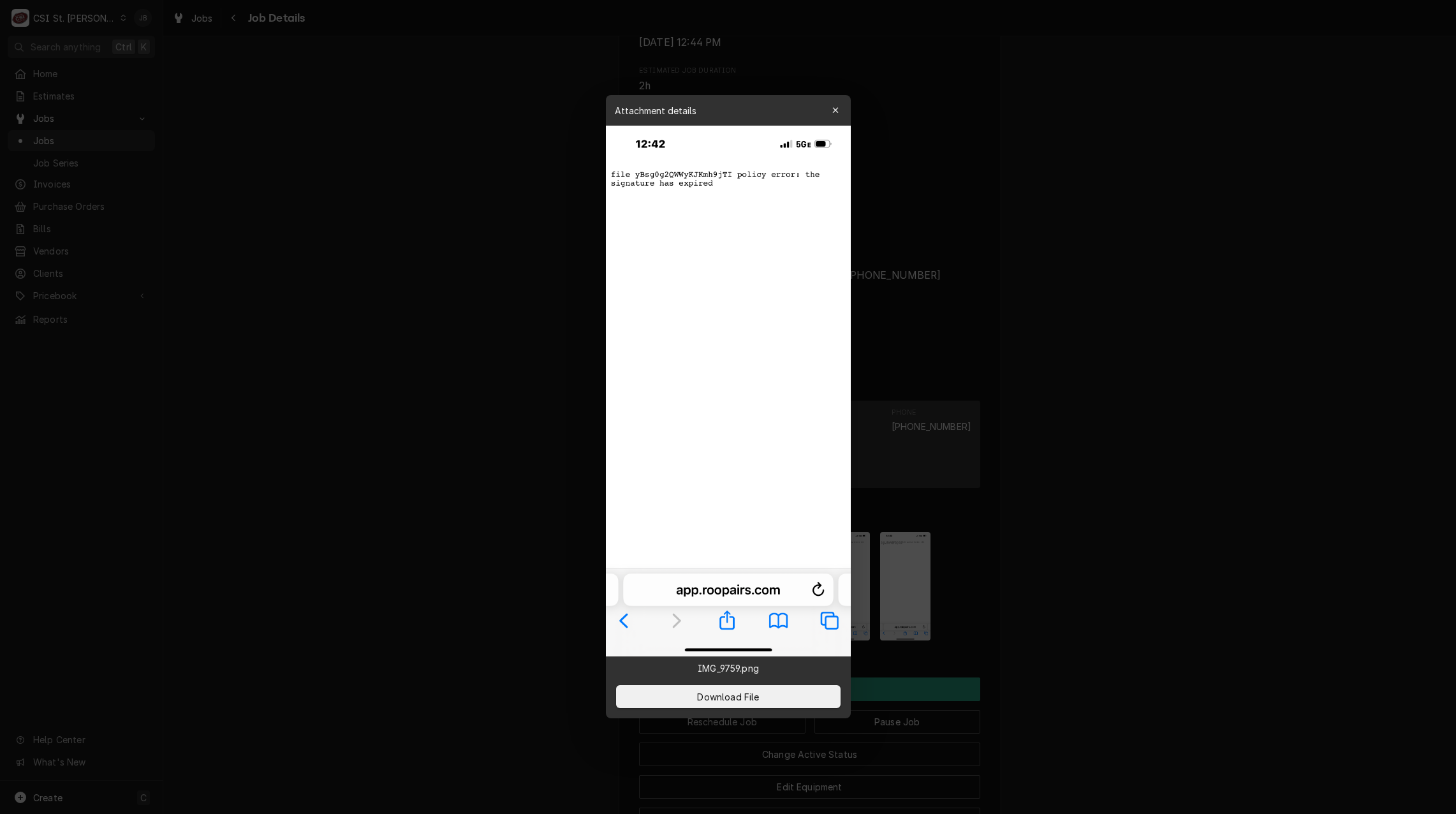
click at [1020, 560] on div at bounding box center [728, 407] width 1456 height 814
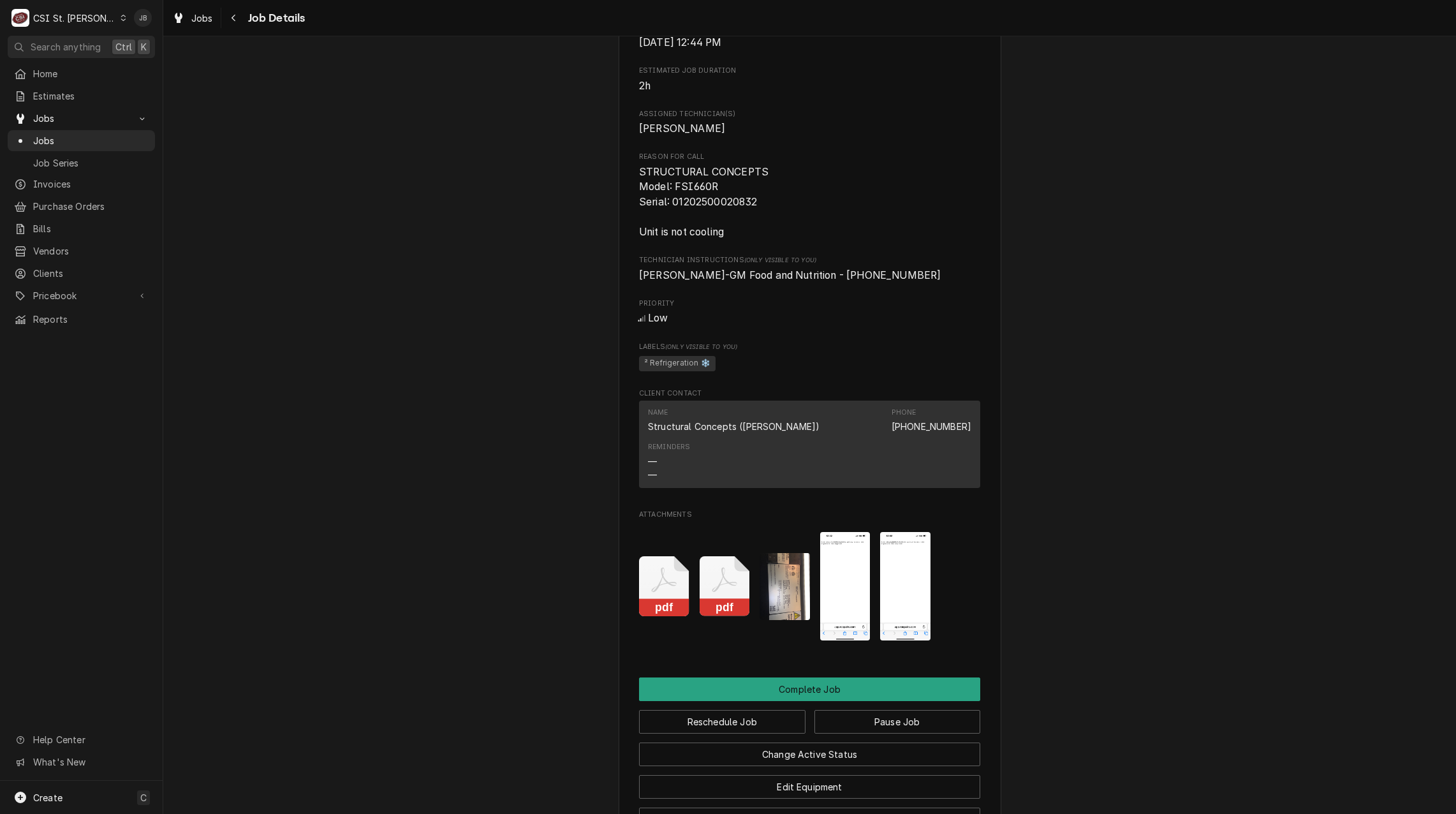
click at [858, 610] on img "Attachments" at bounding box center [845, 586] width 51 height 109
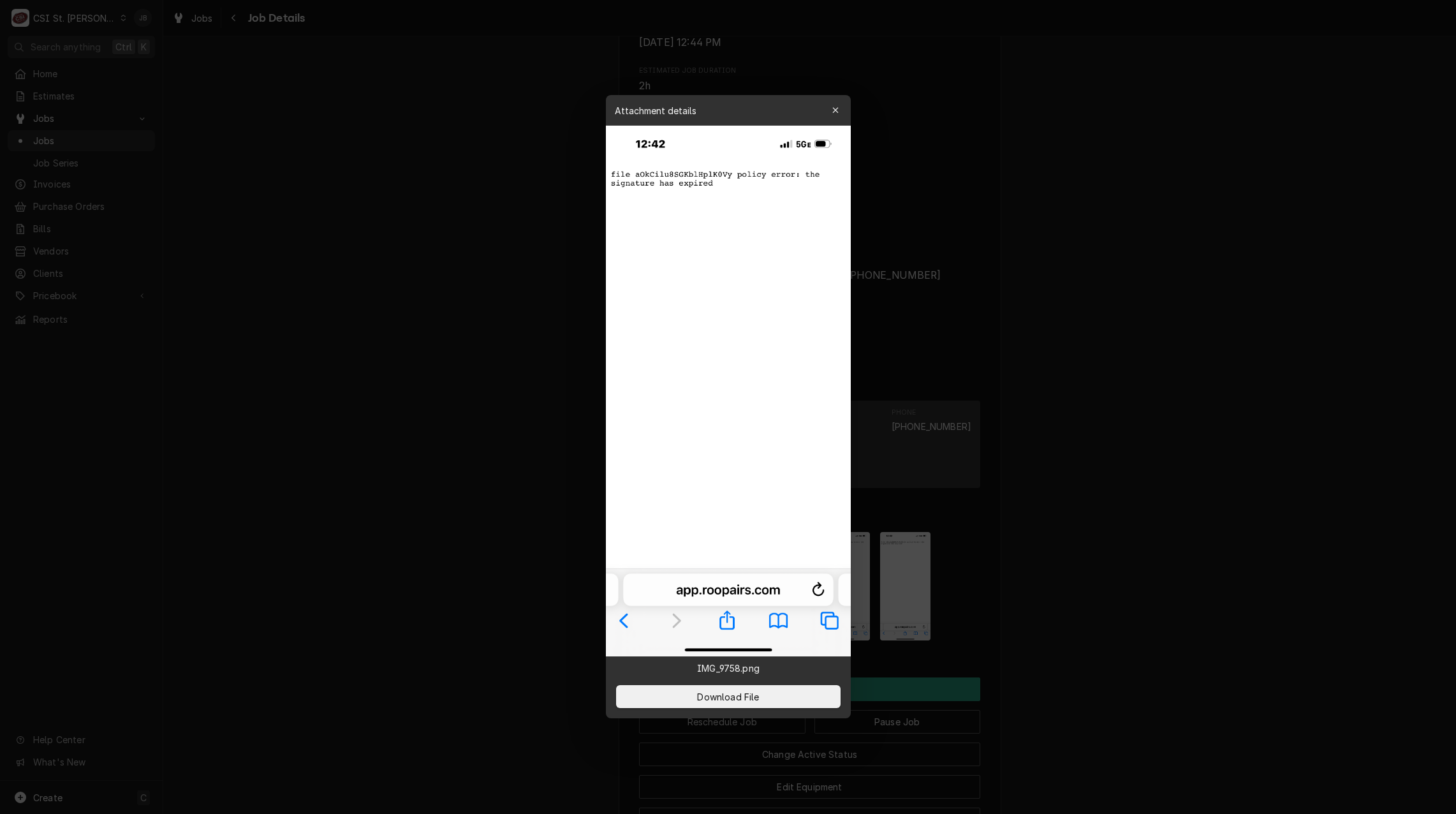
click at [345, 505] on div at bounding box center [728, 407] width 1456 height 814
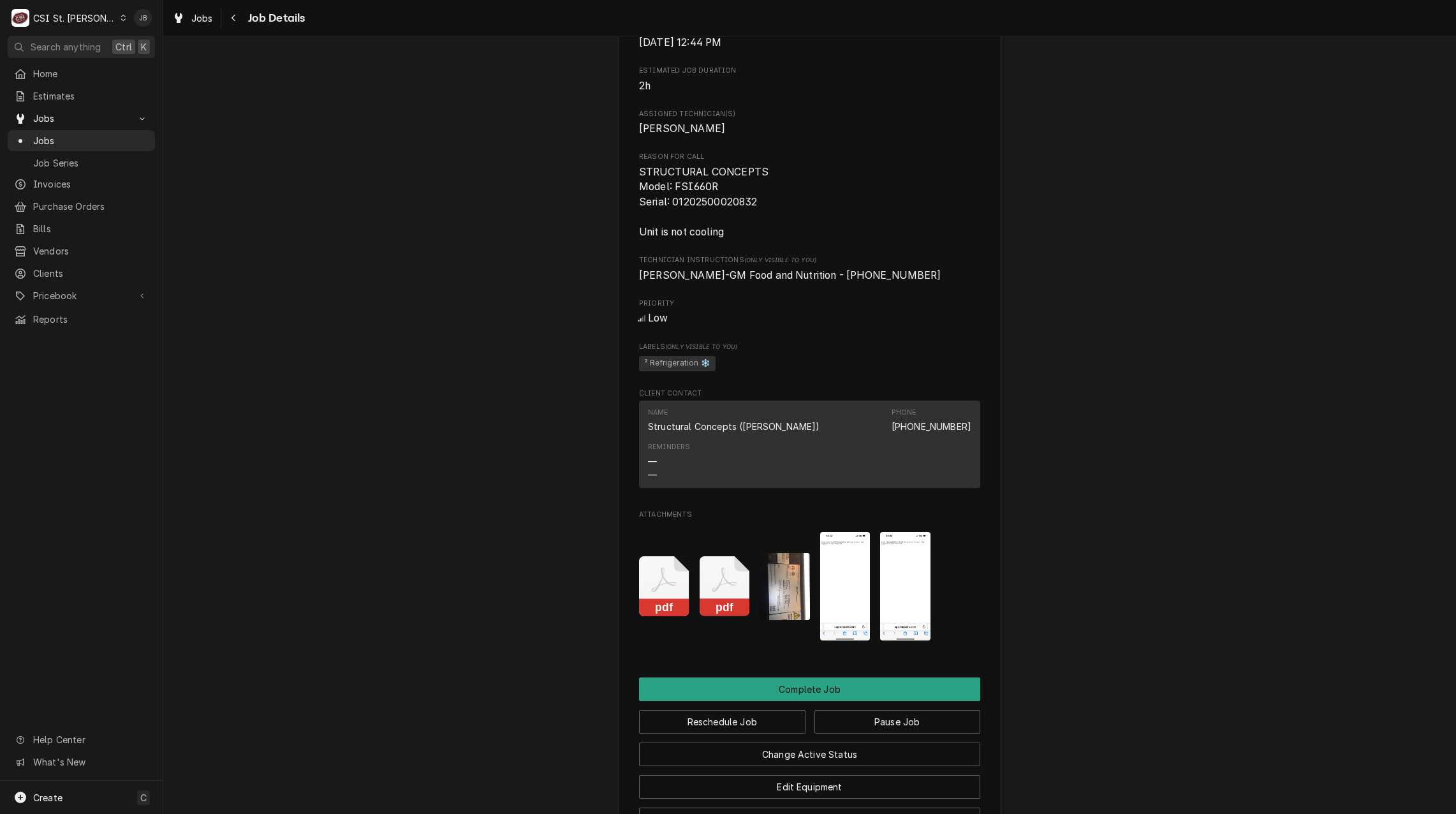
click at [837, 613] on img "Attachments" at bounding box center [845, 586] width 51 height 109
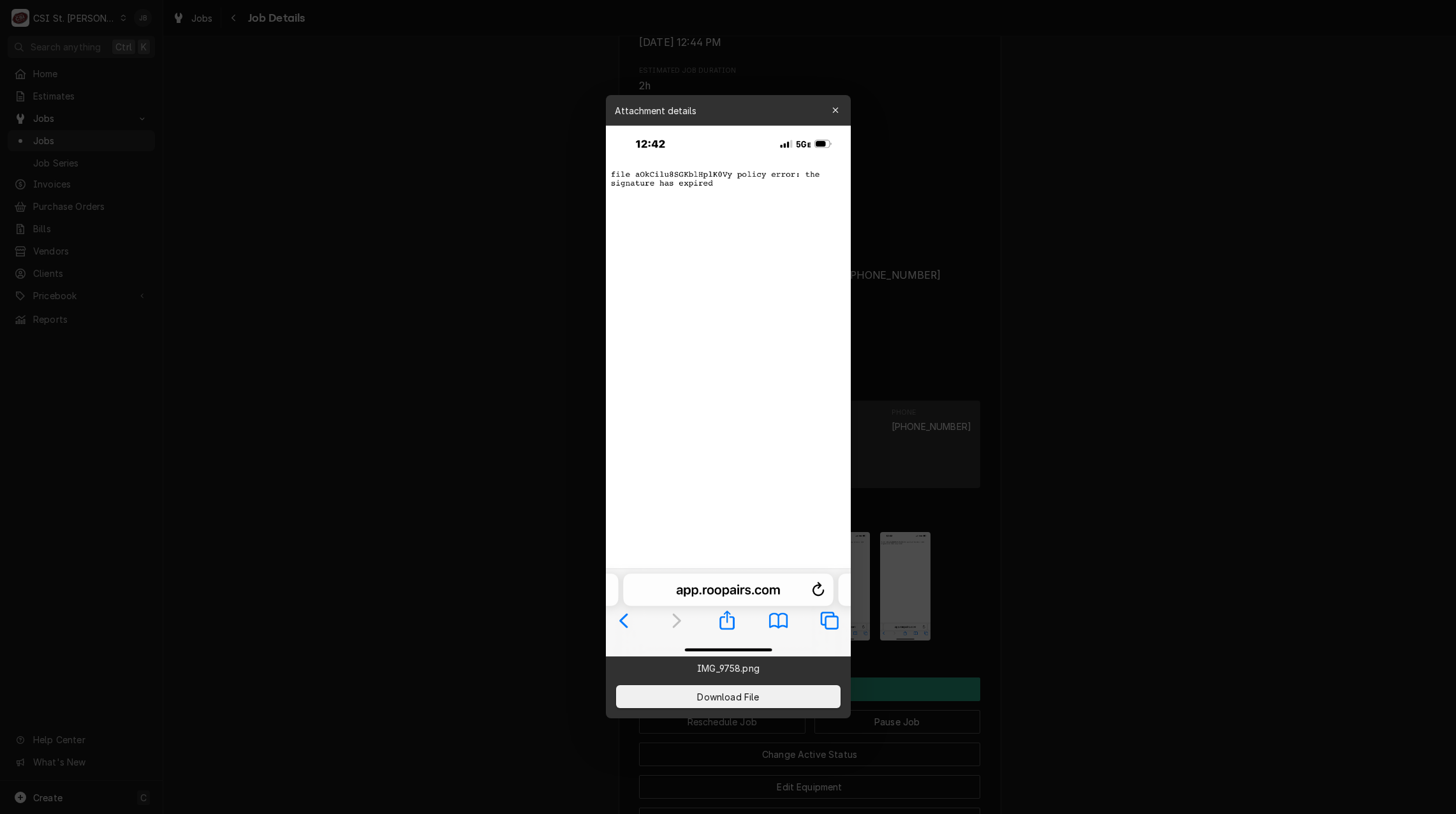
drag, startPoint x: 507, startPoint y: 389, endPoint x: 504, endPoint y: 403, distance: 14.3
click at [505, 402] on div at bounding box center [728, 407] width 1456 height 814
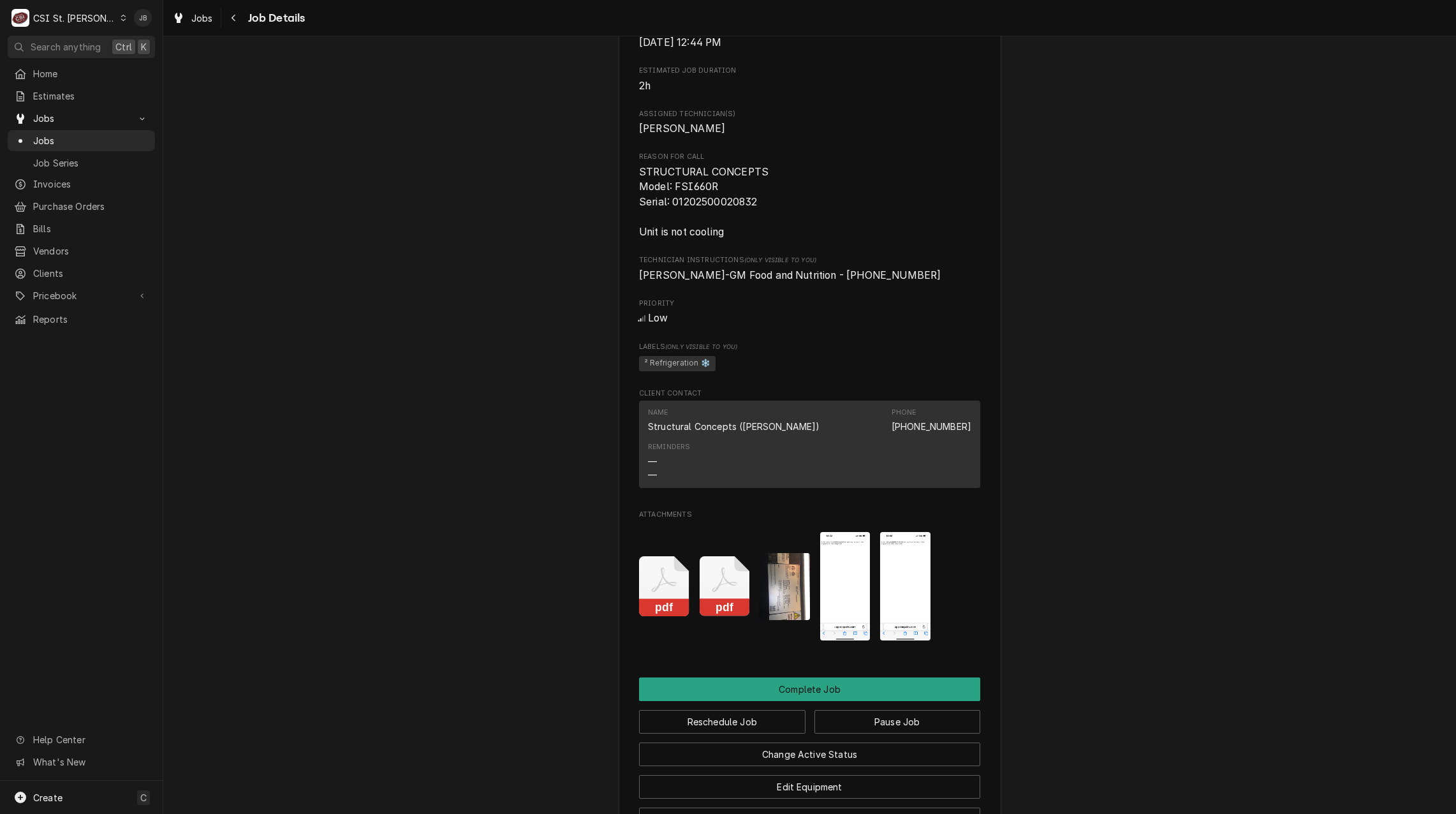
click at [897, 610] on img "Attachments" at bounding box center [906, 586] width 51 height 109
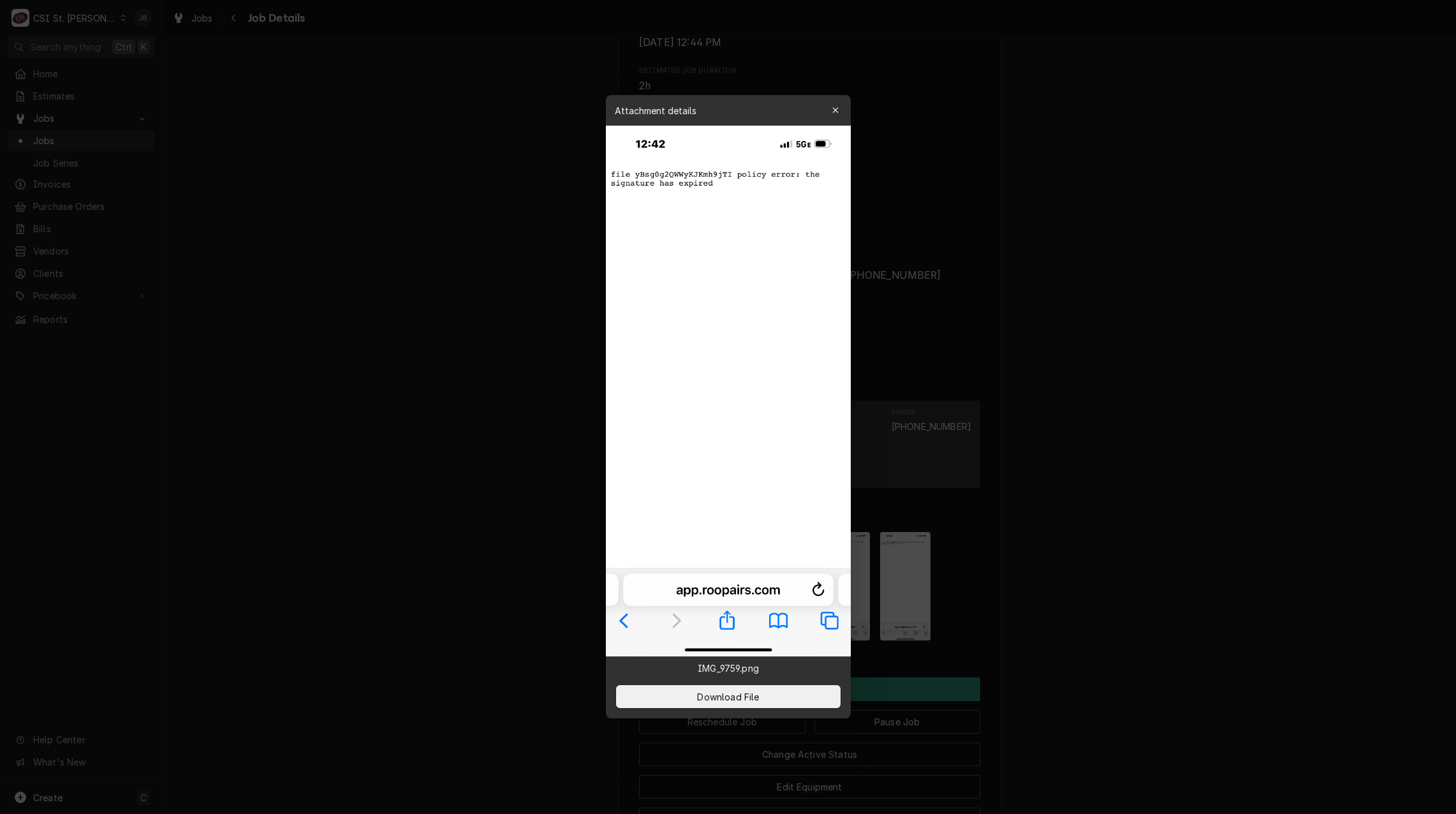
click at [460, 298] on div at bounding box center [728, 407] width 1456 height 814
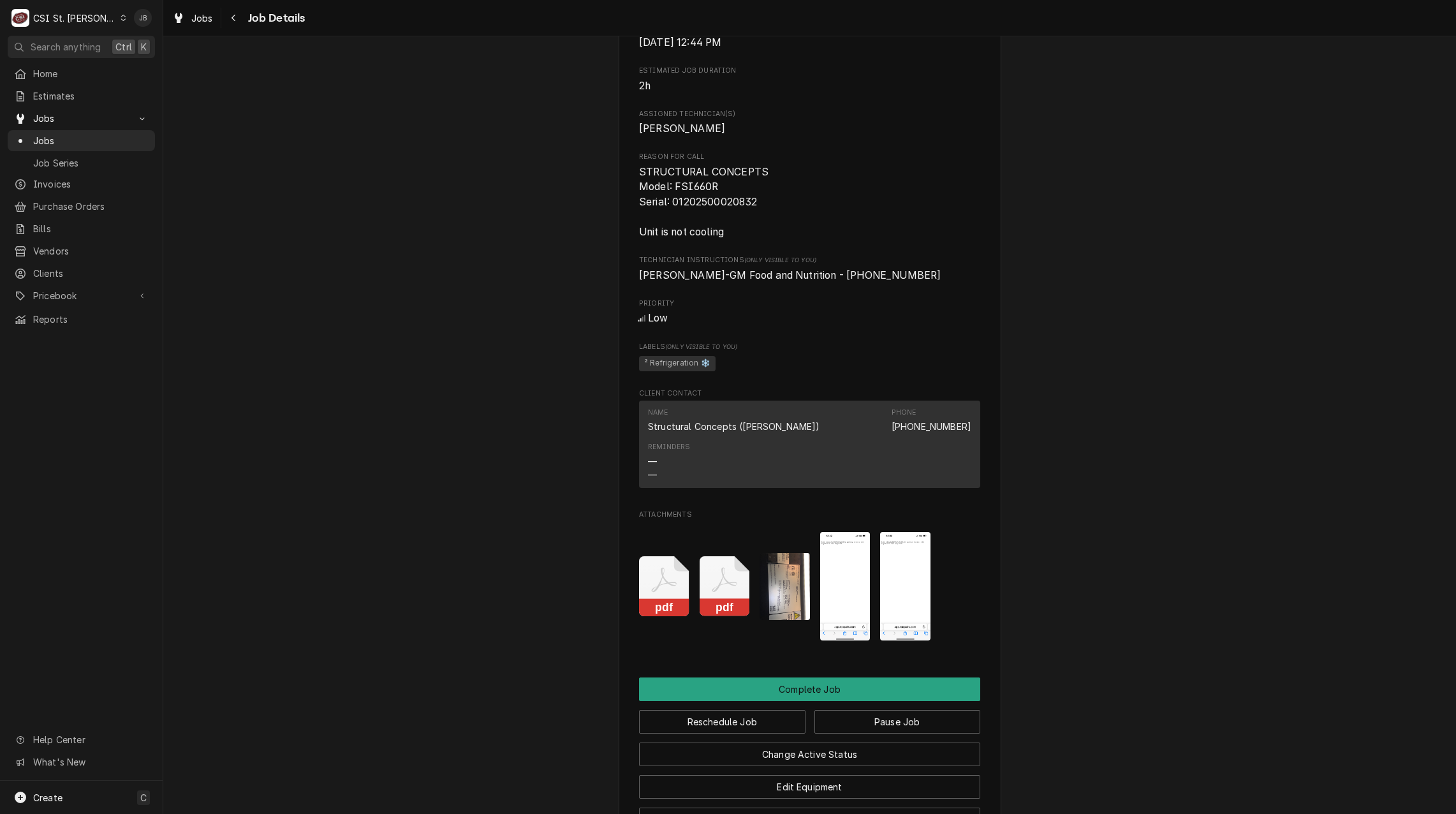
click at [902, 600] on img "Attachments" at bounding box center [906, 586] width 51 height 109
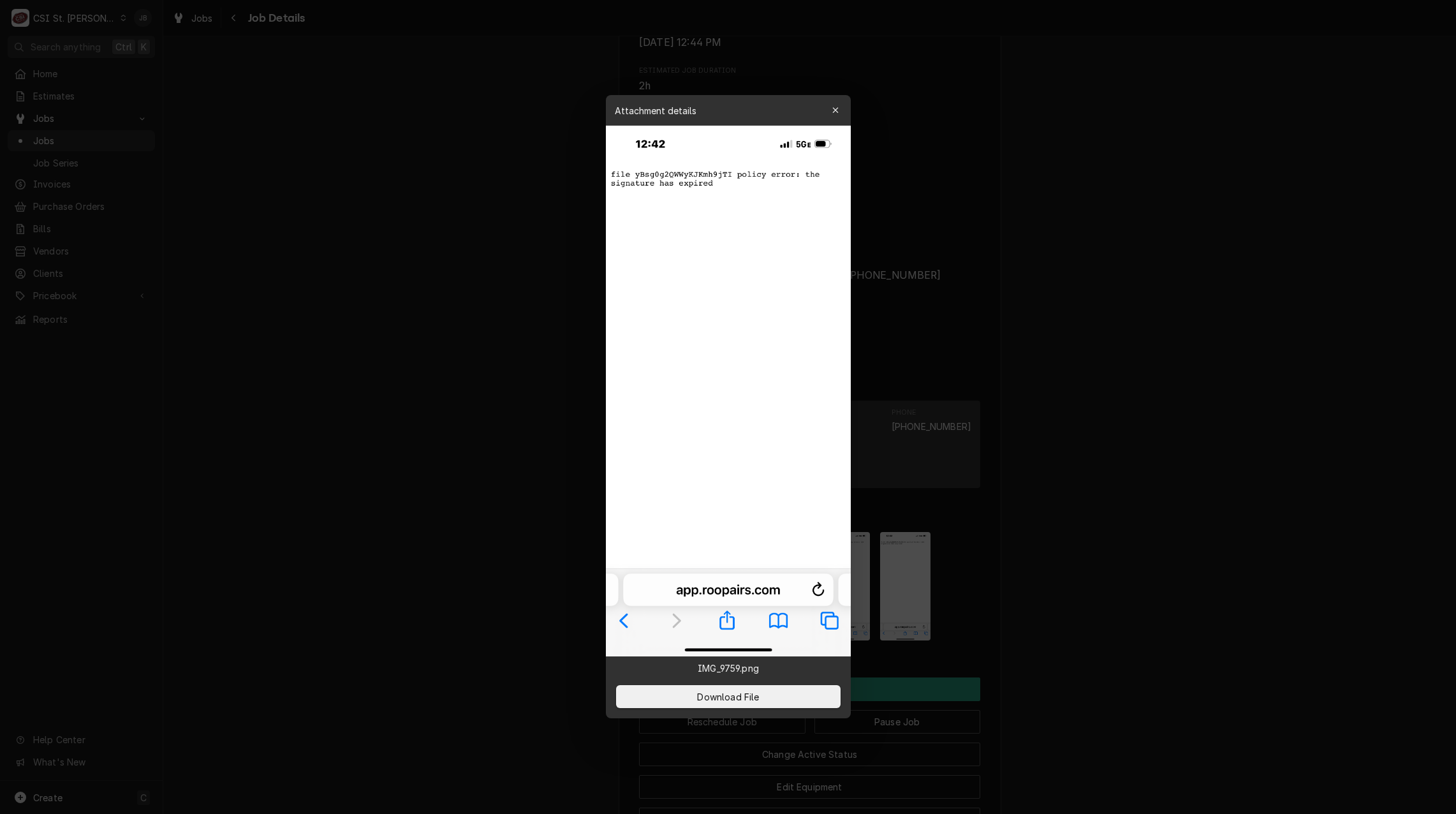
click at [507, 437] on div at bounding box center [728, 407] width 1456 height 814
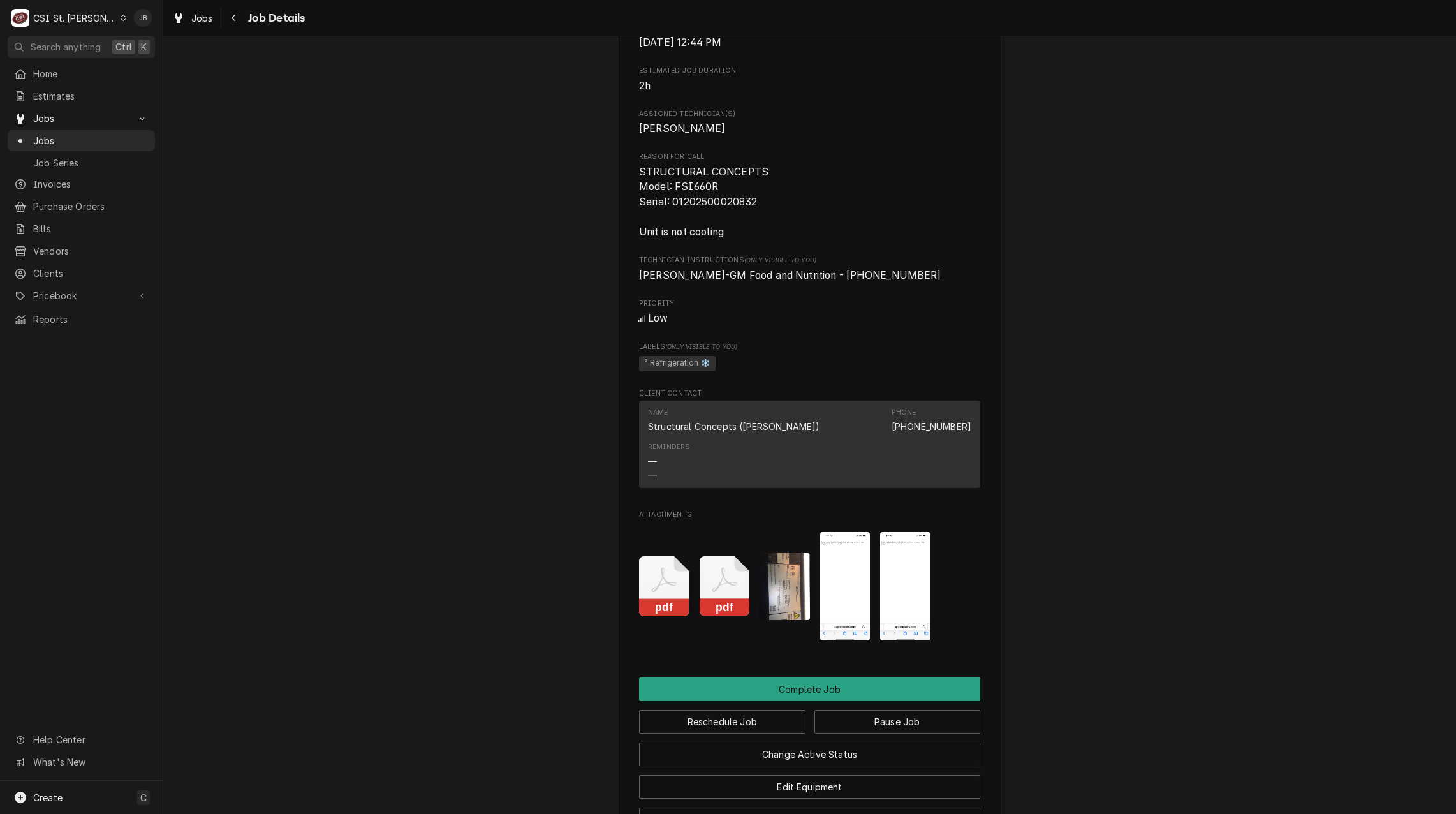
click at [827, 584] on img "Attachments" at bounding box center [845, 586] width 51 height 109
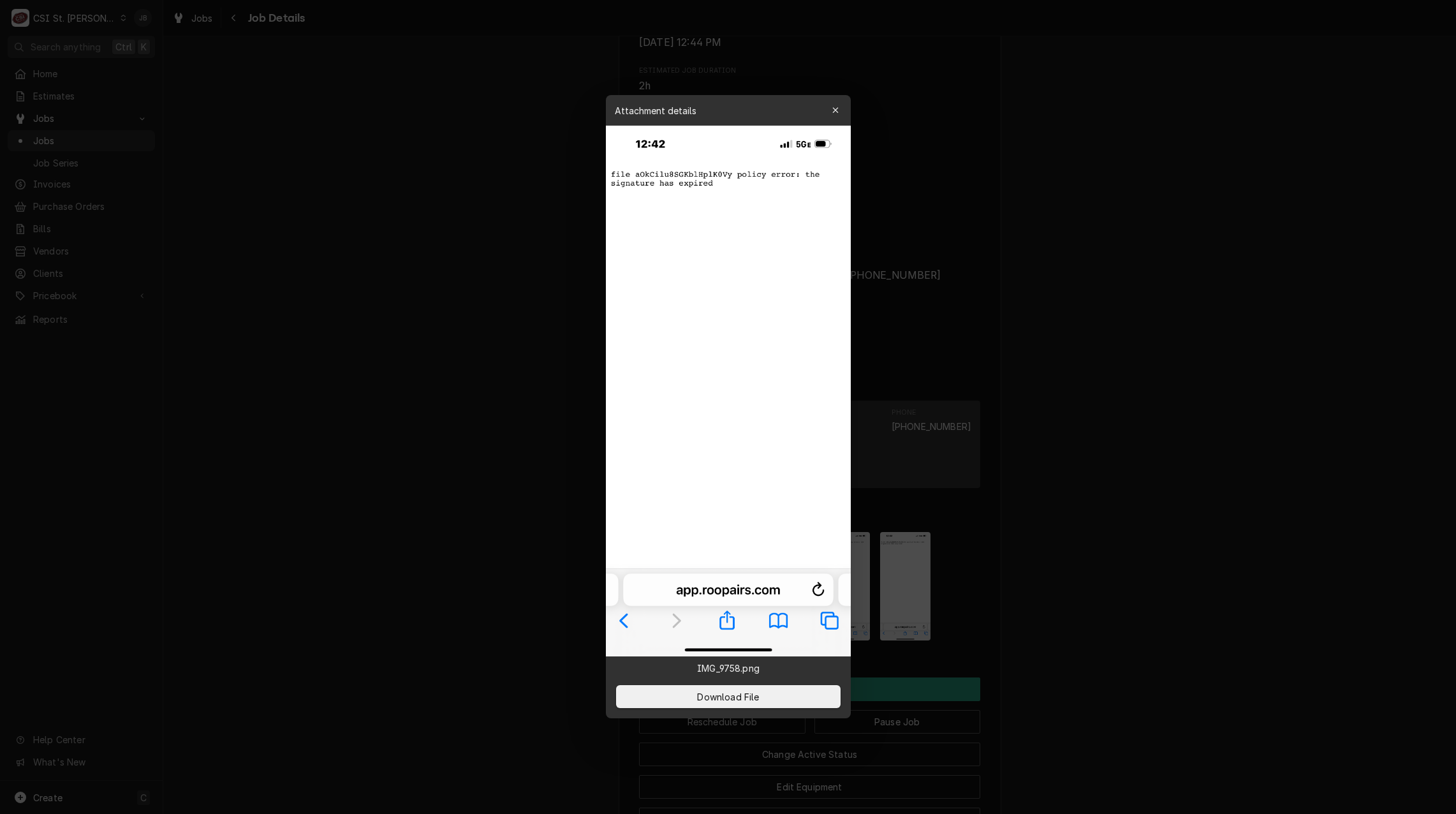
click at [399, 479] on div at bounding box center [728, 407] width 1456 height 814
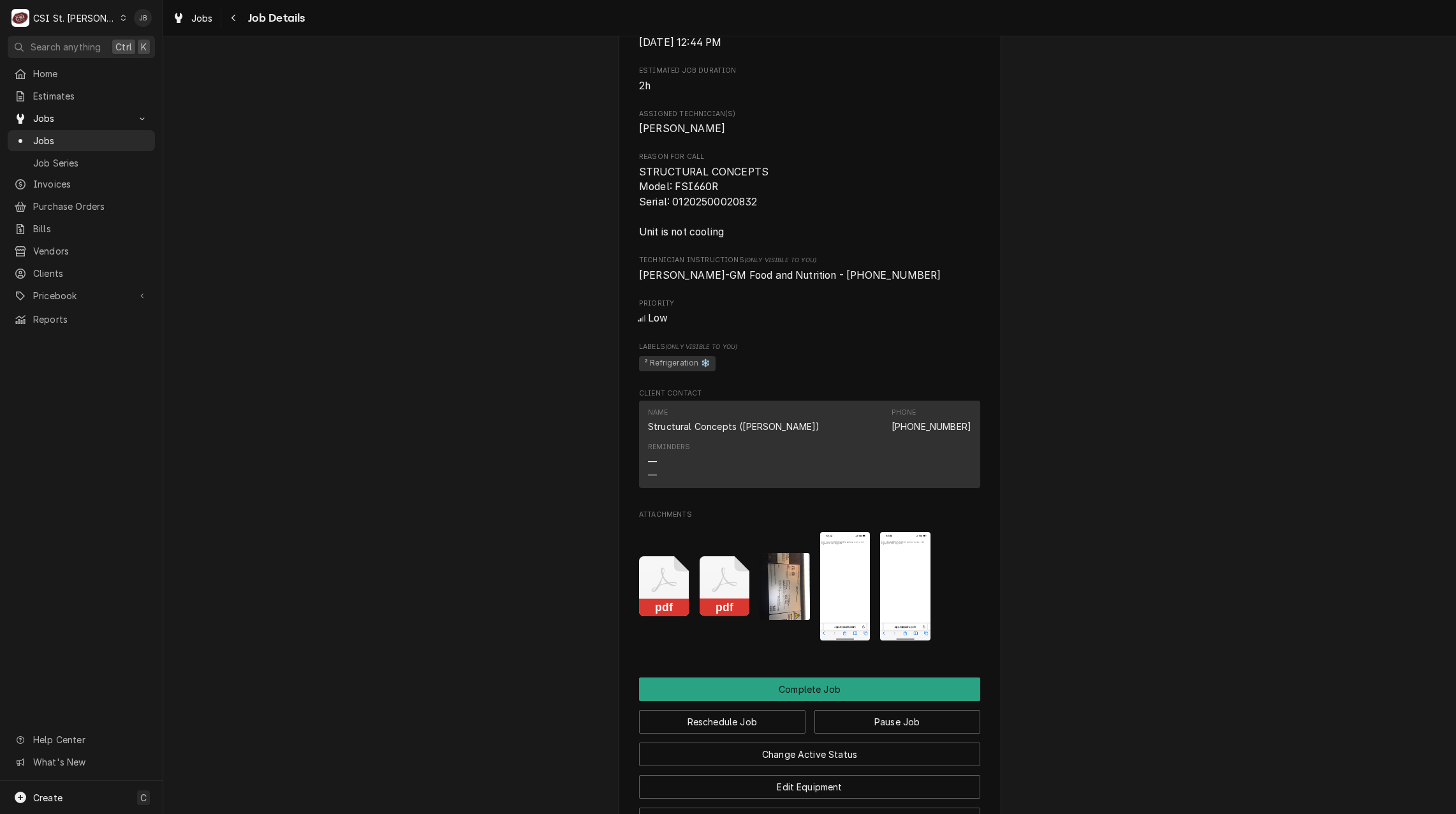
click at [792, 605] on img "Attachments" at bounding box center [785, 586] width 51 height 67
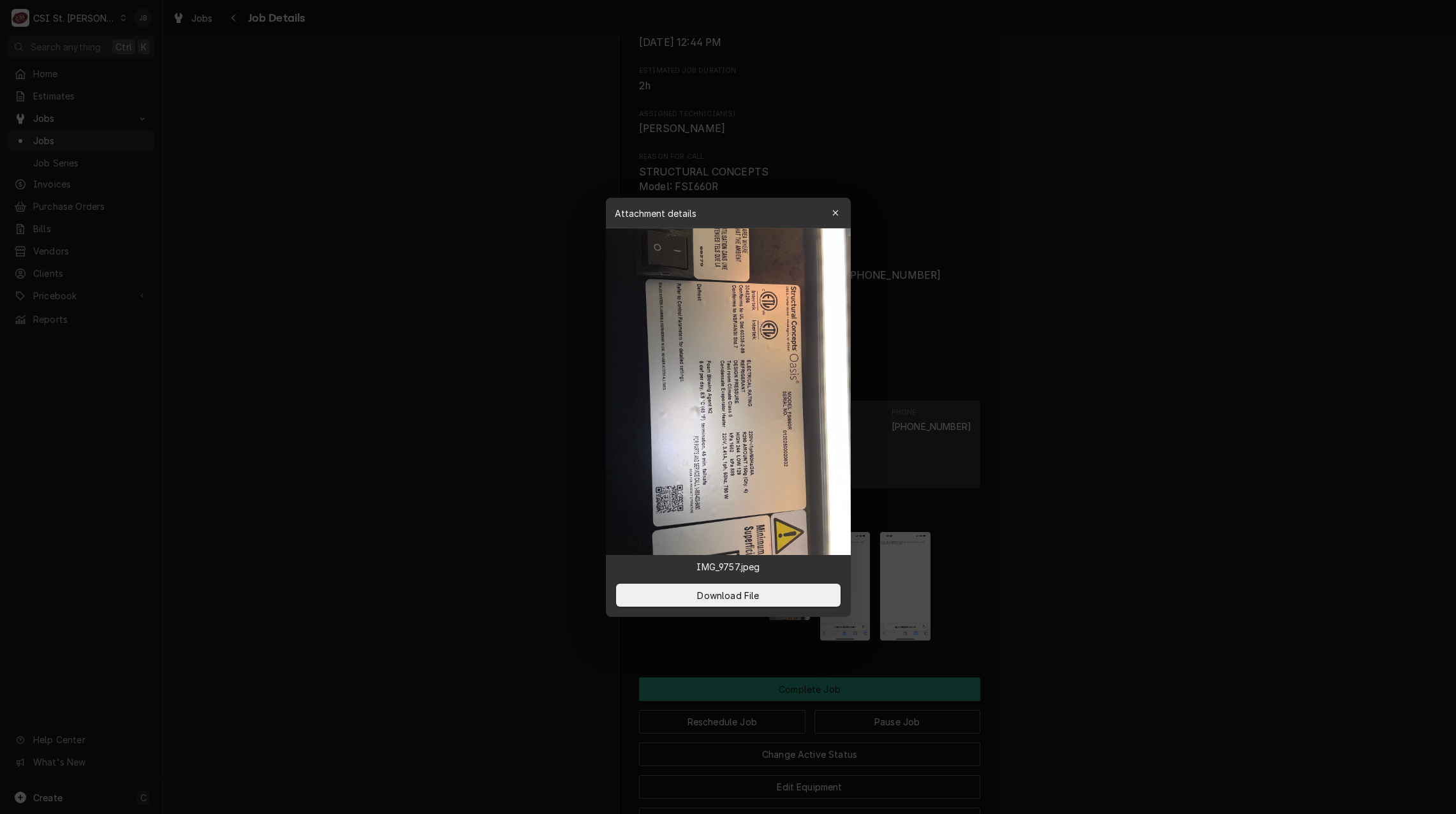
click at [464, 489] on div at bounding box center [728, 407] width 1456 height 814
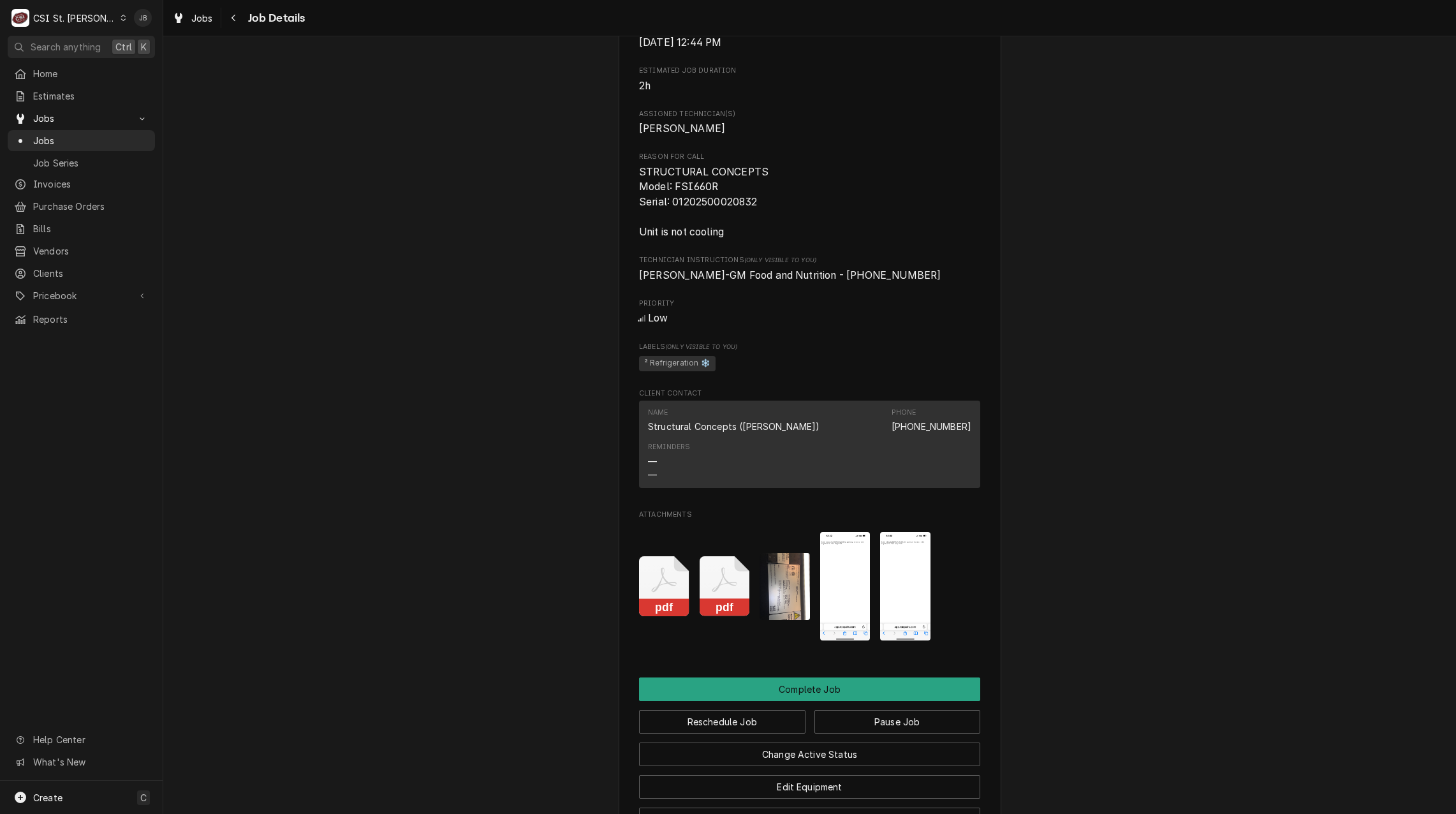
click at [794, 604] on img "Attachments" at bounding box center [785, 586] width 51 height 67
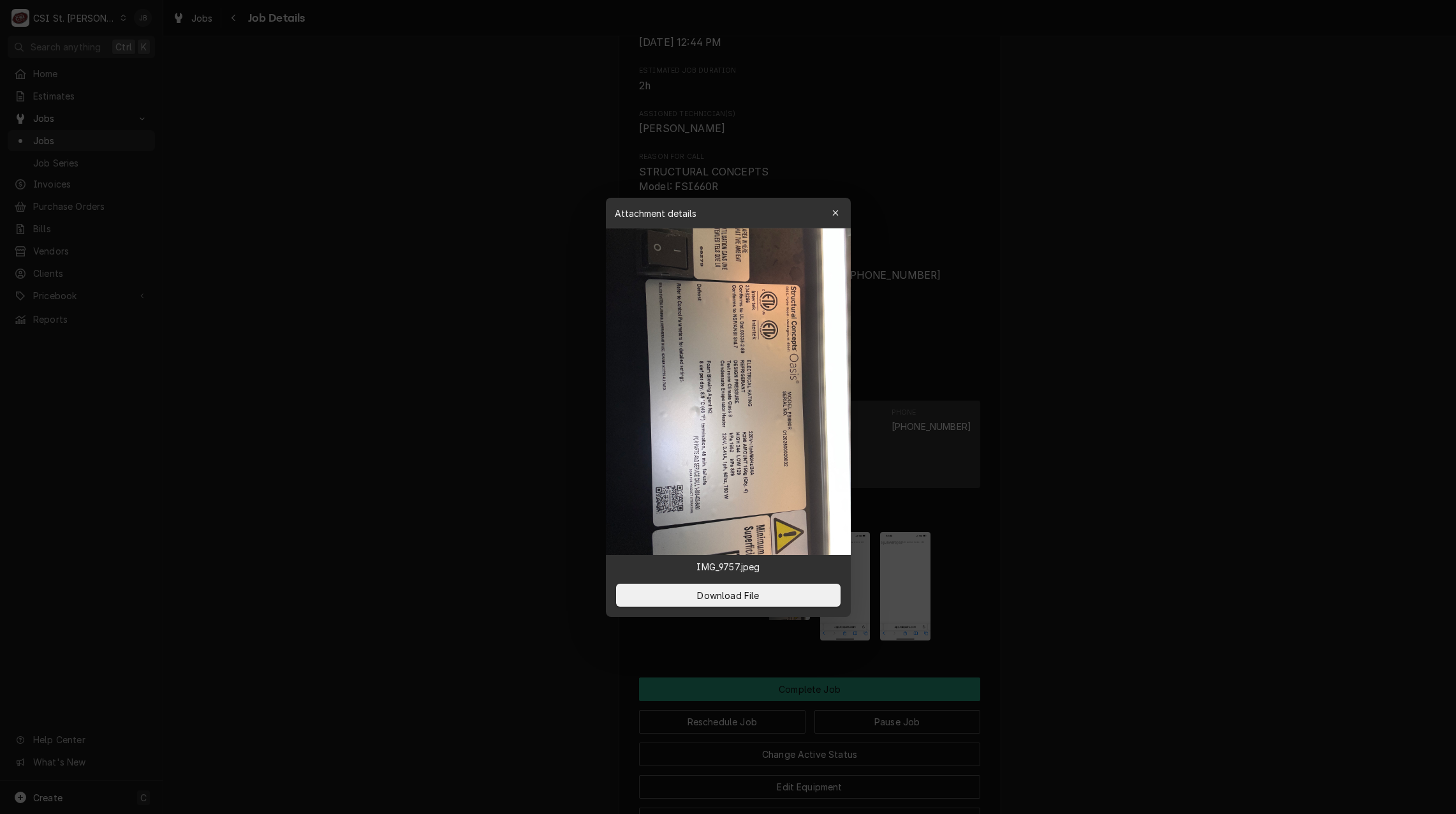
click at [544, 474] on div at bounding box center [728, 407] width 1456 height 814
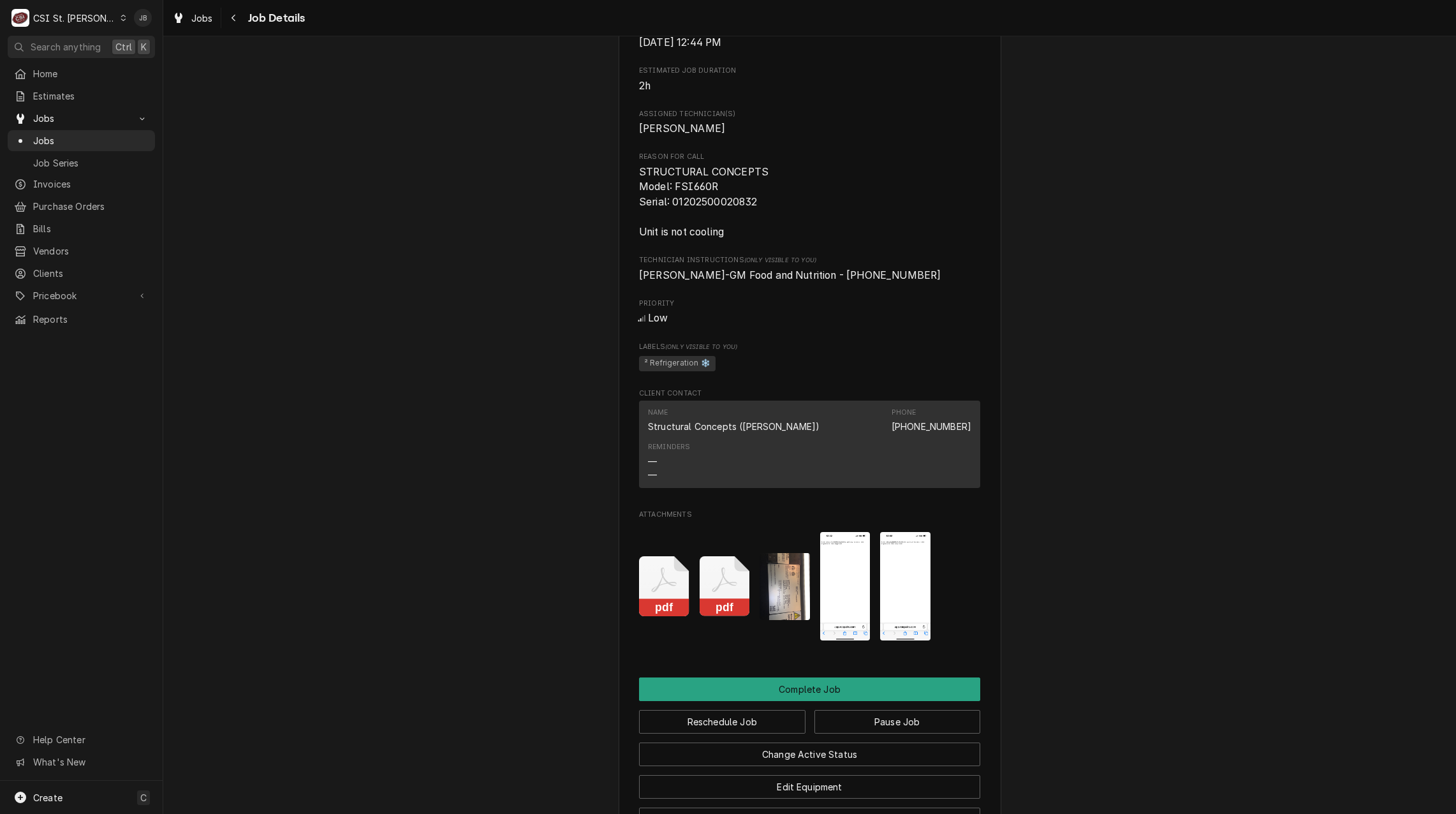
click at [847, 588] on img "Attachments" at bounding box center [845, 586] width 51 height 109
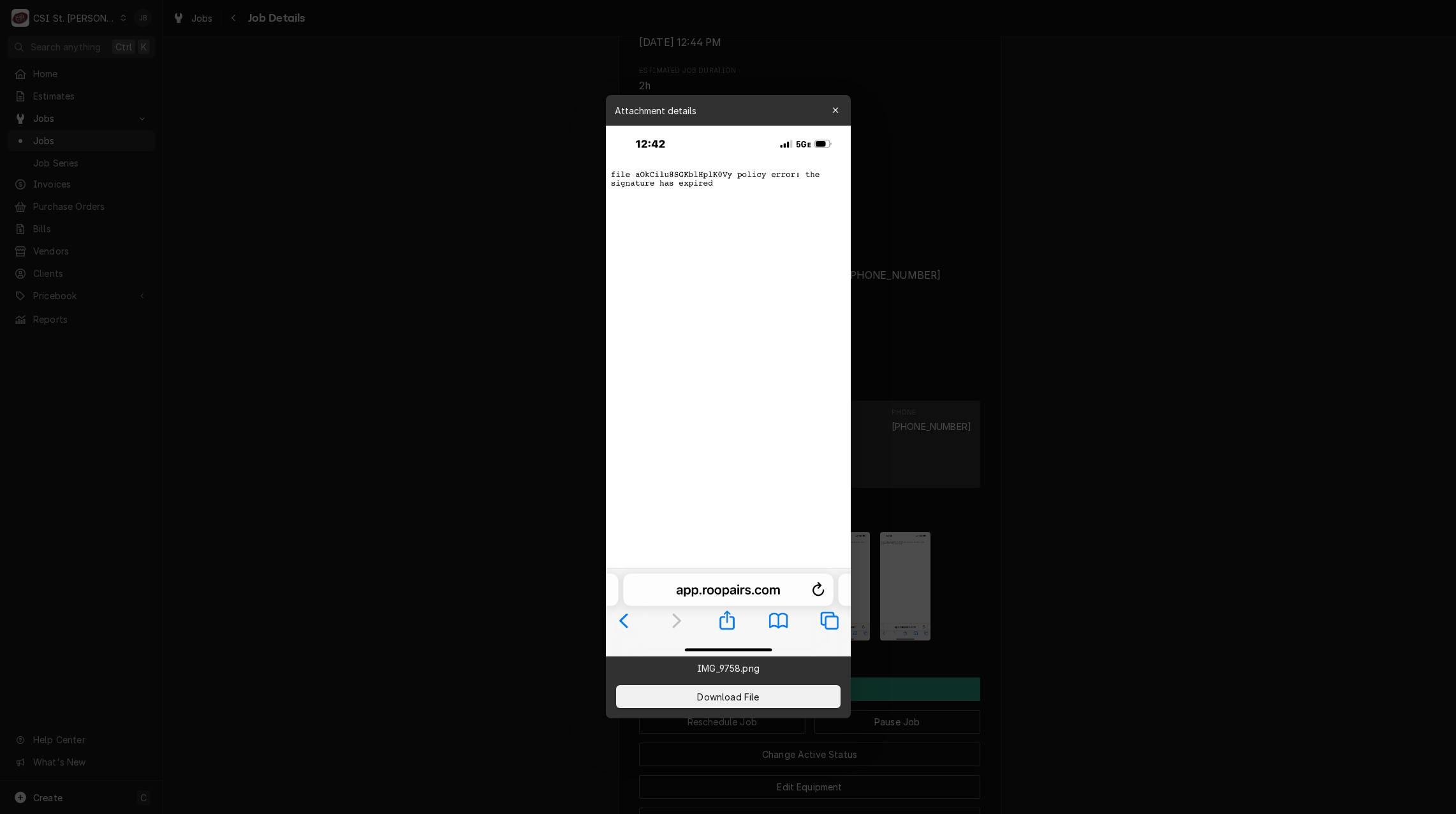
click at [459, 433] on div at bounding box center [728, 407] width 1456 height 814
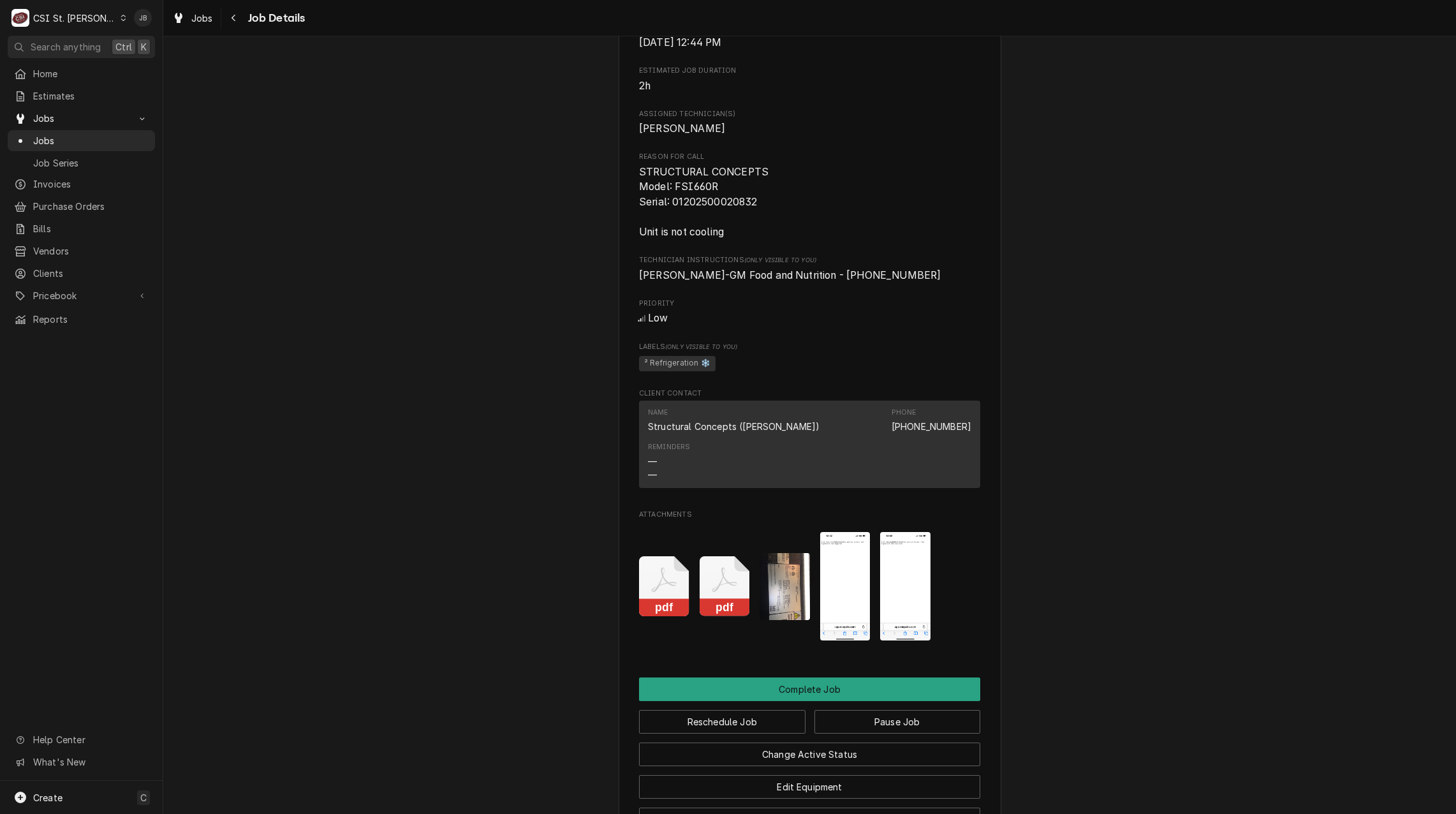
click at [917, 603] on img "Attachments" at bounding box center [906, 586] width 51 height 109
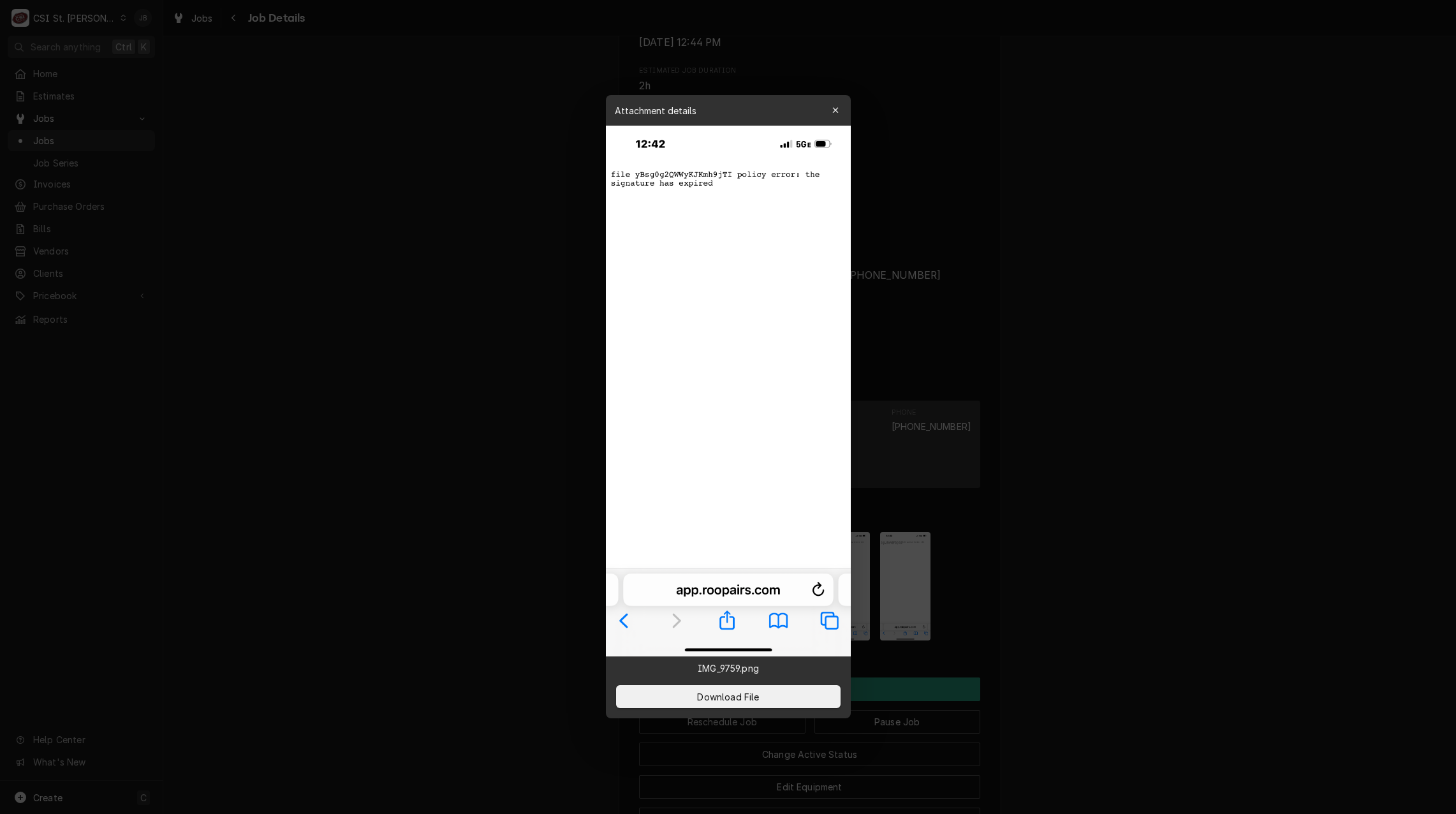
click at [1078, 571] on div at bounding box center [728, 407] width 1456 height 814
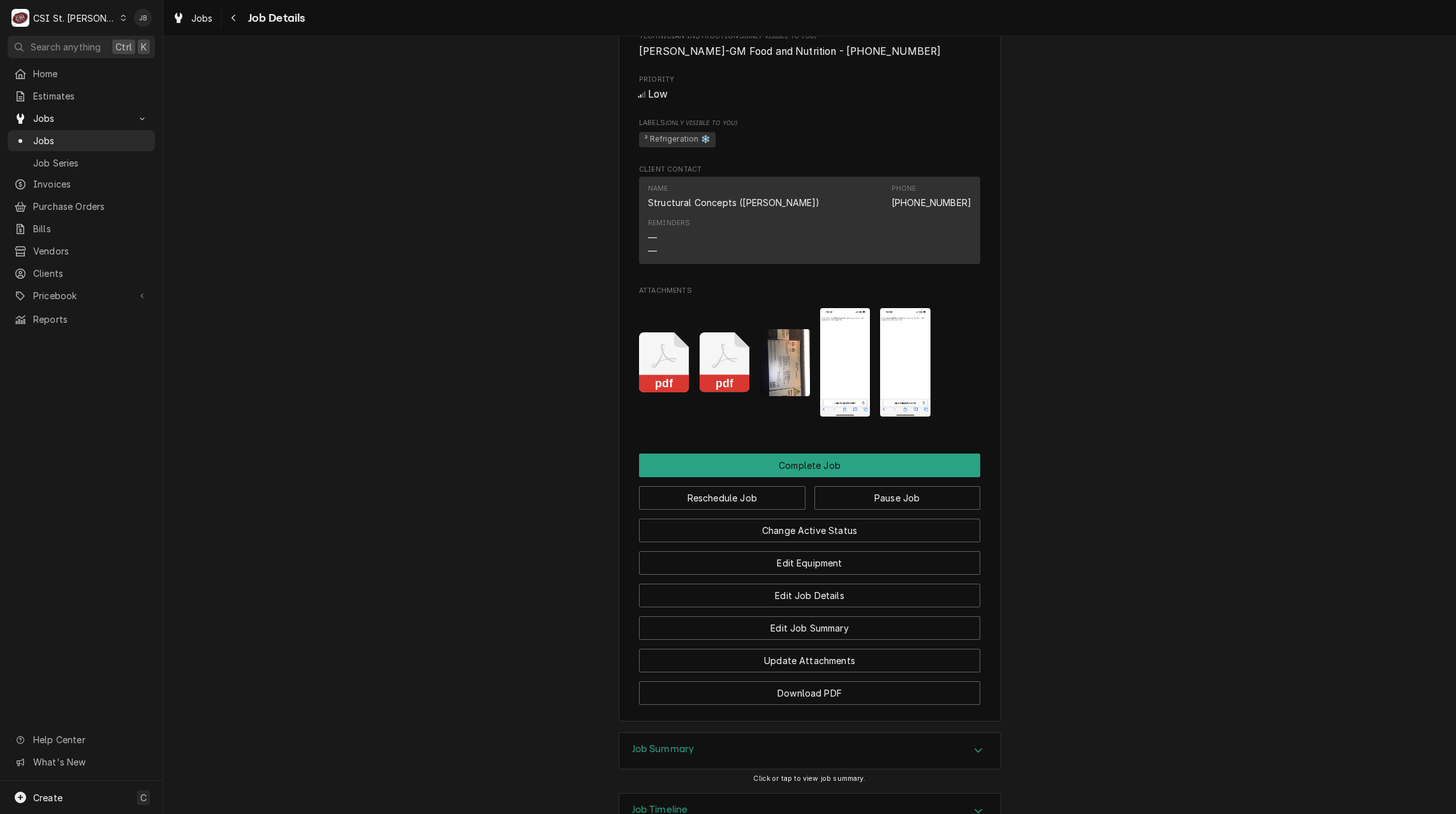
scroll to position [976, 0]
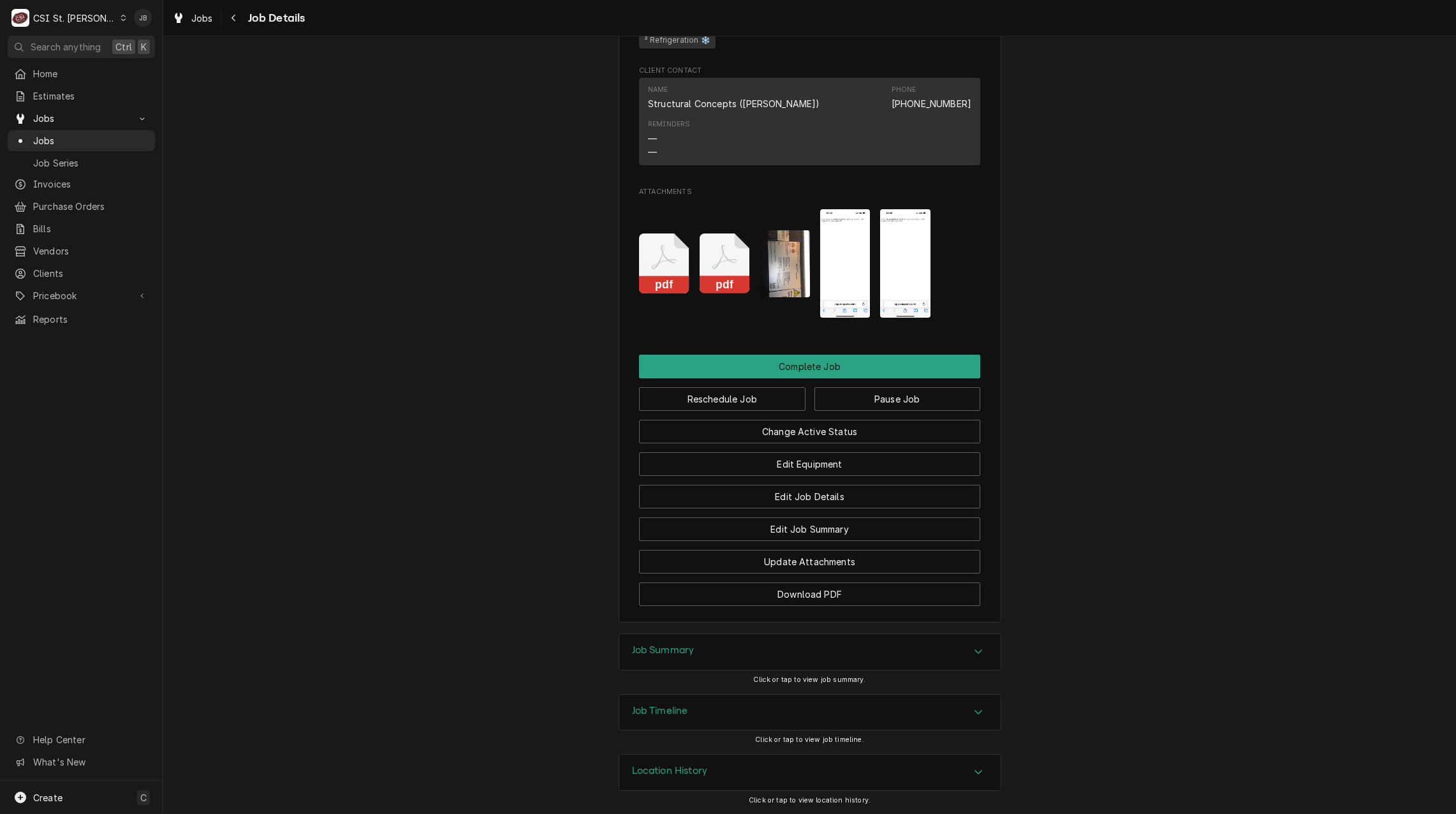
click at [838, 282] on img "Attachments" at bounding box center [845, 264] width 51 height 109
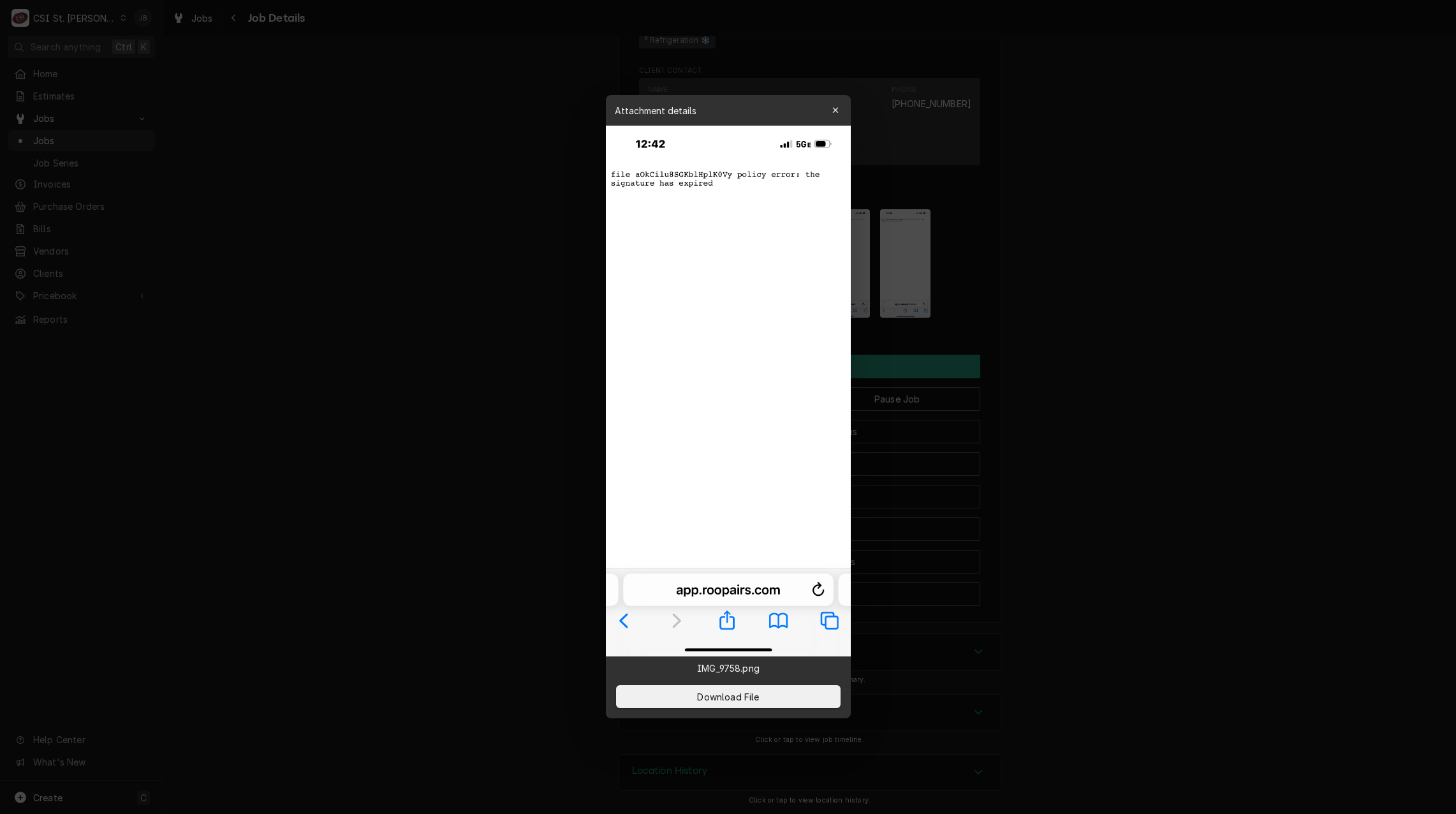
click at [493, 387] on div at bounding box center [728, 407] width 1456 height 814
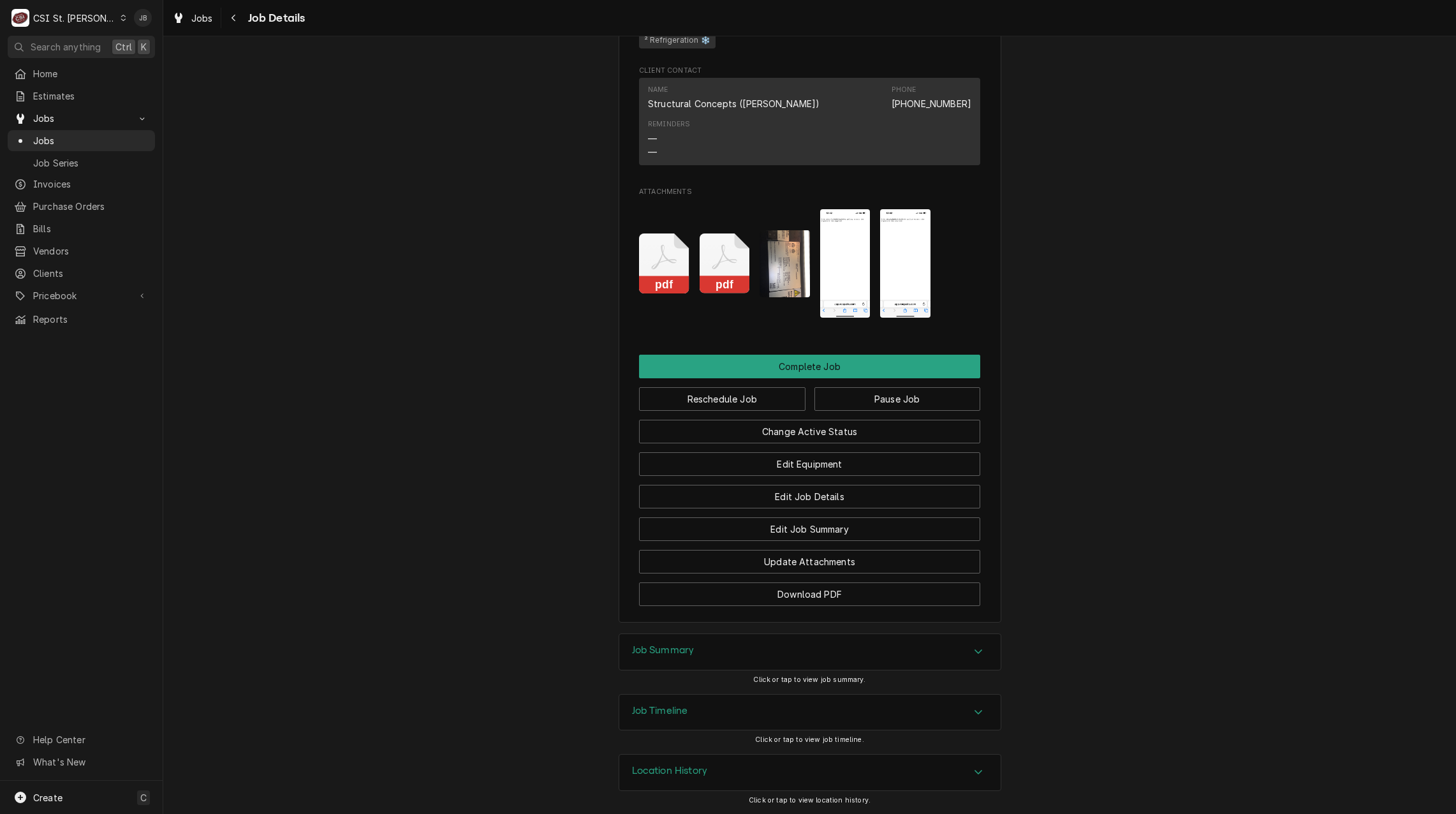
click at [833, 241] on img "Attachments" at bounding box center [845, 264] width 51 height 109
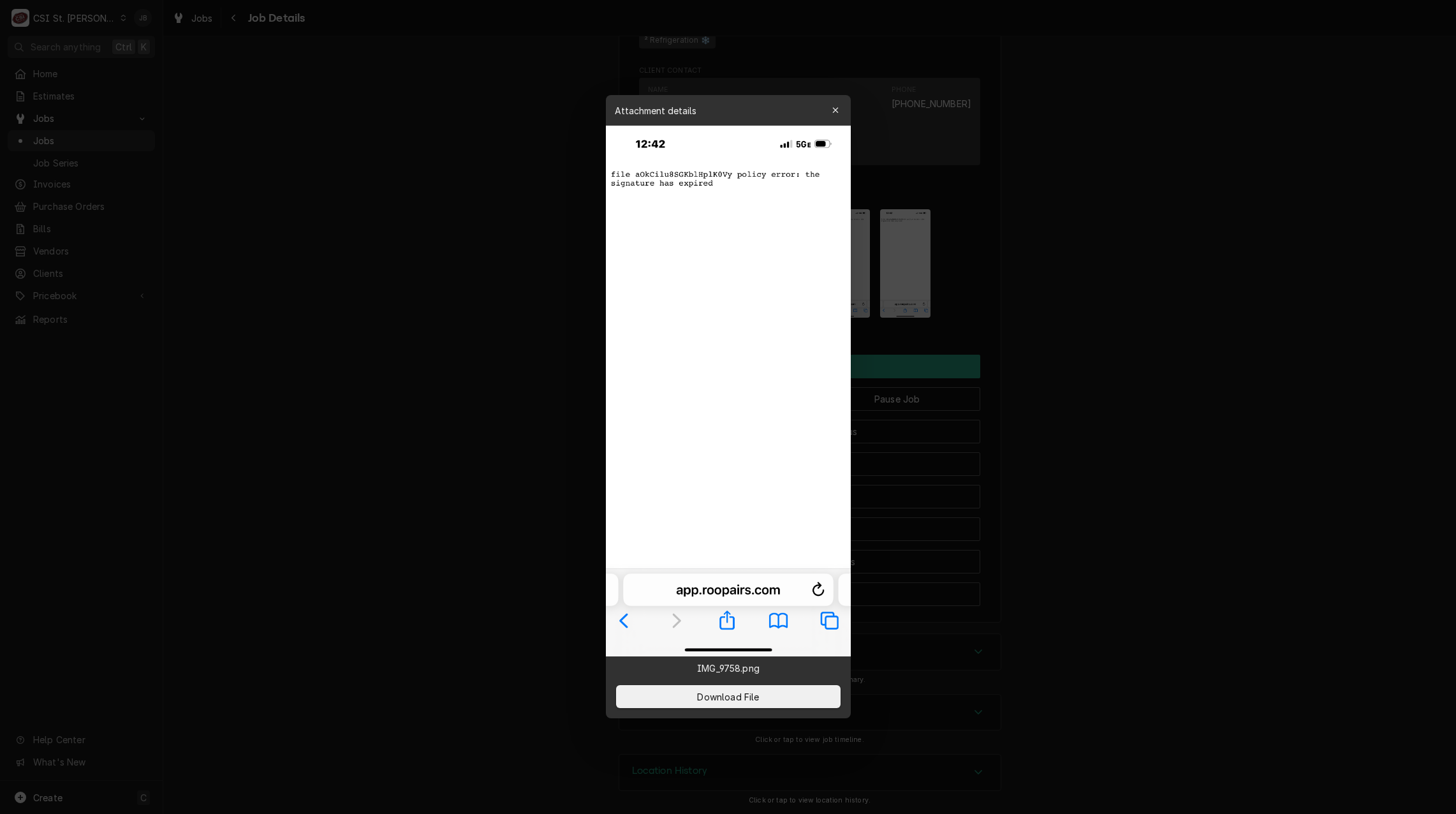
click at [403, 304] on div at bounding box center [728, 407] width 1456 height 814
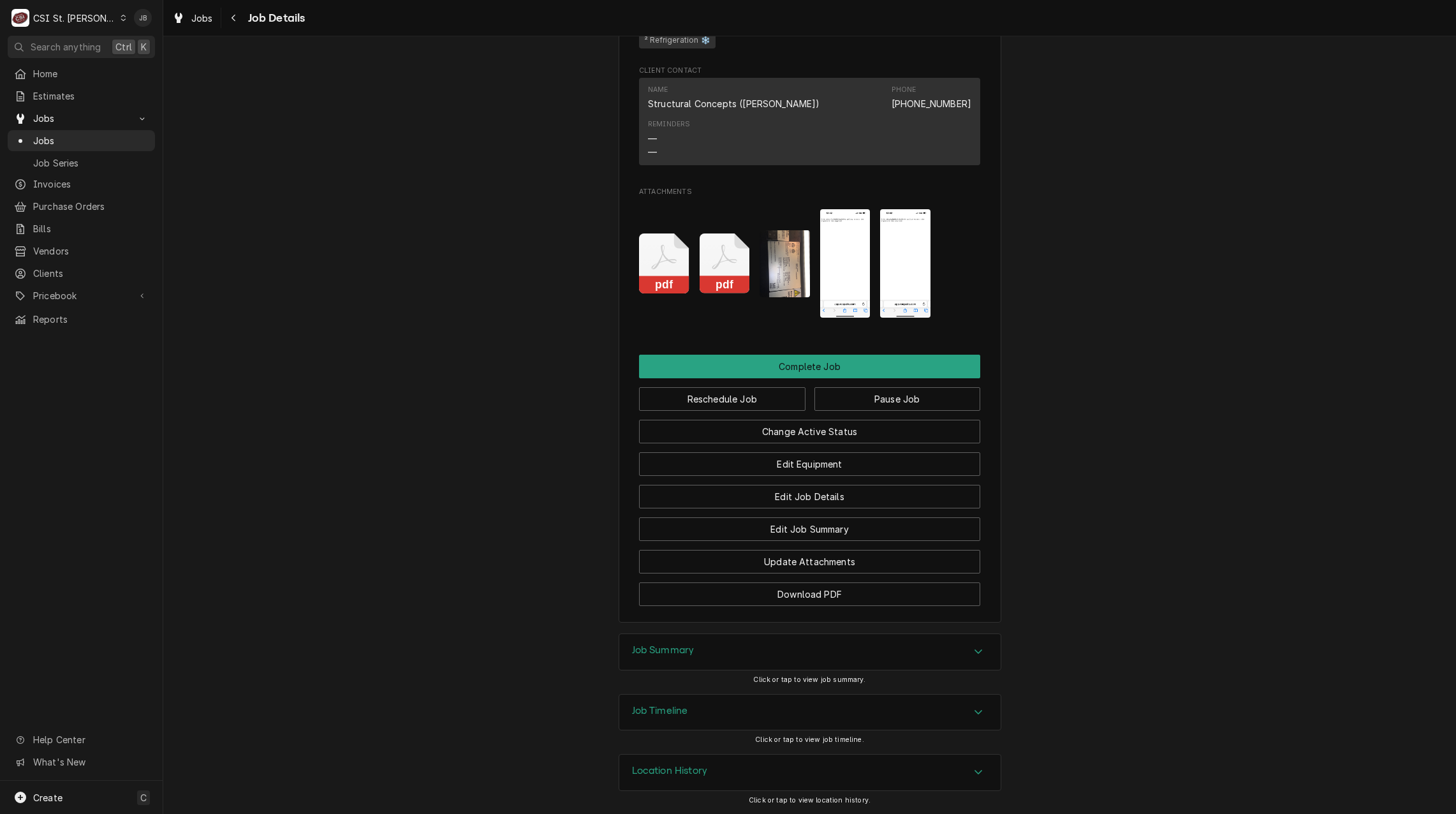
click at [909, 246] on img "Attachments" at bounding box center [906, 264] width 51 height 109
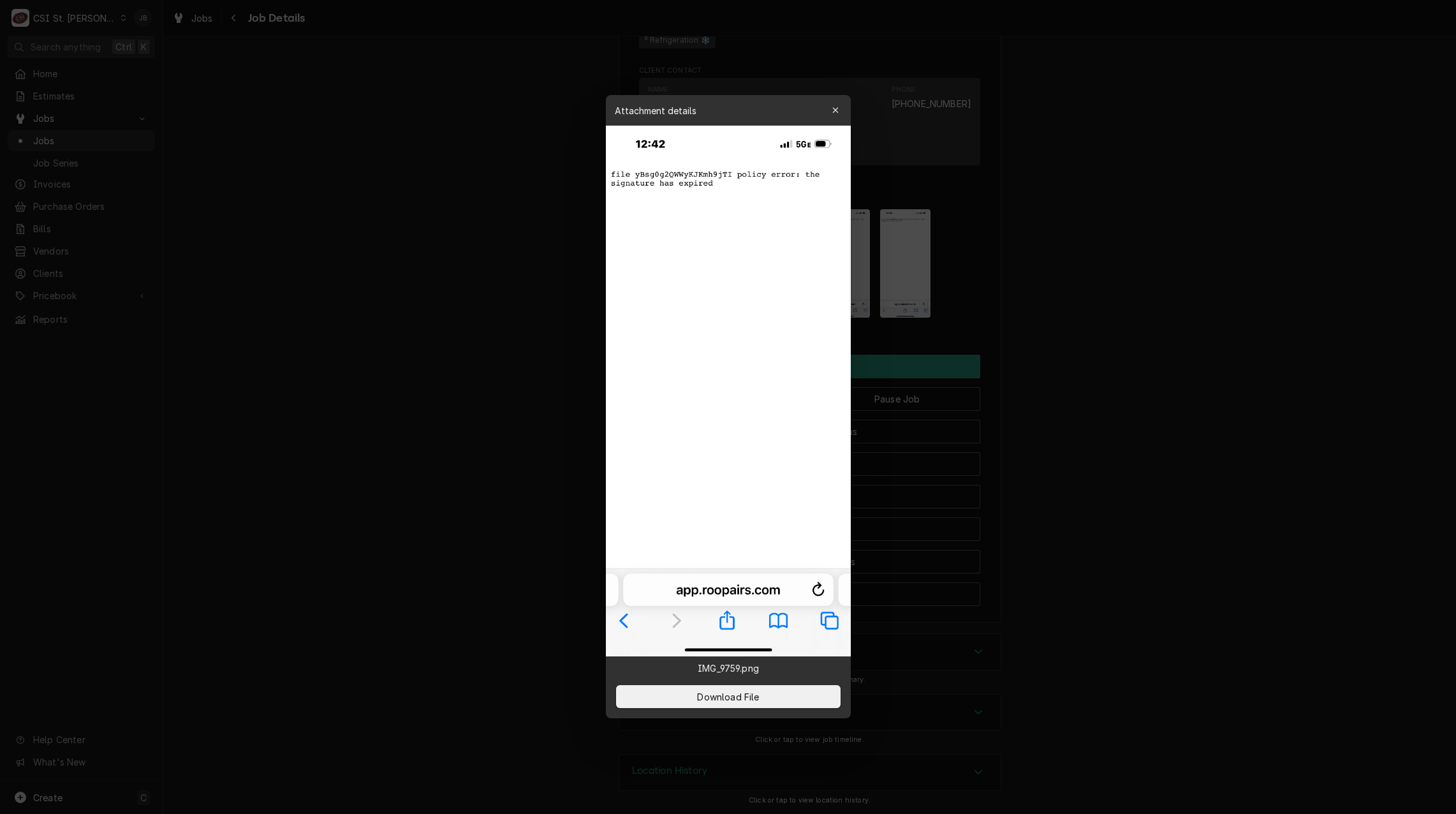
click at [439, 225] on div at bounding box center [728, 407] width 1456 height 814
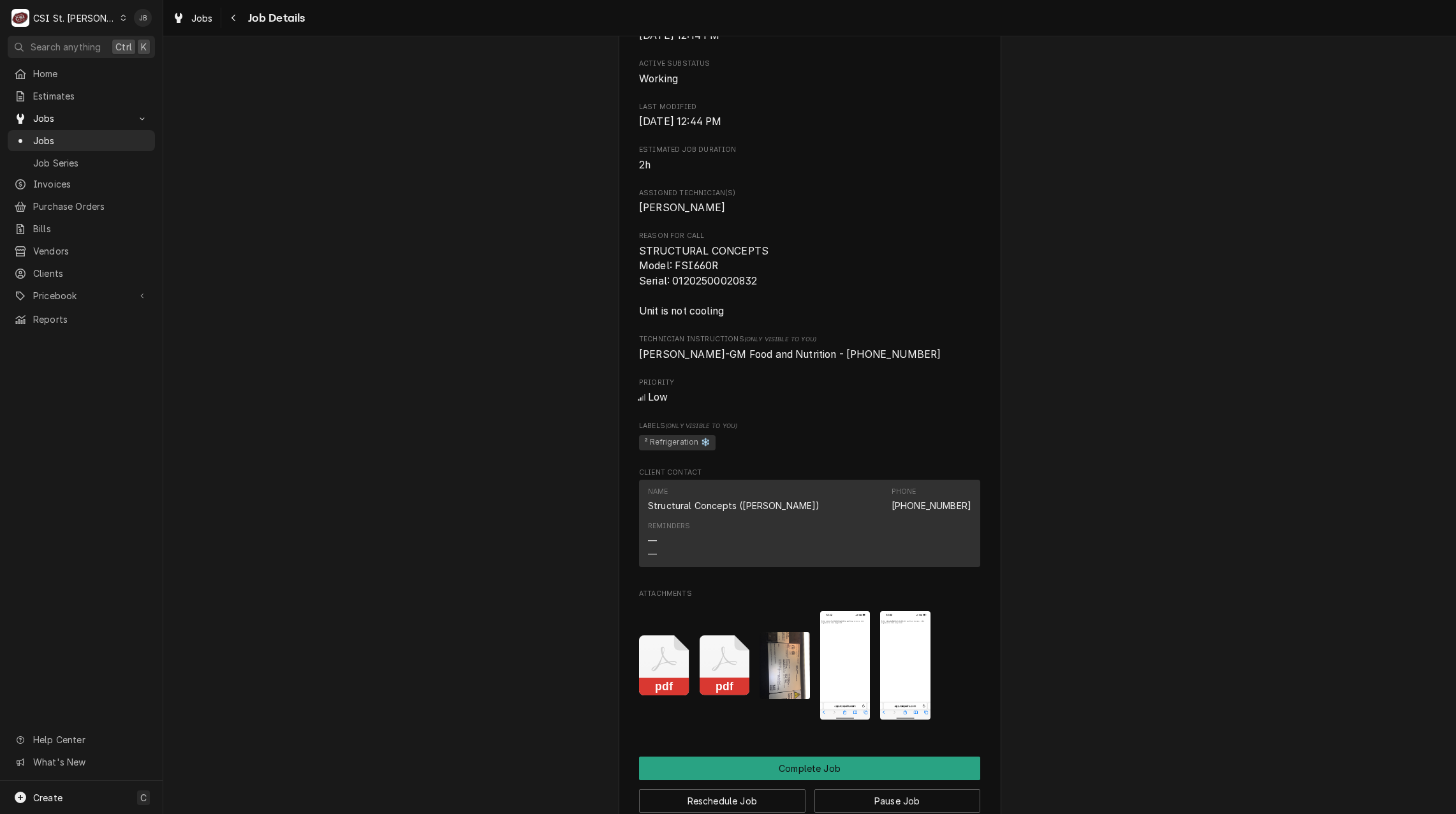
scroll to position [638, 0]
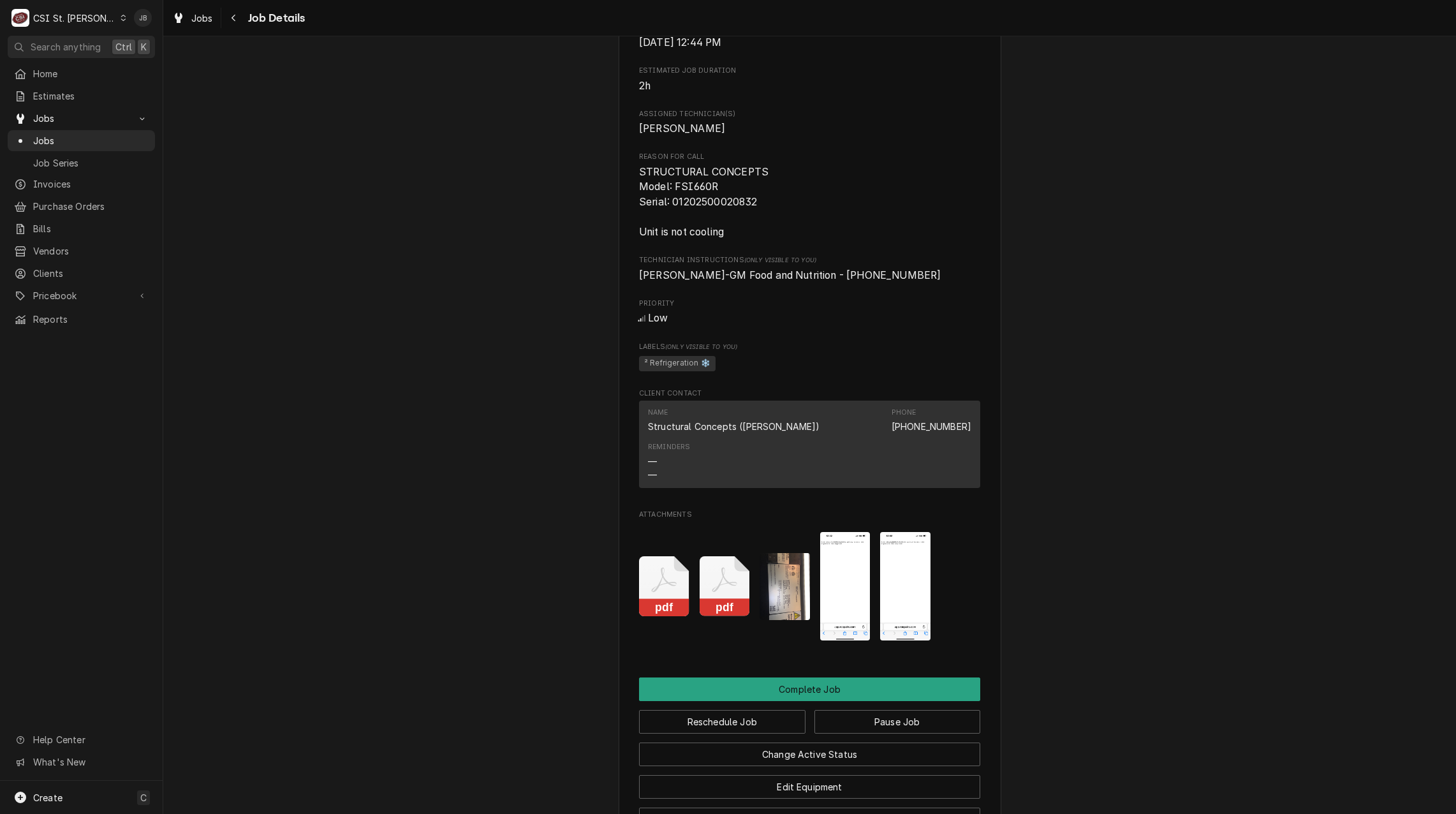
click at [729, 590] on icon "Attachments" at bounding box center [725, 586] width 51 height 60
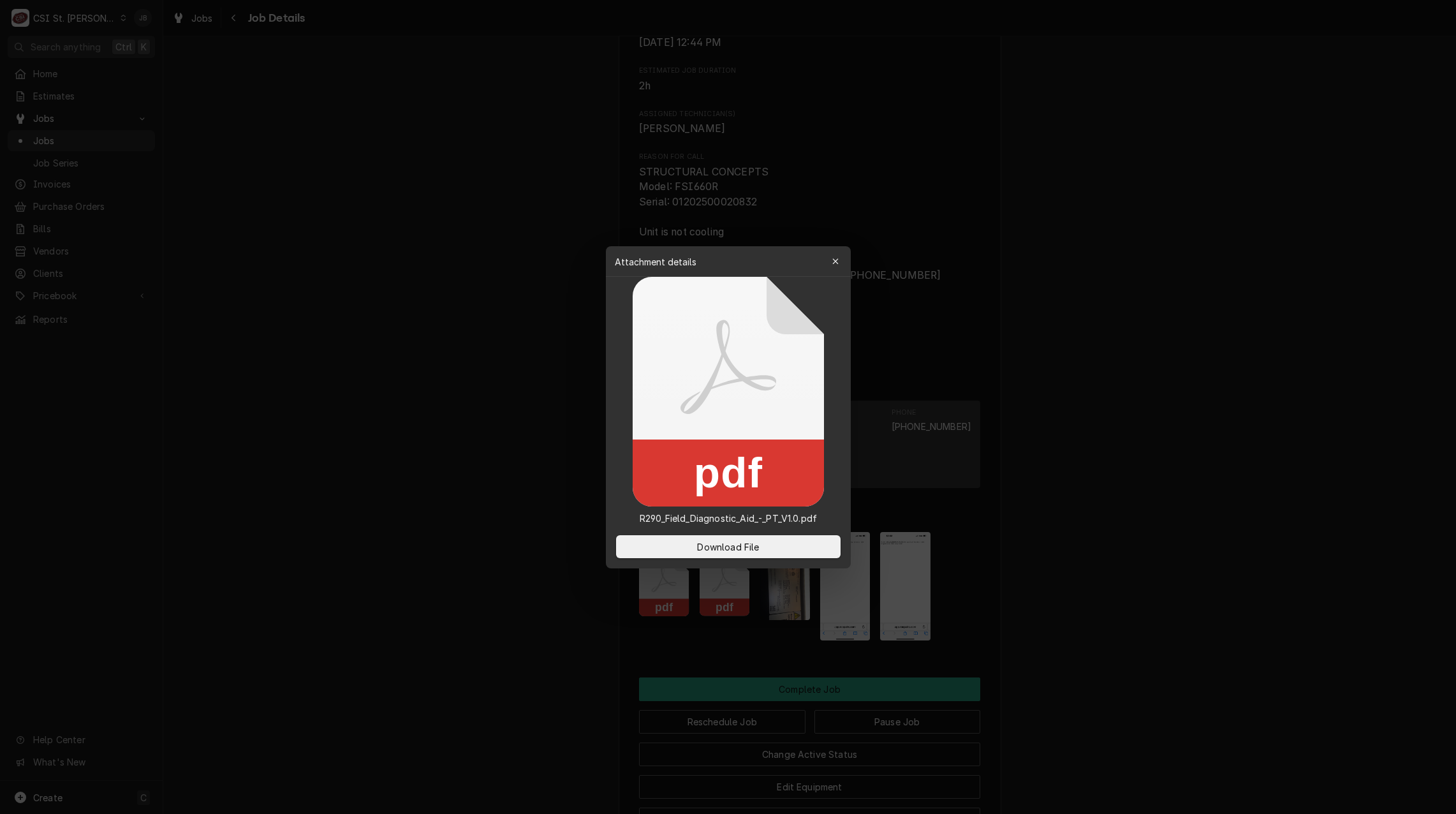
click at [500, 370] on div at bounding box center [728, 407] width 1456 height 814
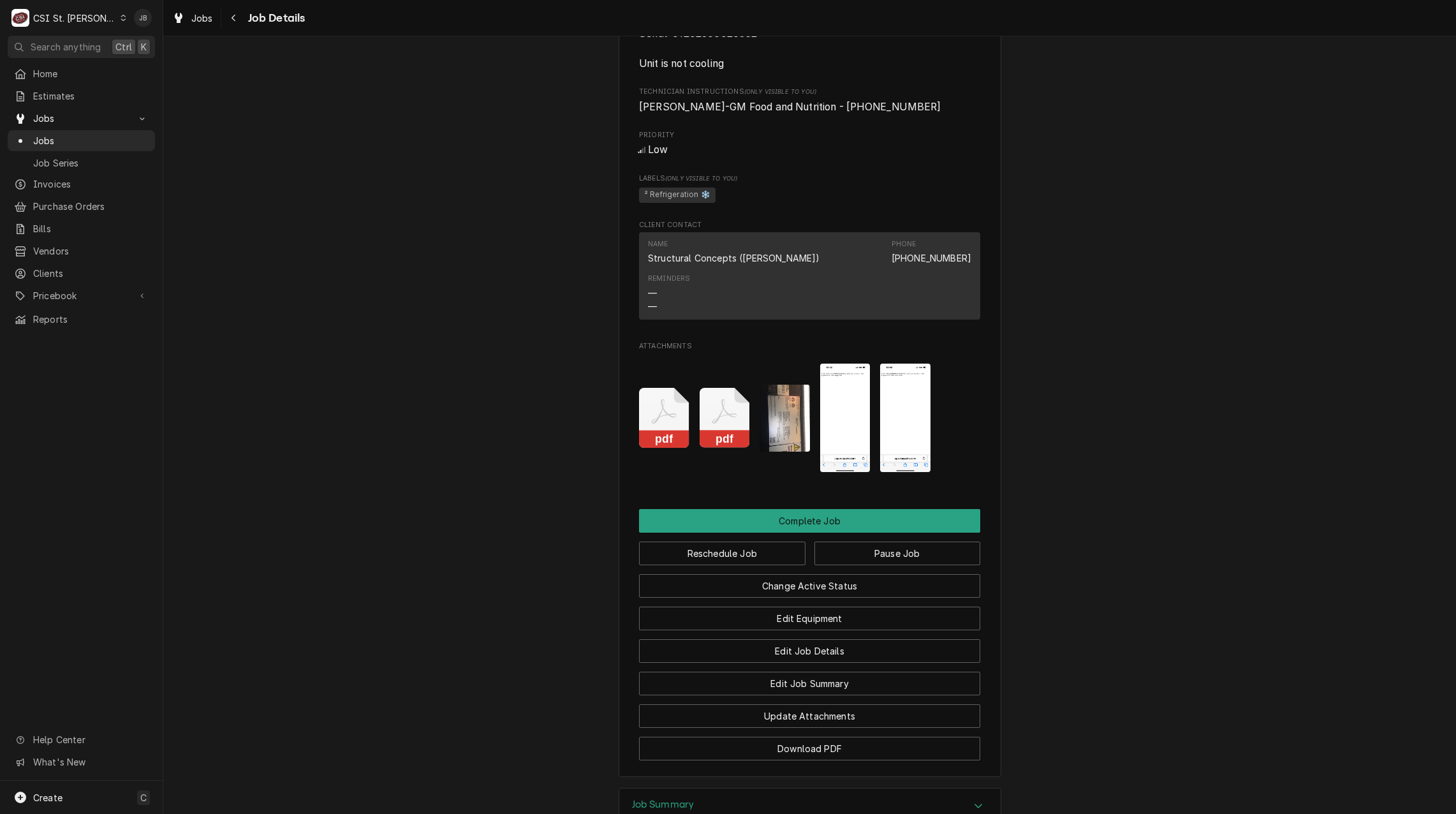
scroll to position [784, 0]
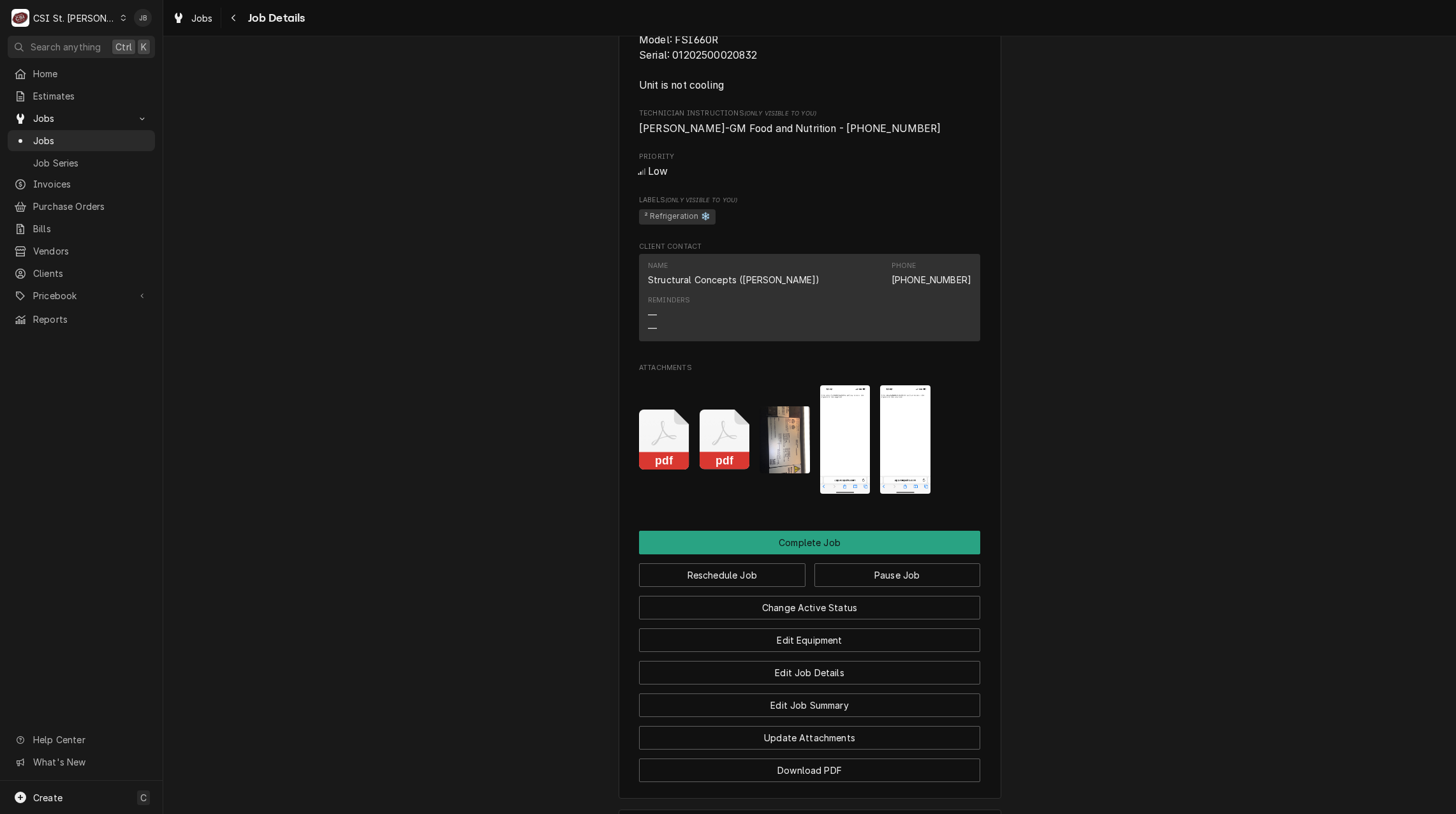
click at [836, 444] on img "Attachments" at bounding box center [845, 440] width 51 height 109
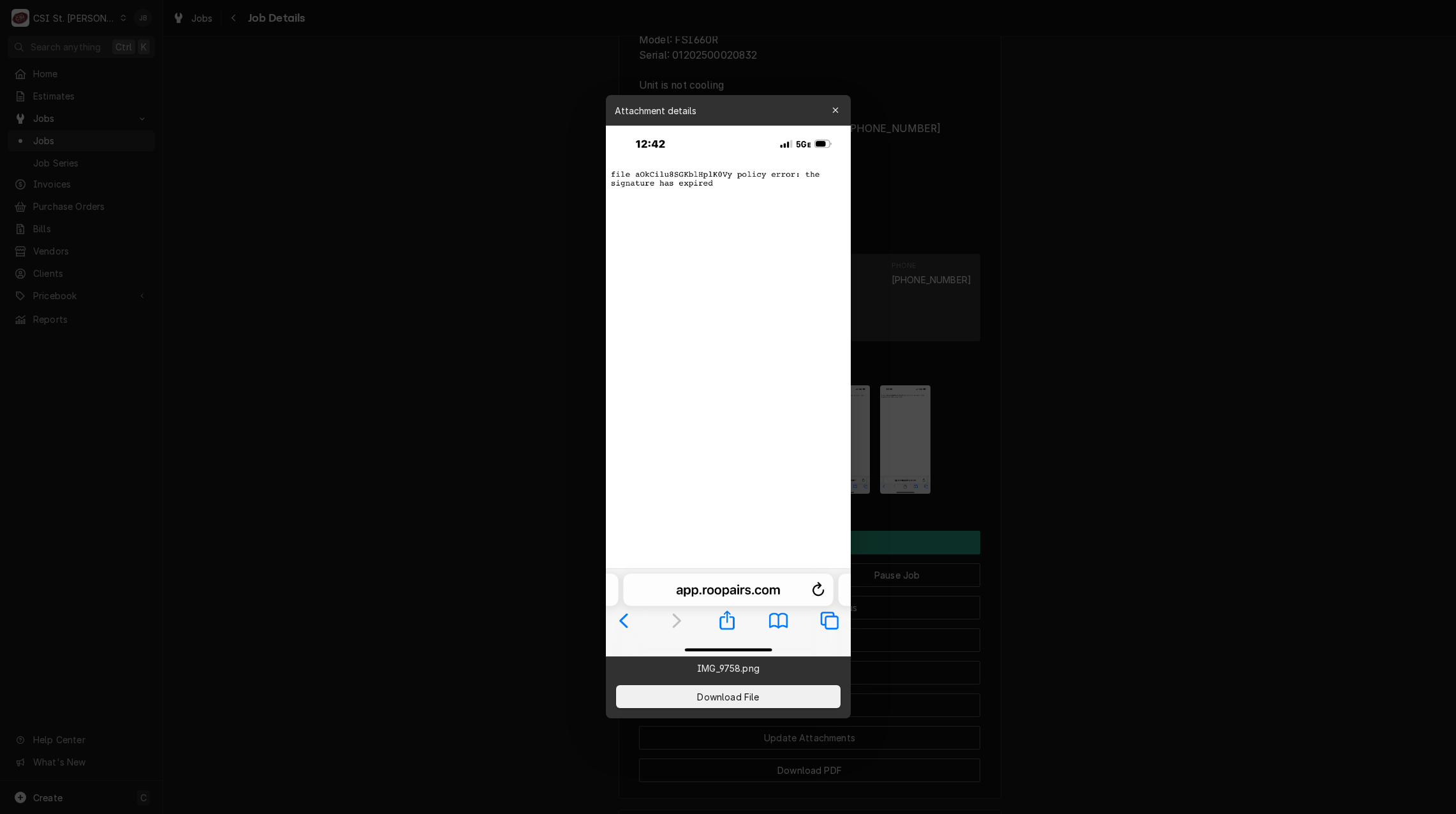
click at [1066, 458] on div at bounding box center [728, 407] width 1456 height 814
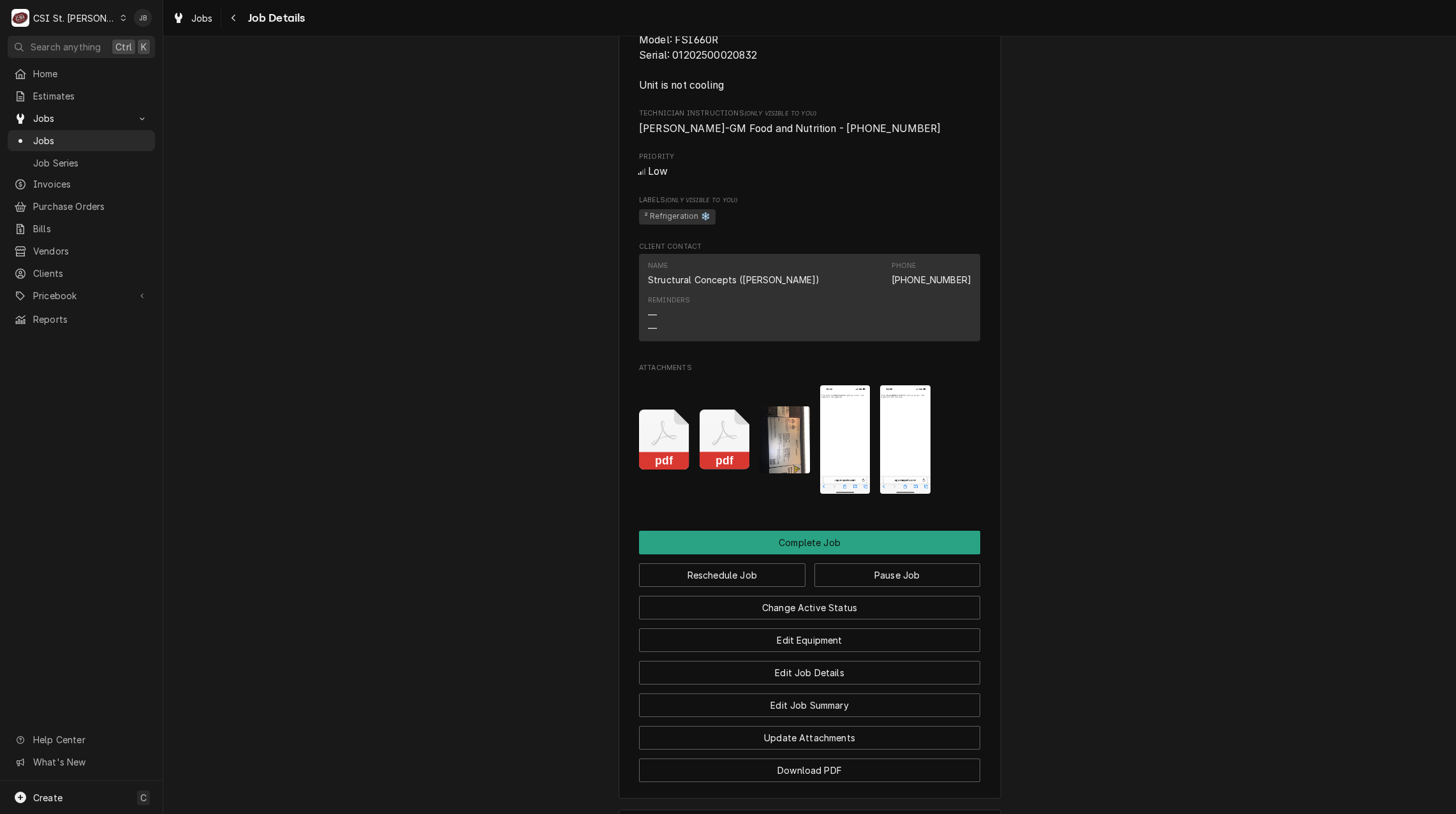
click at [886, 462] on img "Attachments" at bounding box center [906, 440] width 51 height 109
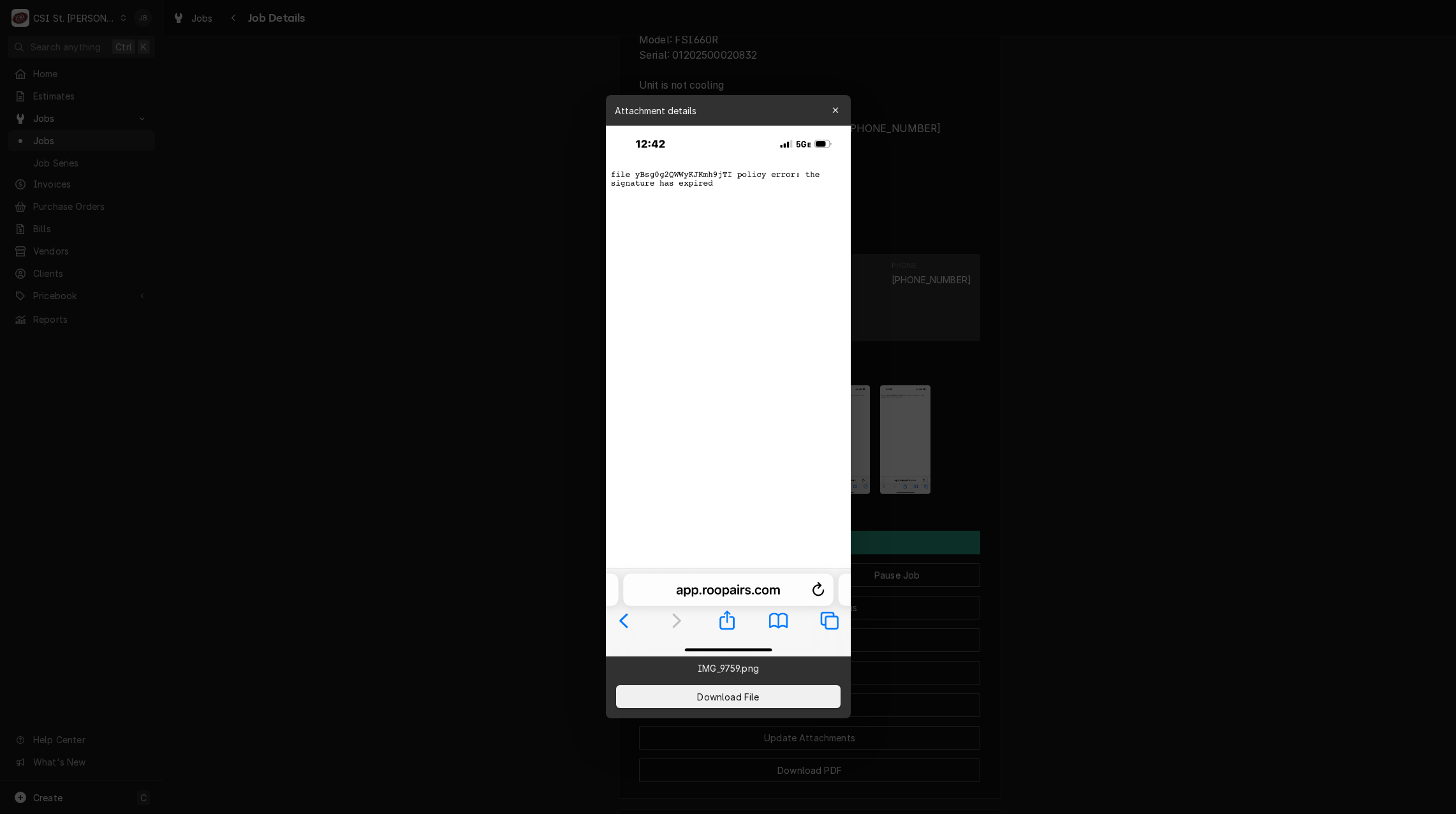
click at [438, 564] on div at bounding box center [728, 407] width 1456 height 814
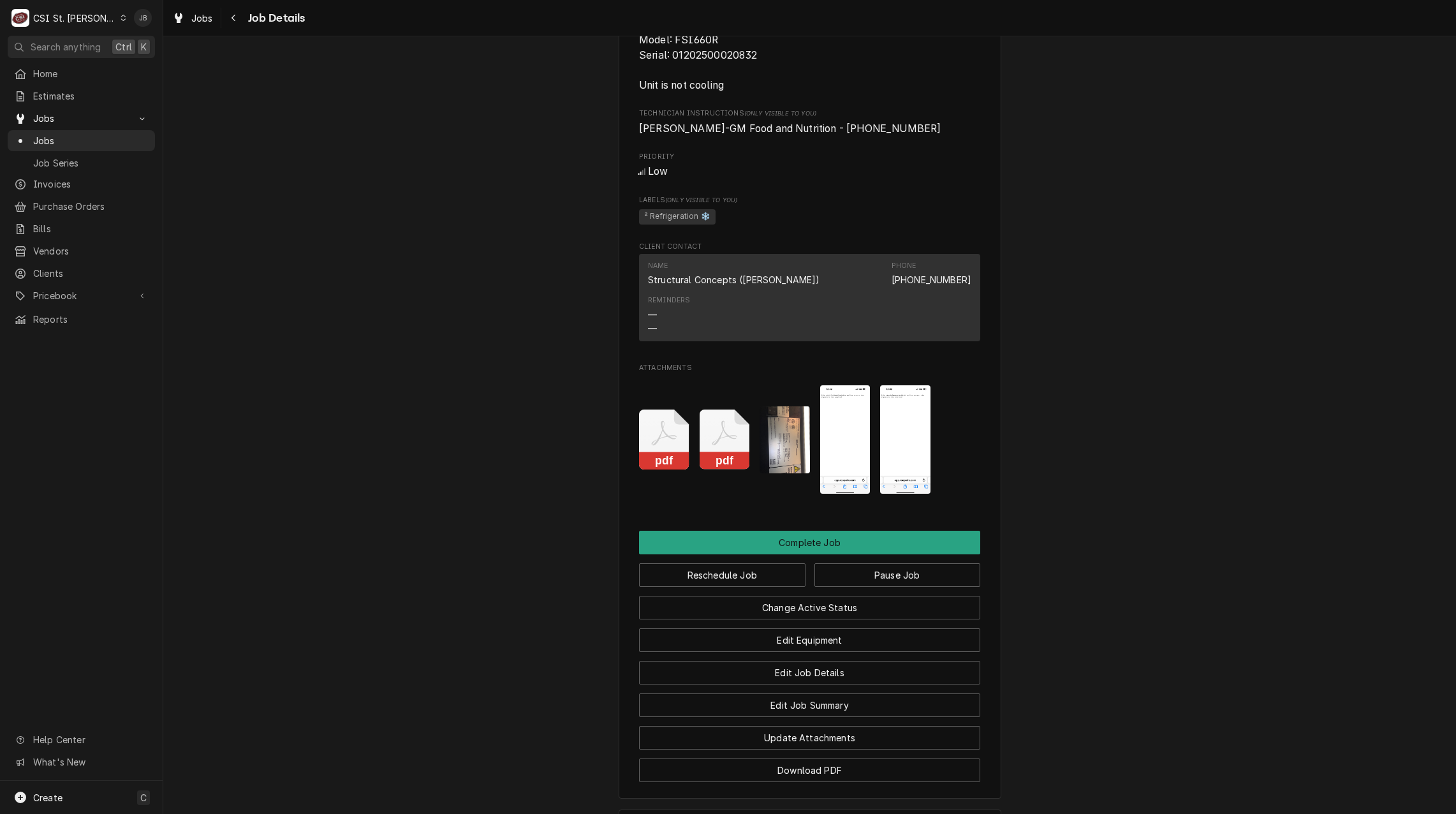
click at [93, 22] on div "C CSI St. Louis" at bounding box center [69, 18] width 123 height 25
click at [400, 398] on html "C CSI St. Louis JB Search anything Ctrl K Home Estimates Jobs Jobs Job Series I…" at bounding box center [728, 407] width 1456 height 814
click at [850, 455] on img "Attachments" at bounding box center [845, 440] width 51 height 109
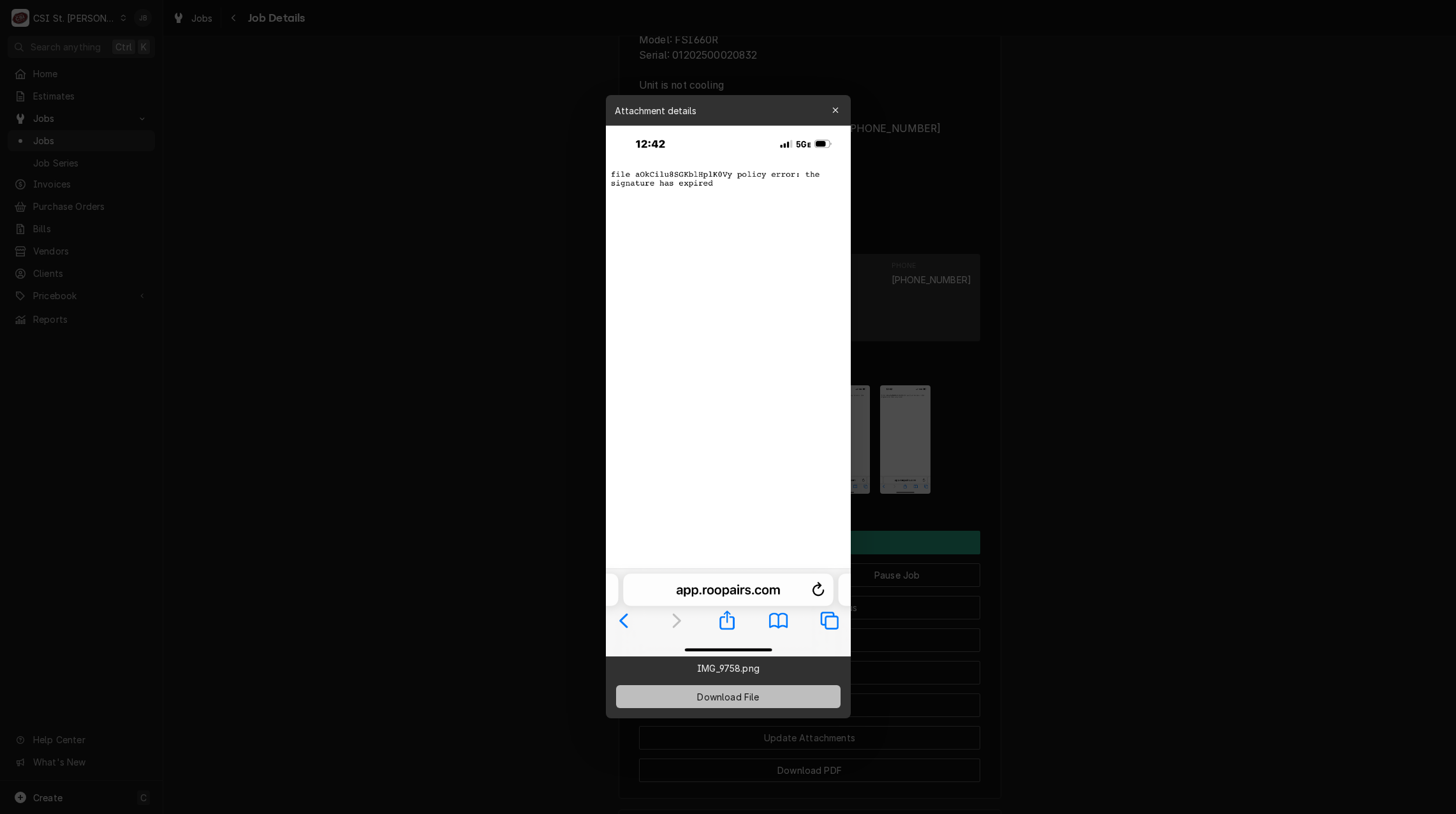
click at [708, 701] on span "Download File" at bounding box center [728, 696] width 67 height 14
click at [355, 529] on div at bounding box center [728, 407] width 1456 height 814
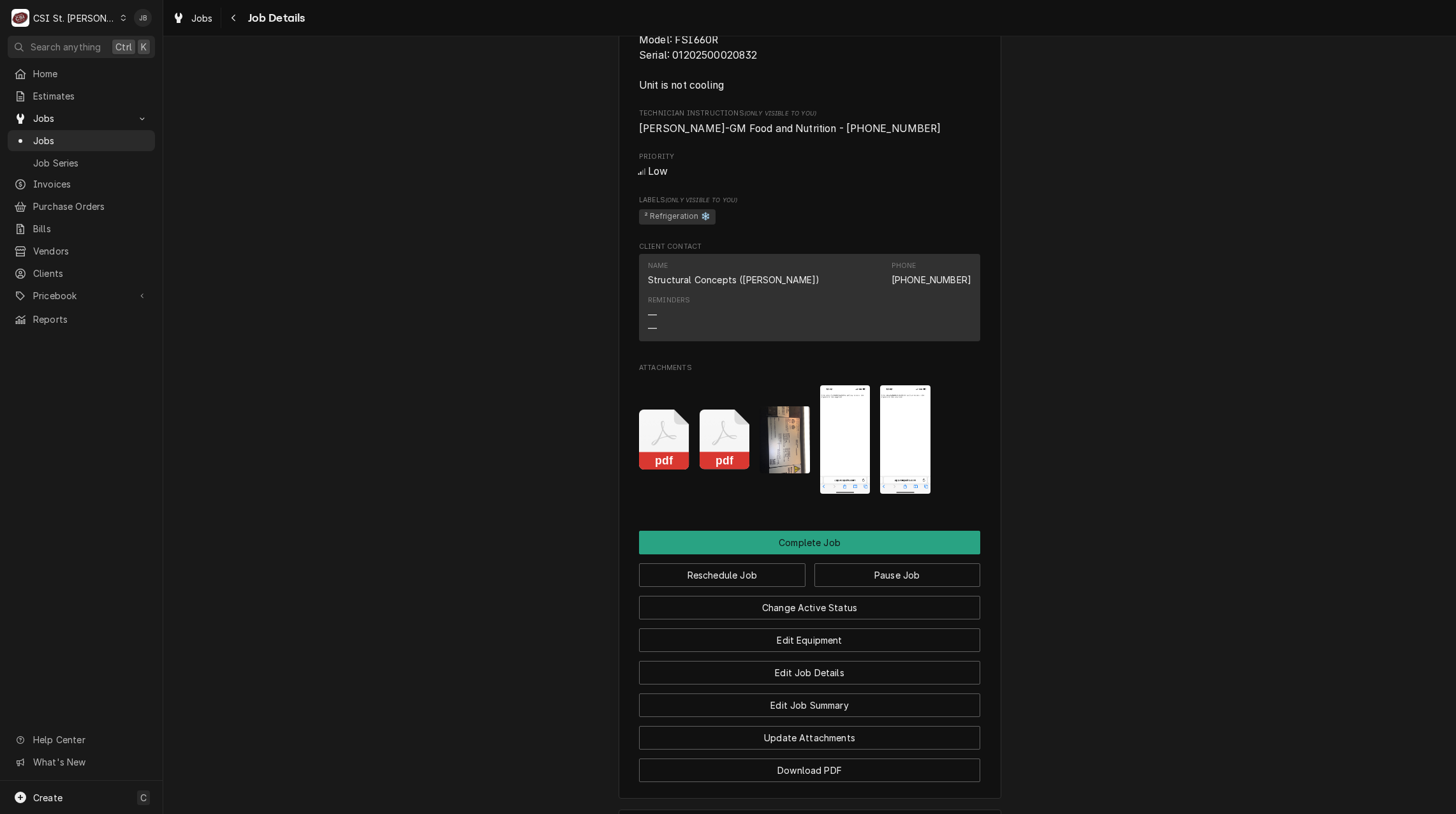
click at [712, 400] on button "pdf" at bounding box center [725, 440] width 51 height 109
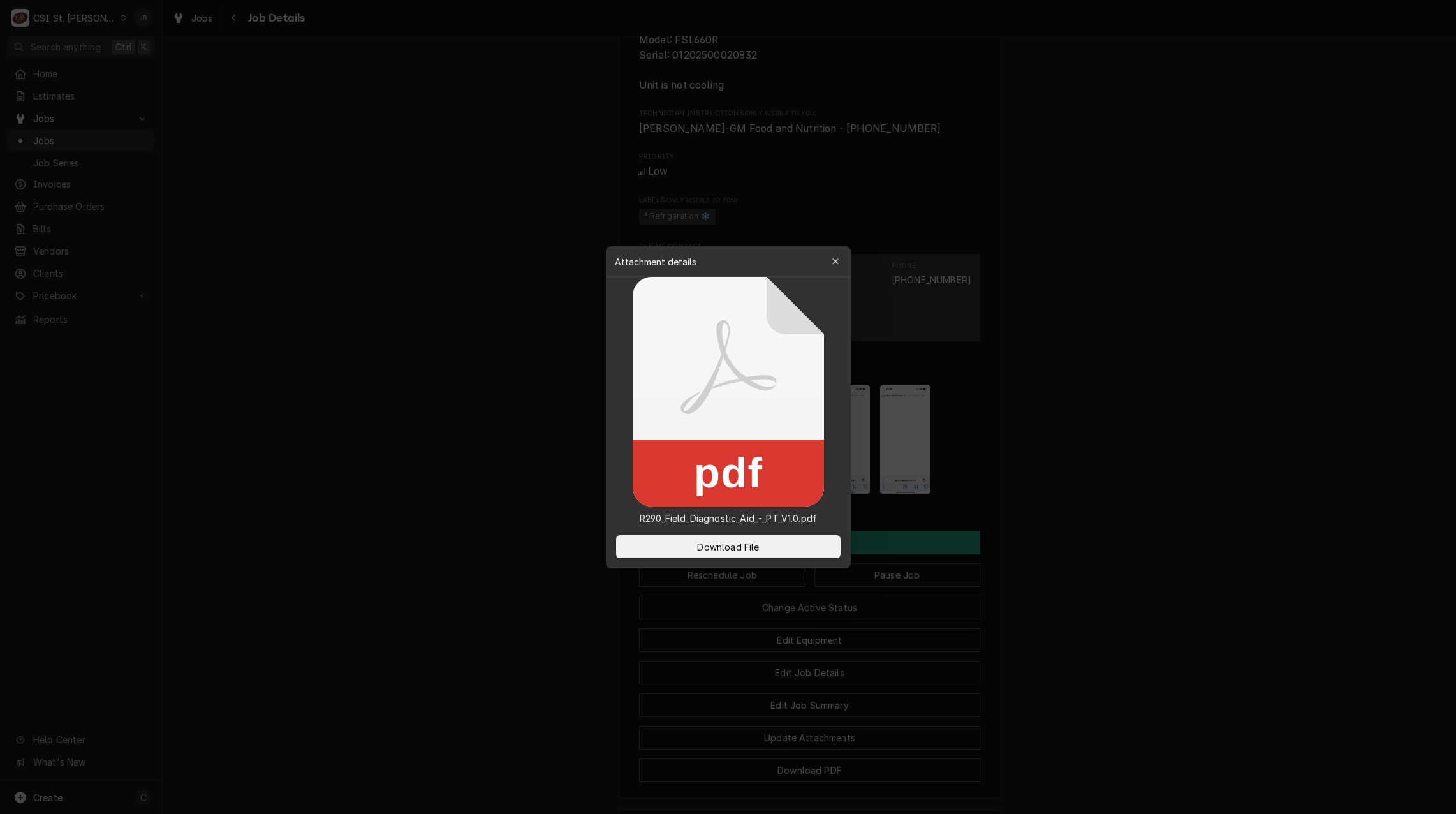
click at [504, 426] on div at bounding box center [728, 407] width 1456 height 814
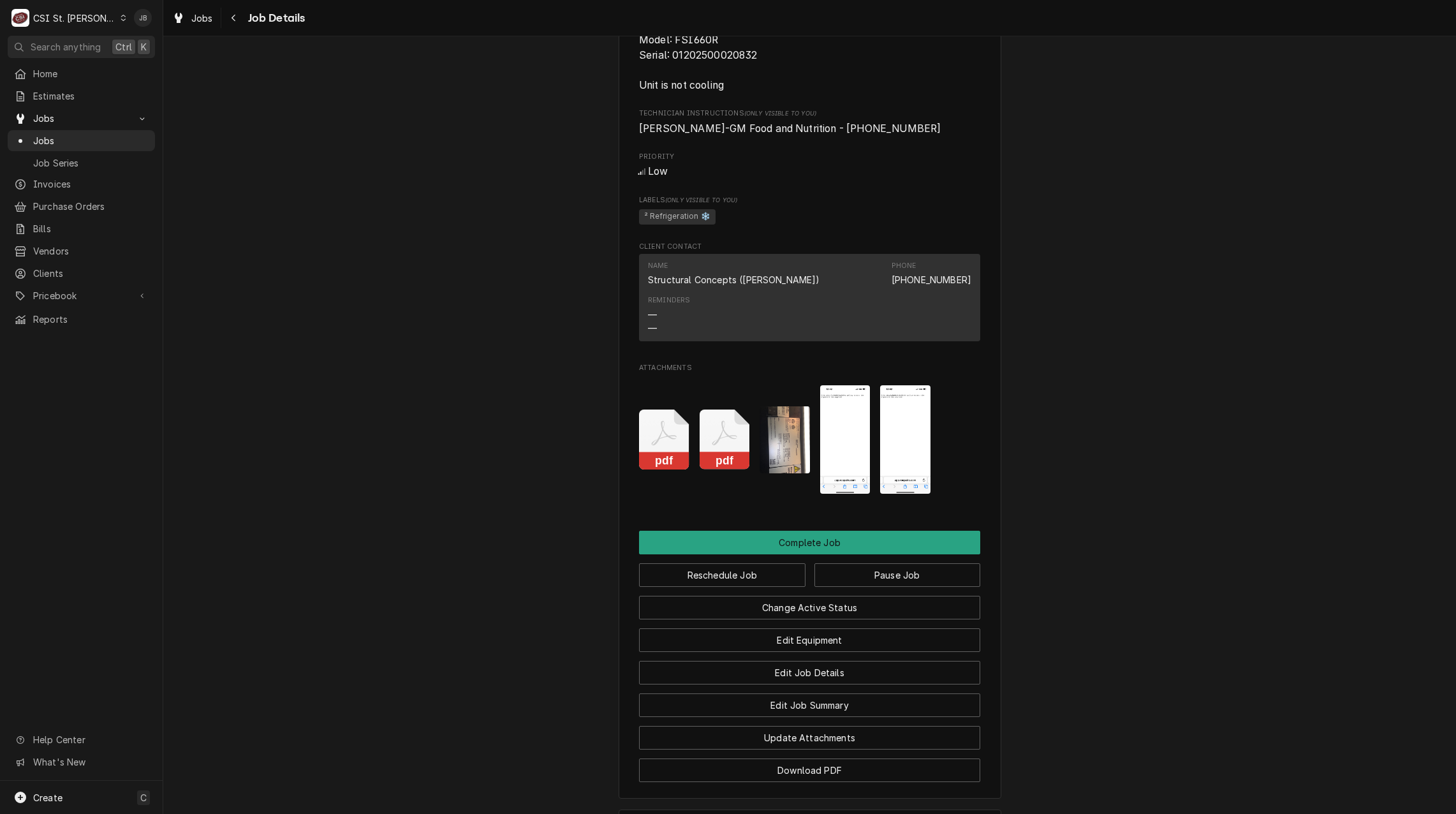
click at [715, 448] on icon "Attachments" at bounding box center [725, 439] width 51 height 60
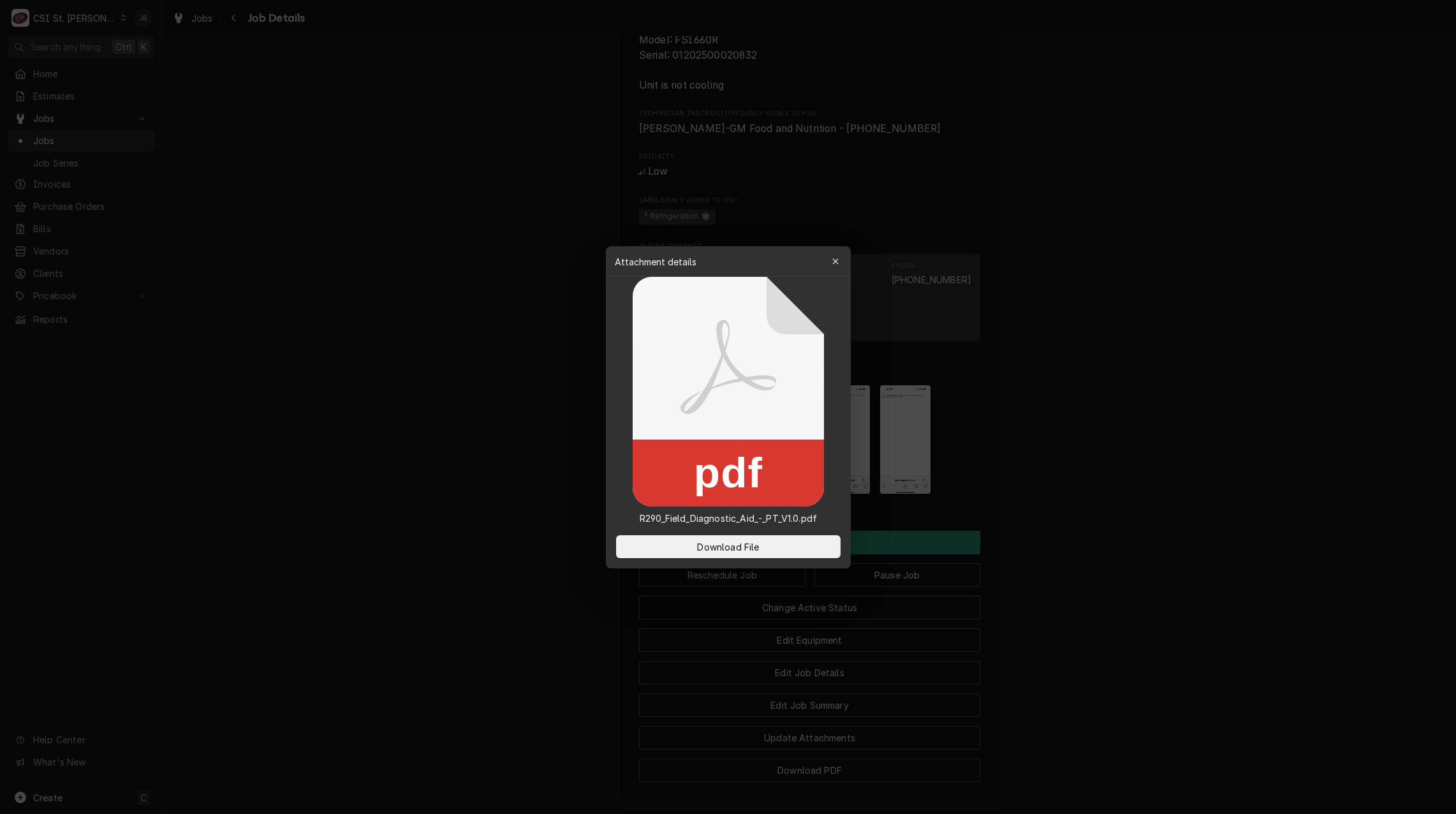
click at [479, 464] on div at bounding box center [728, 407] width 1456 height 814
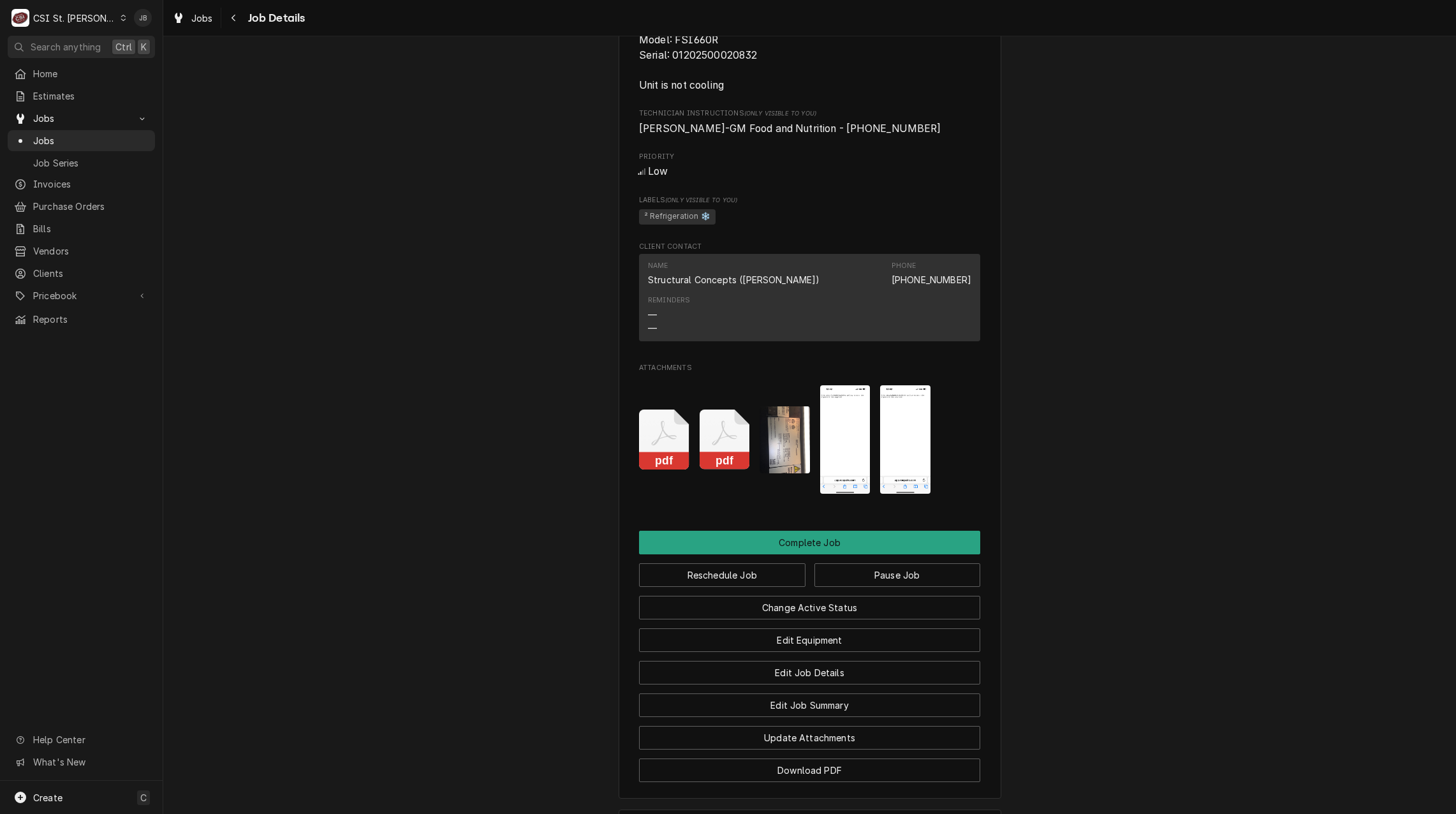
click at [716, 466] on icon "Attachments" at bounding box center [725, 439] width 51 height 60
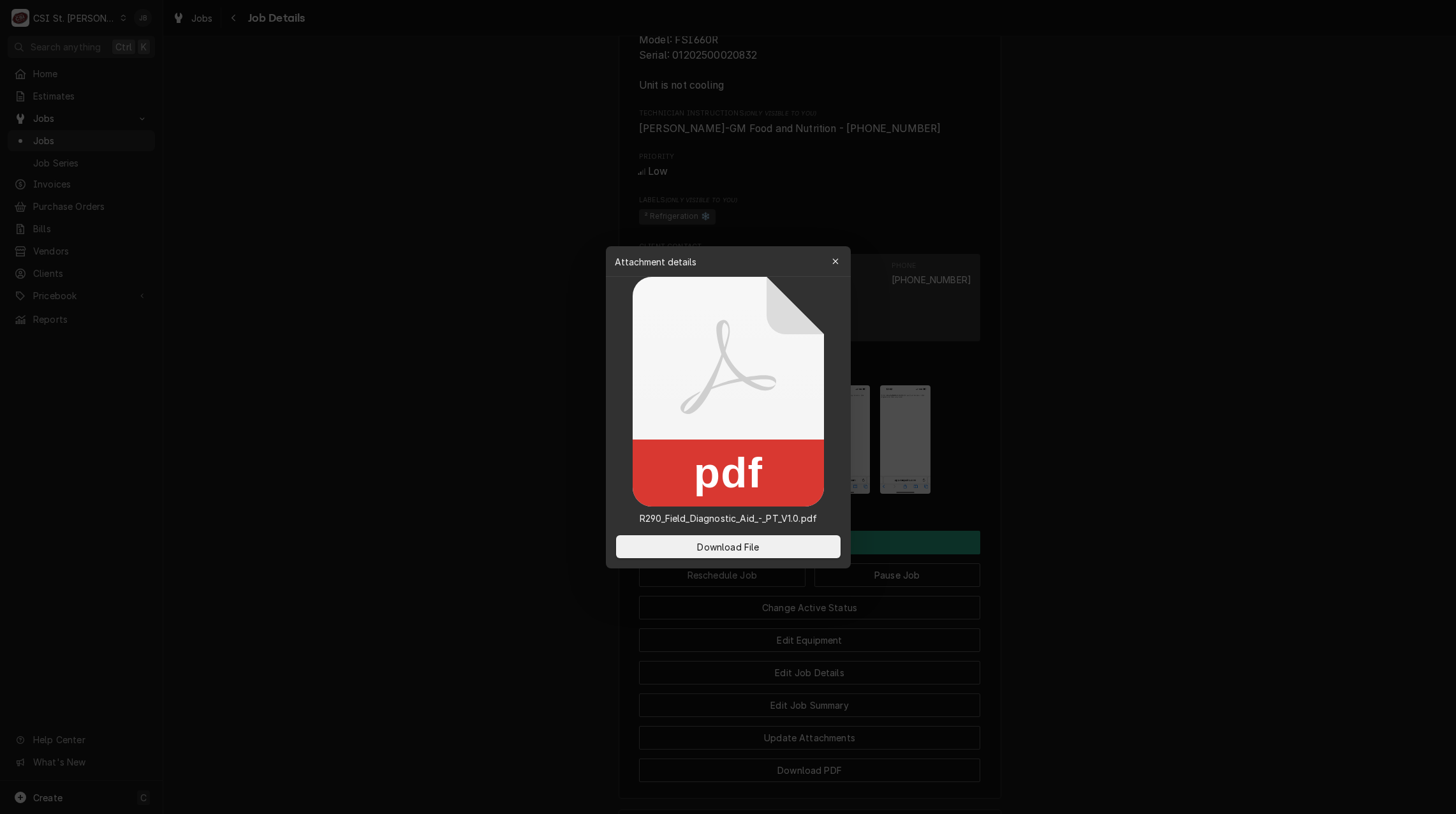
click at [506, 503] on div at bounding box center [728, 407] width 1456 height 814
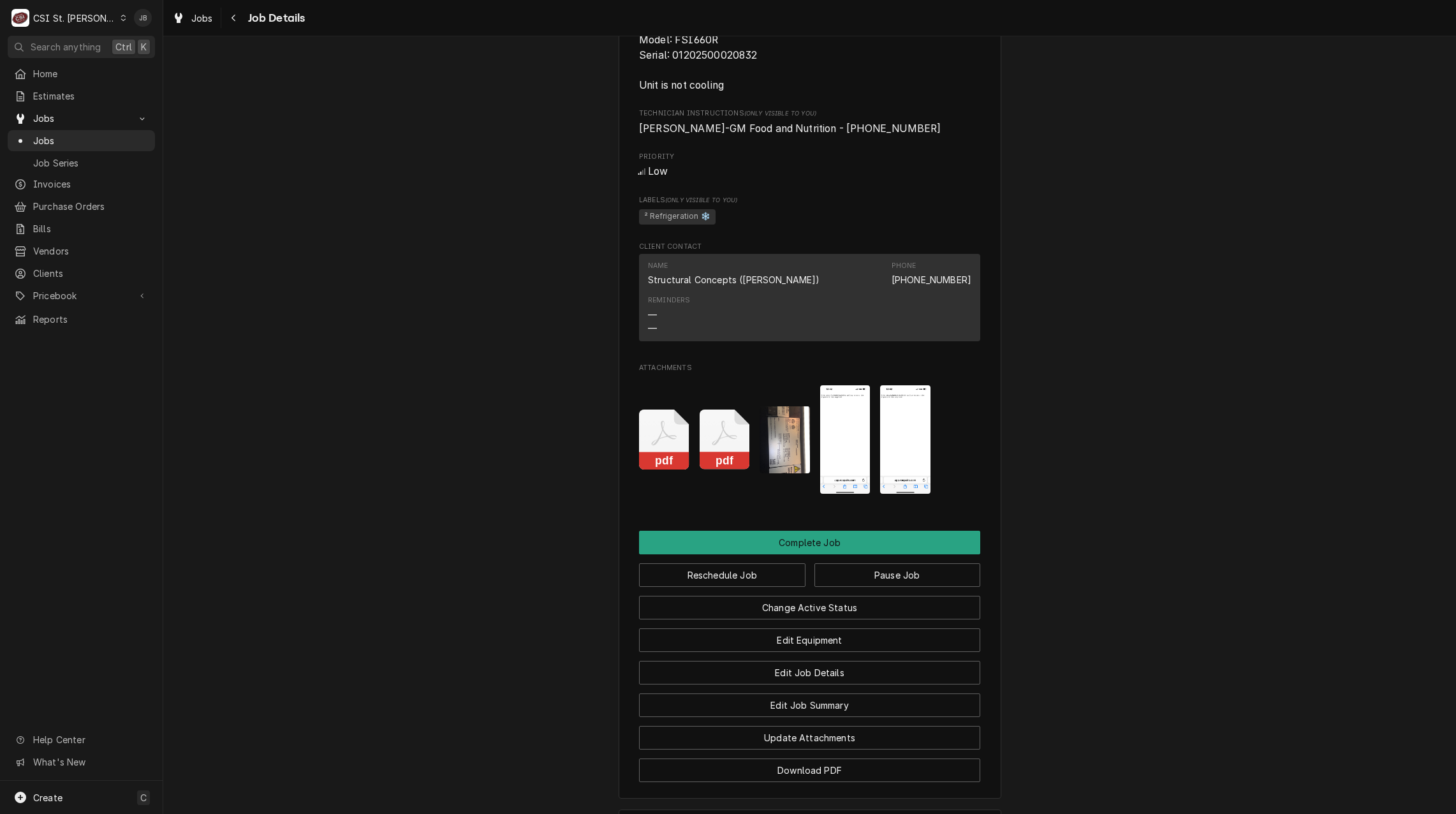
click at [121, 16] on icon "Dynamic Content Wrapper" at bounding box center [124, 18] width 6 height 7
click at [160, 25] on div "CSI [US_STATE][GEOGRAPHIC_DATA]" at bounding box center [196, 25] width 168 height 14
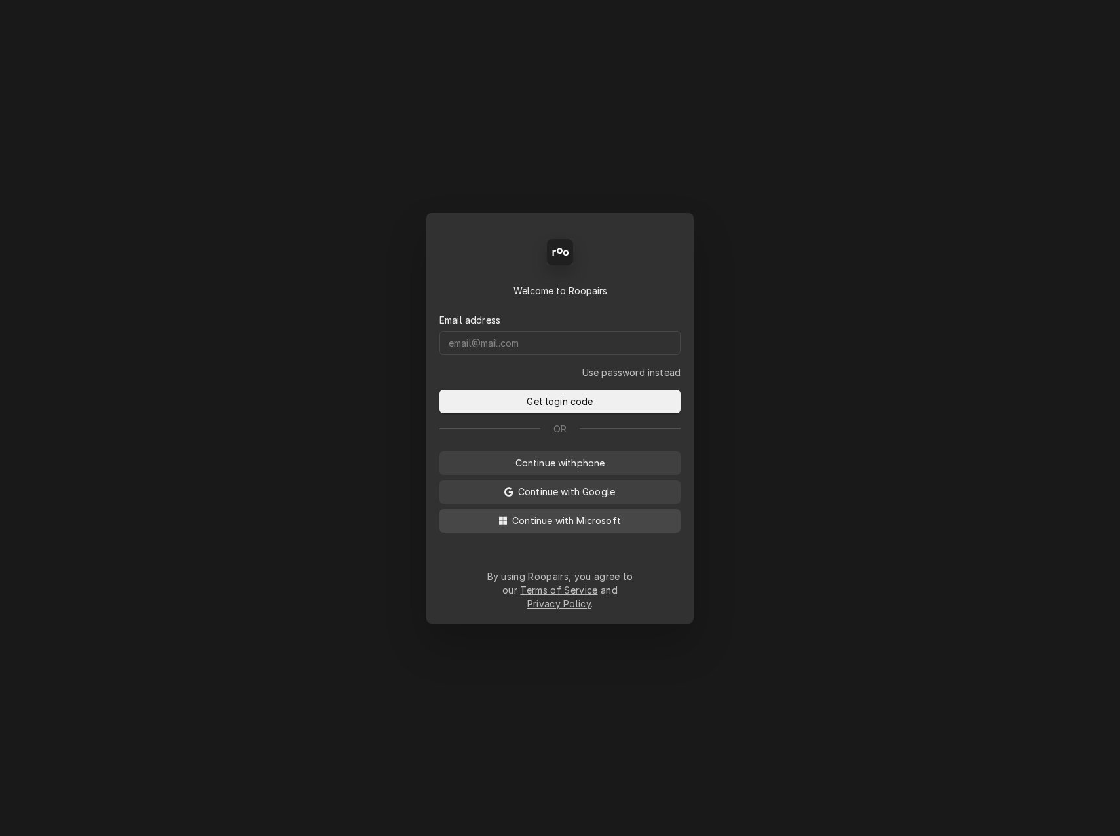
click at [530, 527] on span "Continue with Microsoft" at bounding box center [566, 520] width 114 height 14
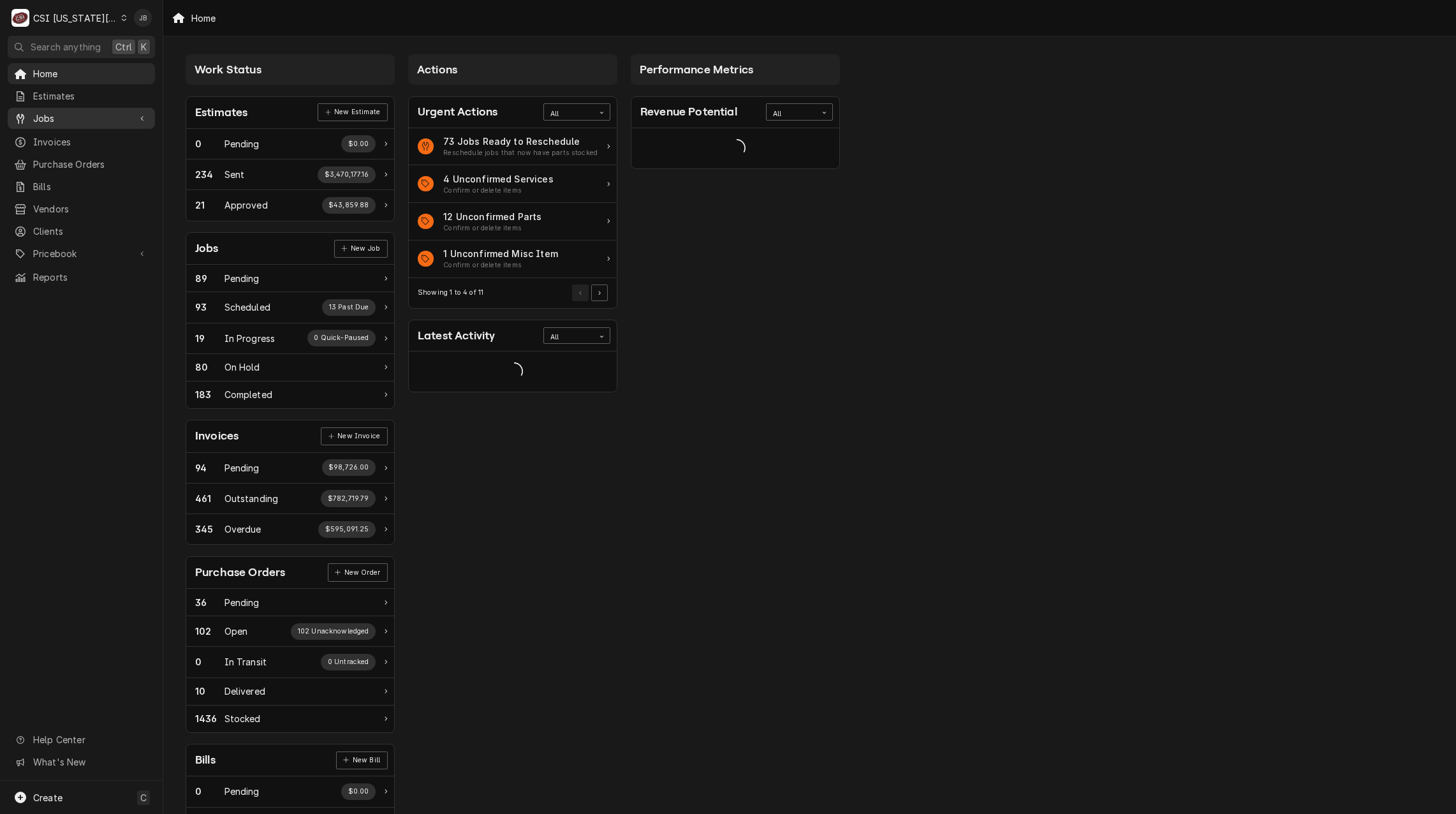
click at [68, 114] on span "Jobs" at bounding box center [81, 119] width 96 height 14
click at [68, 134] on span "Jobs" at bounding box center [91, 141] width 116 height 14
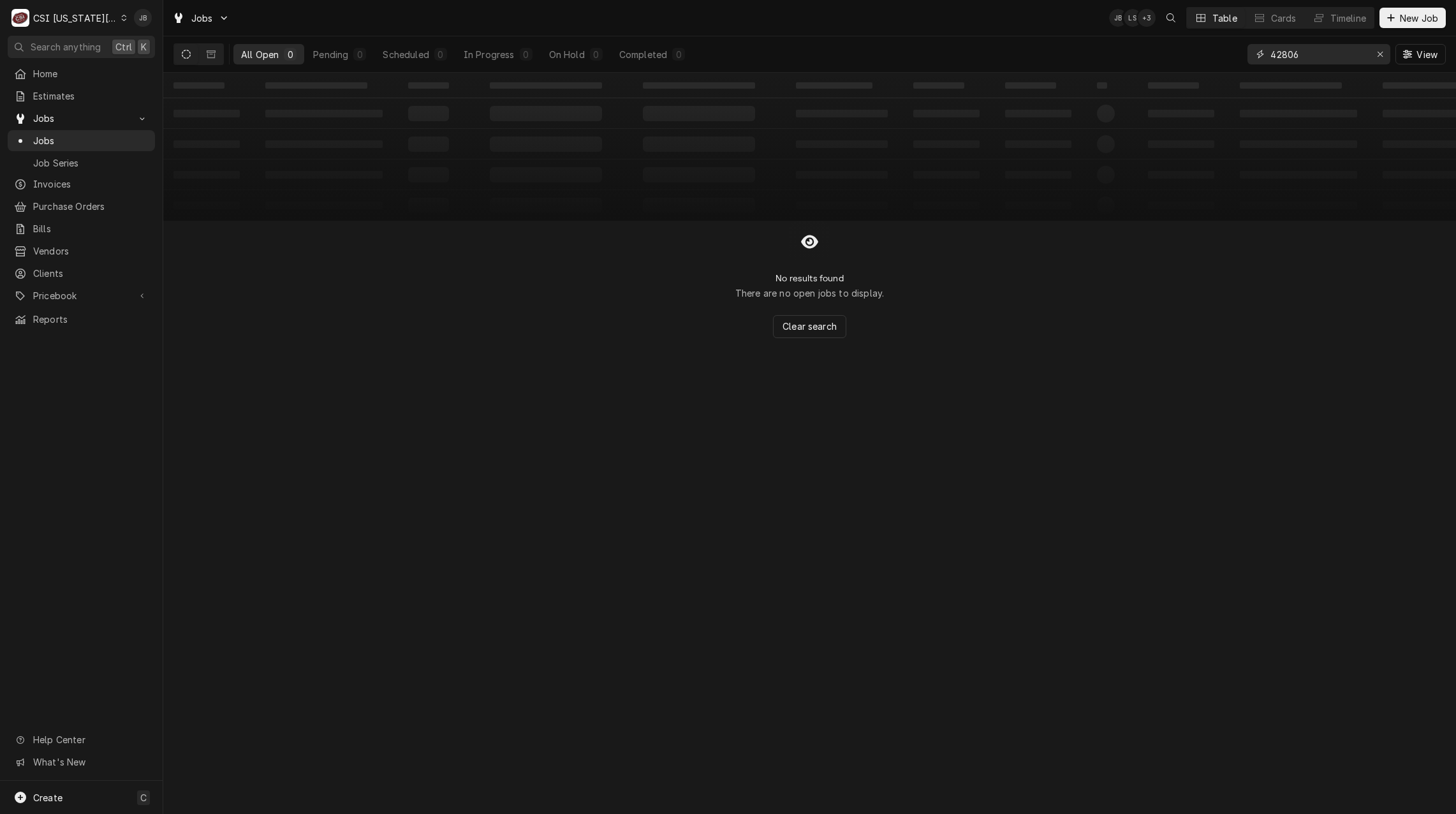
drag, startPoint x: 1322, startPoint y: 57, endPoint x: 1172, endPoint y: 56, distance: 150.0
click at [1172, 56] on div "All Open 0 Pending 0 Scheduled 0 In Progress 0 On Hold 0 Completed 0 42806 View" at bounding box center [809, 54] width 1272 height 36
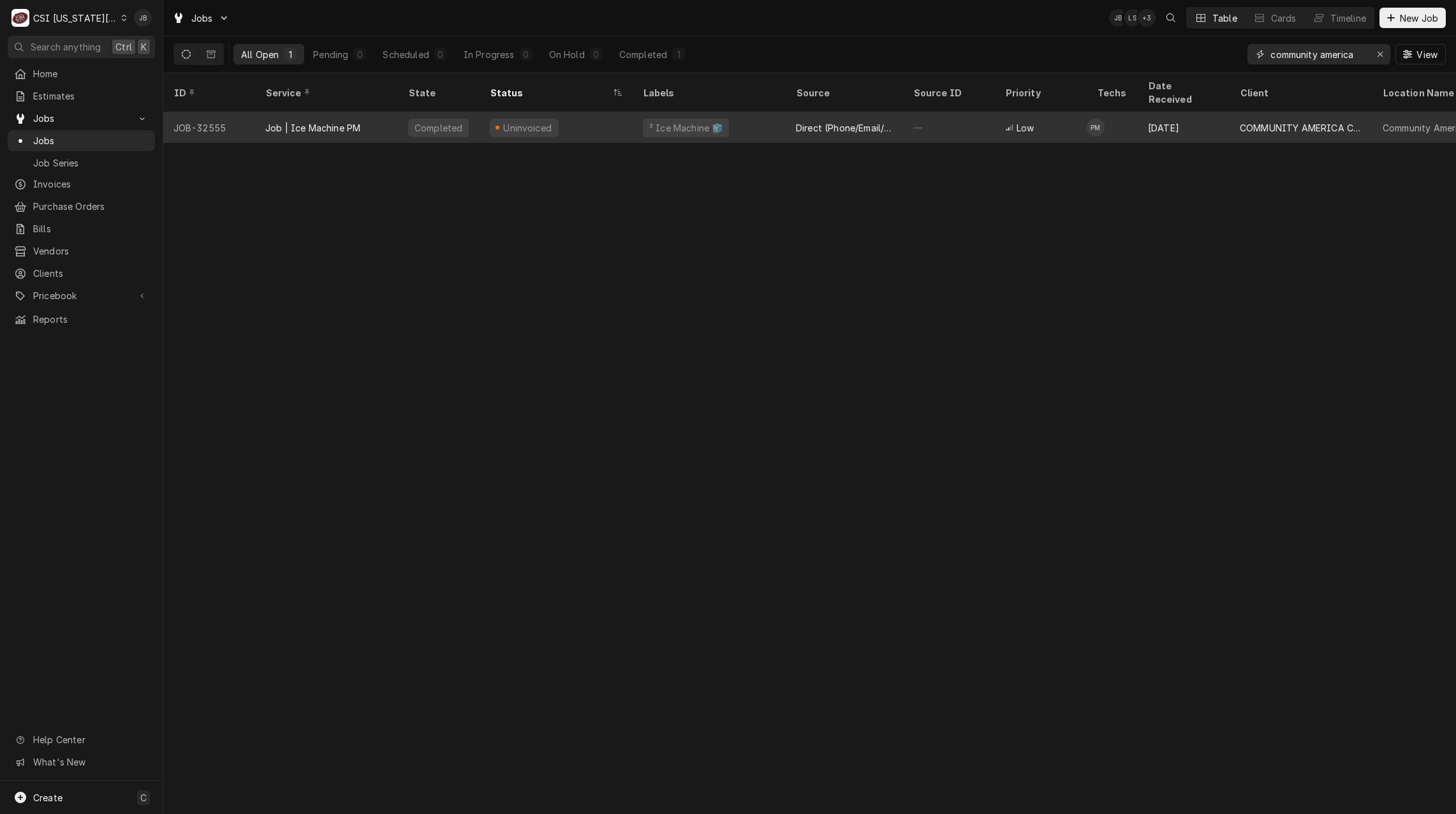
type input "community america"
click at [879, 121] on div "Direct (Phone/Email/etc.)" at bounding box center [844, 128] width 97 height 14
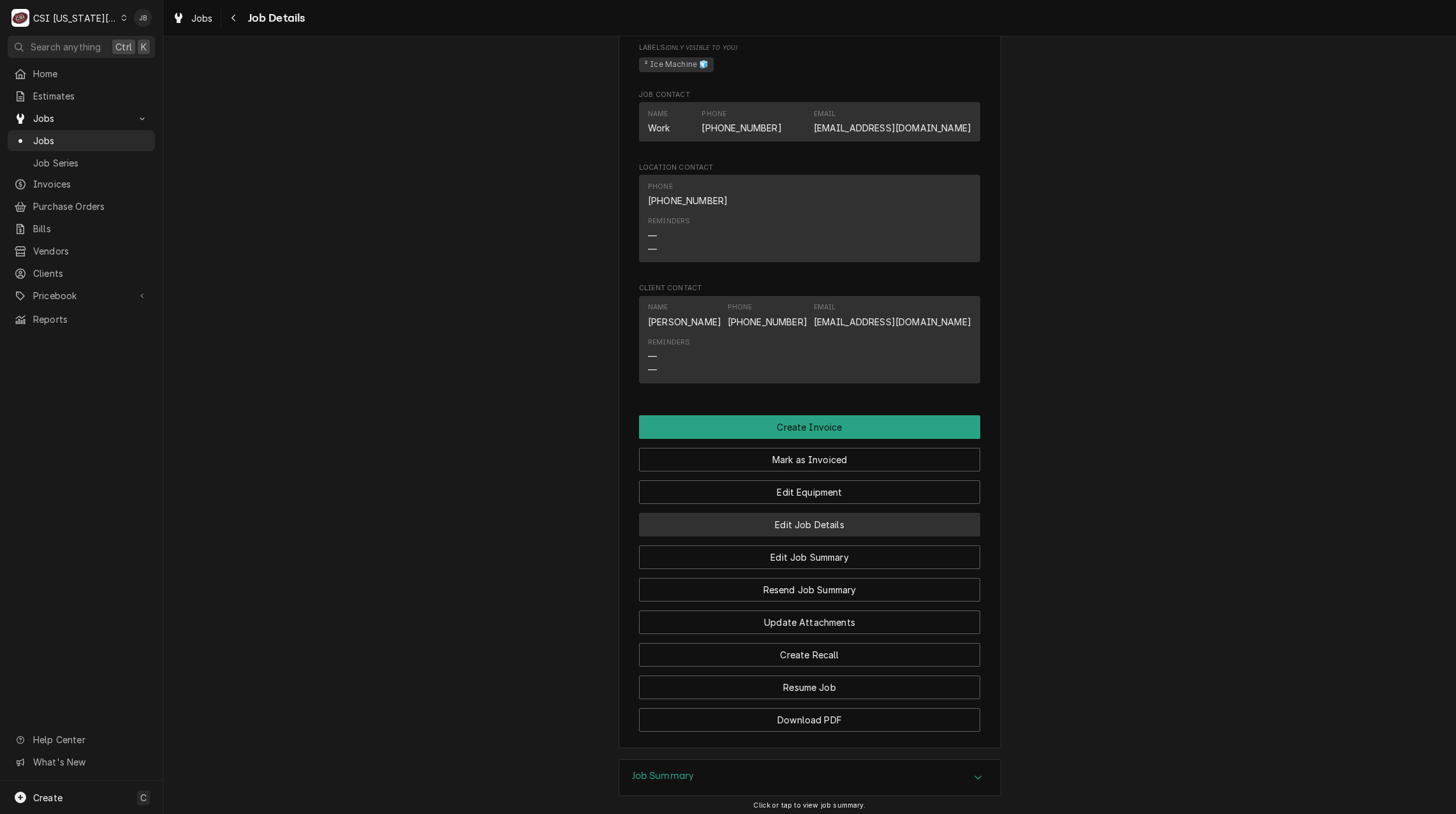
scroll to position [1018, 0]
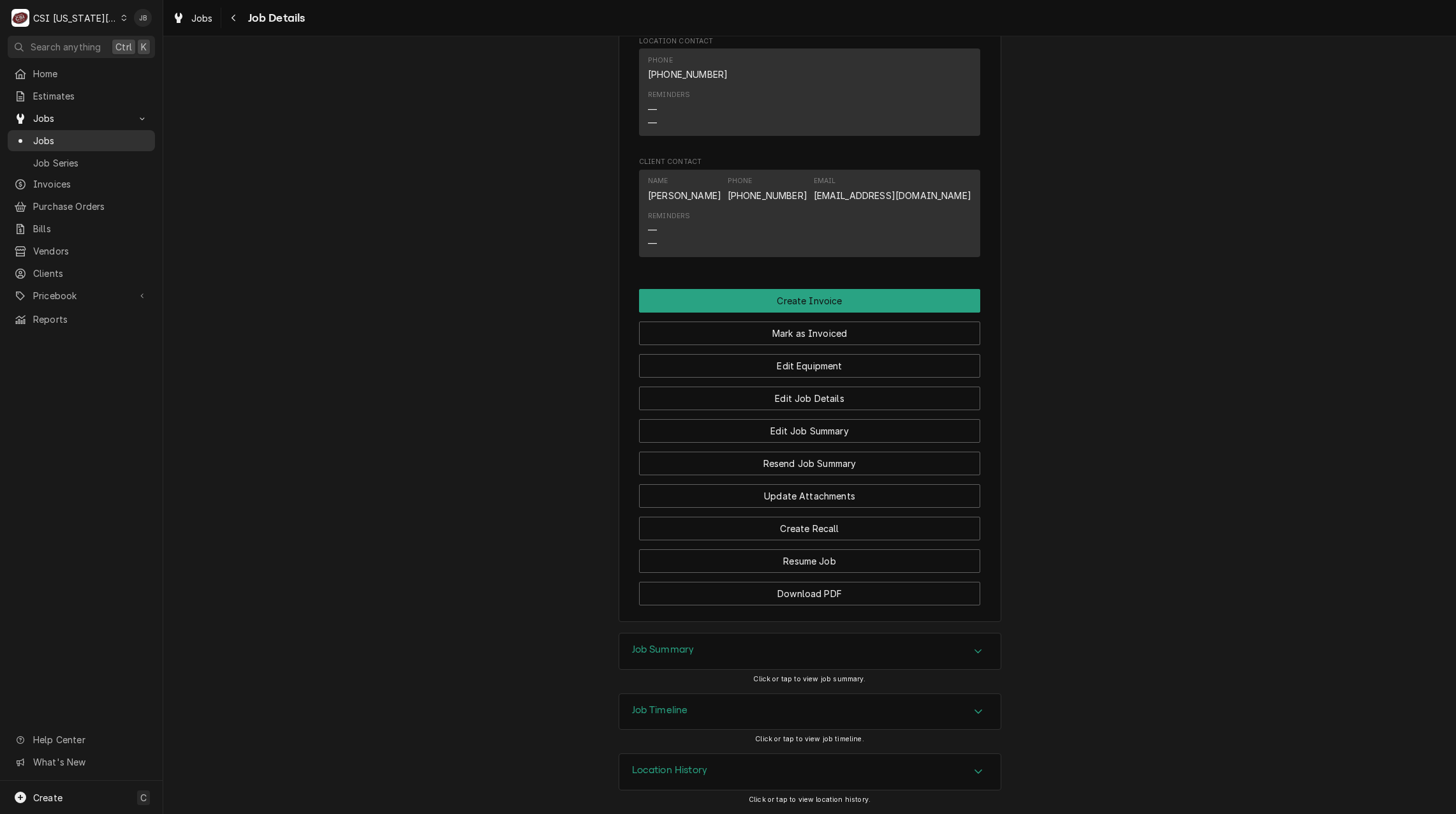
click at [89, 136] on span "Jobs" at bounding box center [91, 141] width 116 height 14
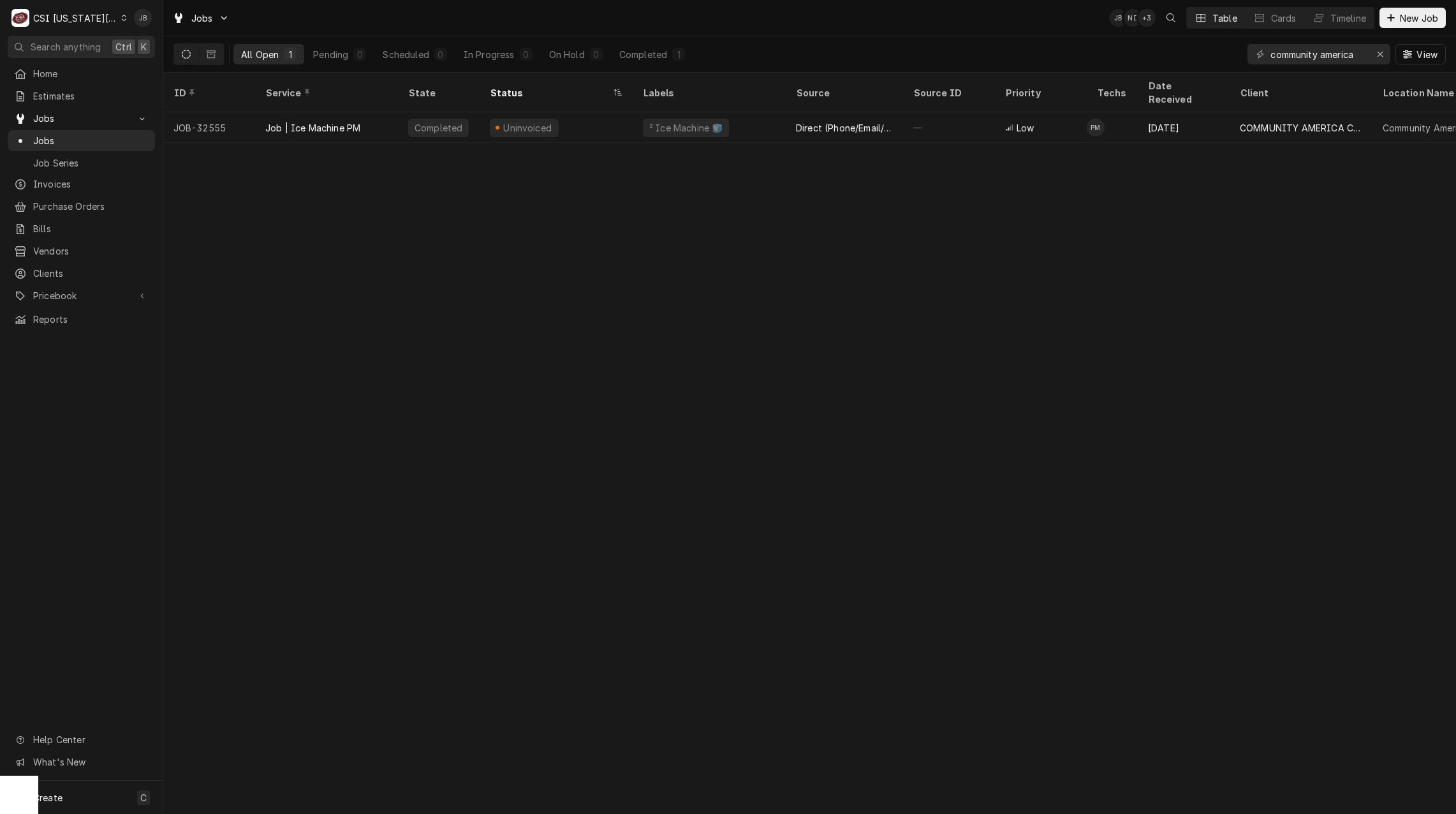
click at [400, 209] on div "ID Service State Status Labels Source Source ID Priority Techs Date Received Cl…" at bounding box center [809, 443] width 1292 height 741
click at [104, 134] on span "Jobs" at bounding box center [91, 141] width 116 height 14
